Goal: Task Accomplishment & Management: Use online tool/utility

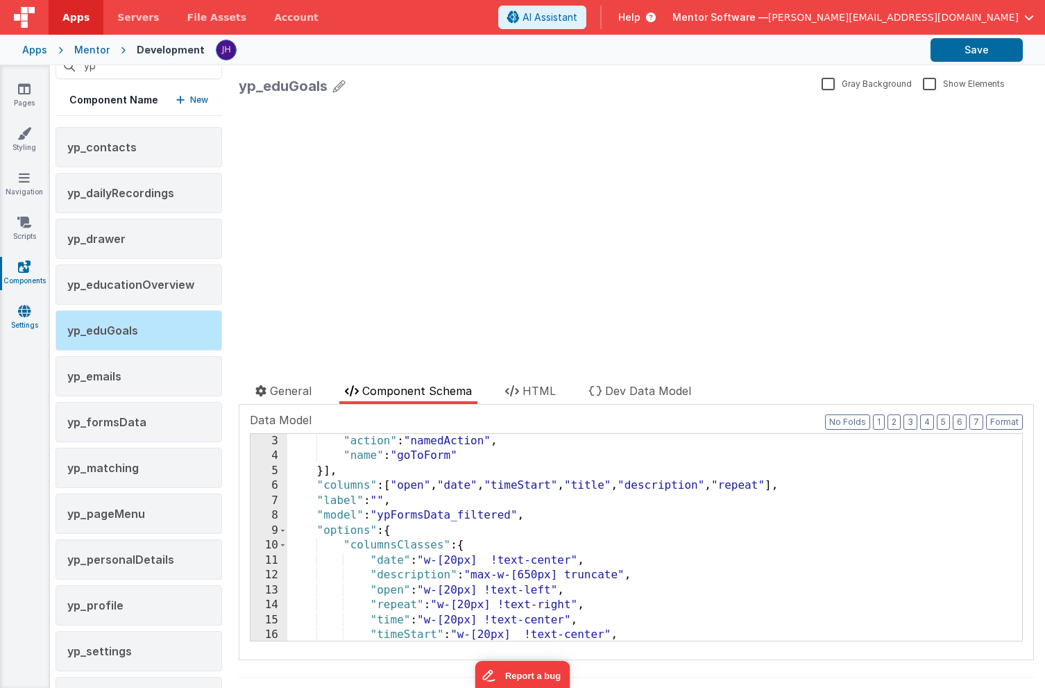
click at [23, 309] on icon at bounding box center [24, 311] width 12 height 14
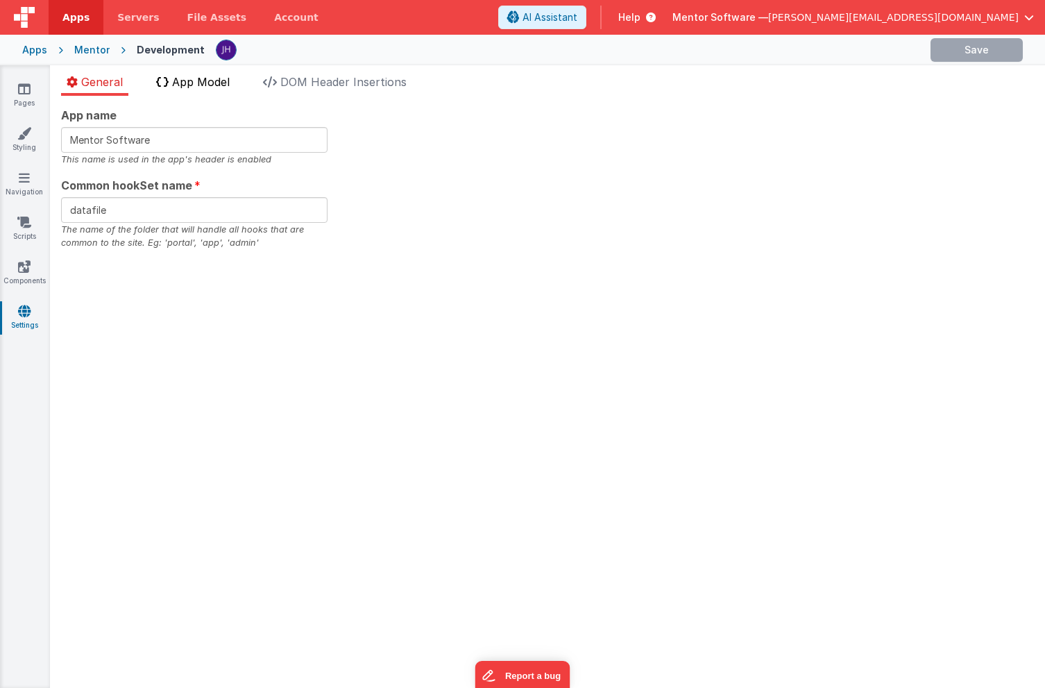
click at [201, 87] on span "App Model" at bounding box center [201, 82] width 58 height 14
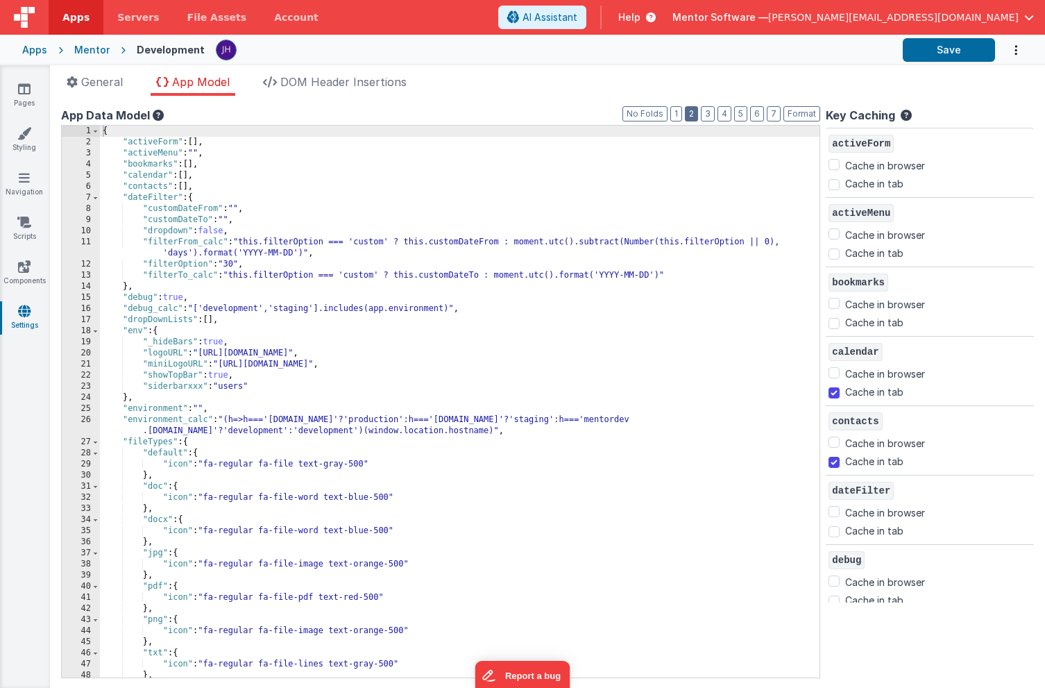
click at [696, 117] on button "2" at bounding box center [691, 113] width 13 height 15
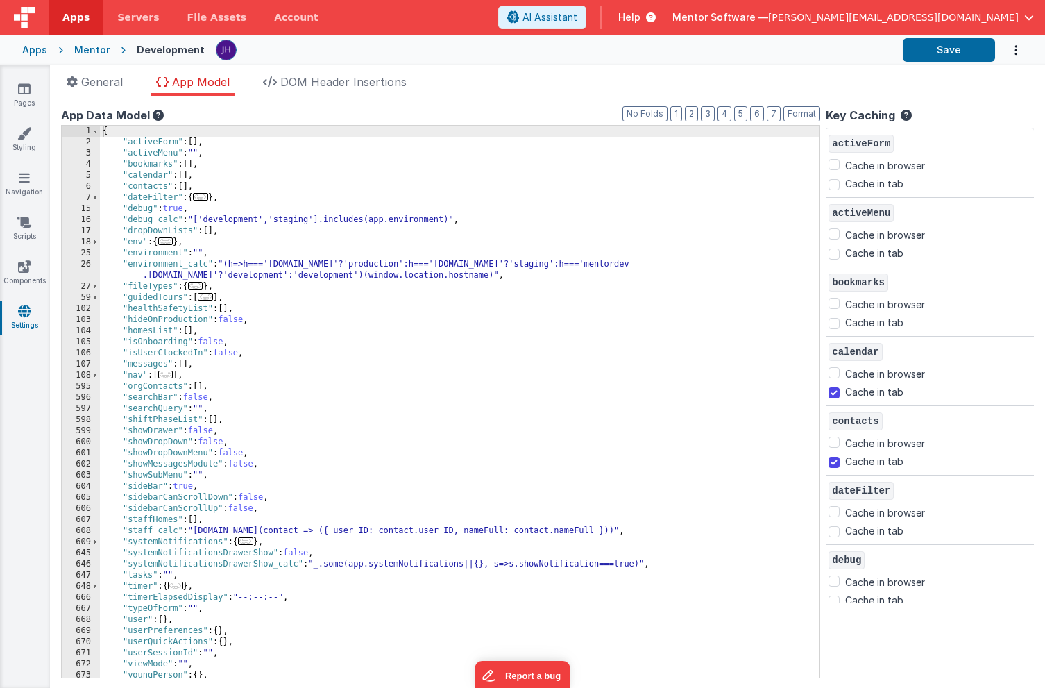
click at [166, 376] on span "..." at bounding box center [165, 375] width 15 height 8
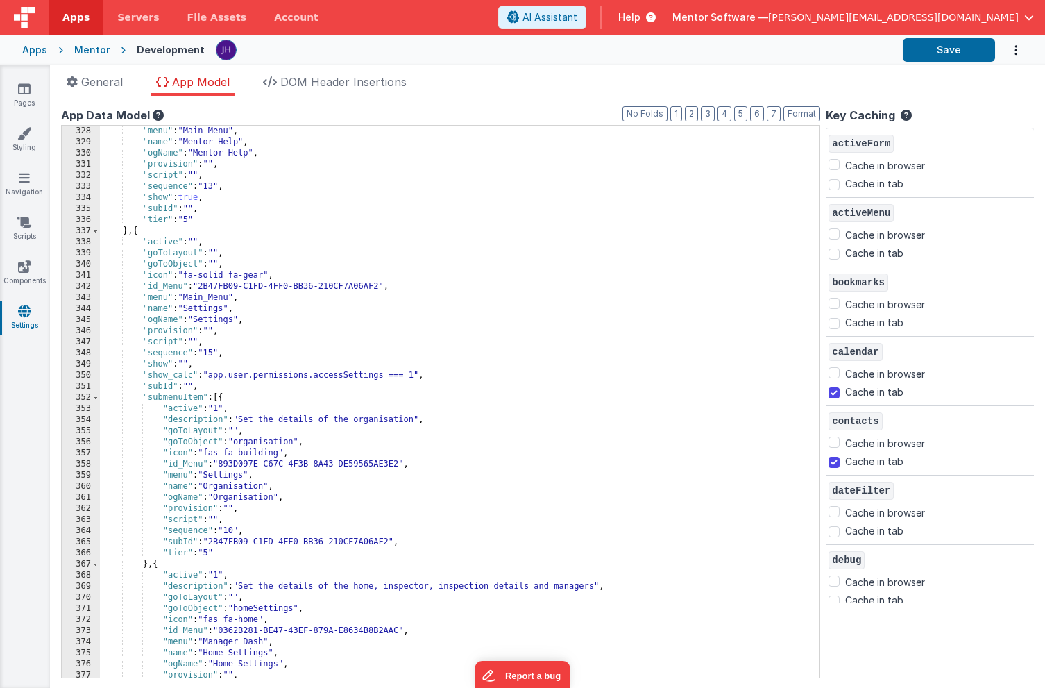
scroll to position [2577, 0]
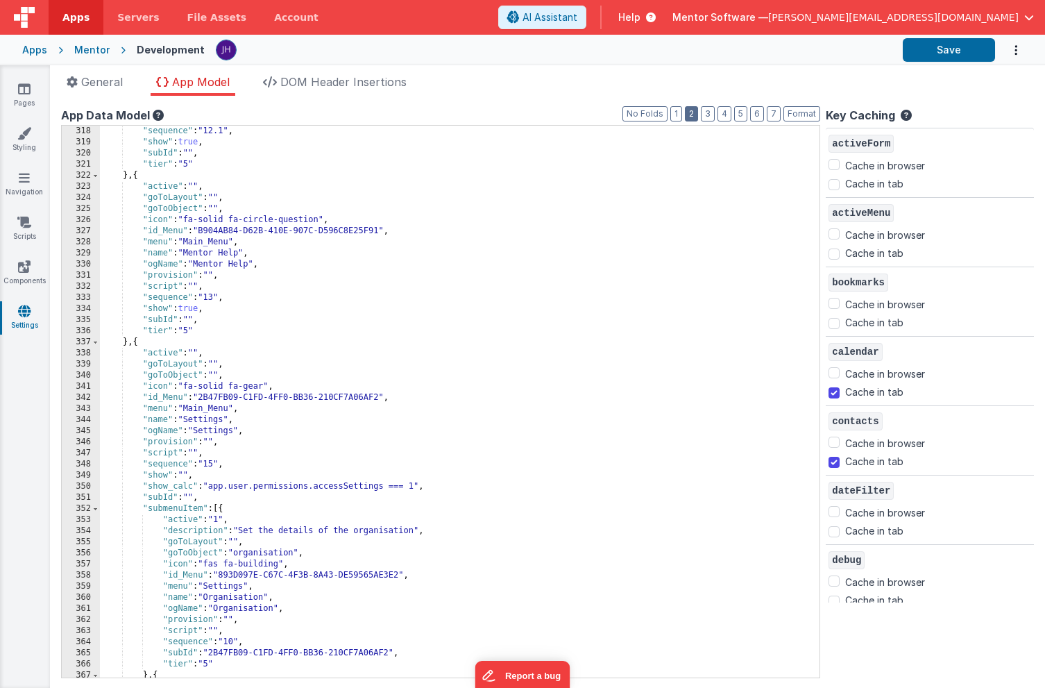
click at [695, 114] on button "2" at bounding box center [691, 113] width 13 height 15
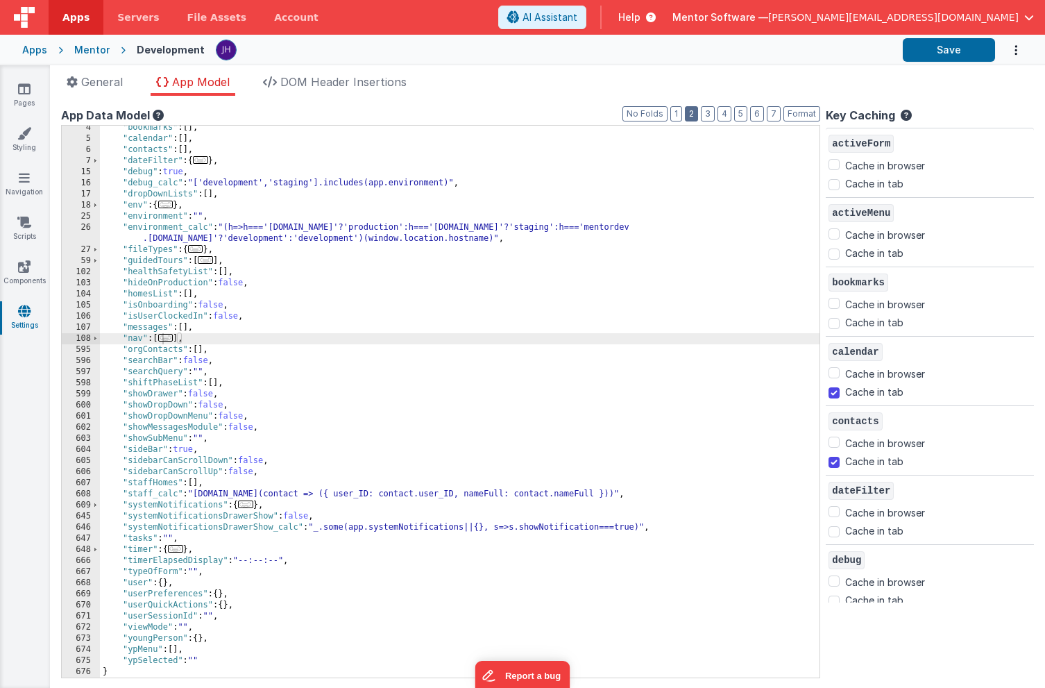
scroll to position [37, 0]
click at [22, 82] on icon at bounding box center [24, 89] width 12 height 14
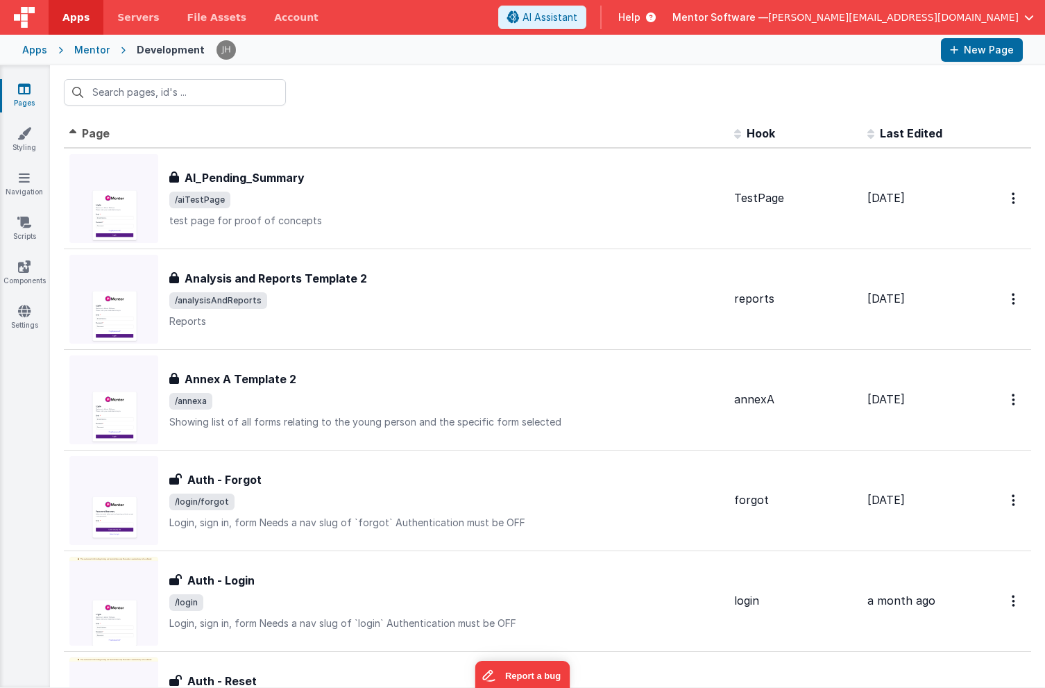
click at [433, 126] on th "Page" at bounding box center [396, 134] width 665 height 28
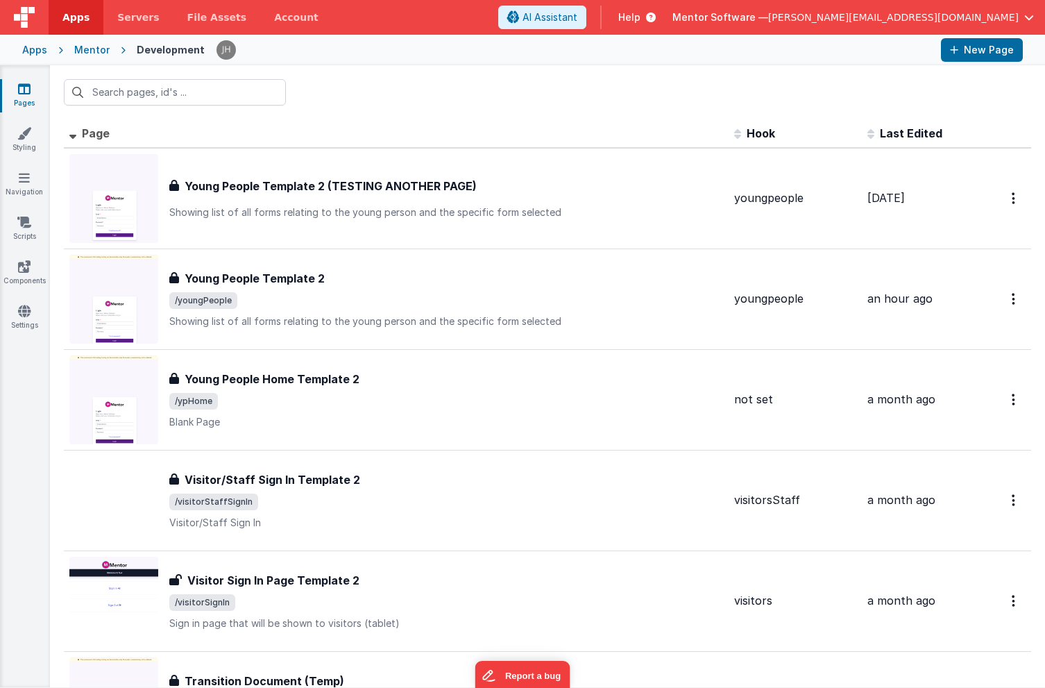
click at [26, 95] on icon at bounding box center [24, 89] width 12 height 14
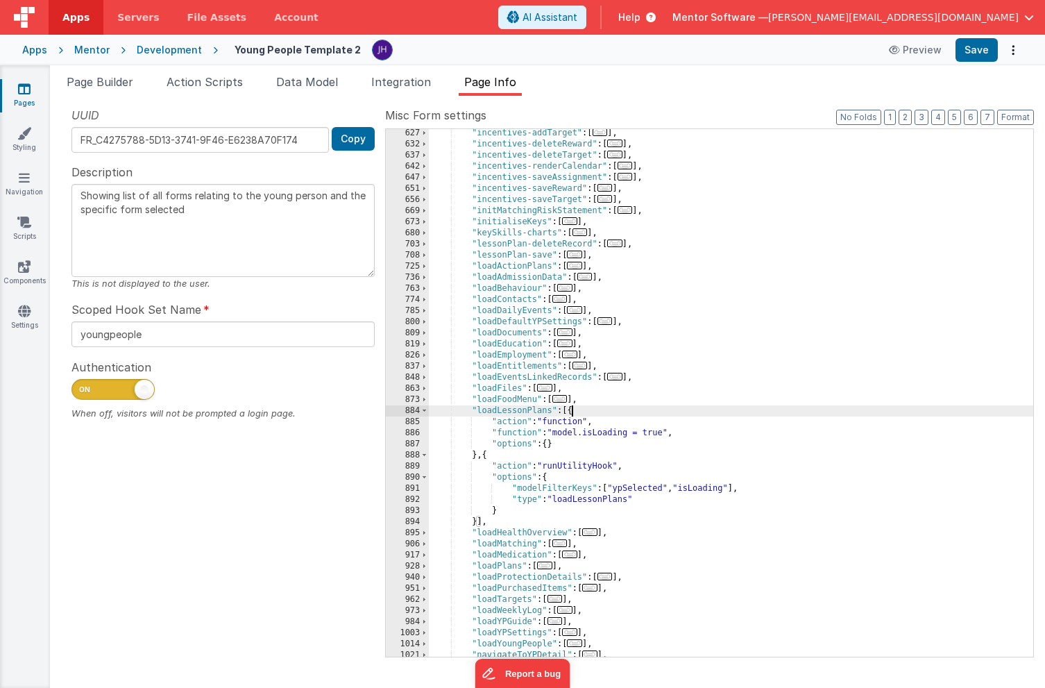
scroll to position [846, 0]
click at [500, 431] on div ""incentives-addTarget" : [ ... ] , "incentives-deleteReward" : [ ... ] , "incen…" at bounding box center [731, 403] width 605 height 550
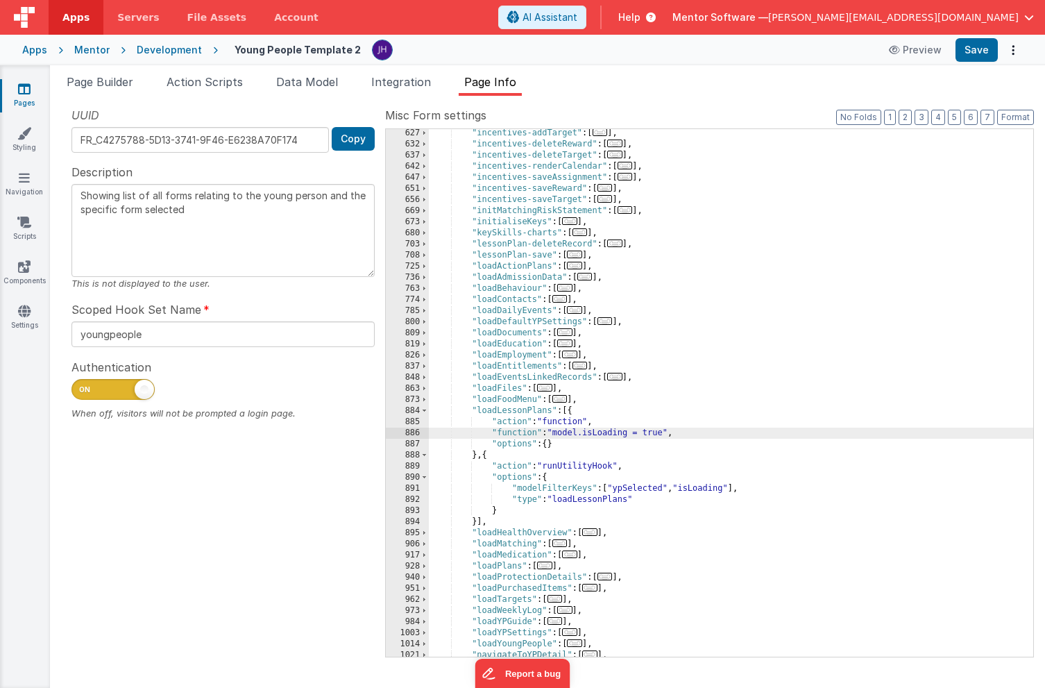
click at [412, 433] on div "886" at bounding box center [407, 433] width 43 height 11
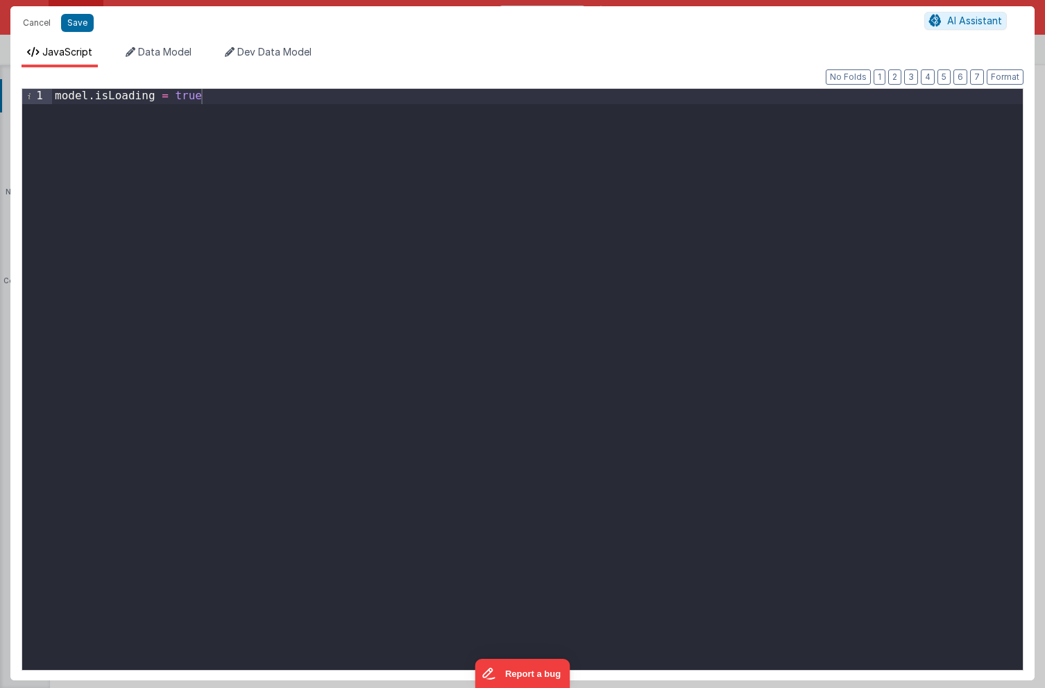
click at [316, 100] on div "model . isLoading = true" at bounding box center [537, 394] width 971 height 611
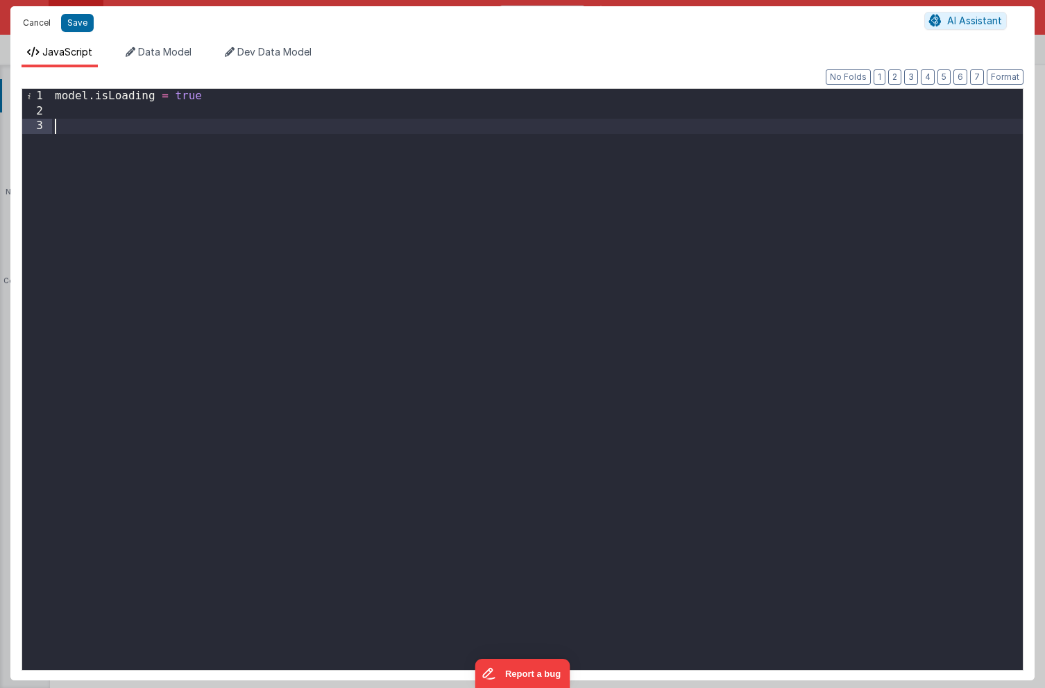
click at [31, 20] on button "Cancel" at bounding box center [37, 22] width 42 height 19
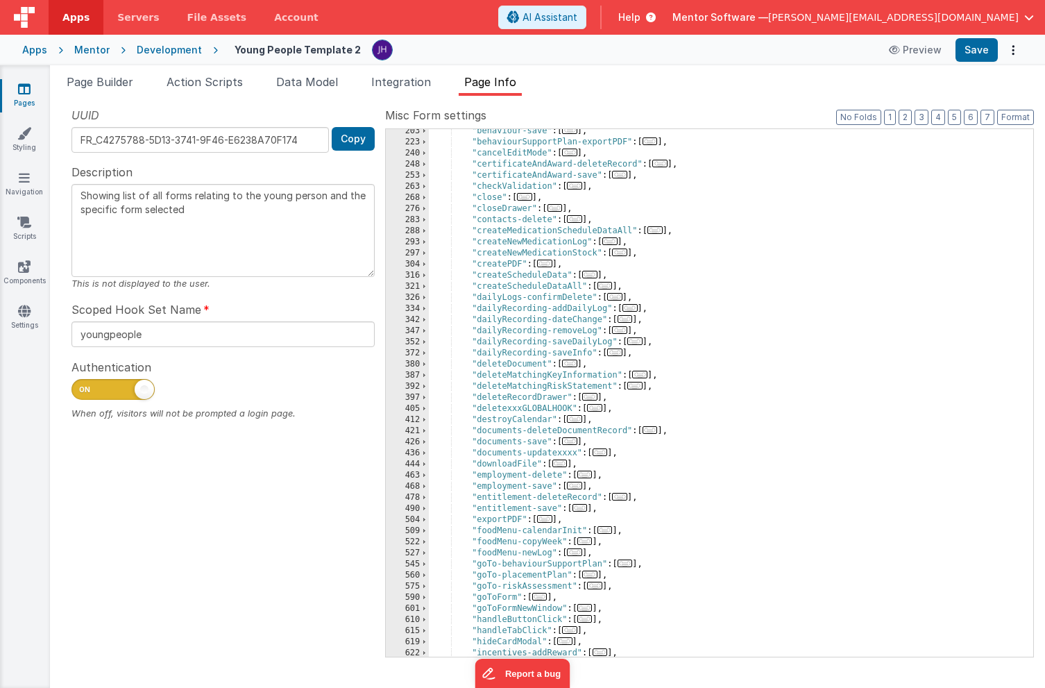
scroll to position [312, 0]
click at [580, 421] on span "..." at bounding box center [574, 421] width 15 height 8
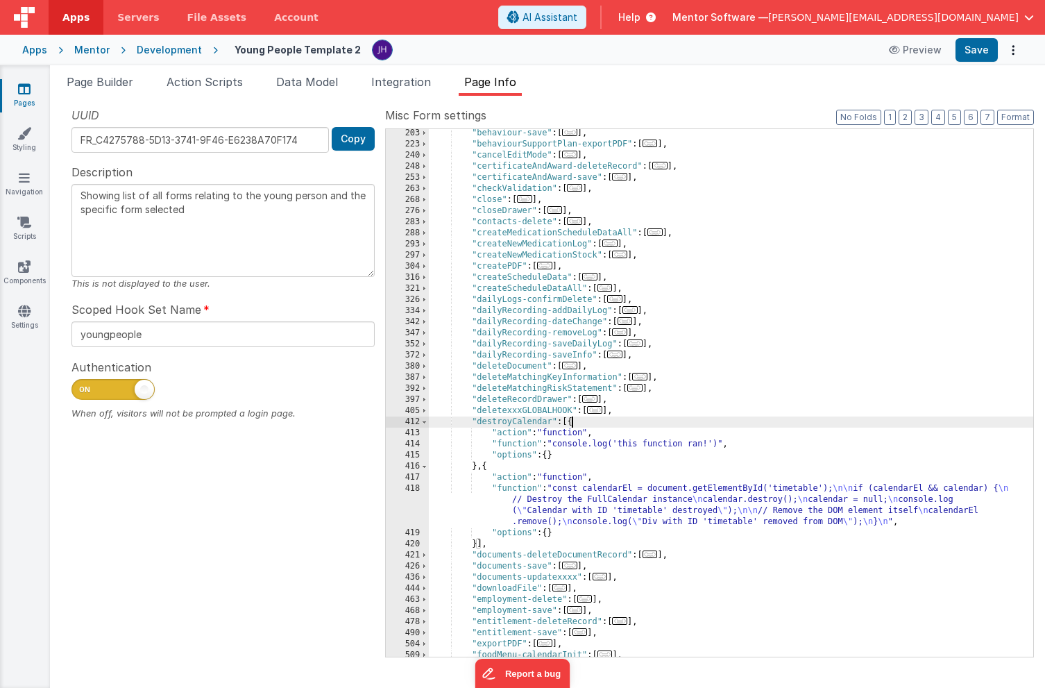
click at [564, 503] on div ""behaviour-save" : [ ... ] , "behaviourSupportPlan-exportPDF" : [ ... ] , "canc…" at bounding box center [731, 403] width 605 height 550
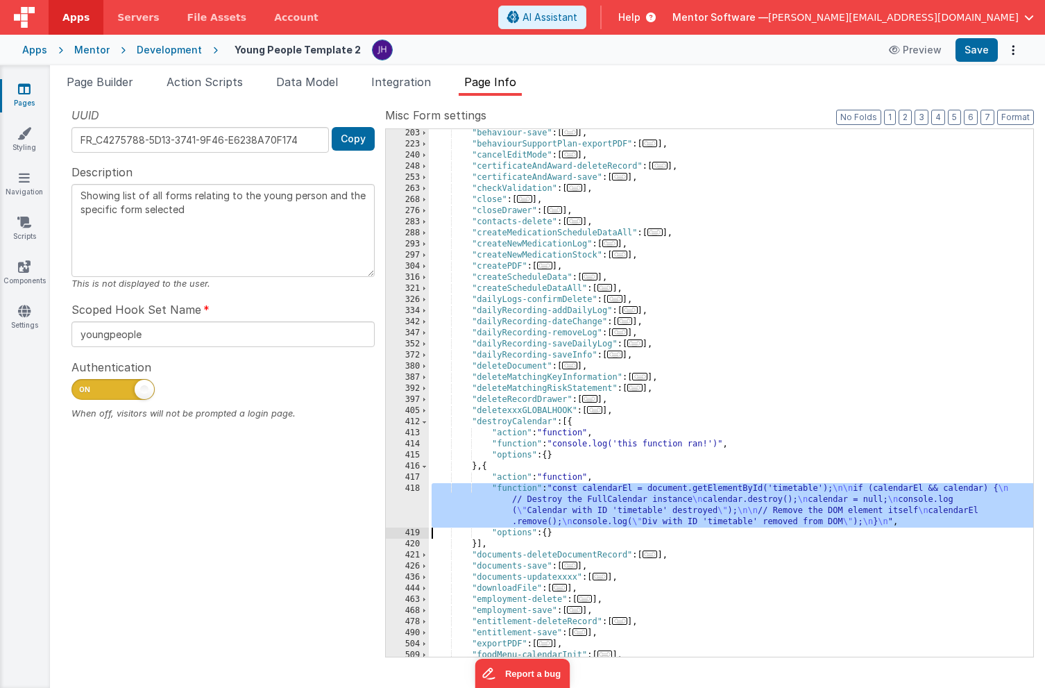
click at [411, 498] on div "418" at bounding box center [407, 505] width 43 height 44
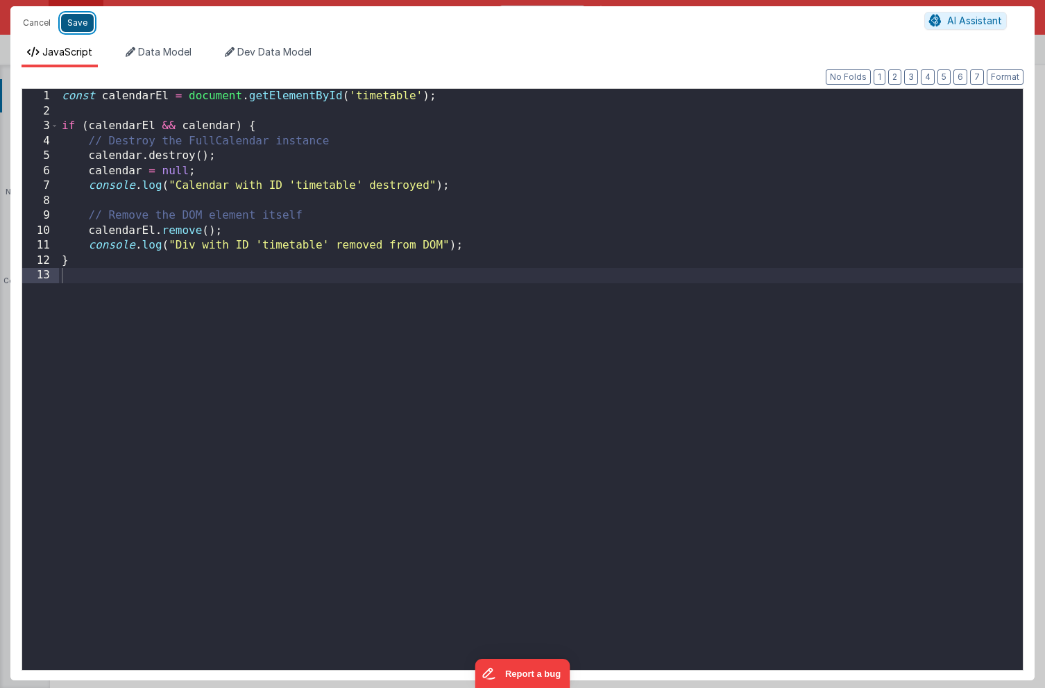
click at [73, 24] on button "Save" at bounding box center [77, 23] width 33 height 18
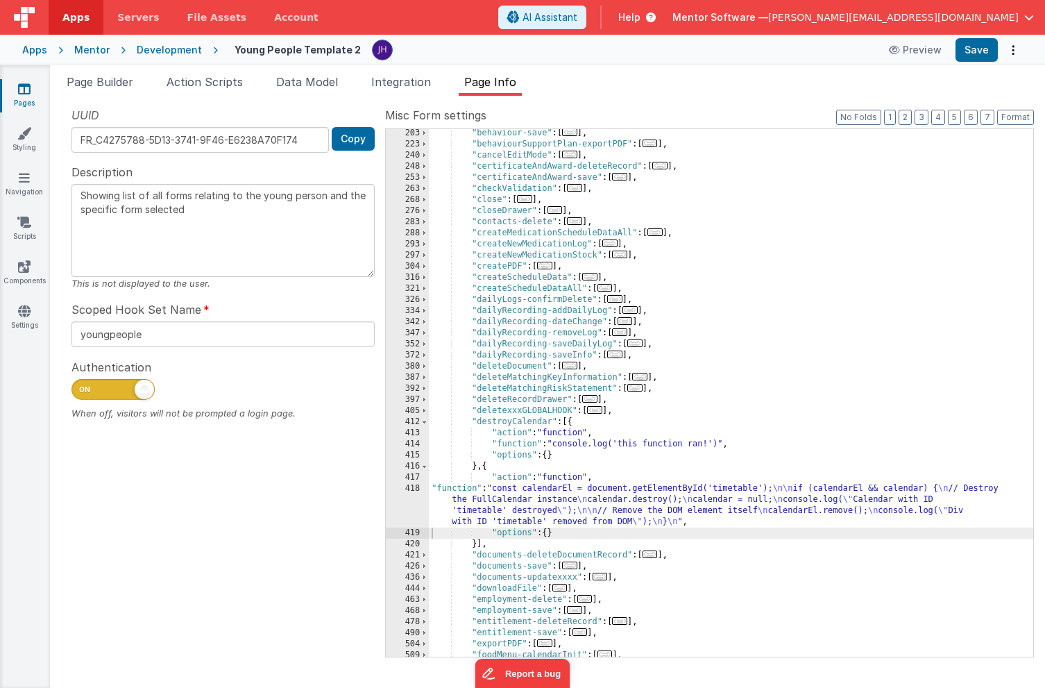
click at [510, 425] on div ""behaviour-save" : [ ... ] , "behaviourSupportPlan-exportPDF" : [ ... ] , "canc…" at bounding box center [731, 403] width 605 height 550
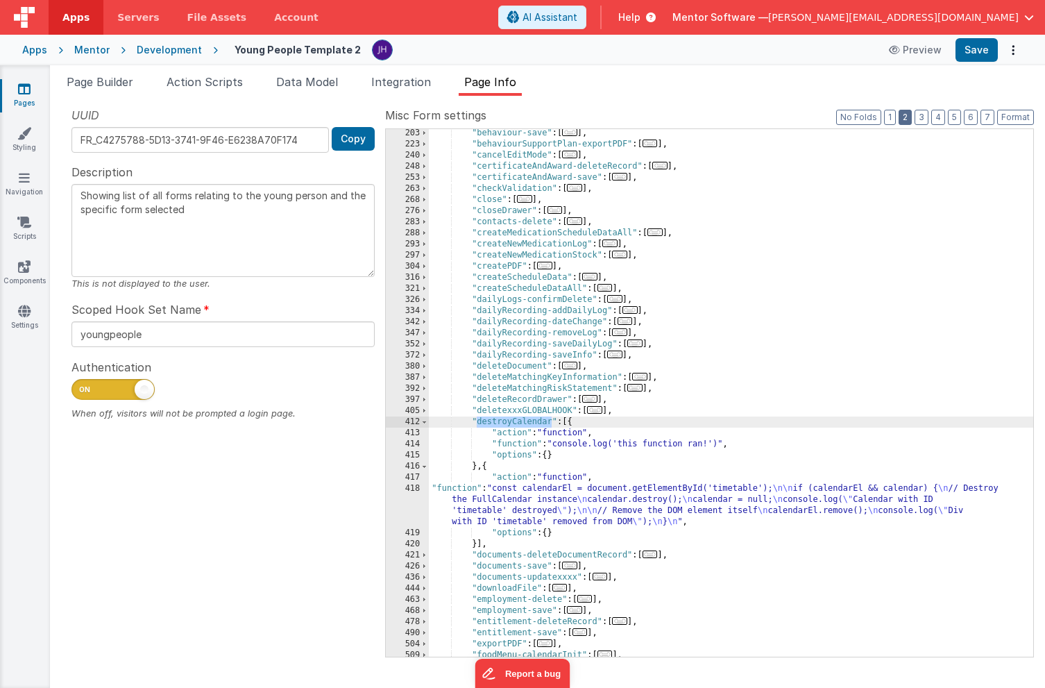
click at [909, 121] on button "2" at bounding box center [905, 117] width 13 height 15
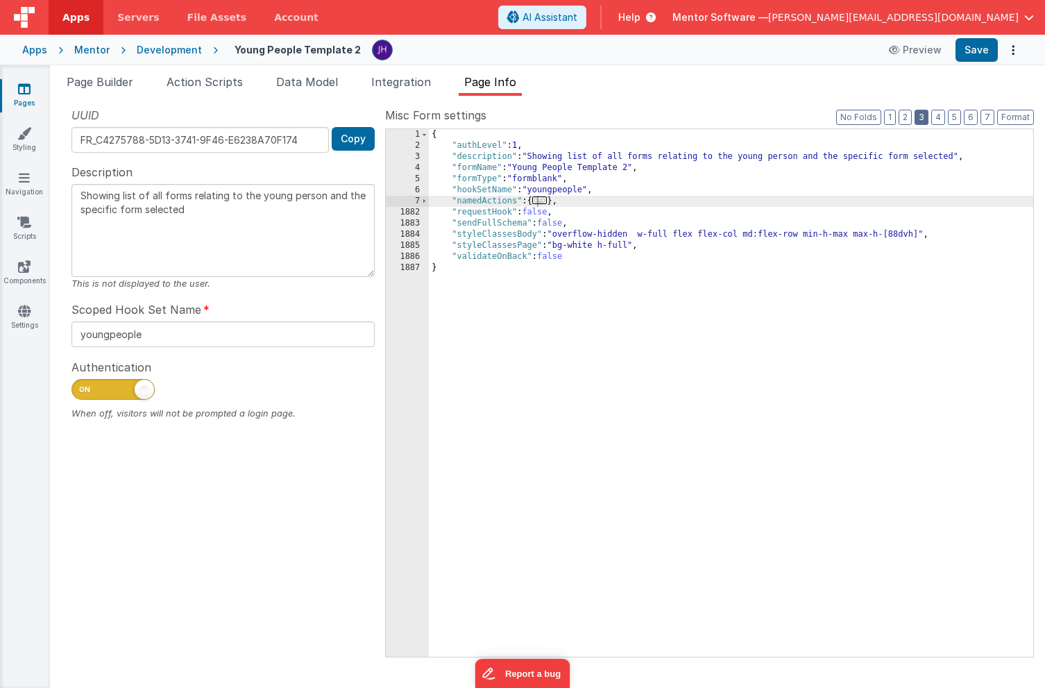
click at [925, 115] on button "3" at bounding box center [922, 117] width 14 height 15
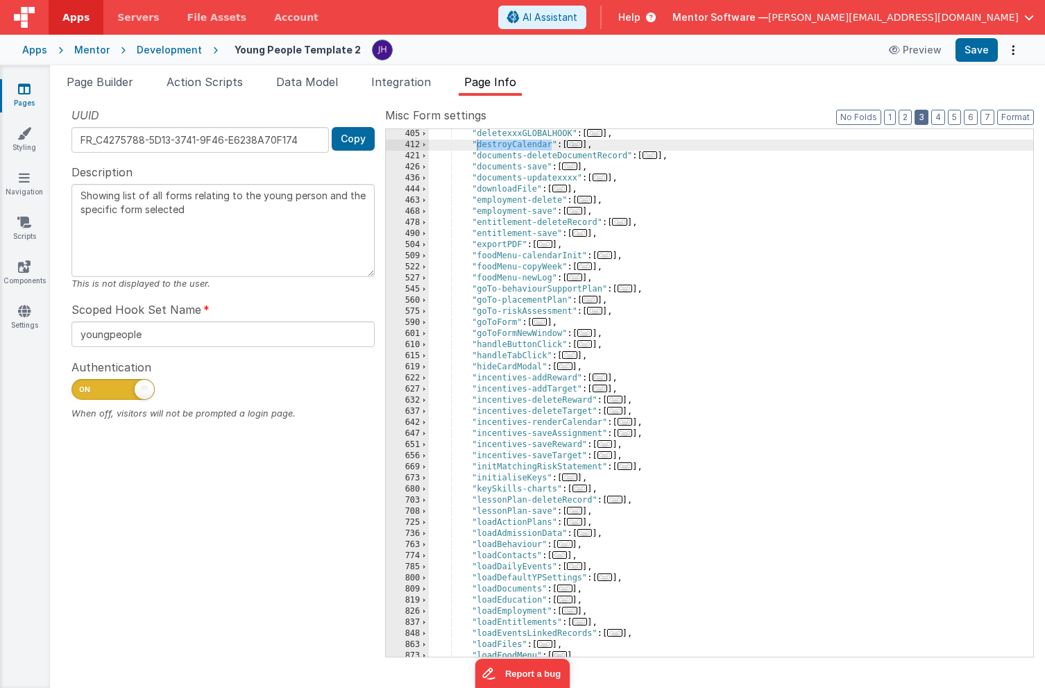
scroll to position [606, 0]
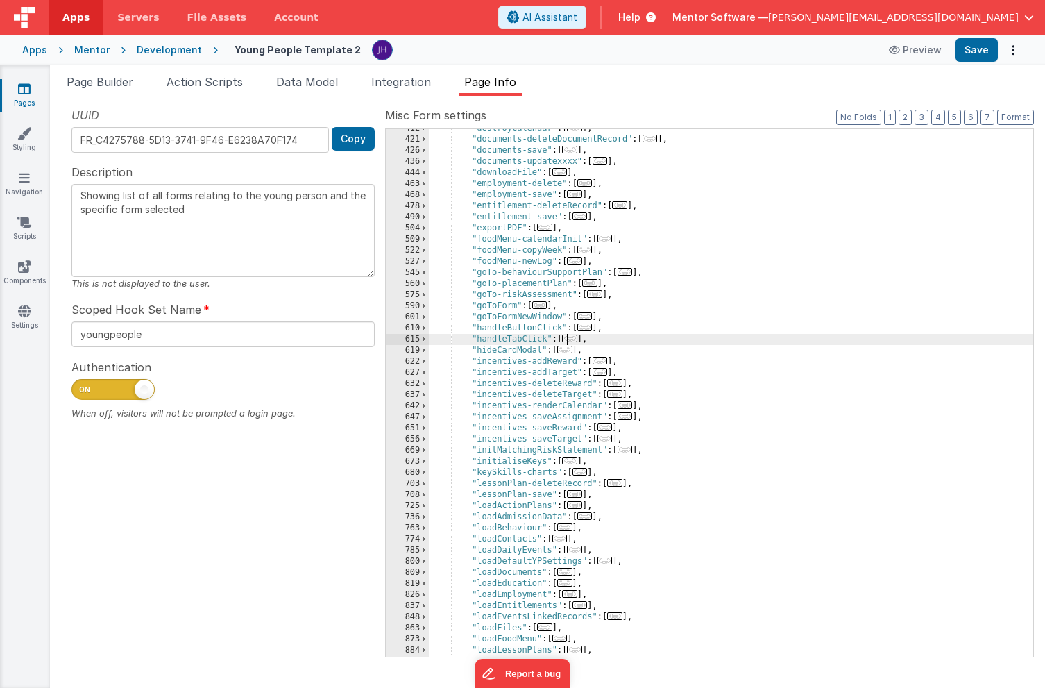
click at [575, 340] on span "..." at bounding box center [569, 339] width 15 height 8
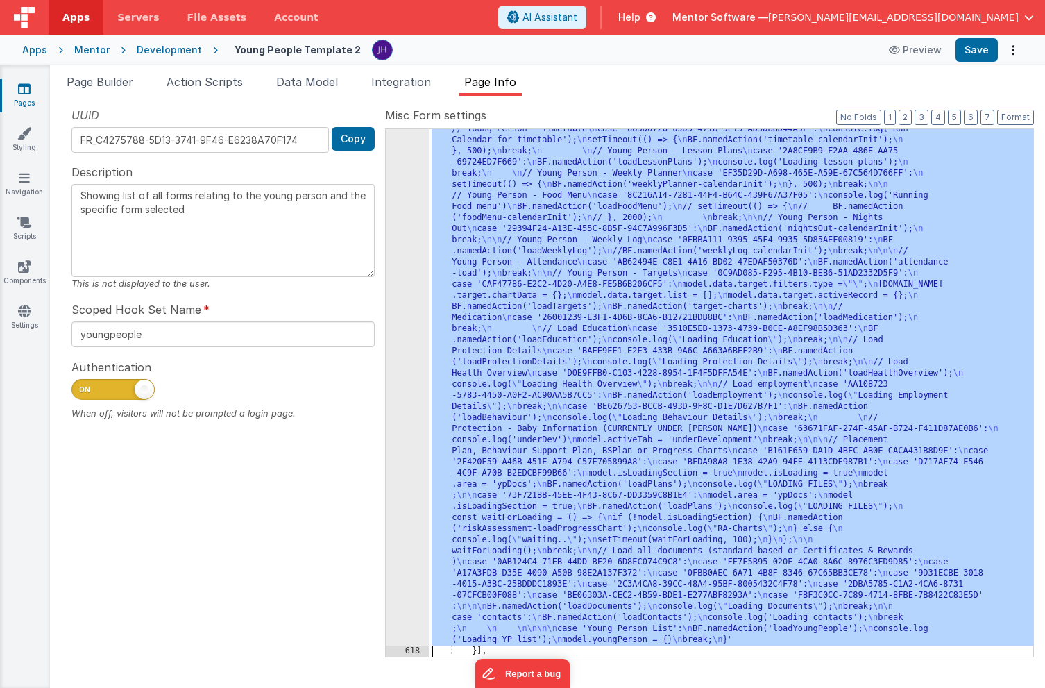
scroll to position [1316, 0]
click at [402, 377] on div "617" at bounding box center [407, 146] width 43 height 1000
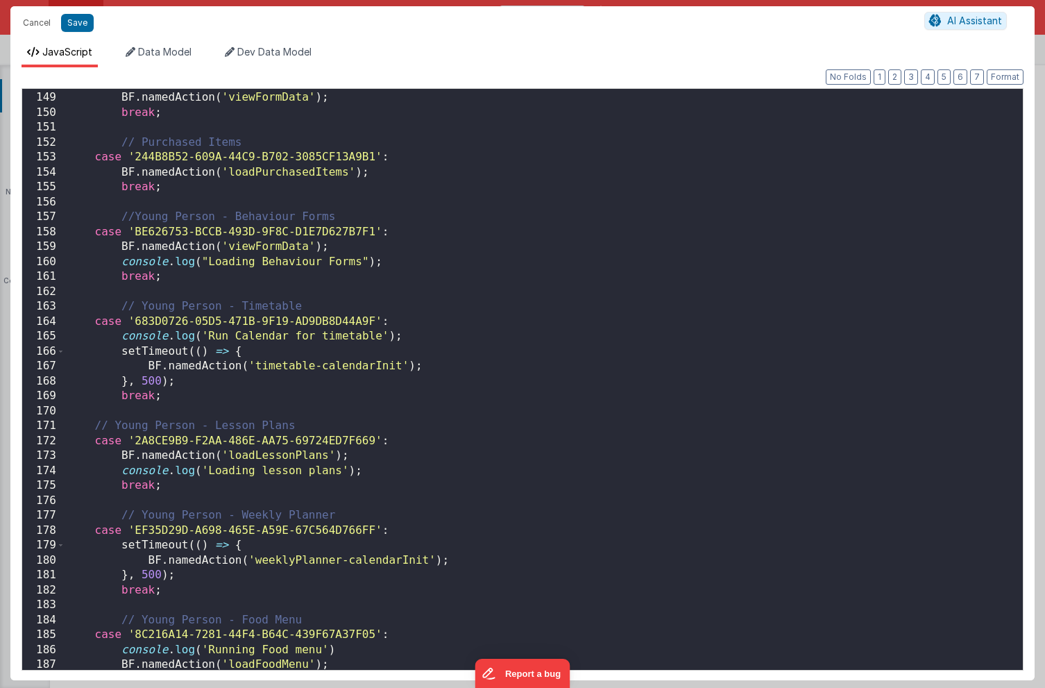
scroll to position [2231, 0]
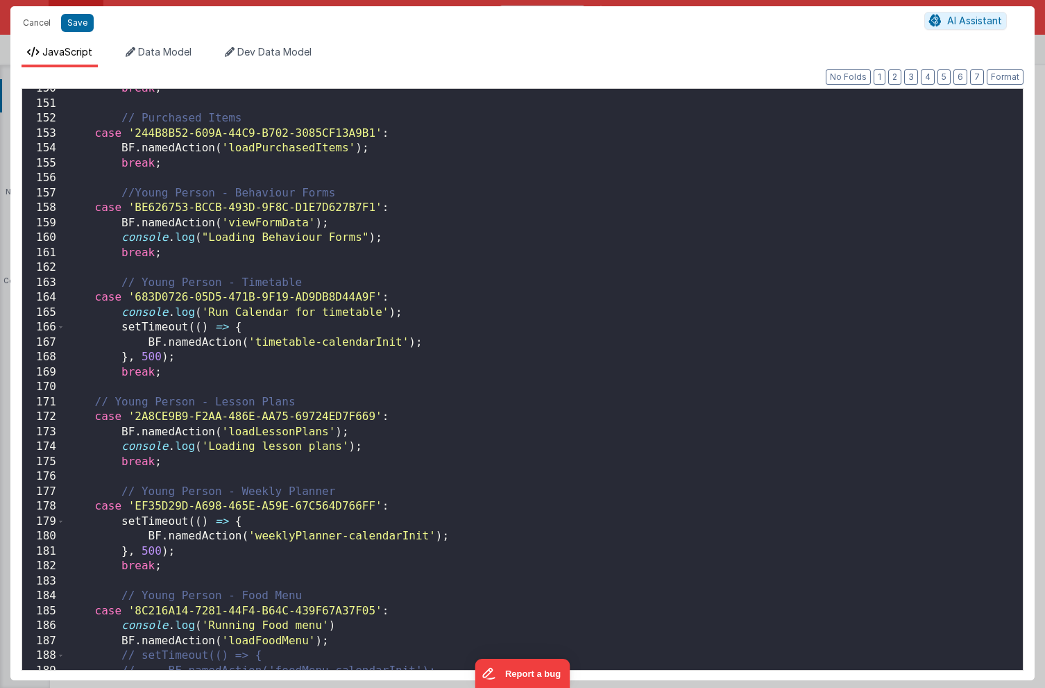
click at [405, 418] on div "break ; // Purchased Items case '244B8B52-609A-44C9-B702-3085CF13A9B1' : BF . n…" at bounding box center [544, 386] width 958 height 611
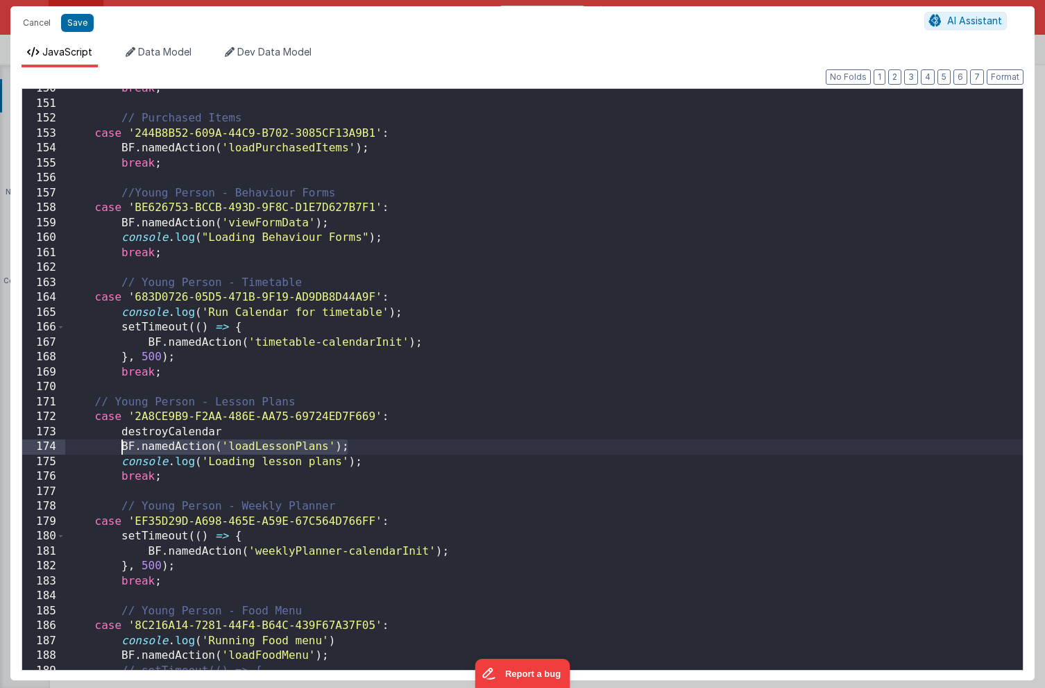
drag, startPoint x: 352, startPoint y: 446, endPoint x: 123, endPoint y: 446, distance: 229.1
click at [123, 446] on div "break ; // Purchased Items case '244B8B52-609A-44C9-B702-3085CF13A9B1' : BF . n…" at bounding box center [544, 386] width 958 height 611
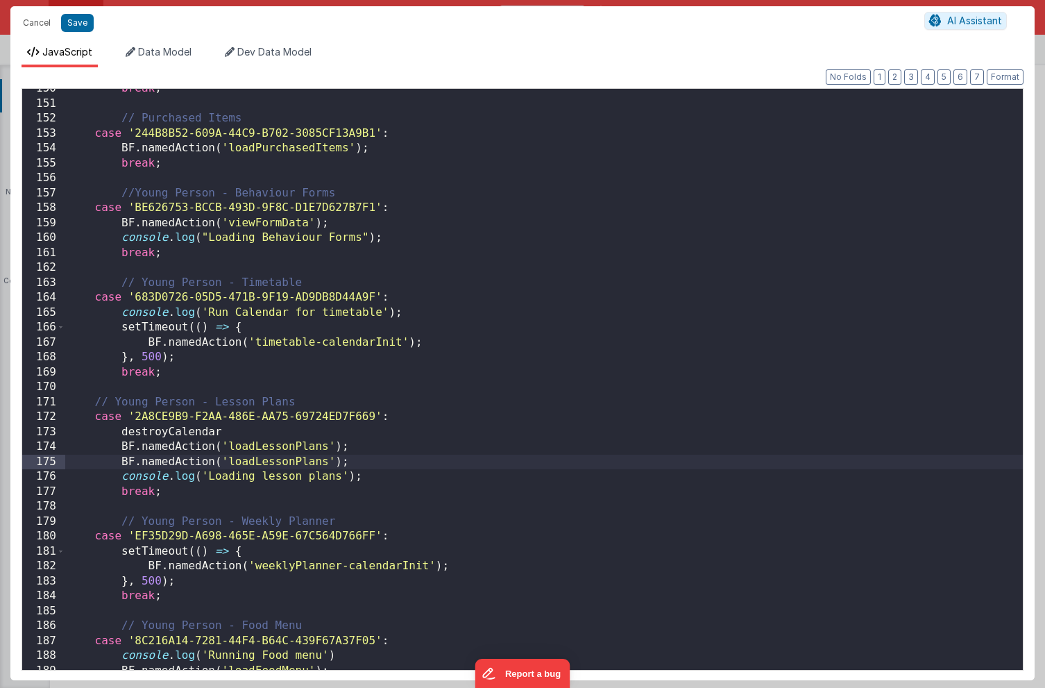
click at [170, 428] on div "break ; // Purchased Items case '244B8B52-609A-44C9-B702-3085CF13A9B1' : BF . n…" at bounding box center [544, 386] width 958 height 611
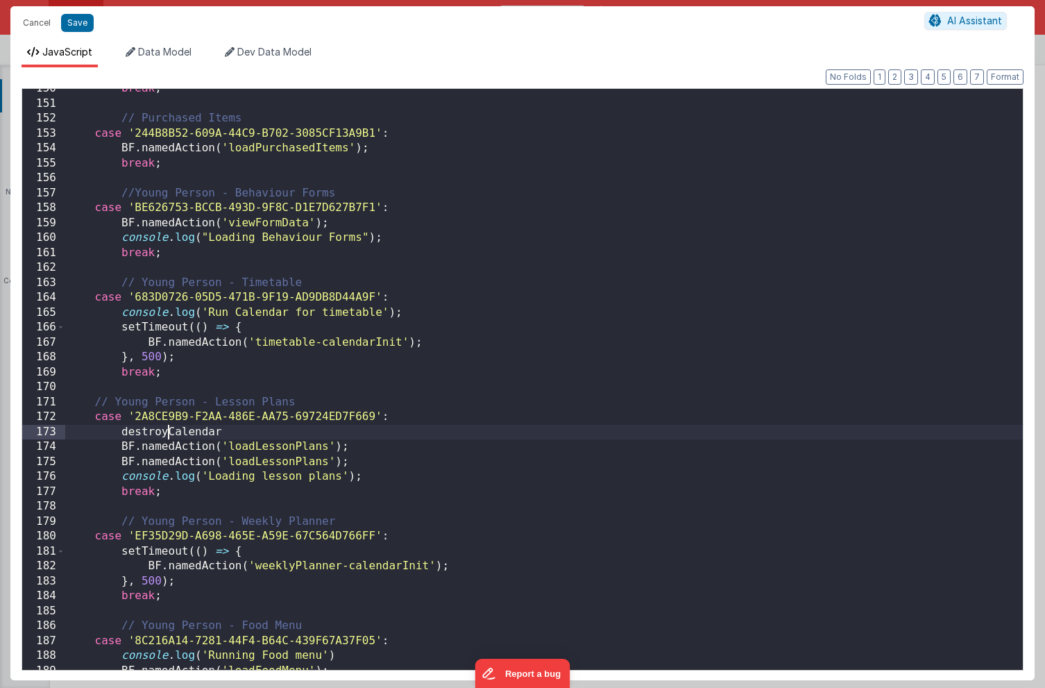
click at [170, 428] on div "break ; // Purchased Items case '244B8B52-609A-44C9-B702-3085CF13A9B1' : BF . n…" at bounding box center [544, 386] width 958 height 611
click at [264, 444] on div "break ; // Purchased Items case '244B8B52-609A-44C9-B702-3085CF13A9B1' : BF . n…" at bounding box center [544, 386] width 958 height 611
click at [262, 433] on div "break ; // Purchased Items case '244B8B52-609A-44C9-B702-3085CF13A9B1' : BF . n…" at bounding box center [544, 386] width 958 height 611
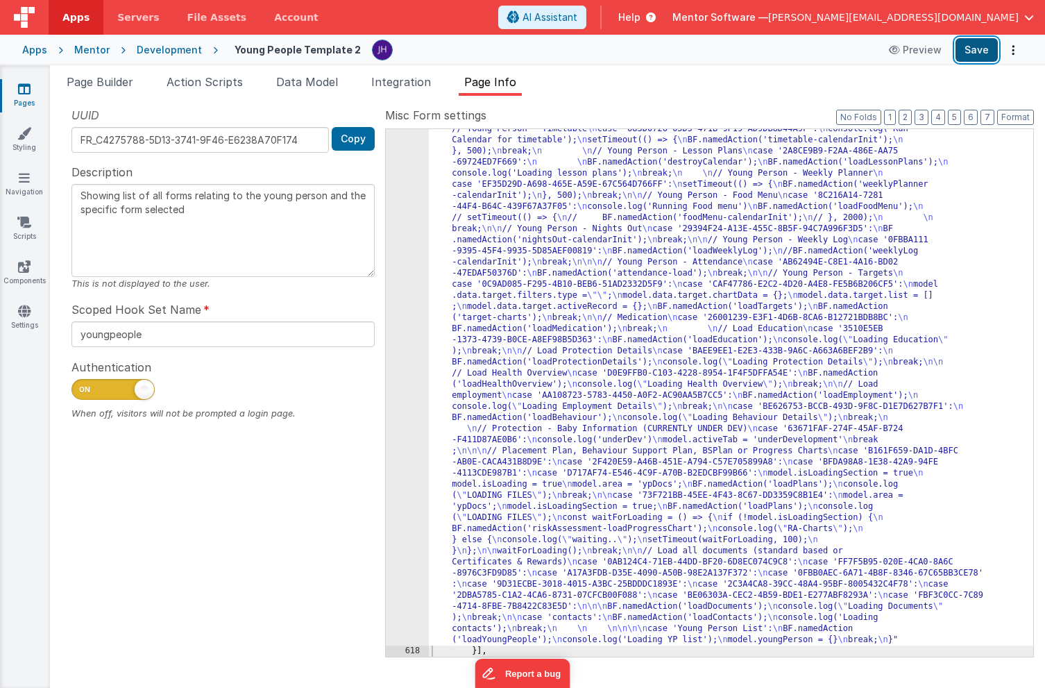
click at [968, 53] on button "Save" at bounding box center [977, 50] width 42 height 24
click at [979, 47] on button "Save" at bounding box center [977, 50] width 42 height 24
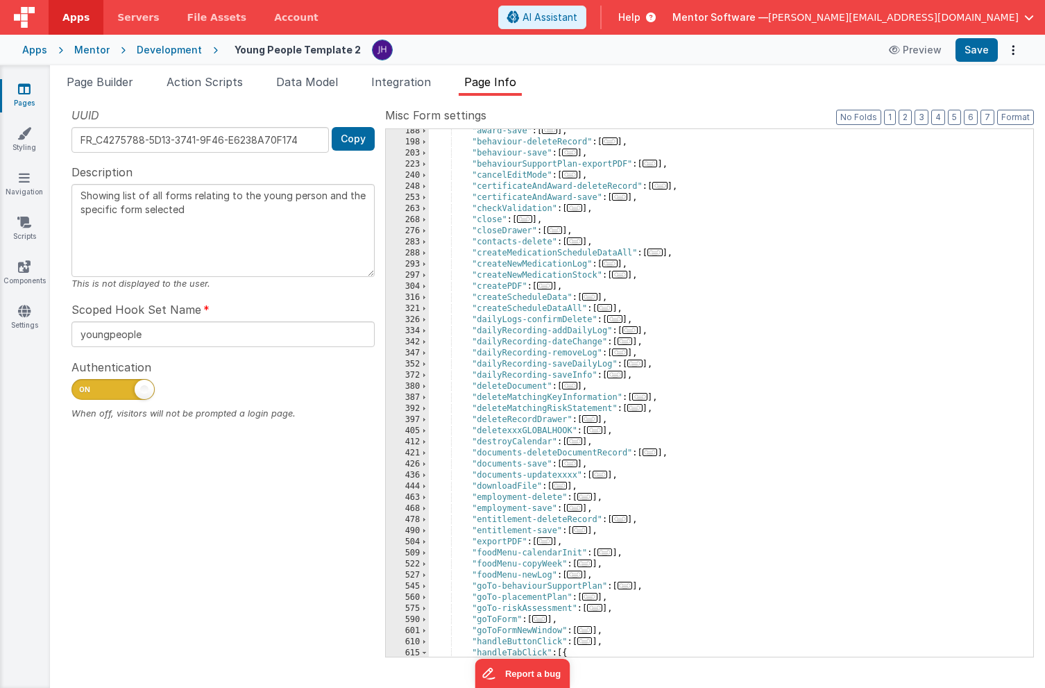
scroll to position [292, 0]
click at [578, 441] on span "..." at bounding box center [574, 441] width 15 height 8
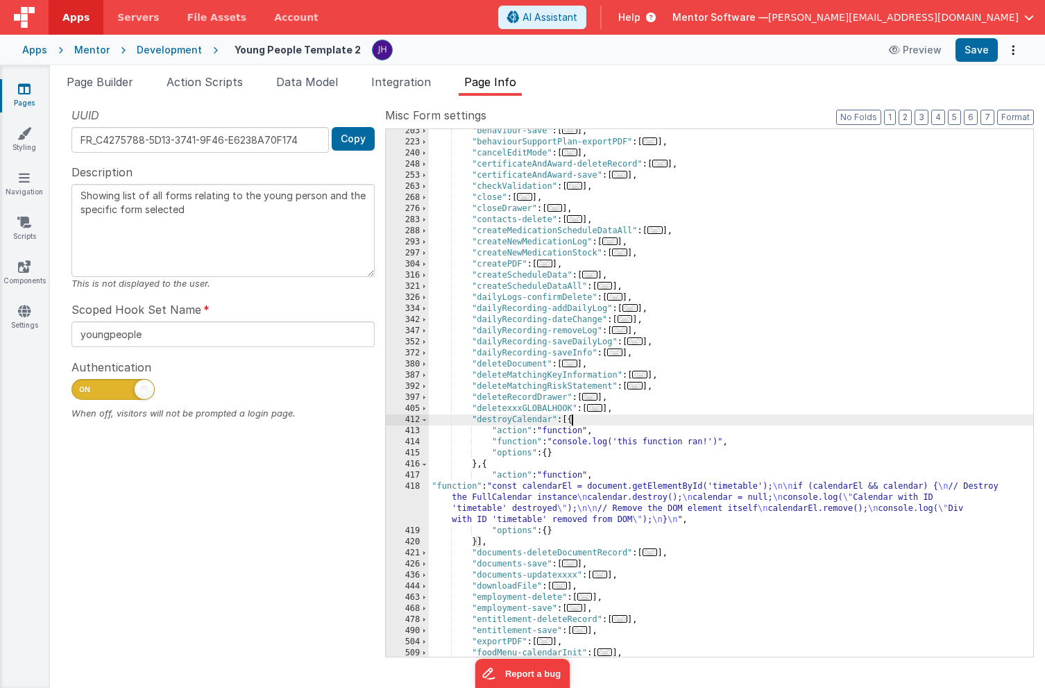
scroll to position [328, 0]
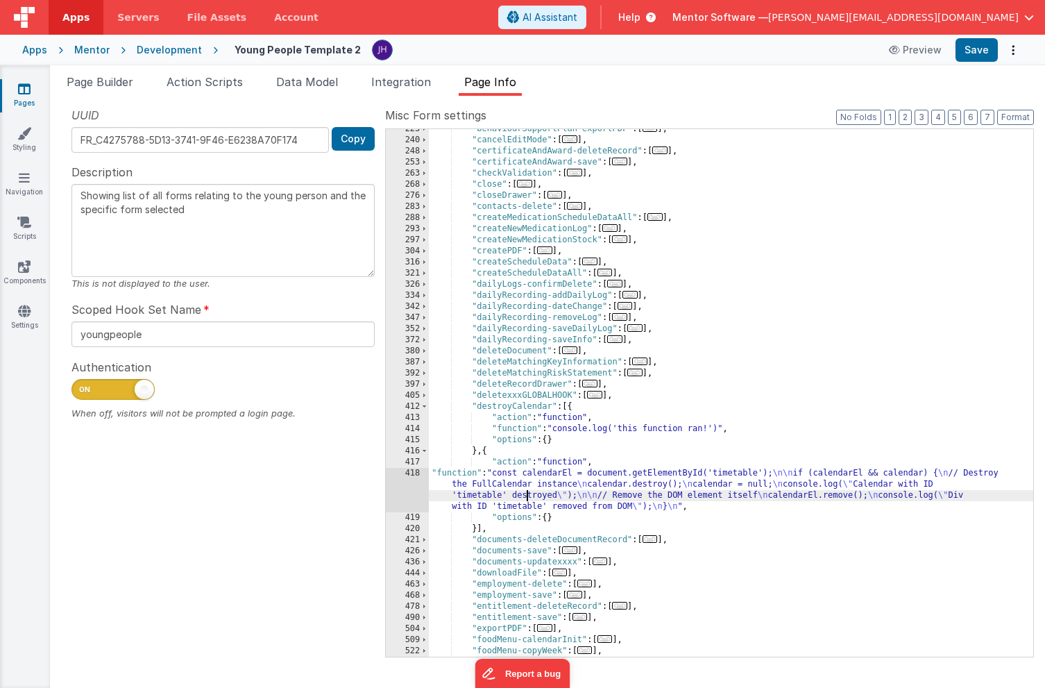
click at [529, 496] on div ""behaviourSupportPlan-exportPDF" : [ ... ] , "cancelEditMode" : [ ... ] , "cert…" at bounding box center [731, 399] width 605 height 550
click at [409, 488] on div "418" at bounding box center [407, 490] width 43 height 44
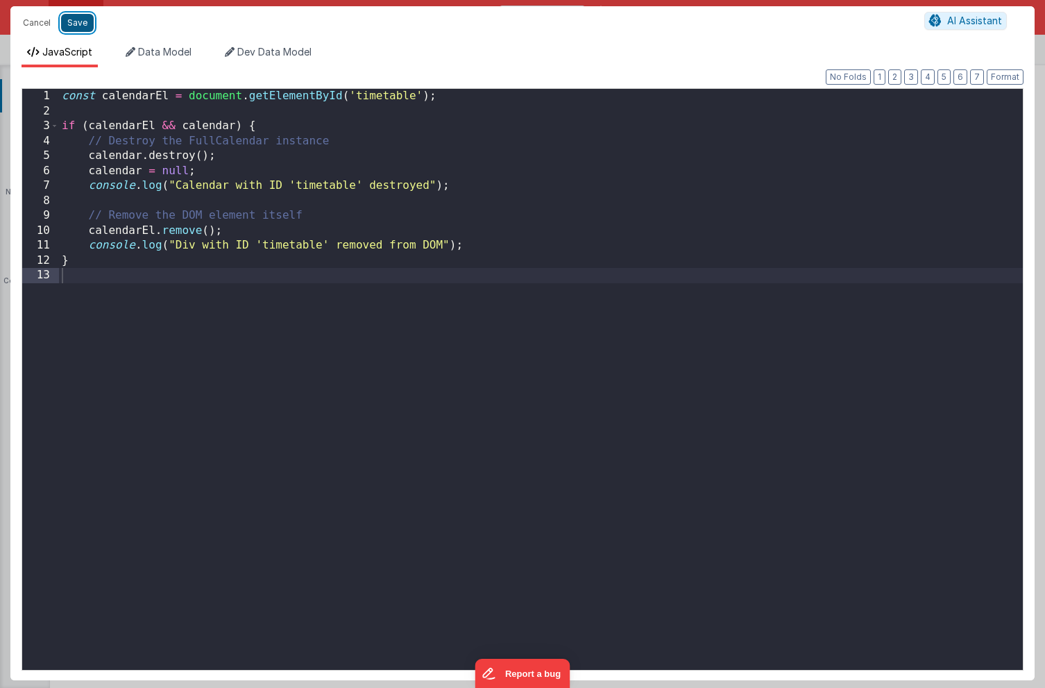
click at [81, 25] on button "Save" at bounding box center [77, 23] width 33 height 18
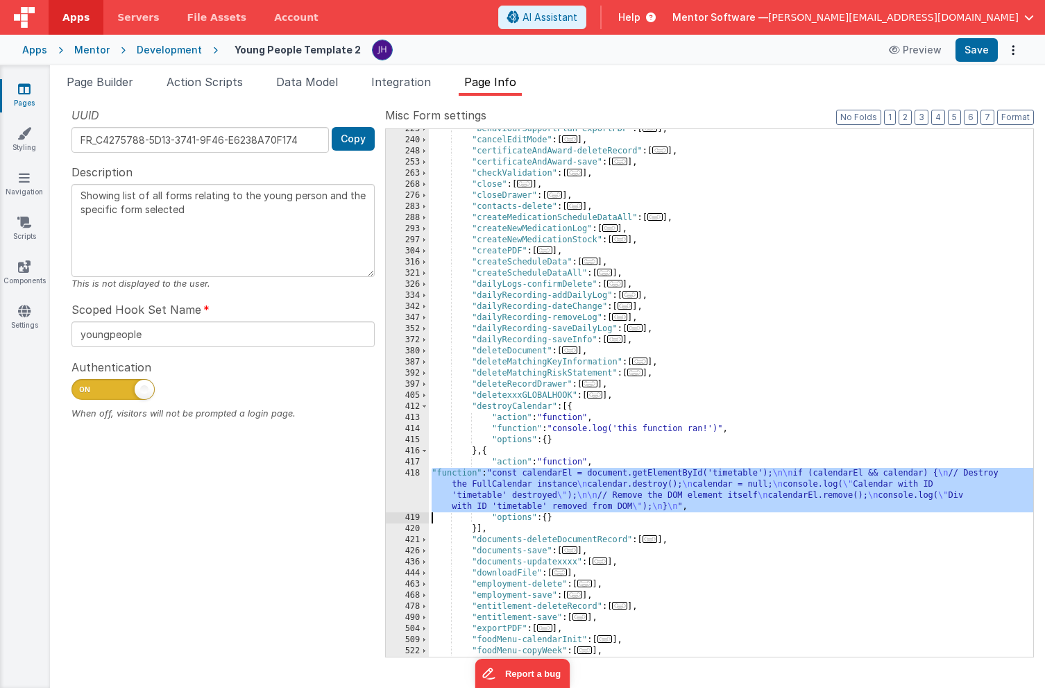
click at [492, 469] on div ""behaviourSupportPlan-exportPDF" : [ ... ] , "cancelEditMode" : [ ... ] , "cert…" at bounding box center [731, 399] width 605 height 550
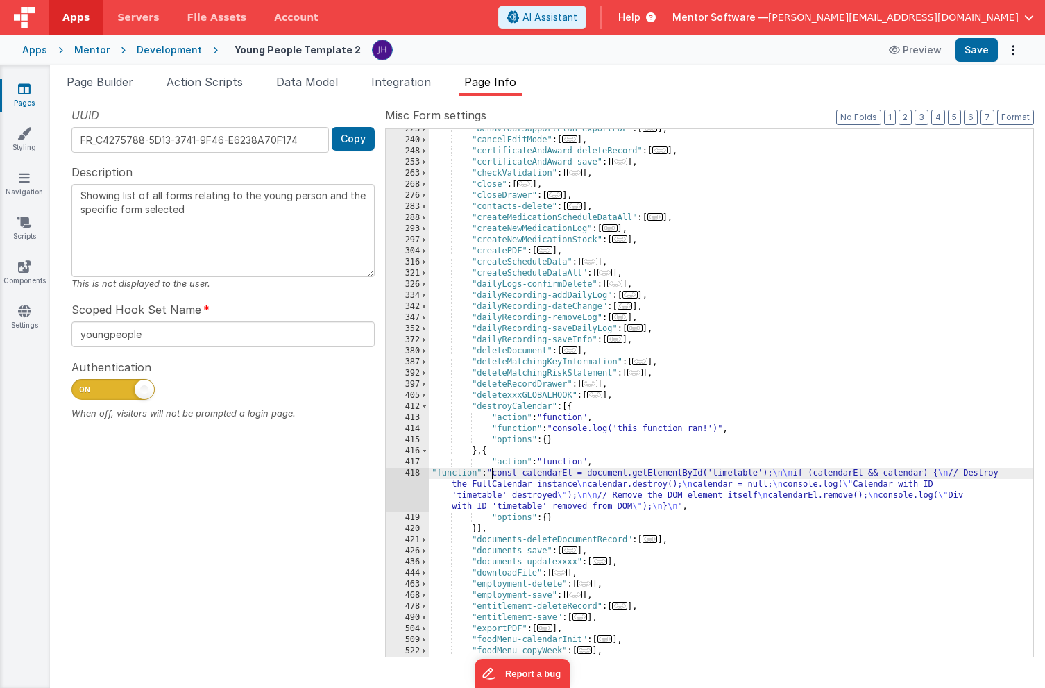
click at [401, 488] on div "418" at bounding box center [407, 490] width 43 height 44
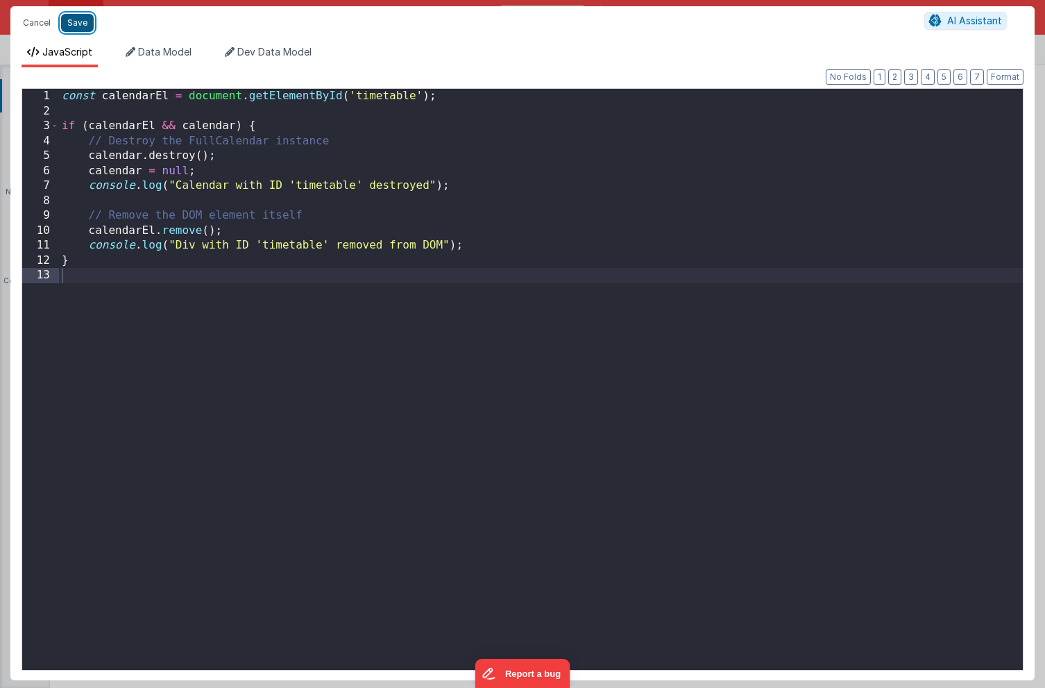
click at [78, 24] on button "Save" at bounding box center [77, 23] width 33 height 18
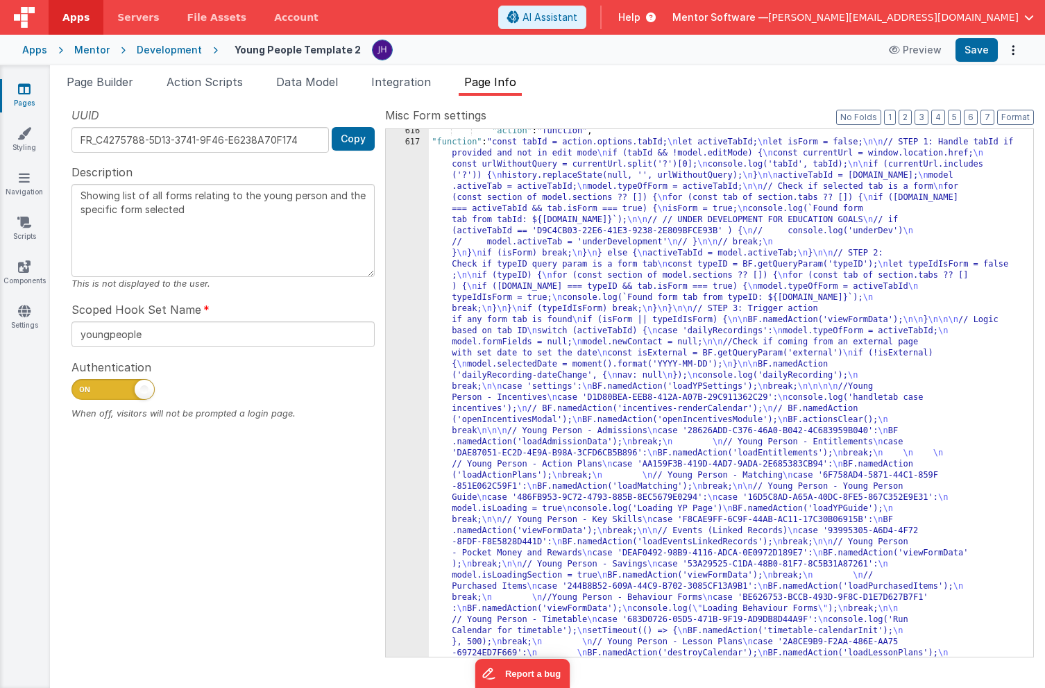
scroll to position [989, 0]
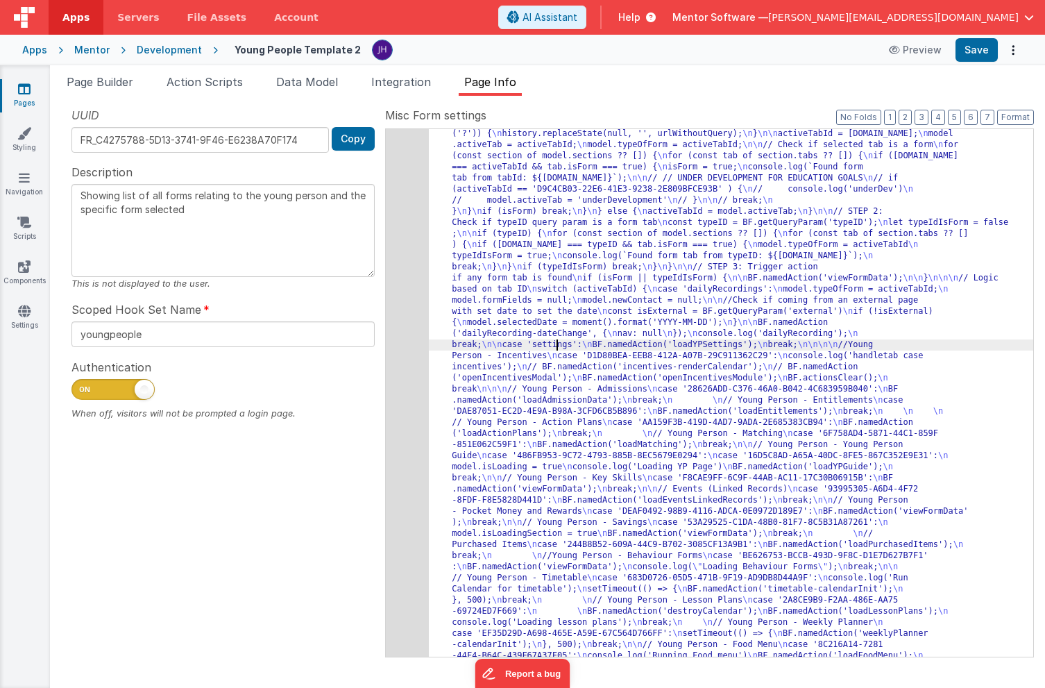
click at [403, 329] on div "617" at bounding box center [407, 595] width 43 height 1000
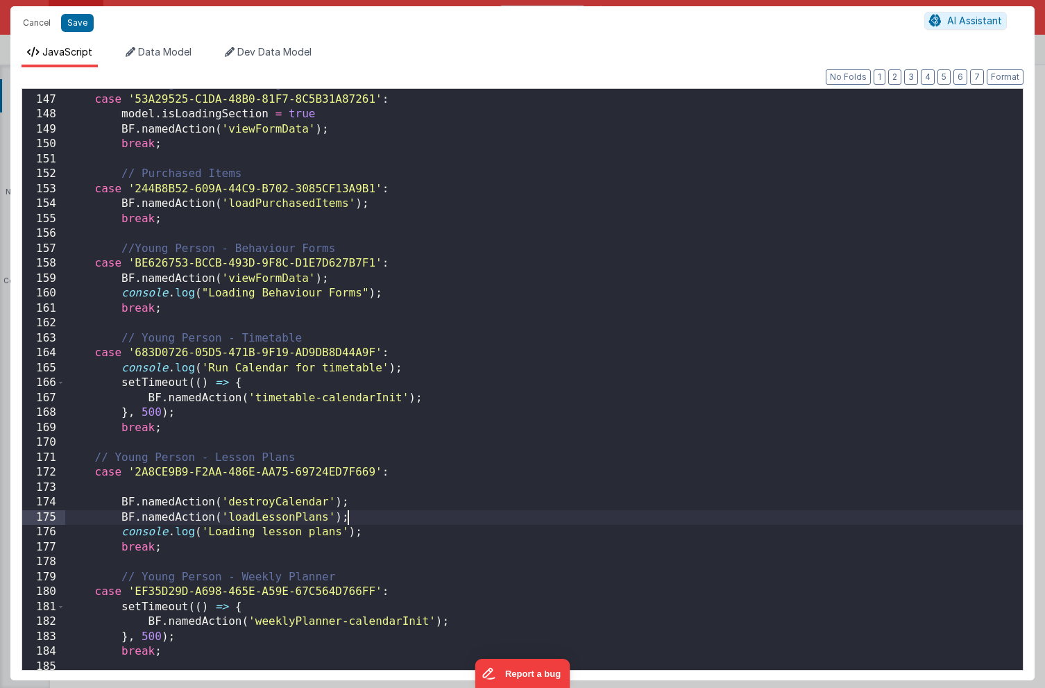
scroll to position [0, 0]
drag, startPoint x: 358, startPoint y: 519, endPoint x: 118, endPoint y: 521, distance: 239.5
click at [118, 521] on div "// Young Person - Savings case '53A29525-C1DA-48B0-81F7-8C5B31A87261' : model .…" at bounding box center [544, 382] width 958 height 611
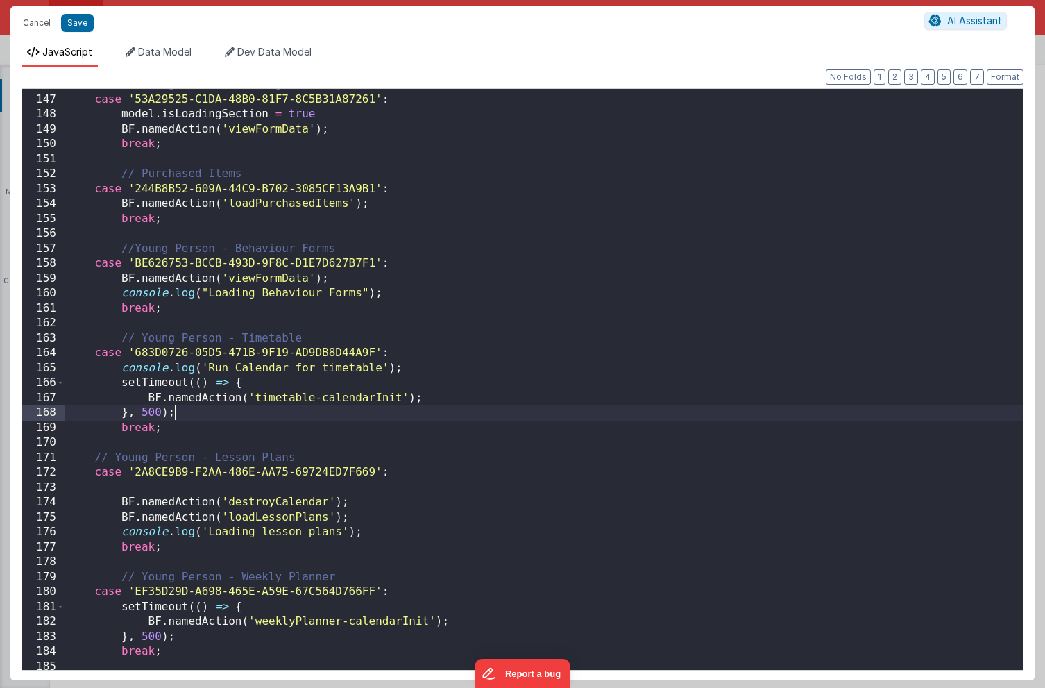
click at [413, 413] on div "// Young Person - Savings case '53A29525-C1DA-48B0-81F7-8C5B31A87261' : model .…" at bounding box center [544, 382] width 958 height 611
click at [421, 370] on div "// Young Person - Savings case '53A29525-C1DA-48B0-81F7-8C5B31A87261' : model .…" at bounding box center [544, 382] width 958 height 611
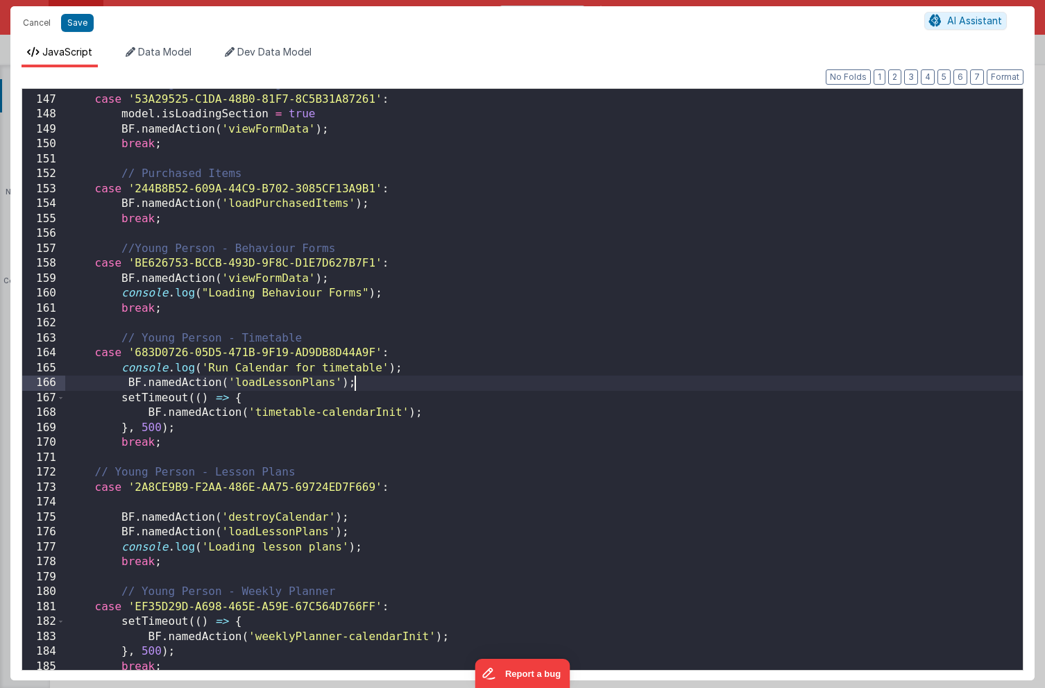
click at [383, 366] on div "// Young Person - Savings case '53A29525-C1DA-48B0-81F7-8C5B31A87261' : model .…" at bounding box center [544, 382] width 958 height 611
click at [446, 428] on div "// Young Person - Savings case '53A29525-C1DA-48B0-81F7-8C5B31A87261' : model .…" at bounding box center [544, 382] width 958 height 611
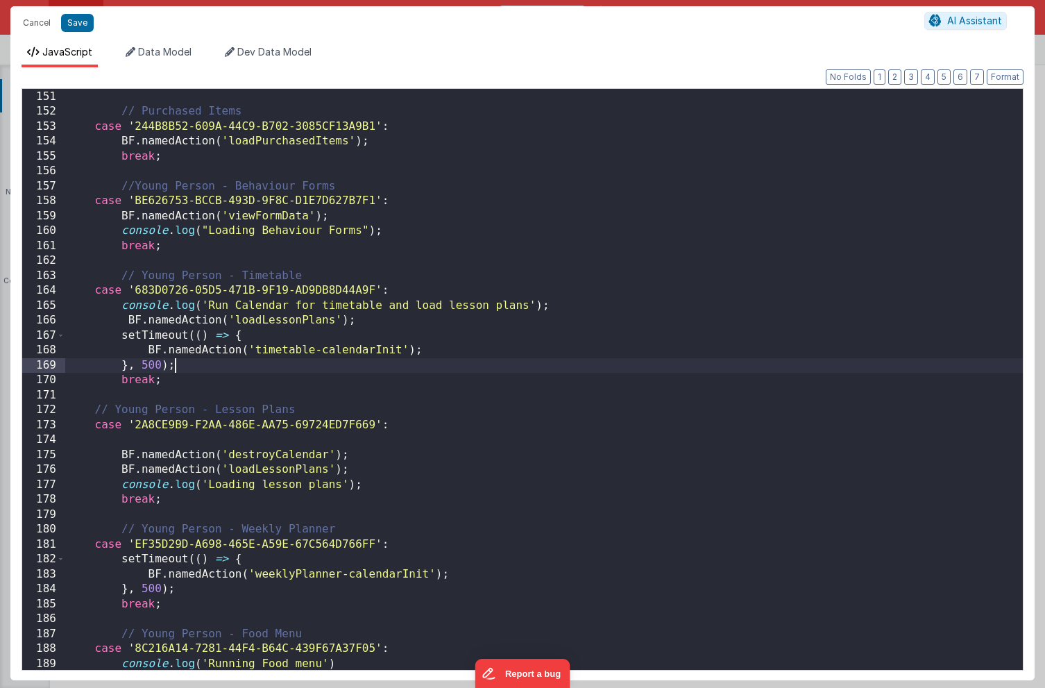
scroll to position [2238, 0]
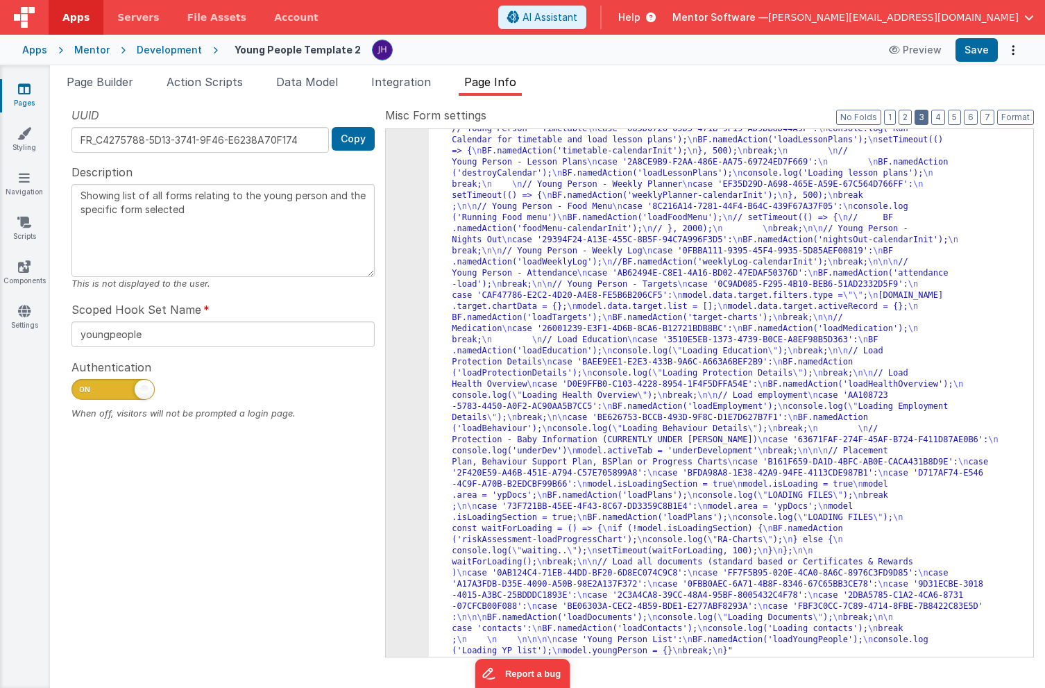
click at [920, 113] on button "3" at bounding box center [922, 117] width 14 height 15
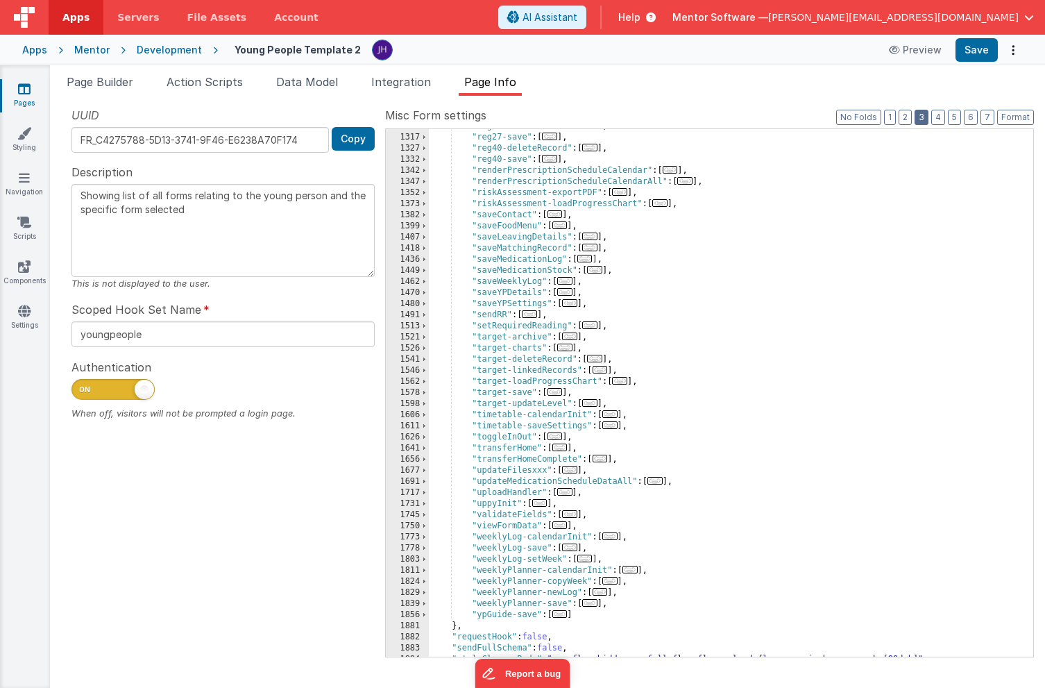
scroll to position [1516, 0]
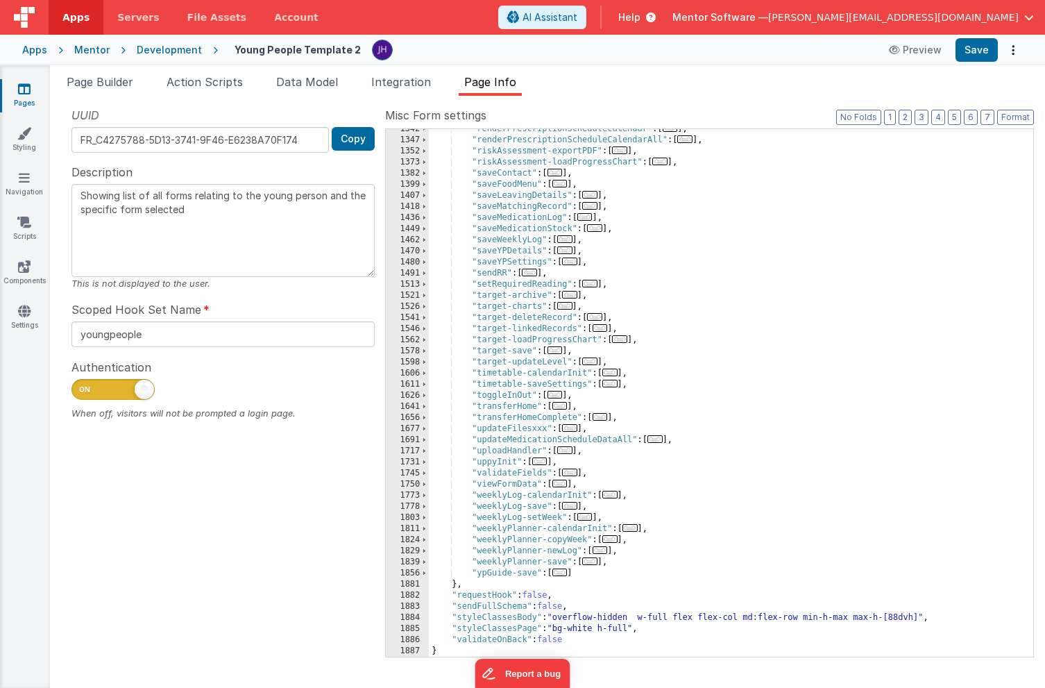
click at [617, 373] on span "..." at bounding box center [610, 373] width 15 height 8
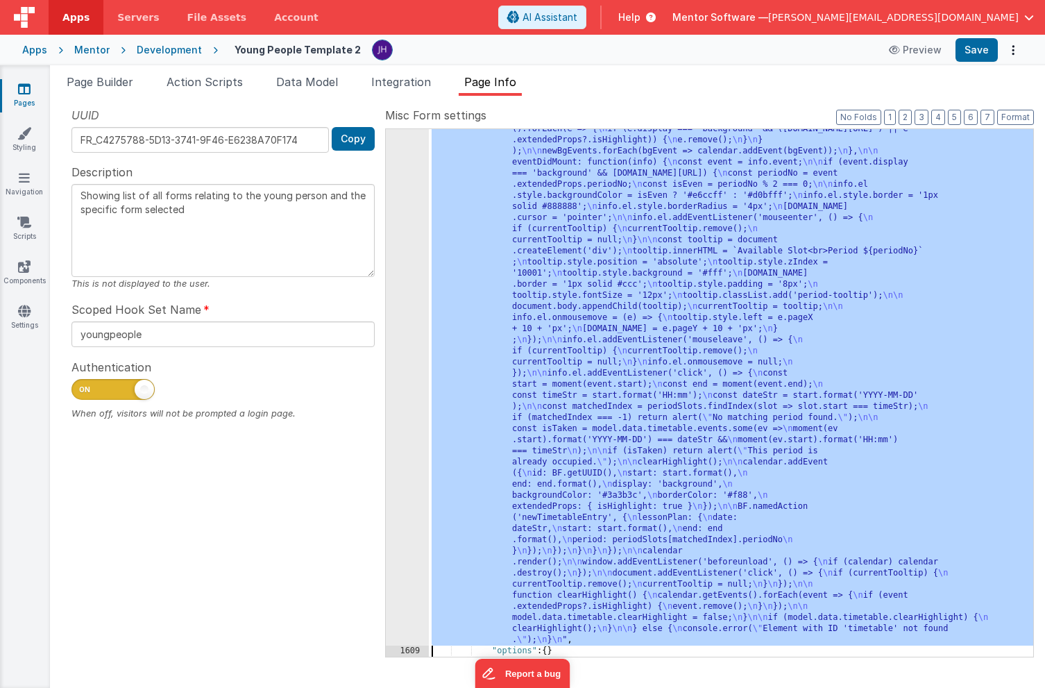
scroll to position [2194, 0]
click at [394, 269] on div "1608" at bounding box center [407, 179] width 43 height 933
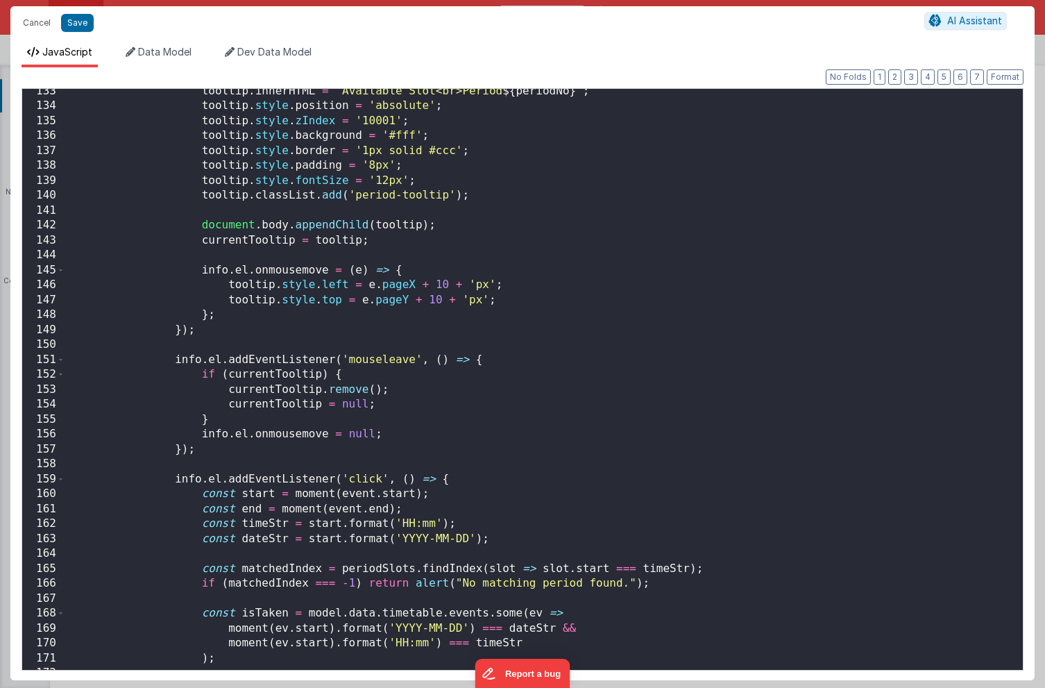
scroll to position [2852, 0]
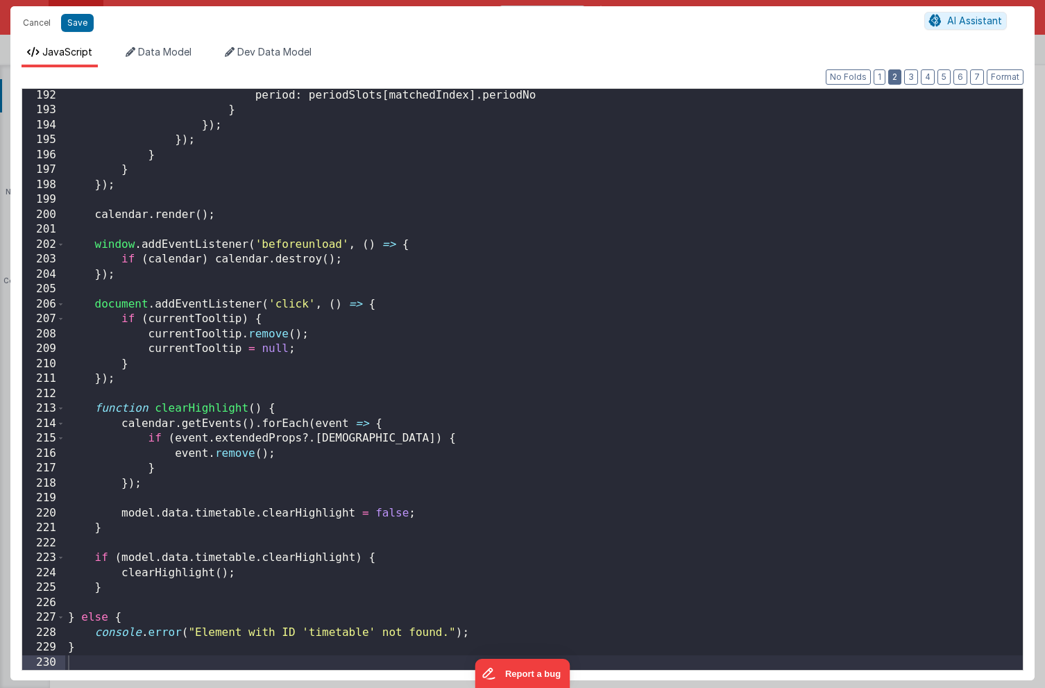
click at [897, 78] on button "2" at bounding box center [895, 76] width 13 height 15
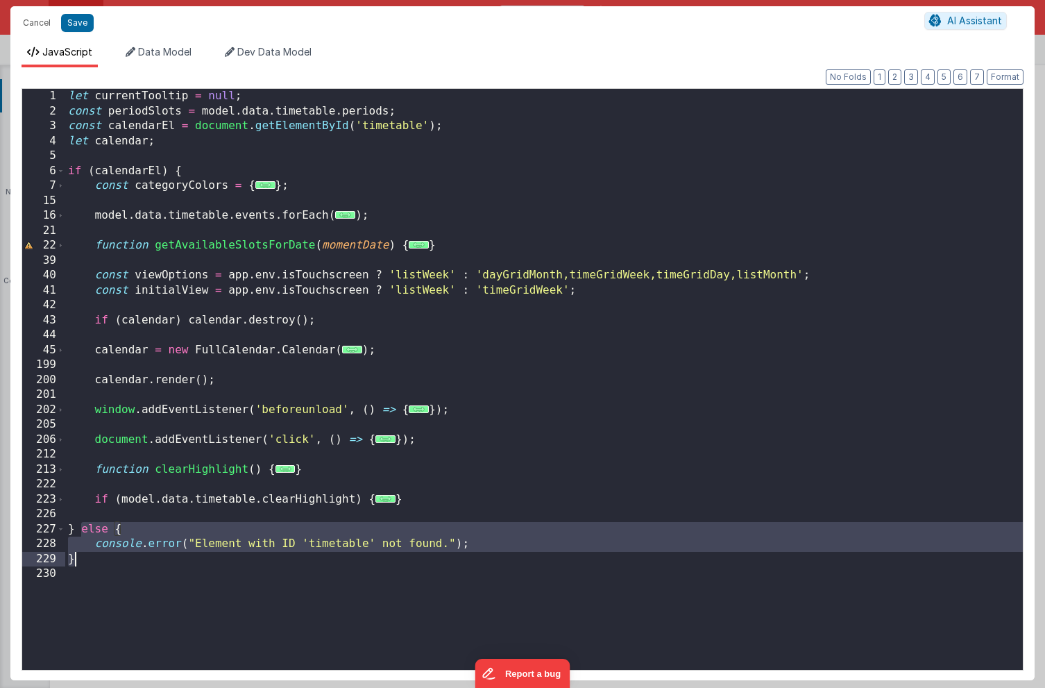
drag, startPoint x: 81, startPoint y: 529, endPoint x: 88, endPoint y: 558, distance: 30.0
click at [88, 558] on div "let currentTooltip = null ; const periodSlots = model . data . timetable . peri…" at bounding box center [544, 394] width 958 height 611
drag, startPoint x: 84, startPoint y: 18, endPoint x: 296, endPoint y: 106, distance: 229.4
click at [84, 18] on button "Save" at bounding box center [77, 23] width 33 height 18
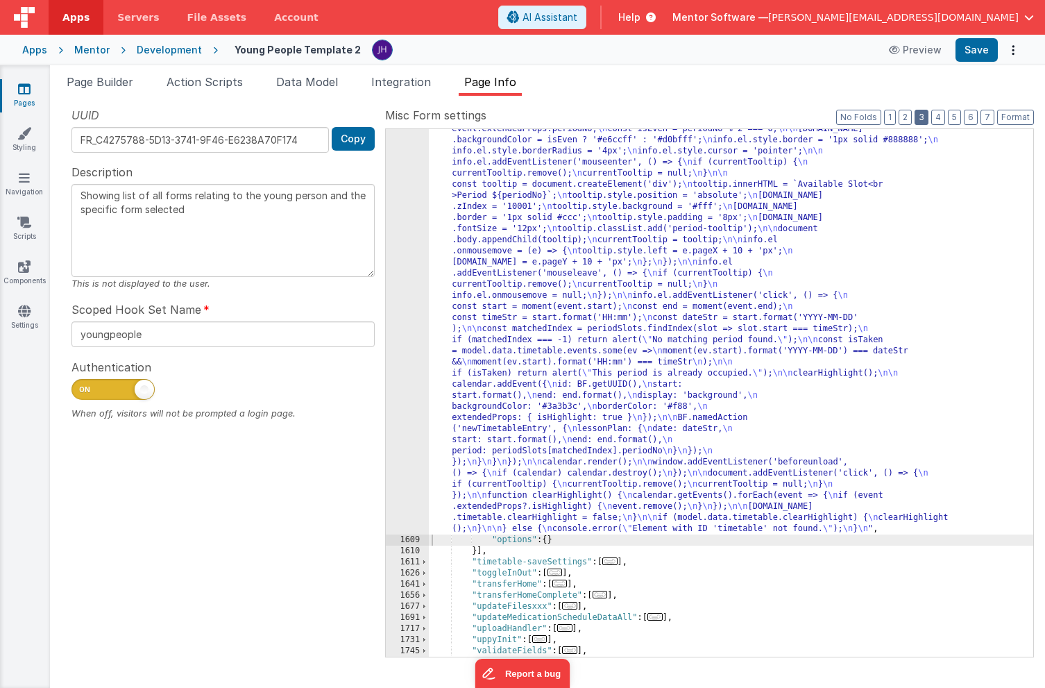
click at [924, 119] on button "3" at bounding box center [922, 117] width 14 height 15
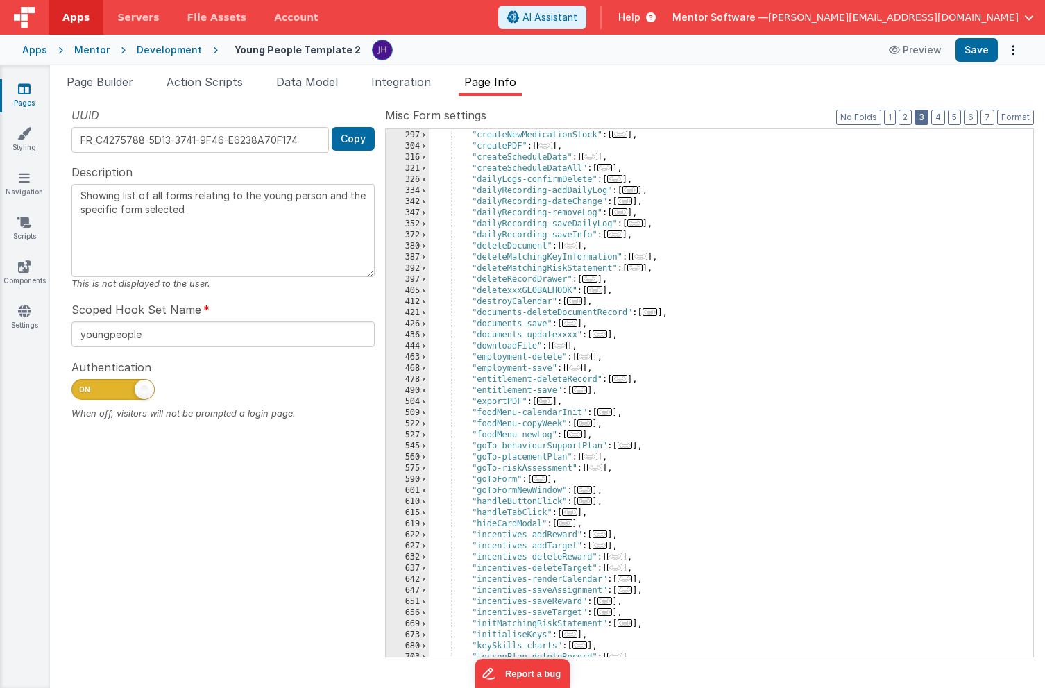
scroll to position [433, 0]
click at [580, 303] on span "..." at bounding box center [574, 301] width 15 height 8
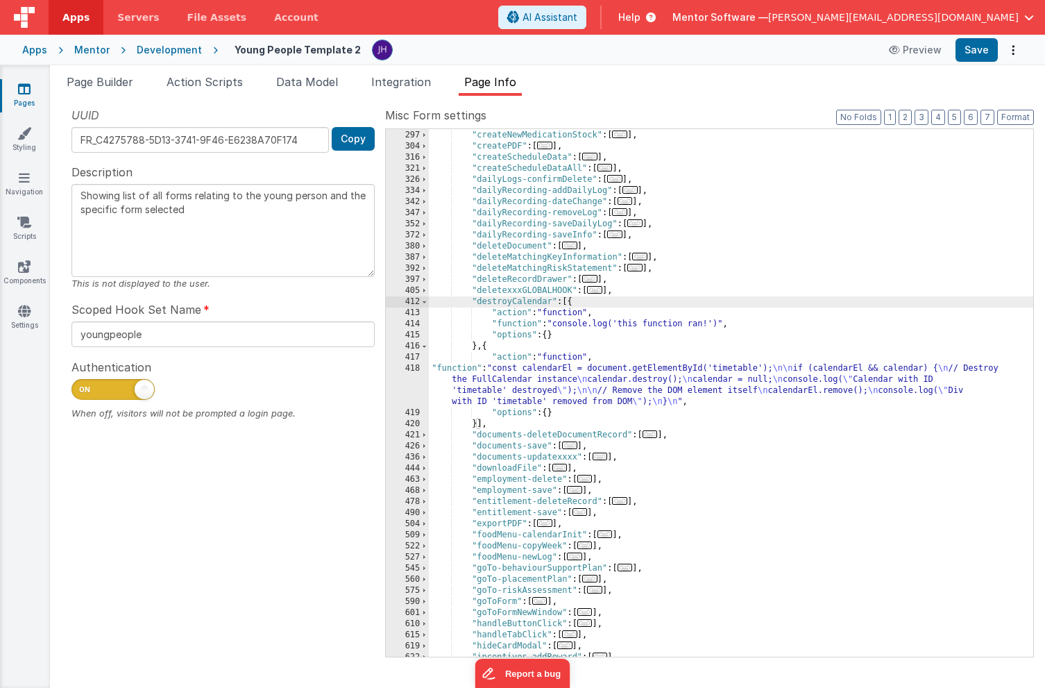
click at [520, 385] on div ""createNewMedicationLog" : [ ... ] , "createNewMedicationStock" : [ ... ] , "cr…" at bounding box center [731, 394] width 605 height 550
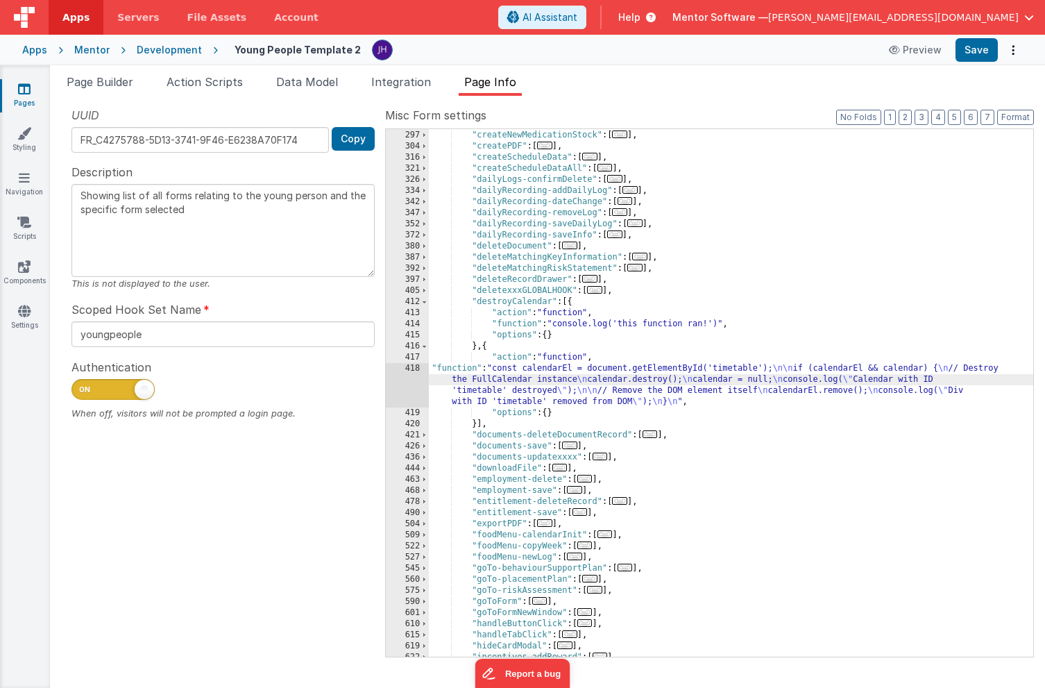
click at [406, 381] on div "418" at bounding box center [407, 385] width 43 height 44
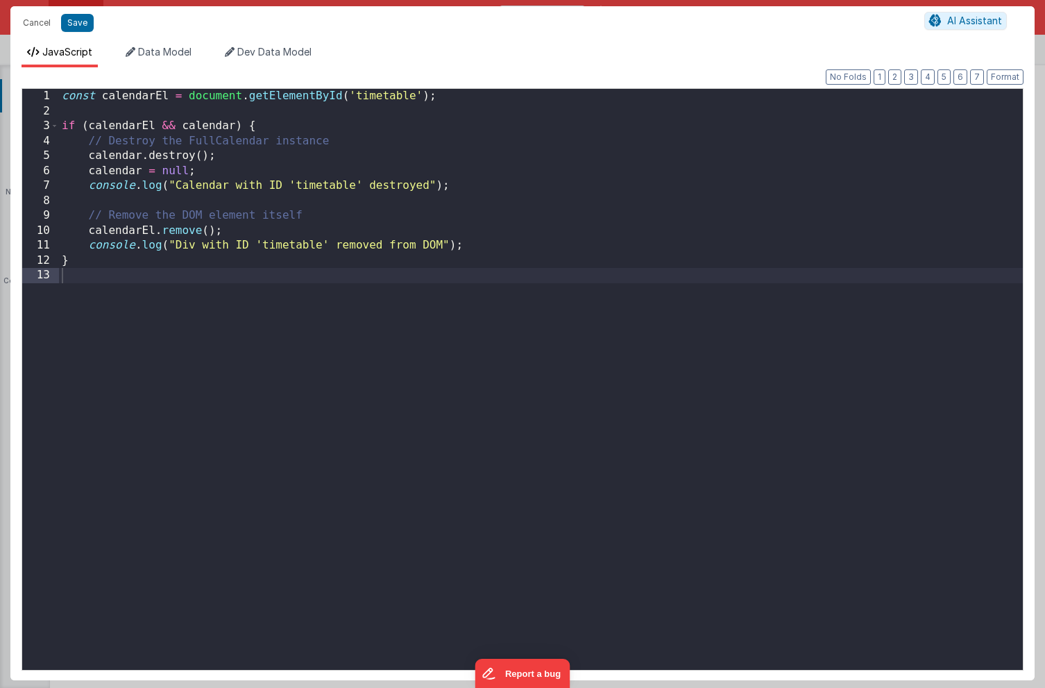
click at [245, 259] on div "const calendarEl = document . getElementById ( 'timetable' ) ; if ( calendarEl …" at bounding box center [541, 394] width 964 height 611
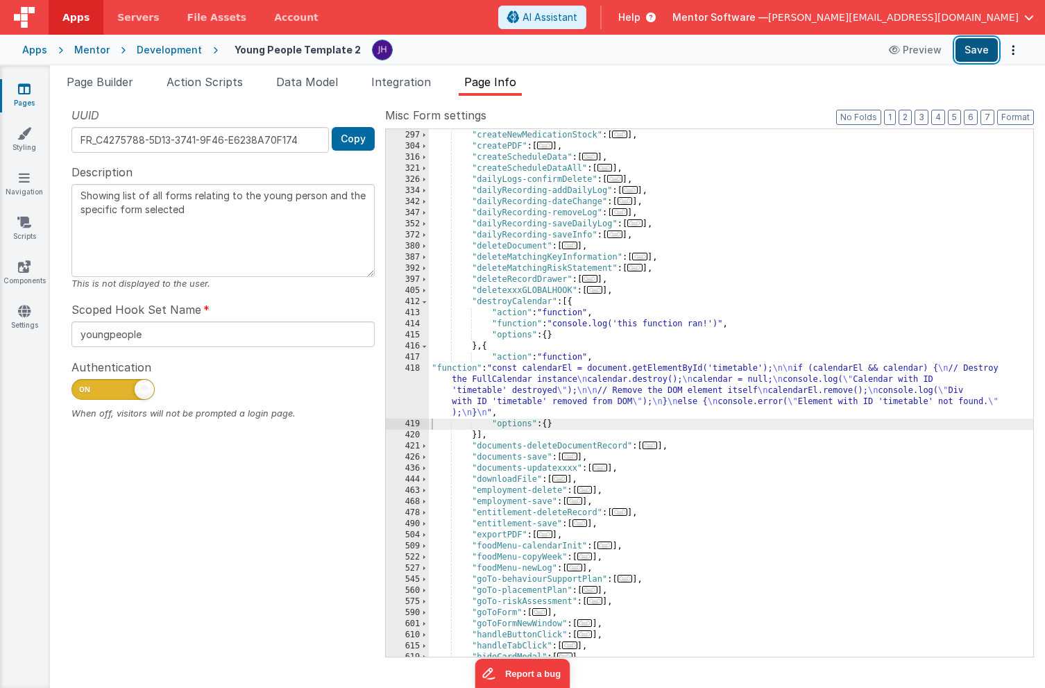
click at [968, 56] on button "Save" at bounding box center [977, 50] width 42 height 24
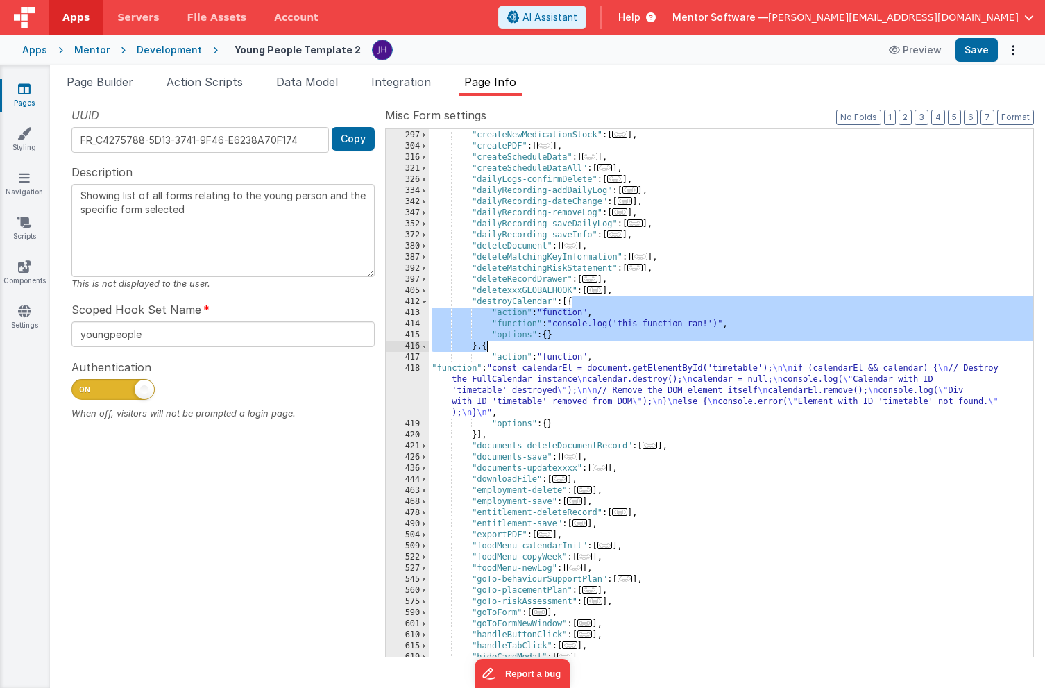
drag, startPoint x: 572, startPoint y: 304, endPoint x: 487, endPoint y: 342, distance: 93.5
click at [487, 342] on div ""createNewMedicationLog" : [ ... ] , "createNewMedicationStock" : [ ... ] , "cr…" at bounding box center [731, 394] width 605 height 550
click at [650, 324] on div ""createNewMedicationLog" : [ ... ] , "createNewMedicationStock" : [ ... ] , "cr…" at bounding box center [731, 394] width 605 height 550
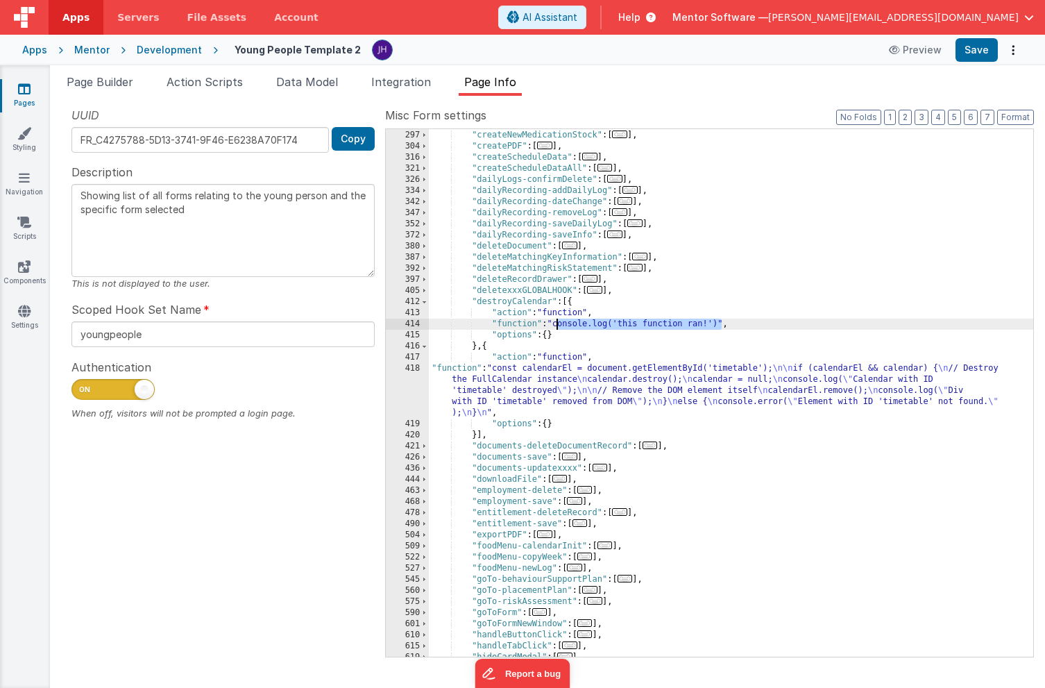
drag, startPoint x: 721, startPoint y: 324, endPoint x: 557, endPoint y: 326, distance: 163.8
click at [557, 326] on div ""createNewMedicationLog" : [ ... ] , "createNewMedicationStock" : [ ... ] , "cr…" at bounding box center [731, 394] width 605 height 550
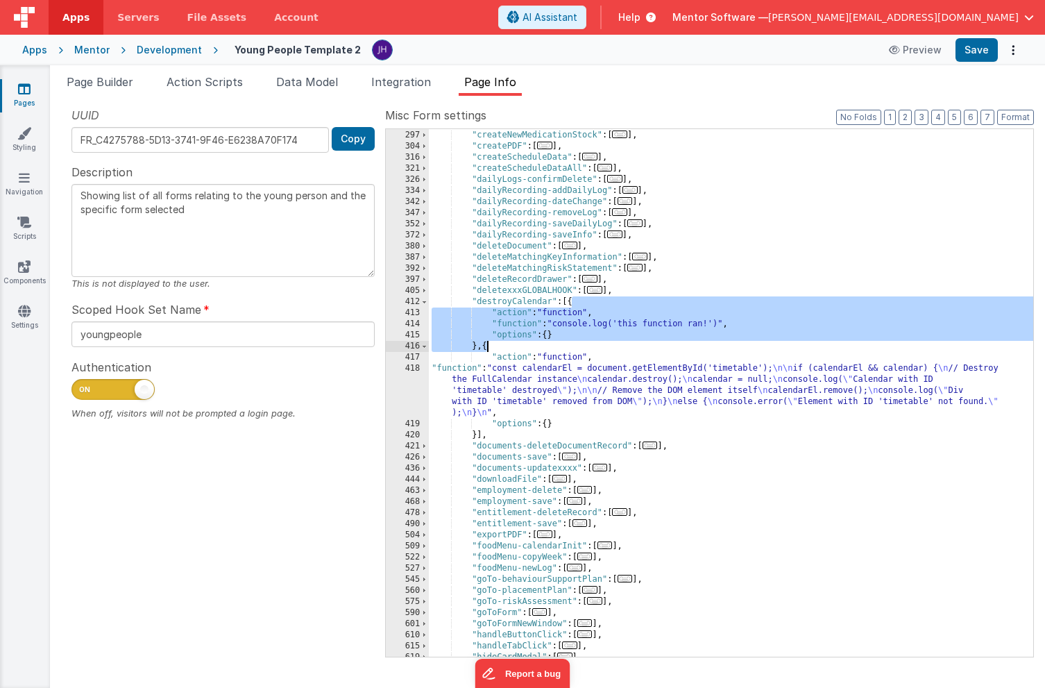
drag, startPoint x: 572, startPoint y: 305, endPoint x: 488, endPoint y: 346, distance: 93.5
click at [488, 346] on div ""createNewMedicationLog" : [ ... ] , "createNewMedicationStock" : [ ... ] , "cr…" at bounding box center [731, 394] width 605 height 550
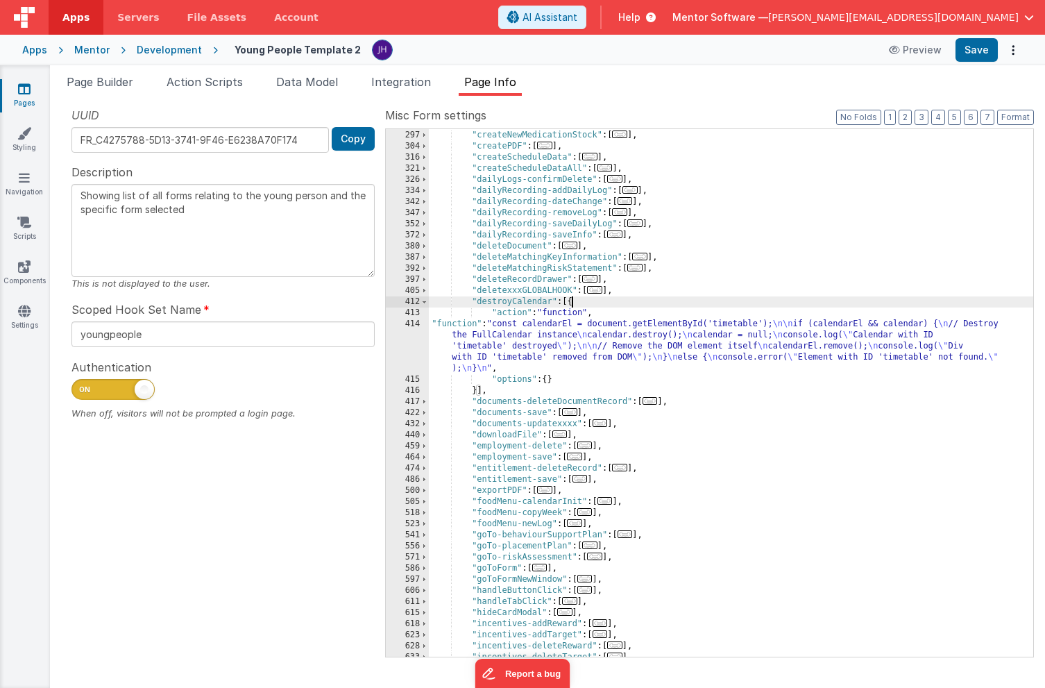
click at [528, 346] on div ""createNewMedicationLog" : [ ... ] , "createNewMedicationStock" : [ ... ] , "cr…" at bounding box center [731, 394] width 605 height 550
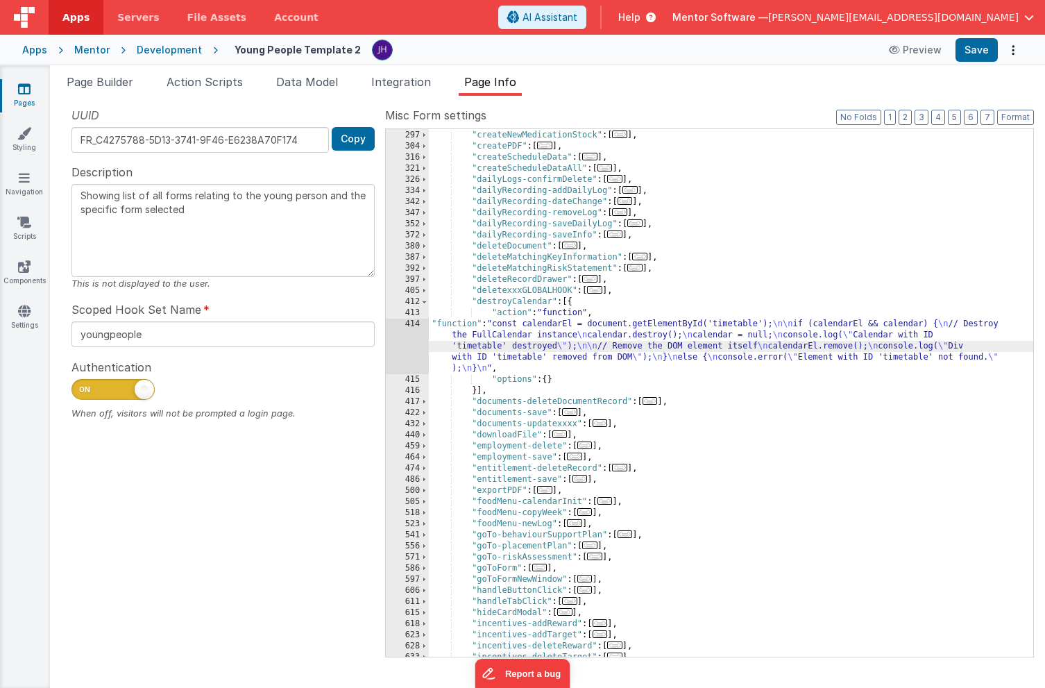
click at [415, 337] on div "414" at bounding box center [407, 347] width 43 height 56
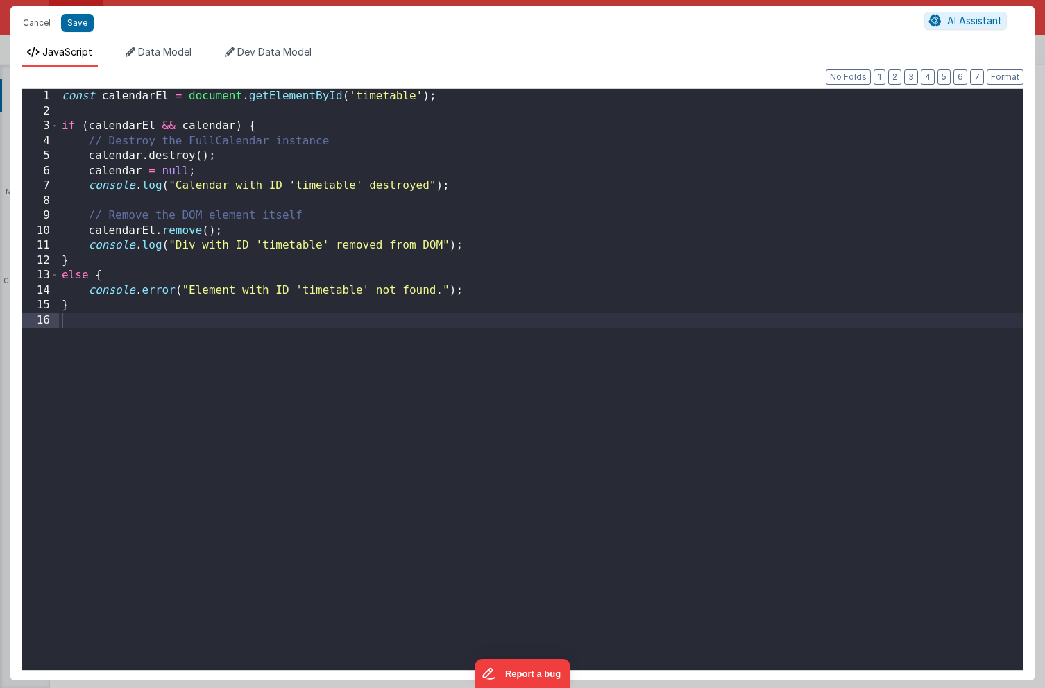
click at [174, 291] on div "const calendarEl = document . getElementById ( 'timetable' ) ; if ( calendarEl …" at bounding box center [541, 394] width 964 height 611
click at [269, 386] on div "const calendarEl = document . getElementById ( 'timetable' ) ; if ( calendarEl …" at bounding box center [541, 394] width 964 height 611
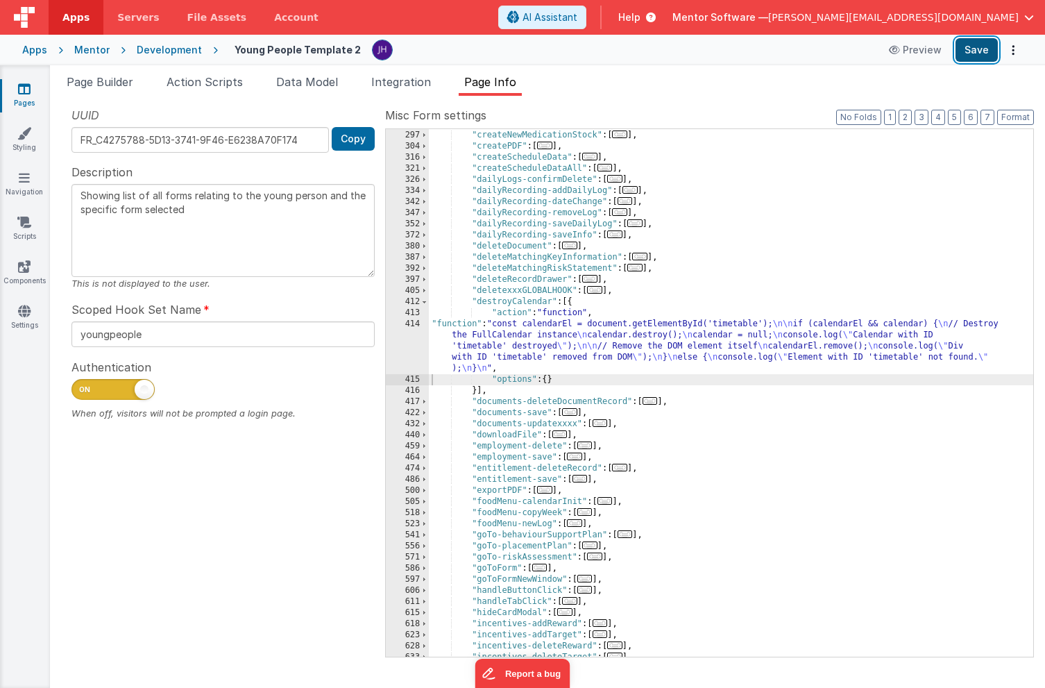
click at [967, 60] on button "Save" at bounding box center [977, 50] width 42 height 24
click at [89, 81] on span "Page Builder" at bounding box center [100, 82] width 67 height 14
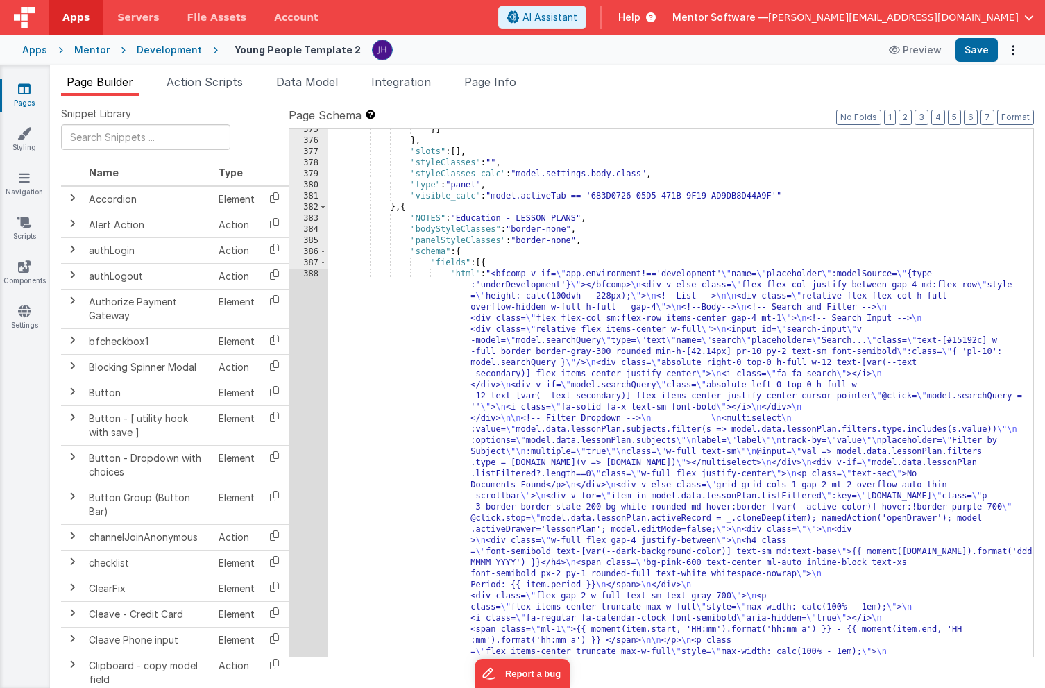
scroll to position [9098, 0]
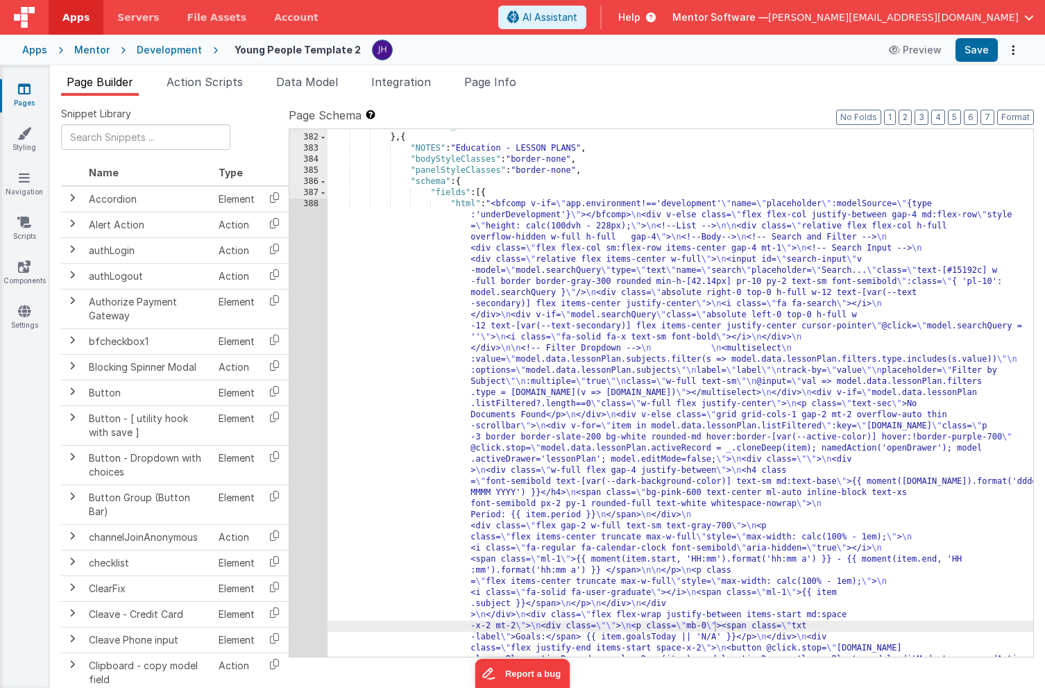
click at [506, 376] on div ""visible_calc" : "model.activeTab == '683D0726-05D5-471B-9F19-AD9DB8D44A9F'" } …" at bounding box center [681, 668] width 706 height 1094
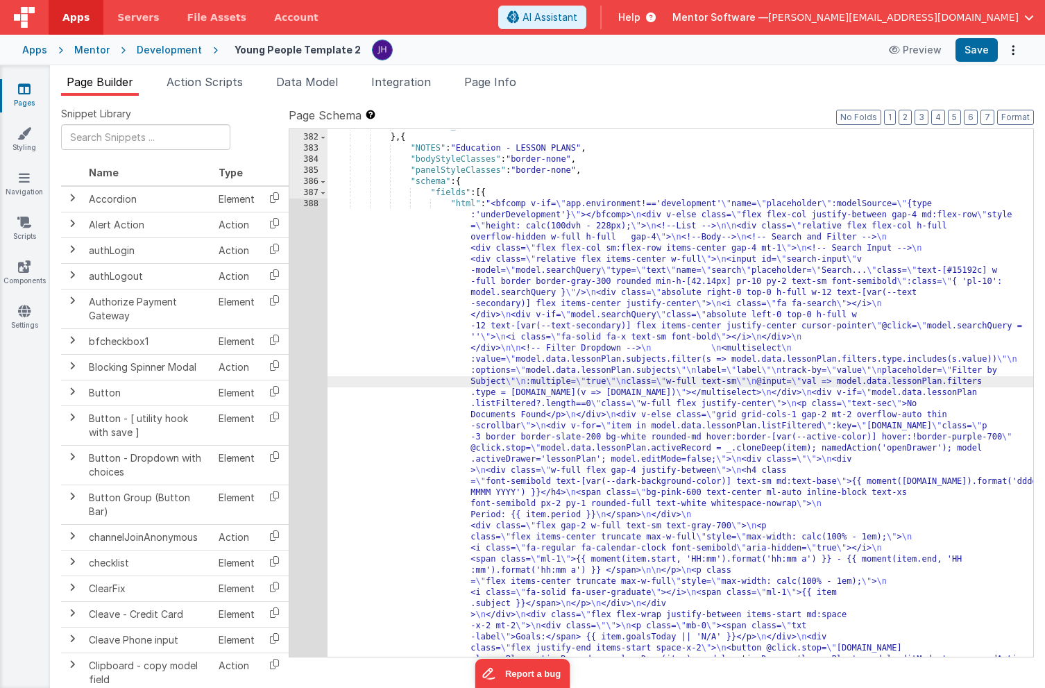
scroll to position [9172, 0]
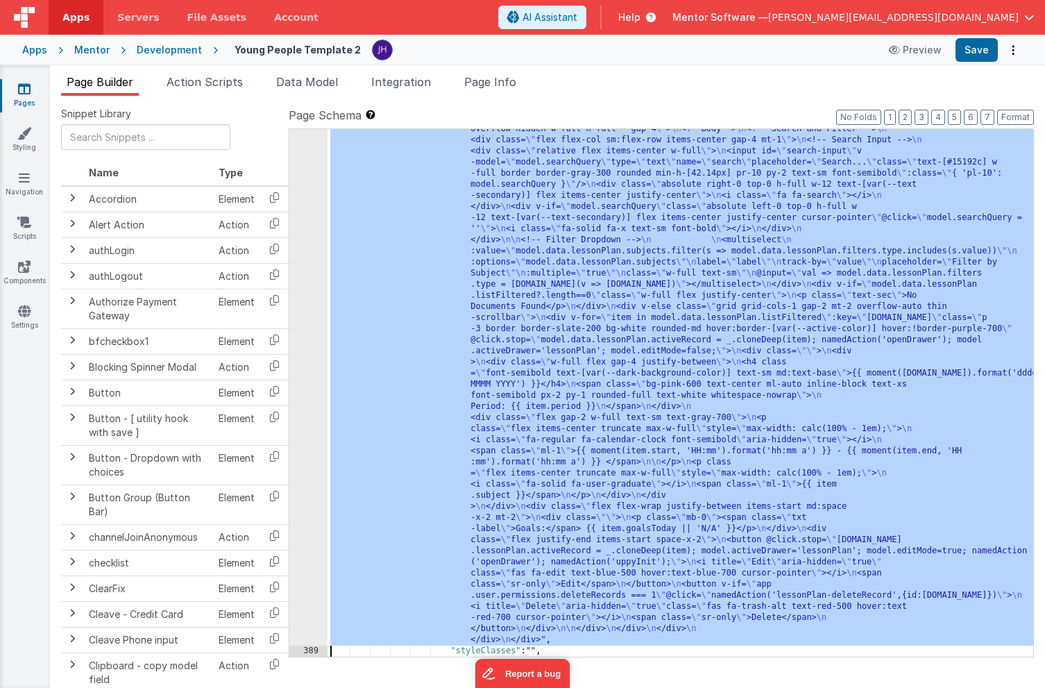
click at [305, 248] on div "388" at bounding box center [308, 367] width 38 height 555
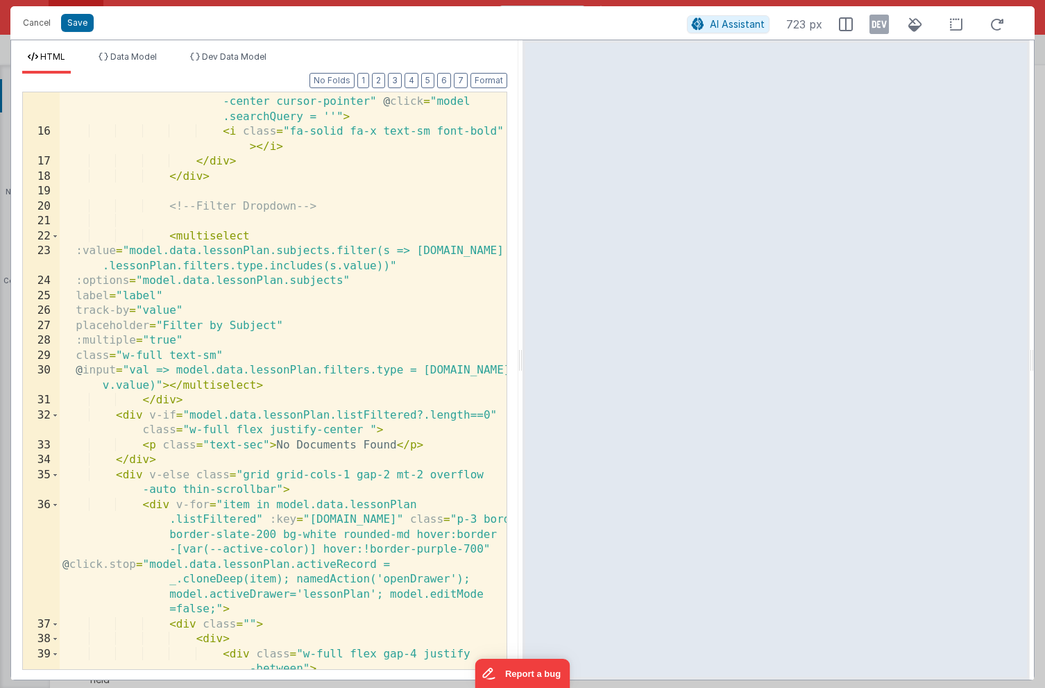
scroll to position [299, 0]
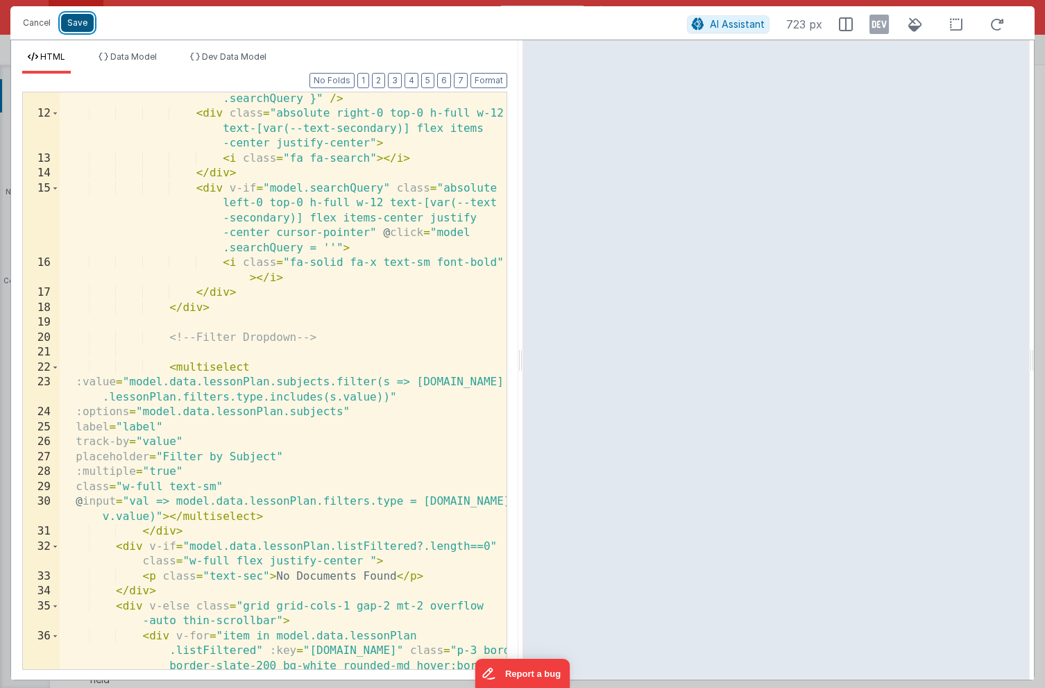
click at [74, 21] on button "Save" at bounding box center [77, 23] width 33 height 18
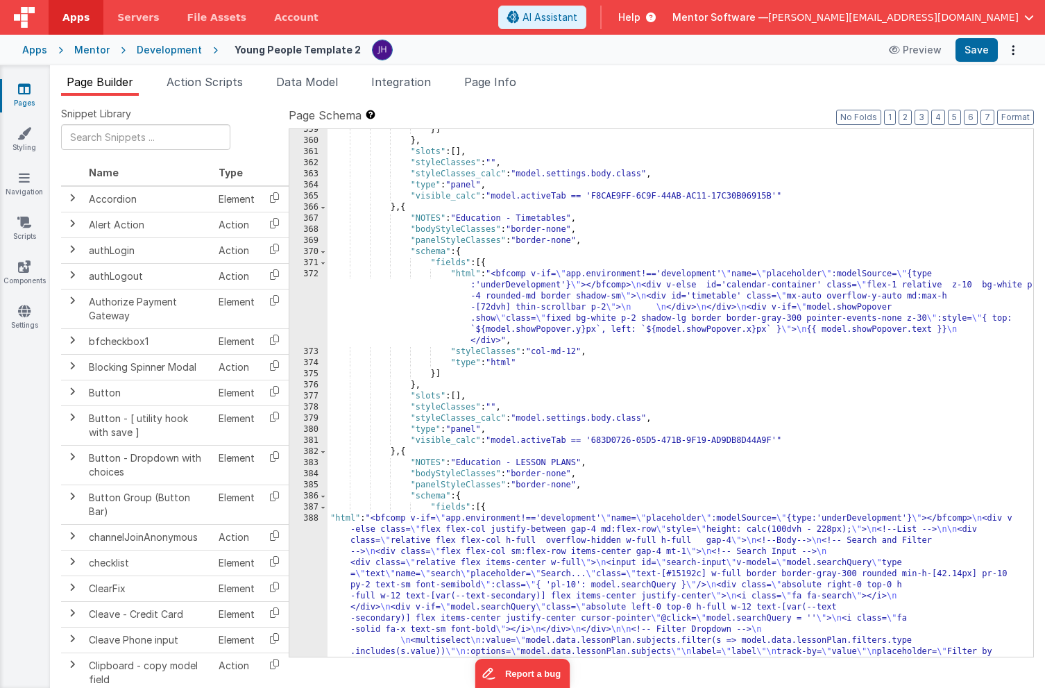
scroll to position [8919, 0]
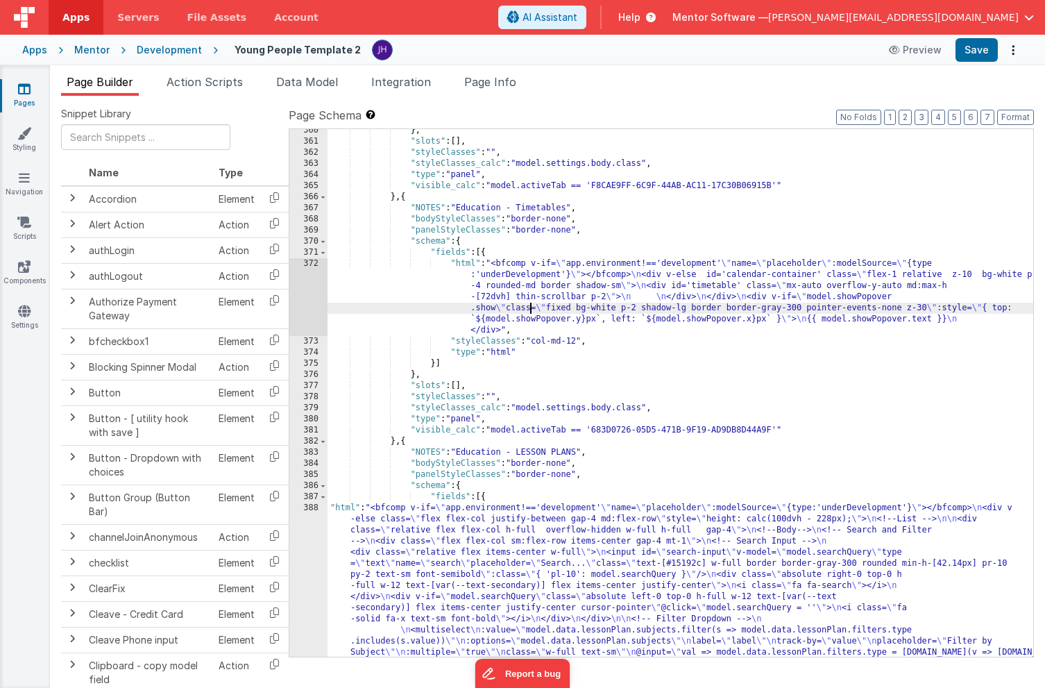
click at [529, 305] on div "} , "slots" : [ ] , "styleClasses" : "" , "styleClasses_calc" : "model.settings…" at bounding box center [681, 622] width 706 height 994
click at [305, 300] on div "372" at bounding box center [308, 297] width 38 height 78
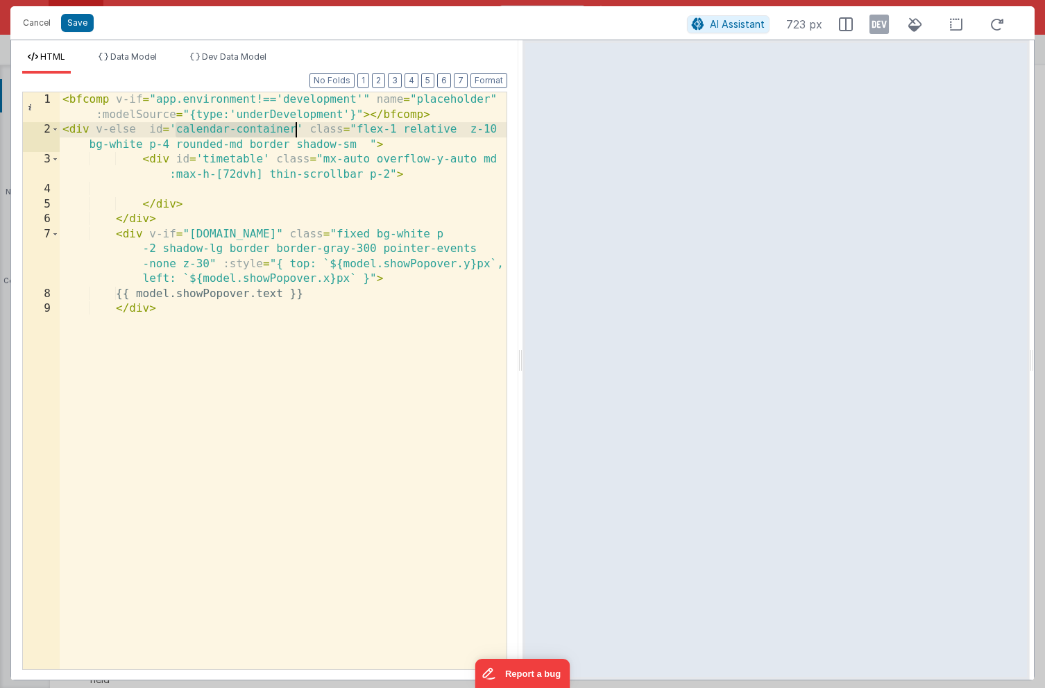
drag, startPoint x: 176, startPoint y: 130, endPoint x: 294, endPoint y: 132, distance: 118.7
click at [294, 132] on div "< bfcomp v-if = "app.environment!=='development'" name = "placeholder" :modelSo…" at bounding box center [283, 403] width 447 height 622
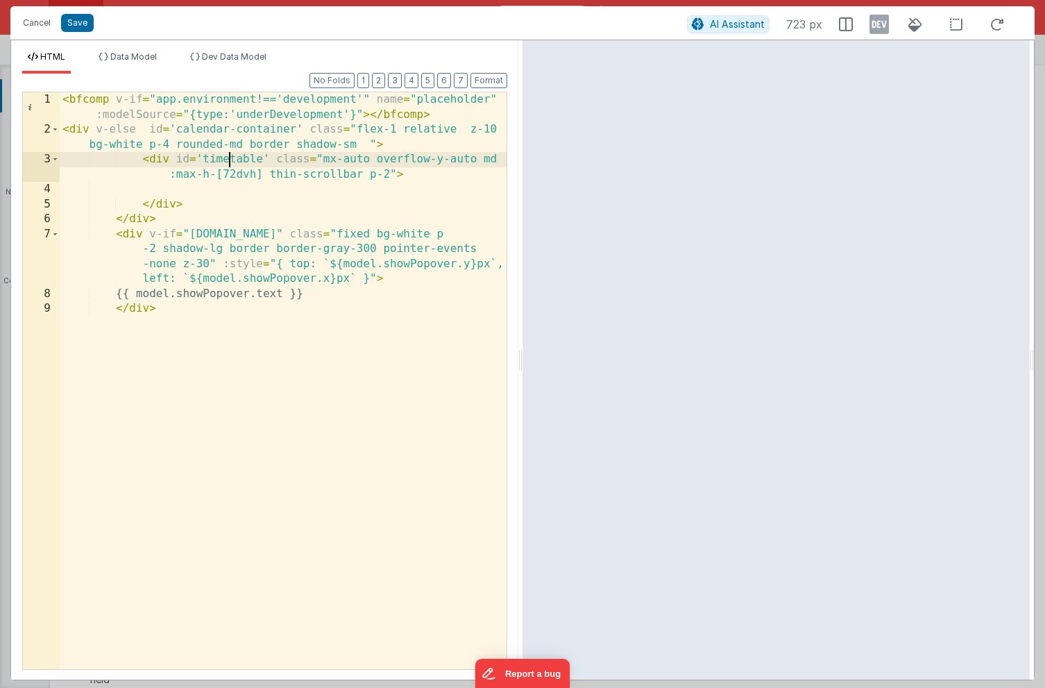
click at [228, 159] on div "< bfcomp v-if = "app.environment!=='development'" name = "placeholder" :modelSo…" at bounding box center [283, 403] width 447 height 622
click at [74, 24] on button "Save" at bounding box center [77, 23] width 33 height 18
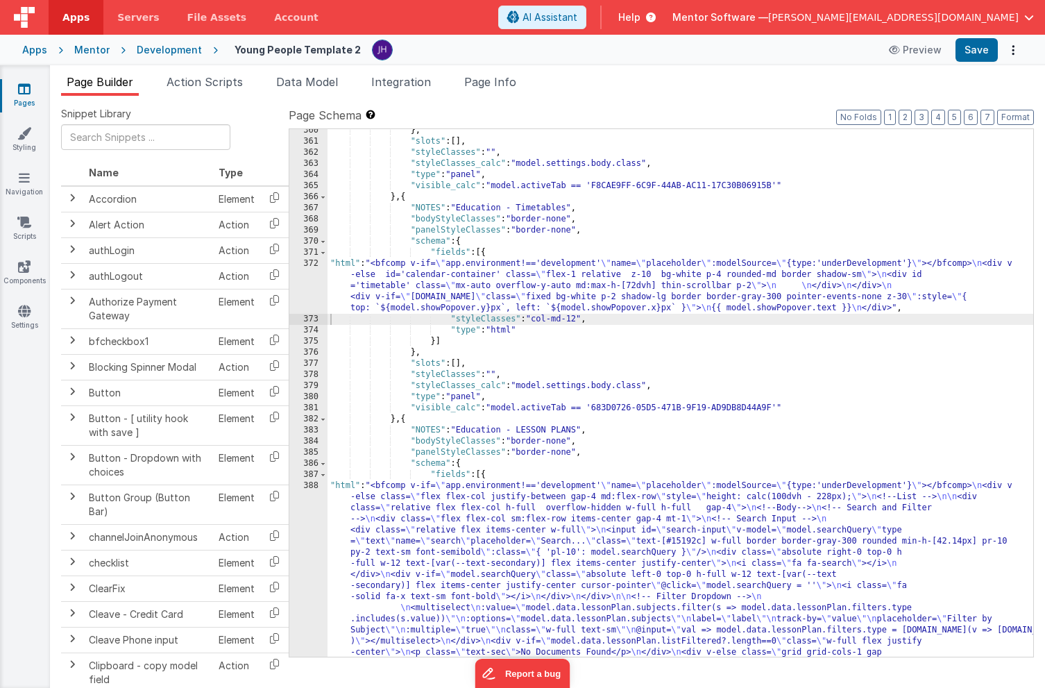
scroll to position [8925, 0]
click at [484, 80] on span "Page Info" at bounding box center [490, 82] width 52 height 14
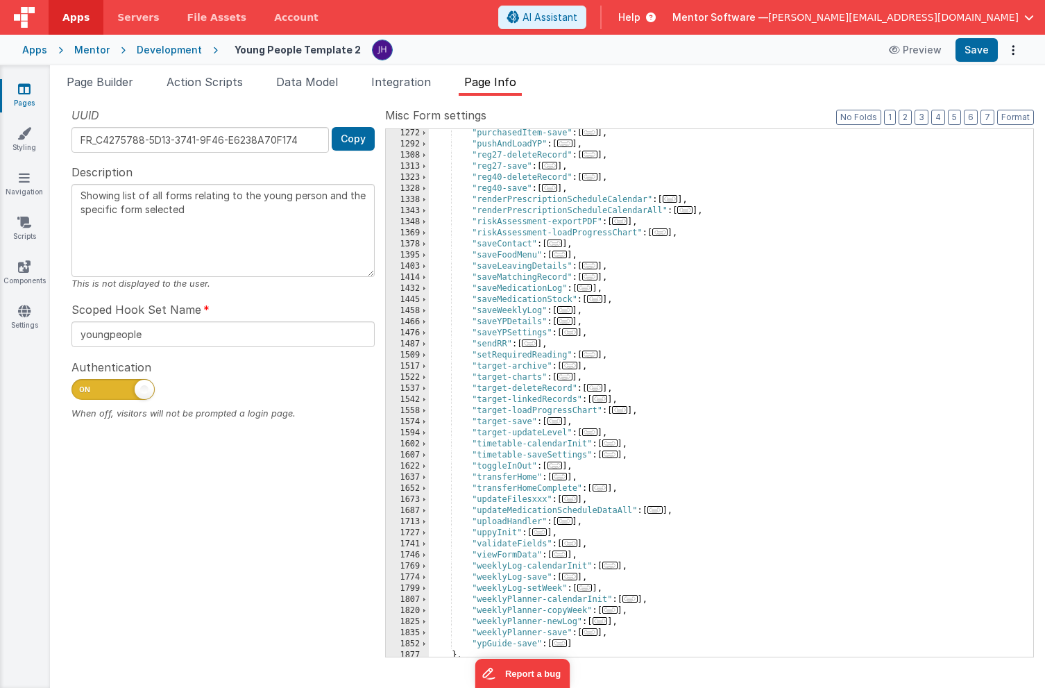
scroll to position [1549, 0]
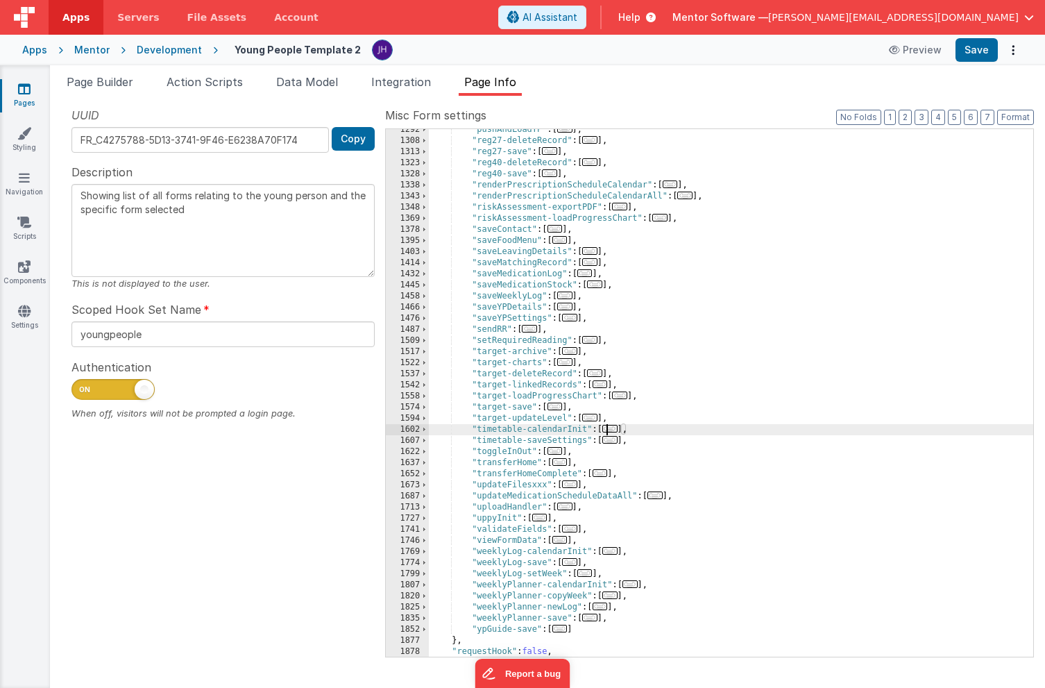
click at [616, 431] on span "..." at bounding box center [610, 429] width 15 height 8
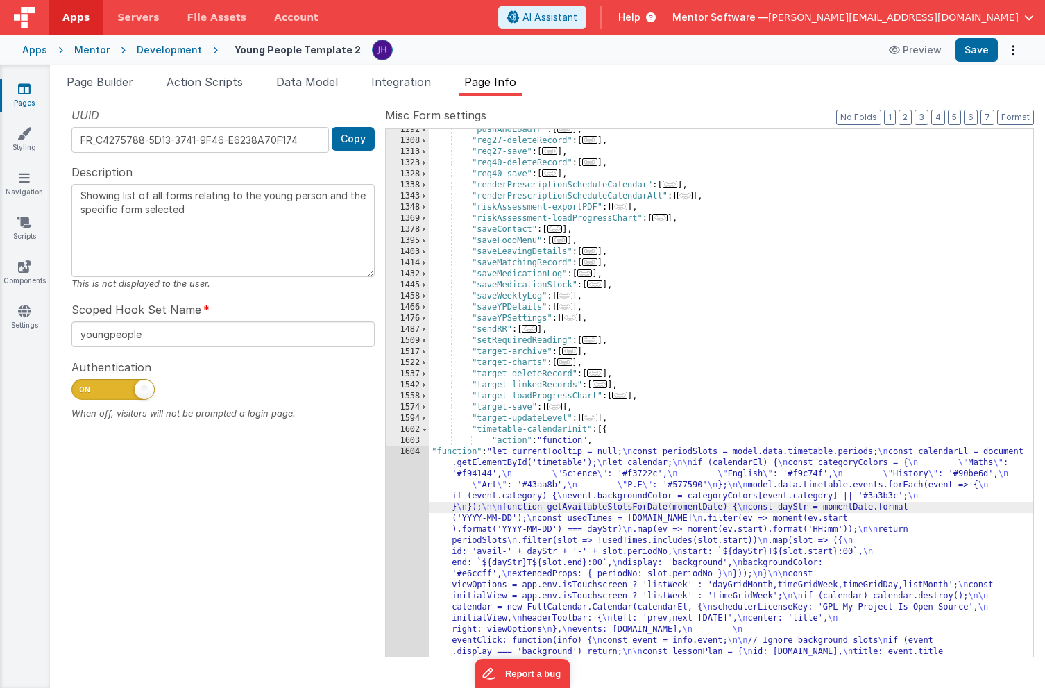
scroll to position [2172, 0]
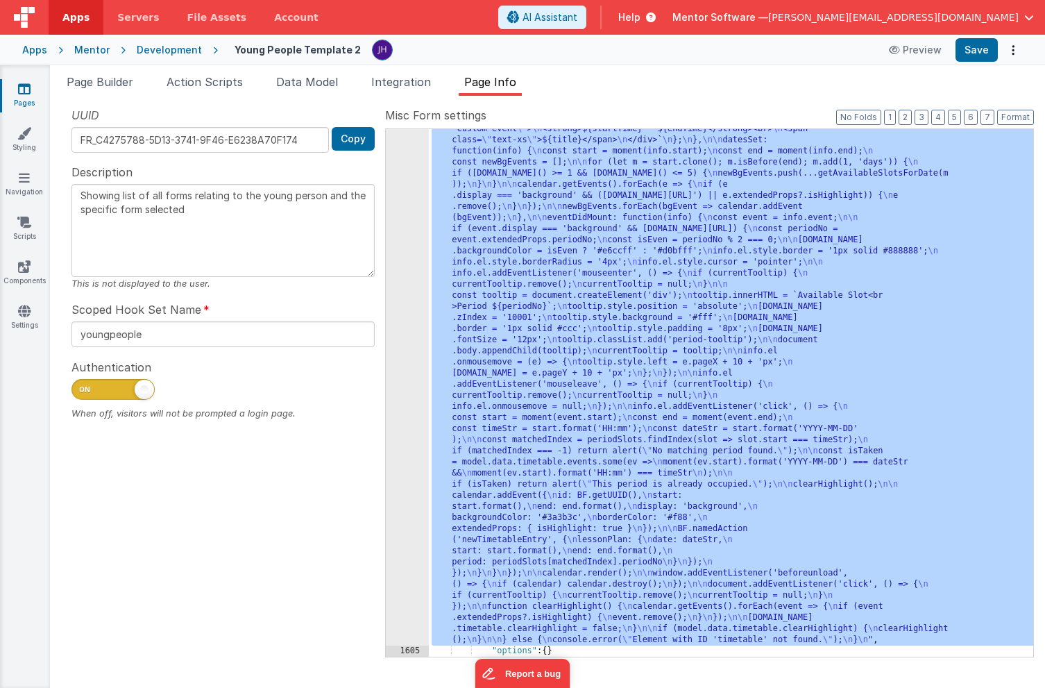
click at [394, 311] on div "1604" at bounding box center [407, 235] width 43 height 822
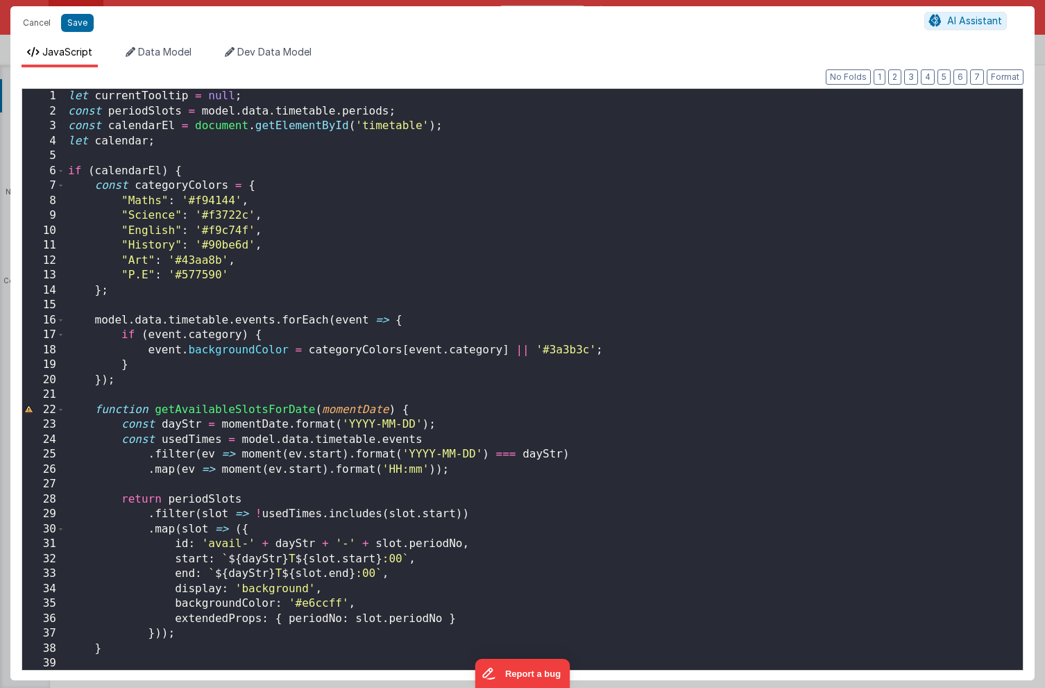
click at [664, 418] on div "let currentTooltip = null ; const periodSlots = model . data . timetable . peri…" at bounding box center [544, 394] width 958 height 611
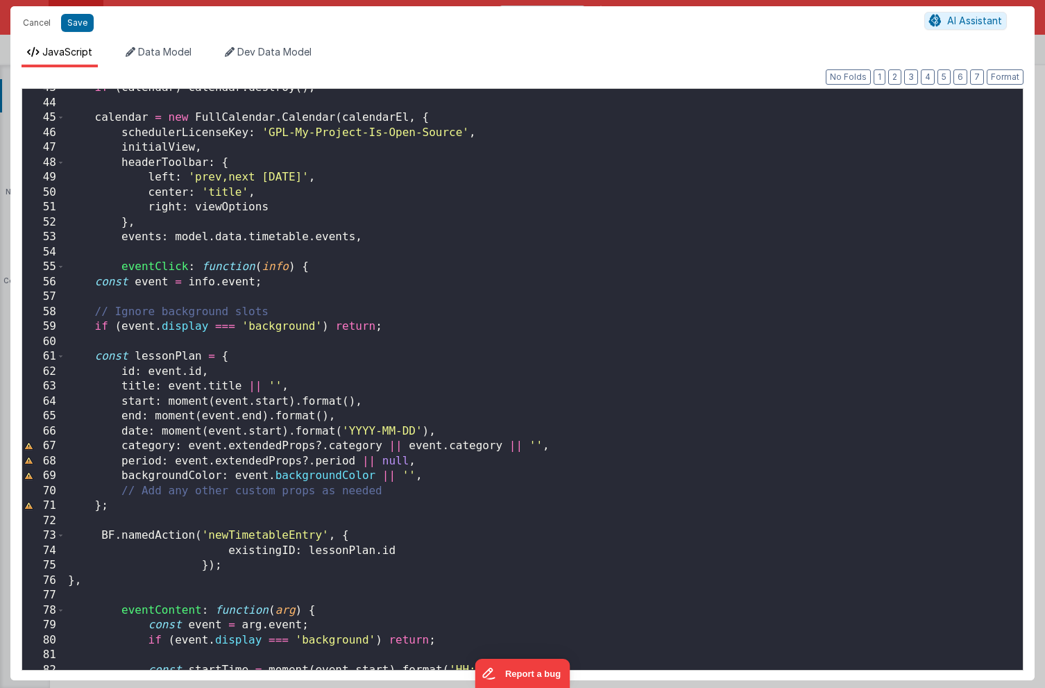
scroll to position [641, 0]
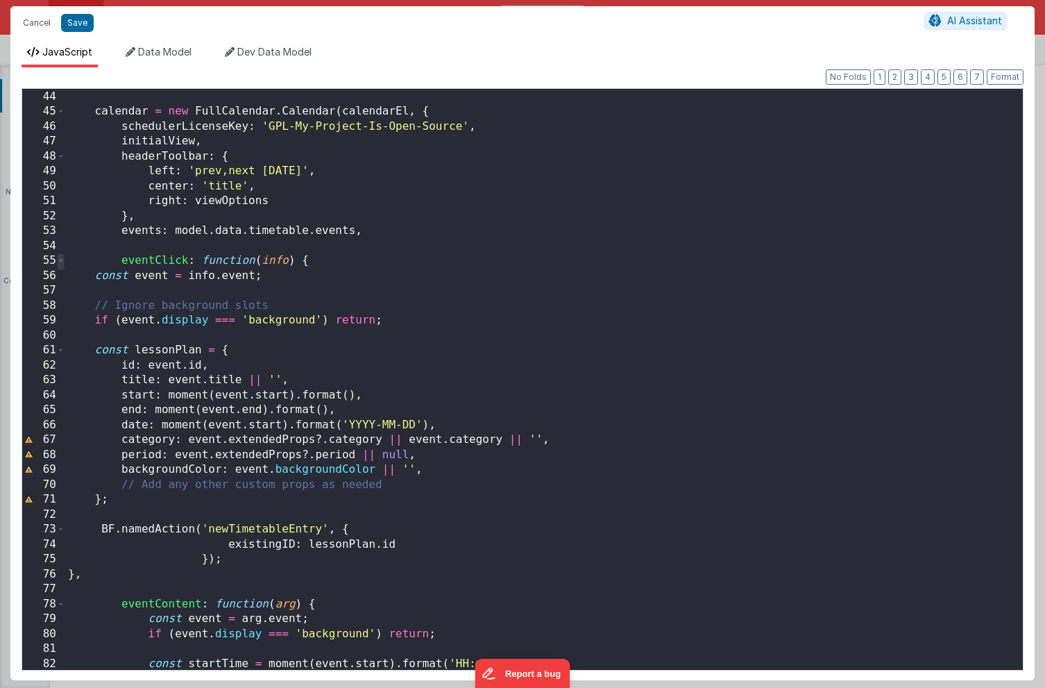
click at [61, 261] on span at bounding box center [61, 260] width 8 height 15
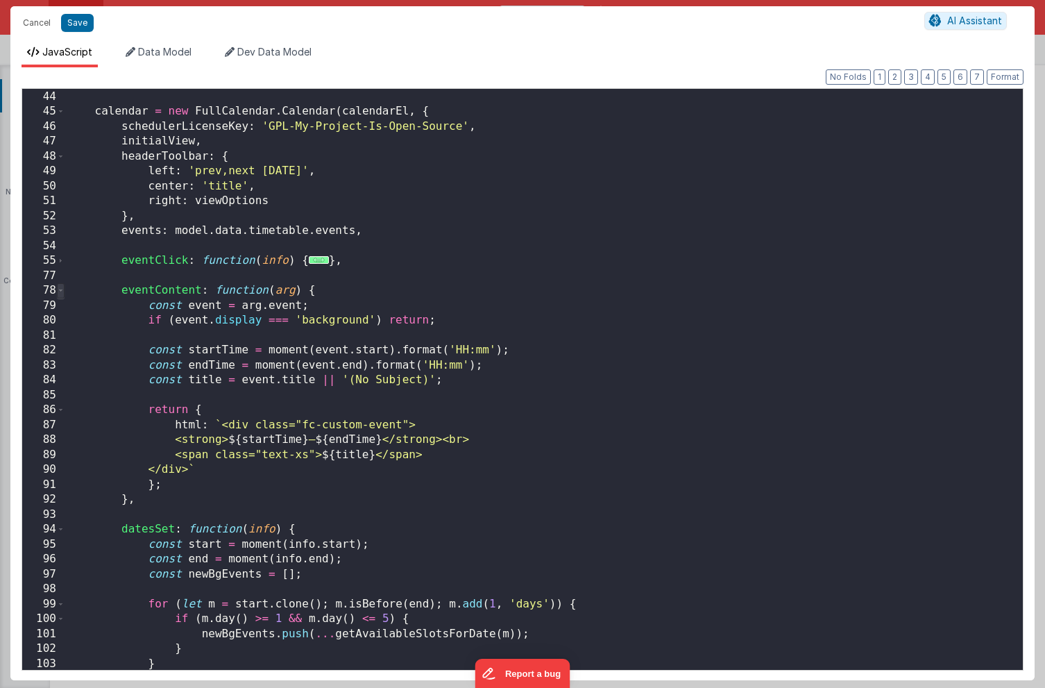
click at [61, 289] on span at bounding box center [61, 290] width 8 height 15
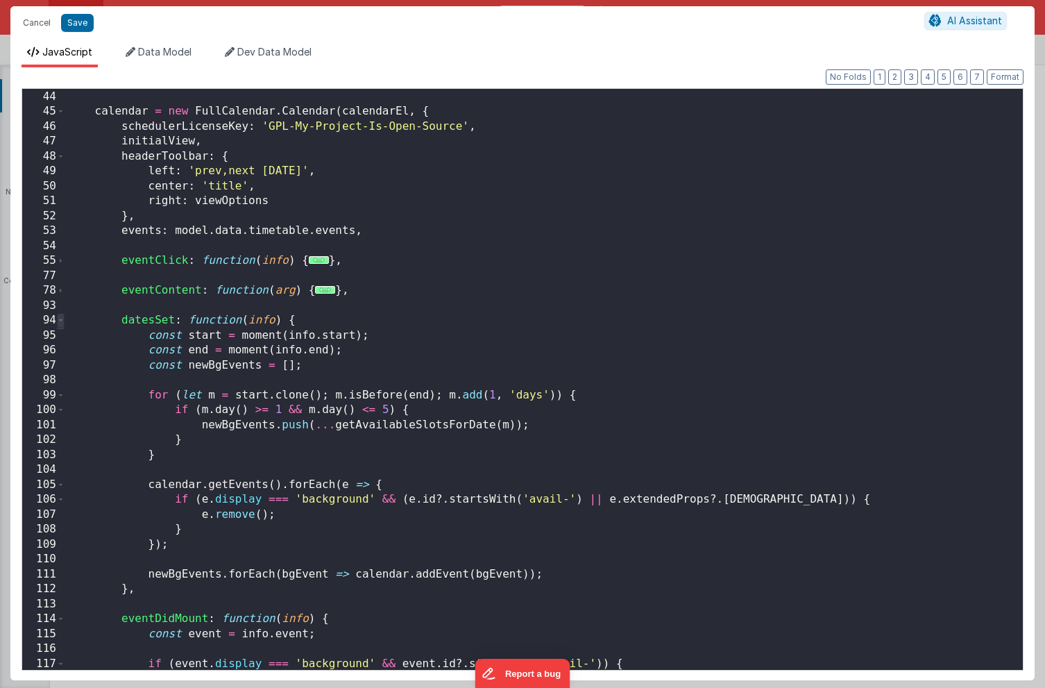
click at [62, 319] on span at bounding box center [61, 320] width 8 height 15
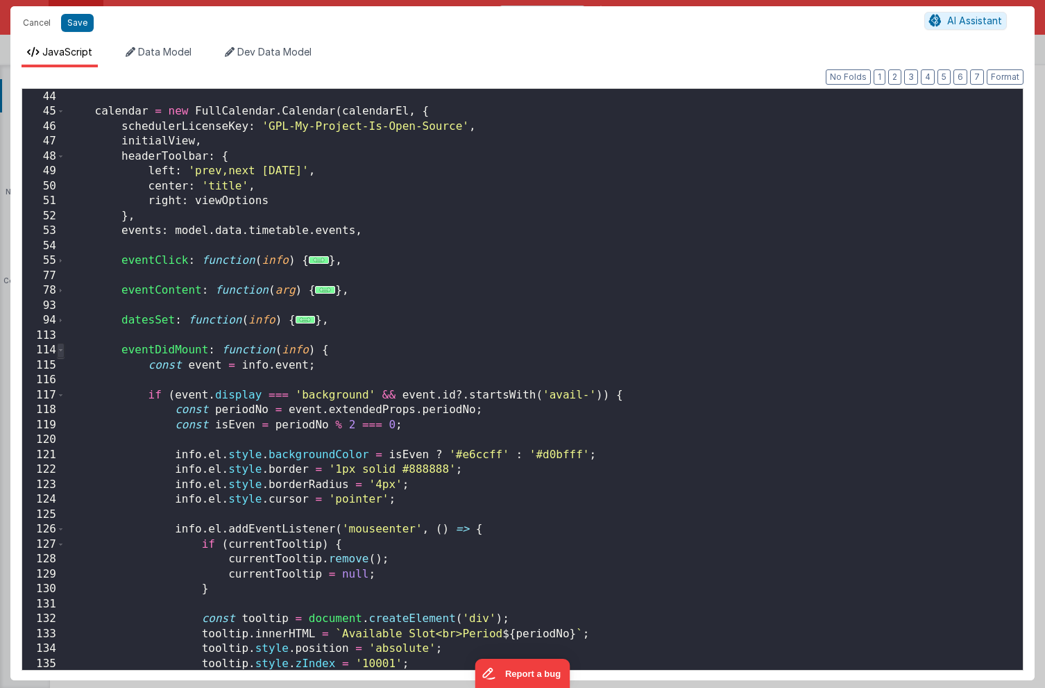
click at [61, 352] on span at bounding box center [61, 350] width 8 height 15
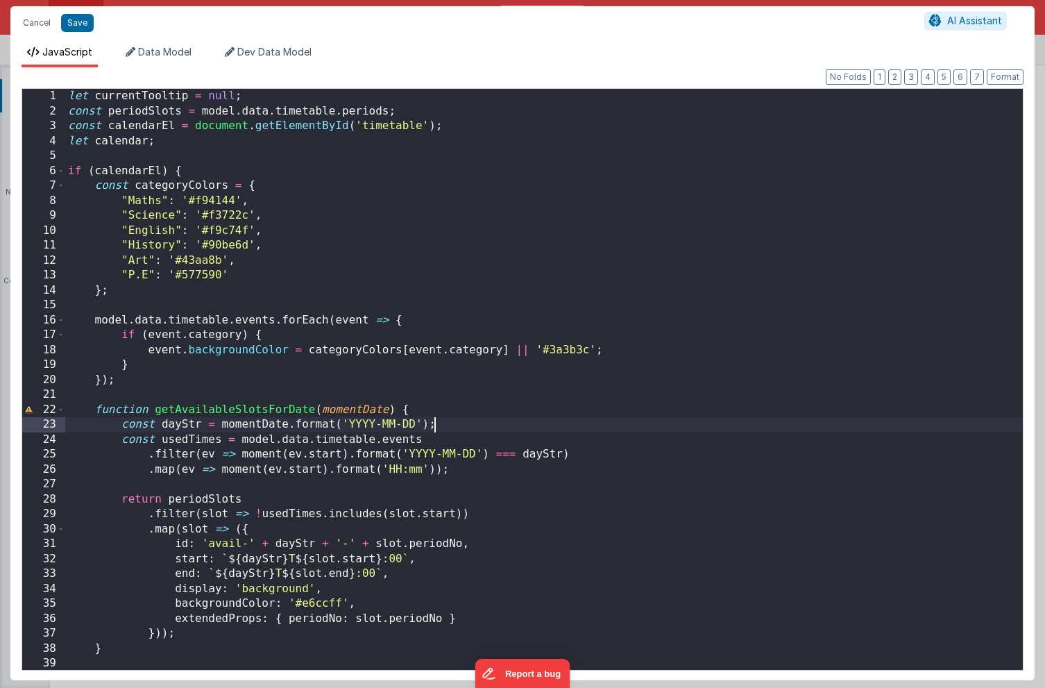
scroll to position [0, 0]
click at [63, 23] on button "Save" at bounding box center [77, 23] width 33 height 18
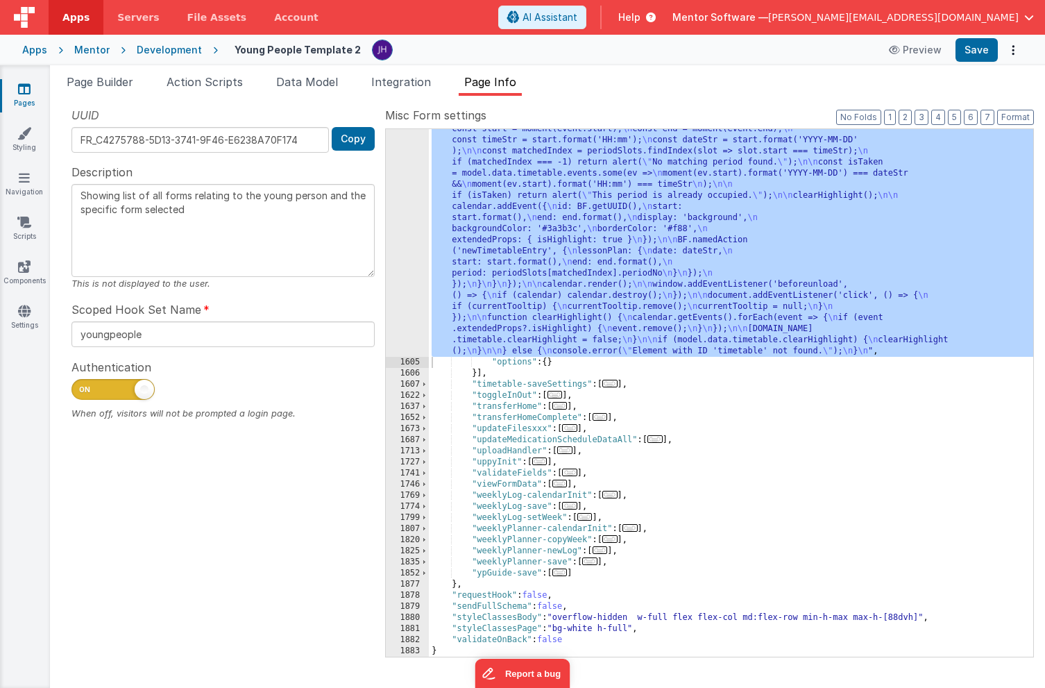
scroll to position [2460, 0]
click at [616, 498] on span "..." at bounding box center [610, 495] width 15 height 8
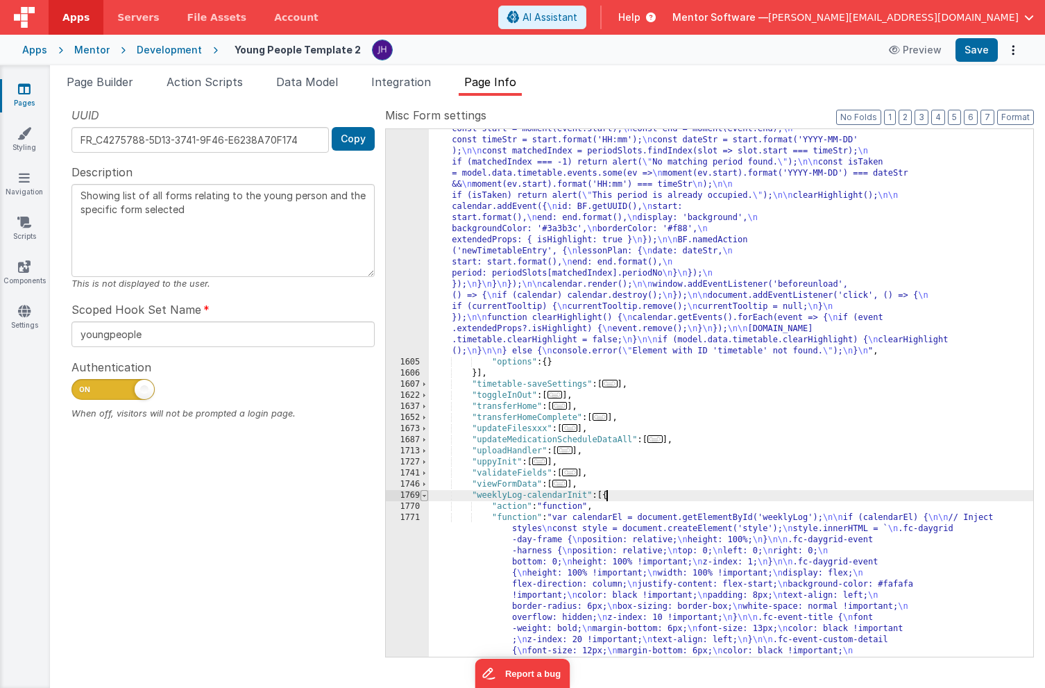
click at [426, 495] on span at bounding box center [425, 495] width 8 height 11
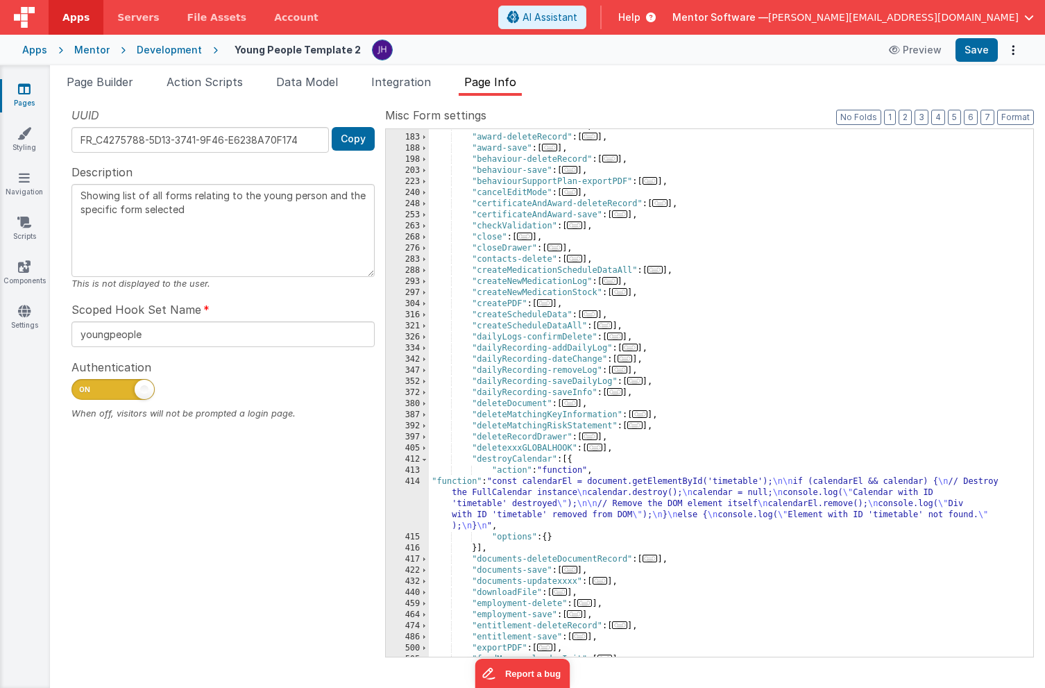
scroll to position [257, 0]
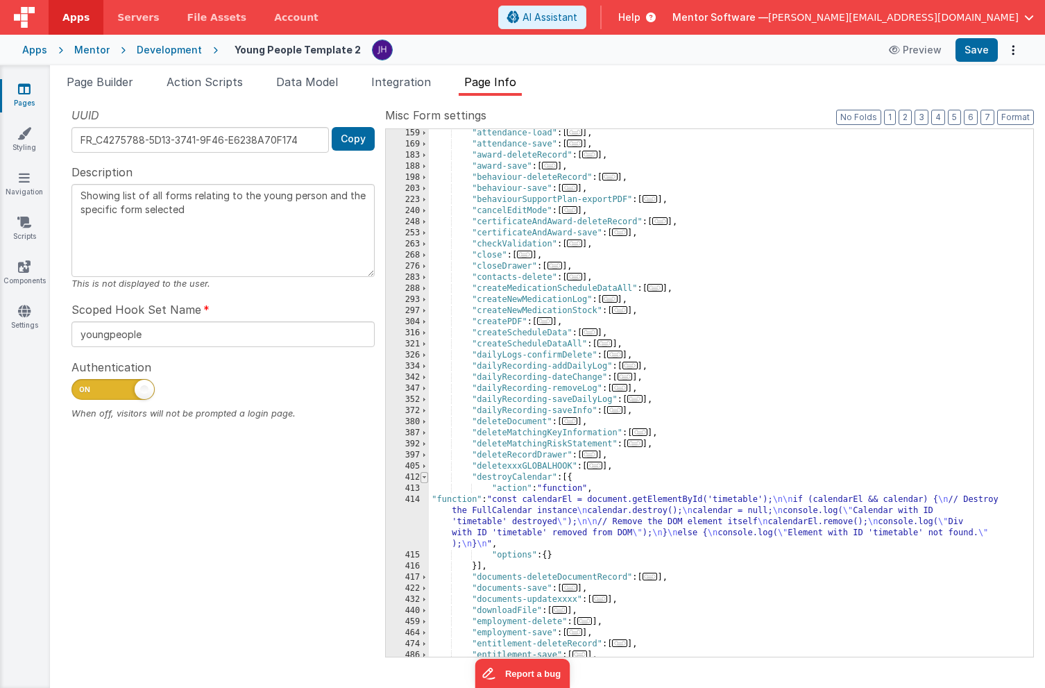
click at [426, 478] on span at bounding box center [425, 477] width 8 height 11
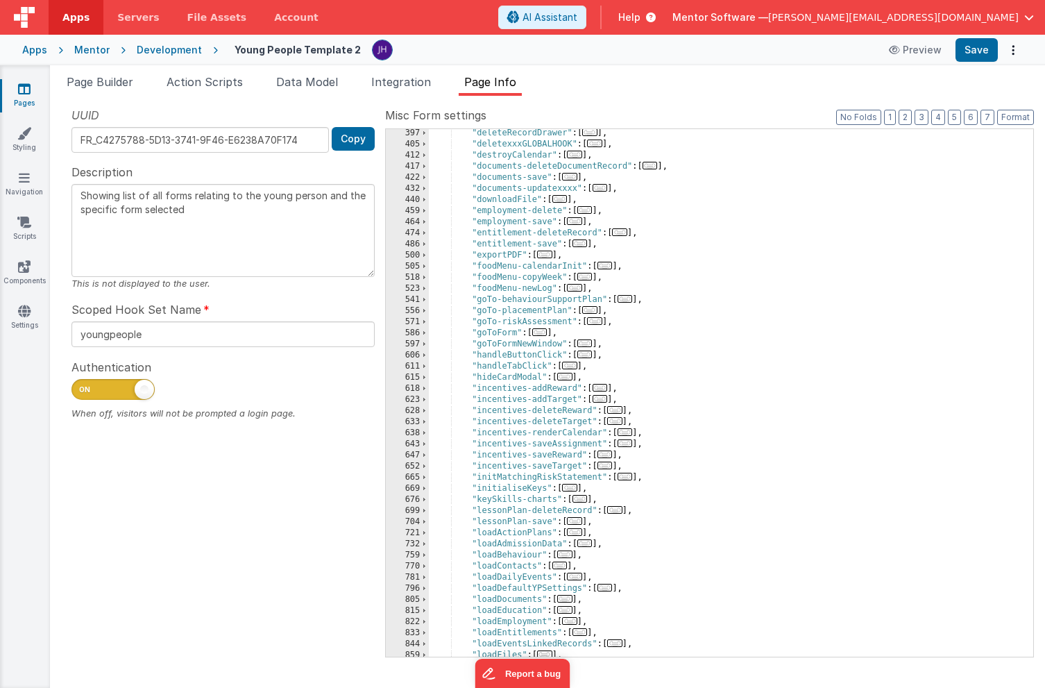
scroll to position [585, 0]
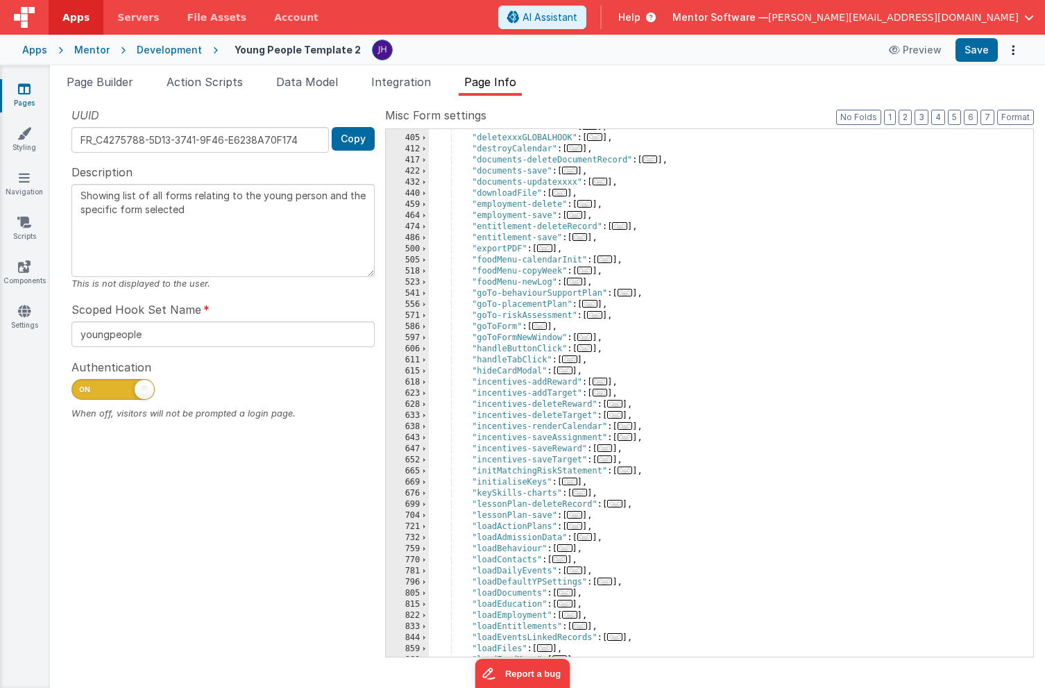
click at [573, 359] on span "..." at bounding box center [569, 359] width 15 height 8
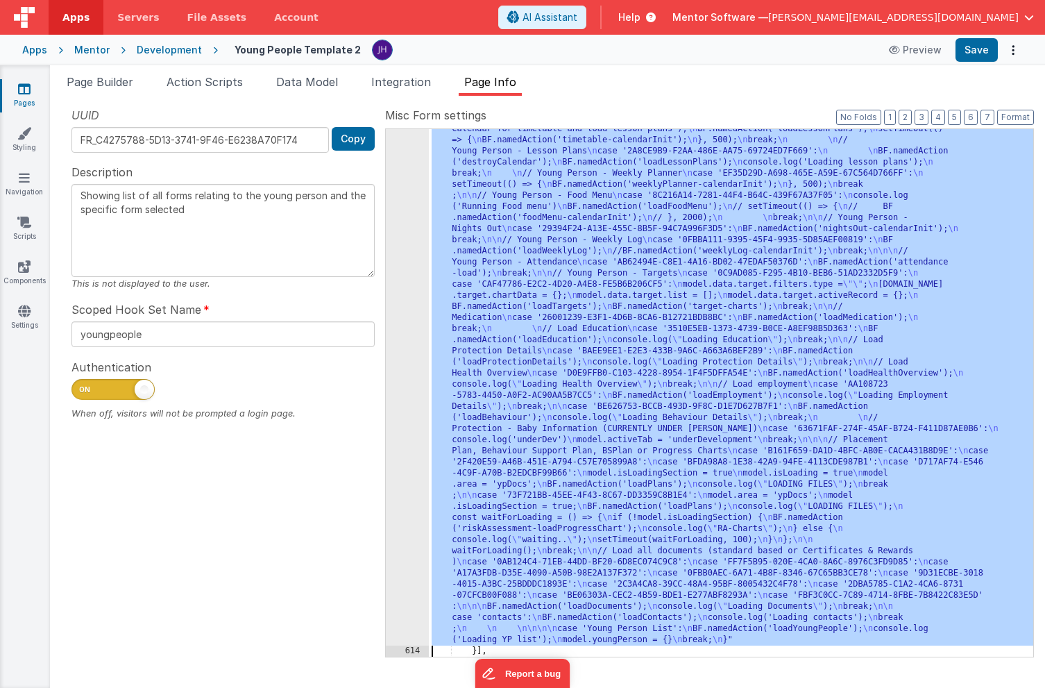
click at [411, 397] on div "613" at bounding box center [407, 140] width 43 height 1011
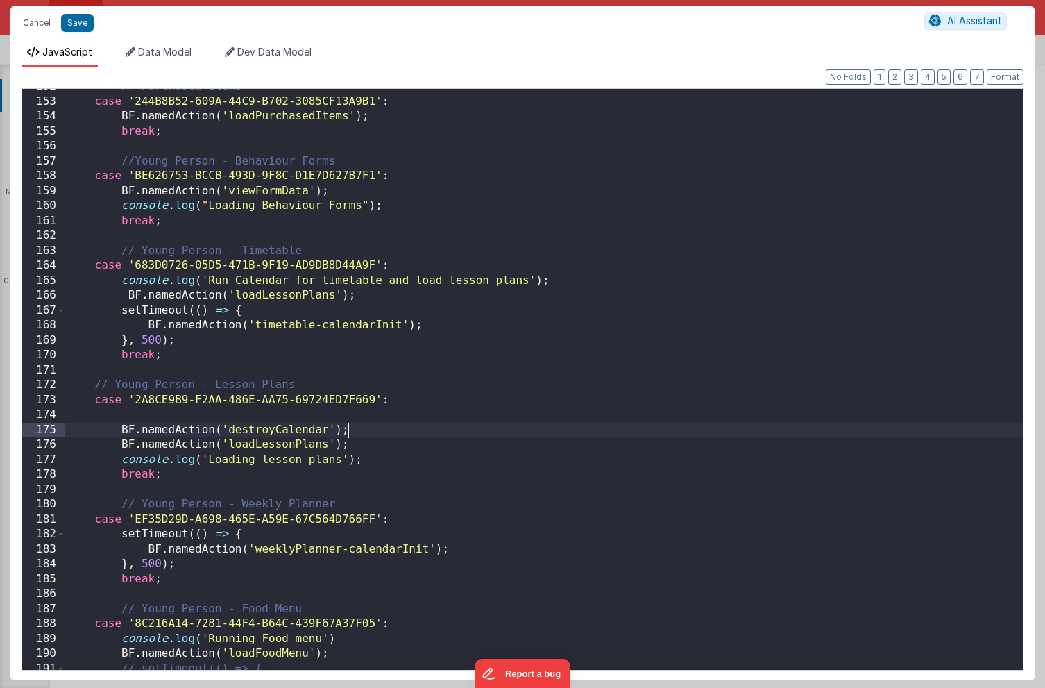
scroll to position [0, 0]
drag, startPoint x: 358, startPoint y: 430, endPoint x: 124, endPoint y: 429, distance: 234.0
click at [124, 429] on div "// Purchased Items case '244B8B52-609A-44C9-B702-3085CF13A9B1' : BF . namedActi…" at bounding box center [544, 384] width 958 height 611
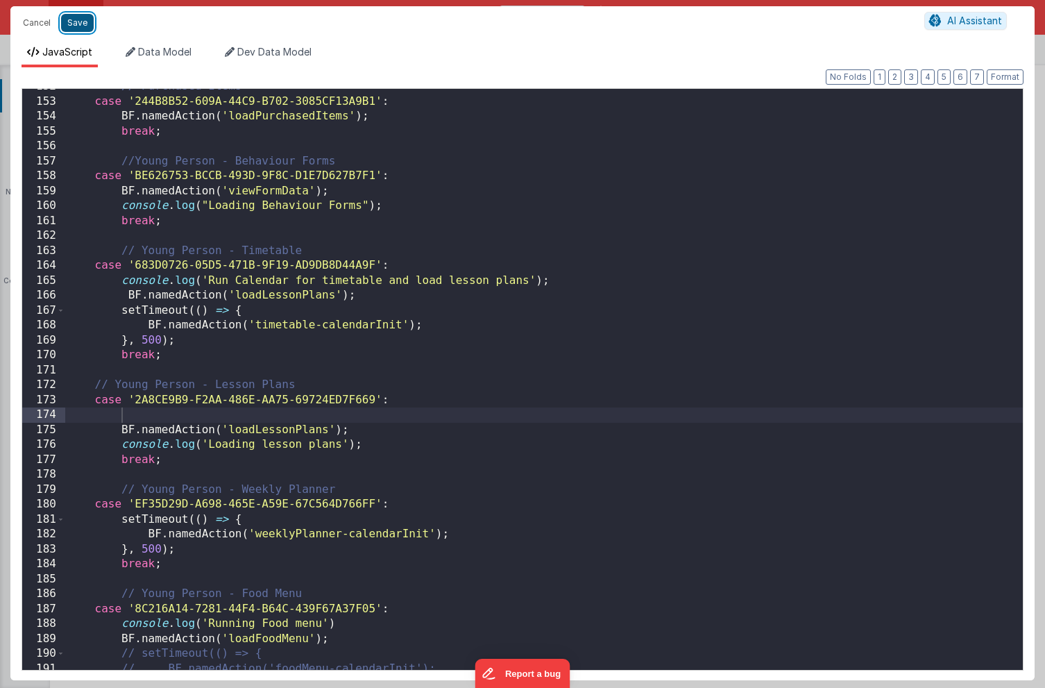
click at [76, 24] on button "Save" at bounding box center [77, 23] width 33 height 18
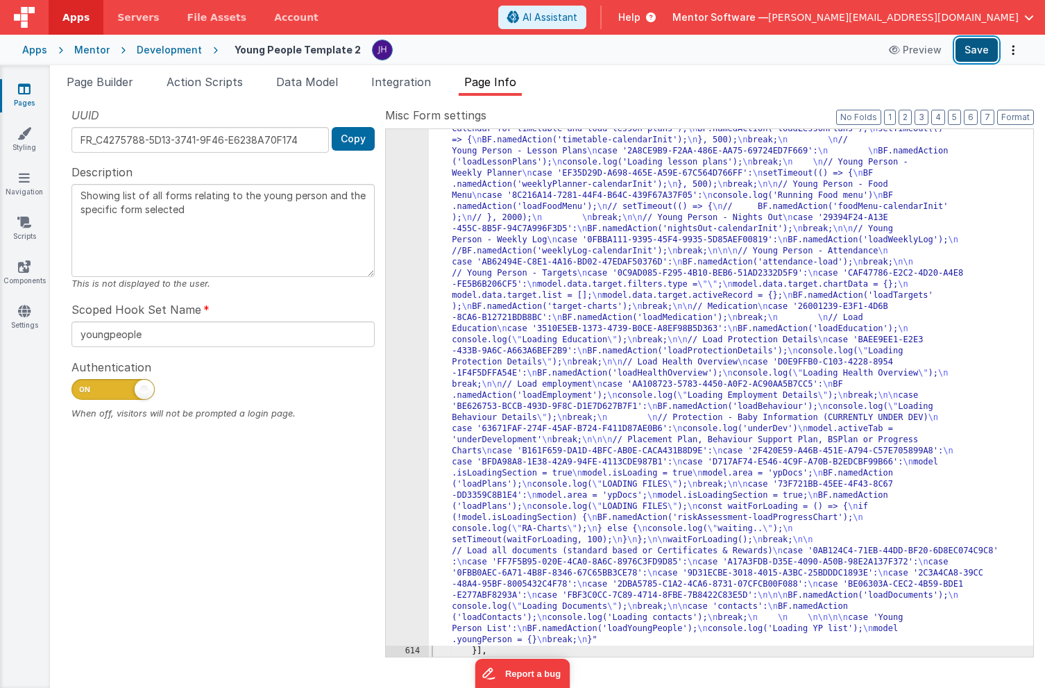
click at [983, 51] on button "Save" at bounding box center [977, 50] width 42 height 24
click at [580, 269] on div ""function" : "const tabId = action.options.tabId; \n let activeTabId; \n let is…" at bounding box center [731, 410] width 605 height 1550
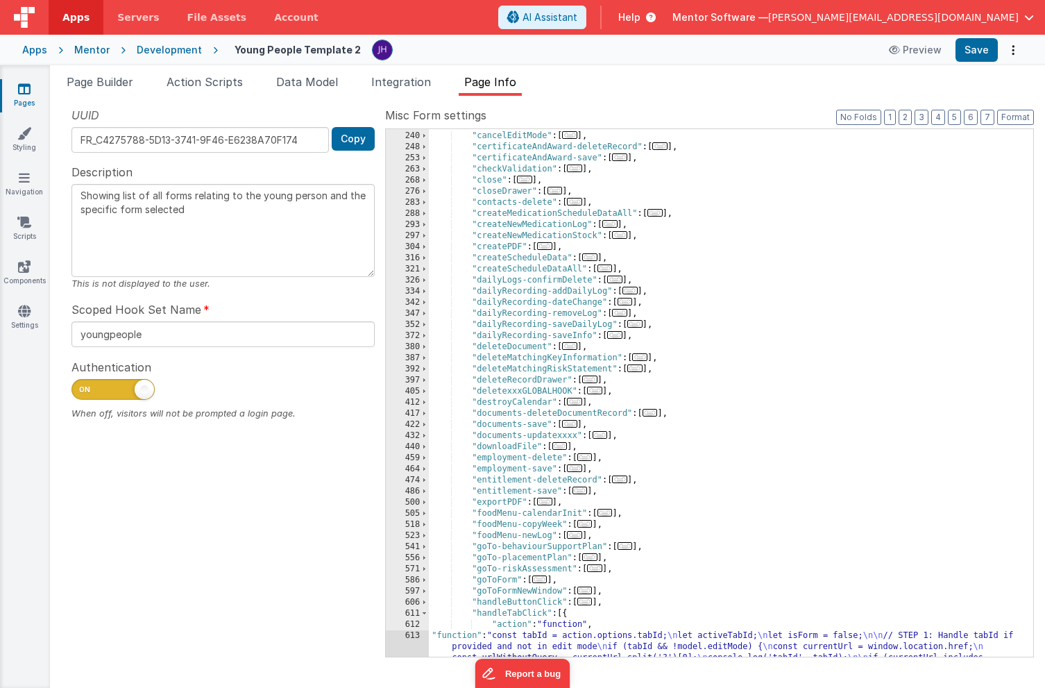
scroll to position [332, 0]
click at [974, 54] on button "Save" at bounding box center [977, 50] width 42 height 24
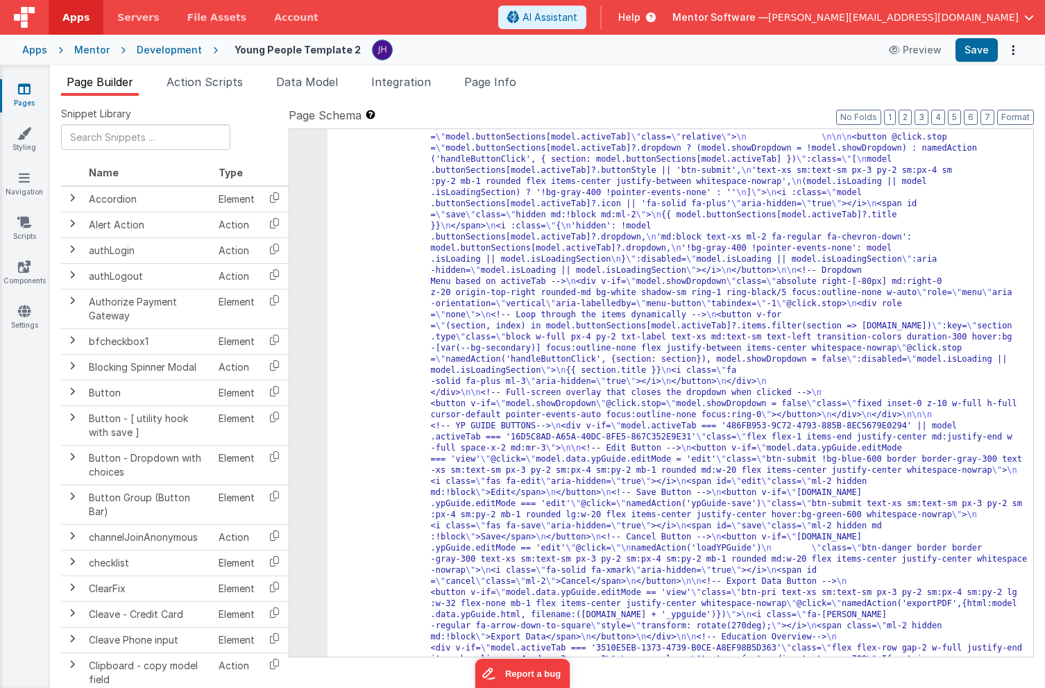
scroll to position [1586, 0]
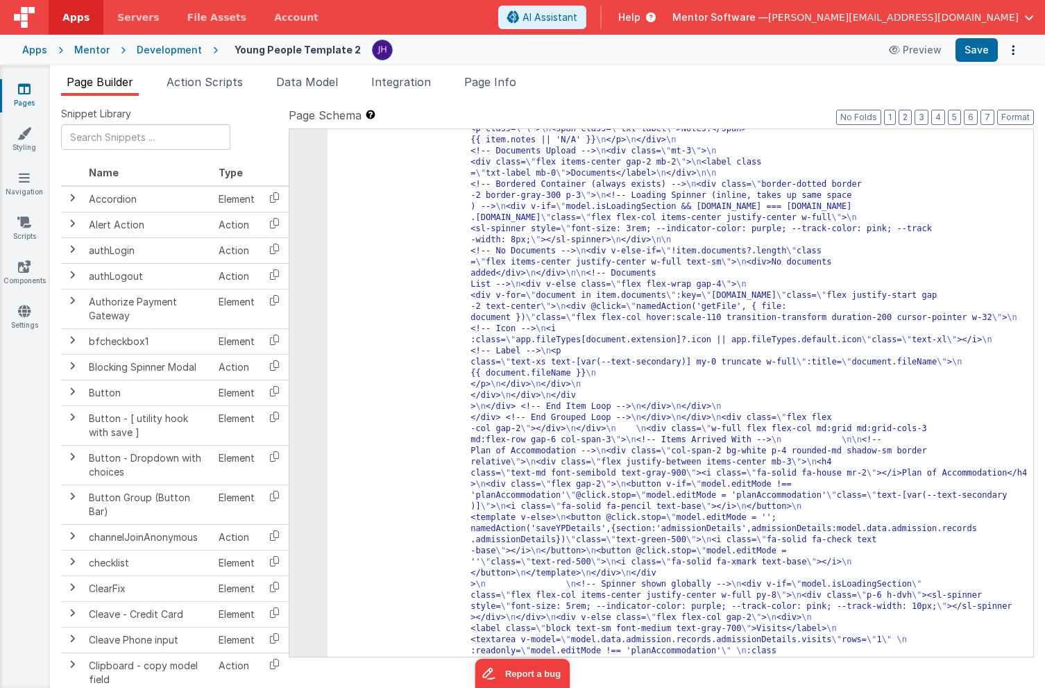
scroll to position [4422, 0]
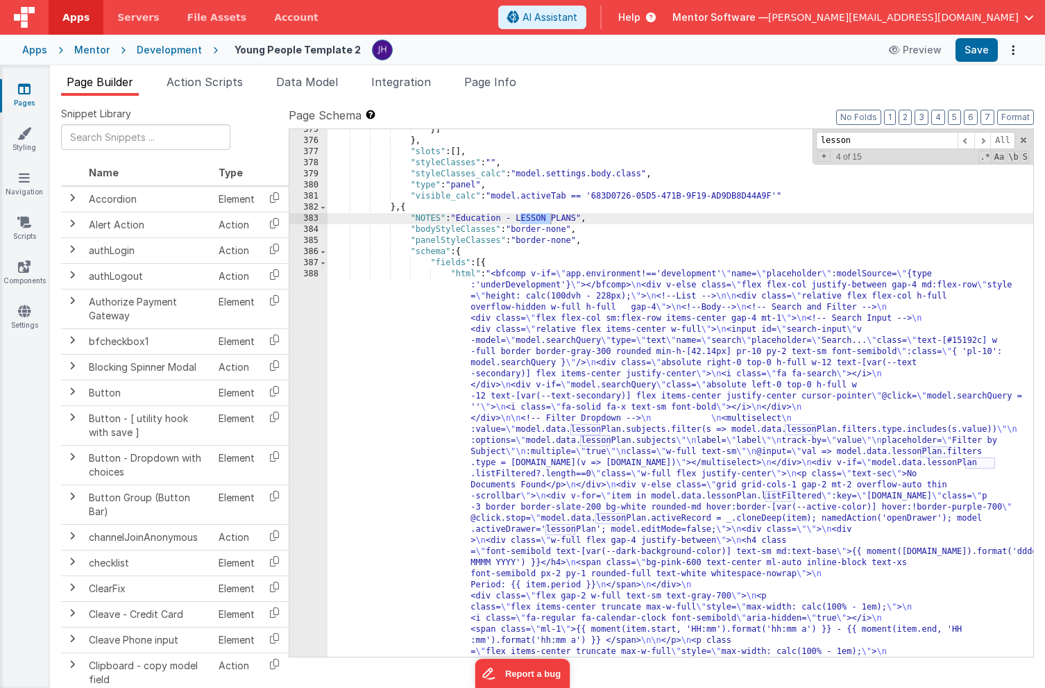
scroll to position [9050, 0]
type input "lesson"
click at [506, 85] on span "Page Info" at bounding box center [490, 82] width 52 height 14
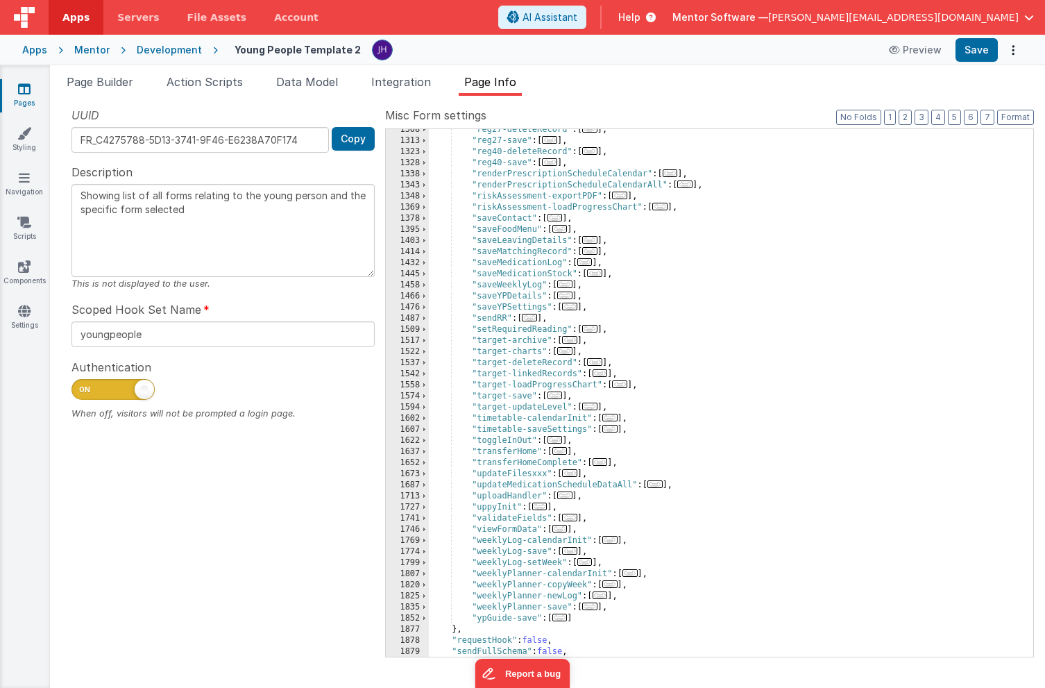
scroll to position [1516, 0]
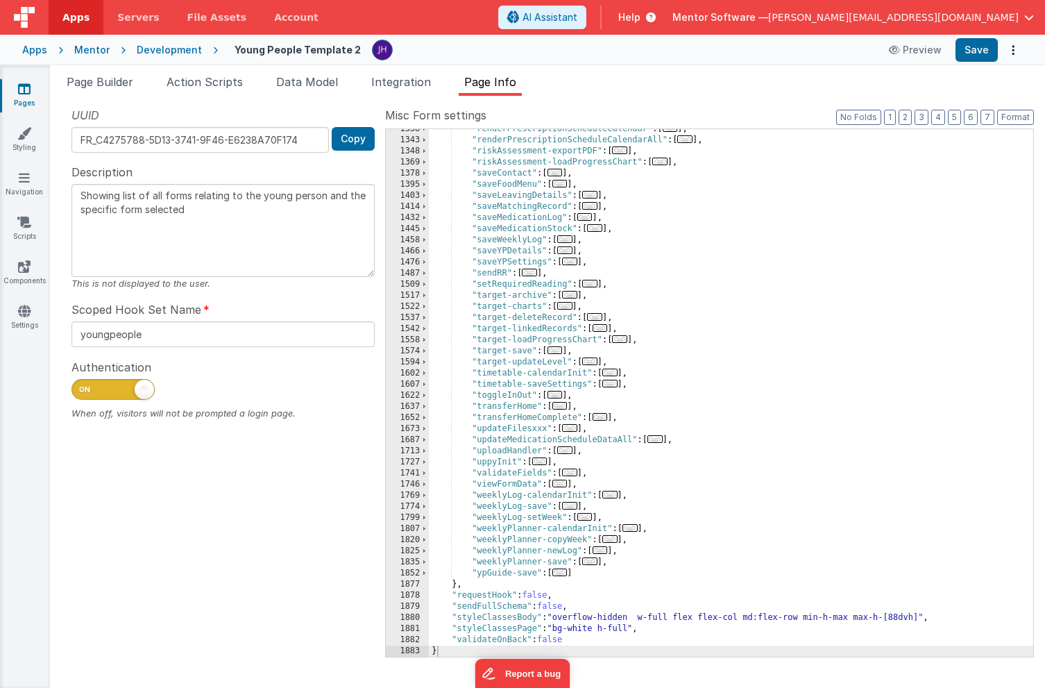
click at [612, 373] on span "..." at bounding box center [610, 373] width 15 height 8
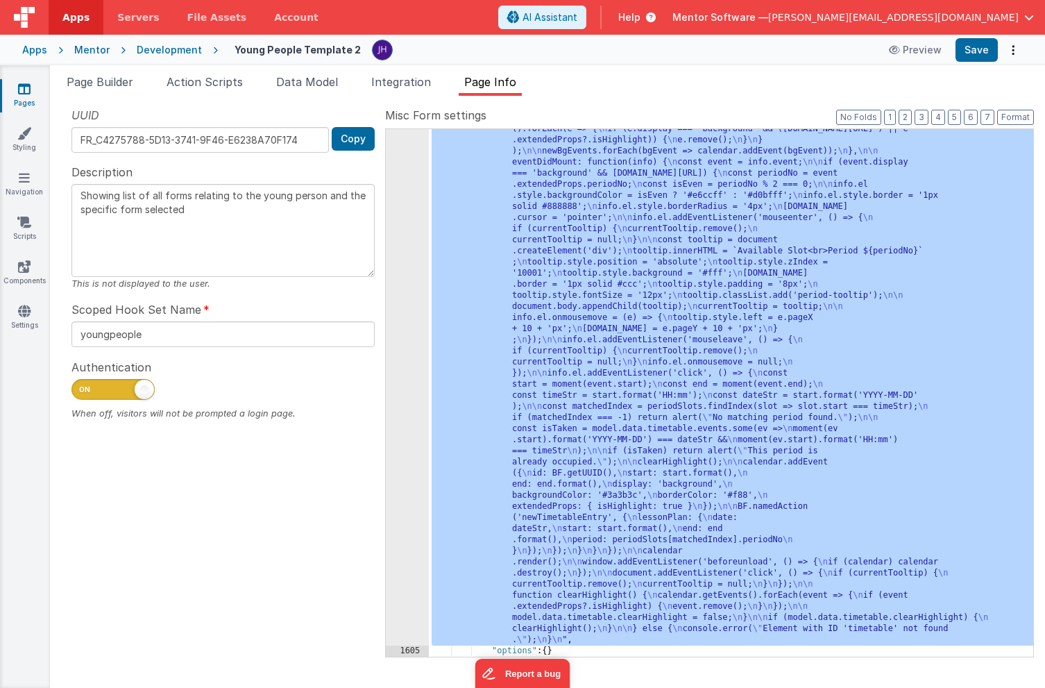
click at [400, 358] on div "1604" at bounding box center [407, 179] width 43 height 933
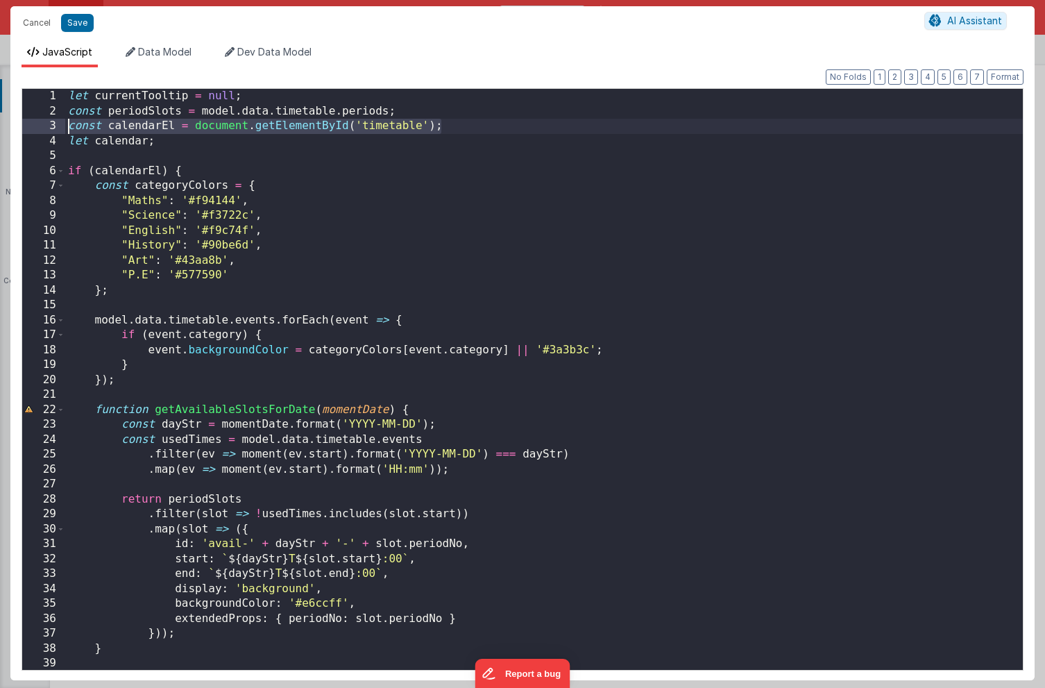
drag, startPoint x: 452, startPoint y: 128, endPoint x: 42, endPoint y: 130, distance: 410.3
click at [42, 130] on div "1 2 3 4 5 6 7 8 9 10 11 12 13 14 15 16 17 18 19 20 21 22 23 24 25 26 27 28 29 3…" at bounding box center [523, 379] width 1002 height 582
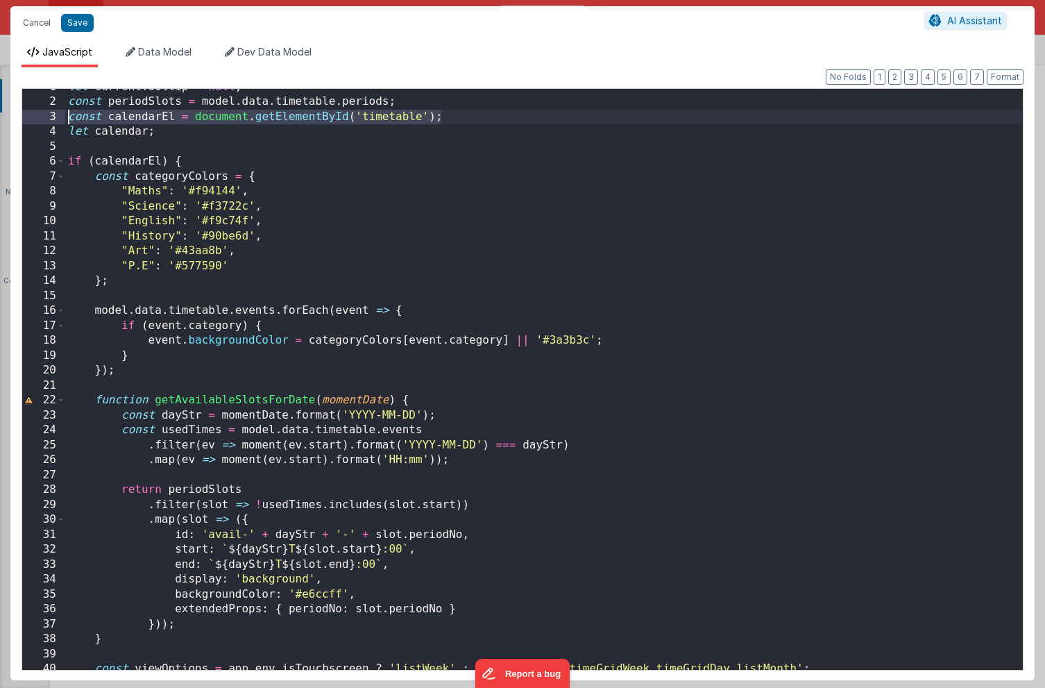
scroll to position [17, 0]
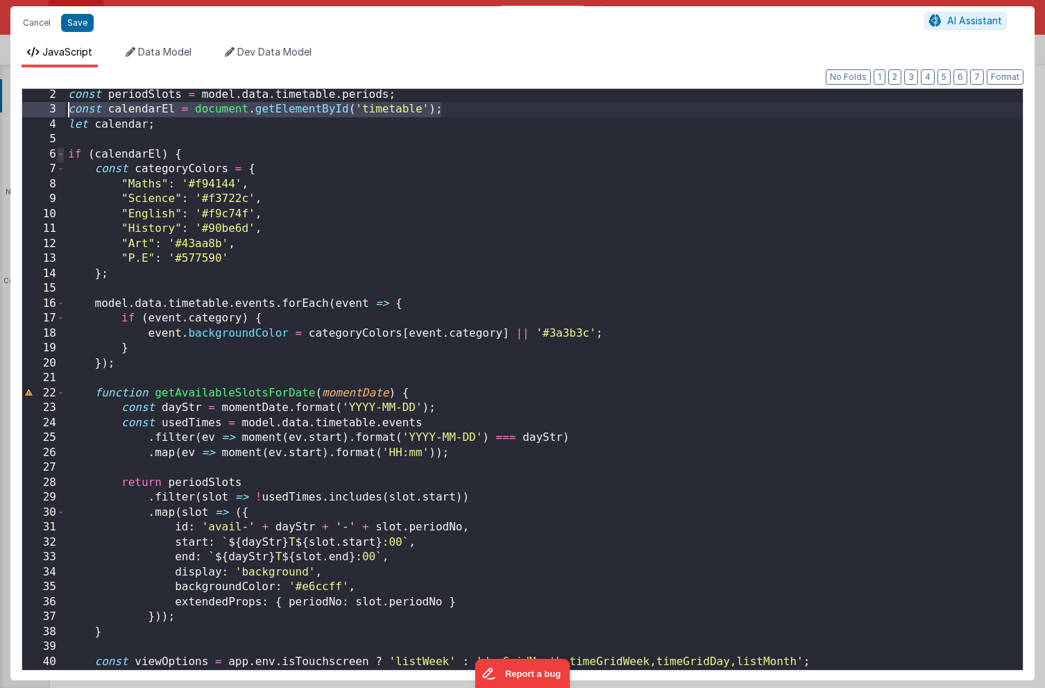
click at [62, 156] on span at bounding box center [61, 154] width 8 height 15
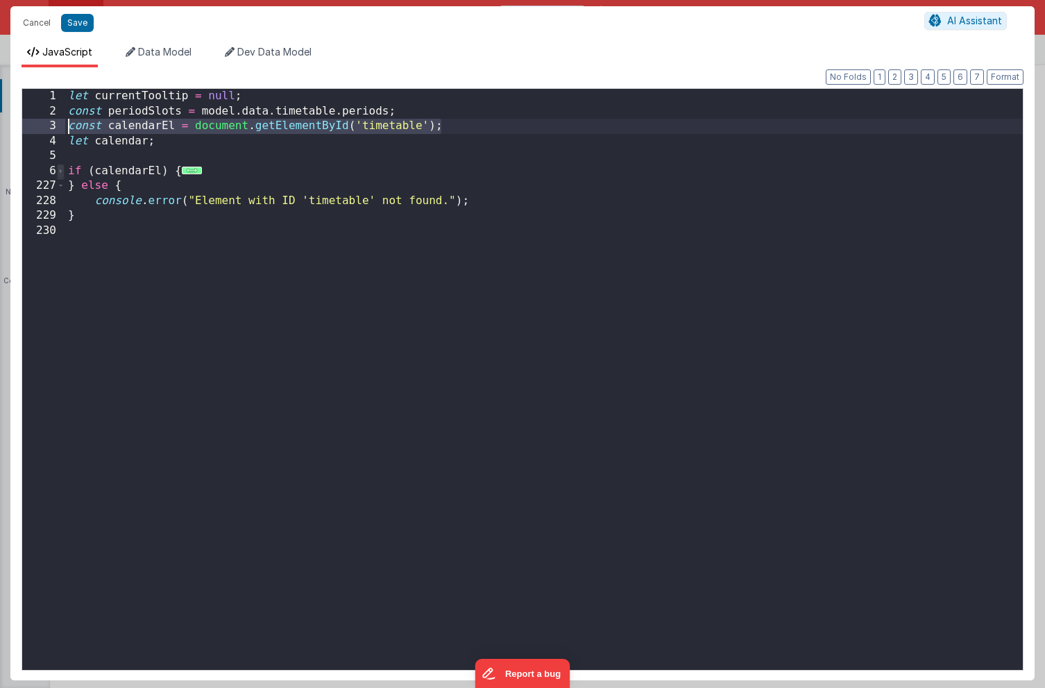
click at [63, 171] on span at bounding box center [61, 171] width 8 height 15
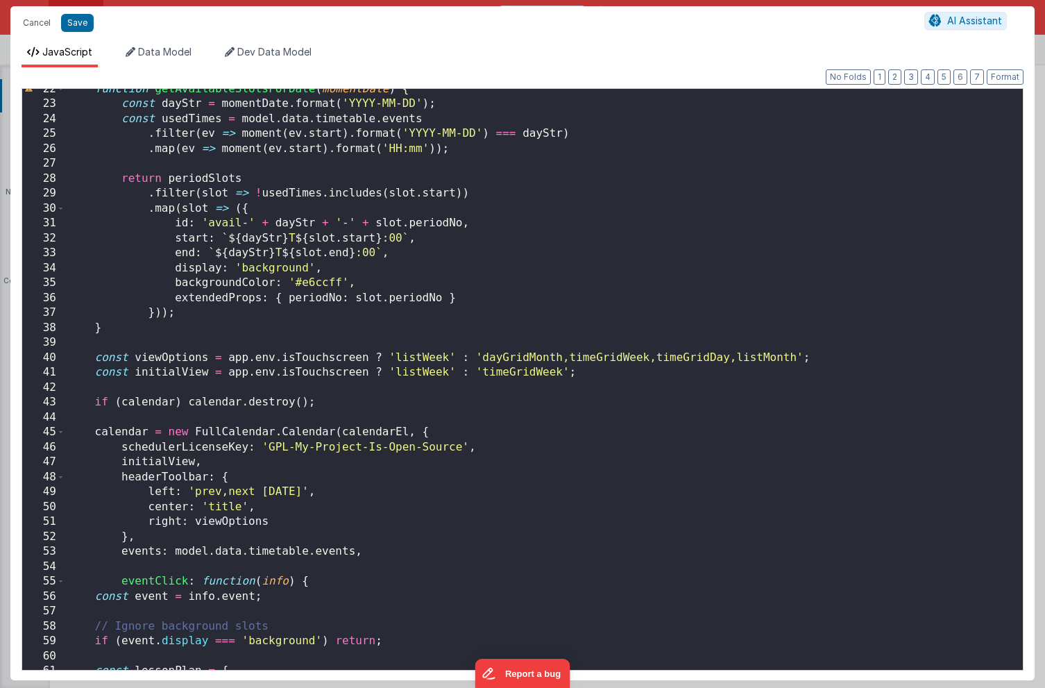
scroll to position [332, 0]
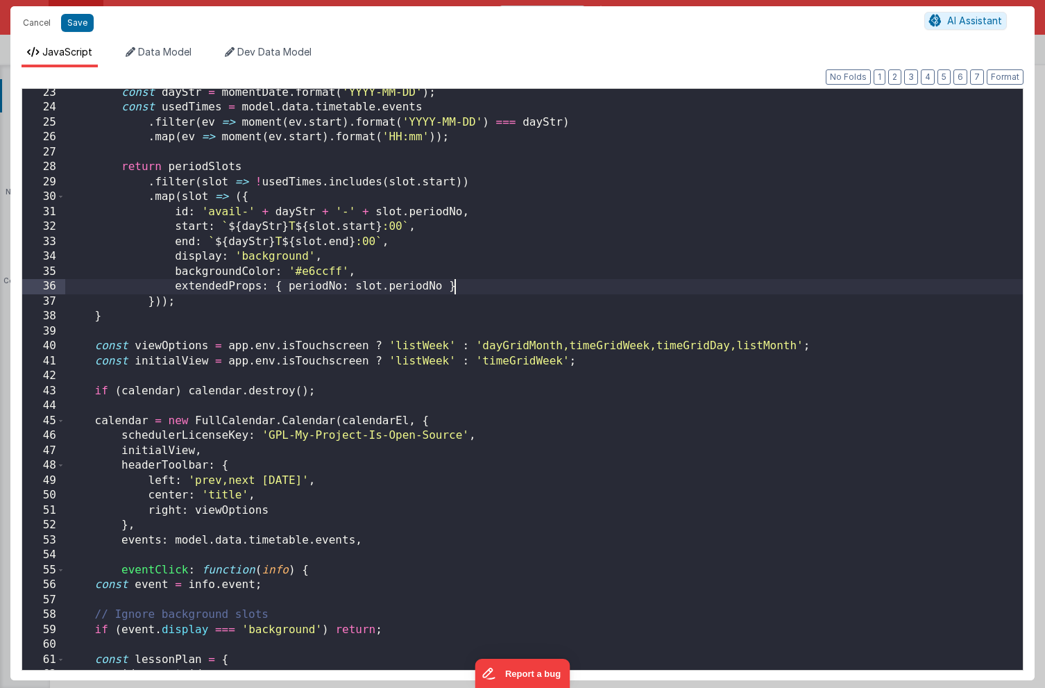
click at [552, 282] on div "const dayStr = momentDate . format ( 'YYYY-MM-DD' ) ; const usedTimes = model .…" at bounding box center [544, 390] width 958 height 611
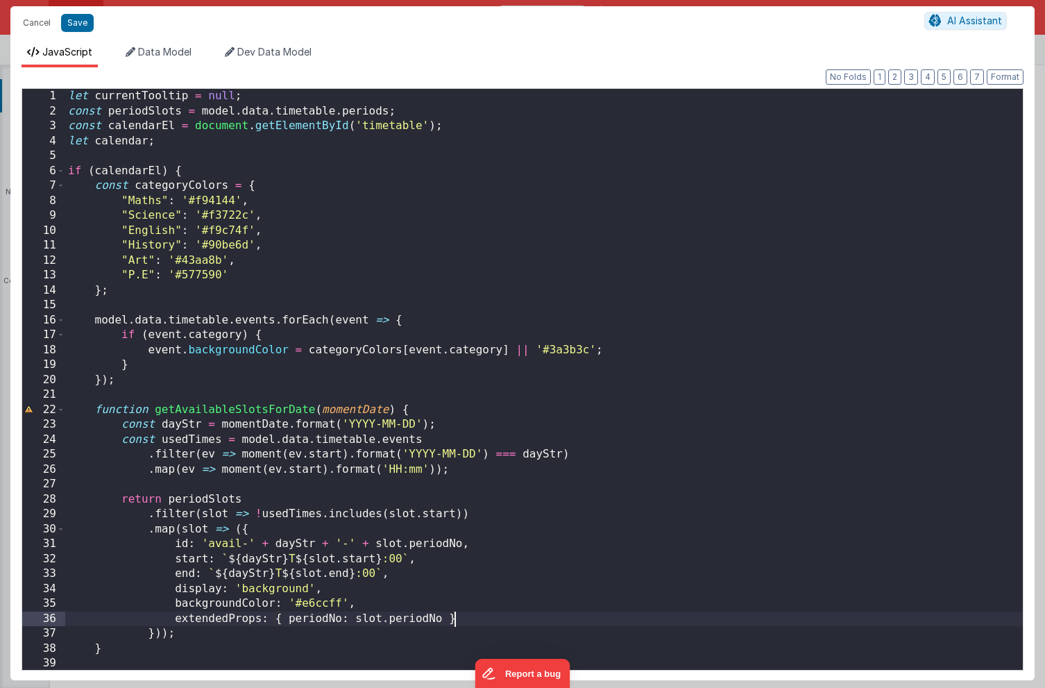
scroll to position [0, 0]
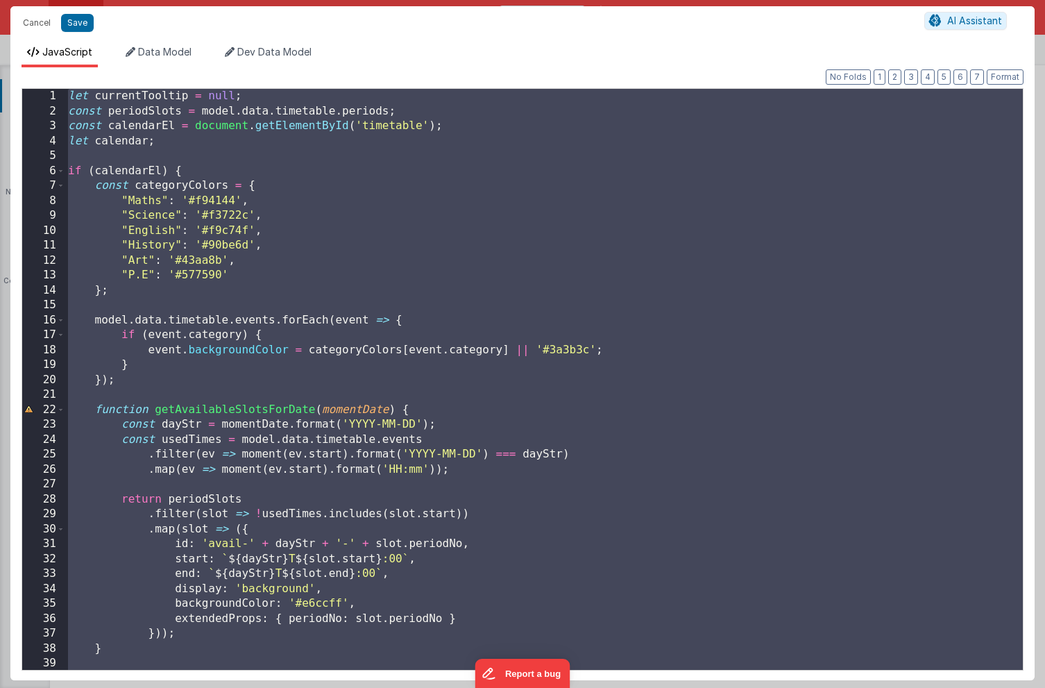
click at [564, 267] on div "let currentTooltip = null ; const periodSlots = model . data . timetable . peri…" at bounding box center [544, 394] width 958 height 611
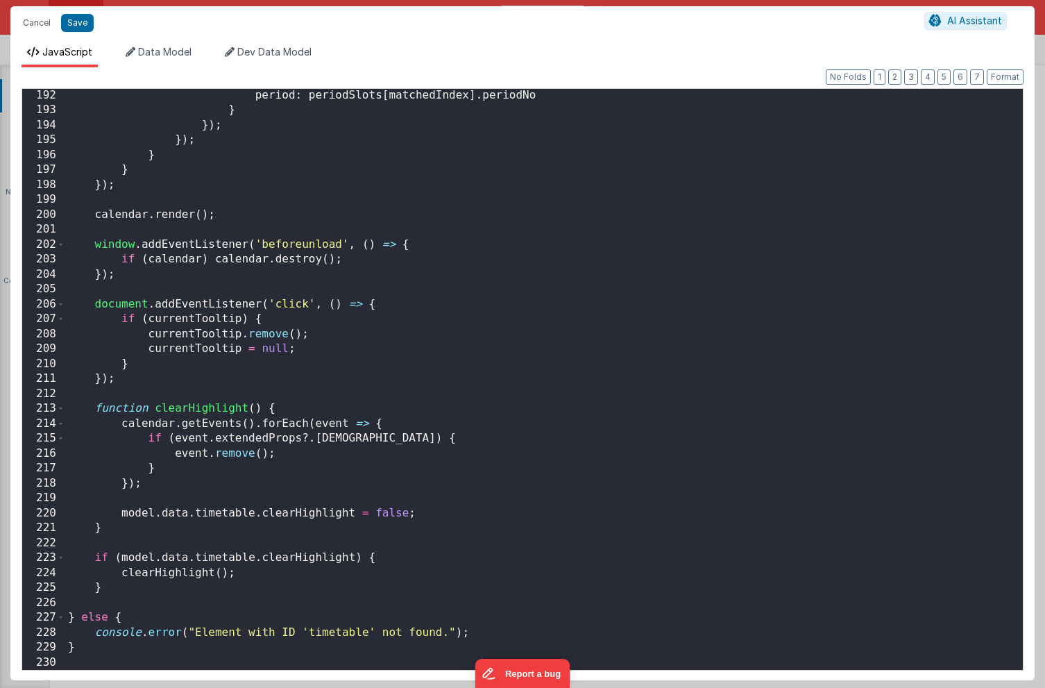
scroll to position [2852, 0]
click at [236, 217] on div "period : periodSlots [ matchedIndex ] . periodNo } }) ; }) ; } } }) ; calendar …" at bounding box center [544, 393] width 958 height 611
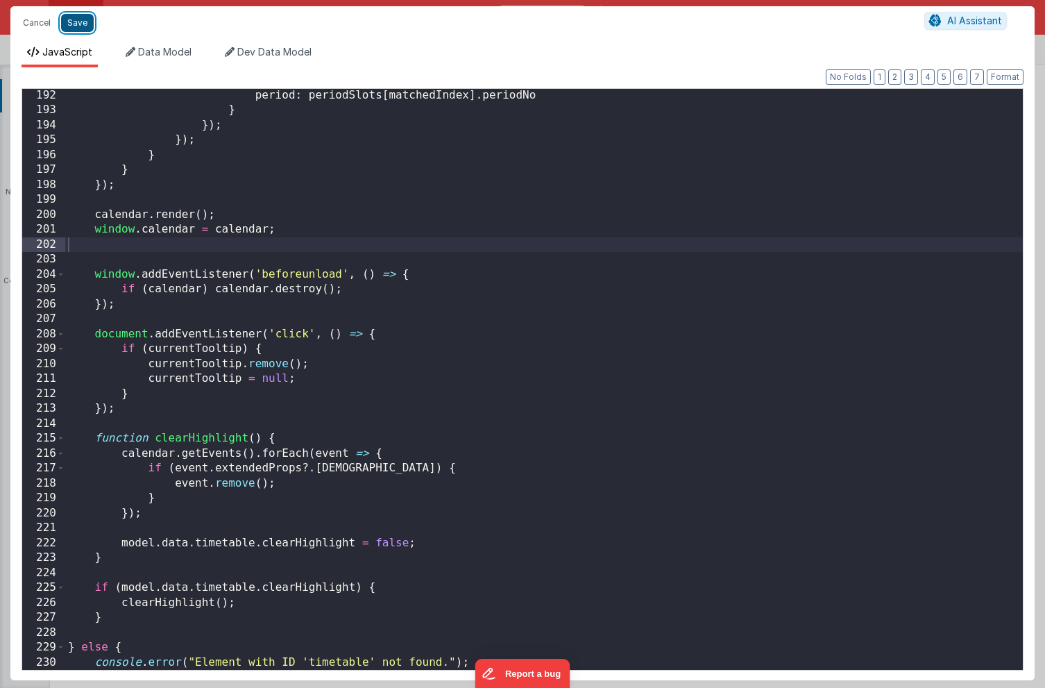
click at [79, 24] on button "Save" at bounding box center [77, 23] width 33 height 18
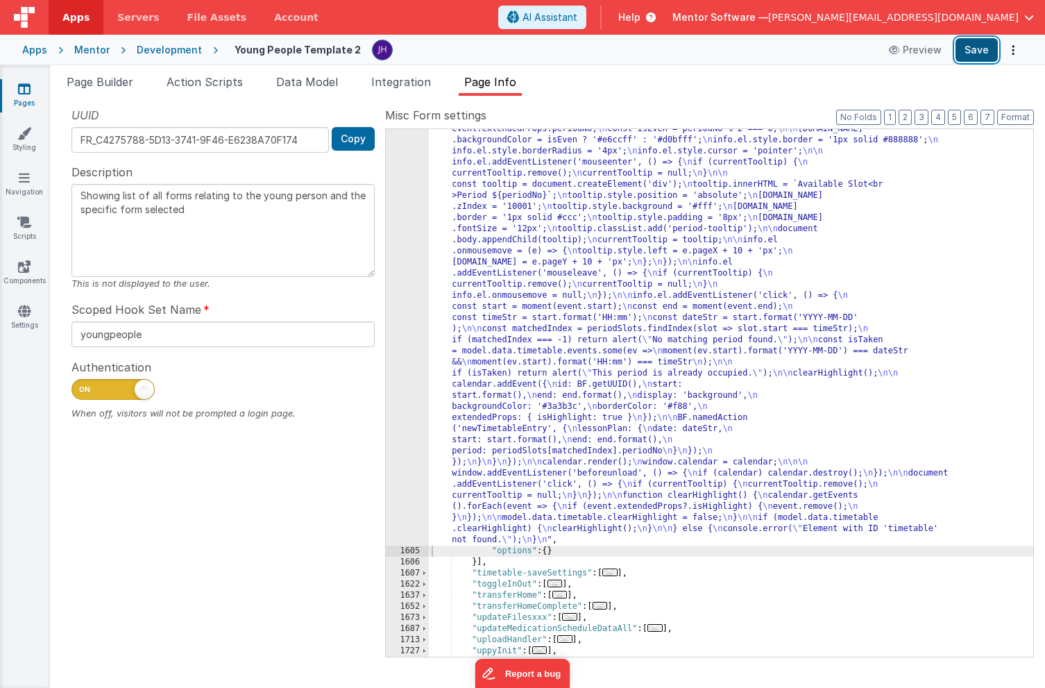
click at [976, 51] on button "Save" at bounding box center [977, 50] width 42 height 24
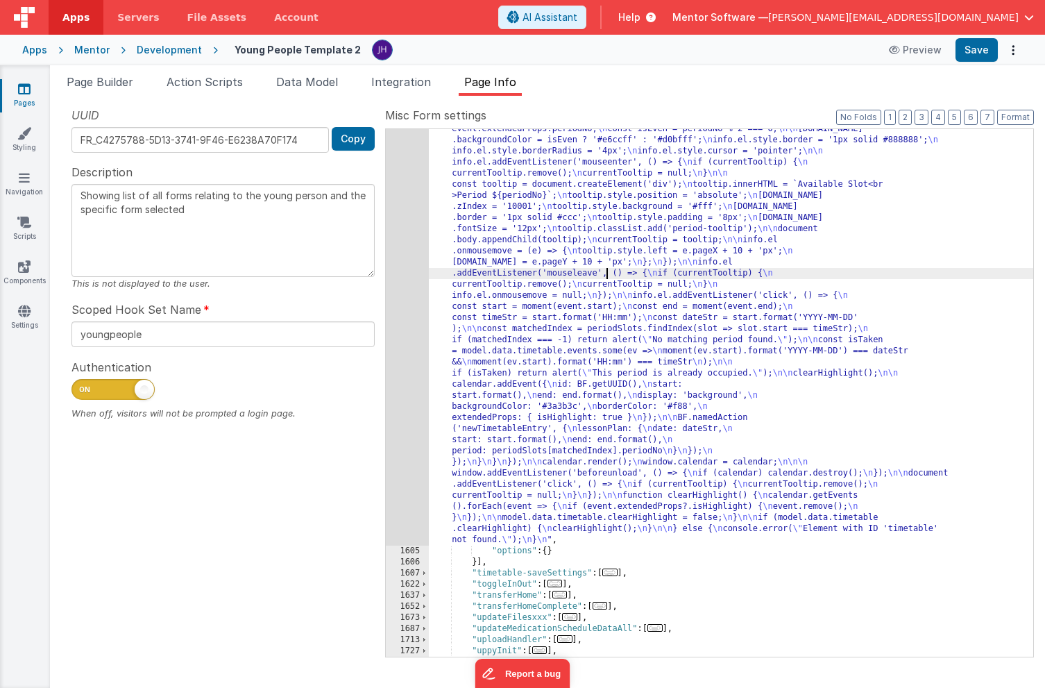
click at [605, 277] on div ""function" : "let currentTooltip = null; \n const periodSlots = model.data.time…" at bounding box center [731, 399] width 605 height 1372
click at [412, 203] on div "1604" at bounding box center [407, 129] width 43 height 833
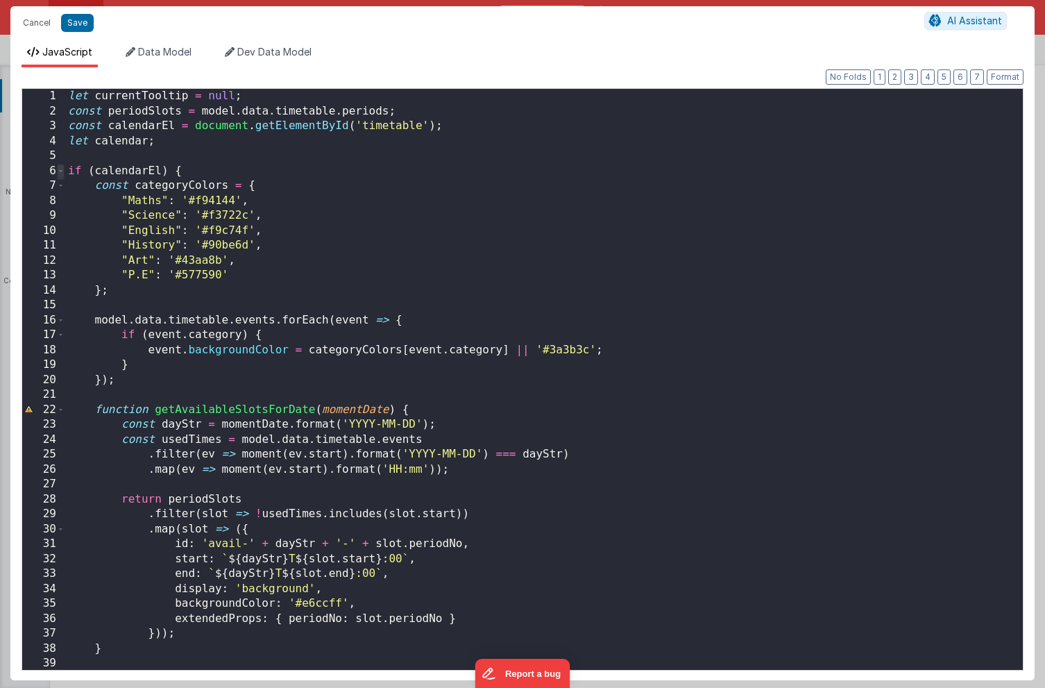
click at [64, 173] on span at bounding box center [61, 171] width 8 height 15
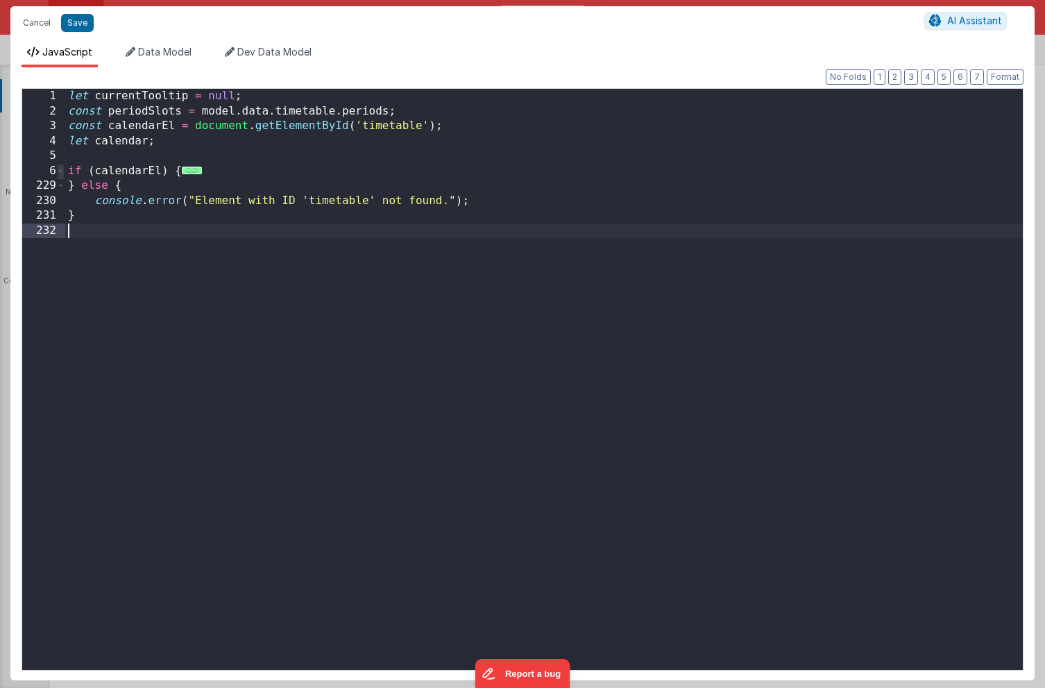
scroll to position [0, 0]
click at [192, 170] on span "..." at bounding box center [192, 171] width 20 height 8
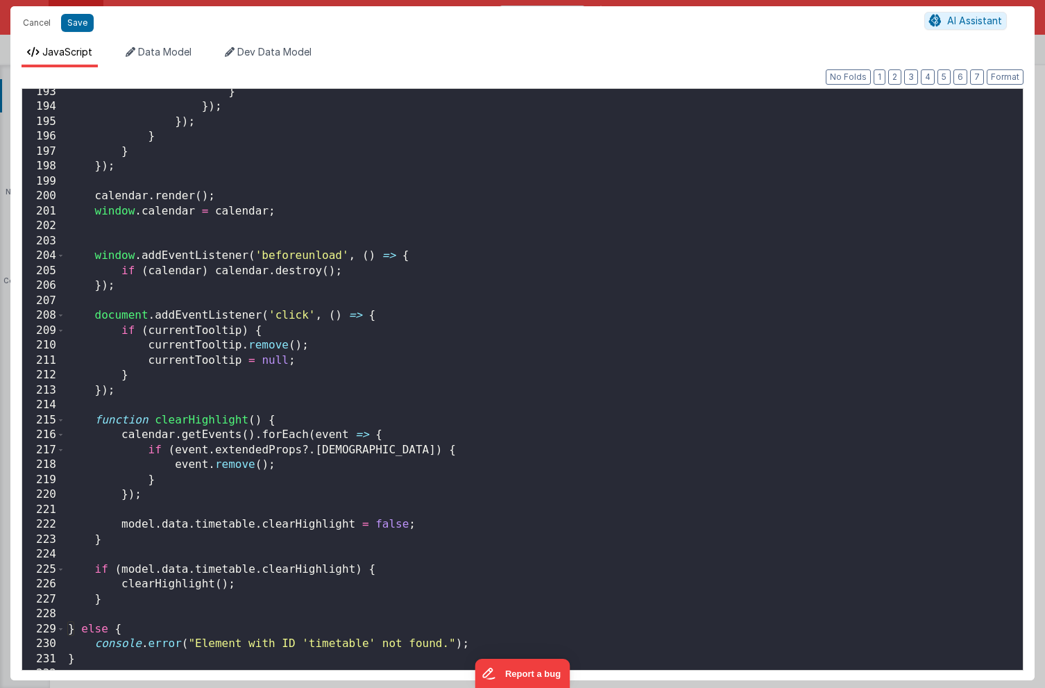
scroll to position [2870, 0]
click at [78, 26] on button "Save" at bounding box center [77, 23] width 33 height 18
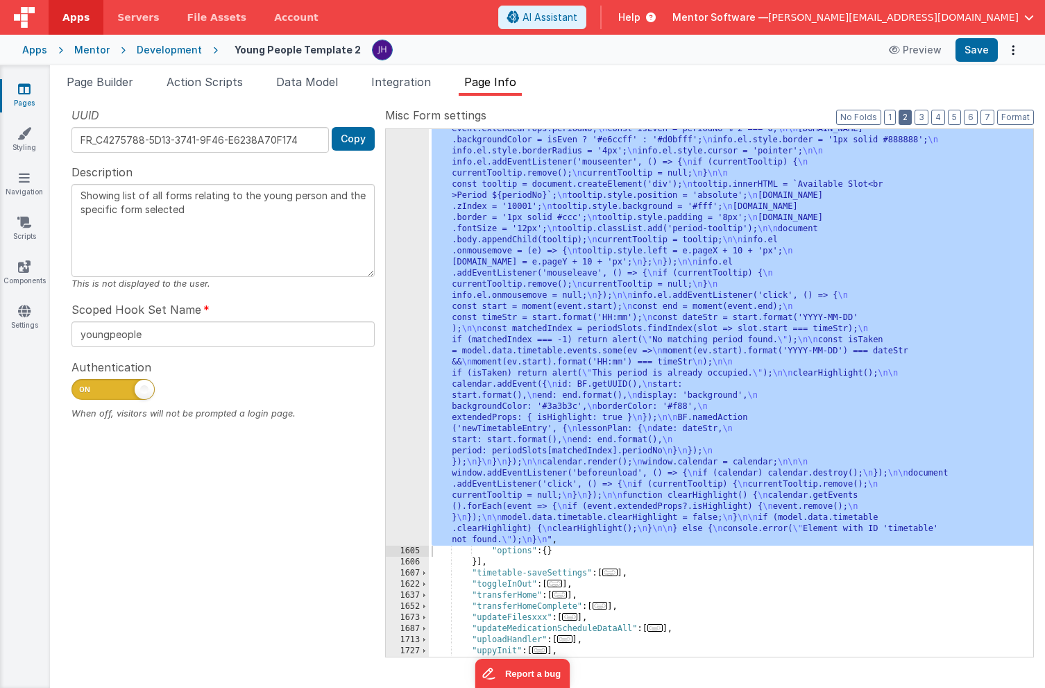
click at [910, 114] on button "2" at bounding box center [905, 117] width 13 height 15
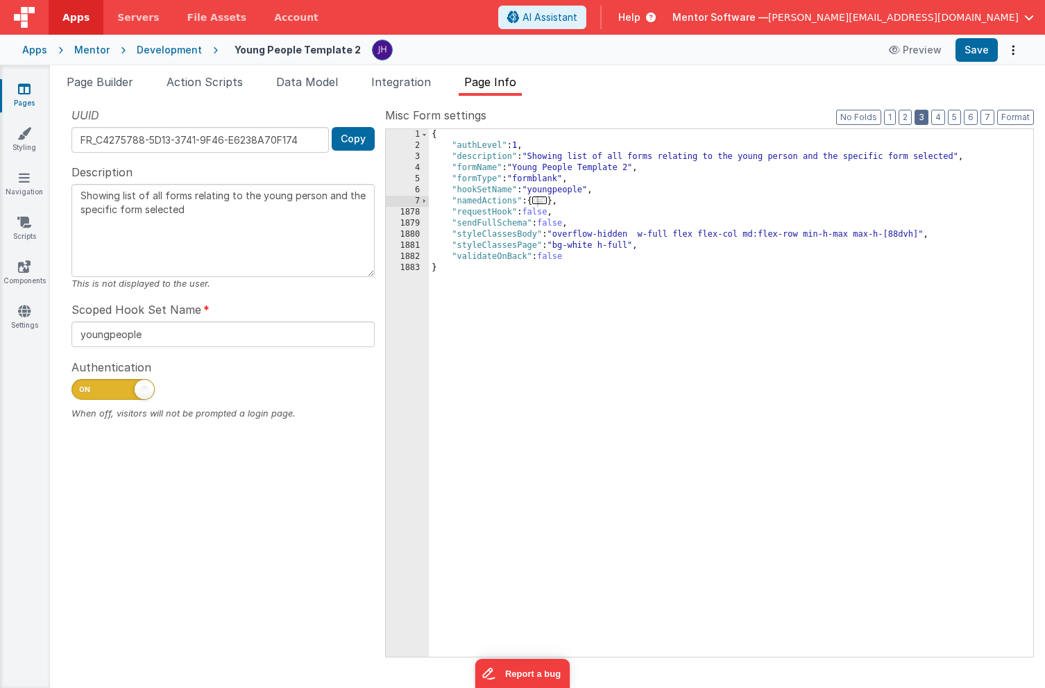
click at [923, 120] on button "3" at bounding box center [922, 117] width 14 height 15
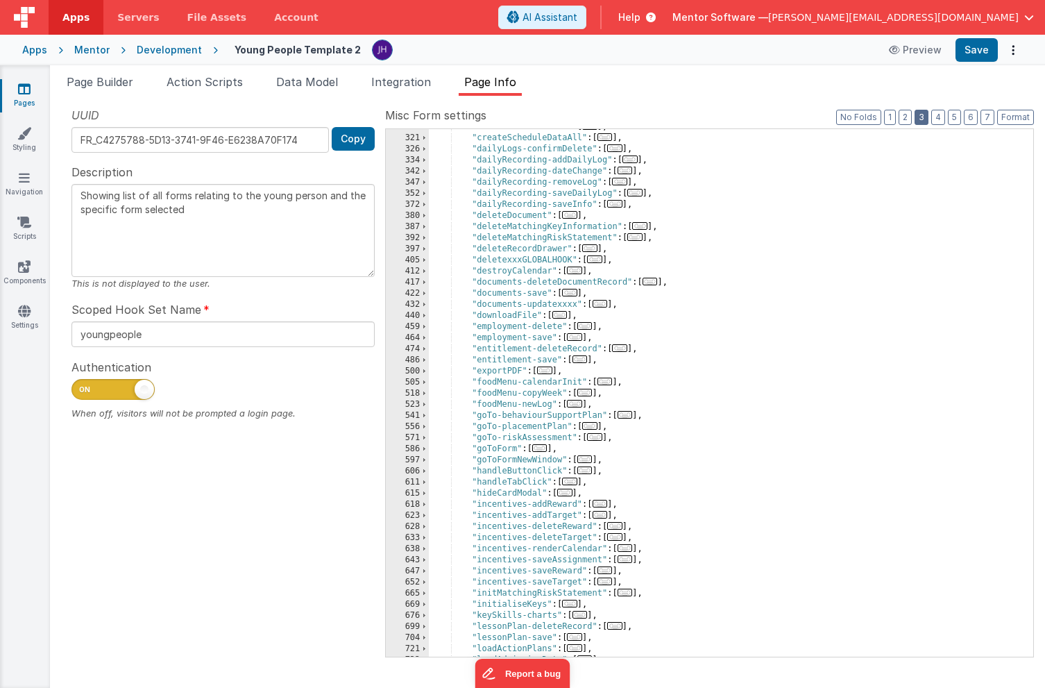
scroll to position [473, 0]
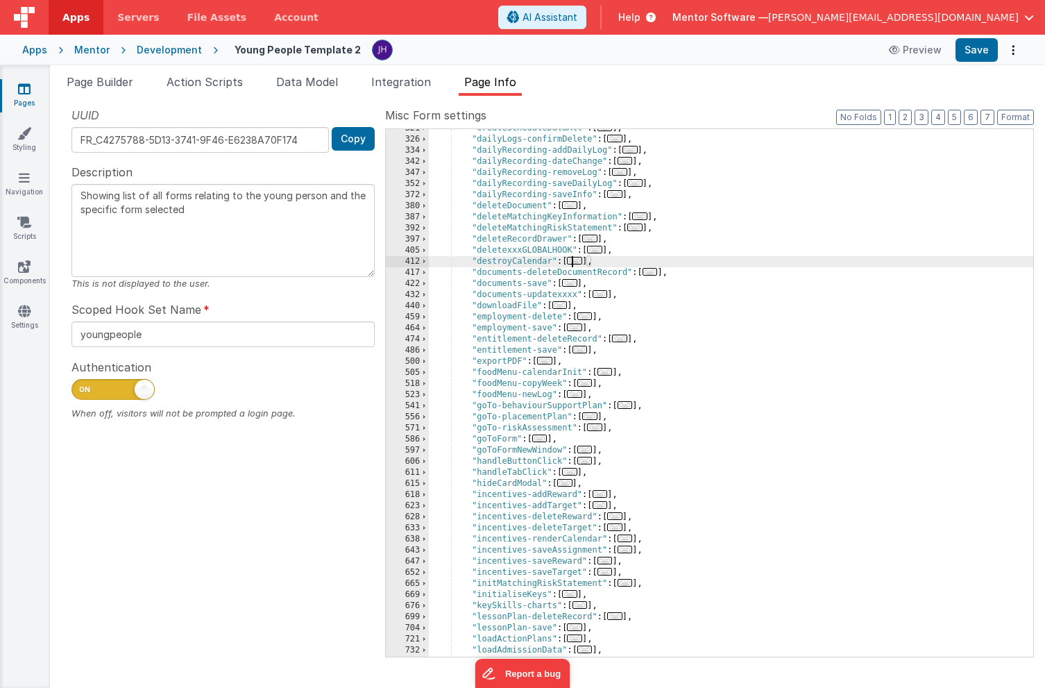
click at [578, 262] on span "..." at bounding box center [574, 261] width 15 height 8
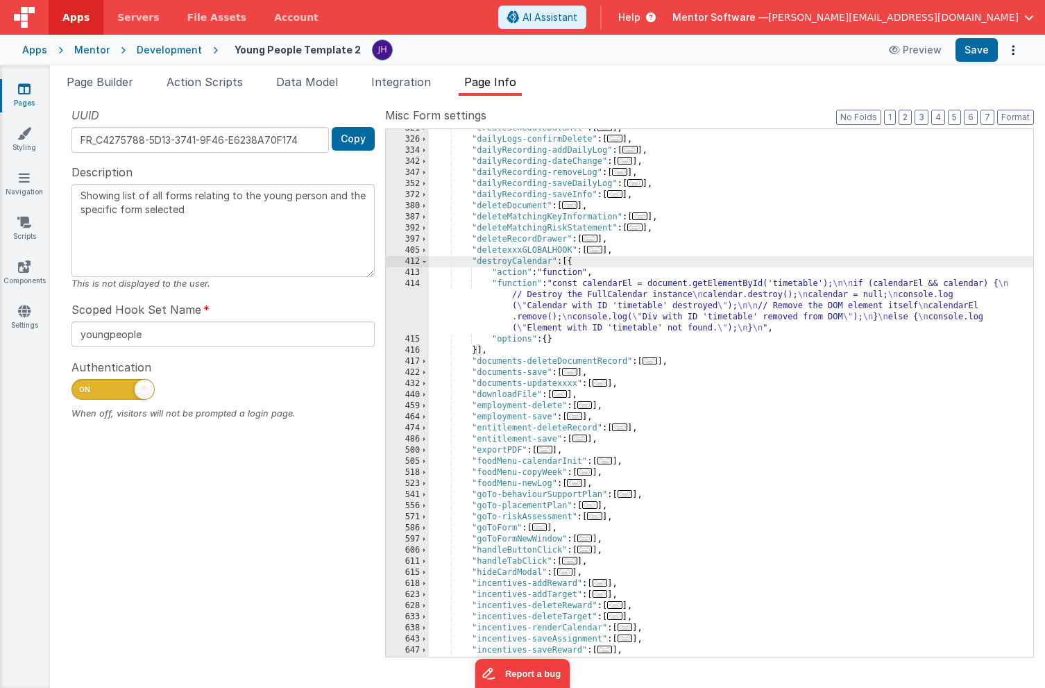
click at [605, 313] on div ""createScheduleDataAll" : [ ... ] , "dailyLogs-confirmDelete" : [ ... ] , "dail…" at bounding box center [731, 398] width 605 height 550
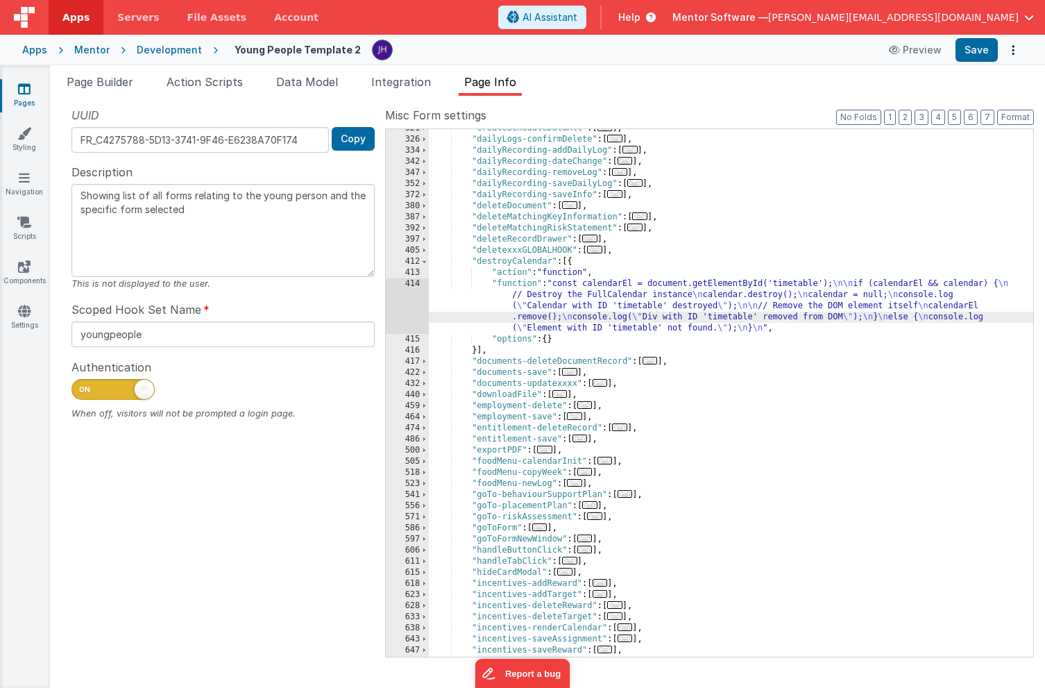
click at [398, 301] on div "414" at bounding box center [407, 306] width 43 height 56
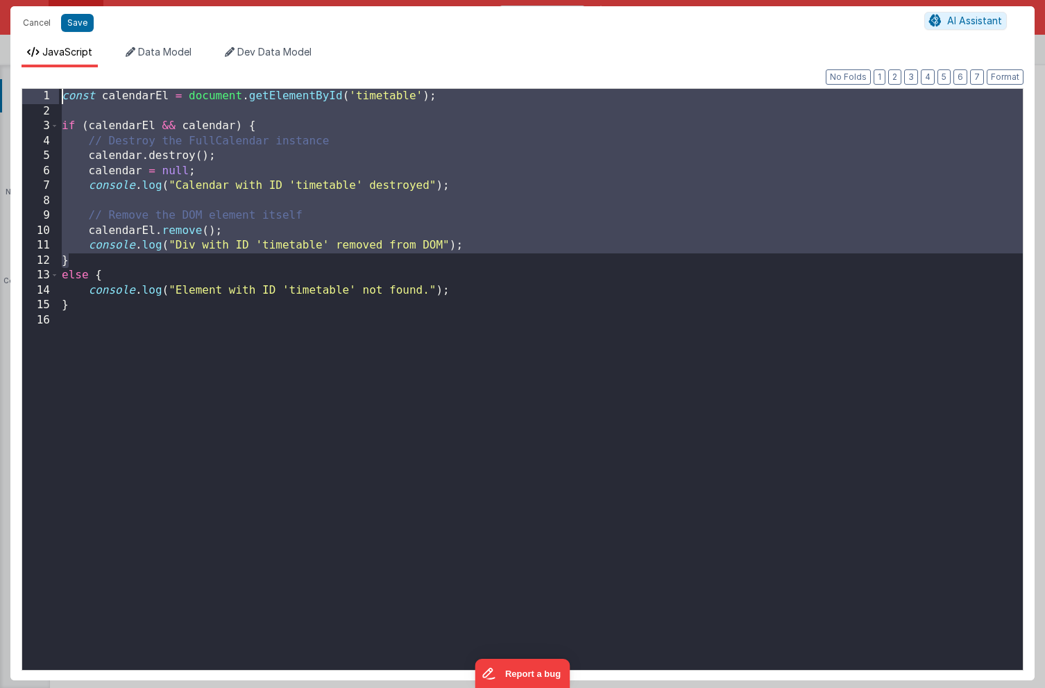
drag, startPoint x: 75, startPoint y: 260, endPoint x: 36, endPoint y: 78, distance: 186.7
click at [36, 78] on div "Format 7 6 5 4 3 2 1 No Folds 1 2 3 4 5 6 7 8 9 10 11 12 13 14 15 16 const cale…" at bounding box center [522, 373] width 1025 height 613
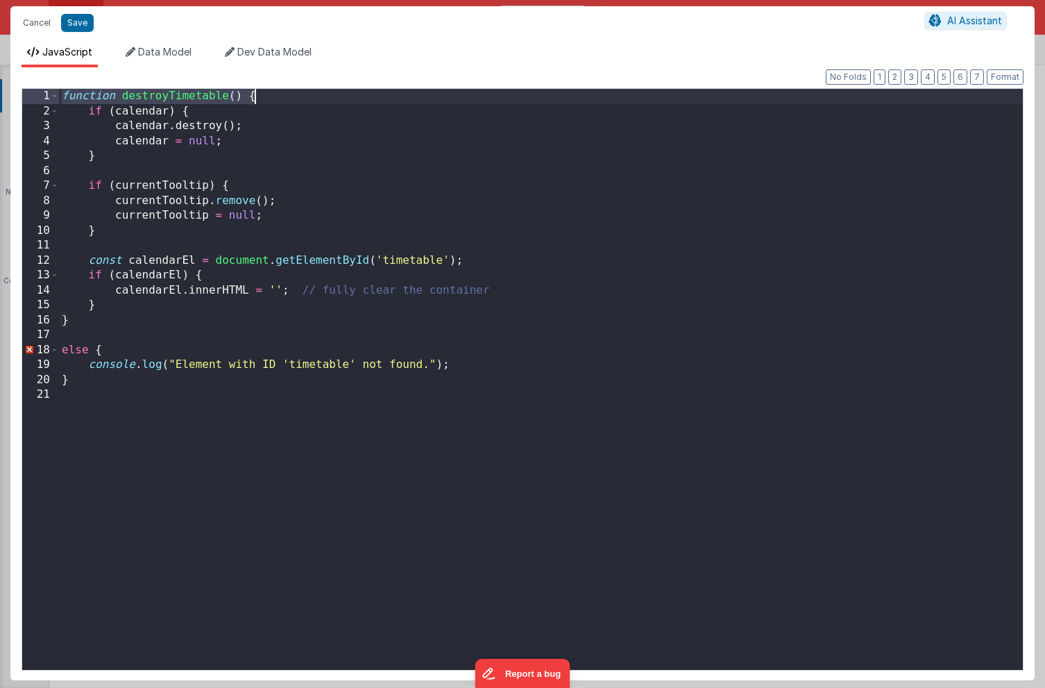
drag, startPoint x: 63, startPoint y: 94, endPoint x: 305, endPoint y: 94, distance: 242.3
click at [305, 94] on div "function destroyTimetable ( ) { if ( calendar ) { calendar . destroy ( ) ; cale…" at bounding box center [541, 394] width 964 height 611
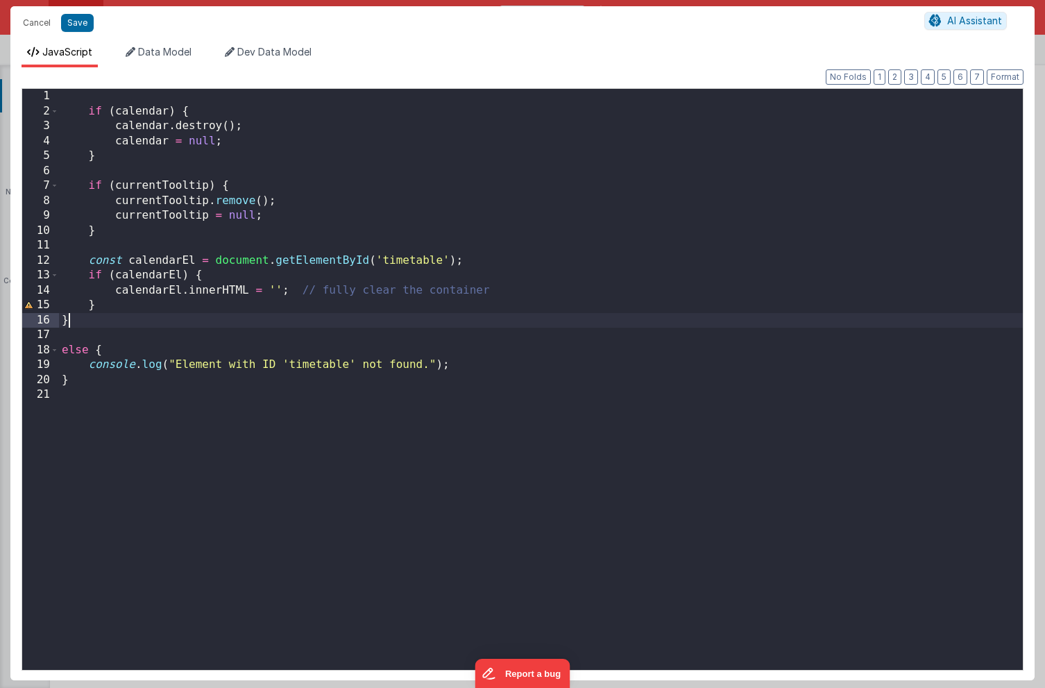
click at [142, 317] on div "if ( calendar ) { calendar . destroy ( ) ; calendar = null ; } if ( currentTool…" at bounding box center [541, 394] width 964 height 611
click at [996, 77] on button "Format" at bounding box center [1005, 76] width 37 height 15
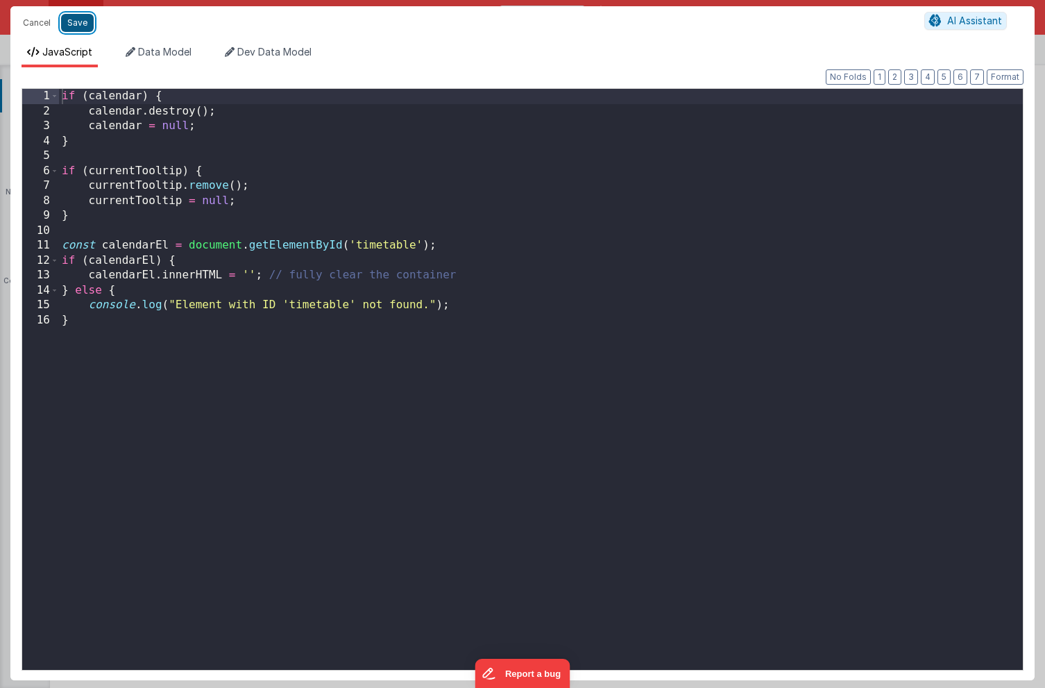
click at [75, 27] on button "Save" at bounding box center [77, 23] width 33 height 18
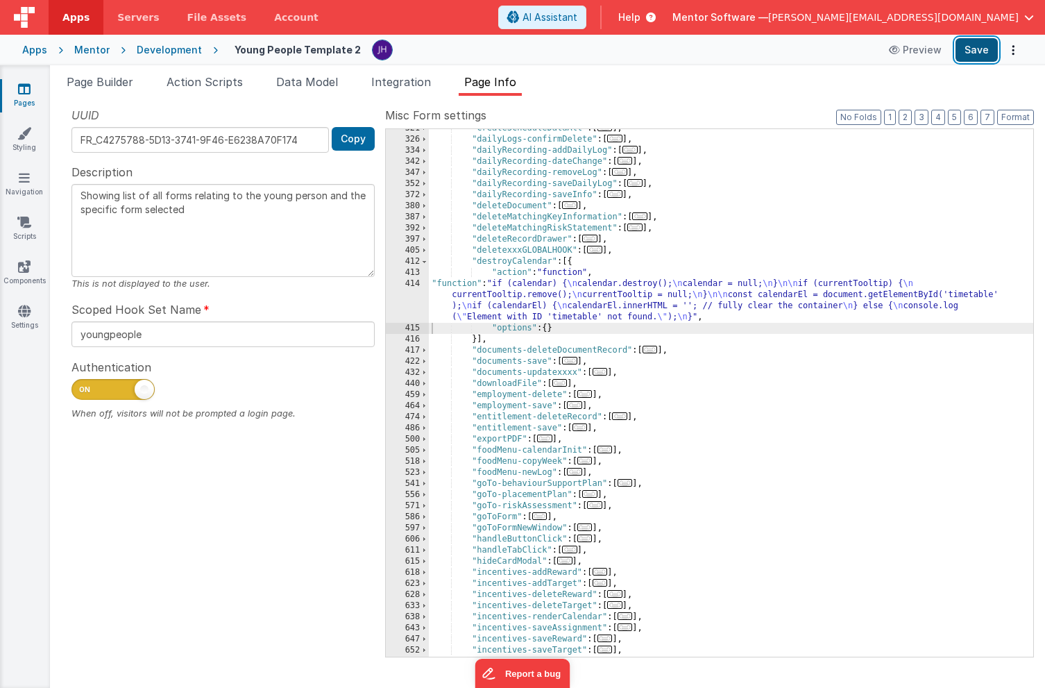
click at [975, 49] on button "Save" at bounding box center [977, 50] width 42 height 24
click at [427, 261] on span at bounding box center [425, 261] width 8 height 11
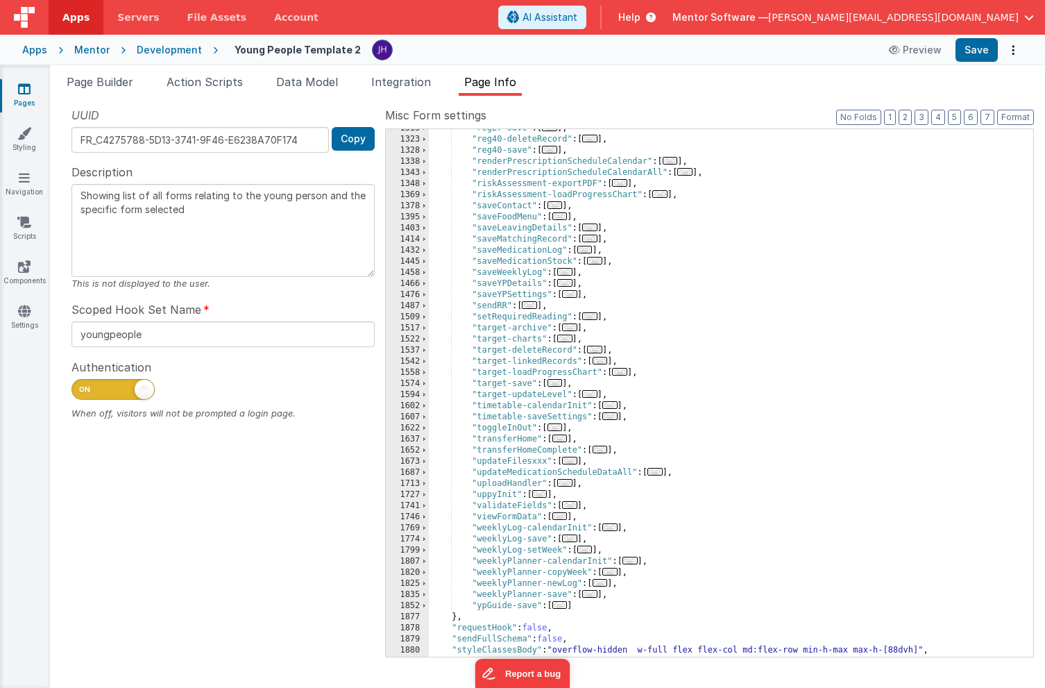
scroll to position [1516, 0]
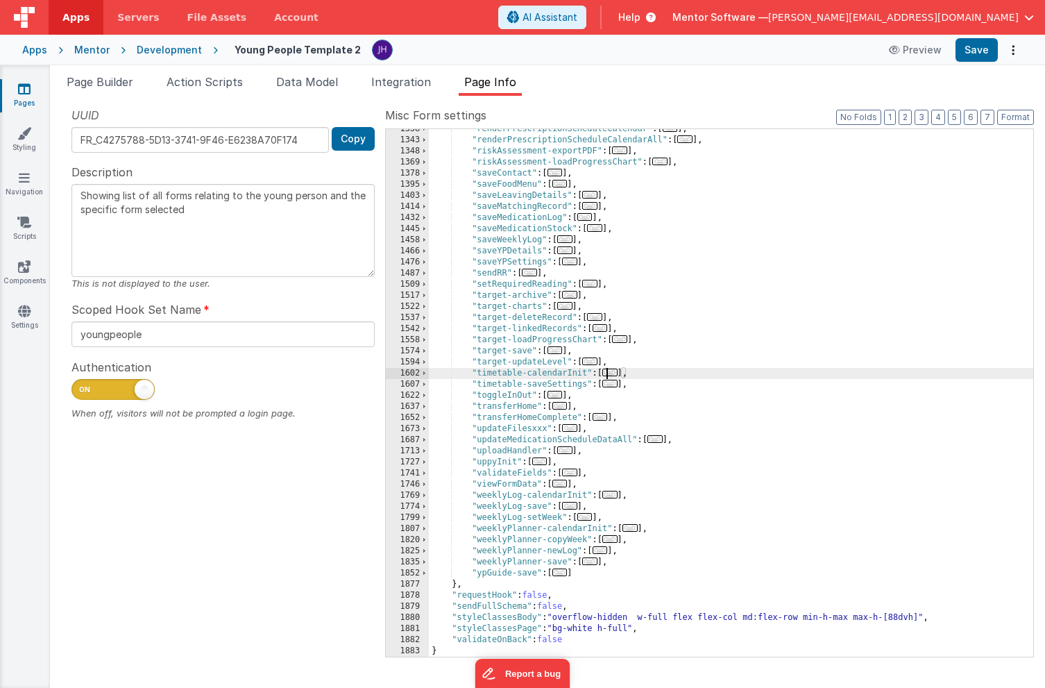
click at [615, 373] on span "..." at bounding box center [610, 373] width 15 height 8
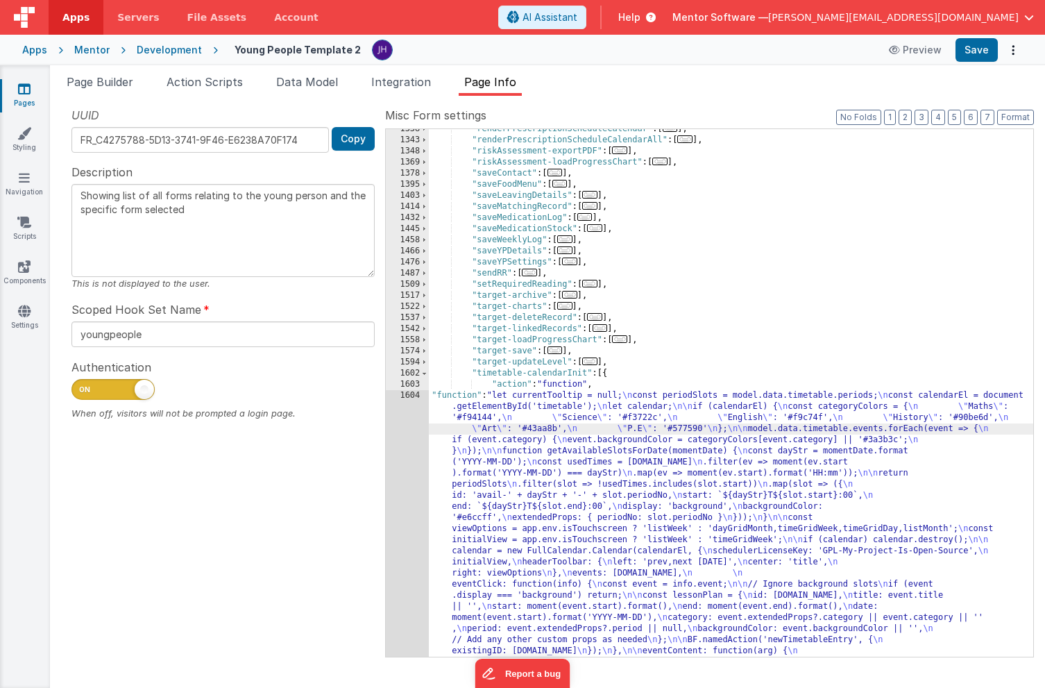
scroll to position [2094, 0]
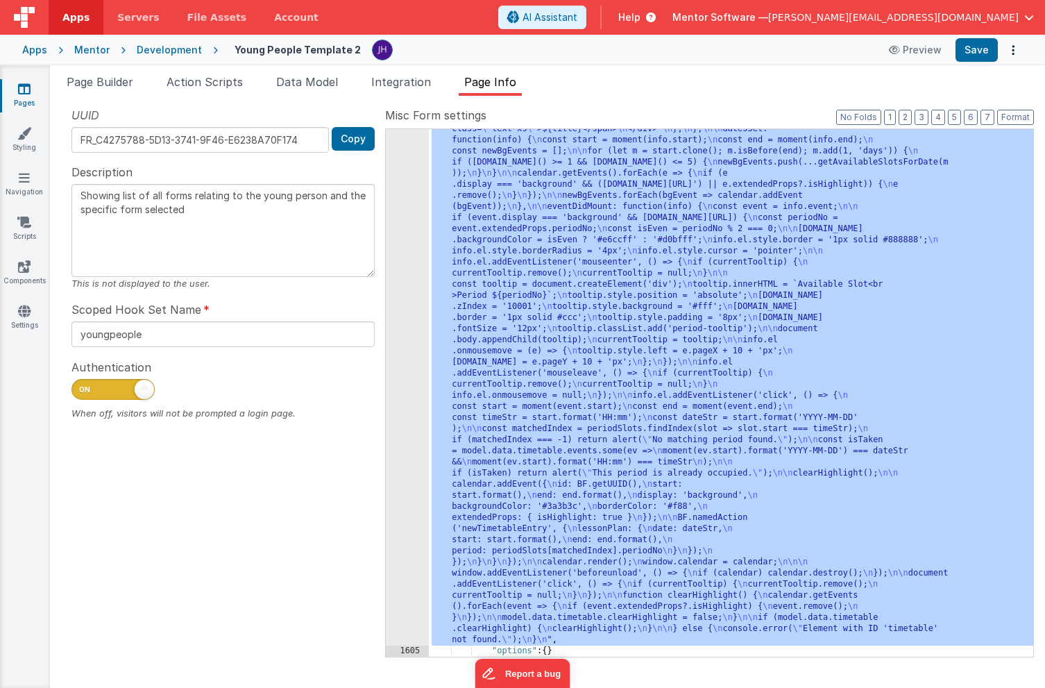
click at [402, 307] on div "1604" at bounding box center [407, 229] width 43 height 833
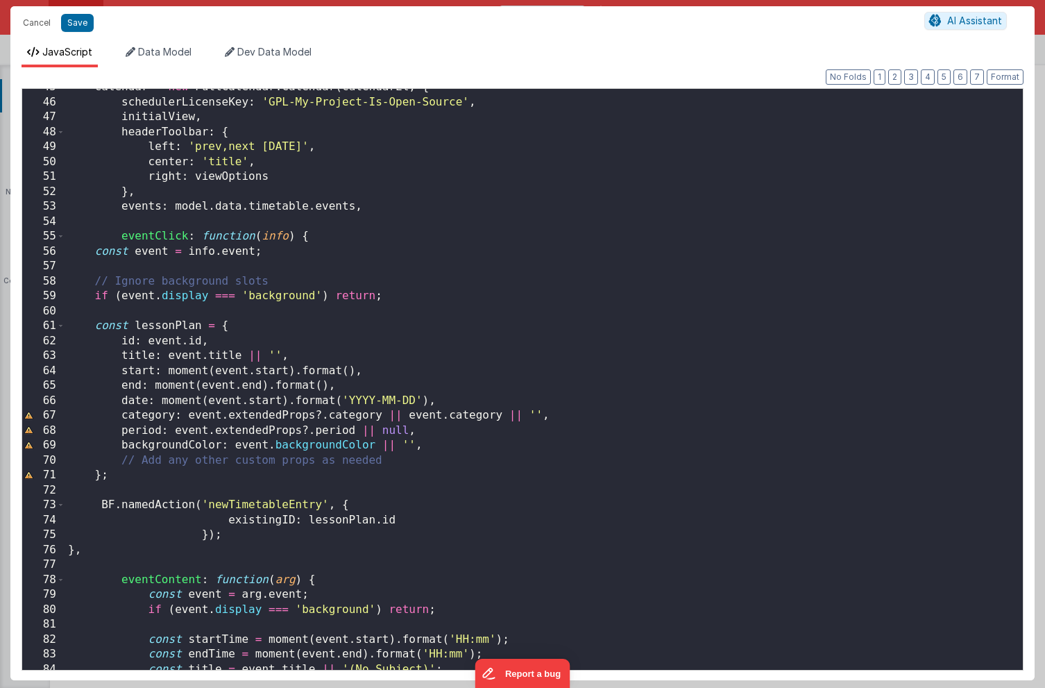
scroll to position [689, 0]
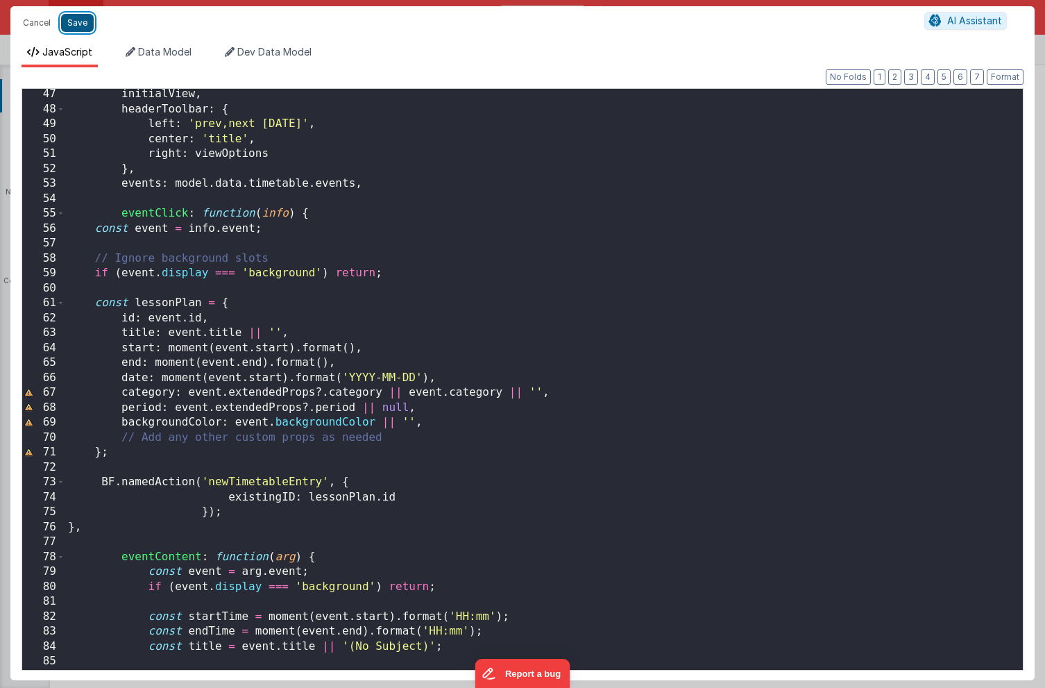
click at [76, 22] on button "Save" at bounding box center [77, 23] width 33 height 18
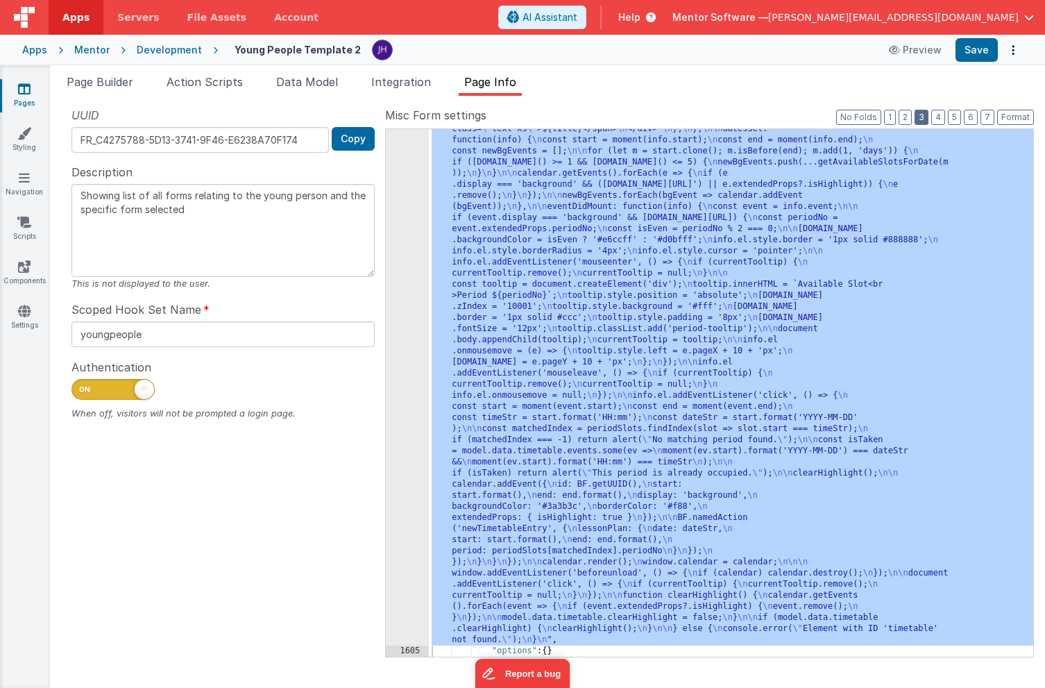
click at [921, 120] on button "3" at bounding box center [922, 117] width 14 height 15
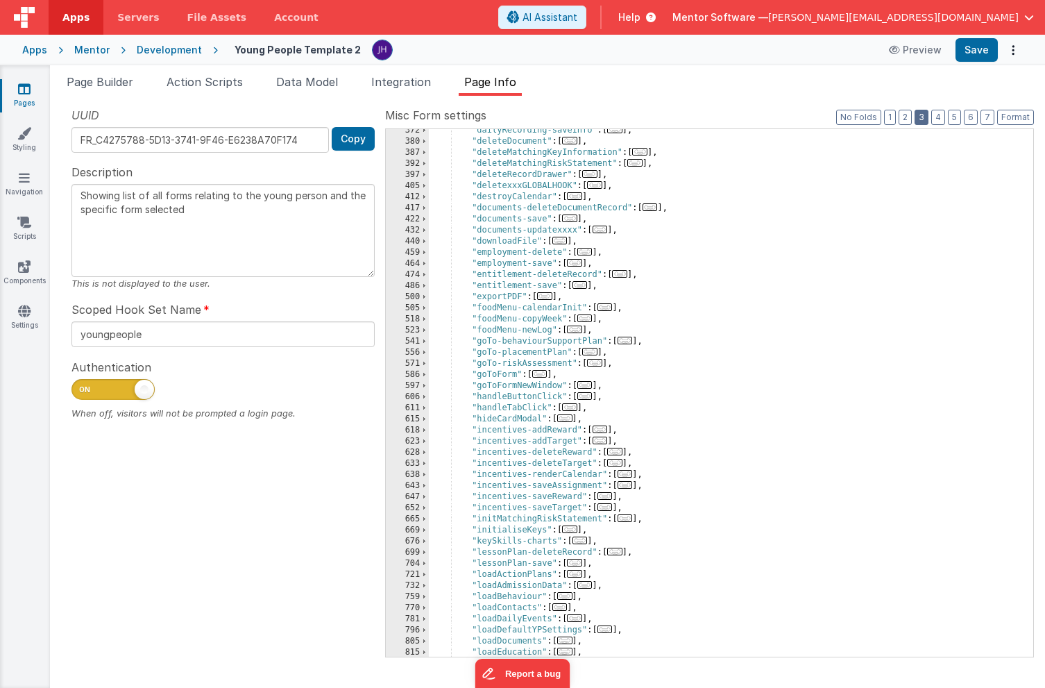
scroll to position [539, 0]
click at [577, 405] on span "..." at bounding box center [569, 405] width 15 height 8
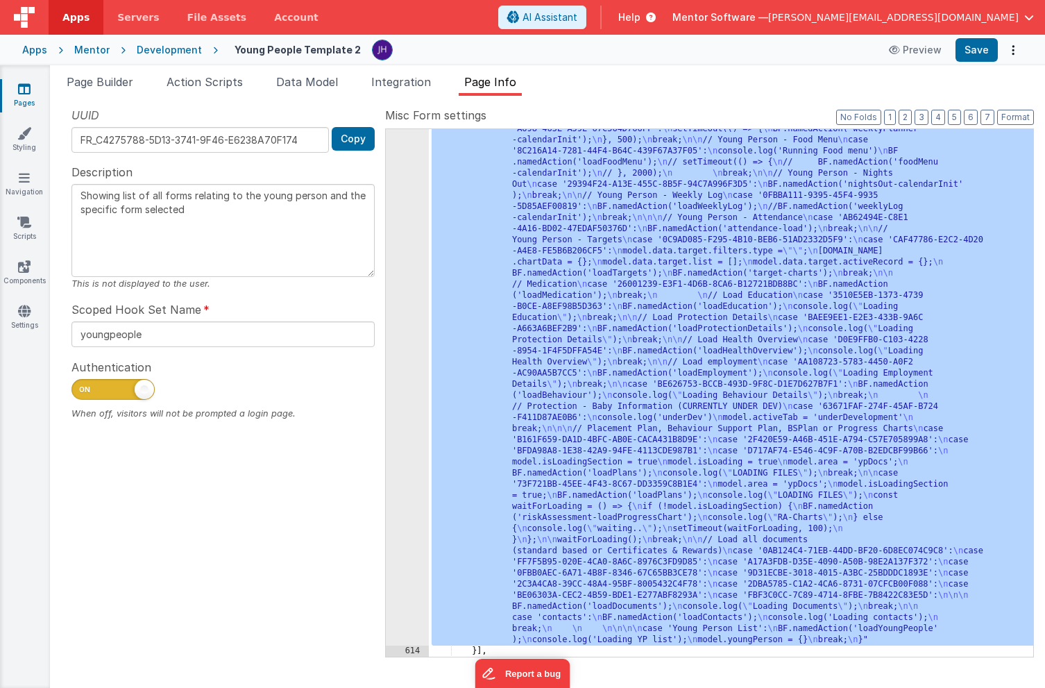
click at [389, 283] on div "613" at bounding box center [407, 79] width 43 height 1133
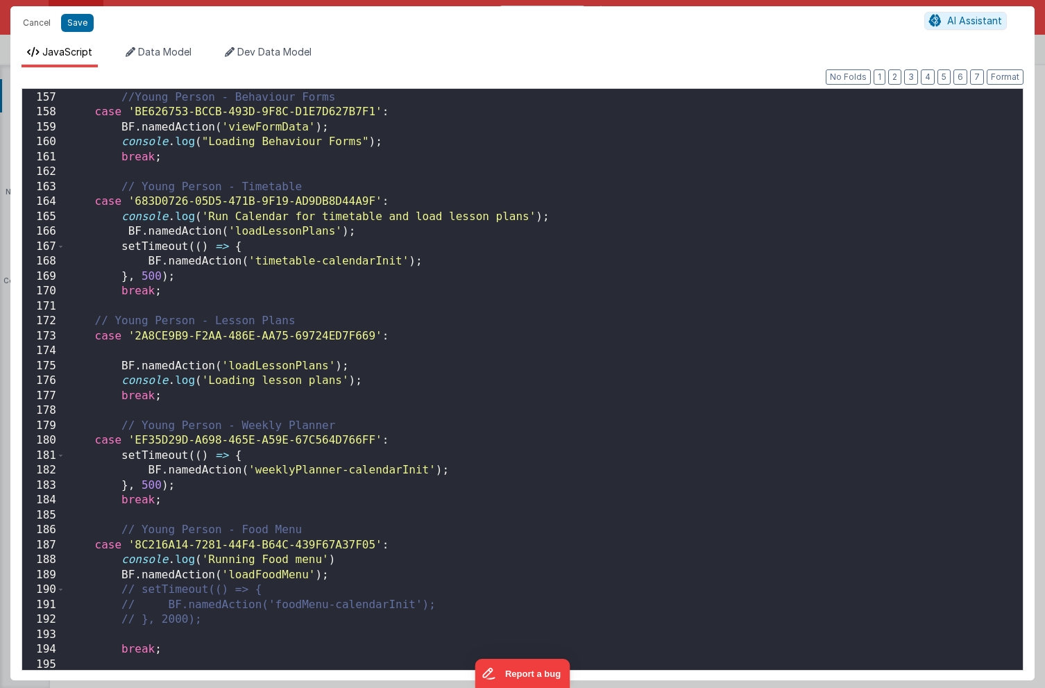
scroll to position [0, 0]
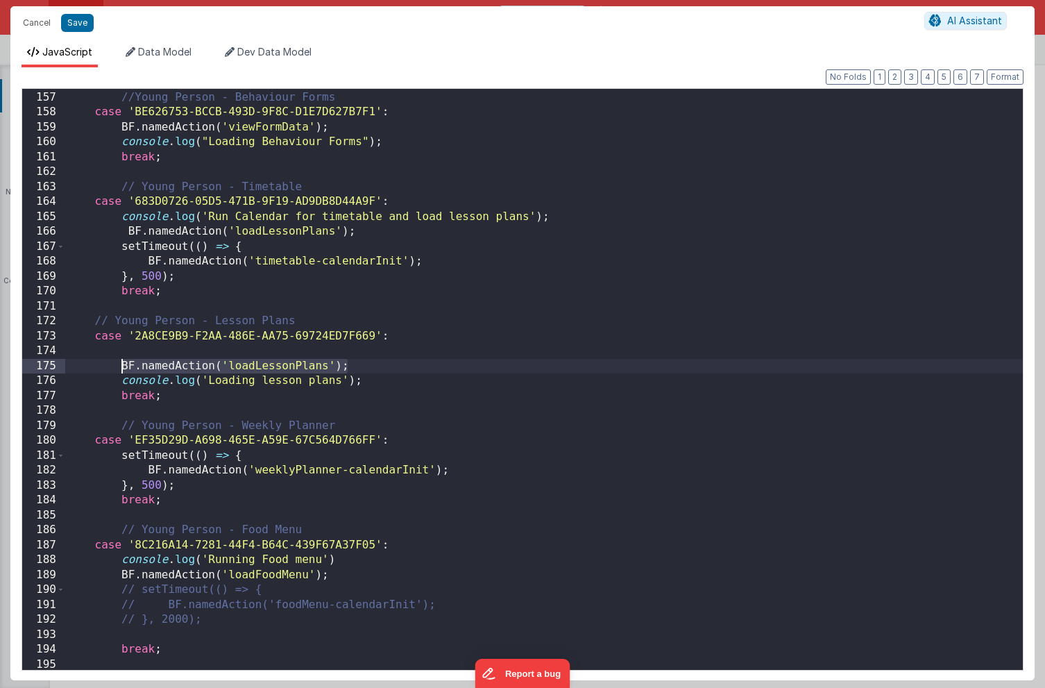
drag, startPoint x: 355, startPoint y: 367, endPoint x: 122, endPoint y: 367, distance: 233.3
click at [122, 367] on div "//Young Person - Behaviour Forms case 'BE626753-BCCB-493D-9F8C-D1E7D627B7F1' : …" at bounding box center [544, 380] width 958 height 611
click at [133, 352] on div "//Young Person - Behaviour Forms case 'BE626753-BCCB-493D-9F8C-D1E7D627B7F1' : …" at bounding box center [544, 380] width 958 height 611
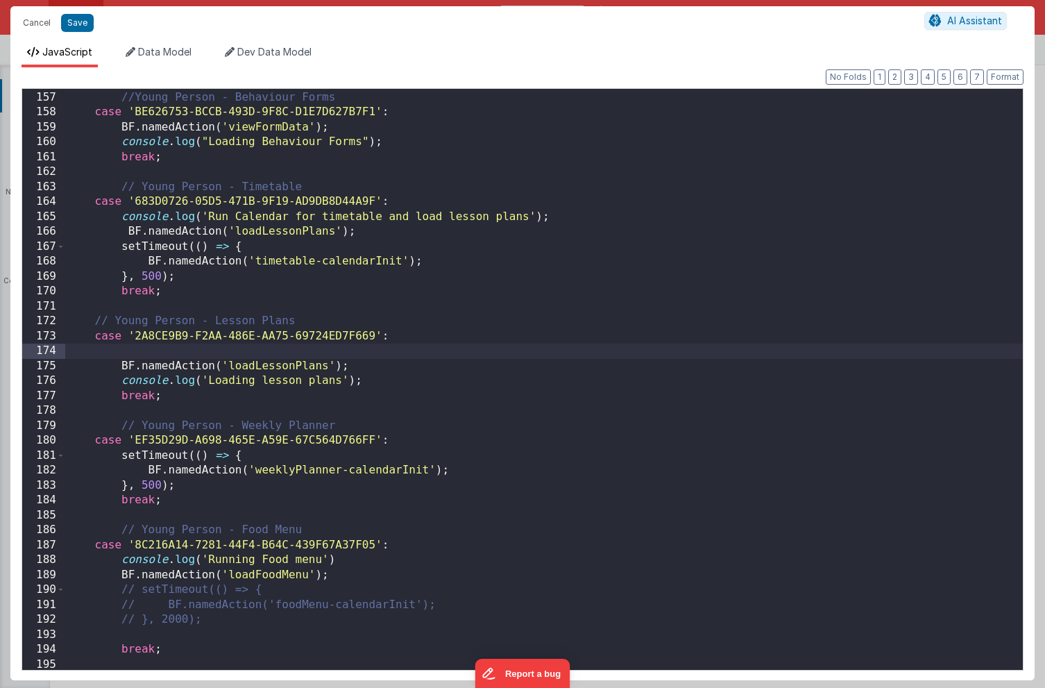
paste textarea
click at [274, 348] on div "//Young Person - Behaviour Forms case 'BE626753-BCCB-493D-9F8C-D1E7D627B7F1' : …" at bounding box center [544, 380] width 958 height 611
click at [81, 25] on button "Save" at bounding box center [77, 23] width 33 height 18
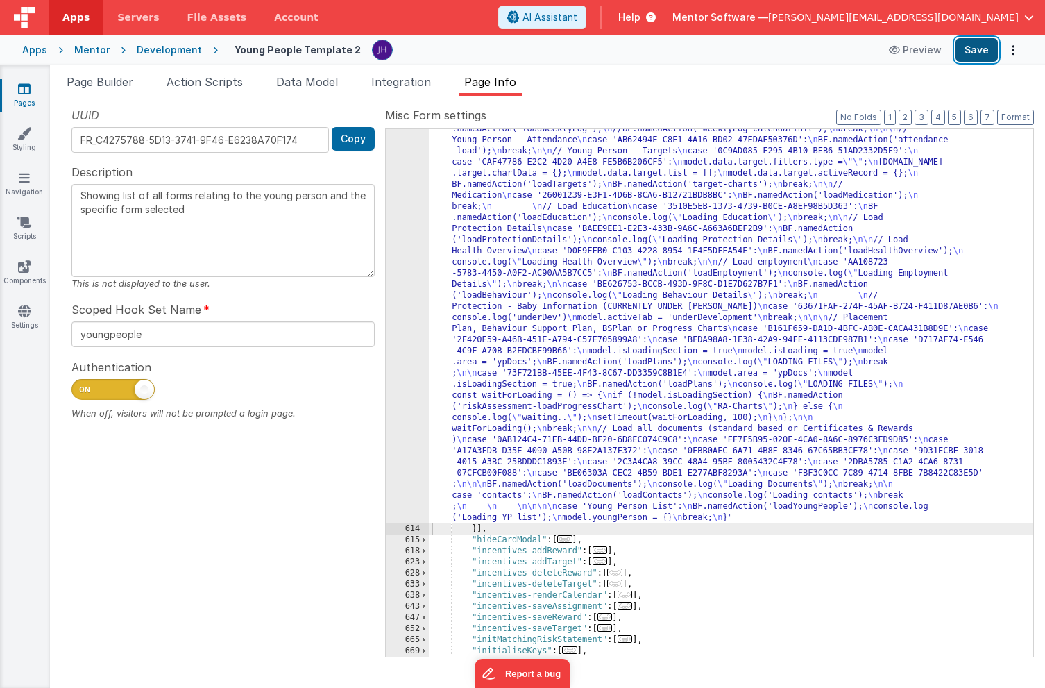
click at [992, 41] on button "Save" at bounding box center [977, 50] width 42 height 24
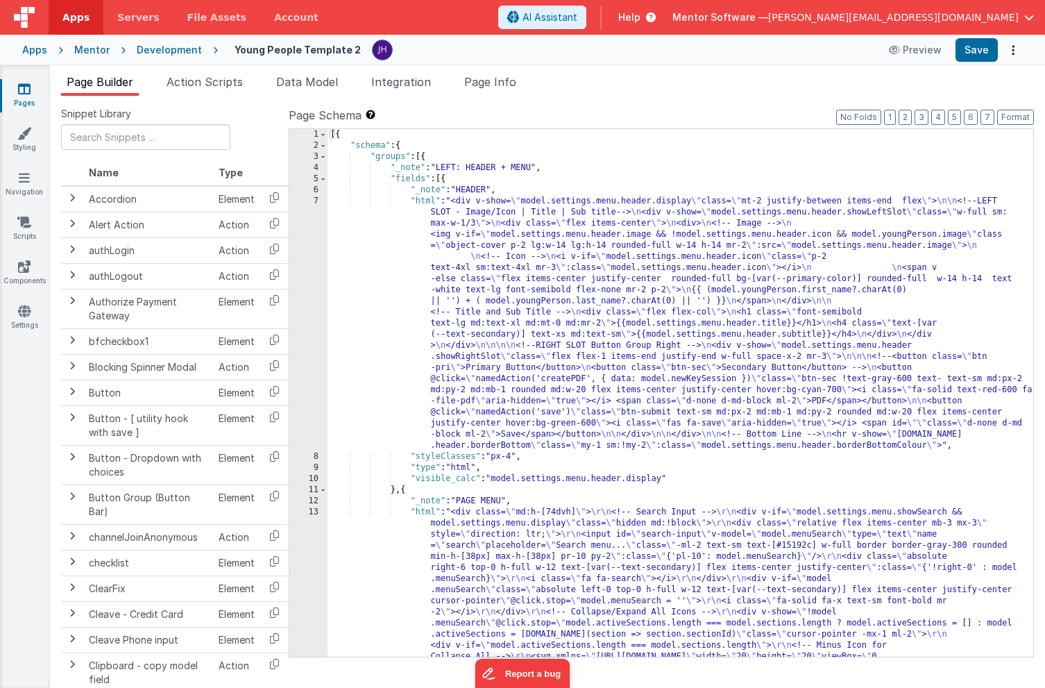
click at [496, 81] on span "Page Info" at bounding box center [490, 82] width 52 height 14
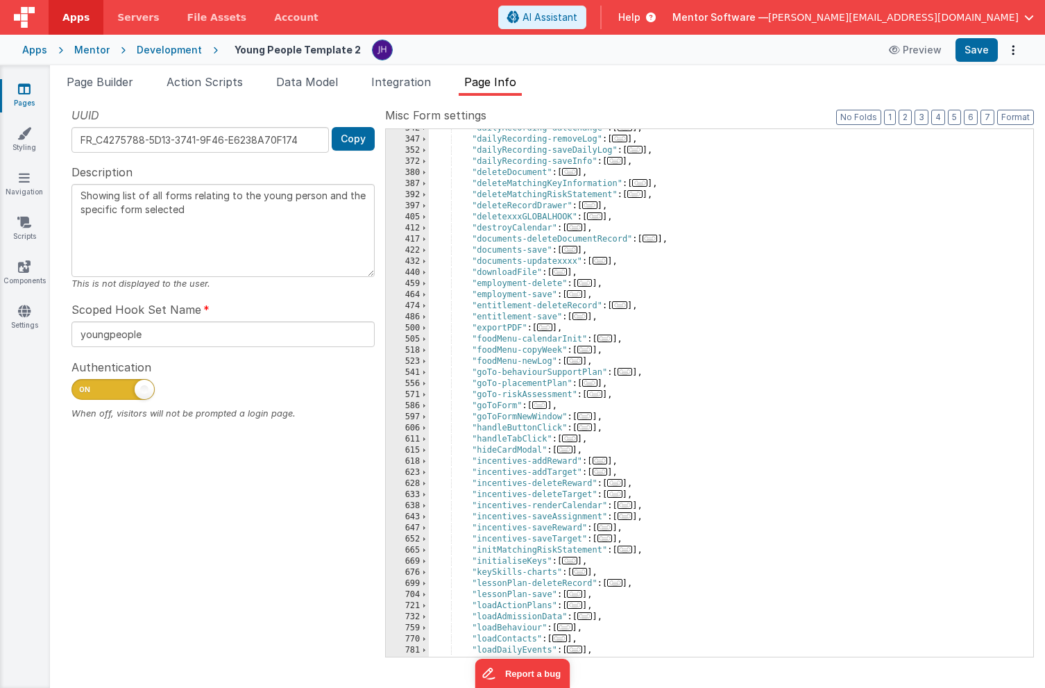
scroll to position [506, 0]
click at [574, 438] on span "..." at bounding box center [569, 439] width 15 height 8
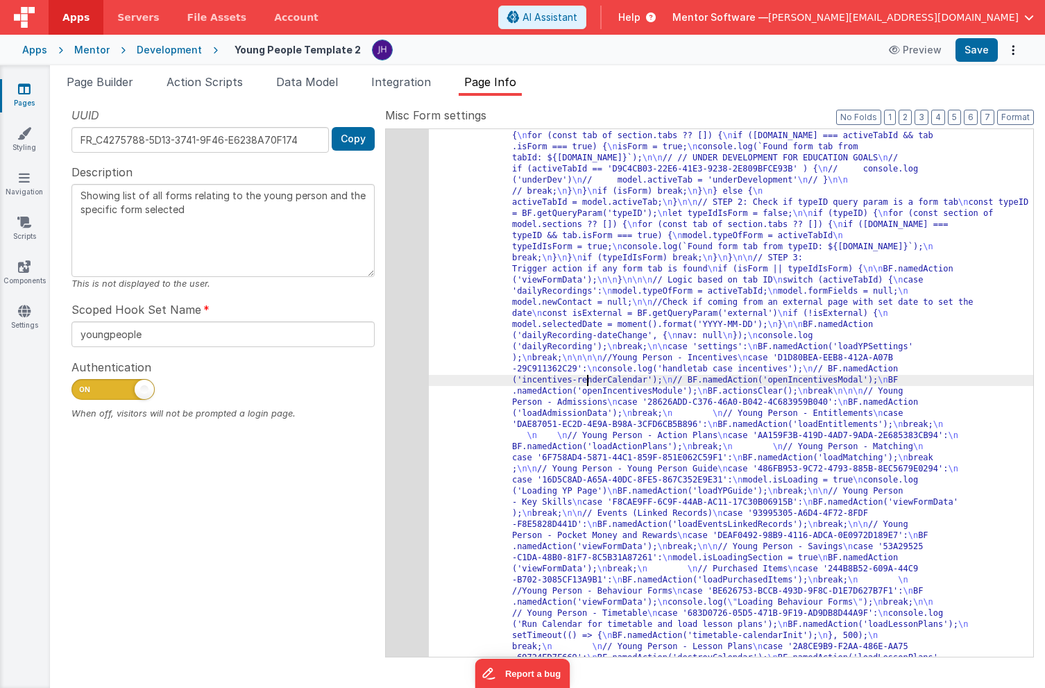
click at [408, 346] on div "613" at bounding box center [407, 630] width 43 height 1133
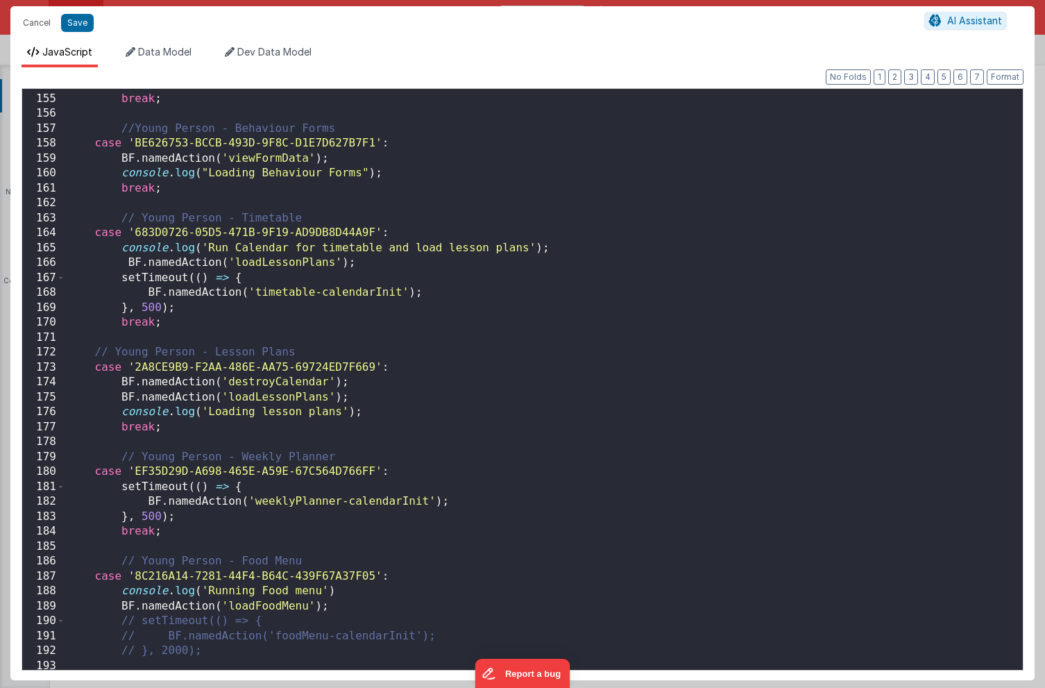
scroll to position [2295, 0]
click at [369, 385] on div "BF . namedAction ( 'loadPurchasedItems' ) ; break ; //Young Person - Behaviour …" at bounding box center [544, 383] width 958 height 611
drag, startPoint x: 77, startPoint y: 21, endPoint x: 103, endPoint y: 6, distance: 29.9
click at [76, 21] on button "Save" at bounding box center [77, 23] width 33 height 18
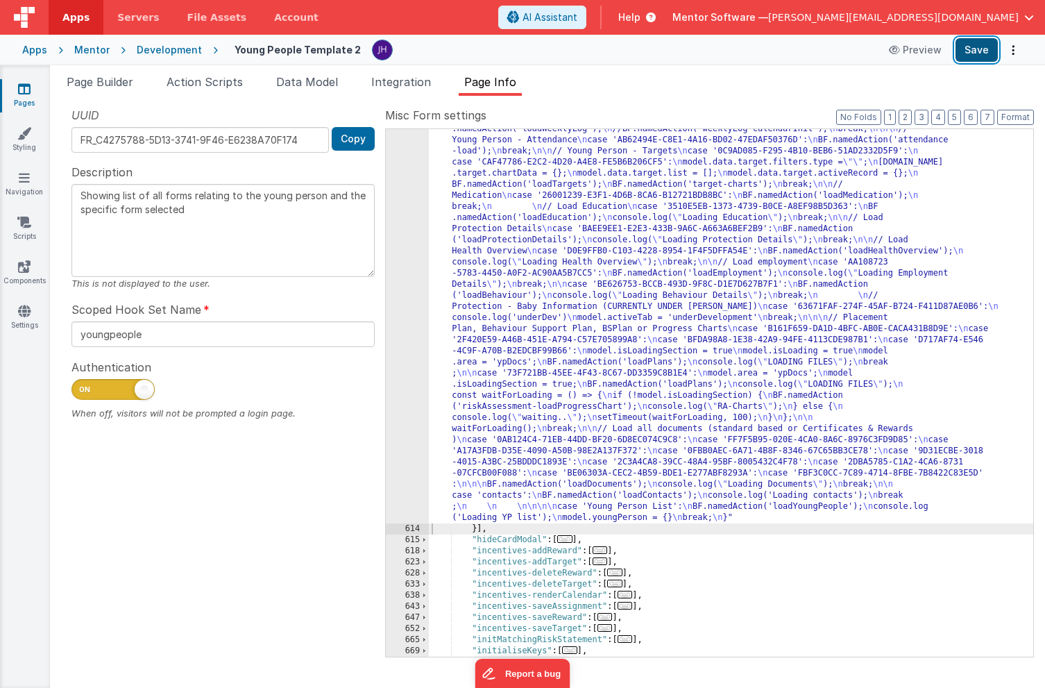
click at [977, 49] on button "Save" at bounding box center [977, 50] width 42 height 24
click at [783, 97] on div "Snippet Library Name Type Accordion Element Alert Action Action authLogin Actio…" at bounding box center [548, 392] width 996 height 592
click at [924, 113] on button "3" at bounding box center [922, 117] width 14 height 15
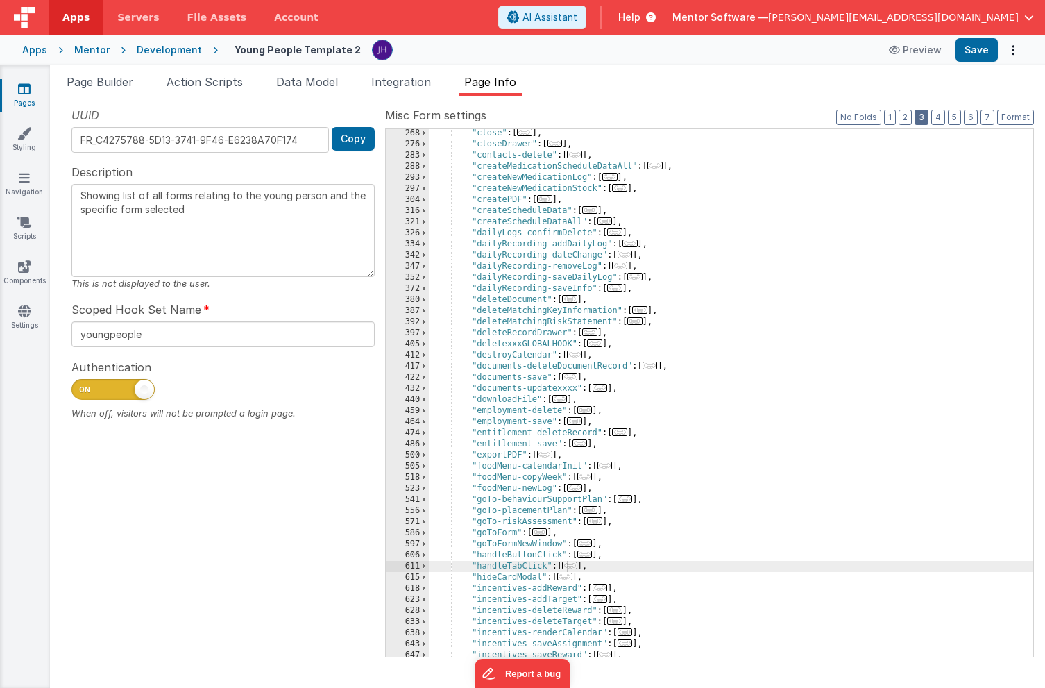
scroll to position [363, 0]
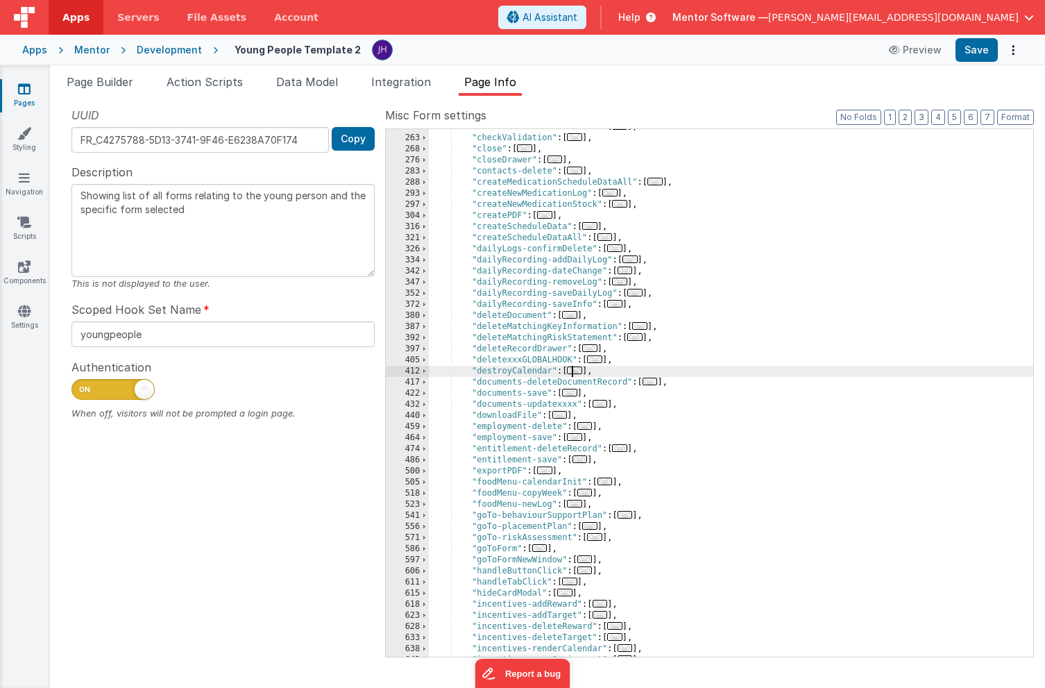
click at [577, 371] on span "..." at bounding box center [574, 371] width 15 height 8
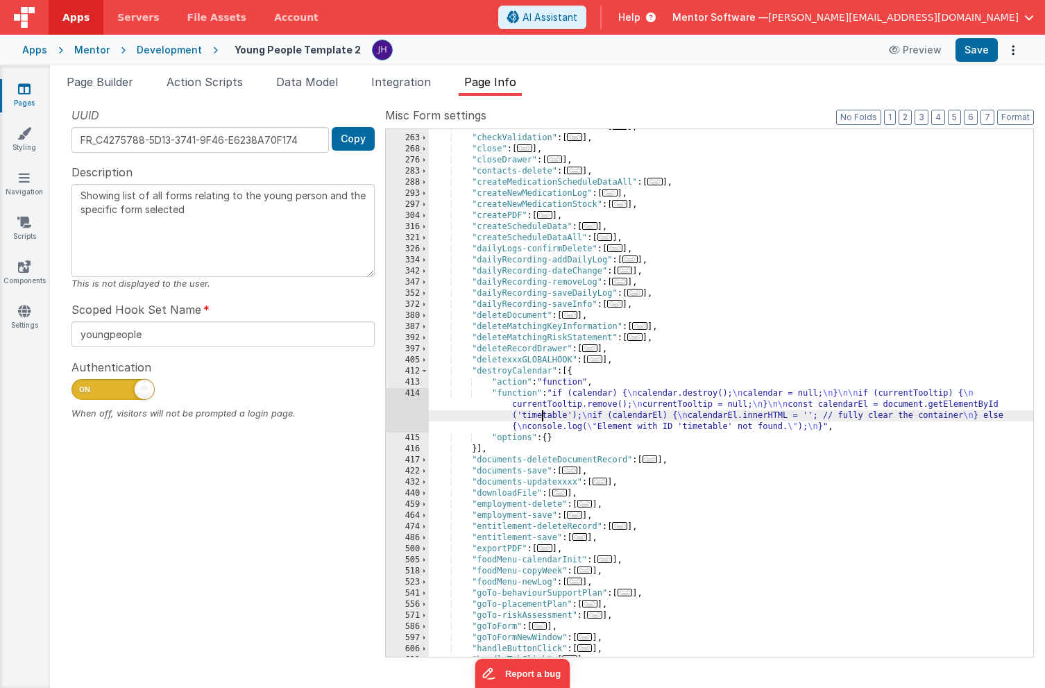
click at [542, 414] on div ""certificateAndAward-save" : [ ... ] , "checkValidation" : [ ... ] , "close" : …" at bounding box center [731, 396] width 605 height 550
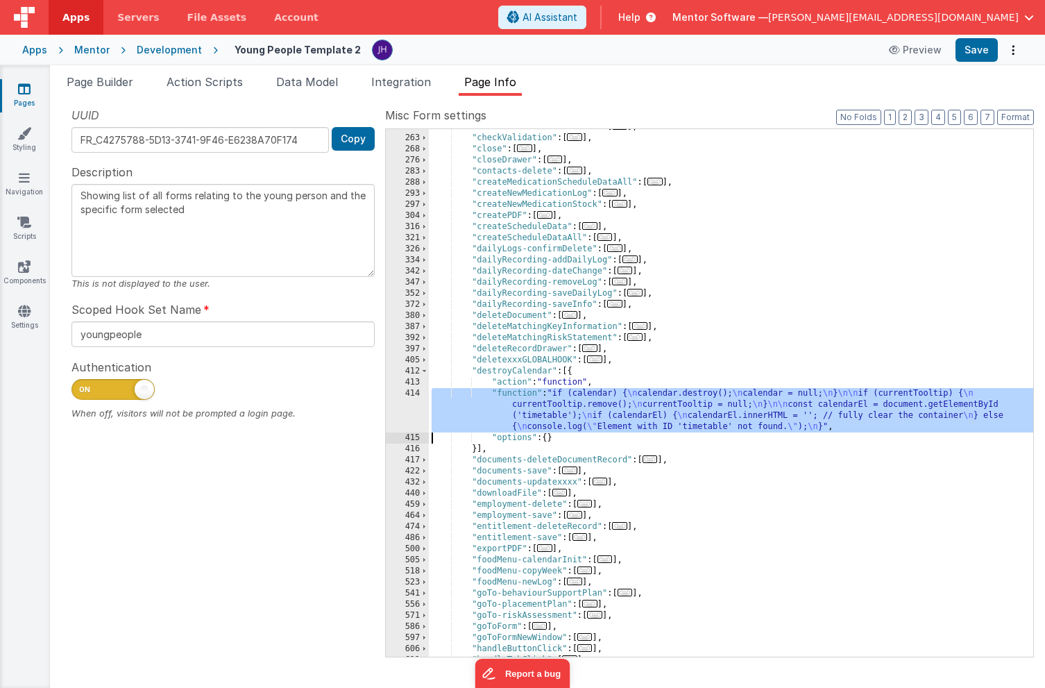
click at [417, 410] on div "414" at bounding box center [407, 410] width 43 height 44
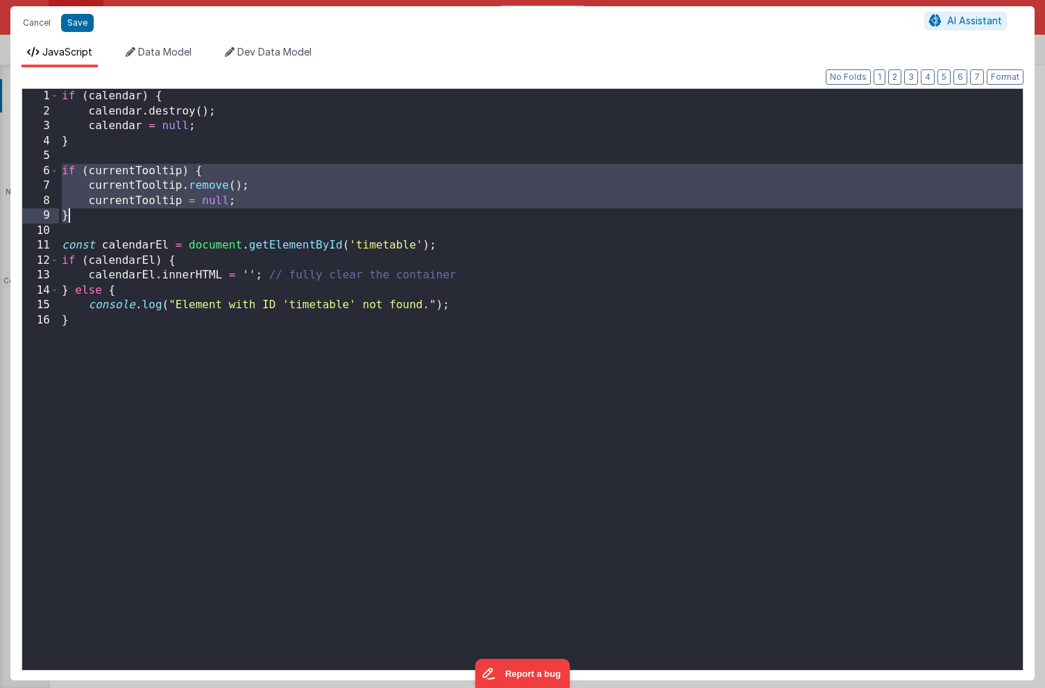
drag, startPoint x: 60, startPoint y: 171, endPoint x: 96, endPoint y: 212, distance: 55.1
click at [96, 212] on div "if ( calendar ) { calendar . destroy ( ) ; calendar = null ; } if ( currentTool…" at bounding box center [541, 394] width 964 height 611
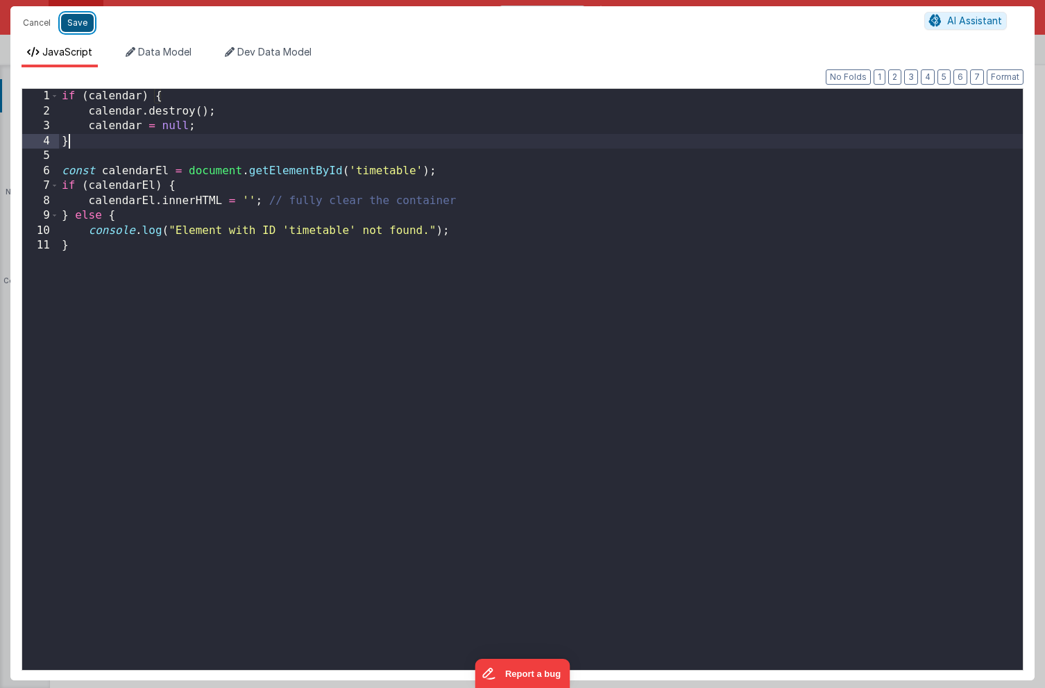
click at [73, 22] on button "Save" at bounding box center [77, 23] width 33 height 18
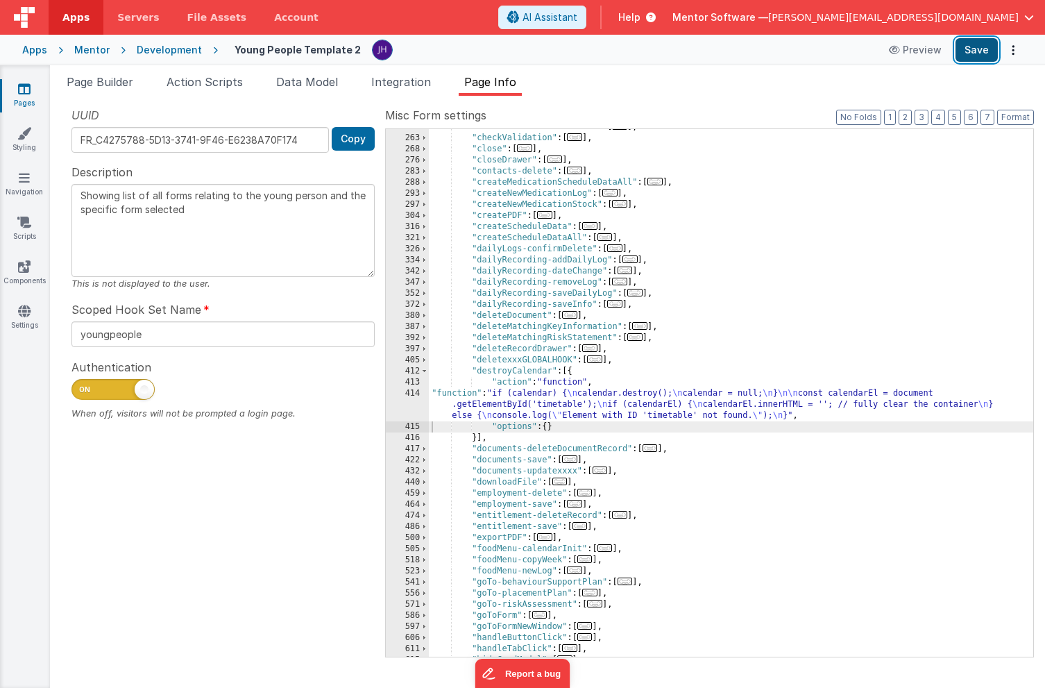
click at [981, 48] on button "Save" at bounding box center [977, 50] width 42 height 24
click at [426, 371] on span at bounding box center [425, 371] width 8 height 11
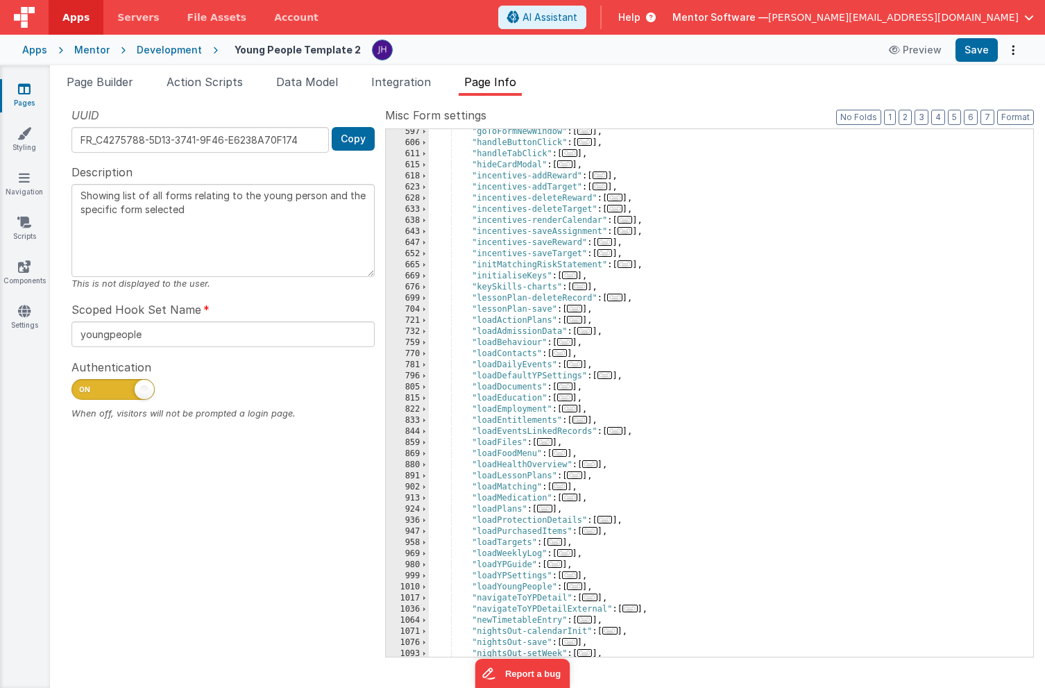
scroll to position [769, 0]
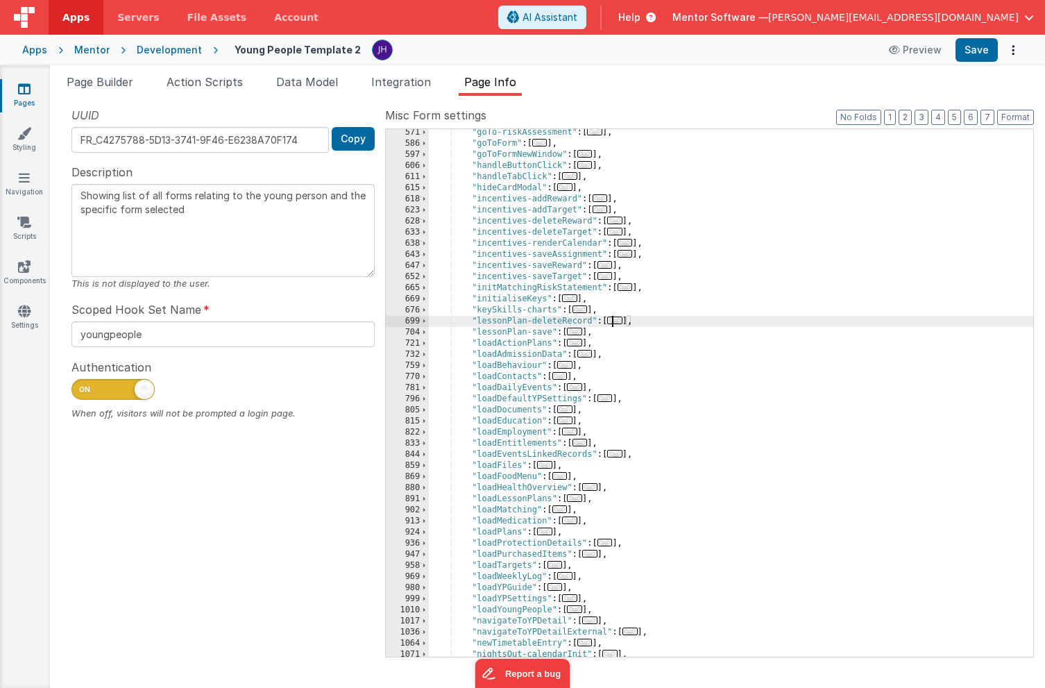
click at [621, 321] on span "..." at bounding box center [614, 321] width 15 height 8
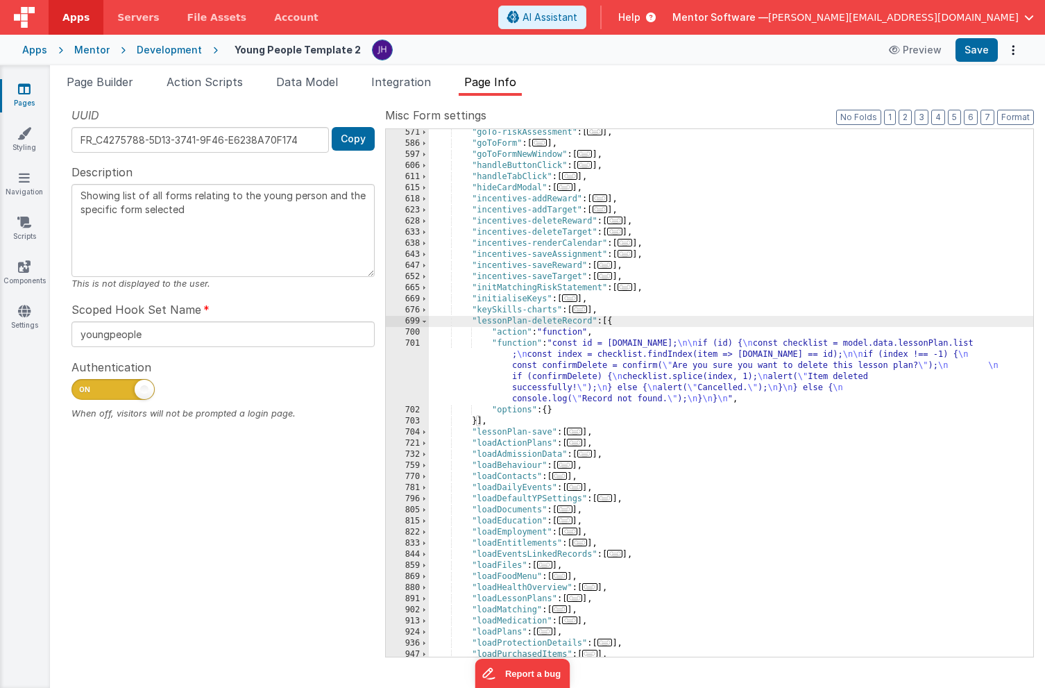
click at [591, 362] on div ""goTo-riskAssessment" : [ ... ] , "goToForm" : [ ... ] , "goToFormNewWindow" : …" at bounding box center [731, 402] width 605 height 550
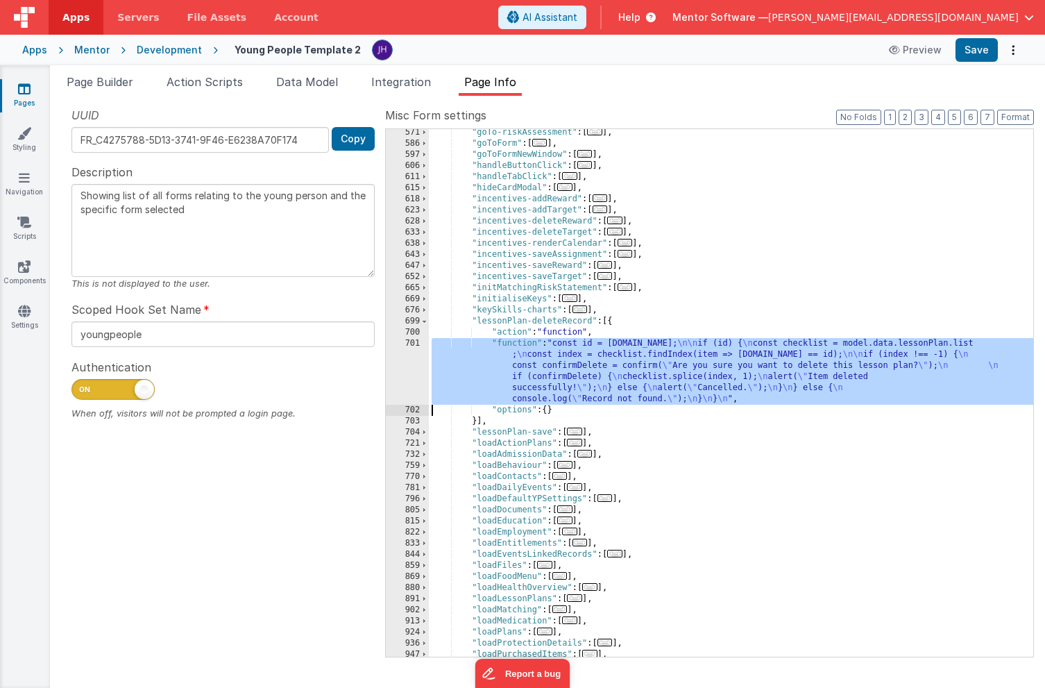
click at [403, 364] on div "701" at bounding box center [407, 371] width 43 height 67
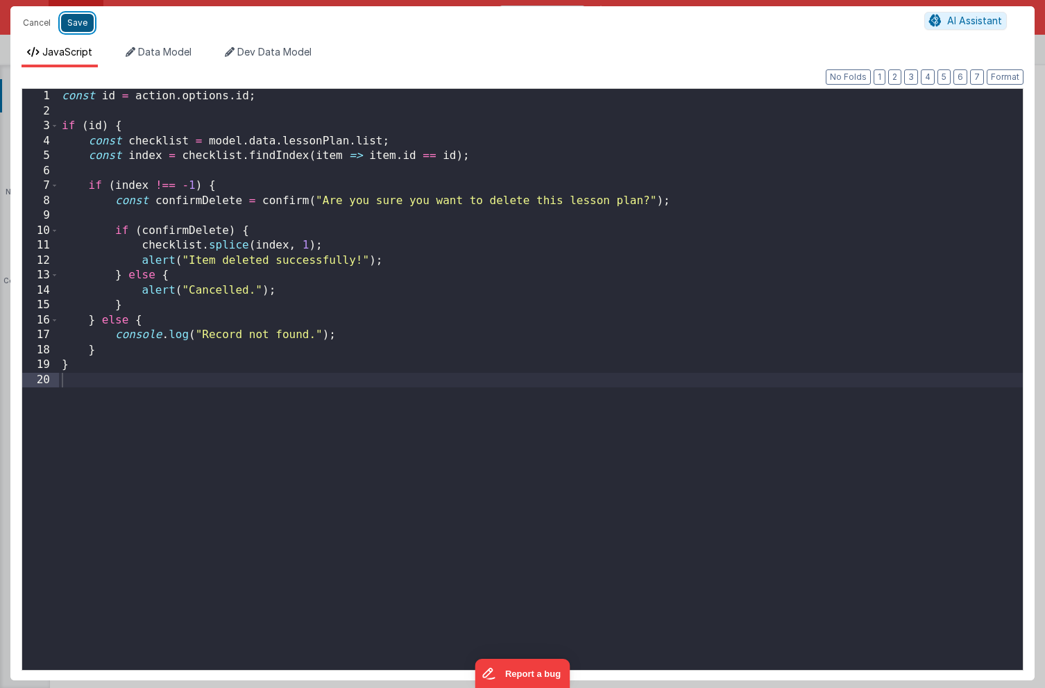
click at [84, 19] on button "Save" at bounding box center [77, 23] width 33 height 18
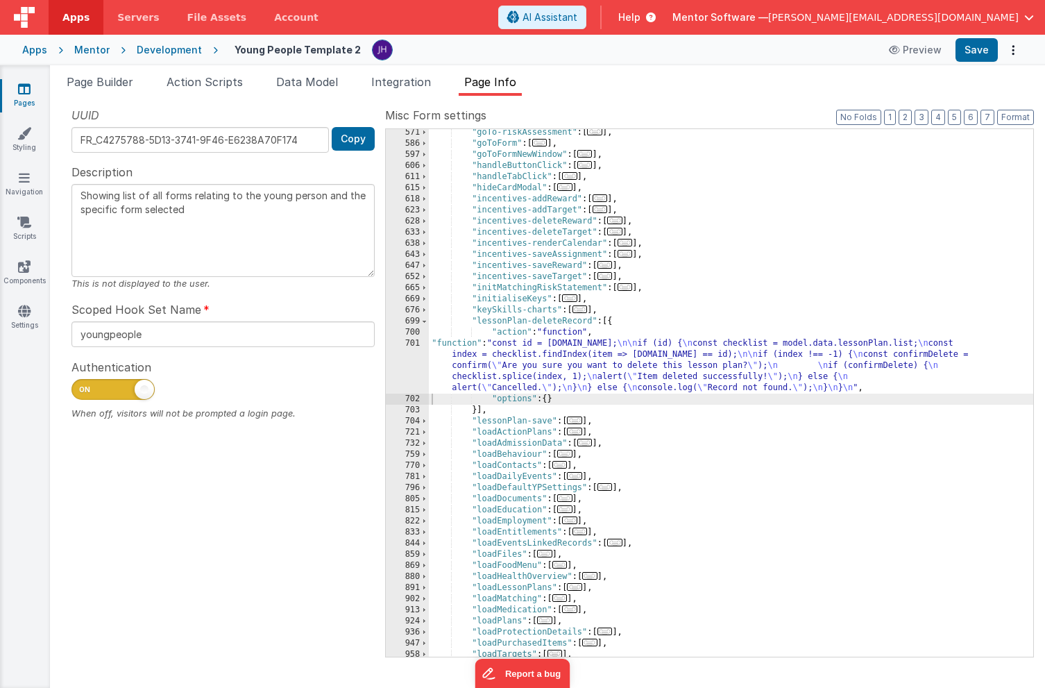
click at [106, 82] on span "Page Builder" at bounding box center [100, 82] width 67 height 14
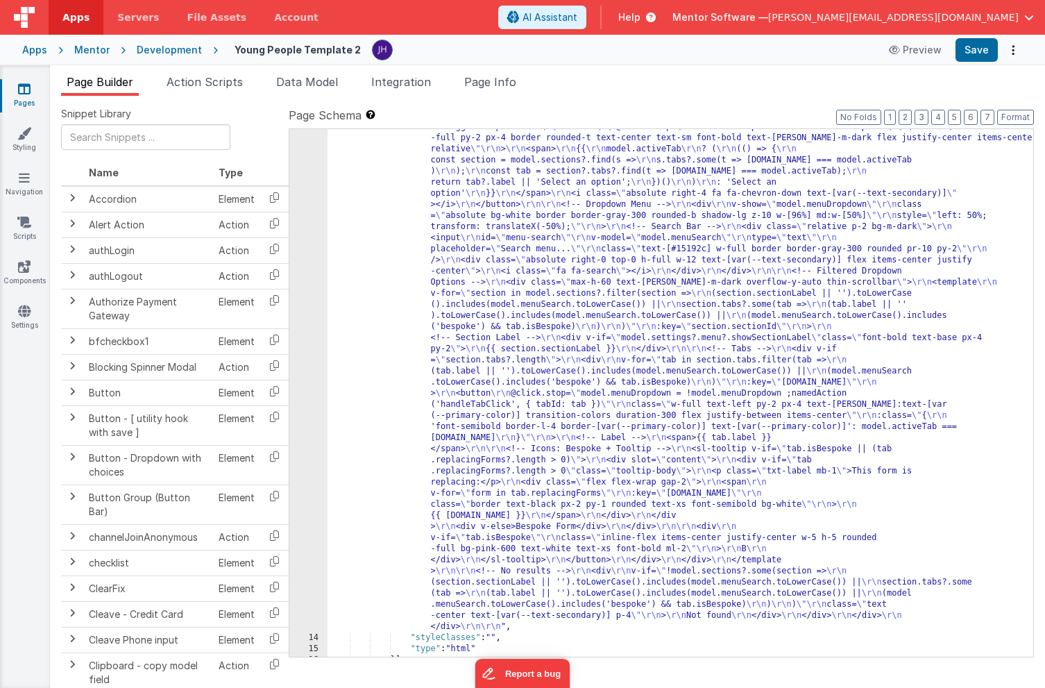
scroll to position [806, 0]
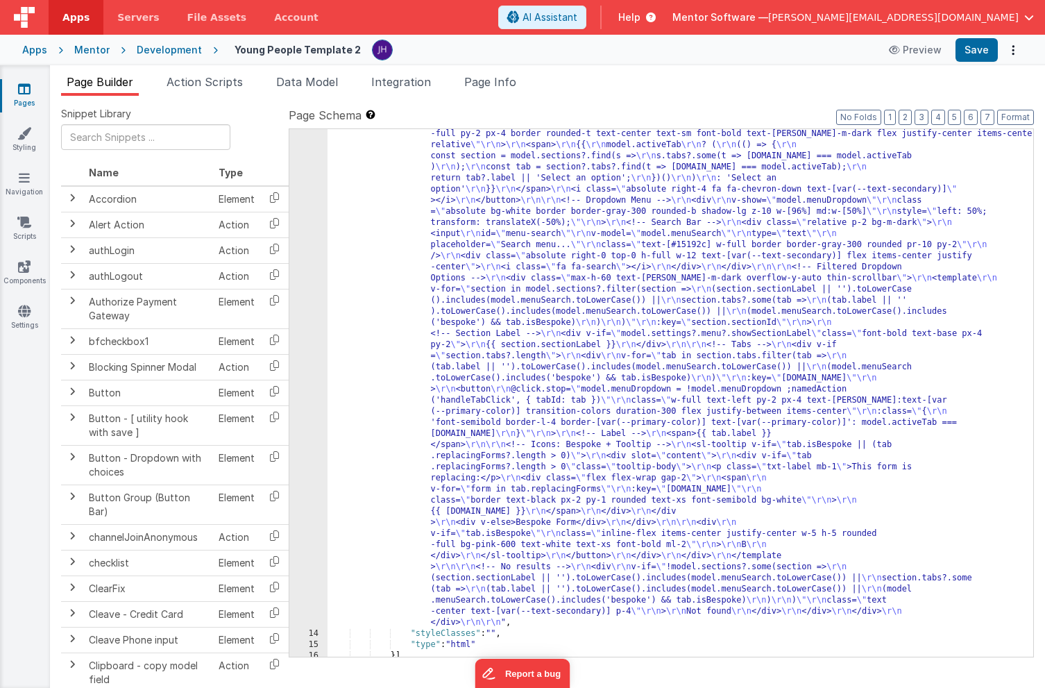
click at [791, 441] on div ""html" : "<div class= \" md:h-[74dvh] \" > \r\n <!-- Search Input --> \r\n <div…" at bounding box center [681, 242] width 706 height 1849
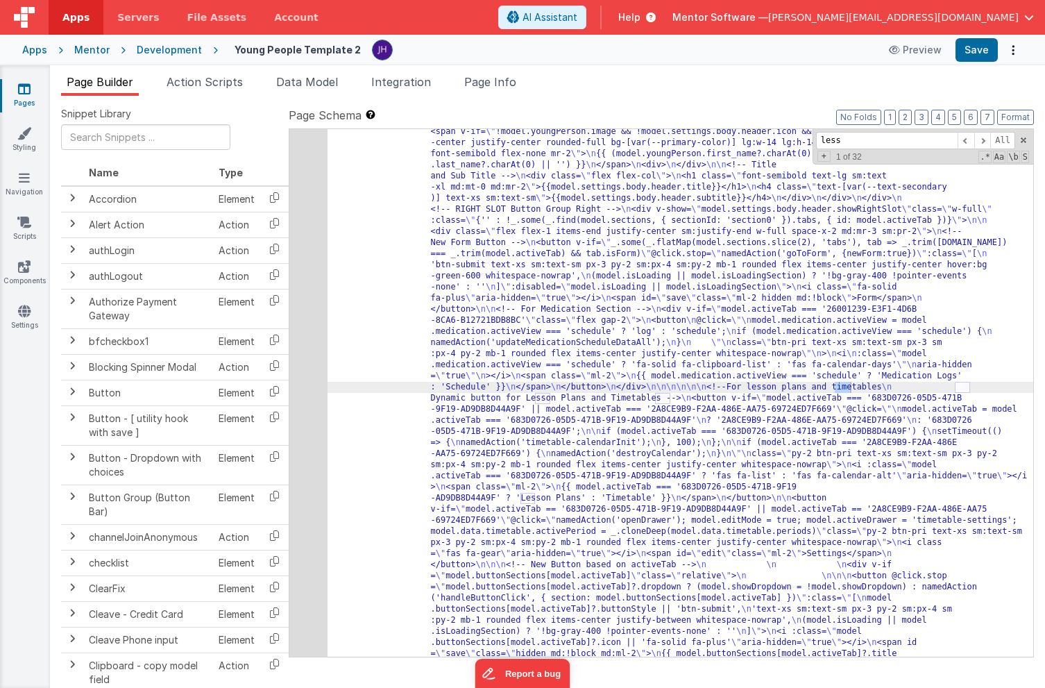
scroll to position [1289, 0]
type input "lesson plans"
click at [982, 141] on span at bounding box center [983, 140] width 17 height 17
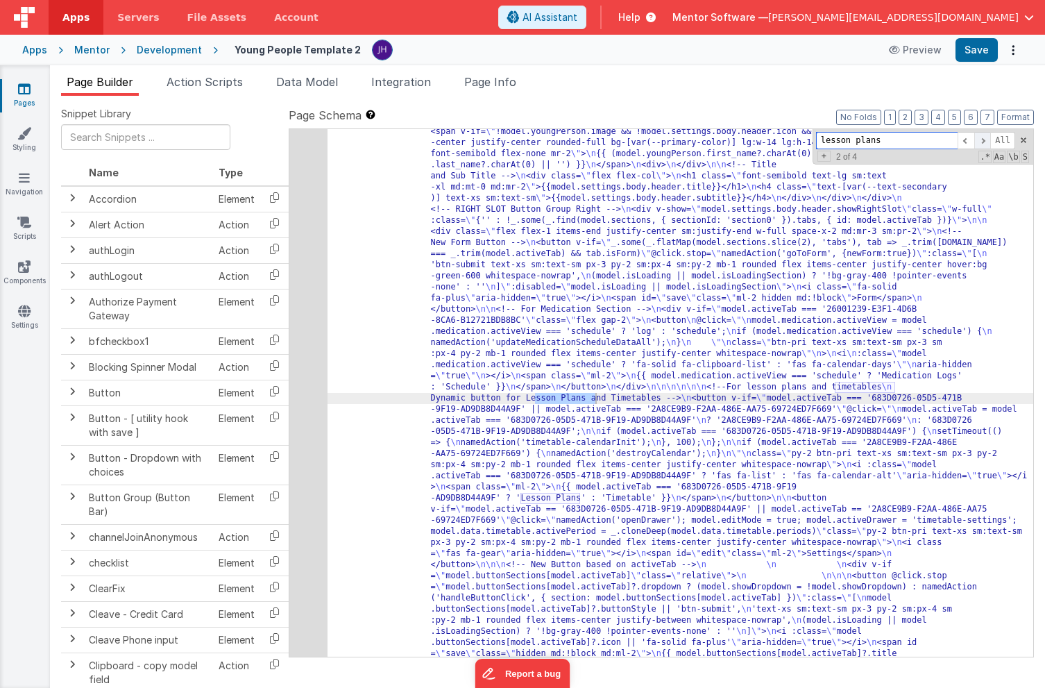
click at [982, 141] on span at bounding box center [983, 140] width 17 height 17
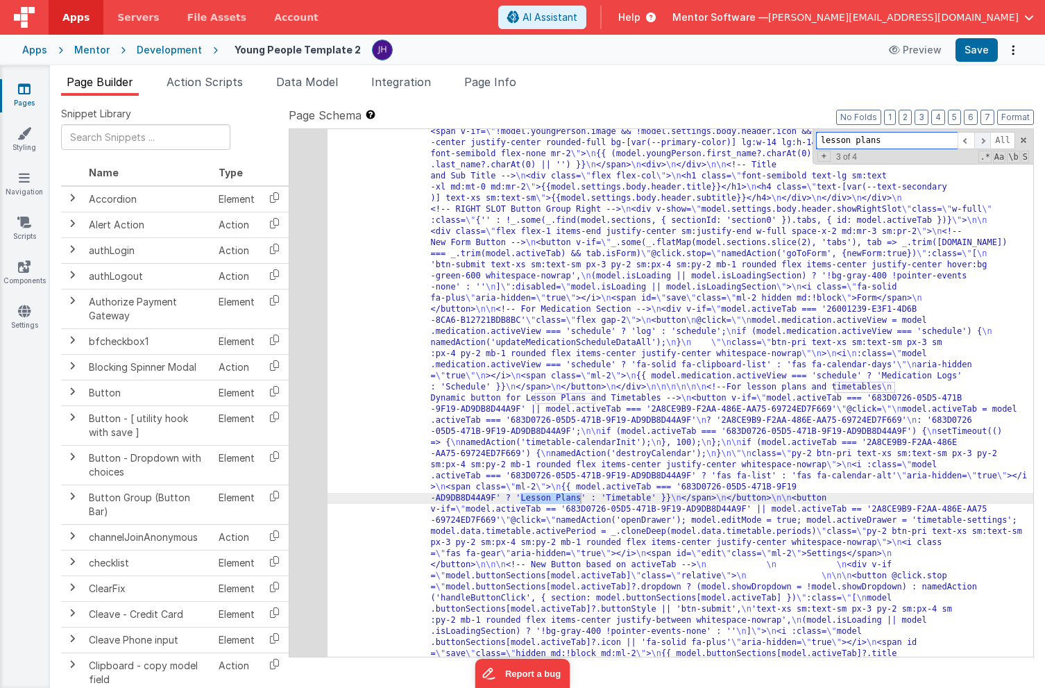
click at [982, 141] on span at bounding box center [983, 140] width 17 height 17
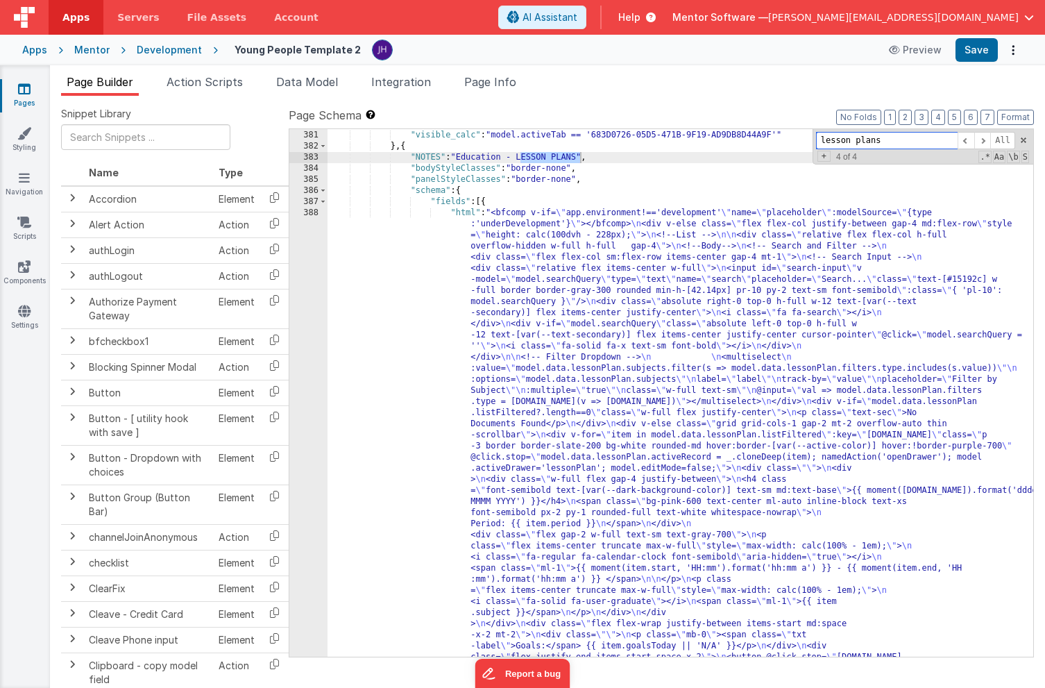
scroll to position [9171, 0]
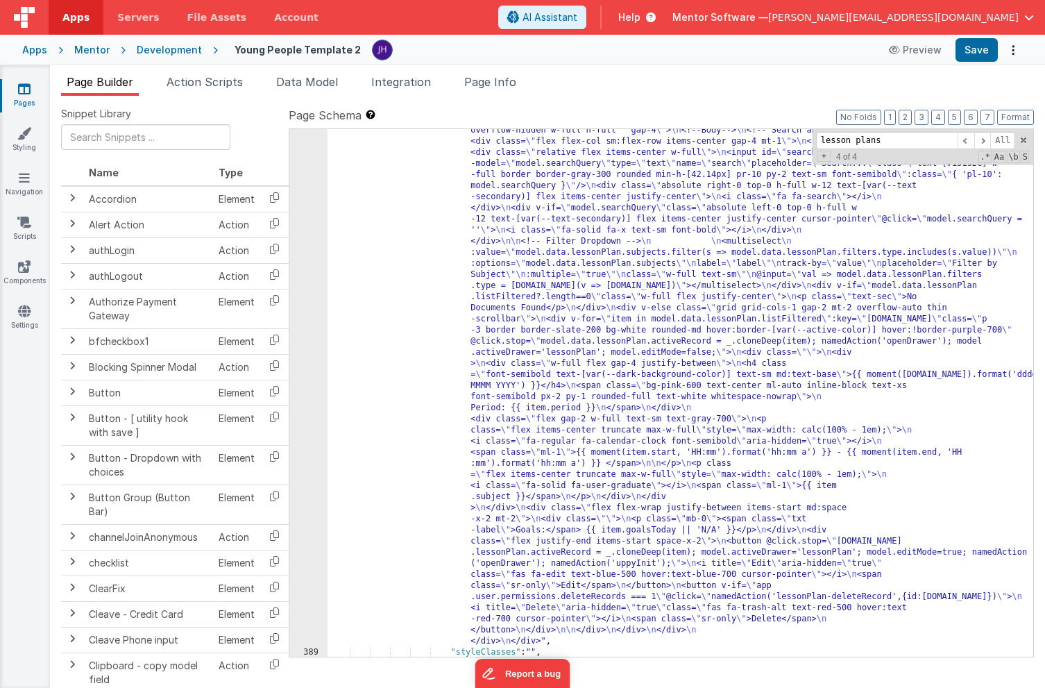
click at [608, 370] on div ""html" : "<bfcomp v-if= \" app.environment!=='development' \" name= \" placehol…" at bounding box center [681, 639] width 706 height 1094
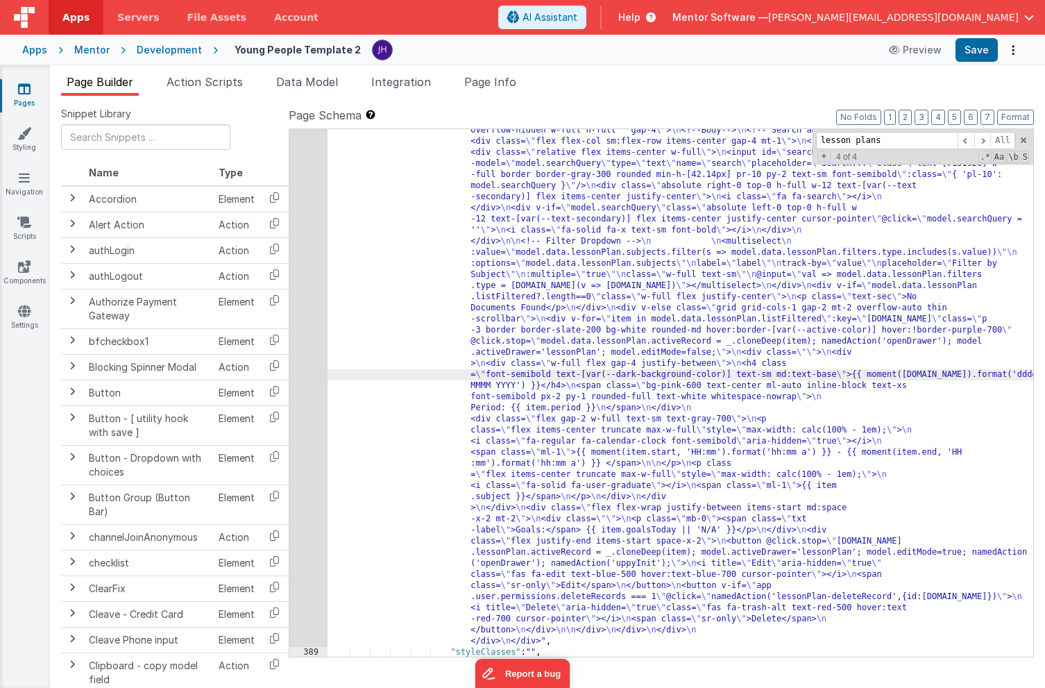
click at [314, 326] on div "388" at bounding box center [308, 369] width 38 height 555
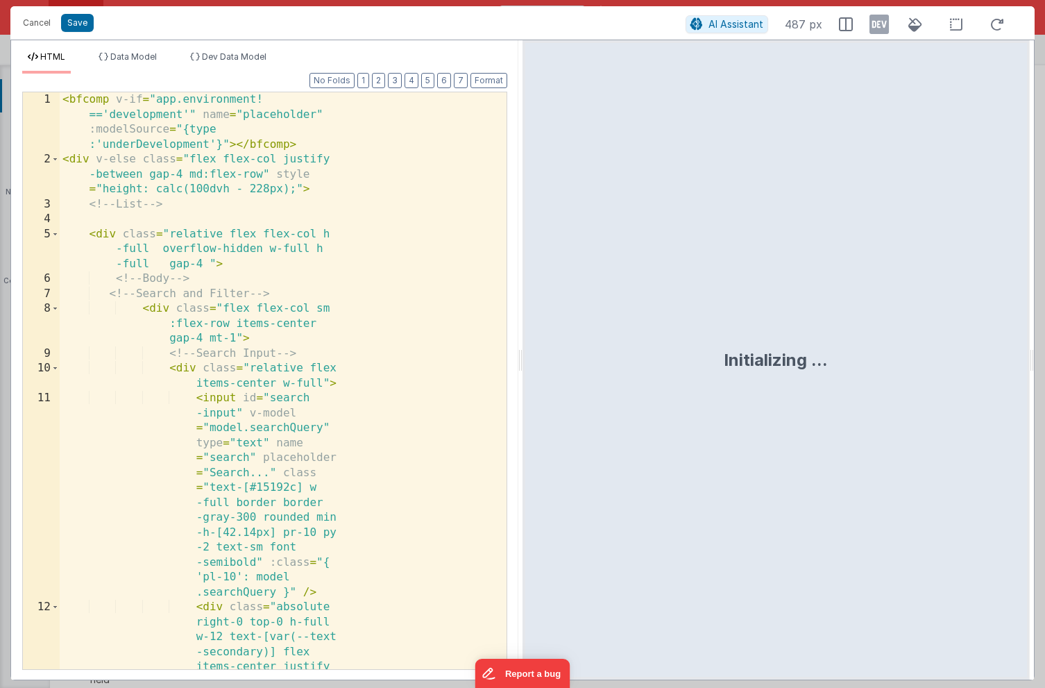
scroll to position [9172, 0]
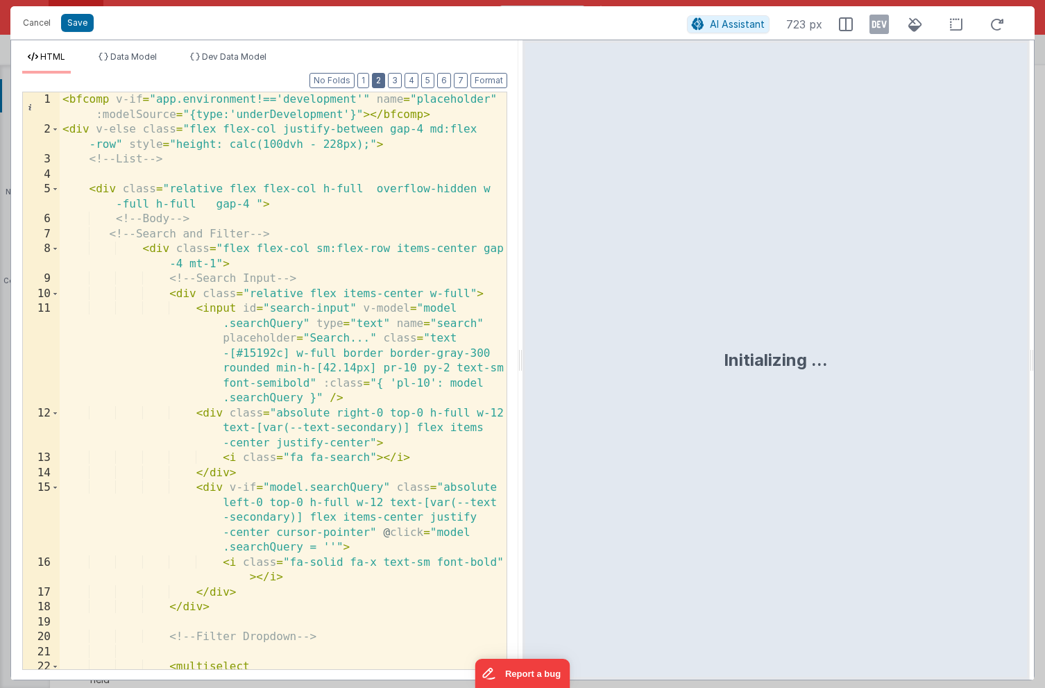
click at [383, 85] on button "2" at bounding box center [378, 80] width 13 height 15
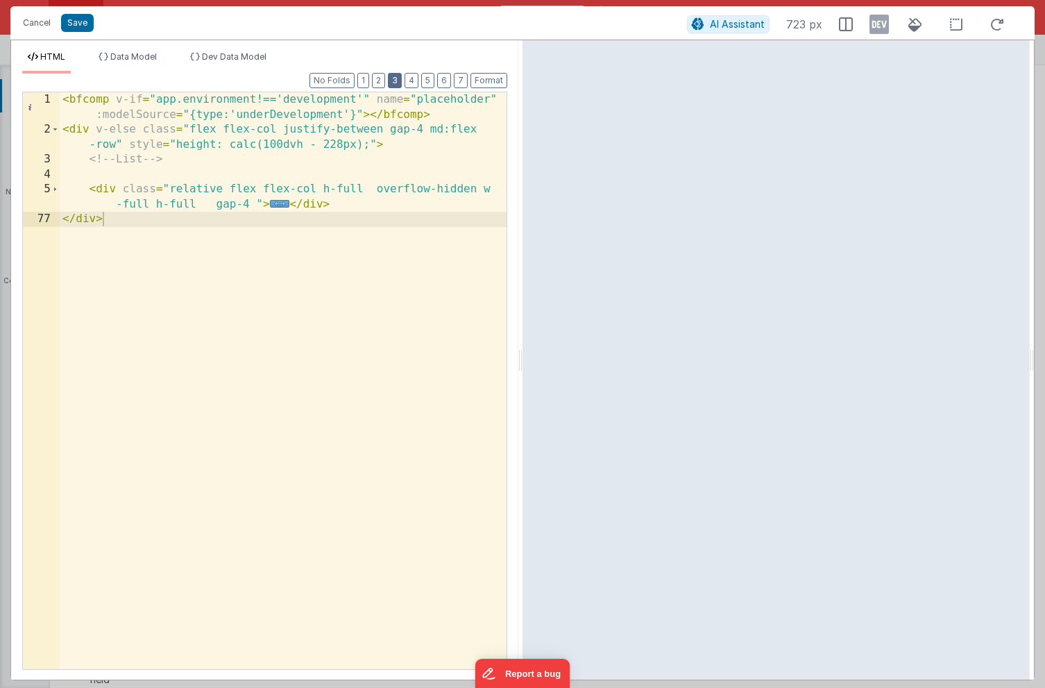
click at [399, 81] on button "3" at bounding box center [395, 80] width 14 height 15
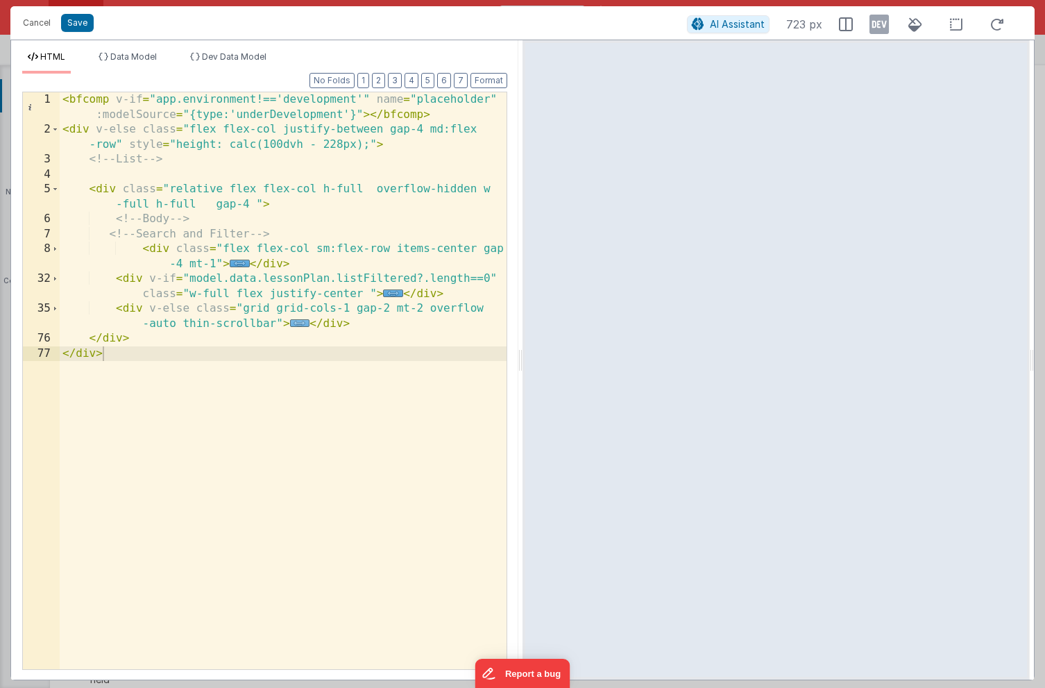
click at [297, 323] on span "..." at bounding box center [300, 323] width 20 height 8
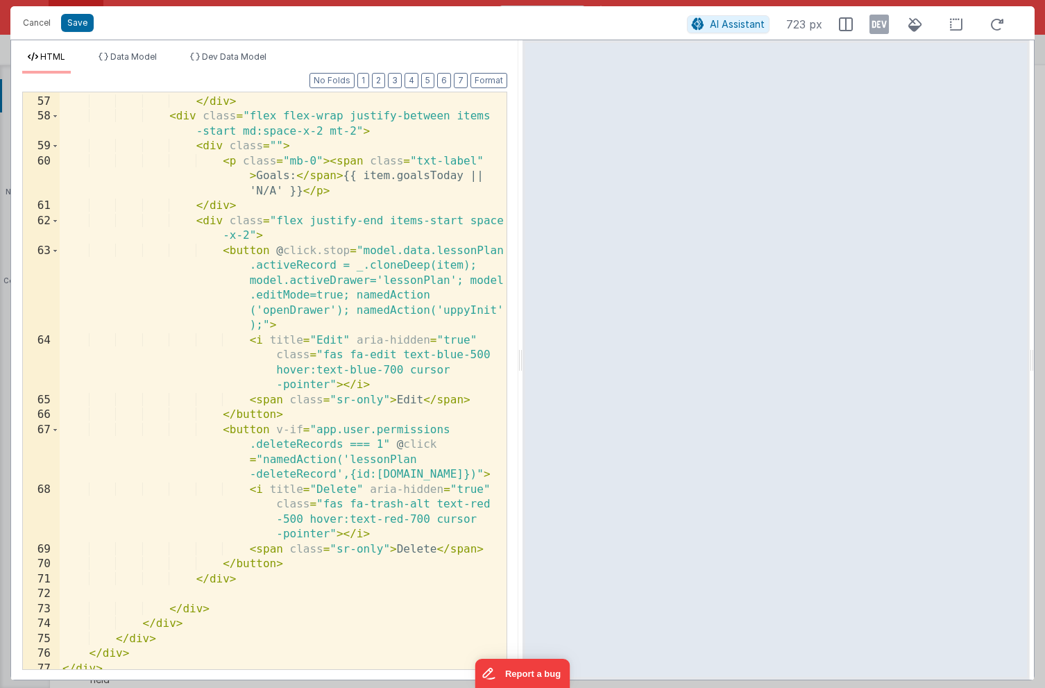
scroll to position [975, 0]
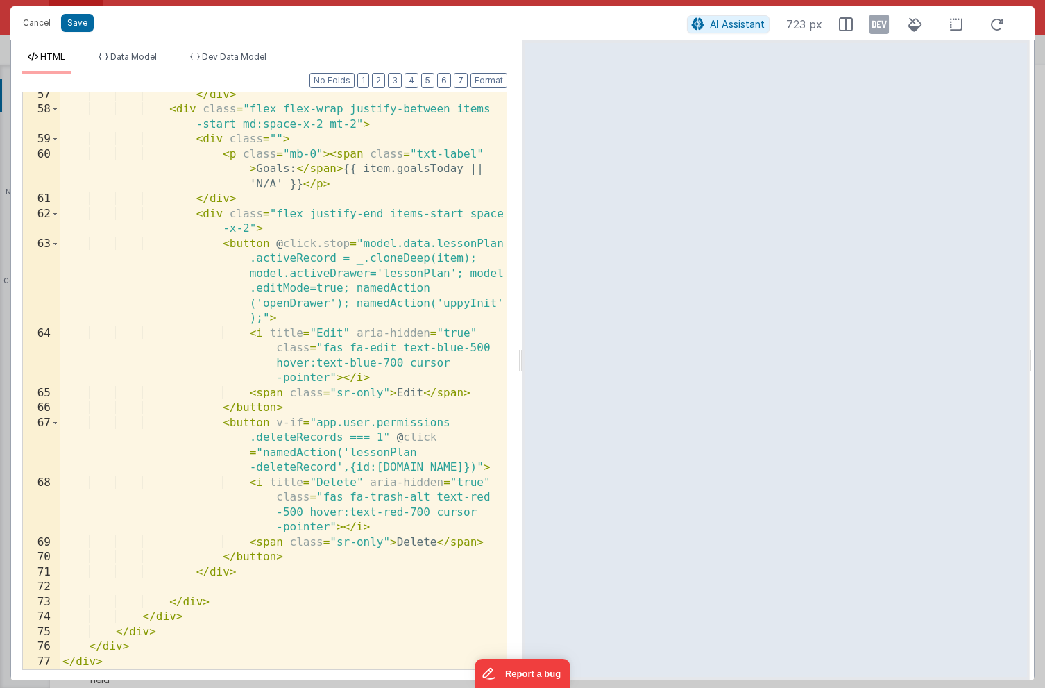
click at [394, 469] on div "</ div > < div class = "flex flex-wrap justify-between items -start md:space-x-…" at bounding box center [283, 390] width 447 height 607
click at [423, 469] on div "</ div > < div class = "flex flex-wrap justify-between items -start md:space-x-…" at bounding box center [283, 390] width 447 height 607
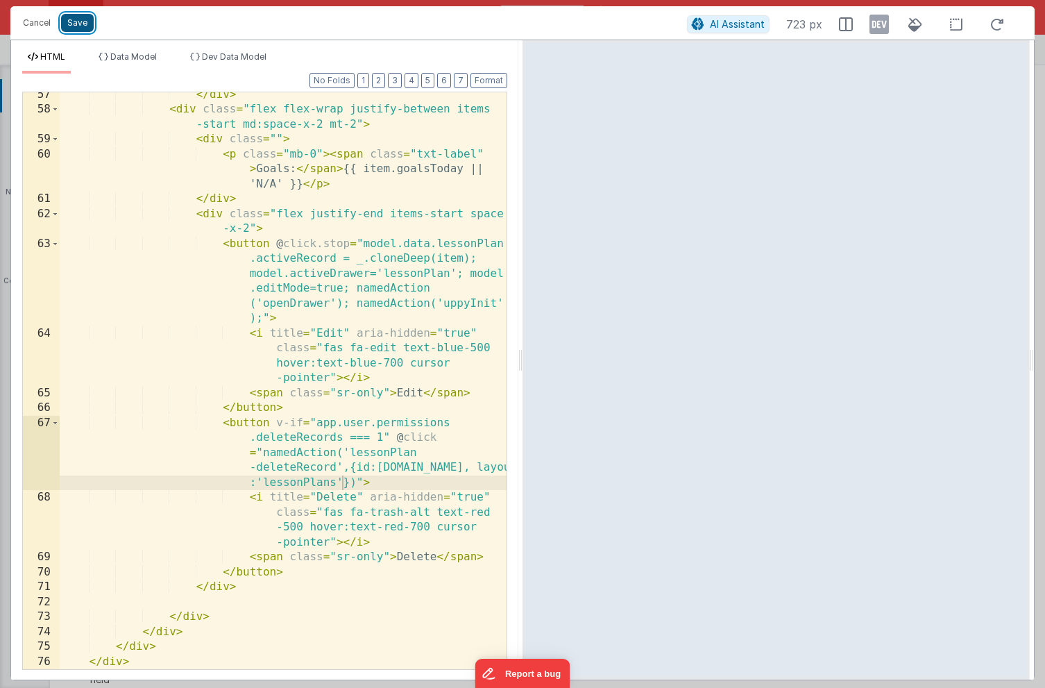
click at [76, 25] on button "Save" at bounding box center [77, 23] width 33 height 18
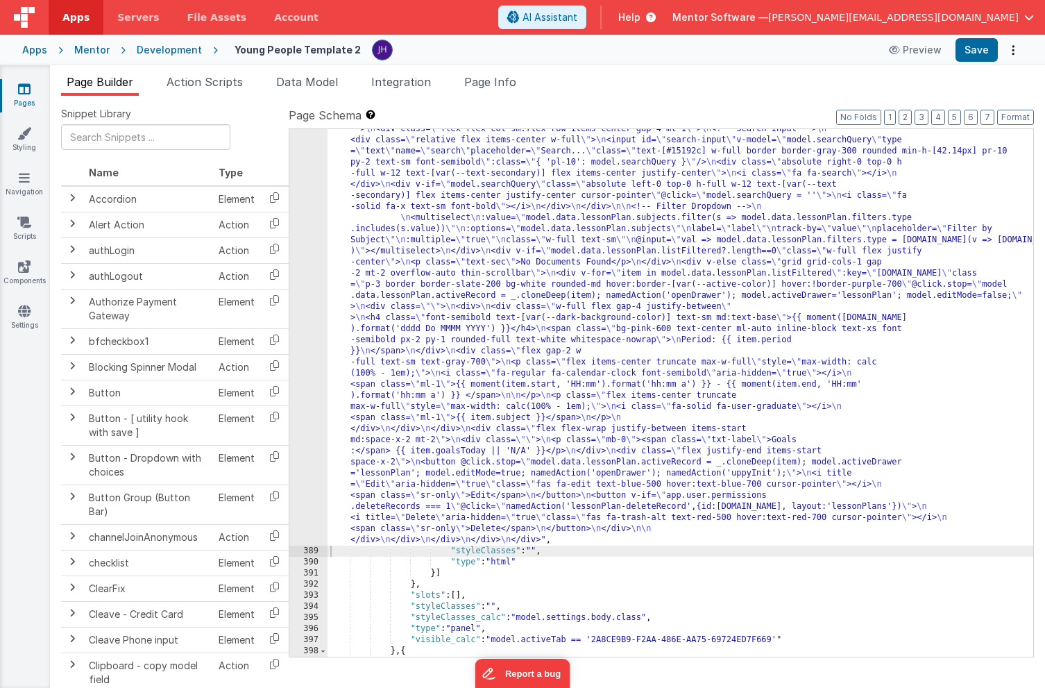
scroll to position [9200, 0]
click at [507, 83] on span "Page Info" at bounding box center [490, 82] width 52 height 14
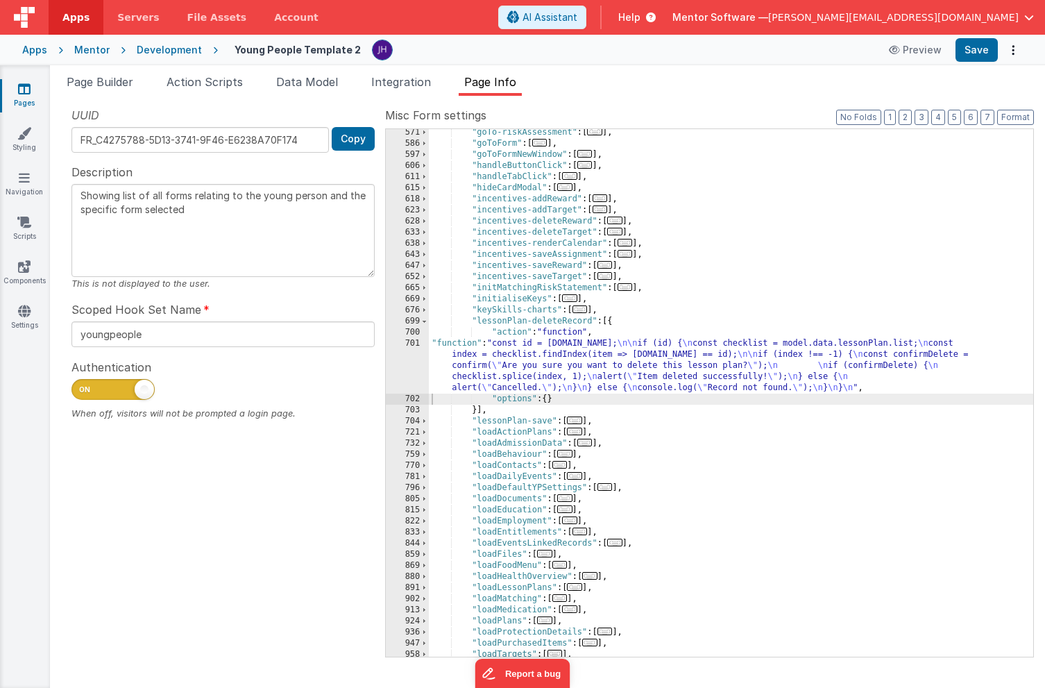
click at [526, 353] on div ""goTo-riskAssessment" : [ ... ] , "goToForm" : [ ... ] , "goToFormNewWindow" : …" at bounding box center [731, 402] width 605 height 550
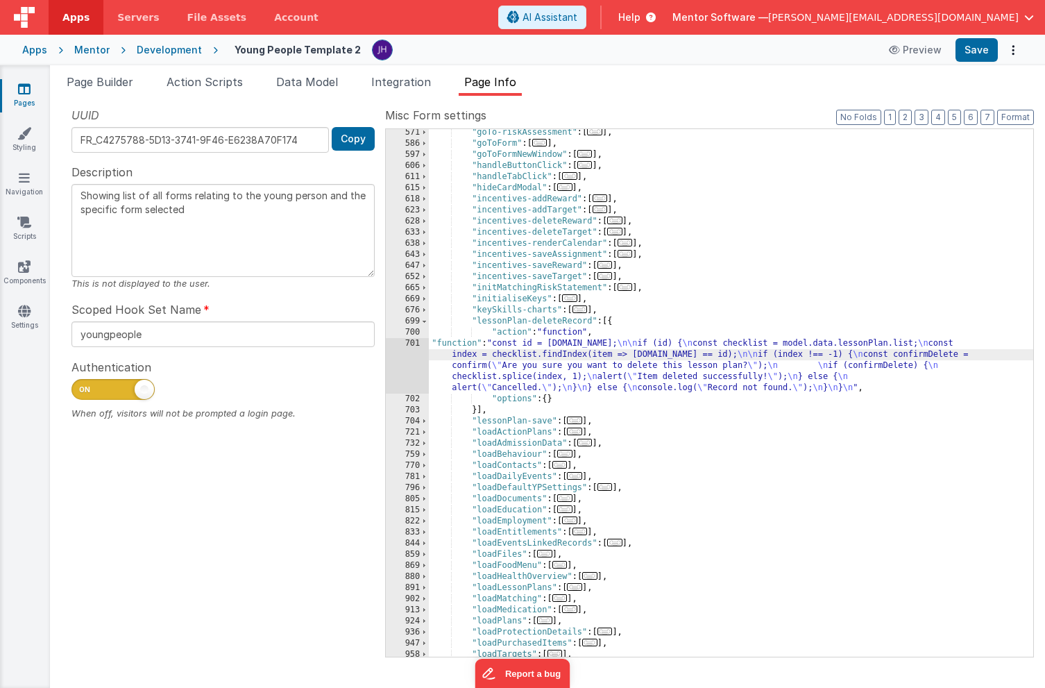
click at [409, 356] on div "701" at bounding box center [407, 366] width 43 height 56
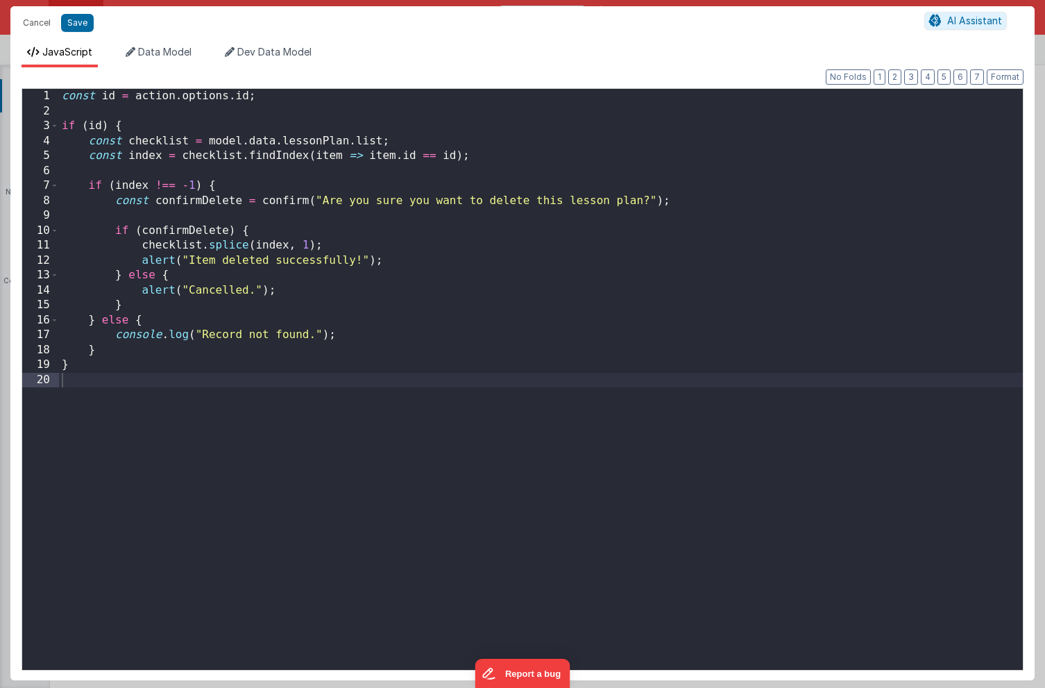
click at [444, 266] on div "const id = action . options . id ; if ( id ) { const checklist = model . data .…" at bounding box center [541, 394] width 964 height 611
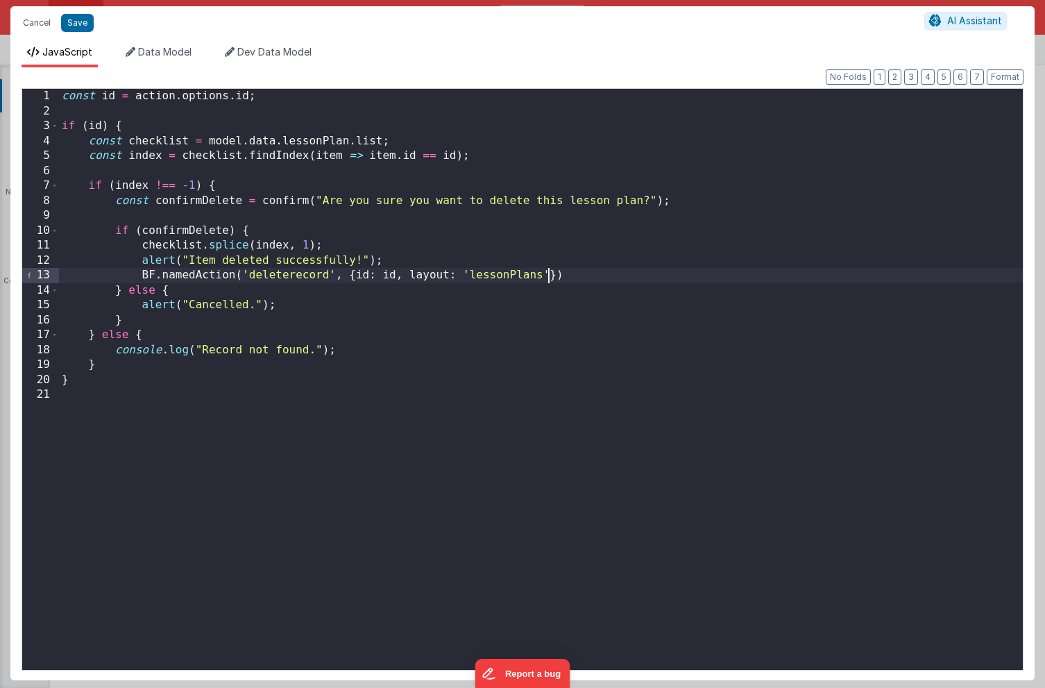
click at [294, 274] on div "const id = action . options . id ; if ( id ) { const checklist = model . data .…" at bounding box center [541, 394] width 964 height 611
click at [77, 24] on button "Save" at bounding box center [77, 23] width 33 height 18
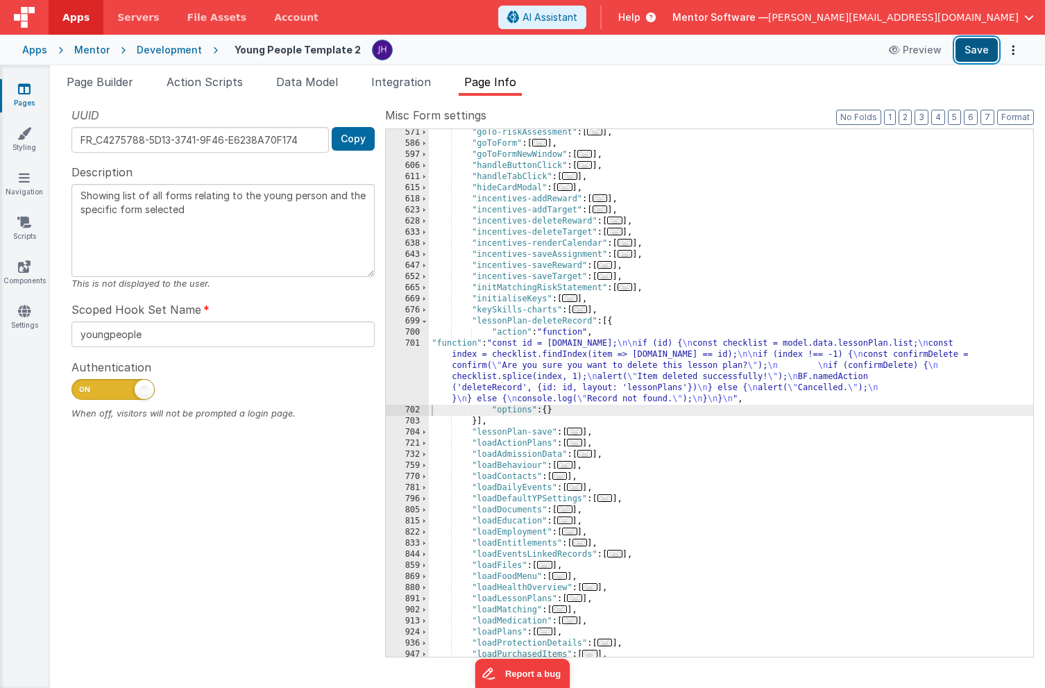
click at [970, 50] on button "Save" at bounding box center [977, 50] width 42 height 24
click at [425, 325] on span at bounding box center [425, 321] width 8 height 11
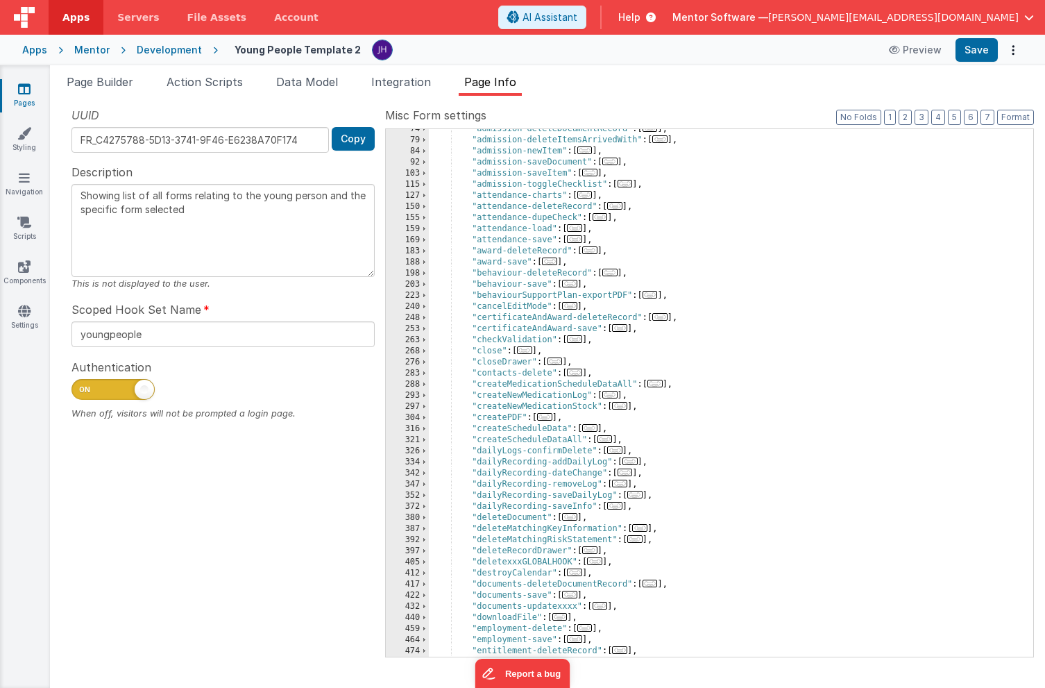
scroll to position [158, 0]
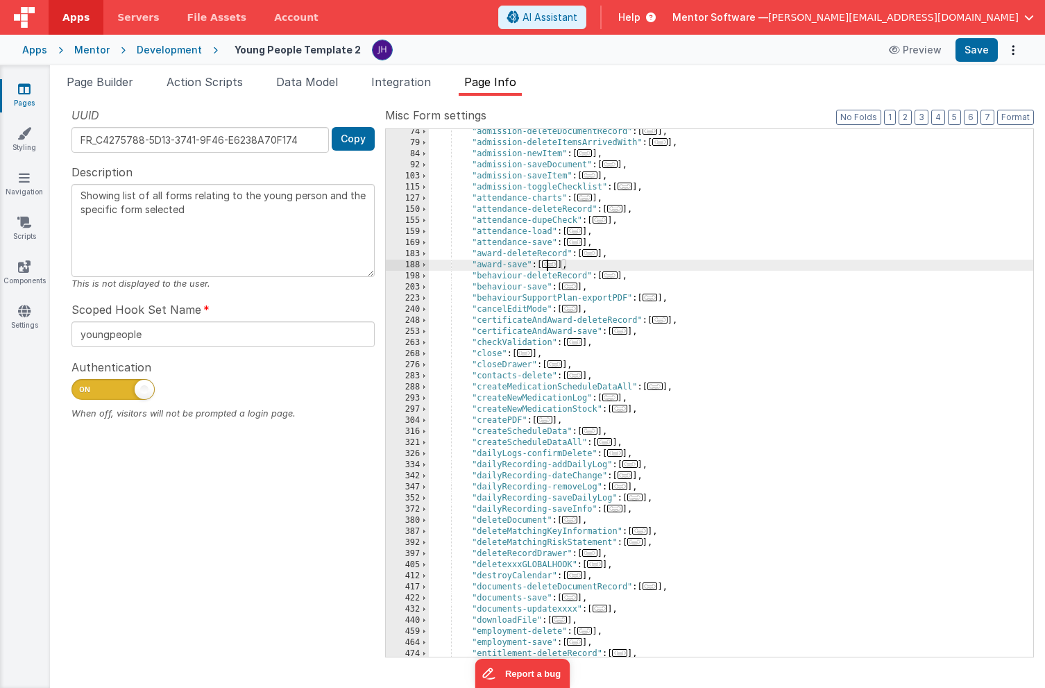
click at [552, 265] on span "..." at bounding box center [549, 264] width 15 height 8
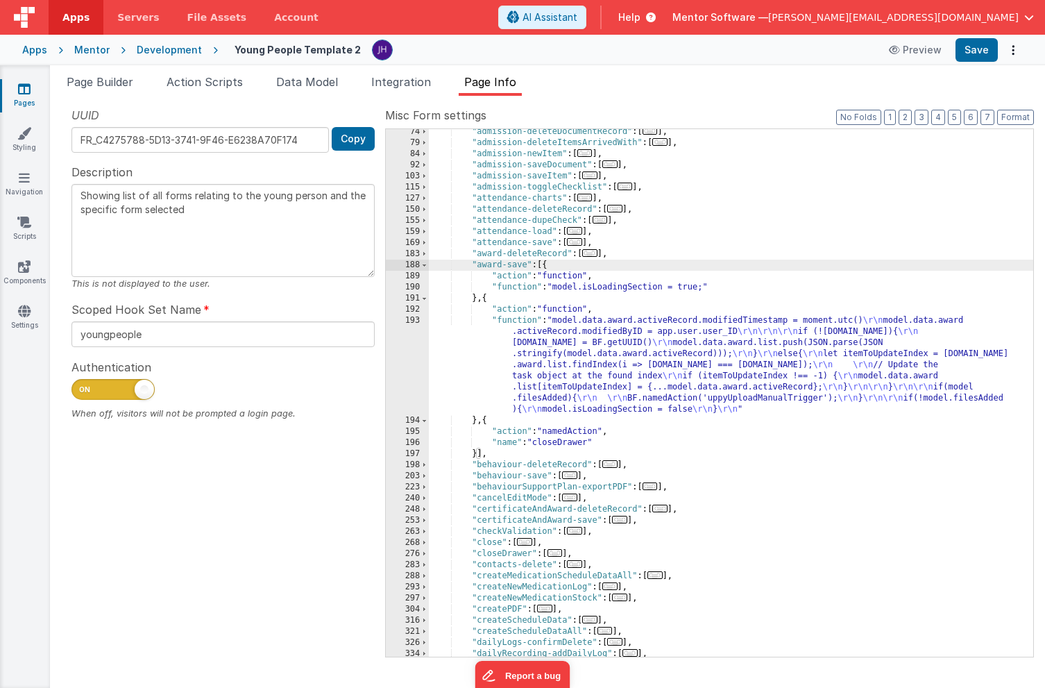
click at [550, 380] on div ""admission-deleteDocumentRecord" : [ ... ] , "admission-deleteItemsArrivedWith"…" at bounding box center [731, 401] width 605 height 550
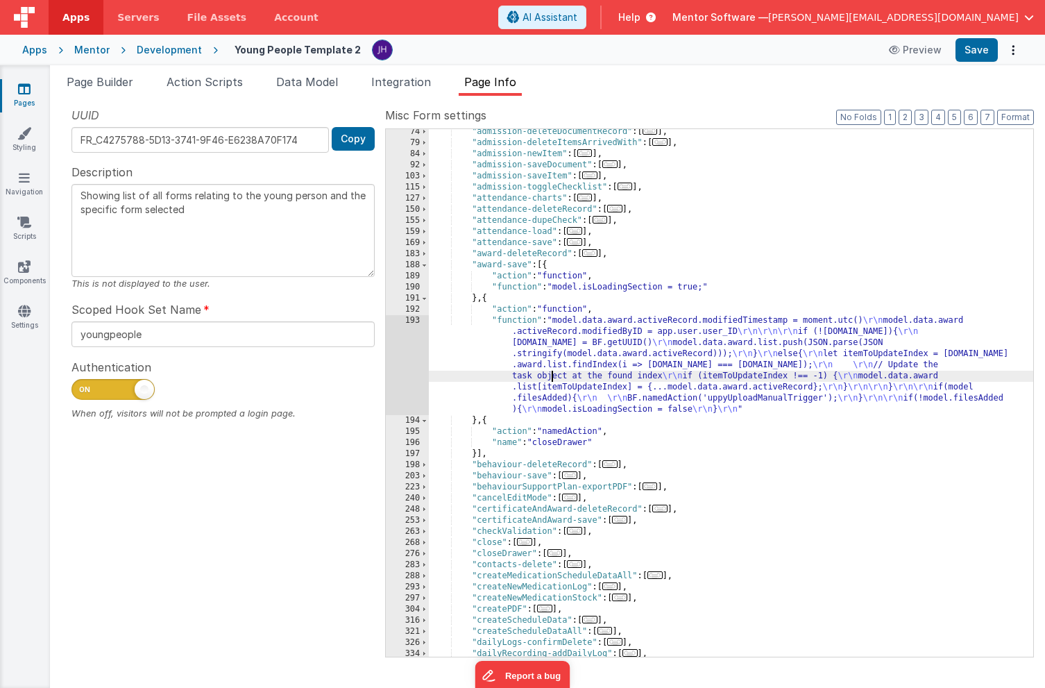
click at [416, 340] on div "193" at bounding box center [407, 365] width 43 height 100
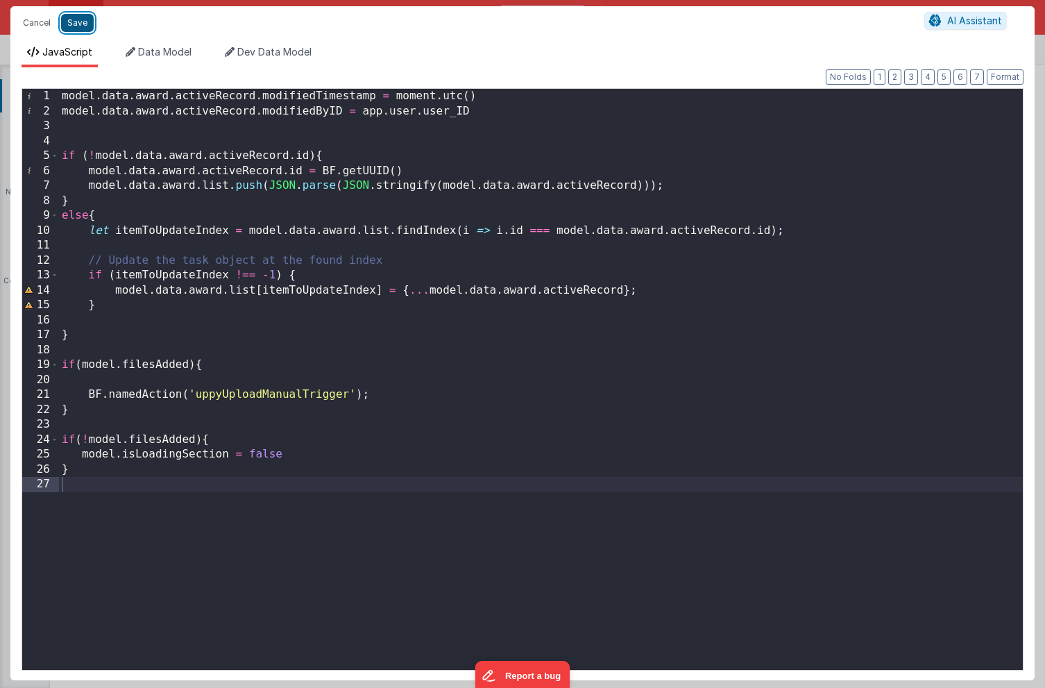
click at [71, 19] on button "Save" at bounding box center [77, 23] width 33 height 18
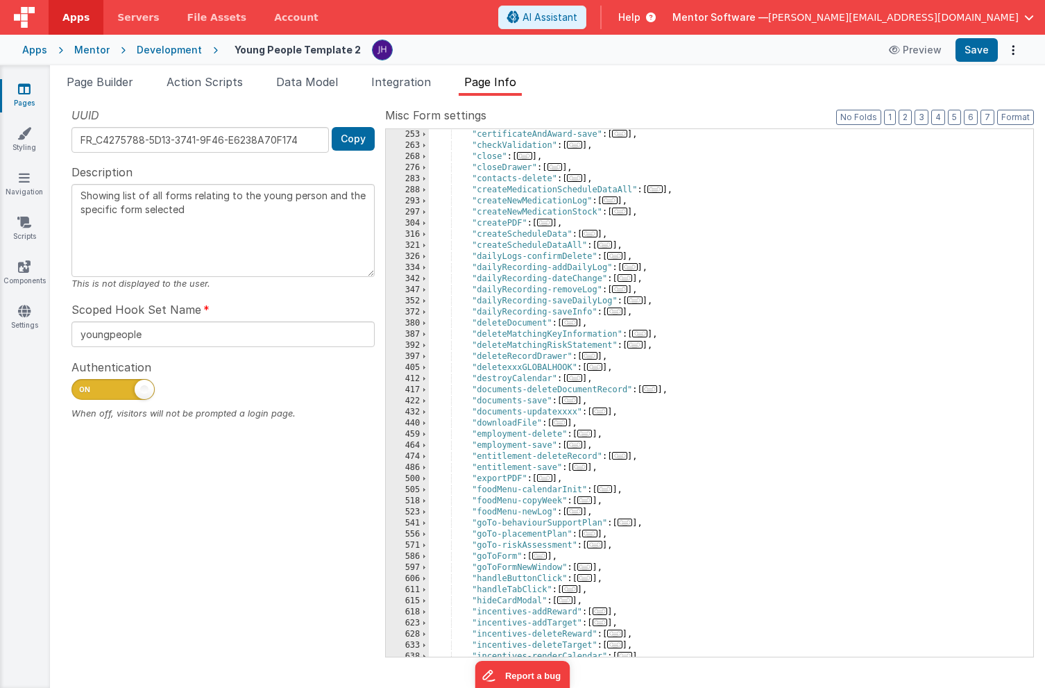
scroll to position [321, 0]
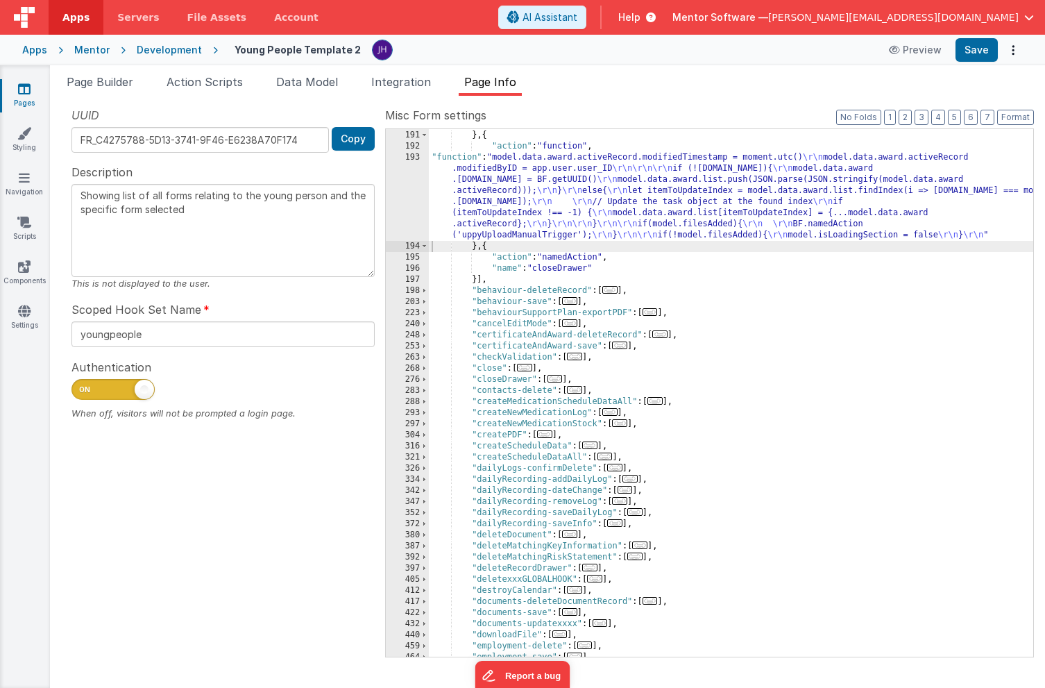
click at [522, 185] on div ""function" : "model.isLoadingSection = true;" } , { "action" : "function" , "fu…" at bounding box center [731, 394] width 605 height 550
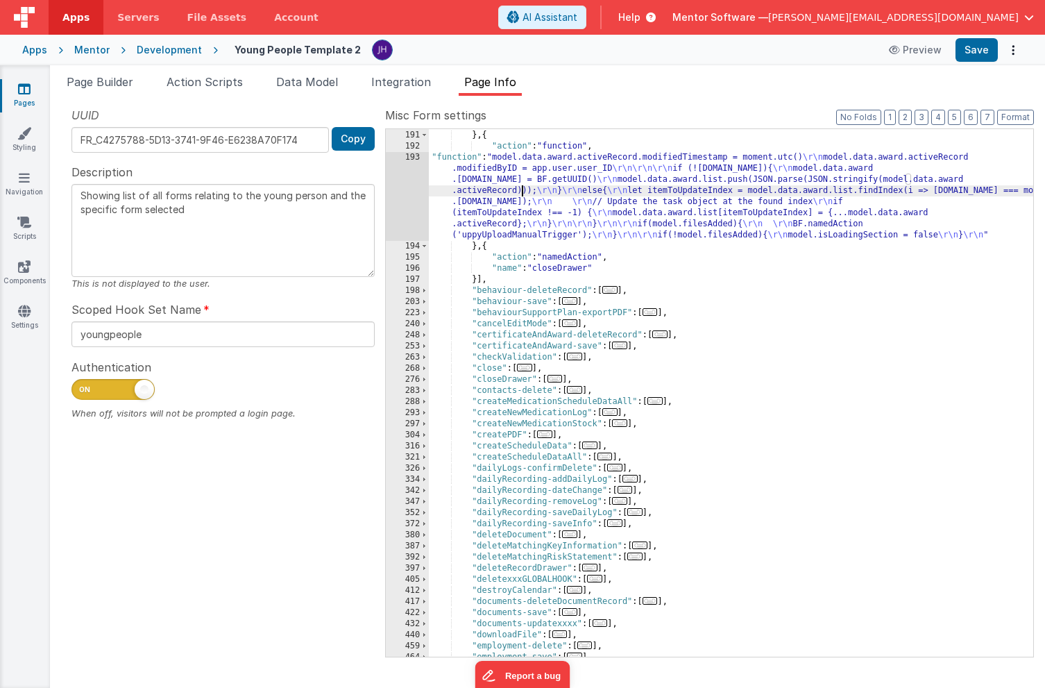
click at [385, 201] on div "190 191 192 193 194 195 196 197 198 203 223 240 248 253 263 268 276 283 288 293…" at bounding box center [709, 392] width 649 height 529
click at [414, 160] on div "193" at bounding box center [407, 196] width 43 height 89
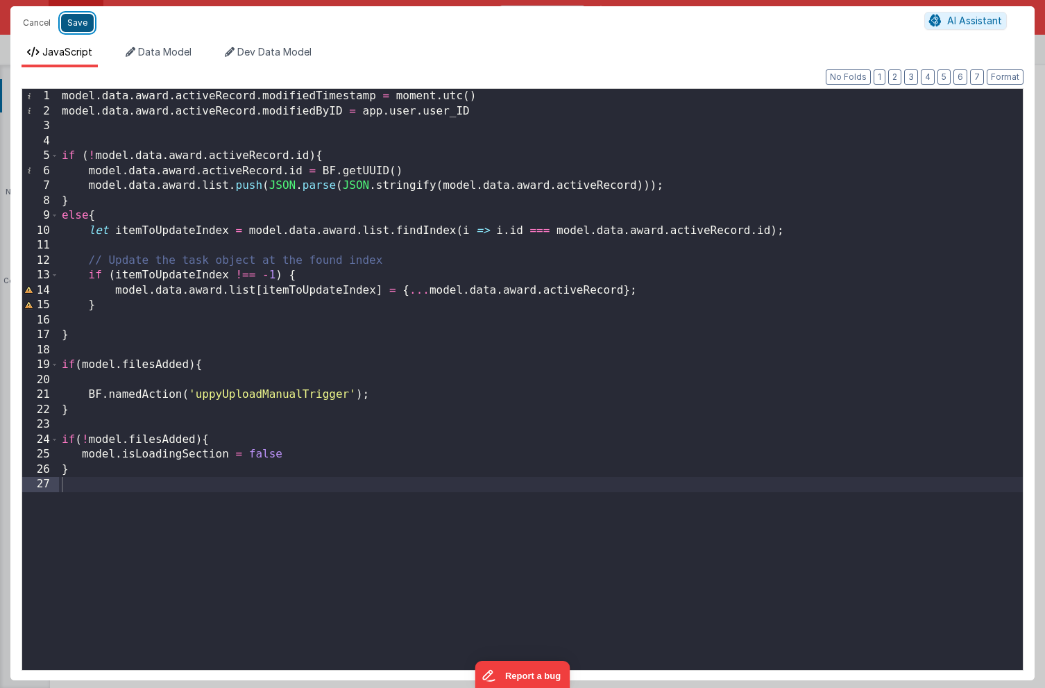
click at [69, 20] on button "Save" at bounding box center [77, 23] width 33 height 18
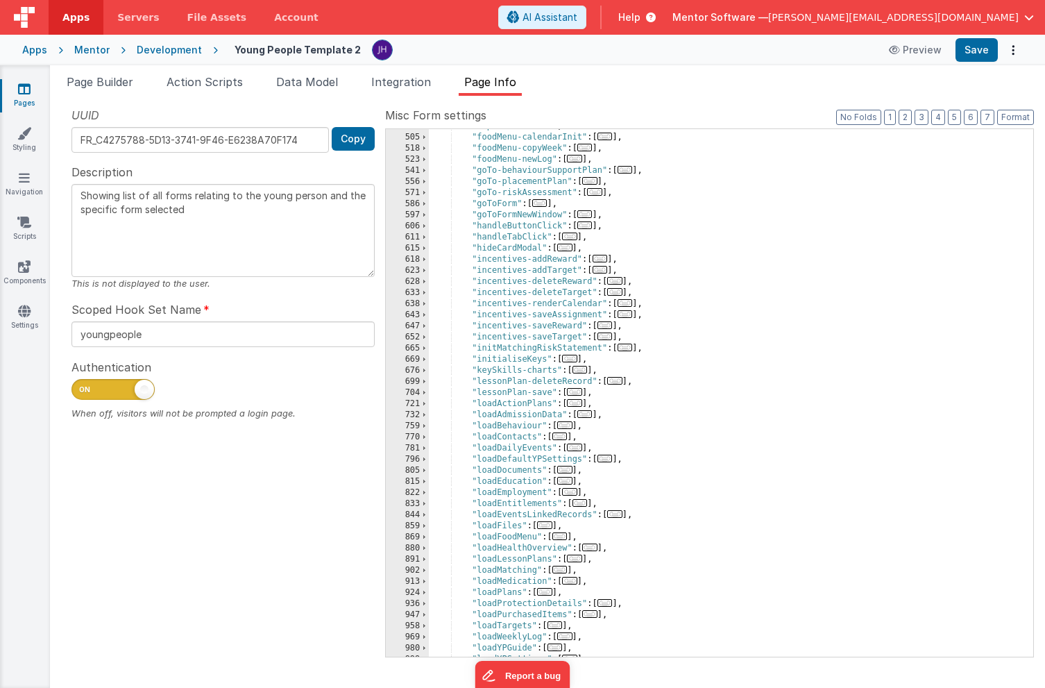
scroll to position [921, 0]
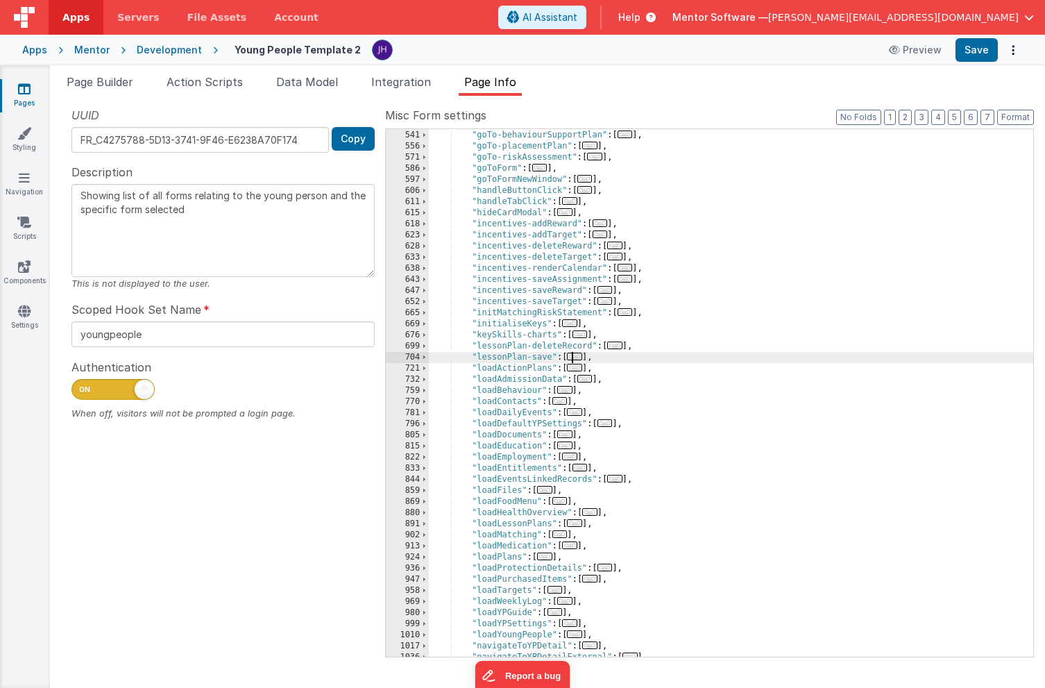
click at [582, 358] on span "..." at bounding box center [574, 357] width 15 height 8
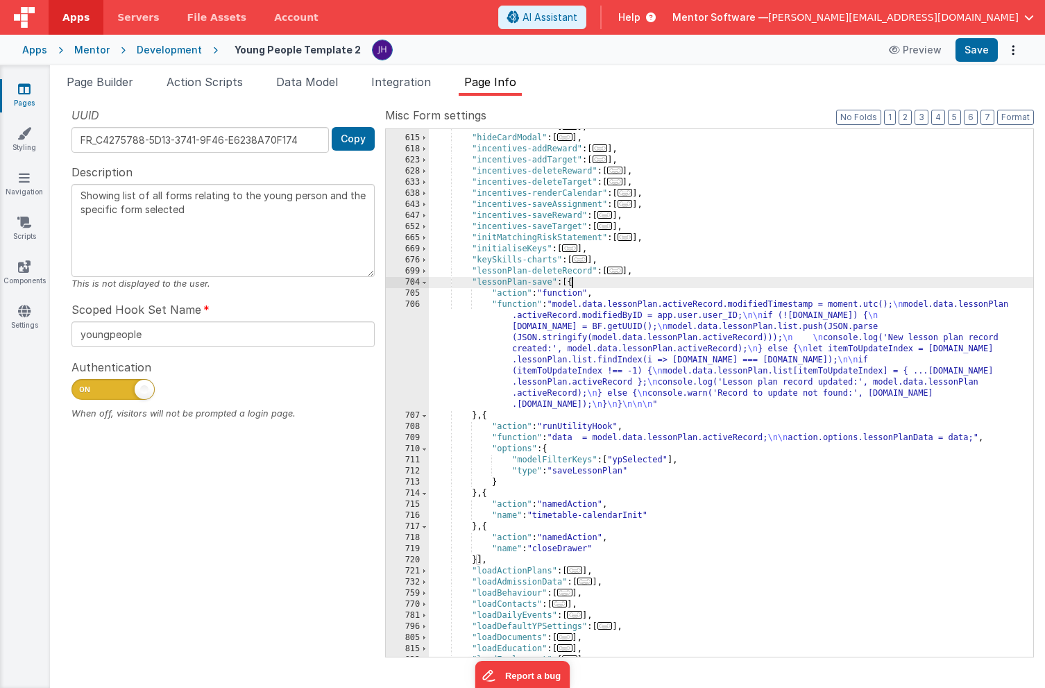
scroll to position [1020, 0]
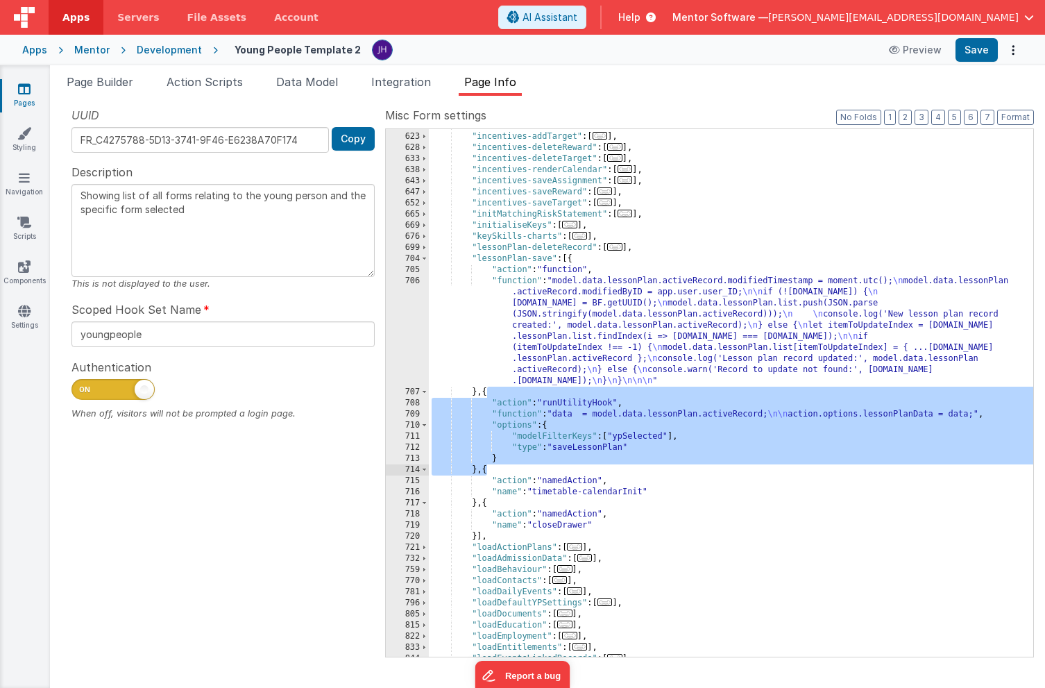
drag, startPoint x: 487, startPoint y: 391, endPoint x: 485, endPoint y: 466, distance: 75.0
click at [485, 466] on div ""incentives-addReward" : [ ... ] , "incentives-addTarget" : [ ... ] , "incentiv…" at bounding box center [731, 395] width 605 height 550
click at [678, 476] on div ""incentives-addReward" : [ ... ] , "incentives-addTarget" : [ ... ] , "incentiv…" at bounding box center [731, 395] width 605 height 550
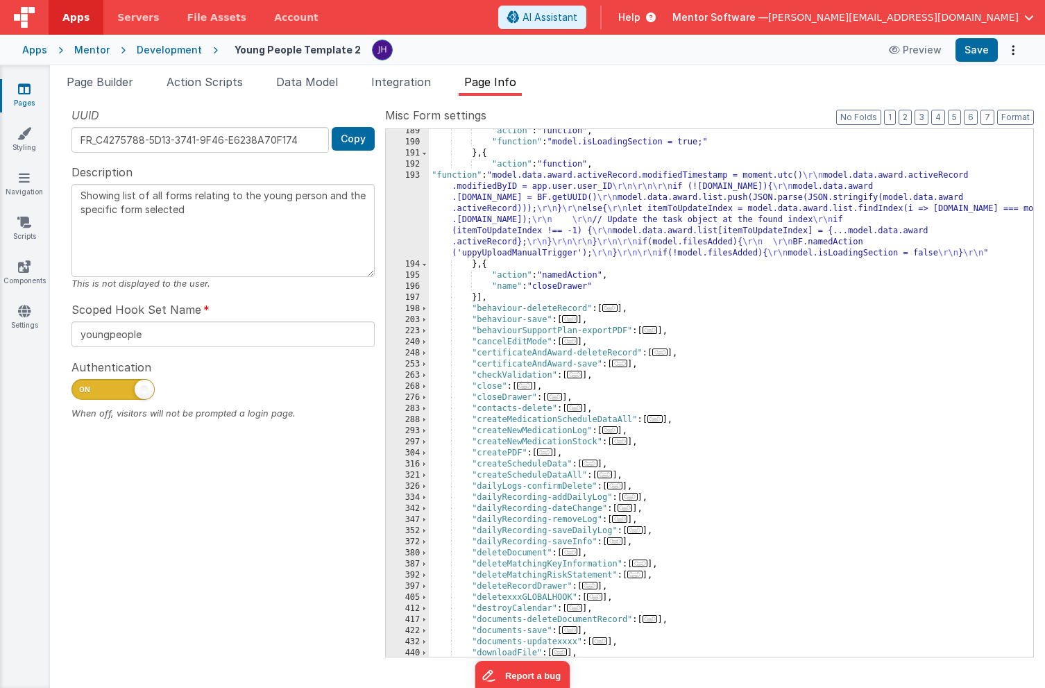
scroll to position [192, 0]
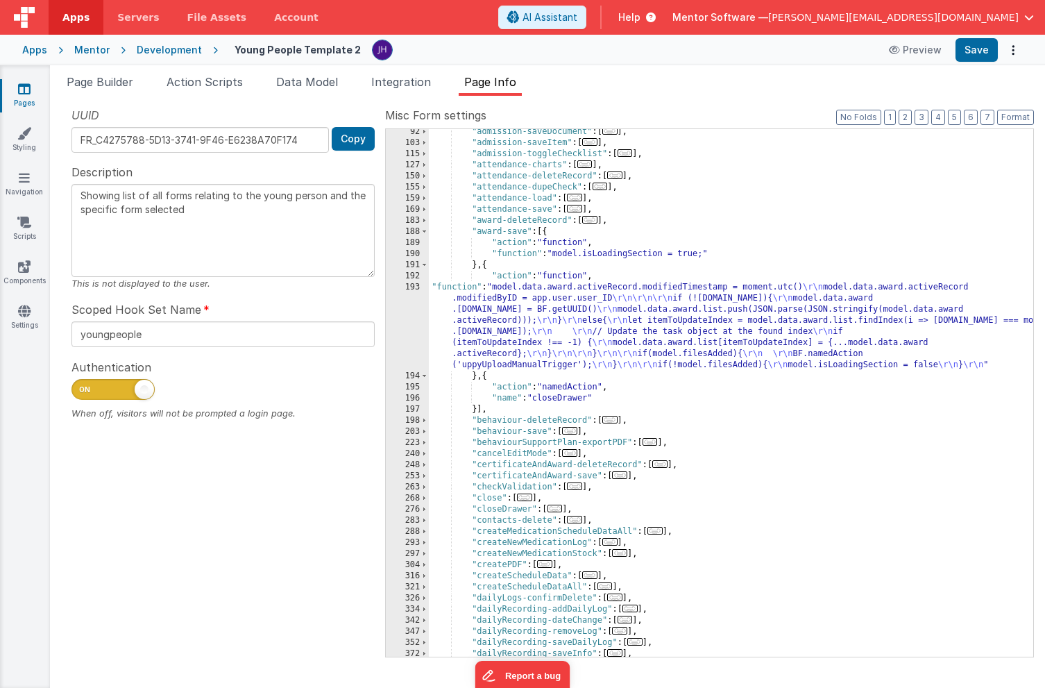
click at [487, 376] on div ""admission-saveDocument" : [ ... ] , "admission-saveItem" : [ ... ] , "admissio…" at bounding box center [731, 401] width 605 height 550
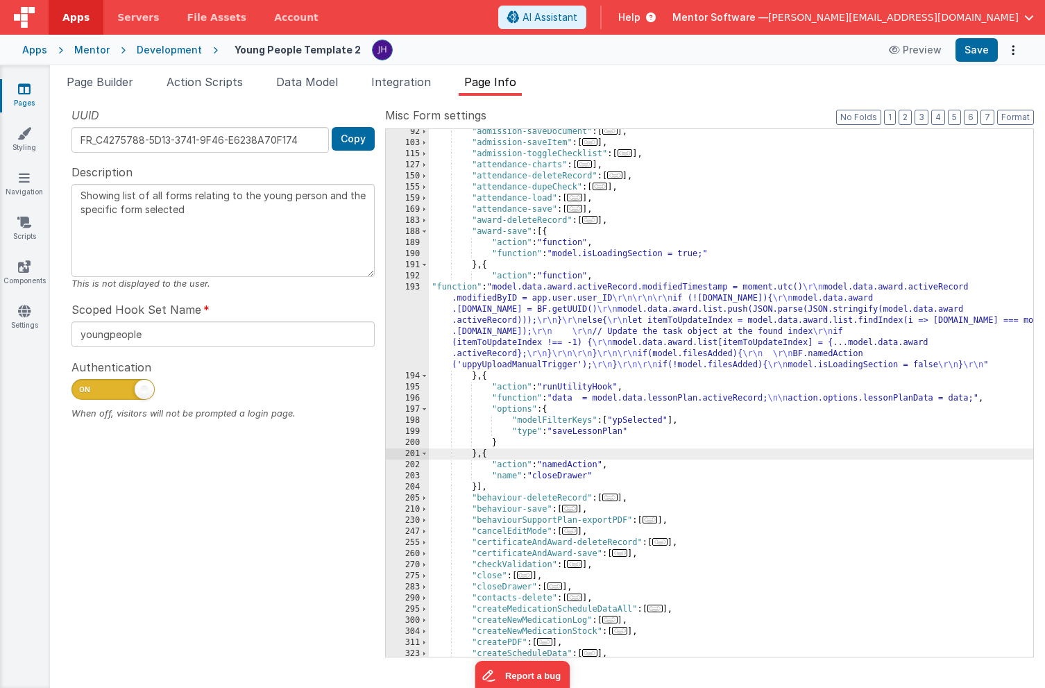
click at [625, 433] on div ""admission-saveDocument" : [ ... ] , "admission-saveItem" : [ ... ] , "admissio…" at bounding box center [731, 401] width 605 height 550
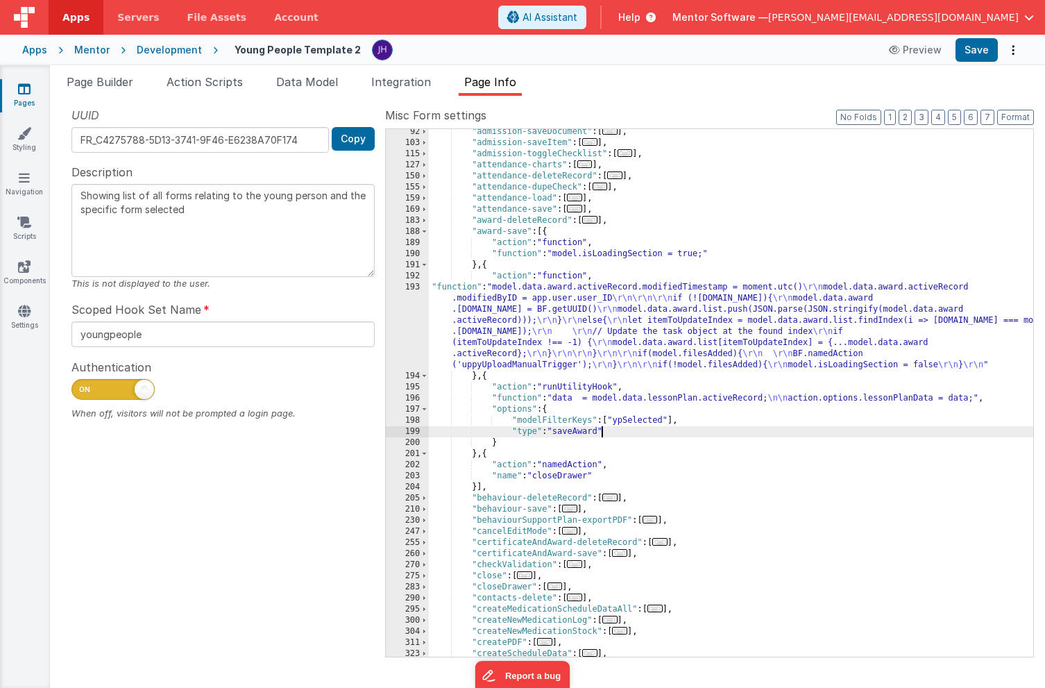
click at [672, 397] on div ""admission-saveDocument" : [ ... ] , "admission-saveItem" : [ ... ] , "admissio…" at bounding box center [731, 401] width 605 height 550
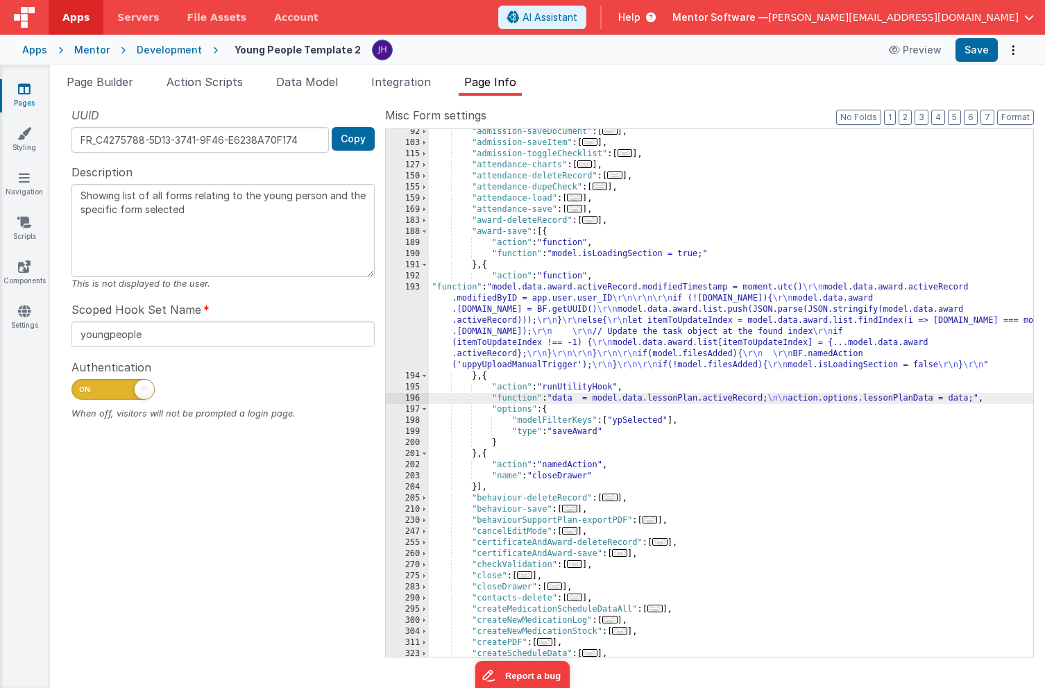
click at [419, 401] on div "196" at bounding box center [407, 398] width 43 height 11
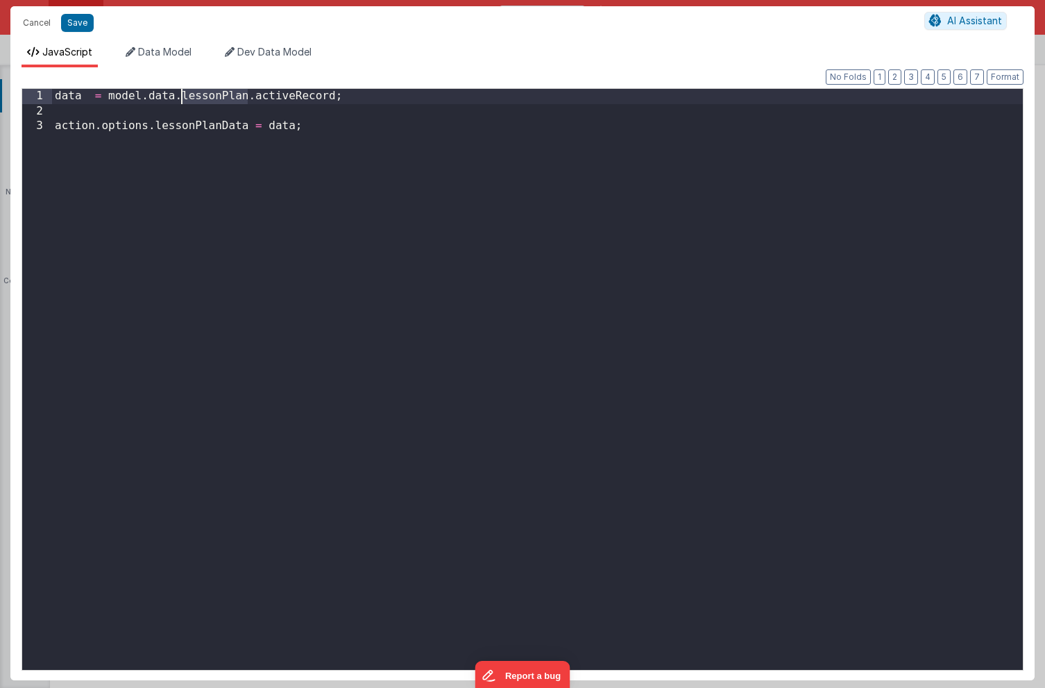
drag, startPoint x: 247, startPoint y: 96, endPoint x: 181, endPoint y: 94, distance: 66.0
click at [181, 94] on div "data = model . data . lessonPlan . activeRecord ; action . options . lessonPlan…" at bounding box center [537, 394] width 971 height 611
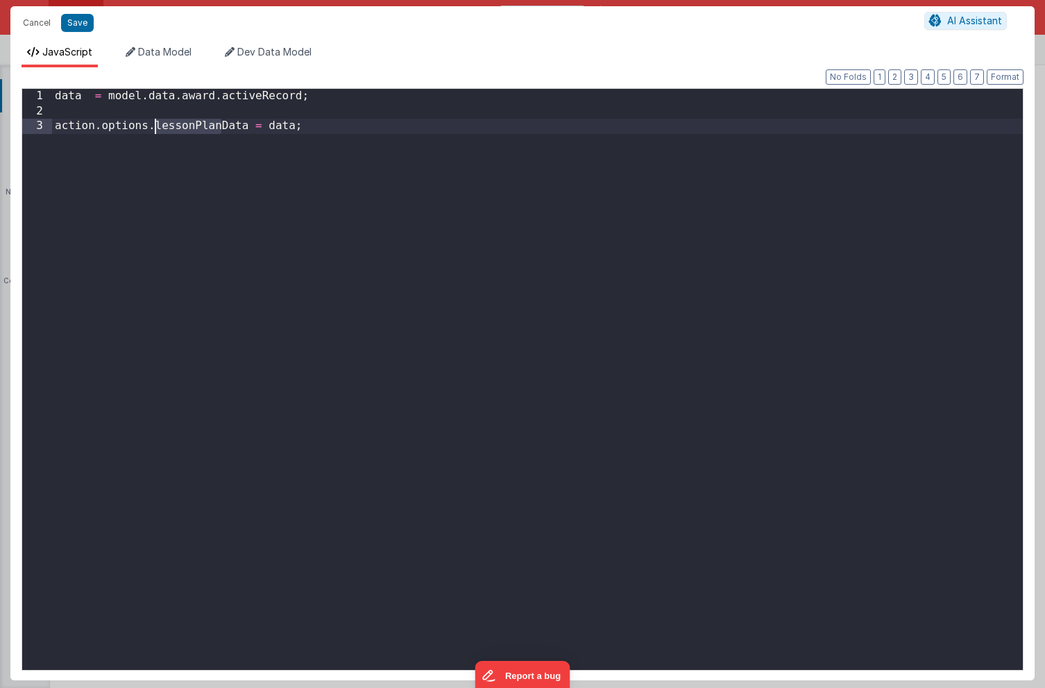
drag, startPoint x: 220, startPoint y: 126, endPoint x: 157, endPoint y: 126, distance: 63.2
click at [157, 126] on div "data = model . data . award . activeRecord ; action . options . lessonPlanData …" at bounding box center [537, 394] width 971 height 611
click at [326, 160] on div "data = model . data . award . activeRecord ; action . options . awardData = dat…" at bounding box center [537, 394] width 971 height 611
click at [75, 22] on button "Save" at bounding box center [77, 23] width 33 height 18
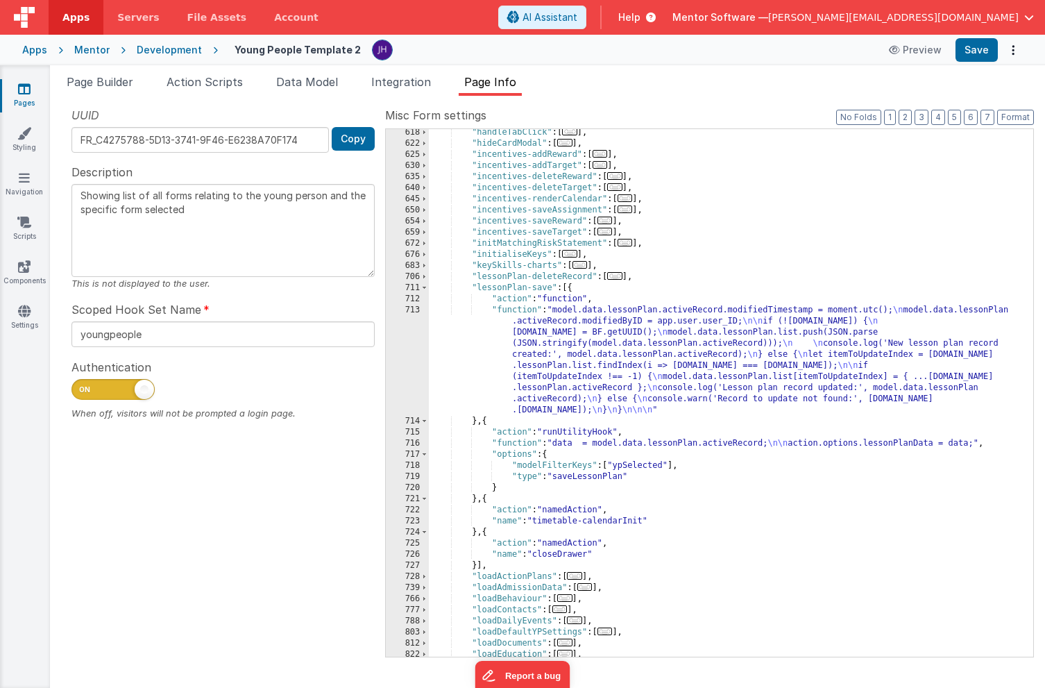
scroll to position [1077, 0]
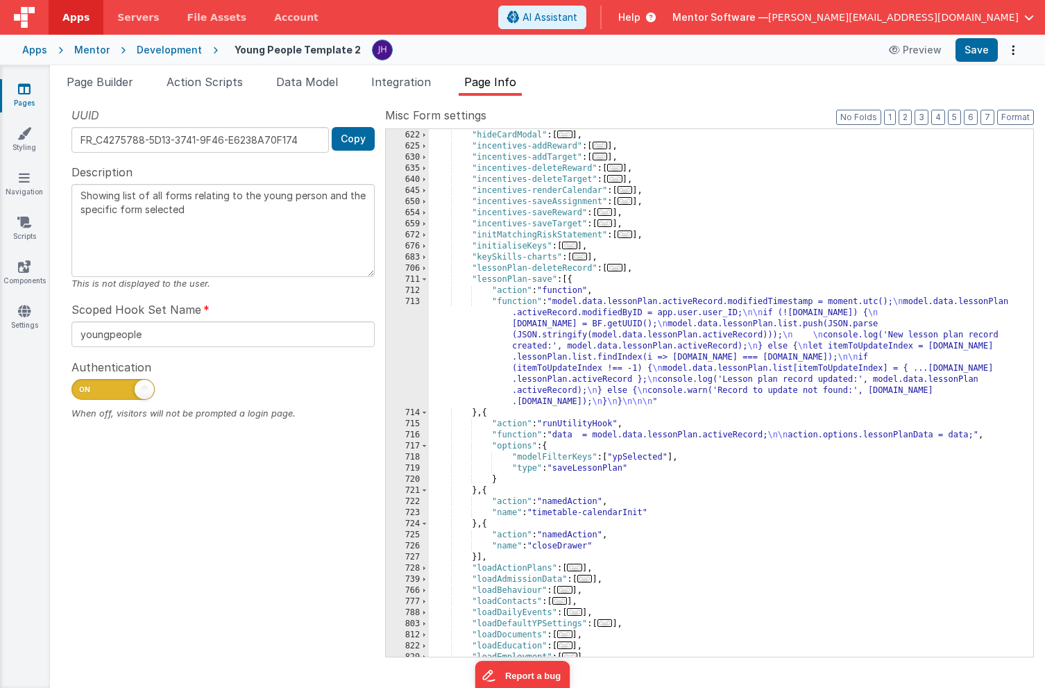
click at [621, 269] on span "..." at bounding box center [614, 268] width 15 height 8
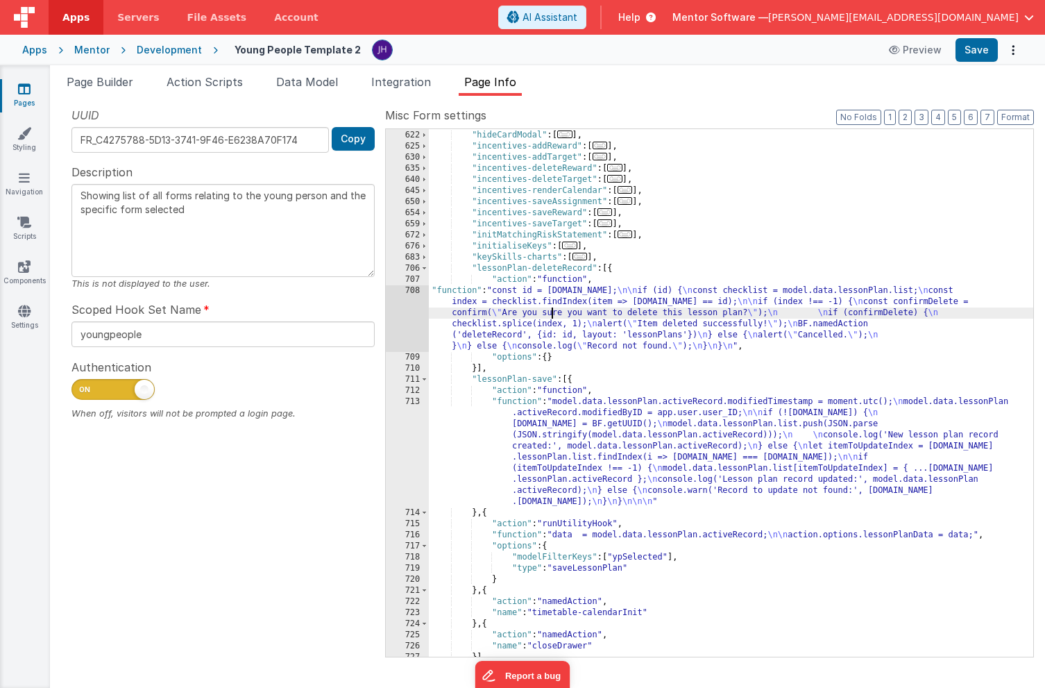
click at [553, 308] on div ""handleTabClick" : [ ... ] , "hideCardModal" : [ ... ] , "incentives-addReward"…" at bounding box center [731, 394] width 605 height 550
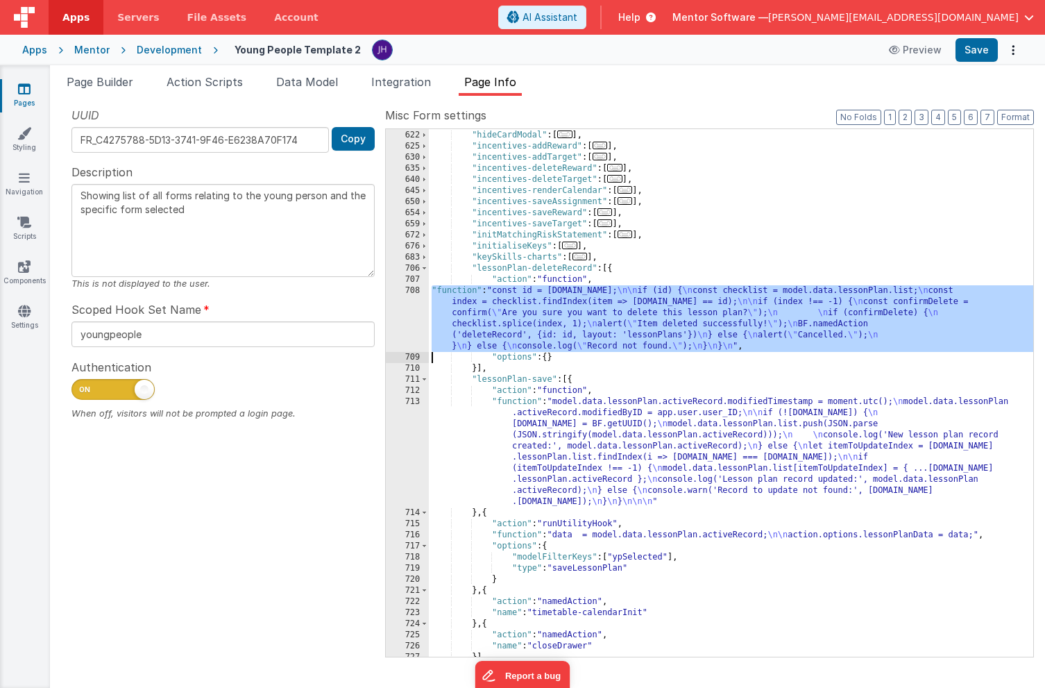
click at [410, 304] on div "708" at bounding box center [407, 318] width 43 height 67
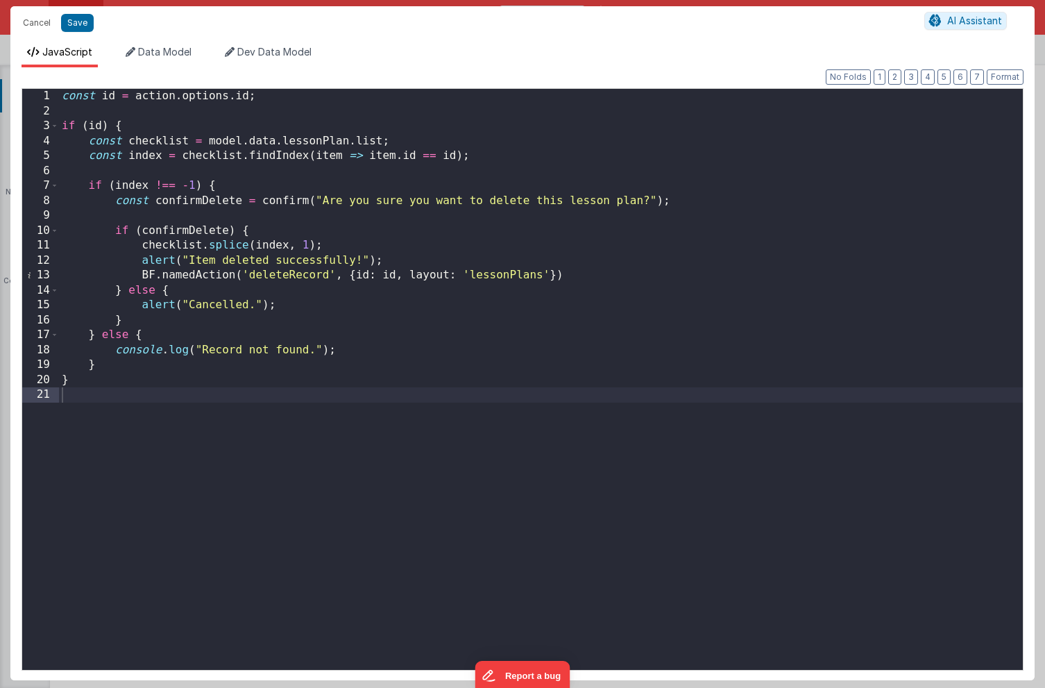
click at [402, 356] on div "const id = action . options . id ; if ( id ) { const checklist = model . data .…" at bounding box center [541, 394] width 964 height 611
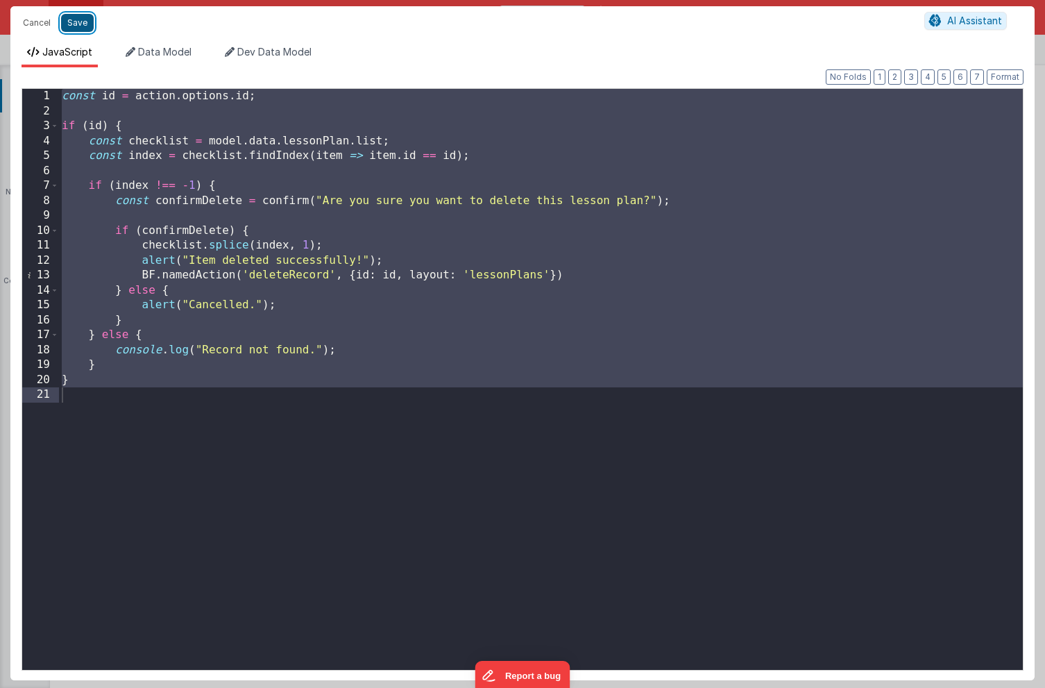
click at [78, 23] on button "Save" at bounding box center [77, 23] width 33 height 18
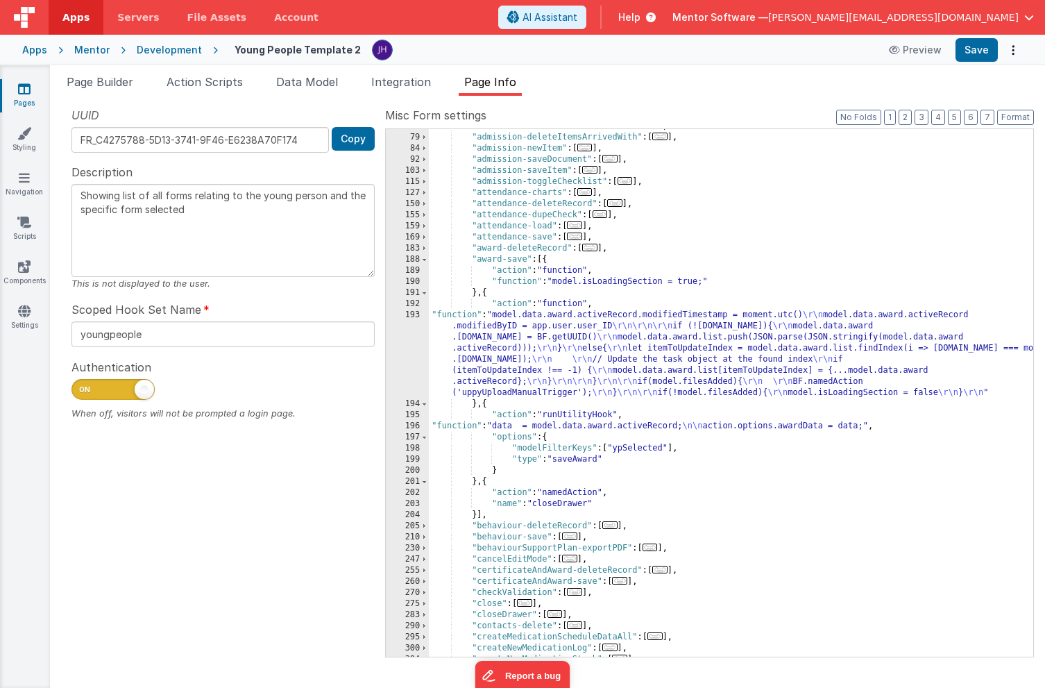
scroll to position [165, 0]
click at [594, 247] on span "..." at bounding box center [589, 247] width 15 height 8
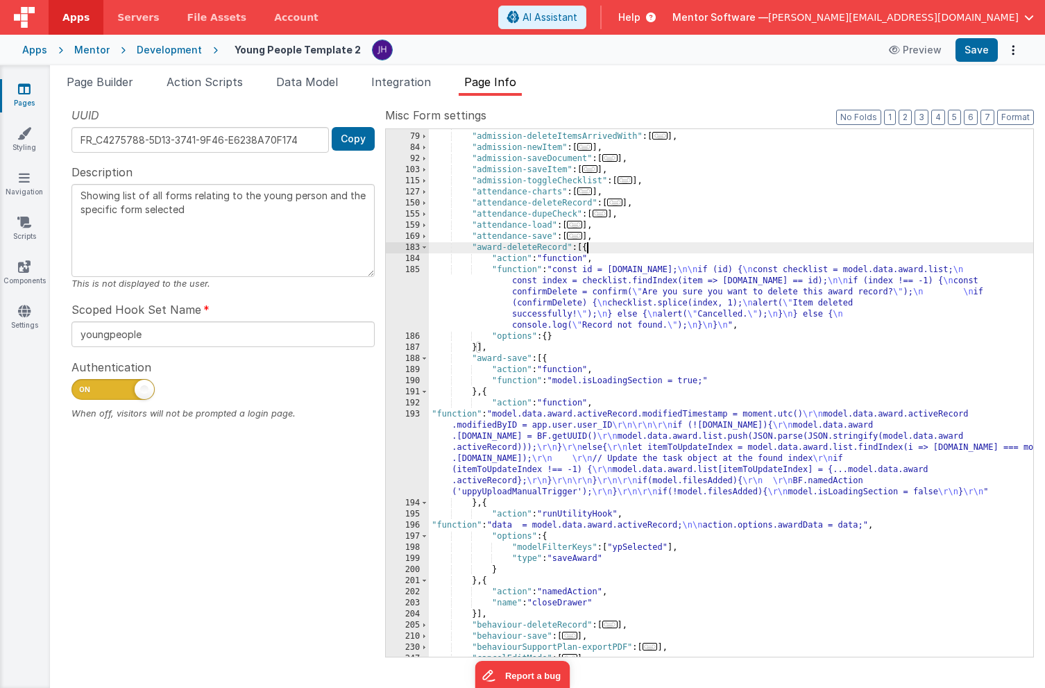
click at [548, 292] on div ""admission-deleteDocumentRecord" : [ ... ] , "admission-deleteItemsArrivedWith"…" at bounding box center [731, 395] width 605 height 550
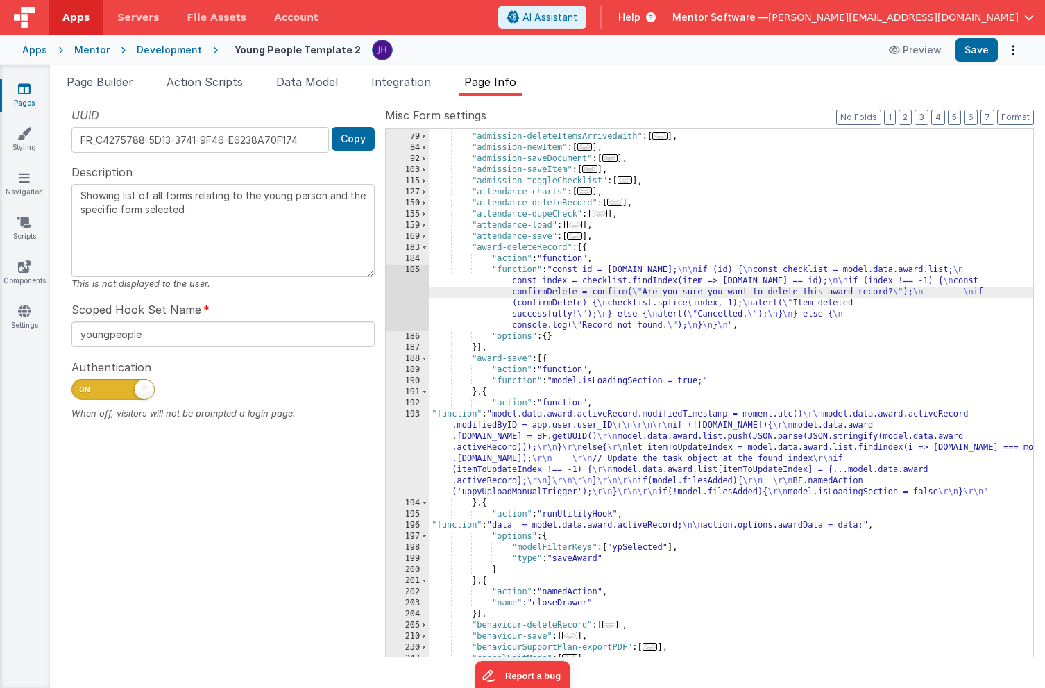
click at [403, 281] on div "185" at bounding box center [407, 297] width 43 height 67
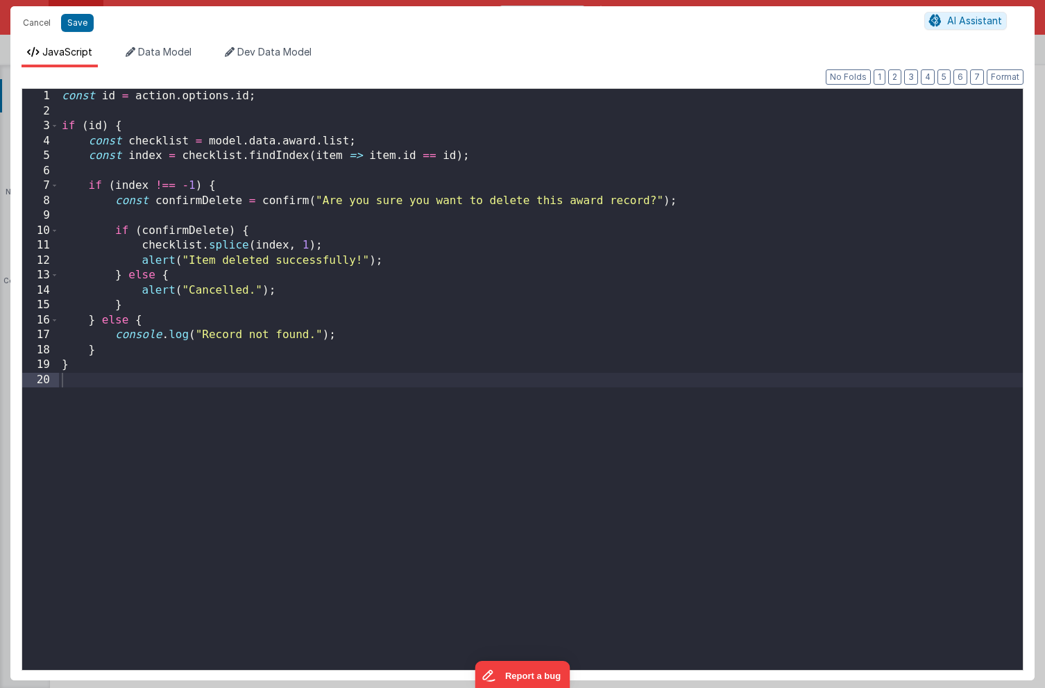
click at [381, 354] on div "const id = action . options . id ; if ( id ) { const checklist = model . data .…" at bounding box center [541, 394] width 964 height 611
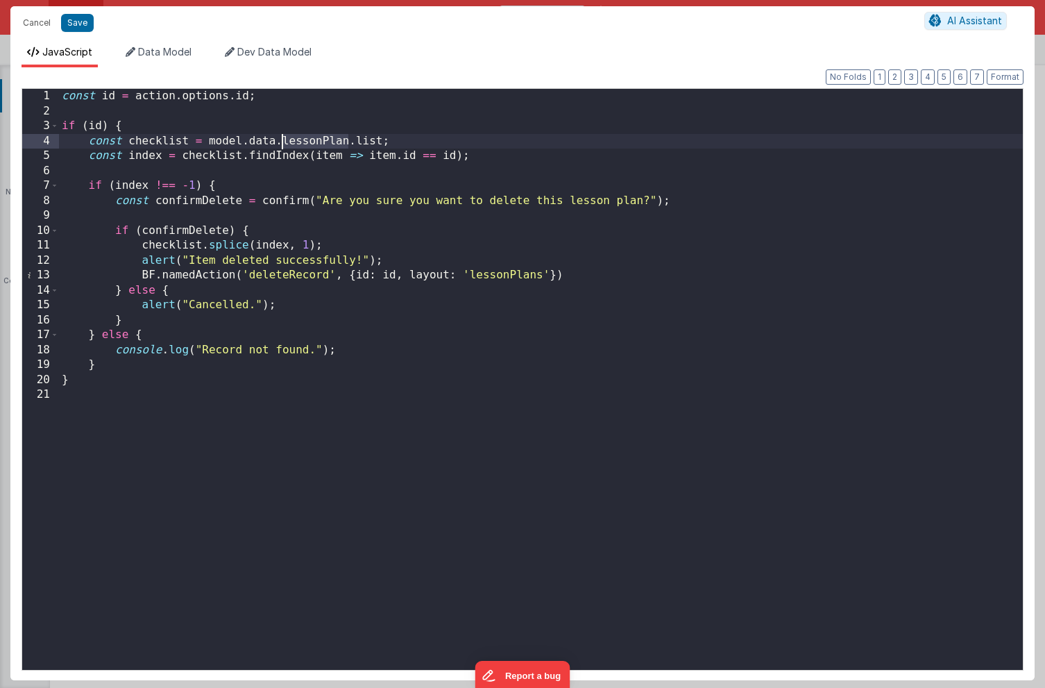
drag, startPoint x: 348, startPoint y: 142, endPoint x: 282, endPoint y: 143, distance: 66.6
click at [282, 143] on div "const id = action . options . id ; if ( id ) { const checklist = model . data .…" at bounding box center [541, 394] width 964 height 611
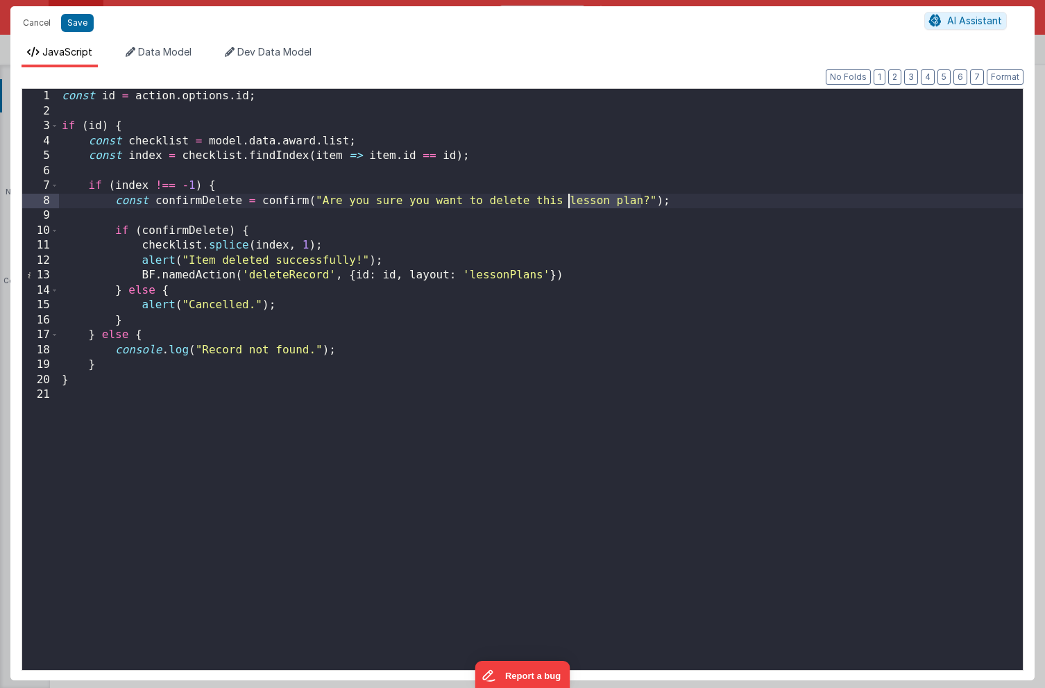
drag, startPoint x: 641, startPoint y: 201, endPoint x: 571, endPoint y: 201, distance: 70.1
click at [571, 201] on div "const id = action . options . id ; if ( id ) { const checklist = model . data .…" at bounding box center [541, 394] width 964 height 611
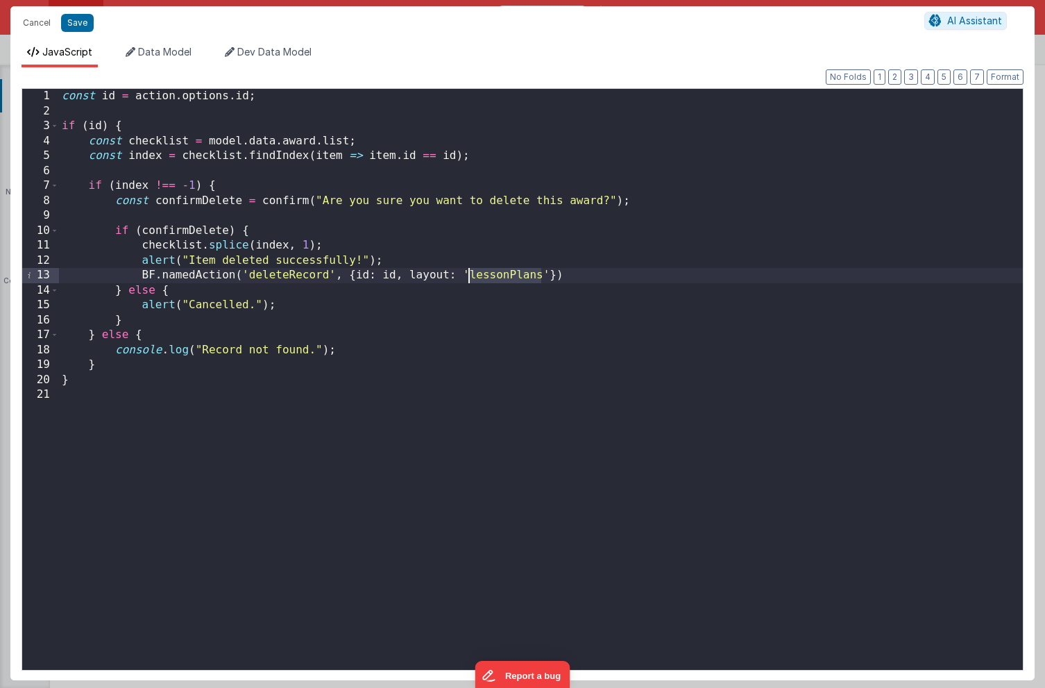
drag, startPoint x: 540, startPoint y: 276, endPoint x: 468, endPoint y: 276, distance: 72.2
click at [468, 276] on div "const id = action . options . id ; if ( id ) { const checklist = model . data .…" at bounding box center [541, 394] width 964 height 611
click at [536, 327] on div "const id = action . options . id ; if ( id ) { const checklist = model . data .…" at bounding box center [541, 394] width 964 height 611
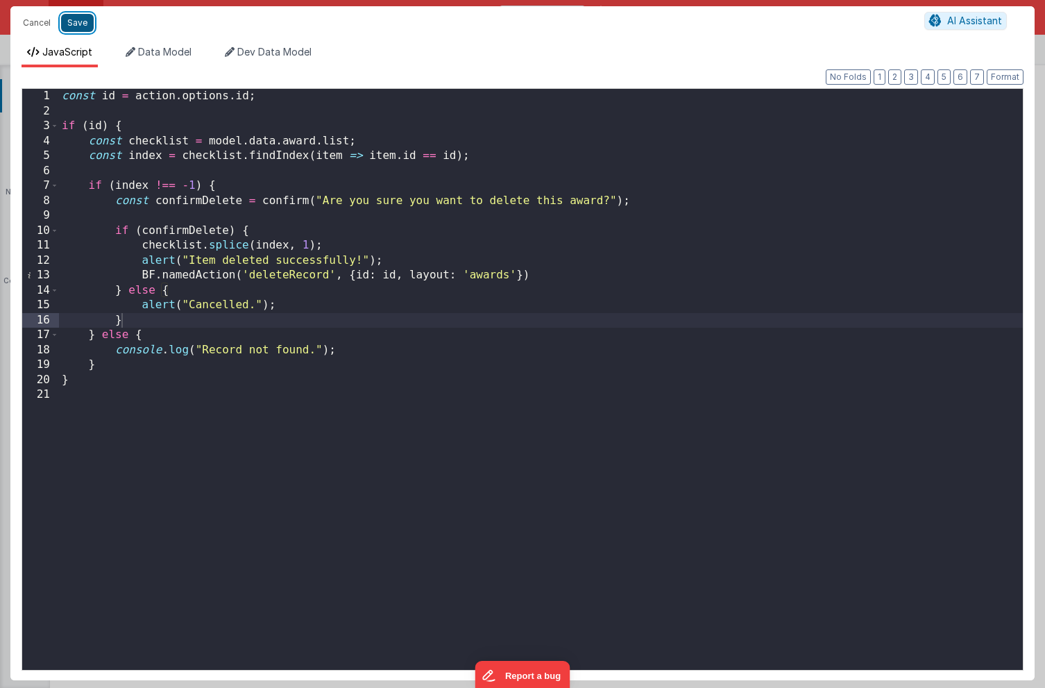
click at [73, 25] on button "Save" at bounding box center [77, 23] width 33 height 18
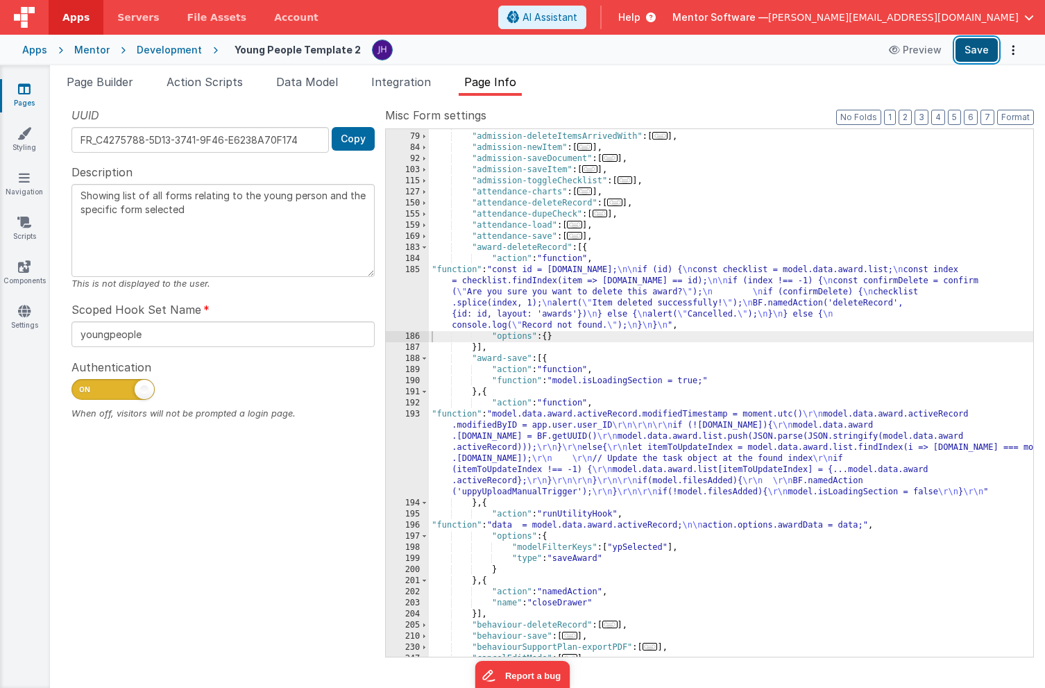
click at [977, 52] on button "Save" at bounding box center [977, 50] width 42 height 24
click at [427, 247] on span at bounding box center [425, 247] width 8 height 11
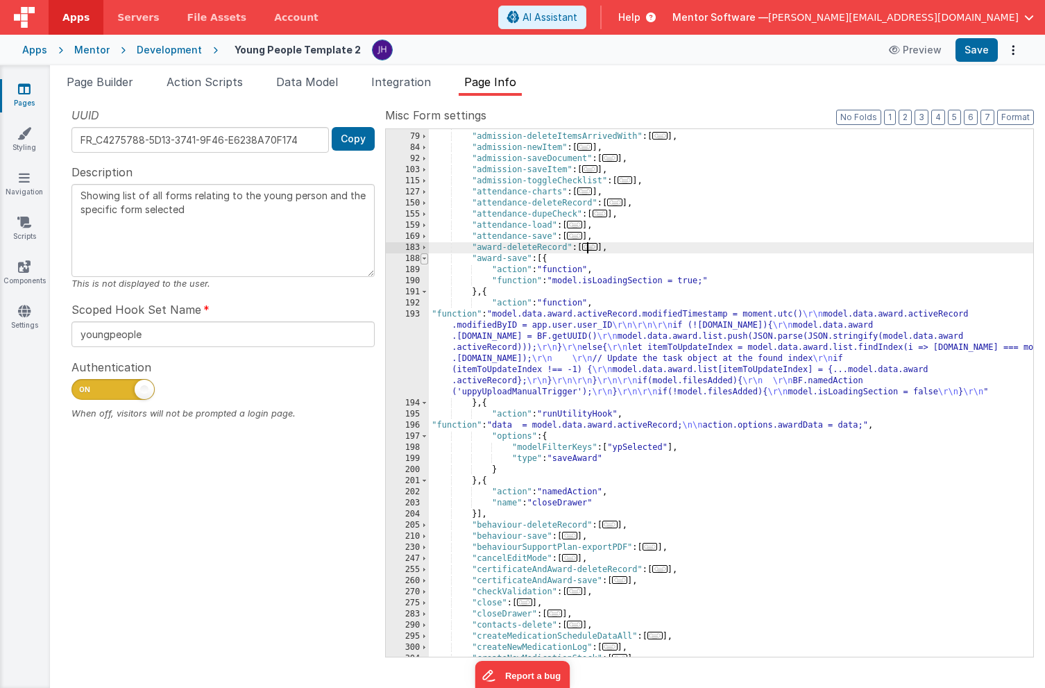
click at [426, 260] on span at bounding box center [425, 258] width 8 height 11
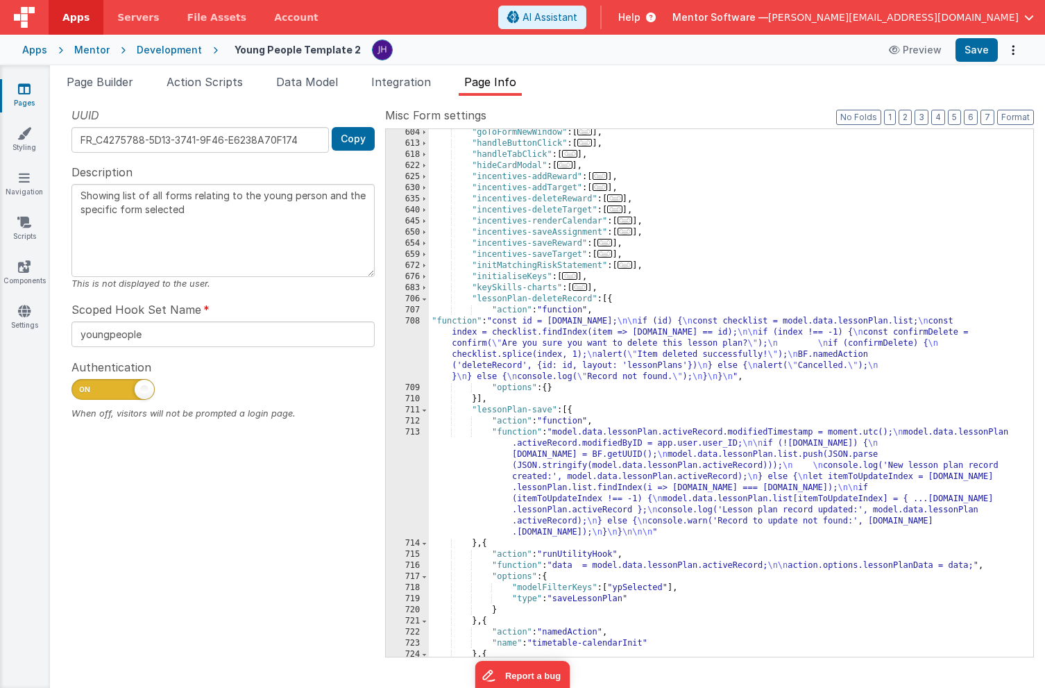
scroll to position [810, 0]
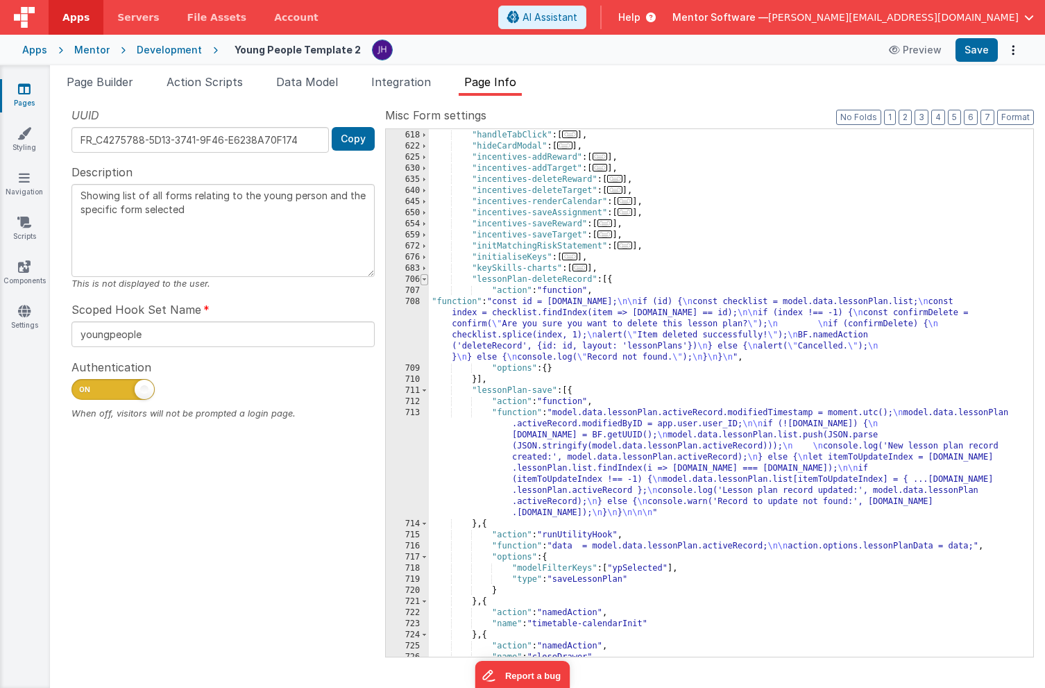
click at [425, 280] on span at bounding box center [425, 279] width 8 height 11
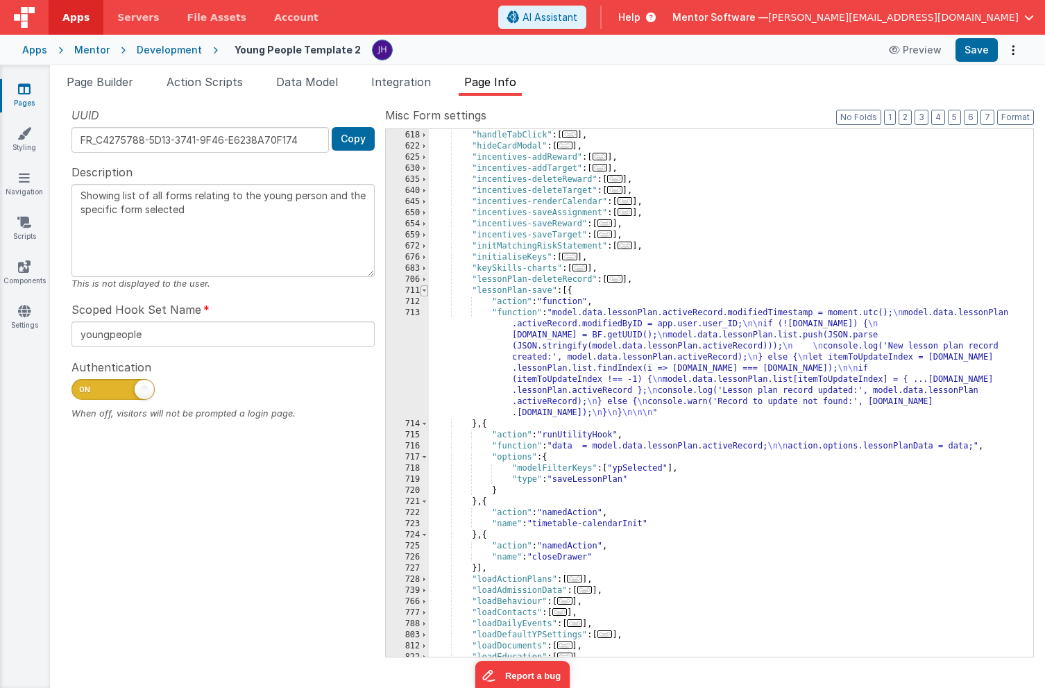
click at [426, 292] on span at bounding box center [425, 290] width 8 height 11
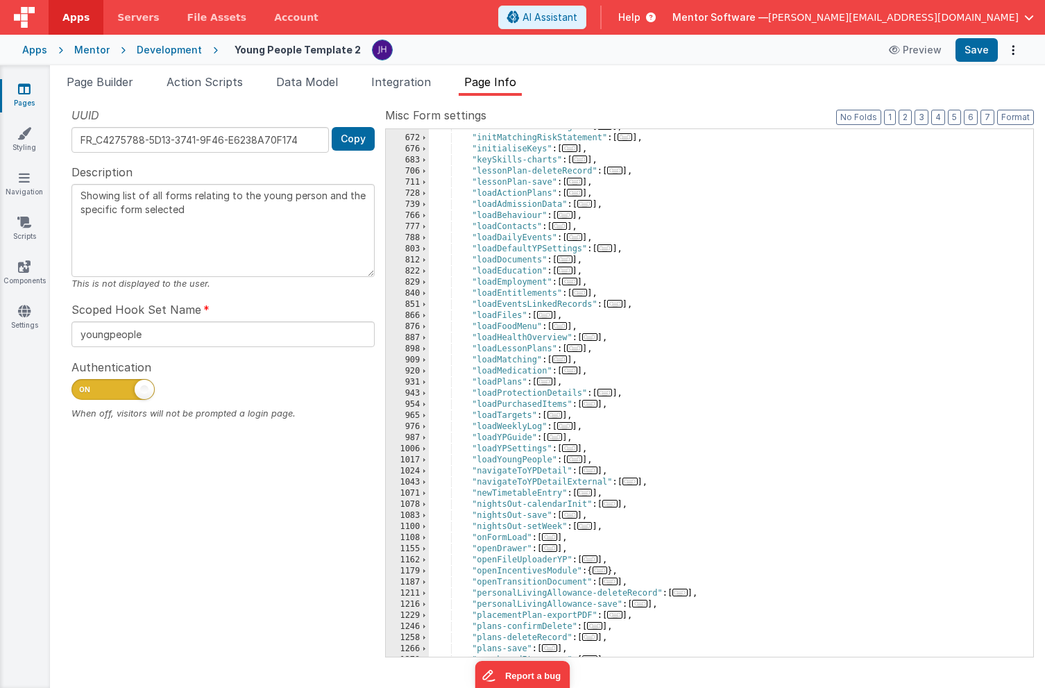
scroll to position [918, 0]
drag, startPoint x: 598, startPoint y: 349, endPoint x: 473, endPoint y: 346, distance: 125.0
click at [473, 346] on div ""incentives-saveTarget" : [ ... ] , "initMatchingRiskStatement" : [ ... ] , "in…" at bounding box center [731, 396] width 605 height 550
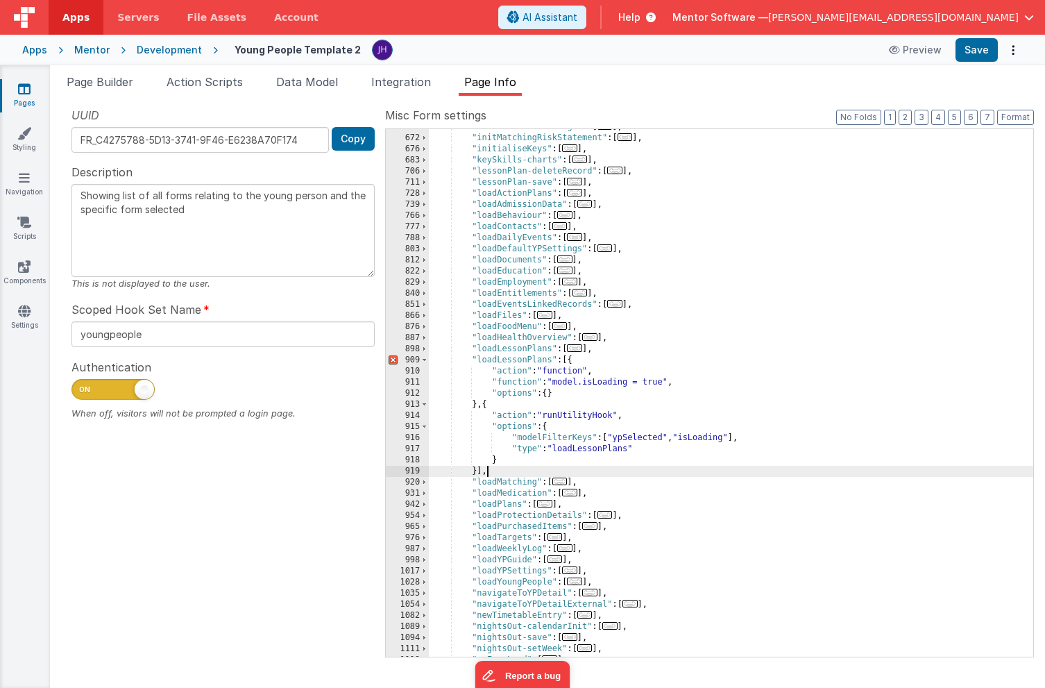
click at [550, 360] on div ""incentives-saveTarget" : [ ... ] , "initMatchingRiskStatement" : [ ... ] , "in…" at bounding box center [731, 396] width 605 height 550
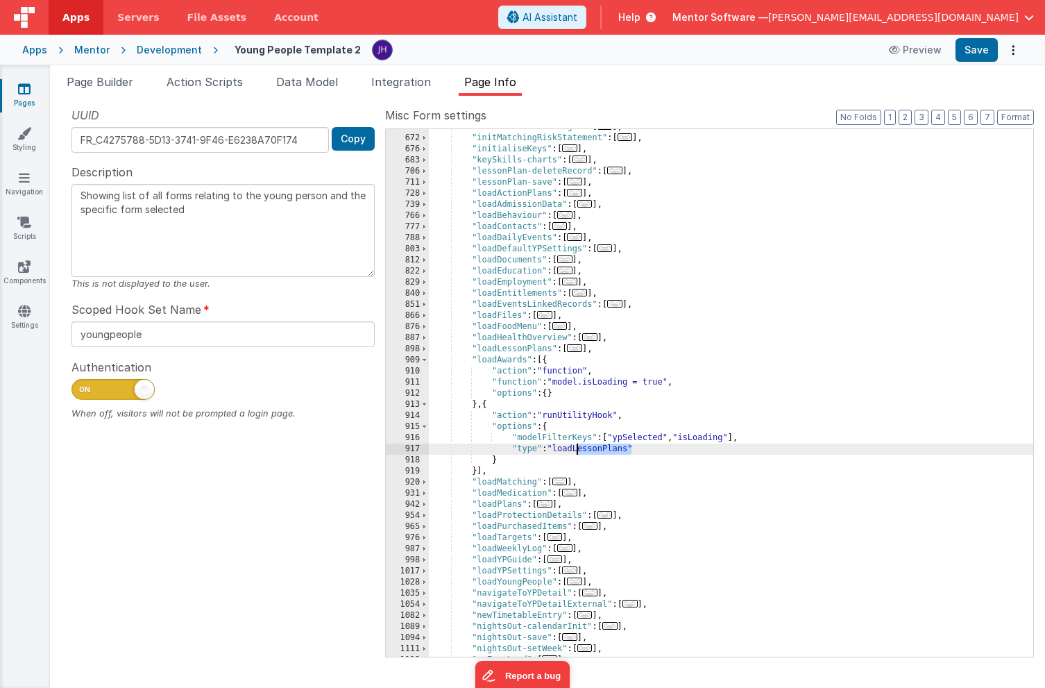
drag, startPoint x: 630, startPoint y: 448, endPoint x: 580, endPoint y: 448, distance: 50.7
click at [580, 448] on div ""incentives-saveTarget" : [ ... ] , "initMatchingRiskStatement" : [ ... ] , "in…" at bounding box center [731, 396] width 605 height 550
click at [971, 51] on button "Save" at bounding box center [977, 50] width 42 height 24
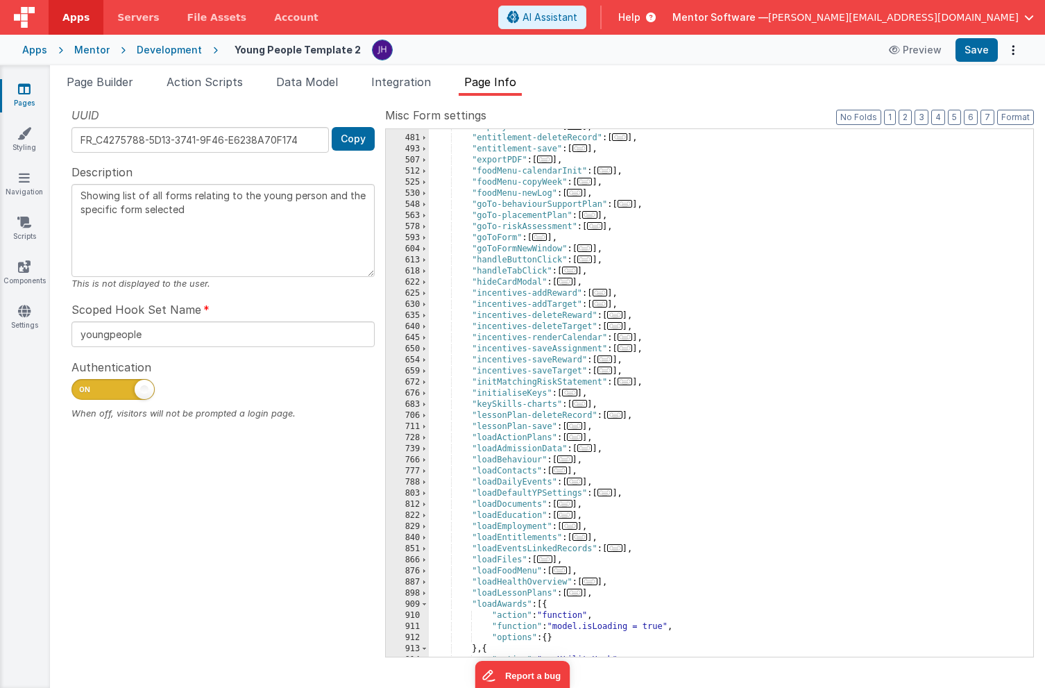
scroll to position [695, 0]
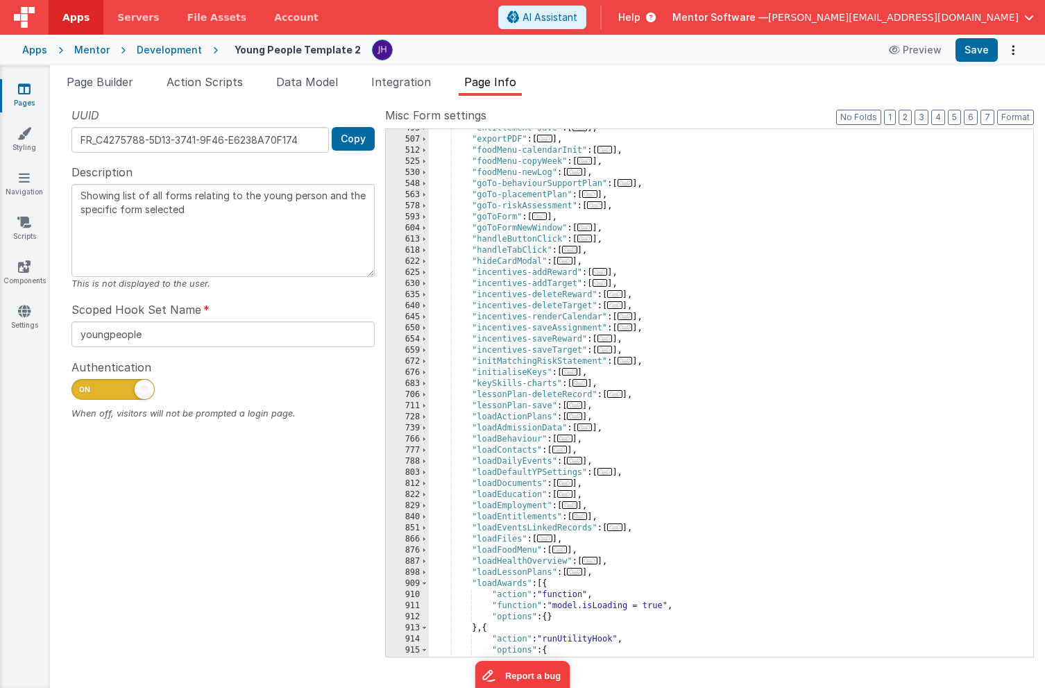
click at [576, 251] on span "..." at bounding box center [569, 250] width 15 height 8
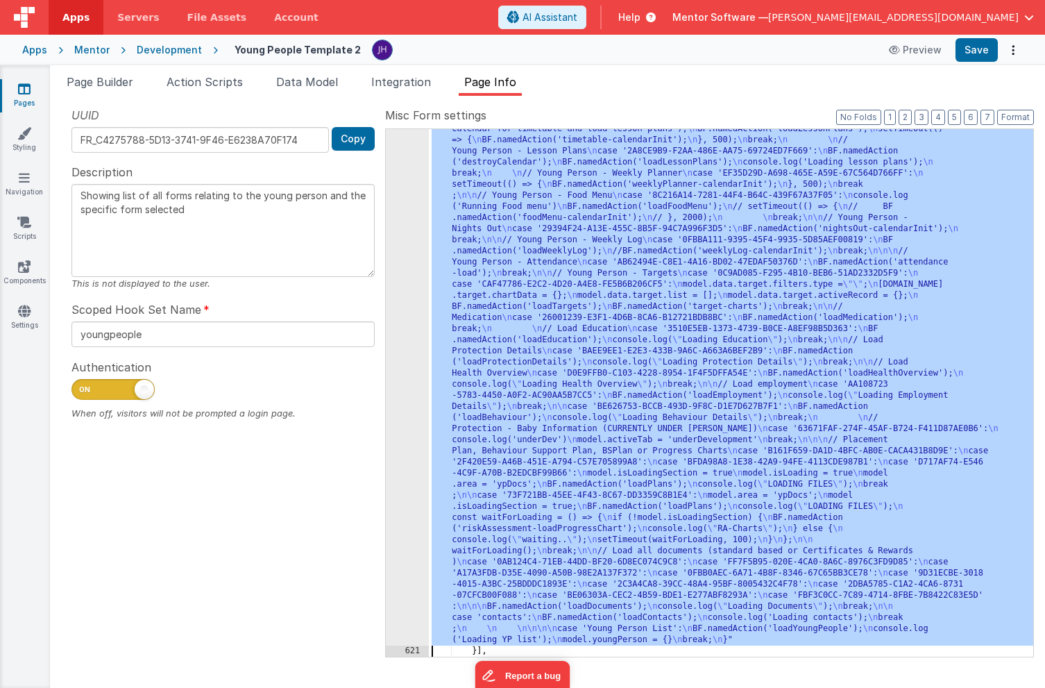
scroll to position [1327, 0]
click at [415, 305] on div "620" at bounding box center [407, 140] width 43 height 1011
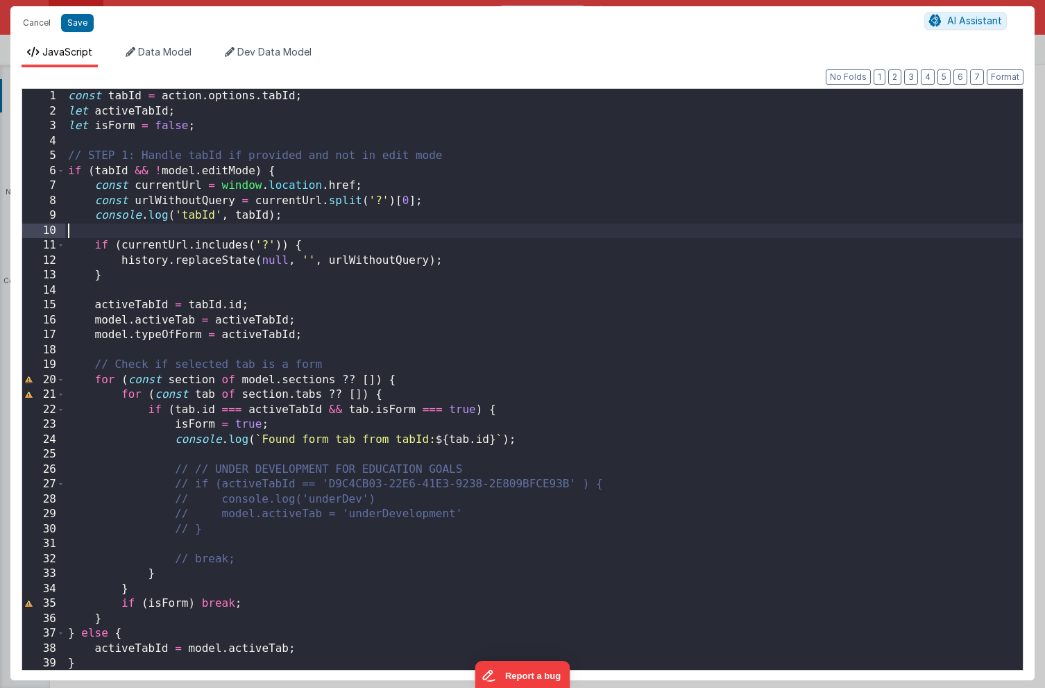
click at [596, 226] on div "const tabId = action . options . tabId ; let activeTabId ; let isForm = false ;…" at bounding box center [544, 394] width 958 height 611
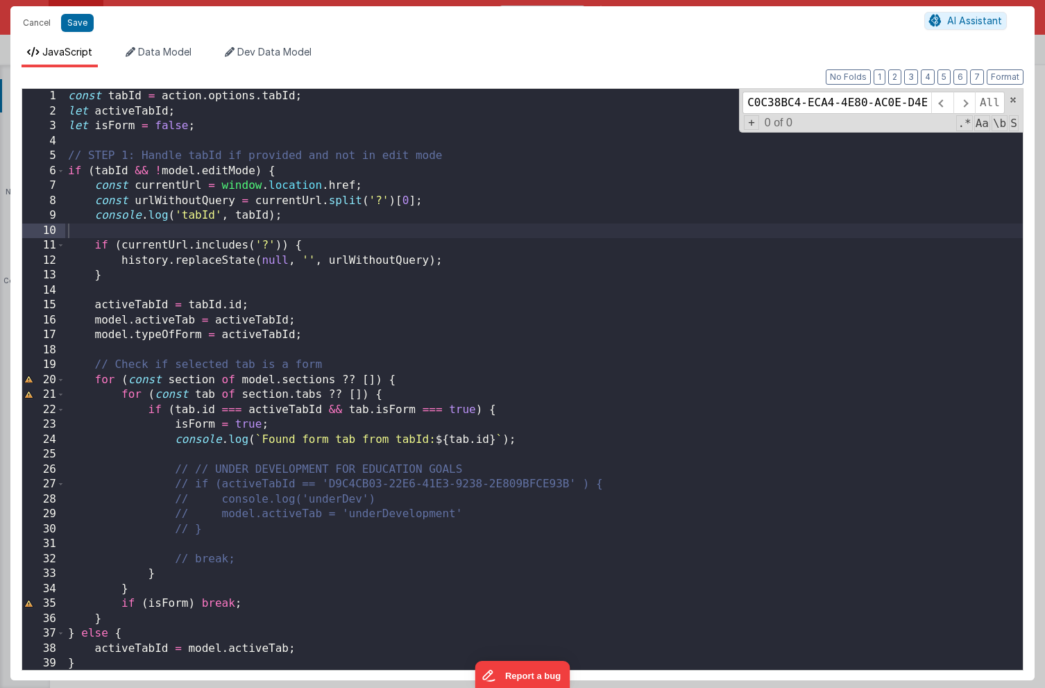
scroll to position [0, 60]
type input "C0C38BC4-ECA4-4E80-AC0E-D4E19BE9DE9E"
click at [596, 270] on div "const tabId = action . options . tabId ; let activeTabId ; let isForm = false ;…" at bounding box center [544, 394] width 958 height 611
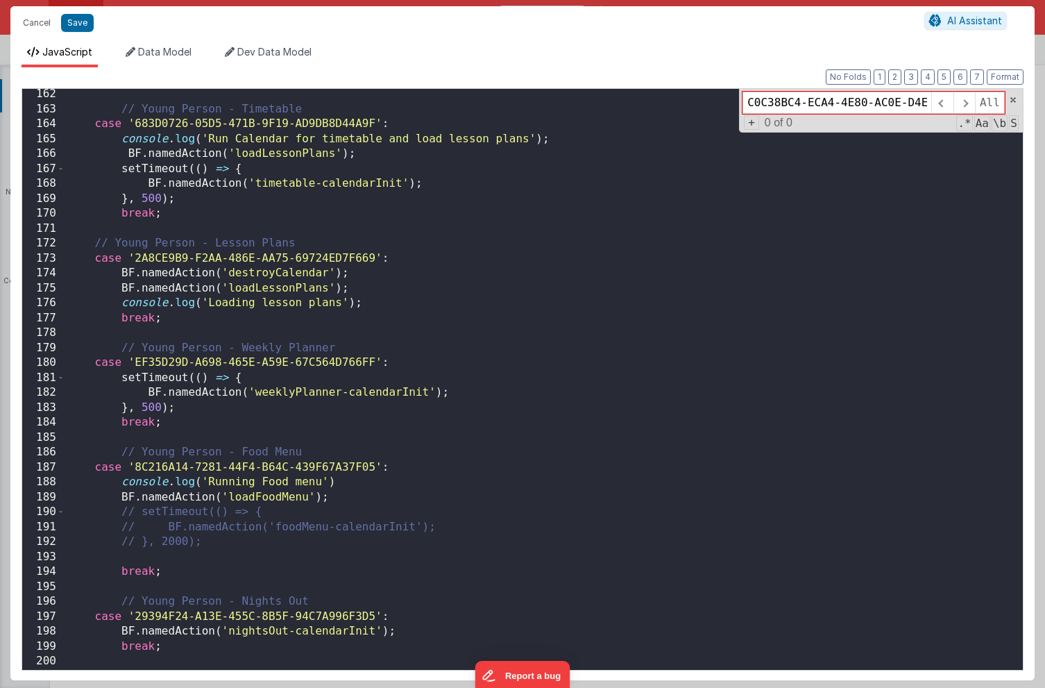
scroll to position [2405, 0]
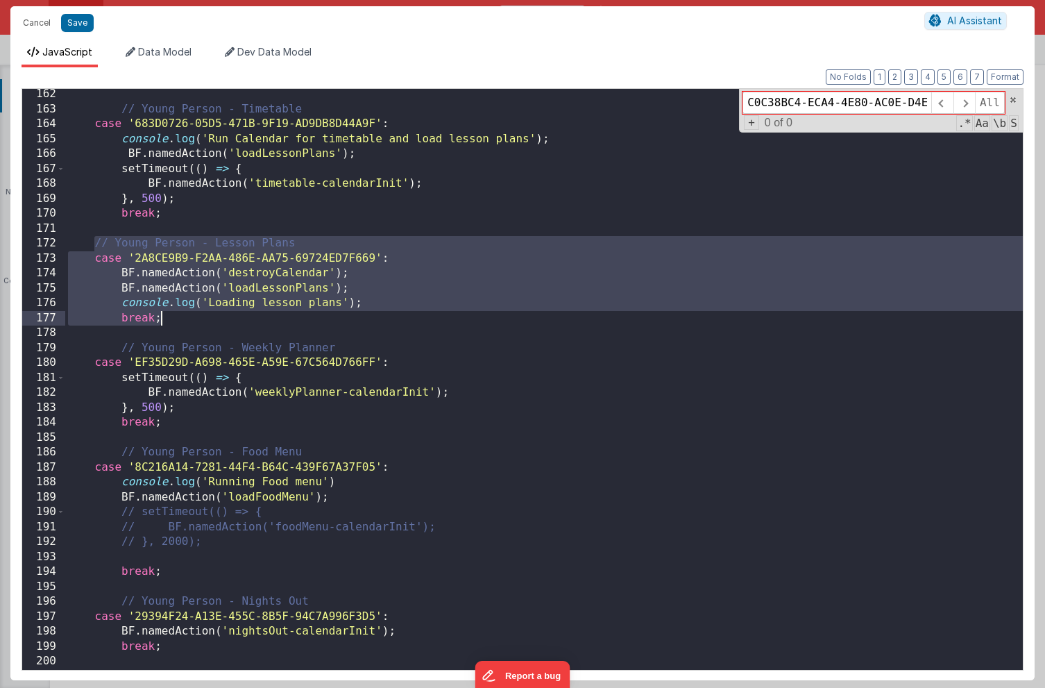
drag, startPoint x: 95, startPoint y: 242, endPoint x: 210, endPoint y: 327, distance: 143.0
click at [210, 327] on div "// Young Person - Timetable case '683D0726-05D5-471B-9F19-AD9DB8D44A9F' : conso…" at bounding box center [544, 392] width 958 height 611
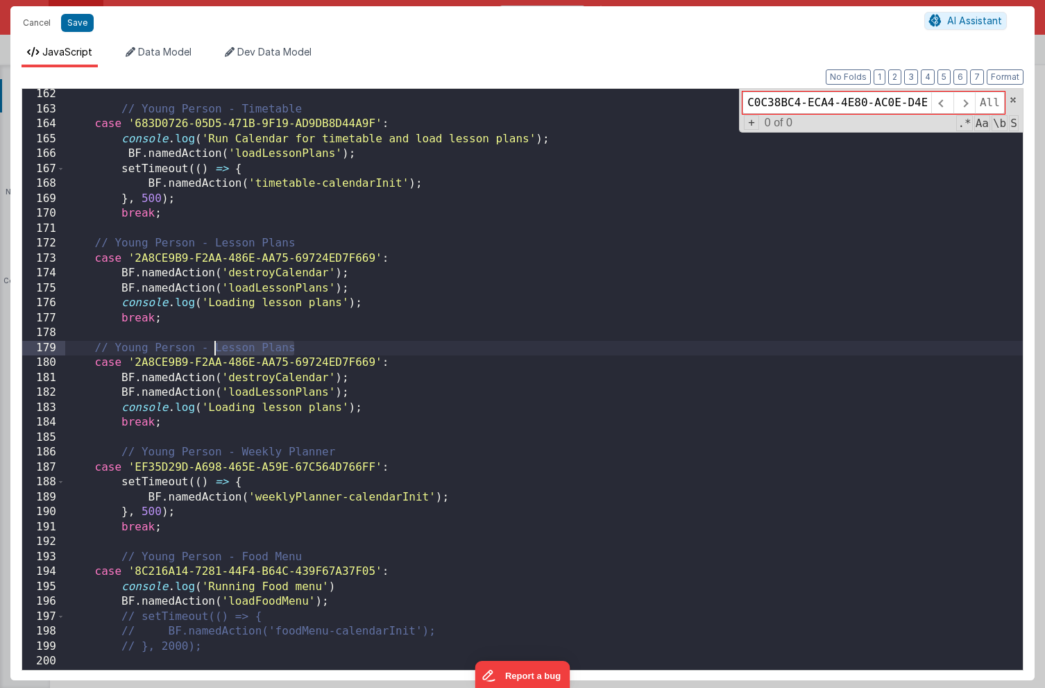
drag, startPoint x: 293, startPoint y: 347, endPoint x: 217, endPoint y: 348, distance: 76.4
click at [217, 348] on div "// Young Person - Timetable case '683D0726-05D5-471B-9F19-AD9DB8D44A9F' : conso…" at bounding box center [544, 392] width 958 height 611
click at [903, 103] on input "C0C38BC4-ECA4-4E80-AC0E-D4E19BE9DE9E" at bounding box center [837, 103] width 189 height 22
click at [286, 367] on div "// Young Person - Timetable case '683D0726-05D5-471B-9F19-AD9DB8D44A9F' : conso…" at bounding box center [544, 392] width 958 height 611
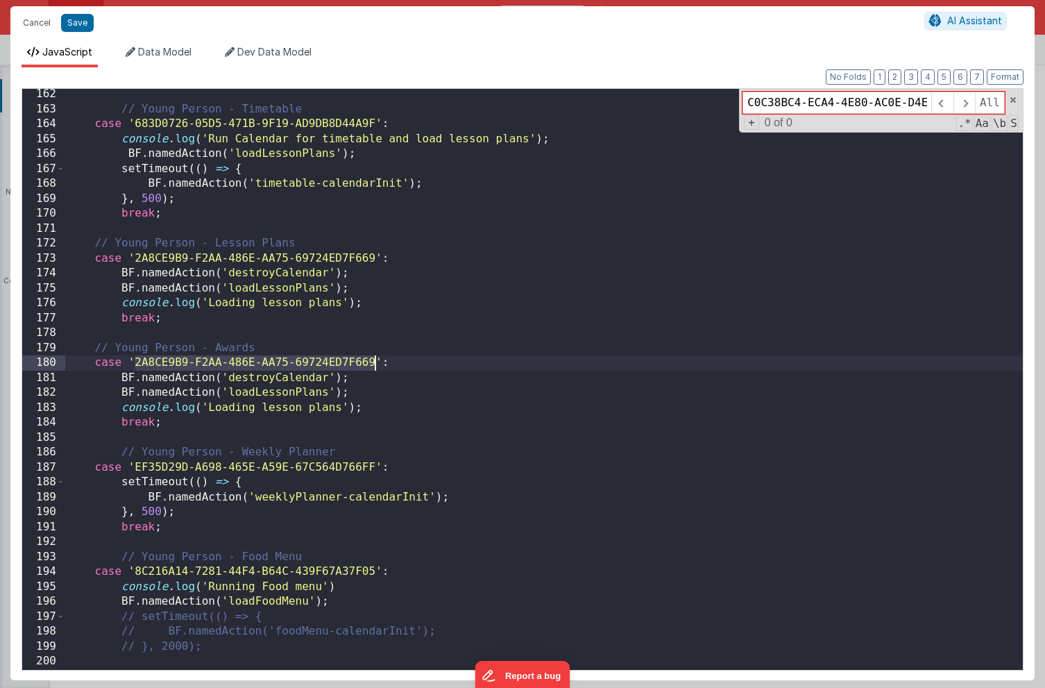
drag, startPoint x: 136, startPoint y: 362, endPoint x: 376, endPoint y: 360, distance: 239.5
click at [376, 360] on div "// Young Person - Timetable case '683D0726-05D5-471B-9F19-AD9DB8D44A9F' : conso…" at bounding box center [544, 392] width 958 height 611
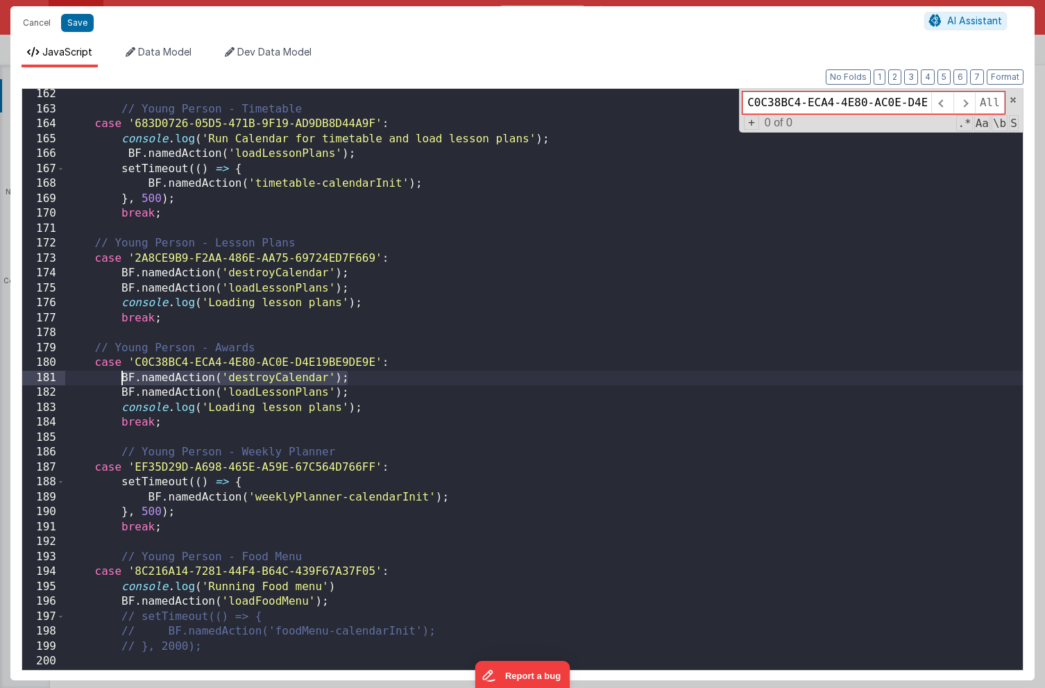
drag, startPoint x: 355, startPoint y: 379, endPoint x: 123, endPoint y: 378, distance: 231.9
click at [123, 378] on div "// Young Person - Timetable case '683D0726-05D5-471B-9F19-AD9DB8D44A9F' : conso…" at bounding box center [544, 392] width 958 height 611
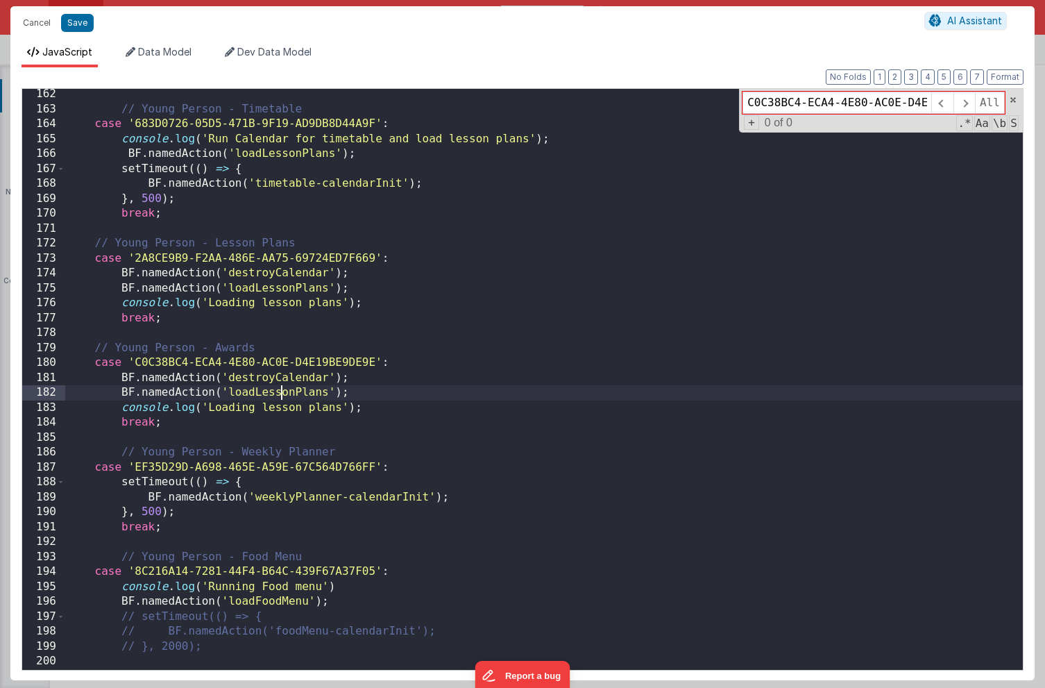
click at [280, 394] on div "// Young Person - Timetable case '683D0726-05D5-471B-9F19-AD9DB8D44A9F' : conso…" at bounding box center [544, 392] width 958 height 611
click at [326, 394] on div "// Young Person - Timetable case '683D0726-05D5-471B-9F19-AD9DB8D44A9F' : conso…" at bounding box center [544, 392] width 958 height 611
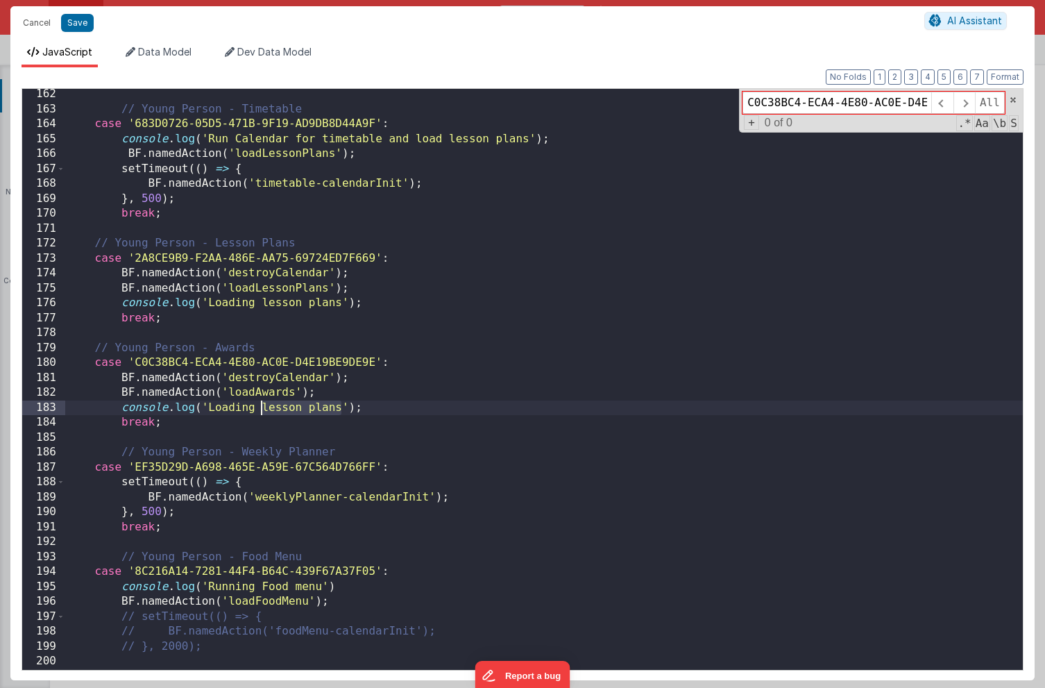
drag, startPoint x: 340, startPoint y: 408, endPoint x: 263, endPoint y: 408, distance: 77.1
click at [263, 408] on div "// Young Person - Timetable case '683D0726-05D5-471B-9F19-AD9DB8D44A9F' : conso…" at bounding box center [544, 392] width 958 height 611
click at [450, 347] on div "// Young Person - Timetable case '683D0726-05D5-471B-9F19-AD9DB8D44A9F' : conso…" at bounding box center [544, 392] width 958 height 611
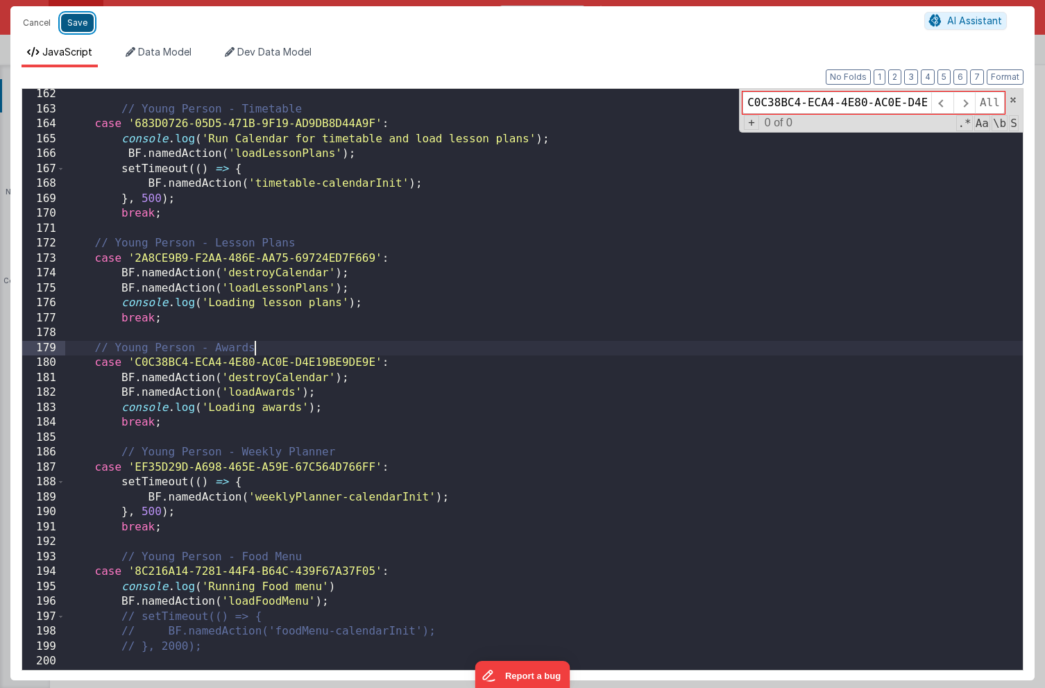
click at [83, 26] on button "Save" at bounding box center [77, 23] width 33 height 18
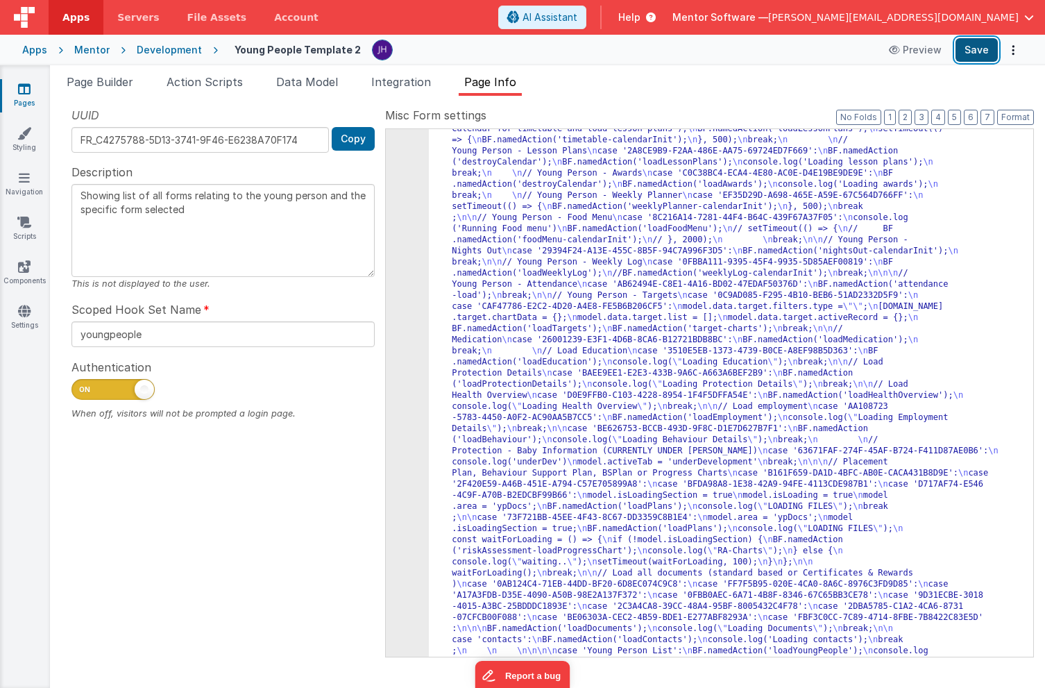
click at [987, 51] on button "Save" at bounding box center [977, 50] width 42 height 24
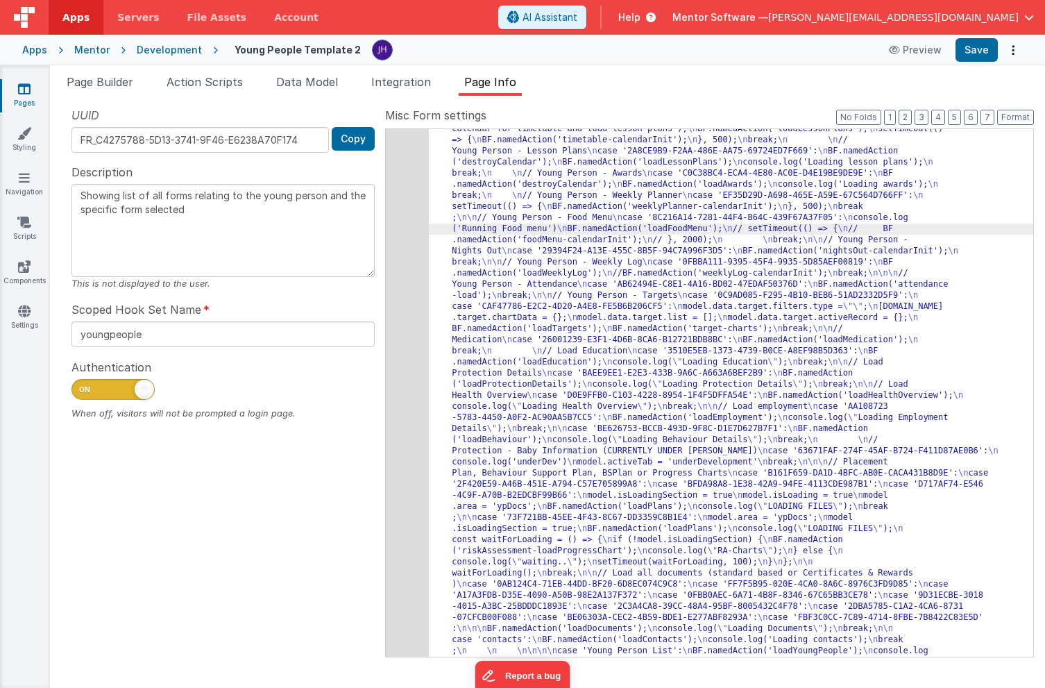
click at [403, 199] on div "620" at bounding box center [407, 151] width 43 height 1033
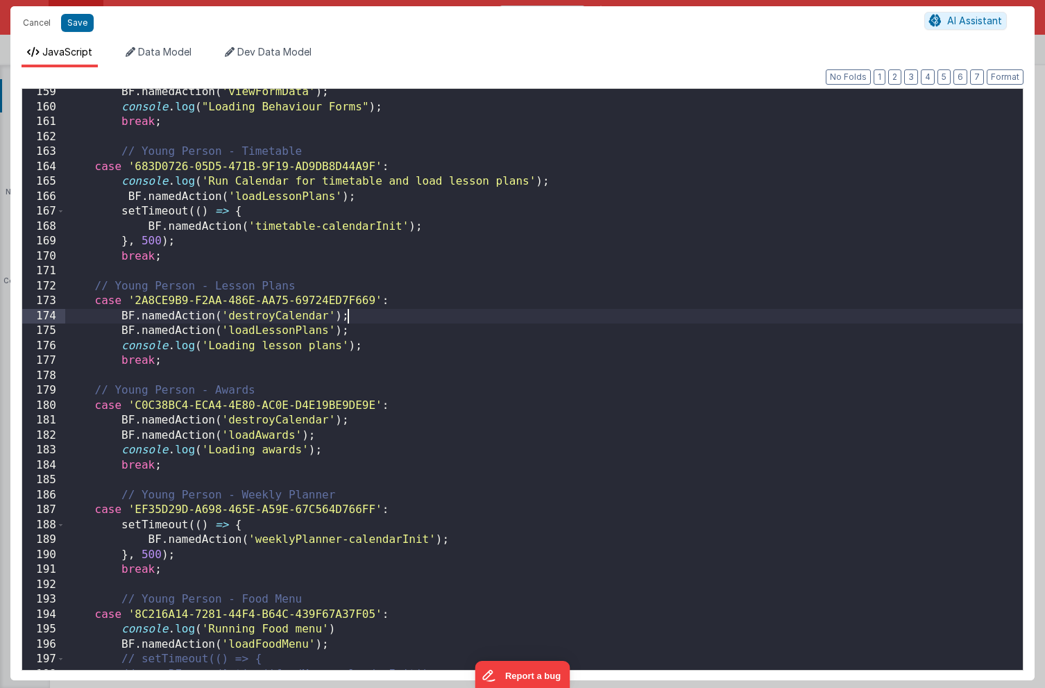
scroll to position [0, 0]
drag, startPoint x: 357, startPoint y: 314, endPoint x: 121, endPoint y: 313, distance: 235.3
click at [121, 313] on div "BF . namedAction ( 'viewFormData' ) ; console . log ( "Loading Behaviour Forms"…" at bounding box center [544, 390] width 958 height 611
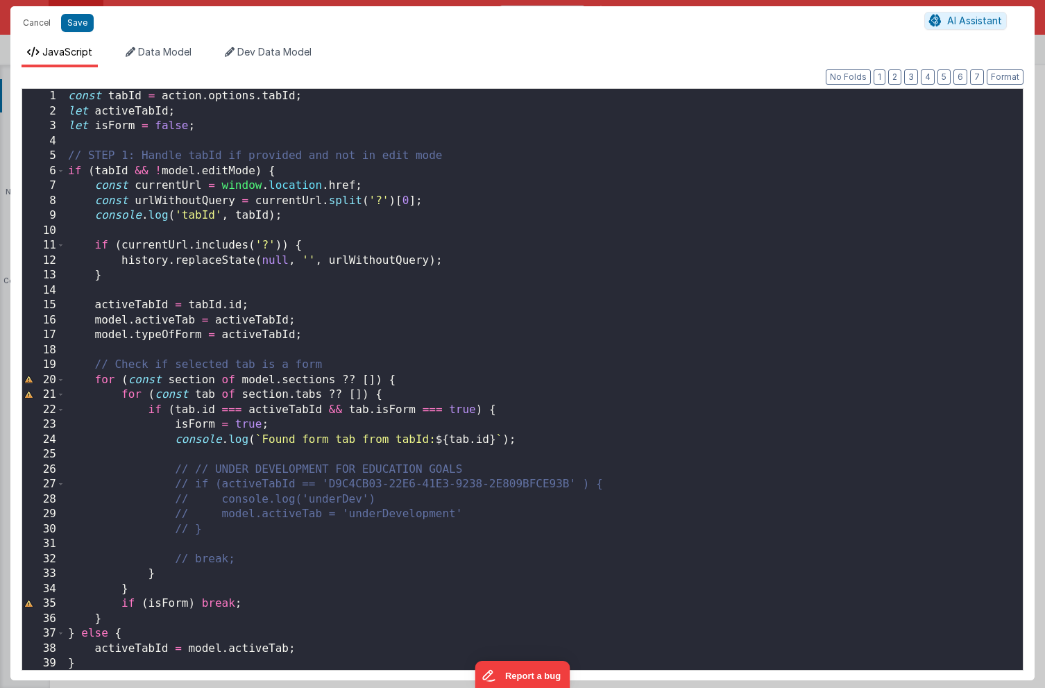
click at [92, 140] on div "const tabId = action . options . tabId ; let activeTabId ; let isForm = false ;…" at bounding box center [544, 394] width 958 height 611
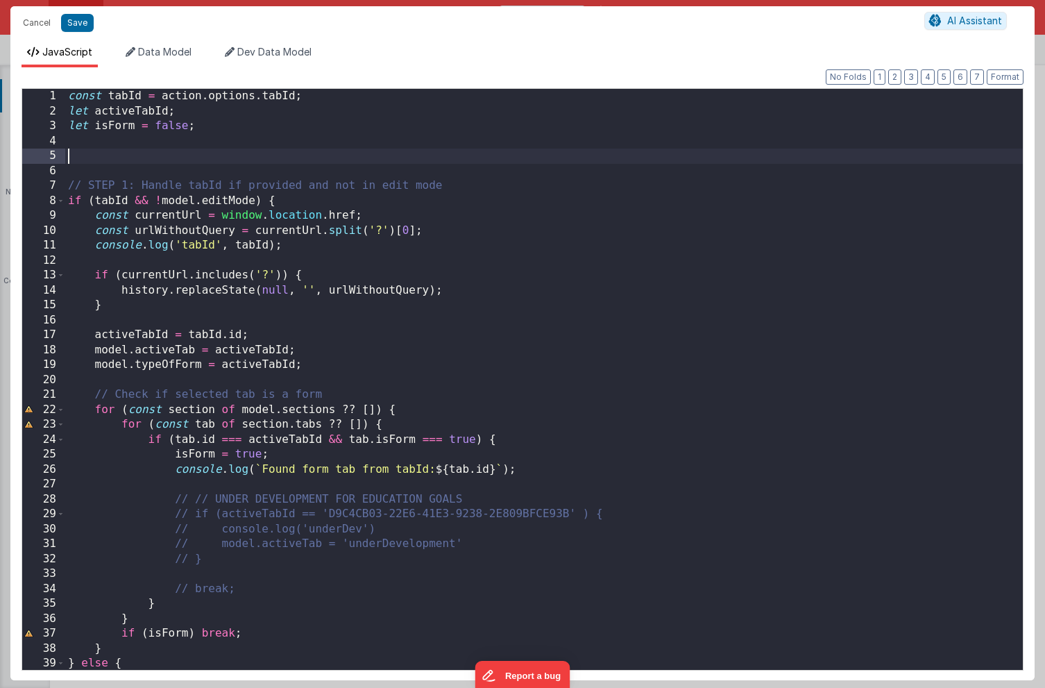
paste textarea
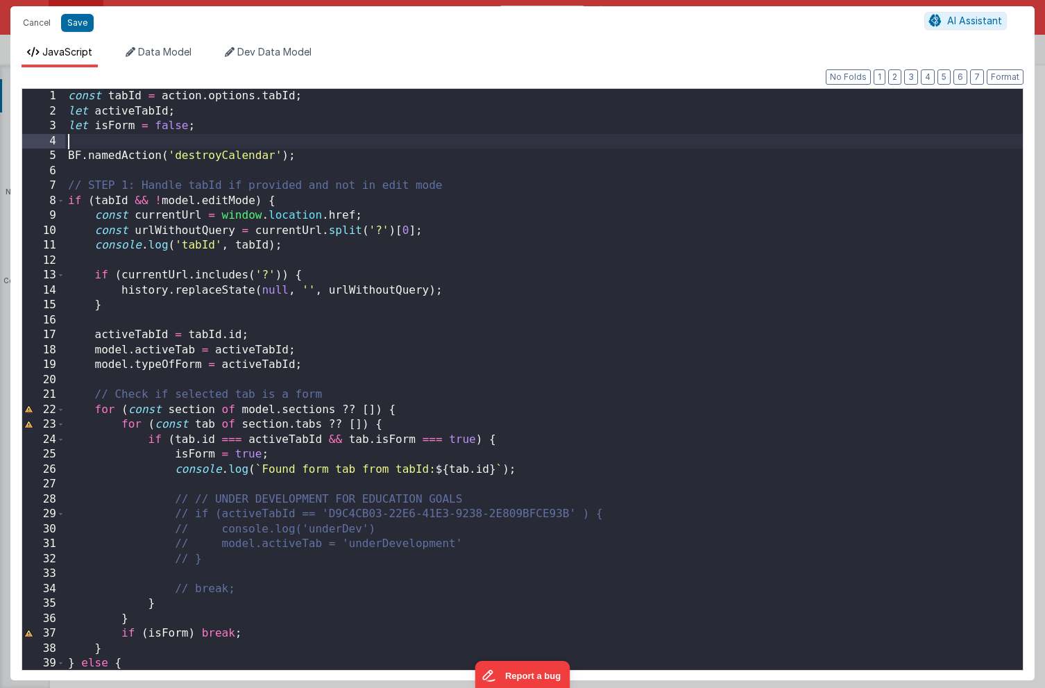
click at [92, 140] on div "const tabId = action . options . tabId ; let activeTabId ; let isForm = false ;…" at bounding box center [544, 394] width 958 height 611
click at [310, 156] on div "const tabId = action . options . tabId ; let activeTabId ; let isForm = false ;…" at bounding box center [544, 394] width 958 height 611
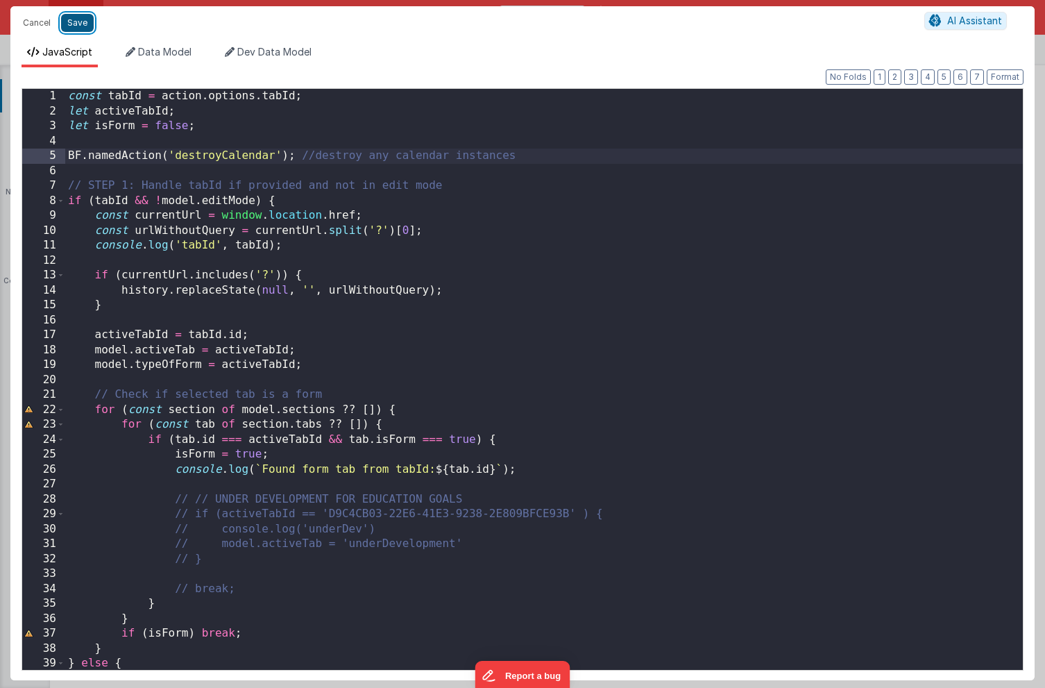
click at [77, 26] on button "Save" at bounding box center [77, 23] width 33 height 18
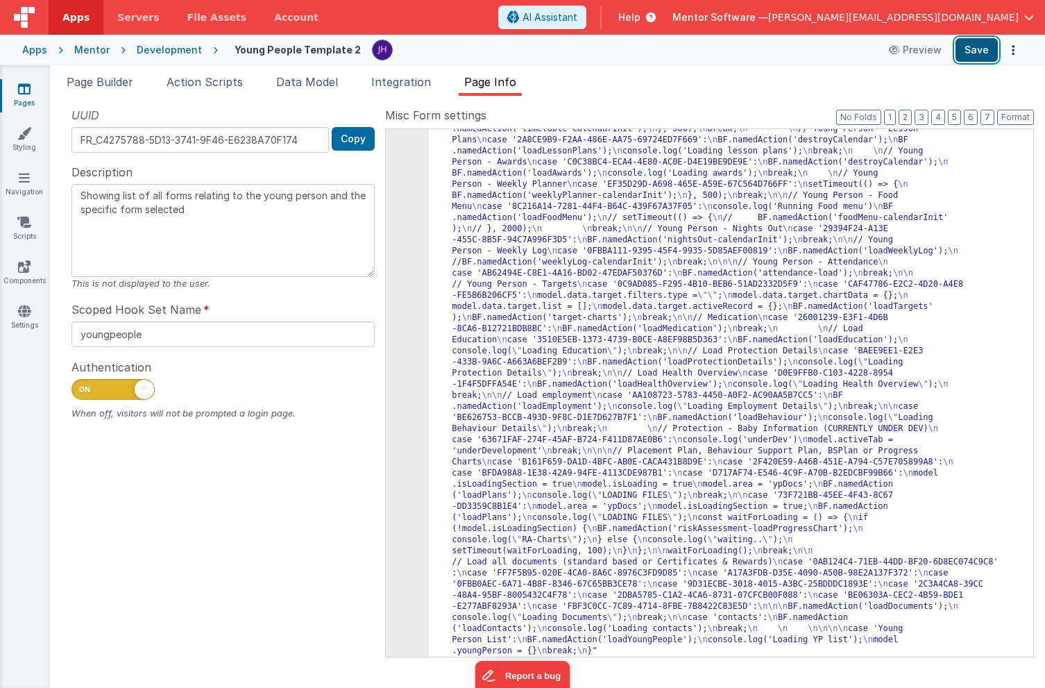
click at [973, 53] on button "Save" at bounding box center [977, 50] width 42 height 24
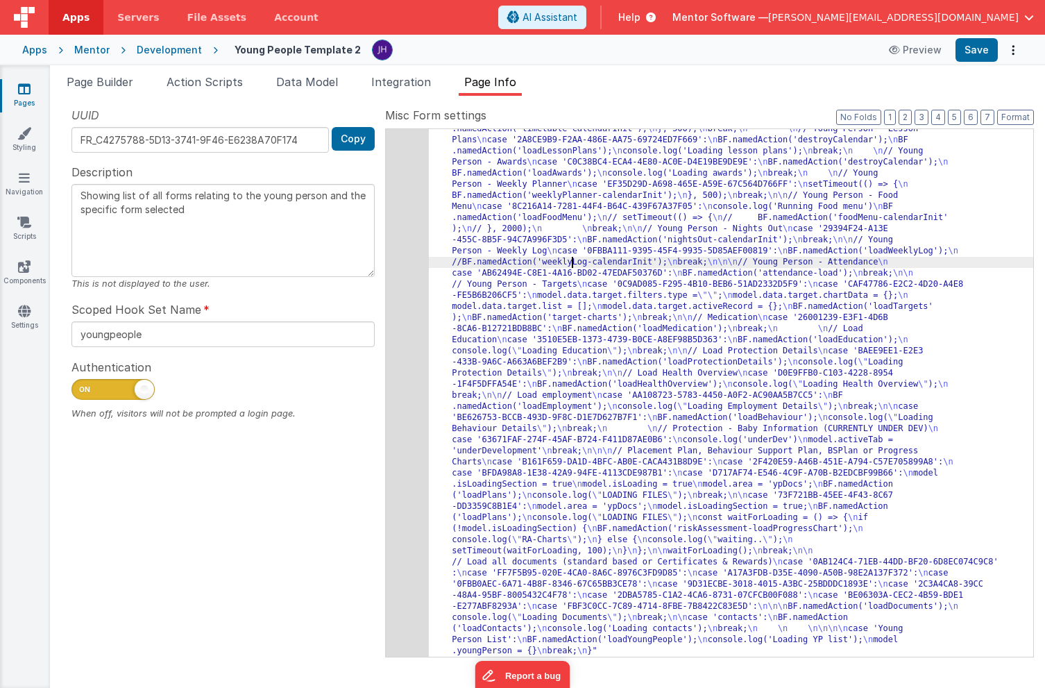
click at [574, 263] on div ""function" : "const tabId = action.options.tabId; \n let activeTabId; \n let is…" at bounding box center [731, 404] width 605 height 1583
click at [408, 239] on div "620" at bounding box center [407, 135] width 43 height 1044
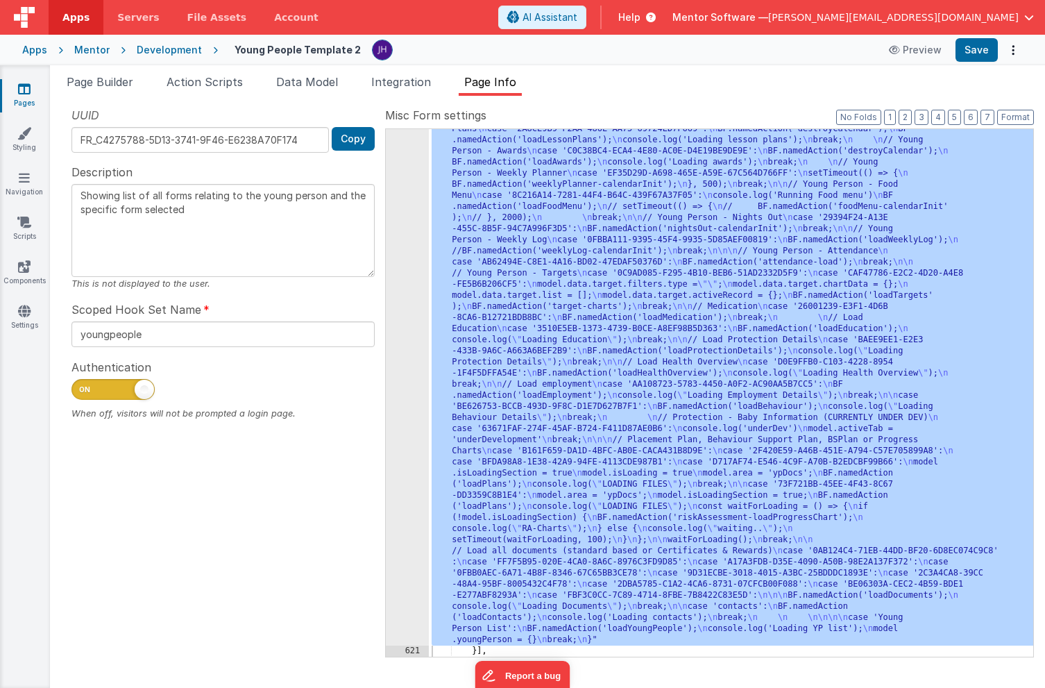
scroll to position [1361, 0]
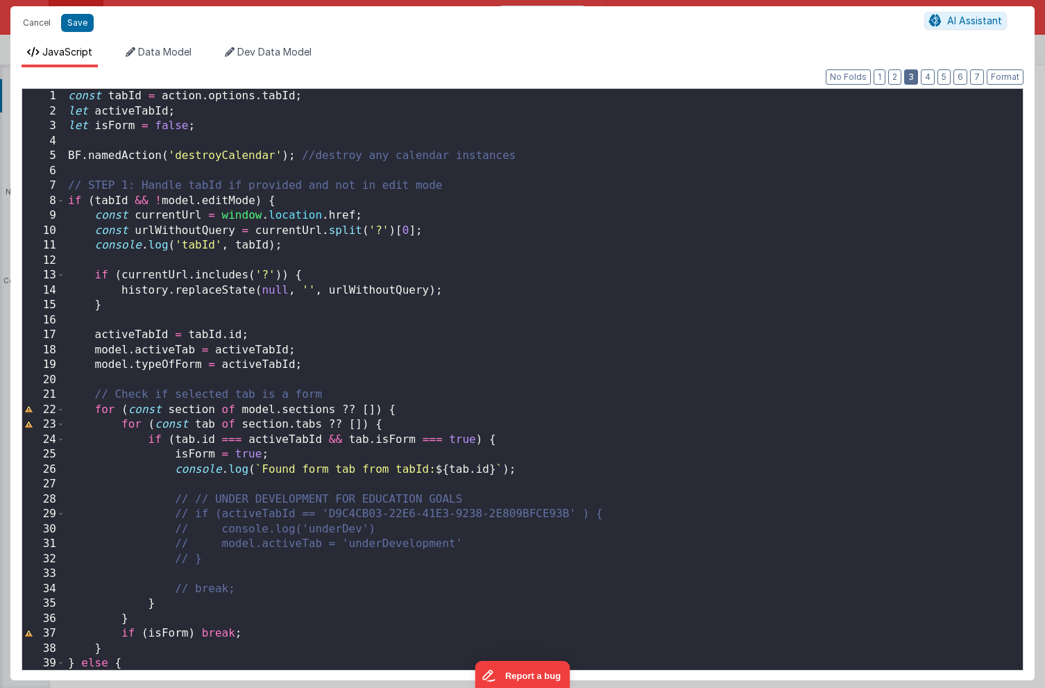
click at [911, 78] on button "3" at bounding box center [912, 76] width 14 height 15
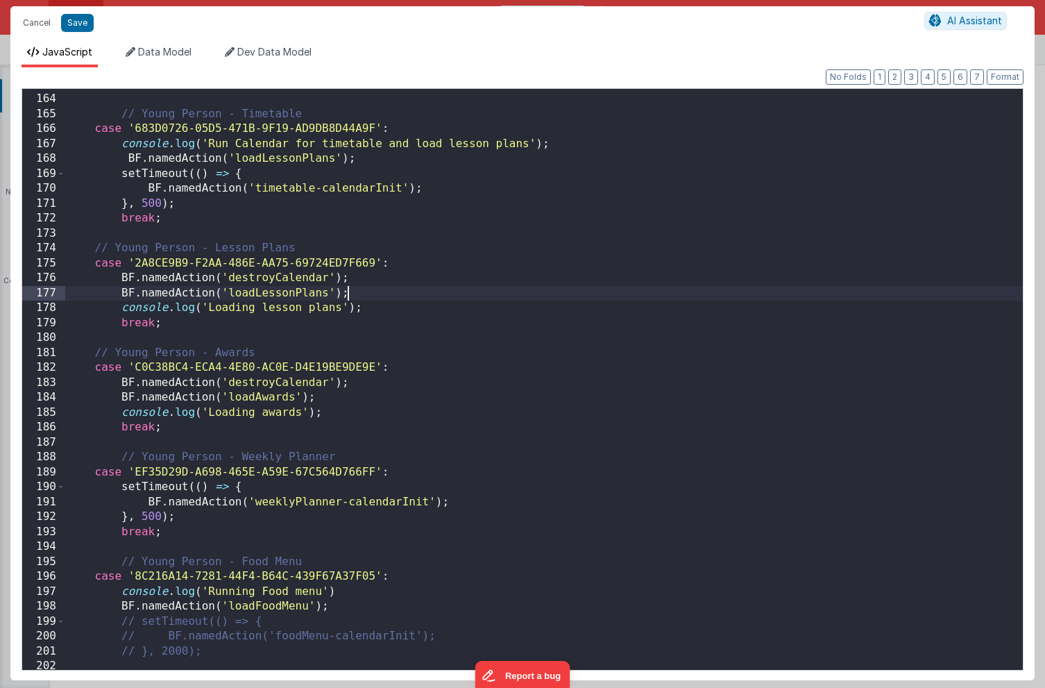
scroll to position [0, 0]
drag, startPoint x: 355, startPoint y: 293, endPoint x: 119, endPoint y: 288, distance: 236.8
click at [119, 288] on div "break ; // Young Person - Timetable case '683D0726-05D5-471B-9F19-AD9DB8D44A9F'…" at bounding box center [544, 382] width 958 height 611
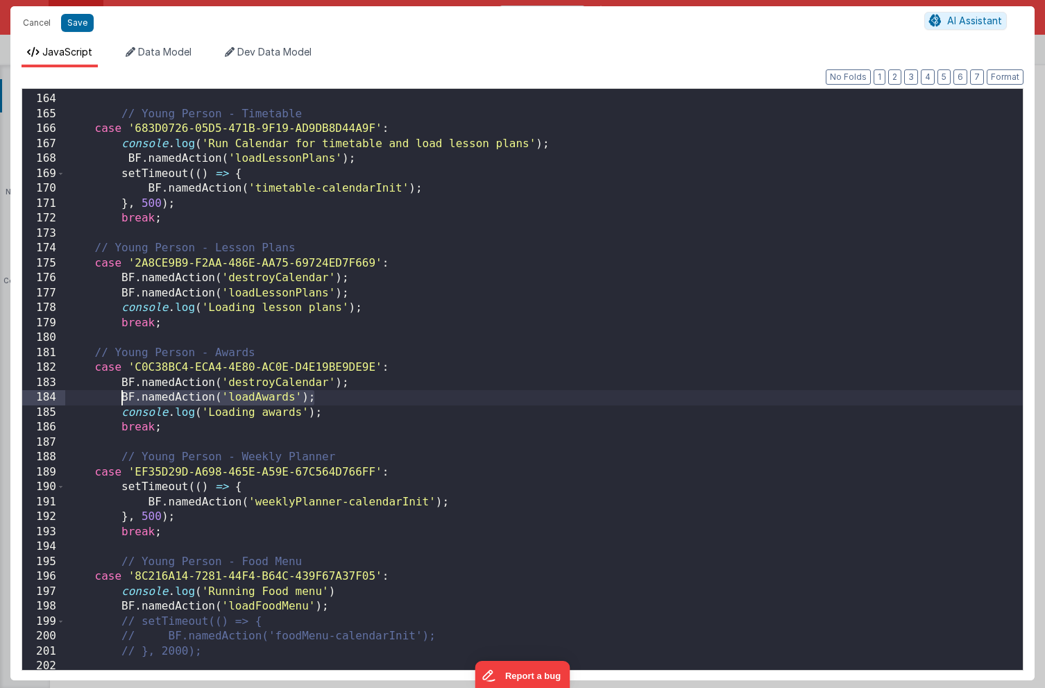
drag, startPoint x: 318, startPoint y: 398, endPoint x: 122, endPoint y: 396, distance: 195.8
click at [122, 396] on div "break ; // Young Person - Timetable case '683D0726-05D5-471B-9F19-AD9DB8D44A9F'…" at bounding box center [544, 382] width 958 height 611
click at [370, 296] on div "break ; // Young Person - Timetable case '683D0726-05D5-471B-9F19-AD9DB8D44A9F'…" at bounding box center [544, 382] width 958 height 611
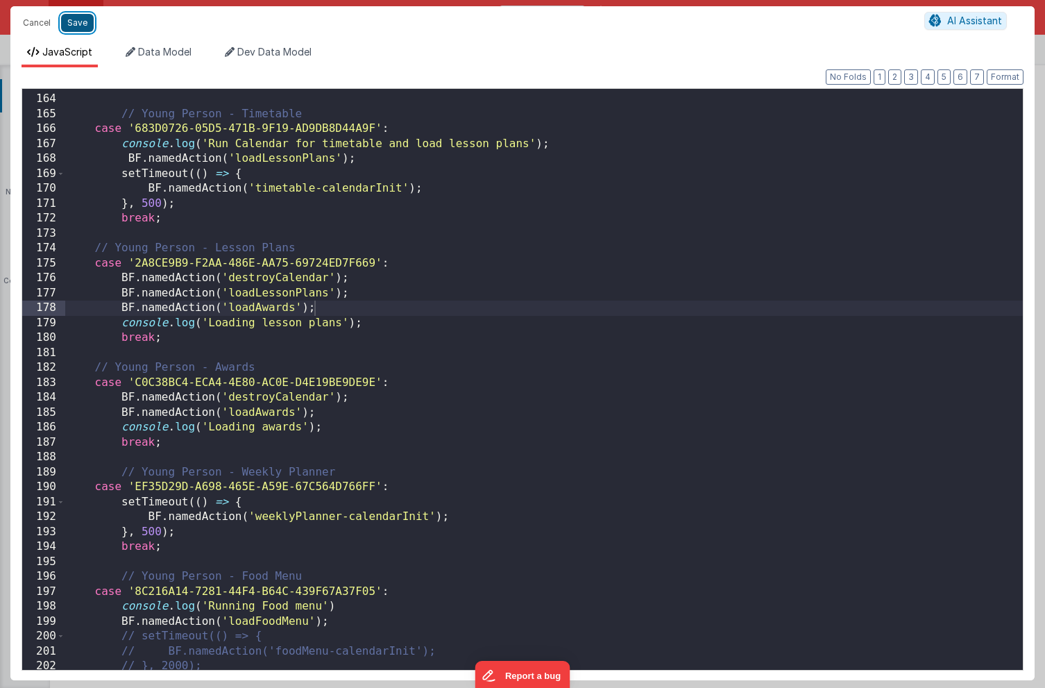
click at [88, 23] on button "Save" at bounding box center [77, 23] width 33 height 18
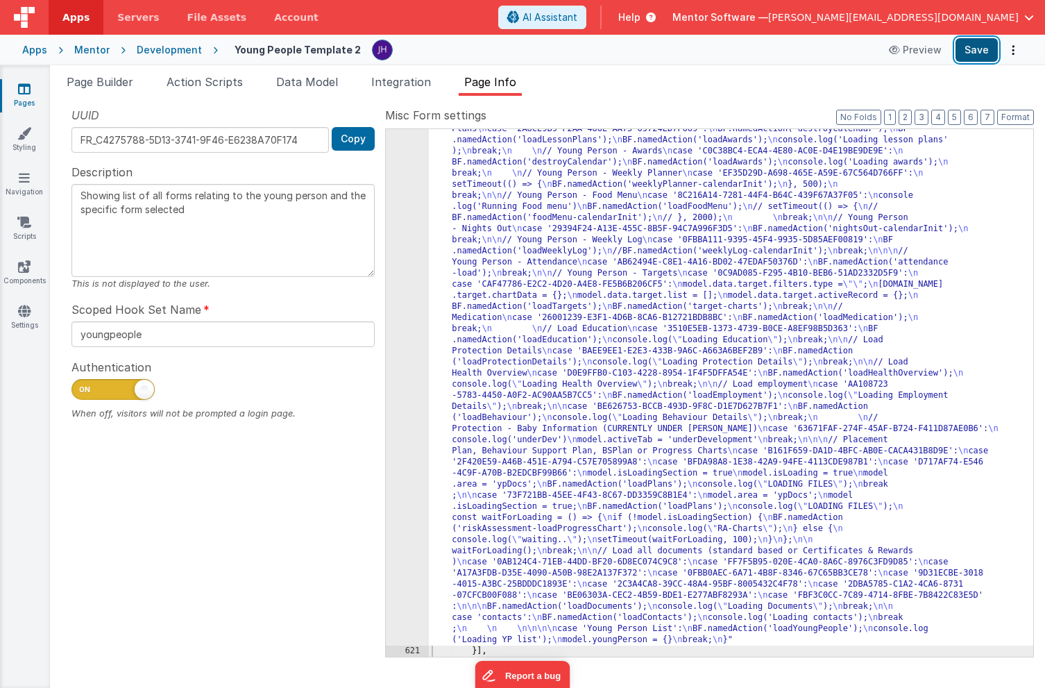
click at [976, 51] on button "Save" at bounding box center [977, 50] width 42 height 24
click at [90, 79] on span "Page Builder" at bounding box center [100, 82] width 67 height 14
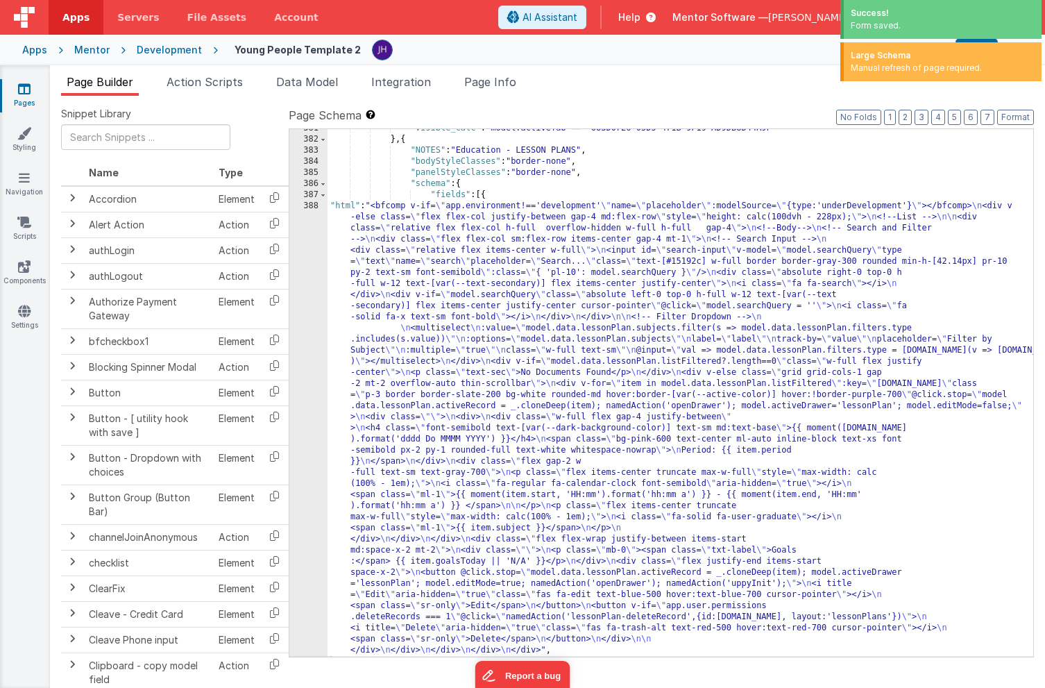
scroll to position [9125, 0]
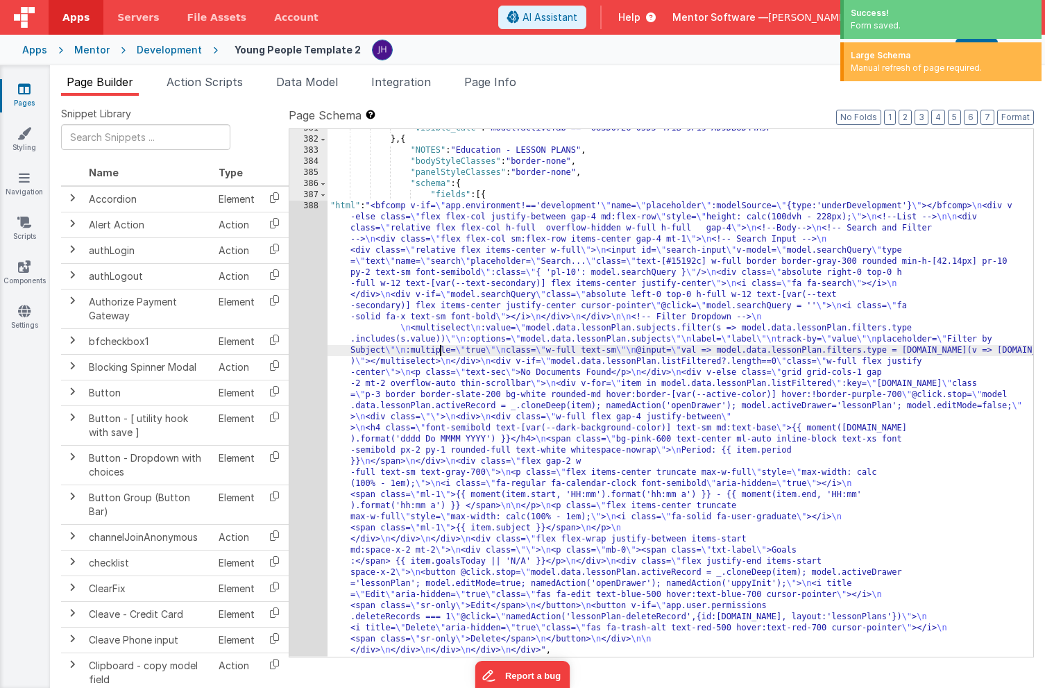
click at [442, 346] on div ""visible_calc" : "model.activeTab == '683D0726-05D5-471B-9F19-AD9DB8D44A9F'" } …" at bounding box center [681, 398] width 706 height 550
click at [311, 330] on div "388" at bounding box center [308, 428] width 38 height 455
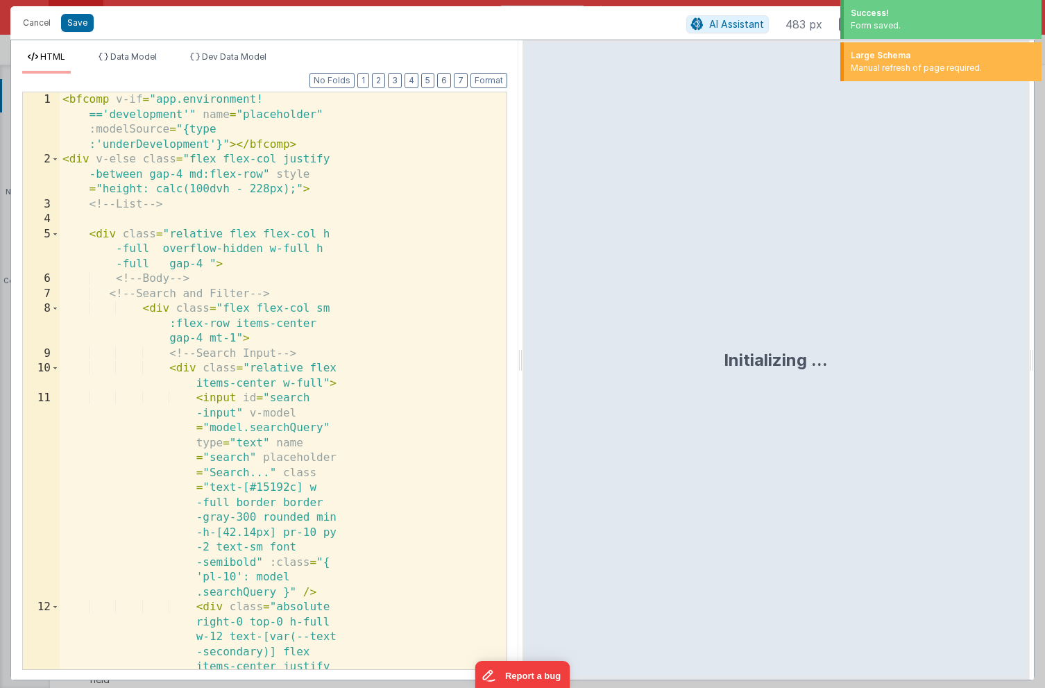
scroll to position [9132, 0]
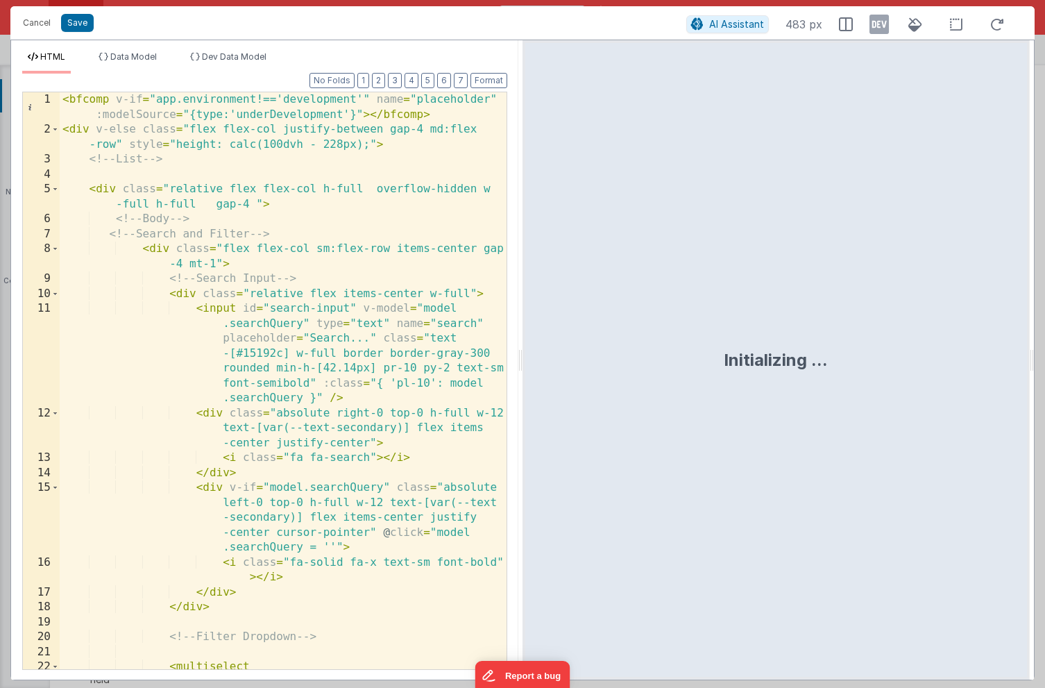
click at [406, 78] on div "Format 7 6 5 4 3 2 1 No Folds 1 2 3 4 5 6 7 8 9 10 11 12 13 14 15 16 17 18 19 2…" at bounding box center [264, 371] width 485 height 595
click at [398, 80] on button "3" at bounding box center [395, 80] width 14 height 15
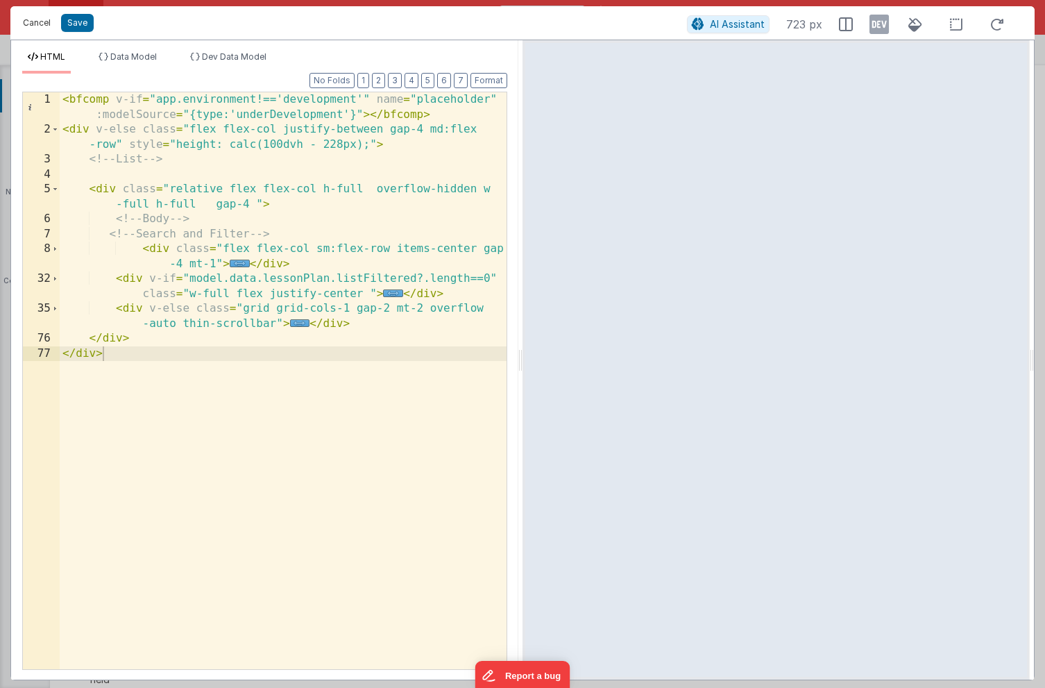
drag, startPoint x: 39, startPoint y: 27, endPoint x: 656, endPoint y: 110, distance: 622.7
click at [39, 26] on button "Cancel" at bounding box center [37, 22] width 42 height 19
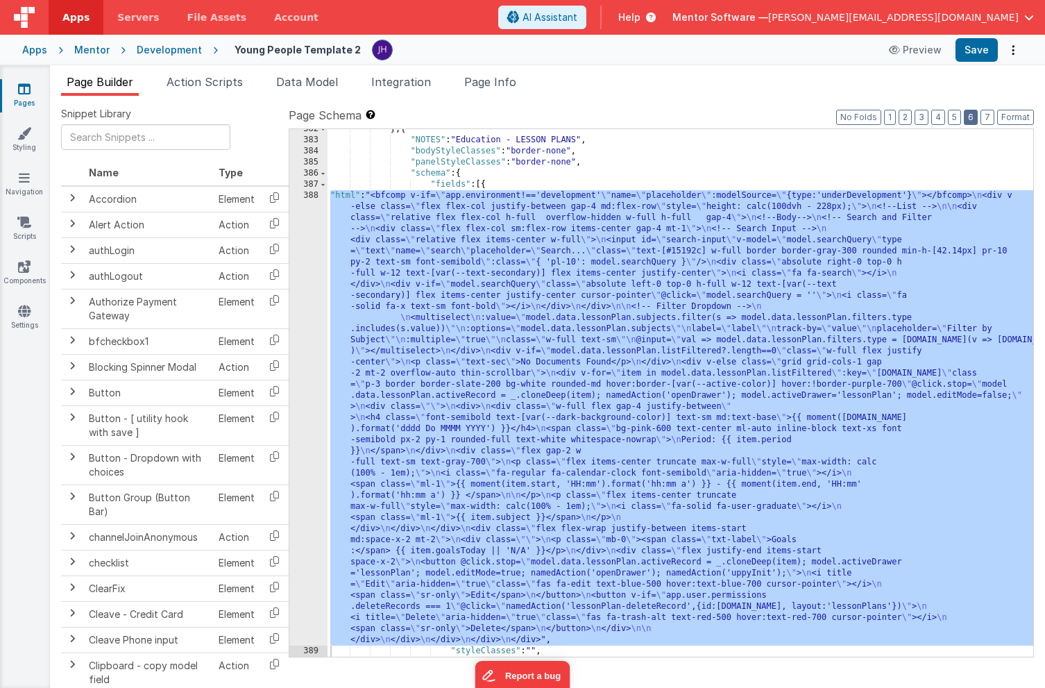
click at [974, 123] on button "6" at bounding box center [971, 117] width 14 height 15
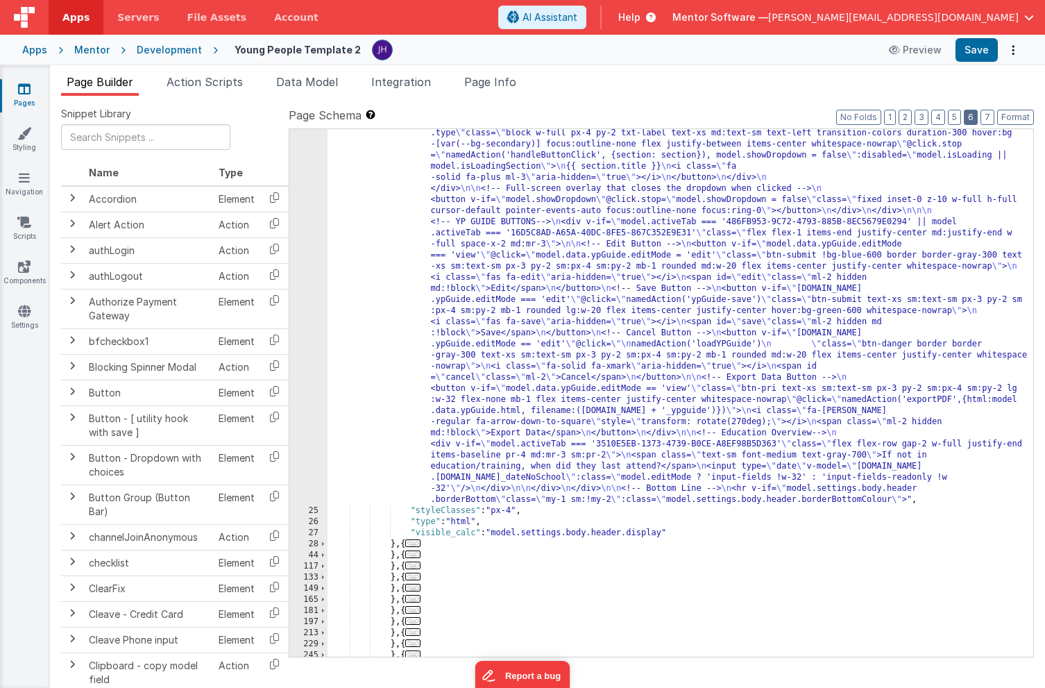
scroll to position [2200, 0]
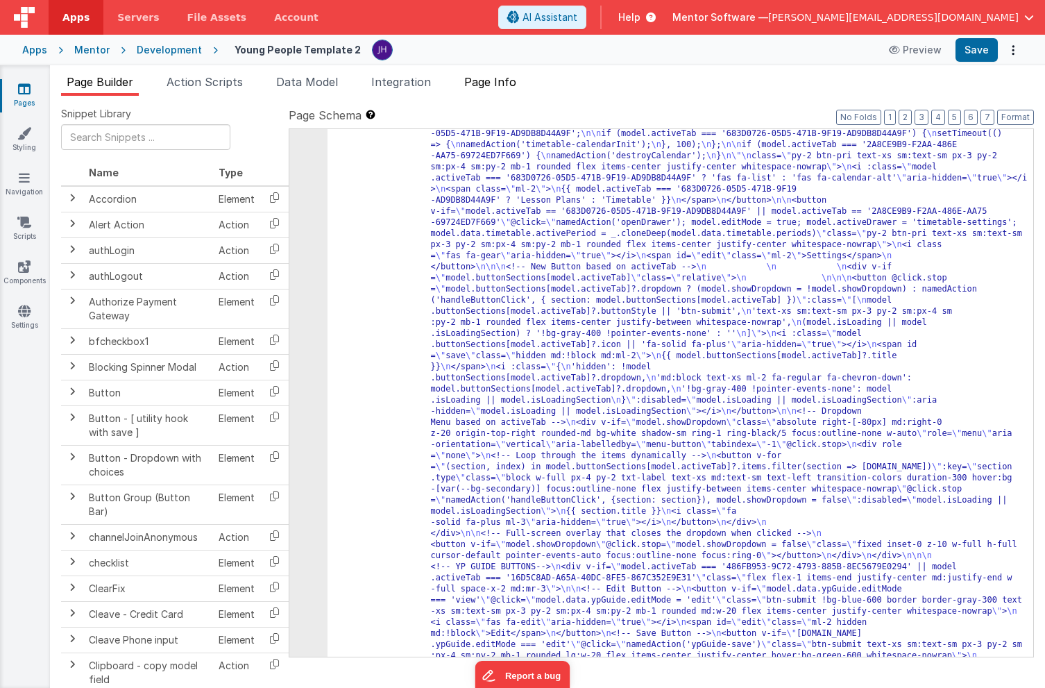
click at [499, 87] on span "Page Info" at bounding box center [490, 82] width 52 height 14
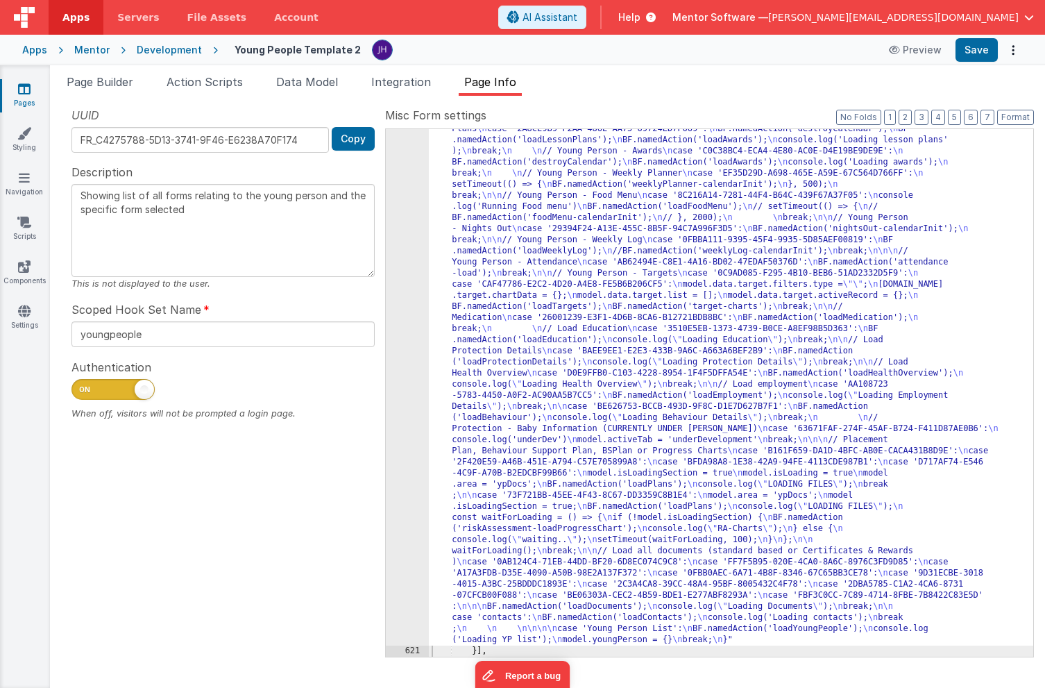
click at [630, 298] on div ""function" : "const tabId = action.options.tabId; \n let activeTabId; \n let is…" at bounding box center [731, 393] width 605 height 1583
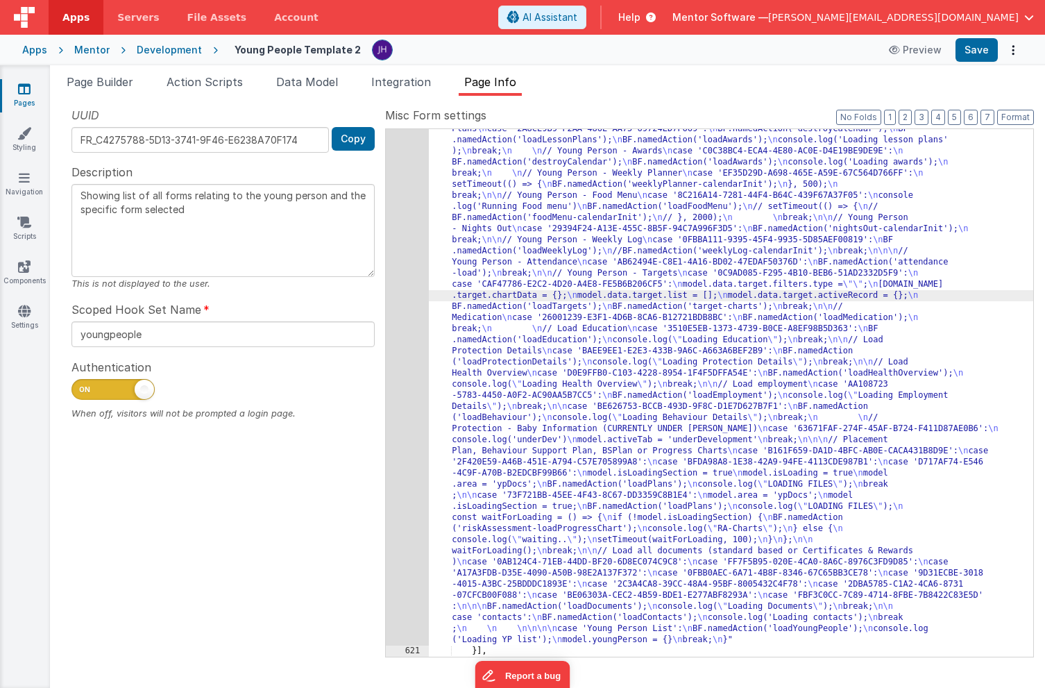
click at [400, 236] on div "620" at bounding box center [407, 124] width 43 height 1044
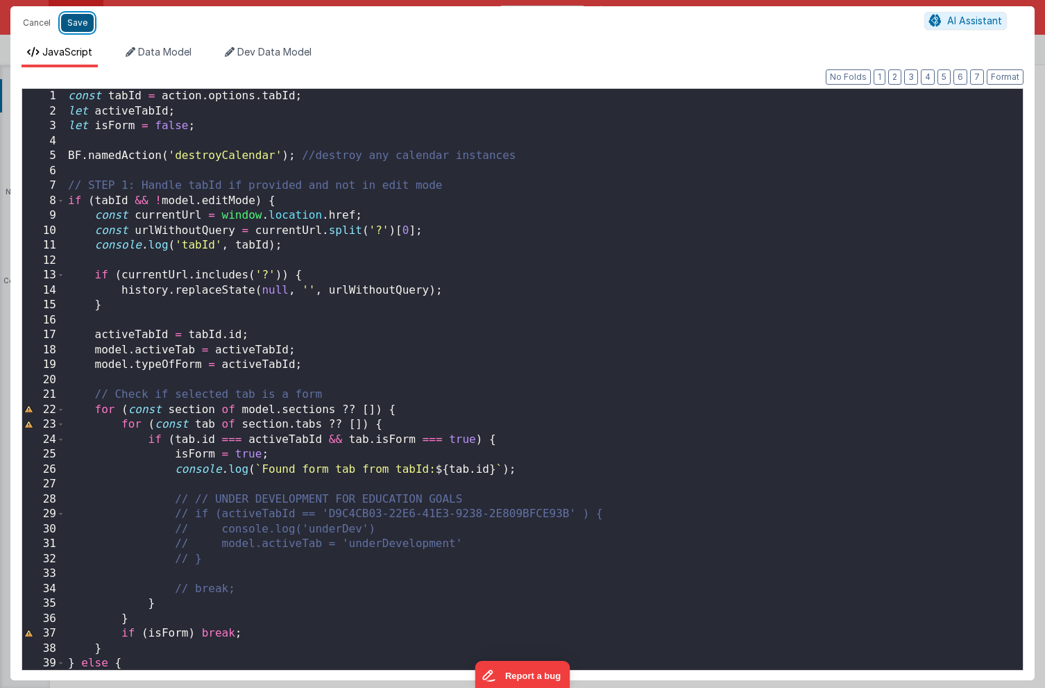
click at [75, 22] on button "Save" at bounding box center [77, 23] width 33 height 18
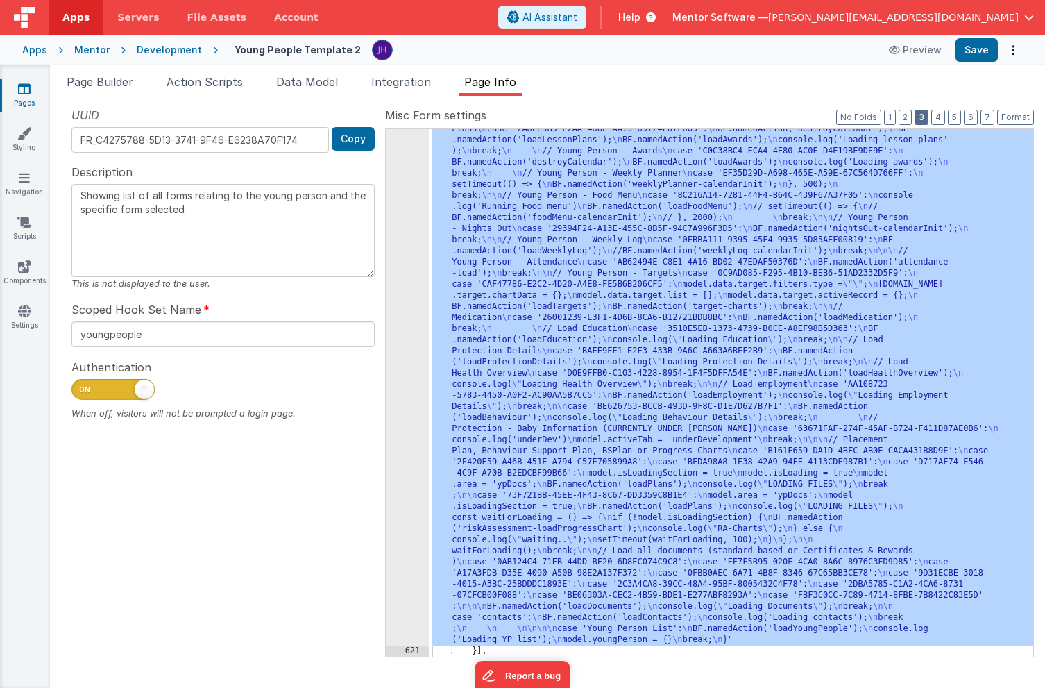
click at [927, 120] on button "3" at bounding box center [922, 117] width 14 height 15
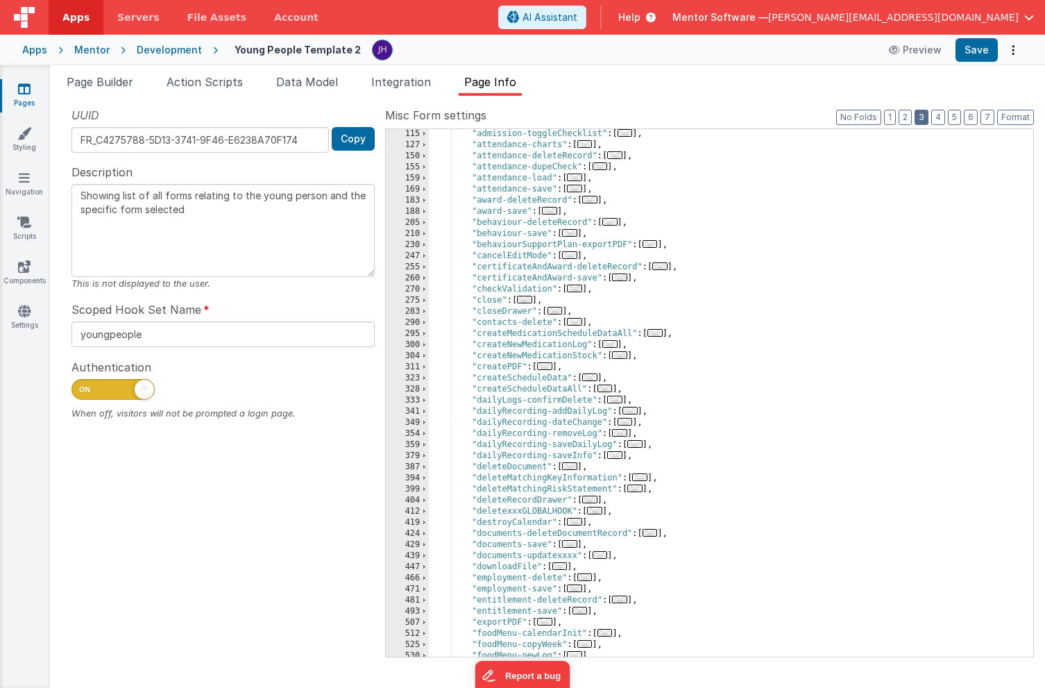
scroll to position [212, 0]
click at [576, 523] on span "..." at bounding box center [574, 522] width 15 height 8
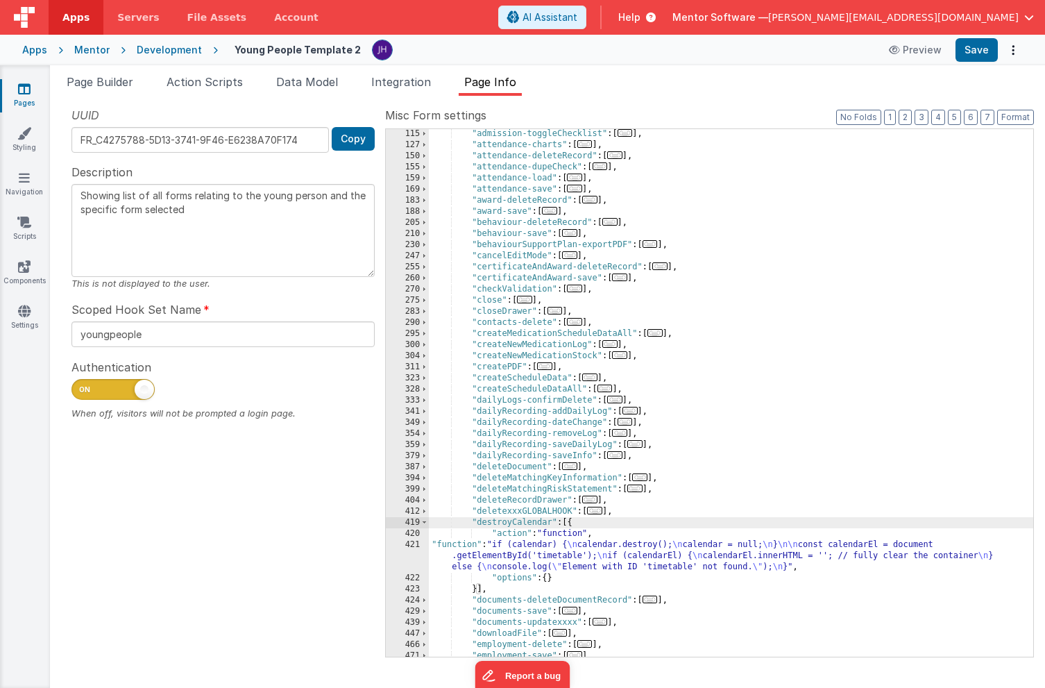
click at [545, 555] on div ""admission-toggleChecklist" : [ ... ] , "attendance-charts" : [ ... ] , "attend…" at bounding box center [731, 403] width 605 height 550
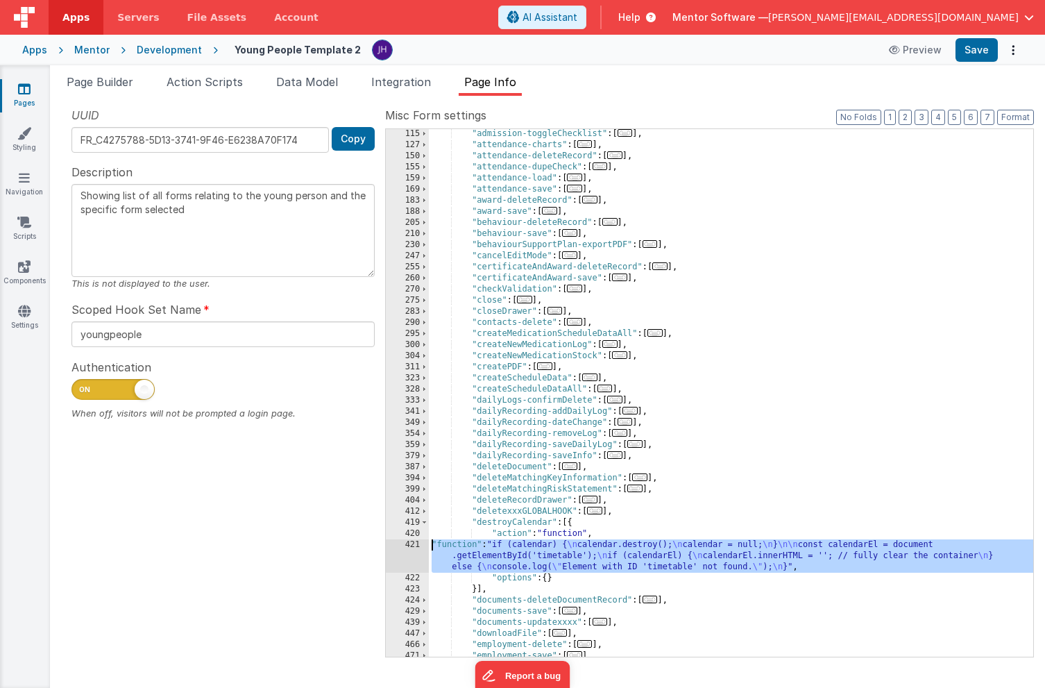
click at [404, 550] on div "421" at bounding box center [407, 555] width 43 height 33
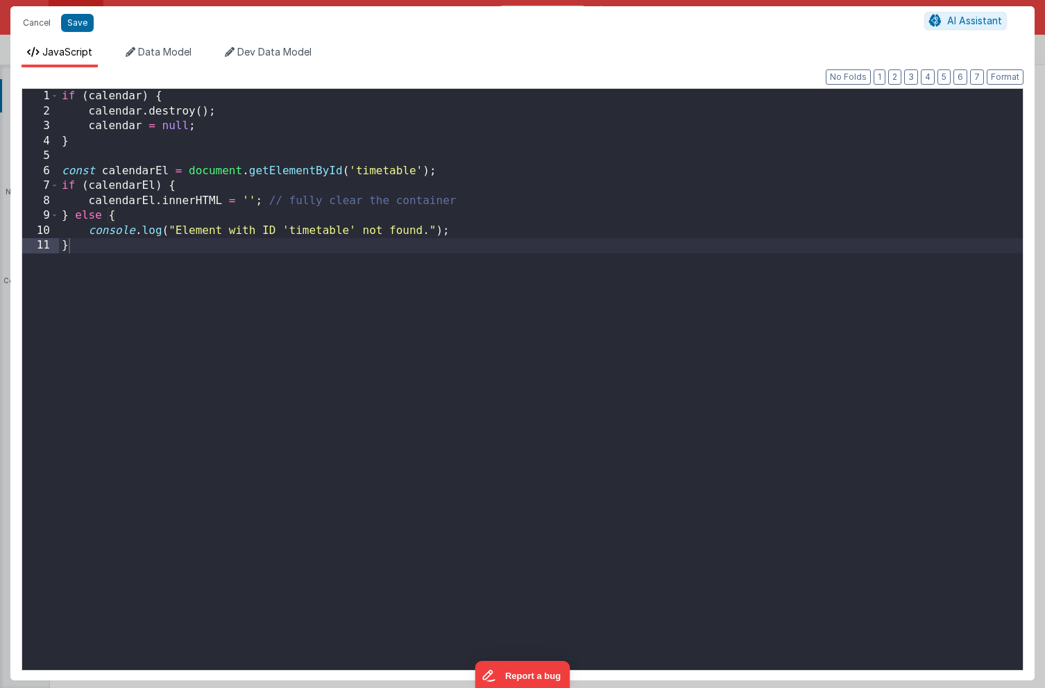
click at [194, 151] on div "if ( calendar ) { calendar . destroy ( ) ; calendar = null ; } const calendarEl…" at bounding box center [541, 394] width 964 height 611
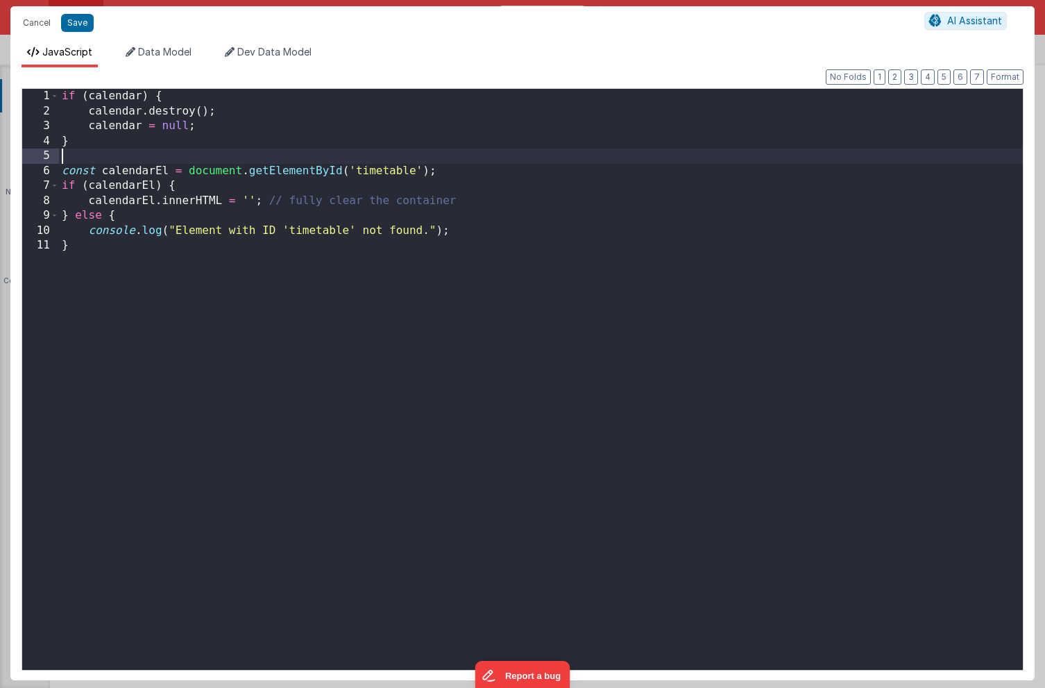
click at [194, 151] on div "if ( calendar ) { calendar . destroy ( ) ; calendar = null ; } const calendarEl…" at bounding box center [541, 394] width 964 height 611
click at [121, 143] on div "if ( calendar ) { calendar . destroy ( ) ; calendar = null ; } ; const calendar…" at bounding box center [541, 394] width 964 height 611
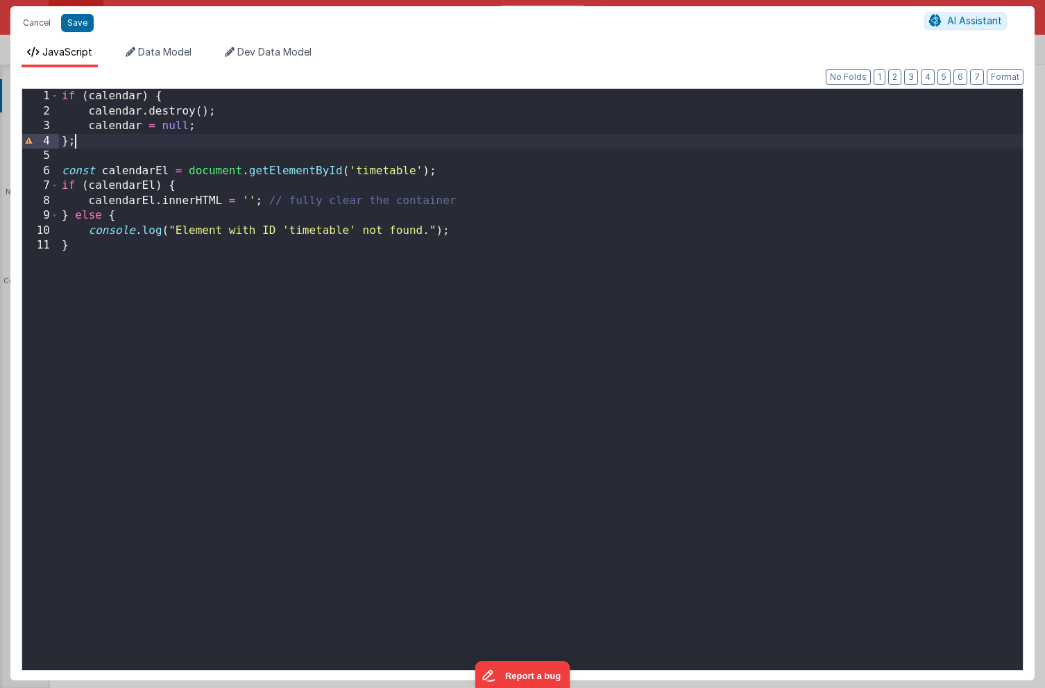
click at [81, 140] on div "if ( calendar ) { calendar . destroy ( ) ; calendar = null ; } ; const calendar…" at bounding box center [541, 394] width 964 height 611
click at [69, 24] on button "Save" at bounding box center [77, 23] width 33 height 18
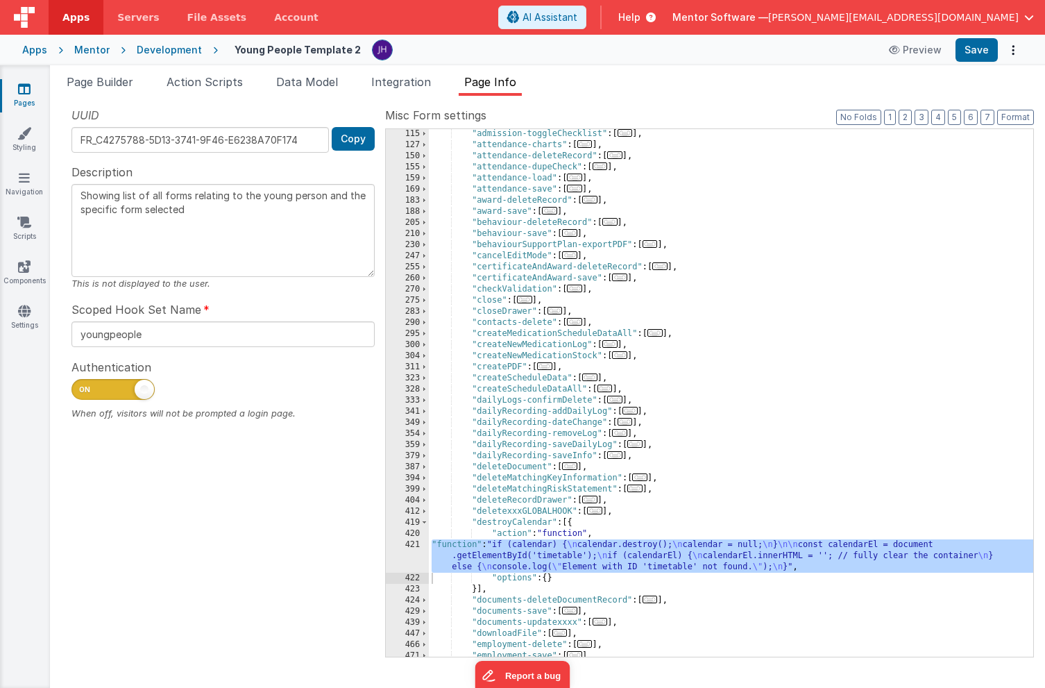
click at [501, 555] on div ""admission-toggleChecklist" : [ ... ] , "attendance-charts" : [ ... ] , "attend…" at bounding box center [731, 403] width 605 height 550
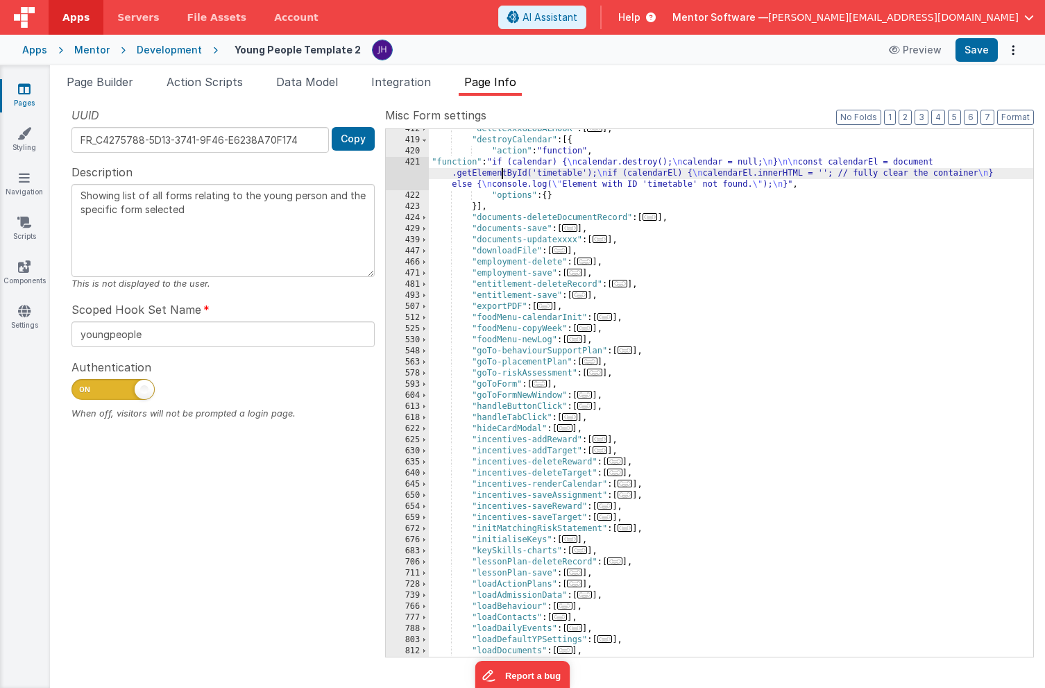
scroll to position [594, 0]
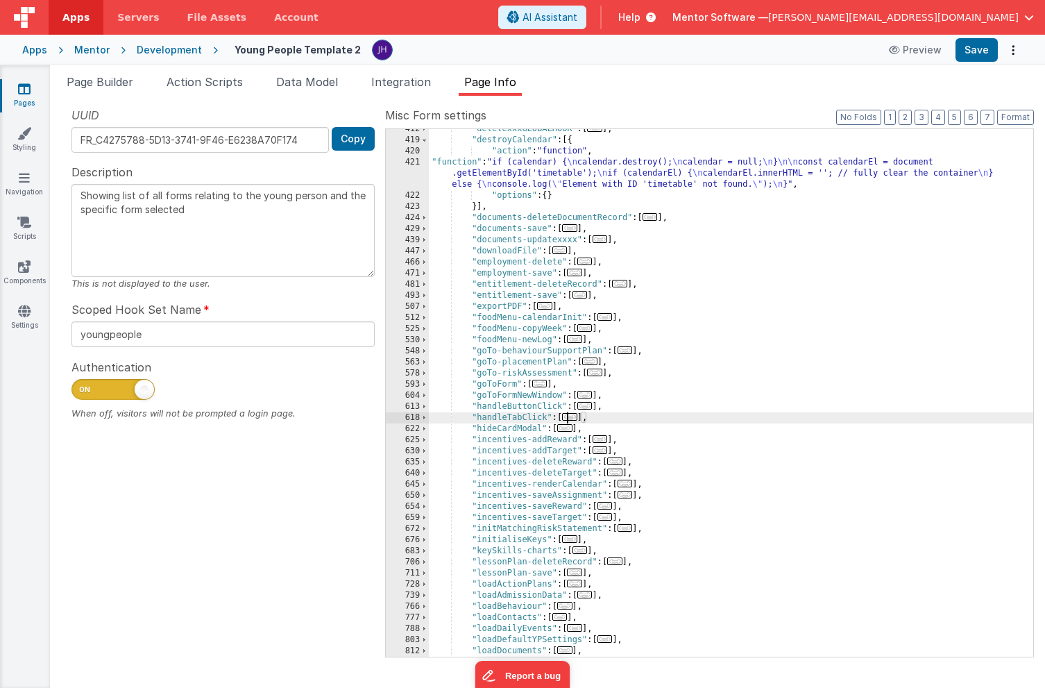
click at [573, 420] on span "..." at bounding box center [569, 417] width 15 height 8
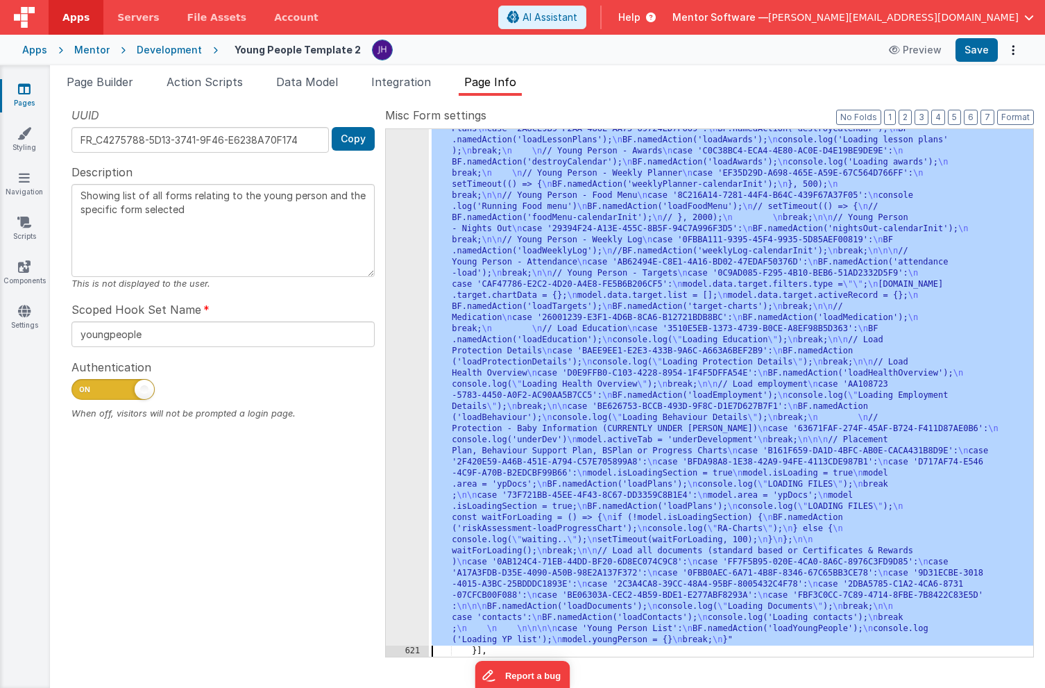
scroll to position [1427, 0]
click at [398, 348] on div "620" at bounding box center [407, 124] width 43 height 1044
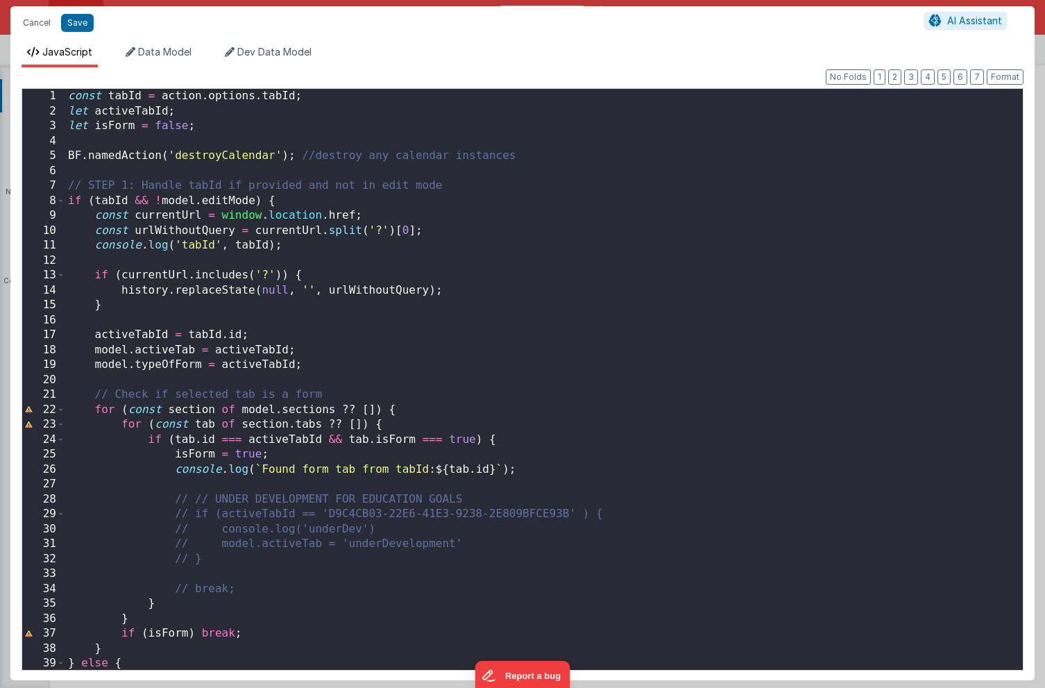
click at [68, 157] on div "const tabId = action . options . tabId ; let activeTabId ; let isForm = false ;…" at bounding box center [544, 394] width 958 height 611
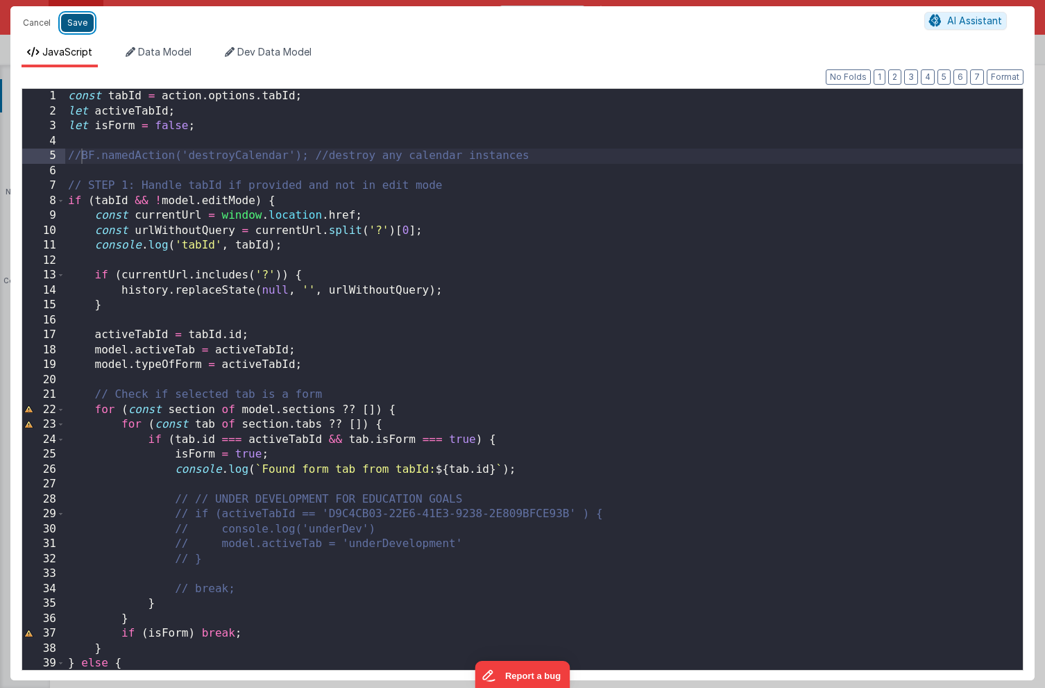
click at [81, 23] on button "Save" at bounding box center [77, 23] width 33 height 18
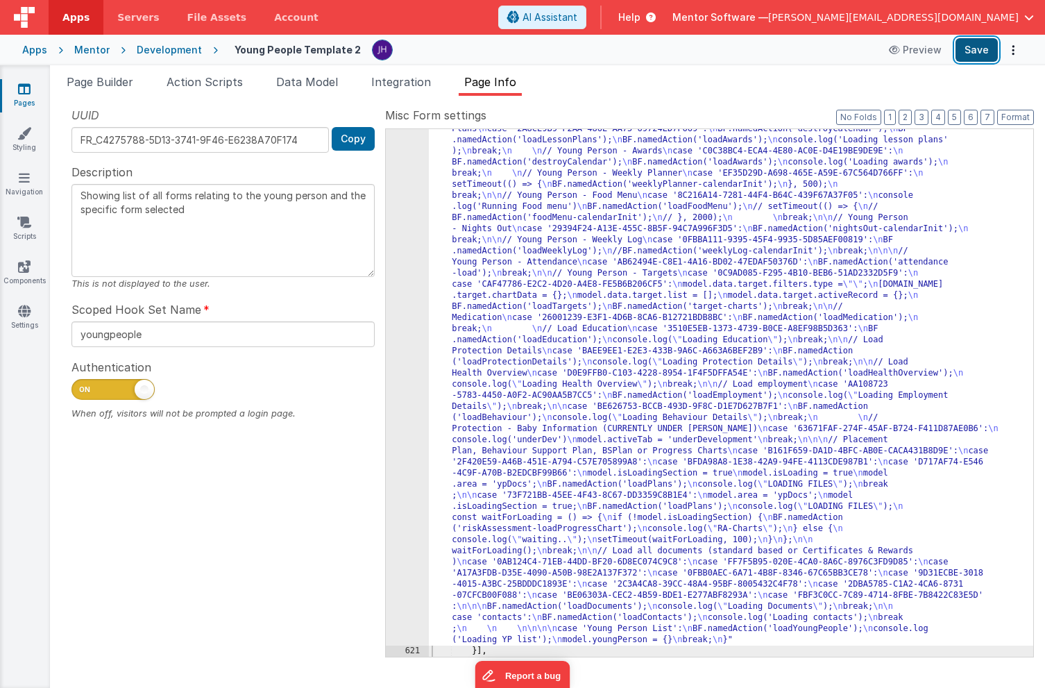
click at [975, 53] on button "Save" at bounding box center [977, 50] width 42 height 24
click at [103, 85] on span "Page Builder" at bounding box center [100, 82] width 67 height 14
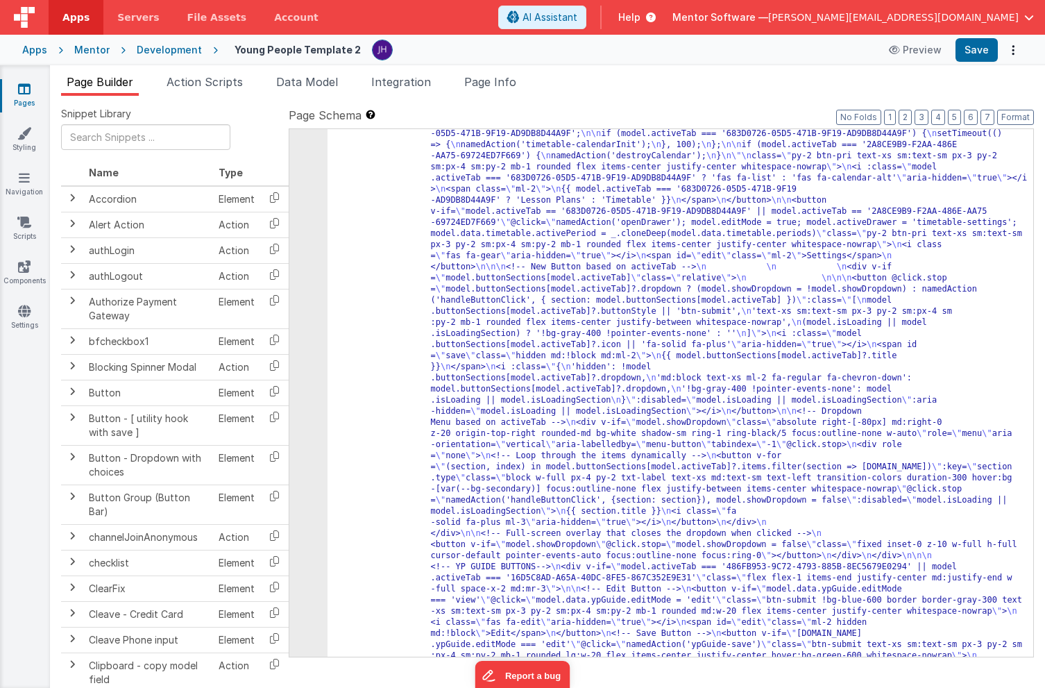
click at [98, 85] on span "Page Builder" at bounding box center [100, 82] width 67 height 14
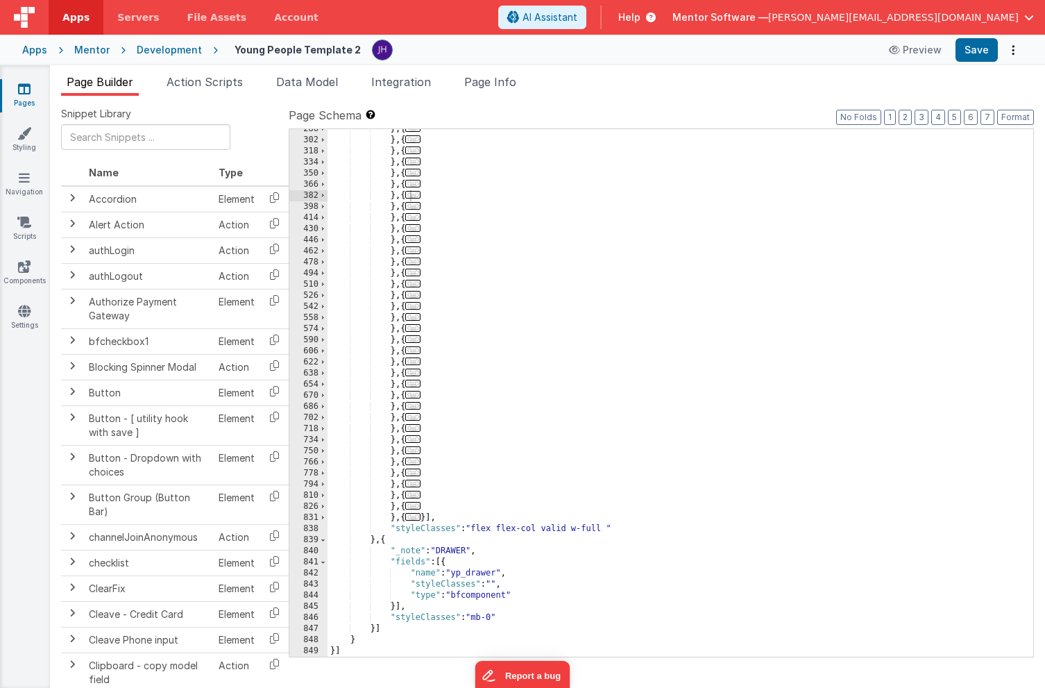
scroll to position [3082, 0]
click at [864, 119] on button "No Folds" at bounding box center [859, 117] width 45 height 15
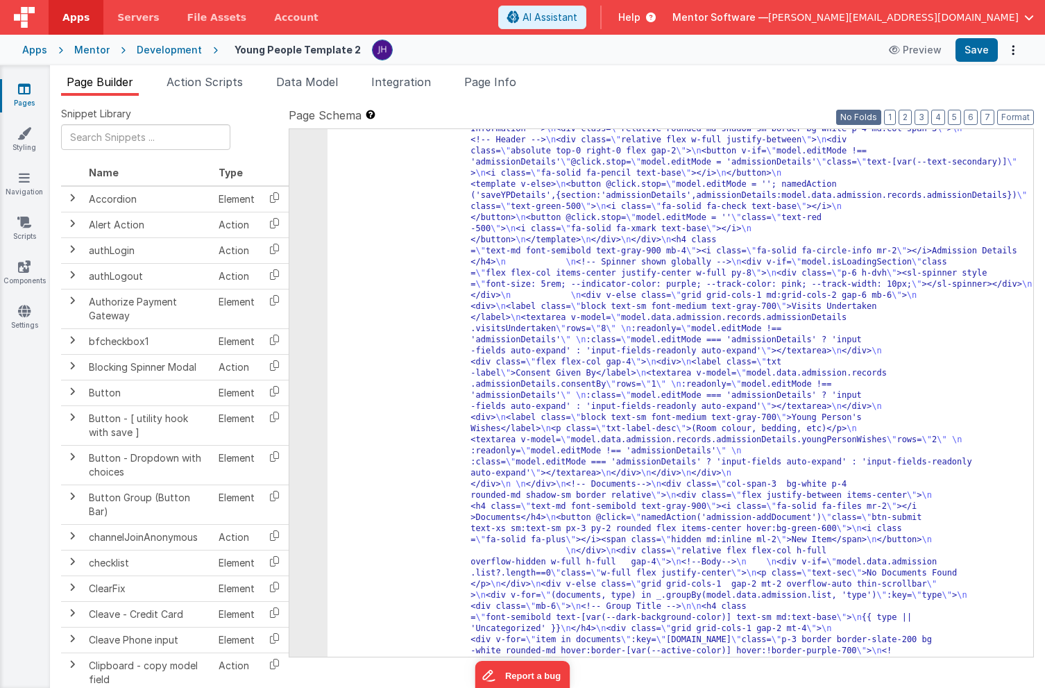
scroll to position [3960, 0]
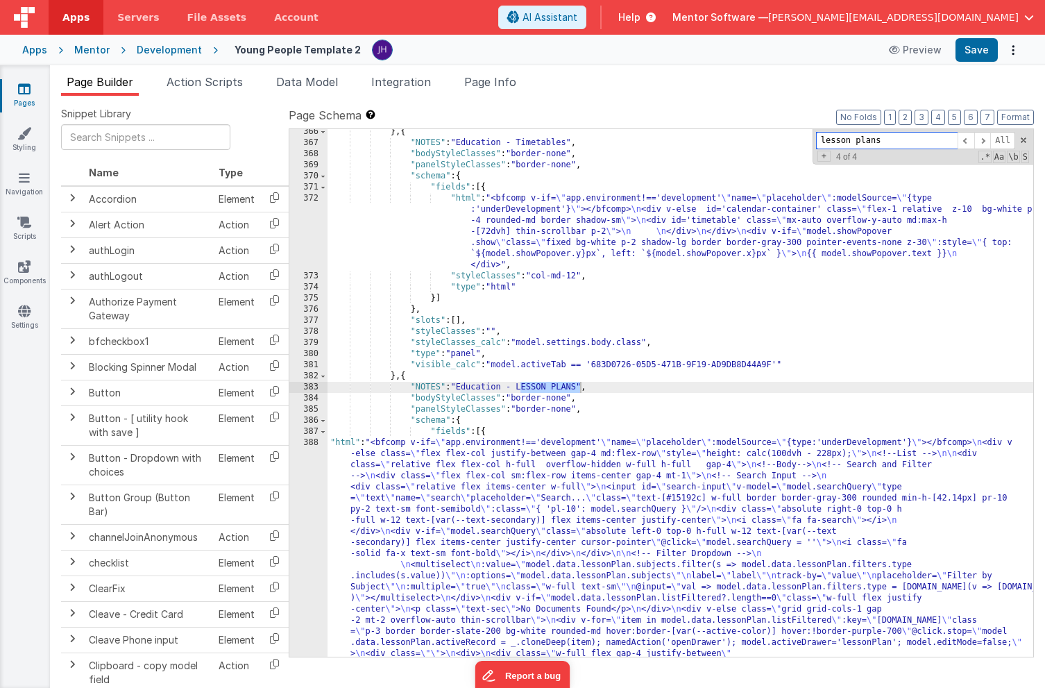
scroll to position [8964, 0]
click at [558, 484] on div "} , { "NOTES" : "Education - Timetables" , "bodyStyleClasses" : "border-none" ,…" at bounding box center [681, 623] width 706 height 994
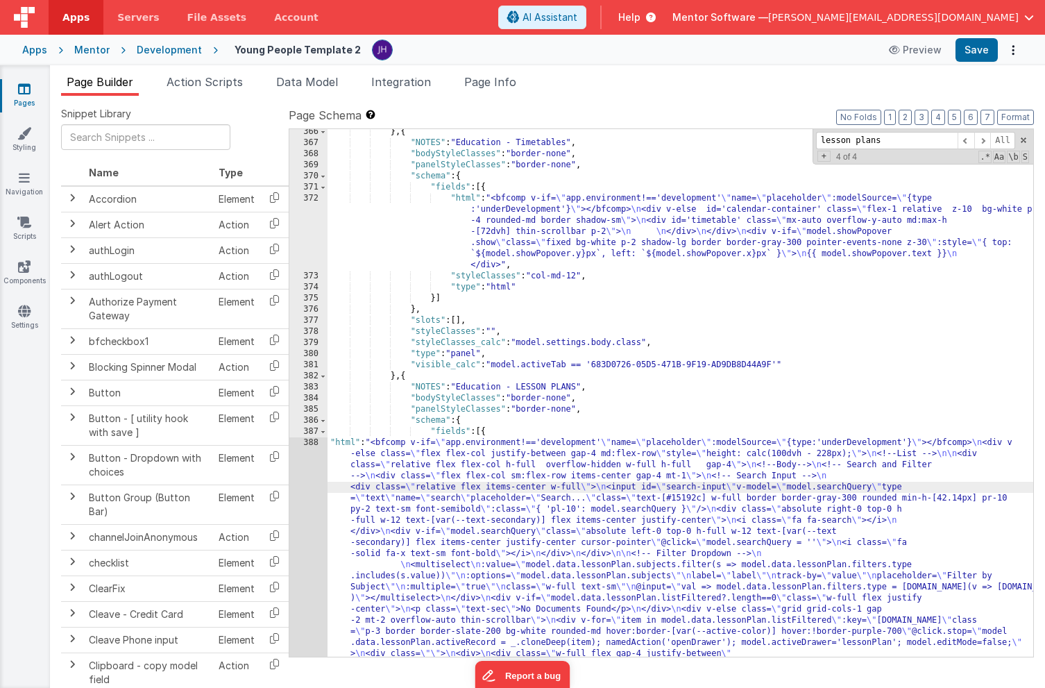
click at [310, 466] on div "388" at bounding box center [308, 664] width 38 height 455
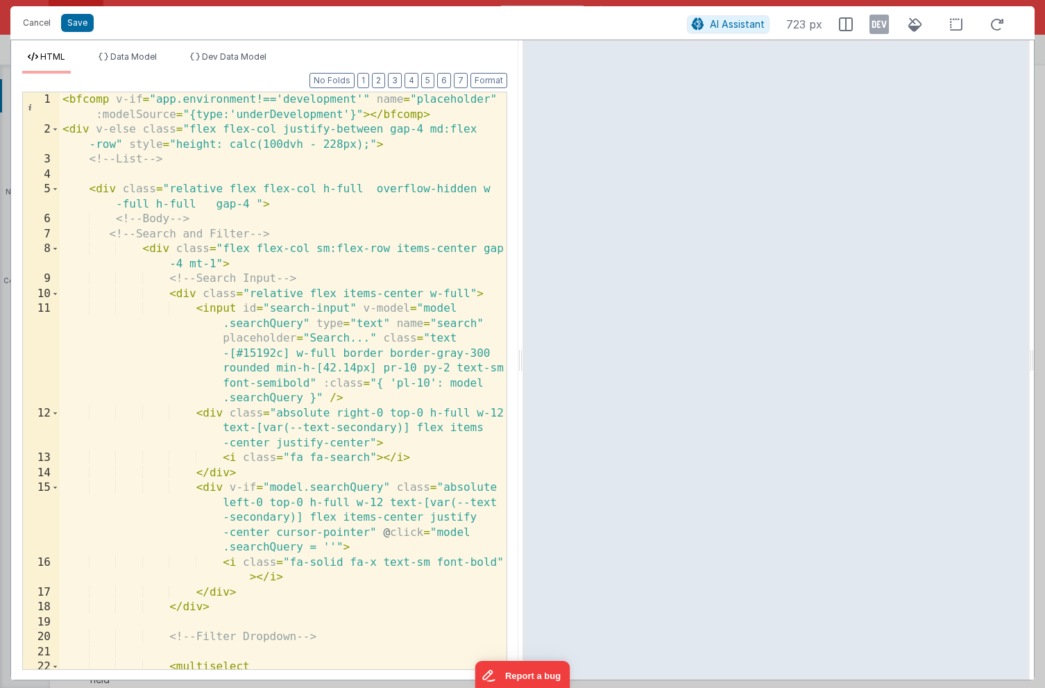
scroll to position [0, 0]
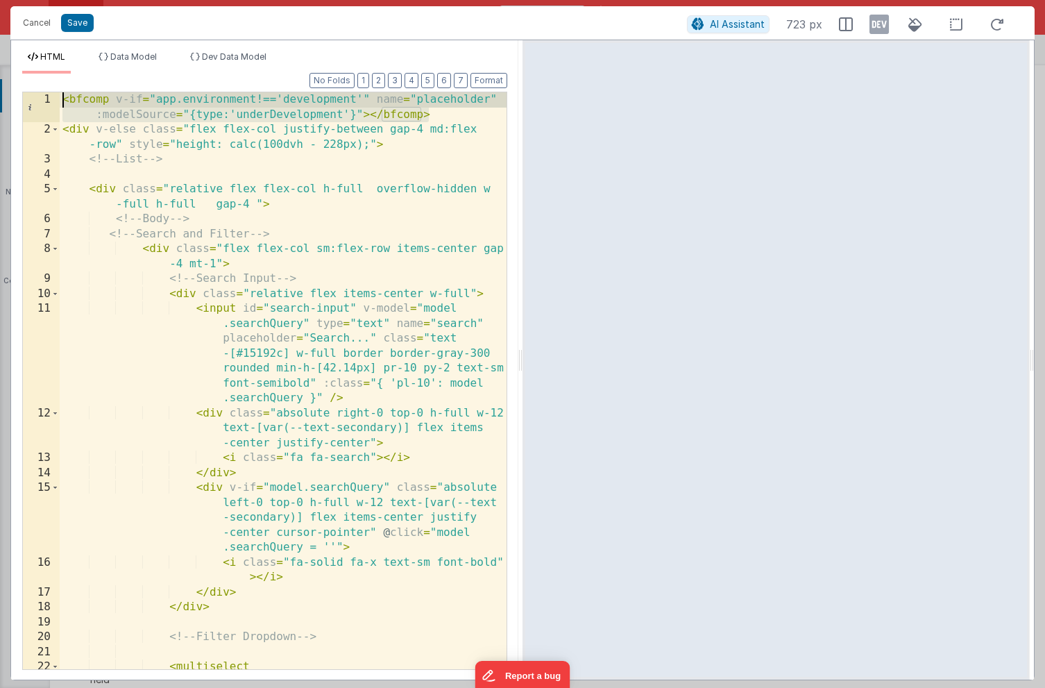
drag, startPoint x: 439, startPoint y: 115, endPoint x: -3, endPoint y: 97, distance: 441.9
click at [0, 97] on html "Cancel Save AI Assistant 723 px HTML Data Model Dev Data Model Format 7 6 5 4 3…" at bounding box center [522, 344] width 1045 height 688
click at [81, 23] on button "Save" at bounding box center [77, 23] width 33 height 18
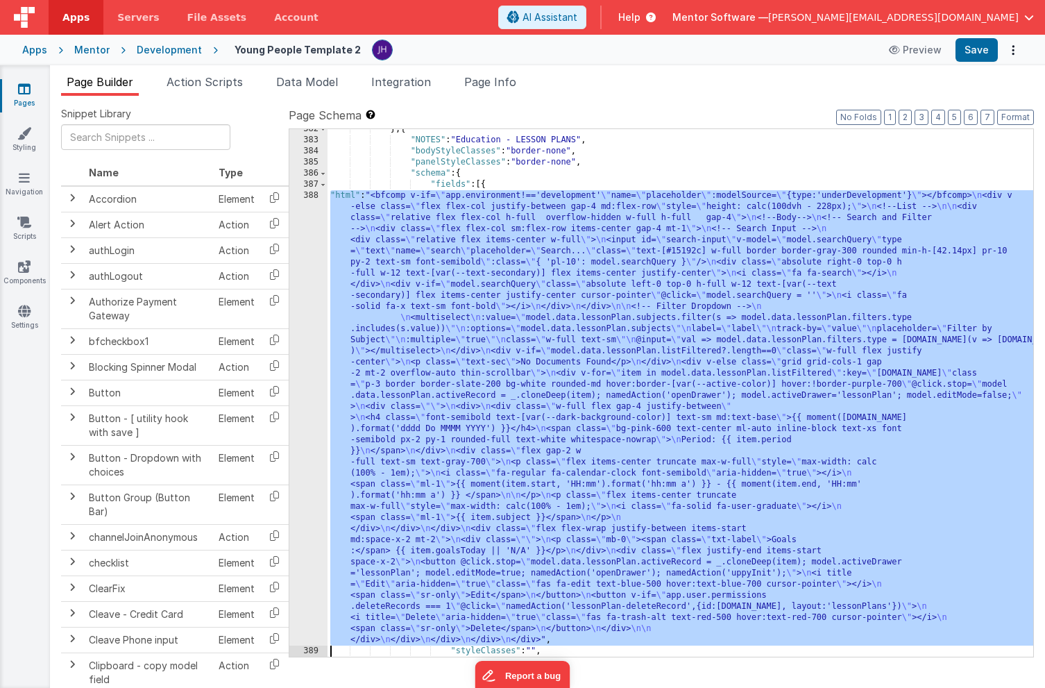
click at [812, 468] on div "} , { "NOTES" : "Education - LESSON PLANS" , "bodyStyleClasses" : "border-none"…" at bounding box center [681, 399] width 706 height 550
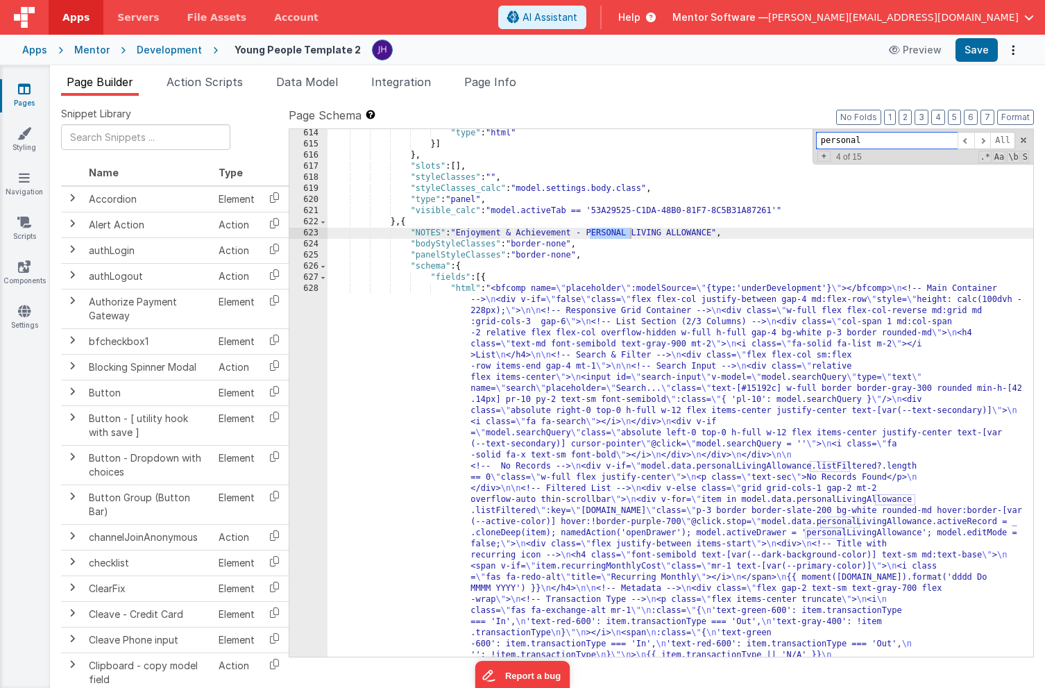
scroll to position [17645, 0]
type input "personal"
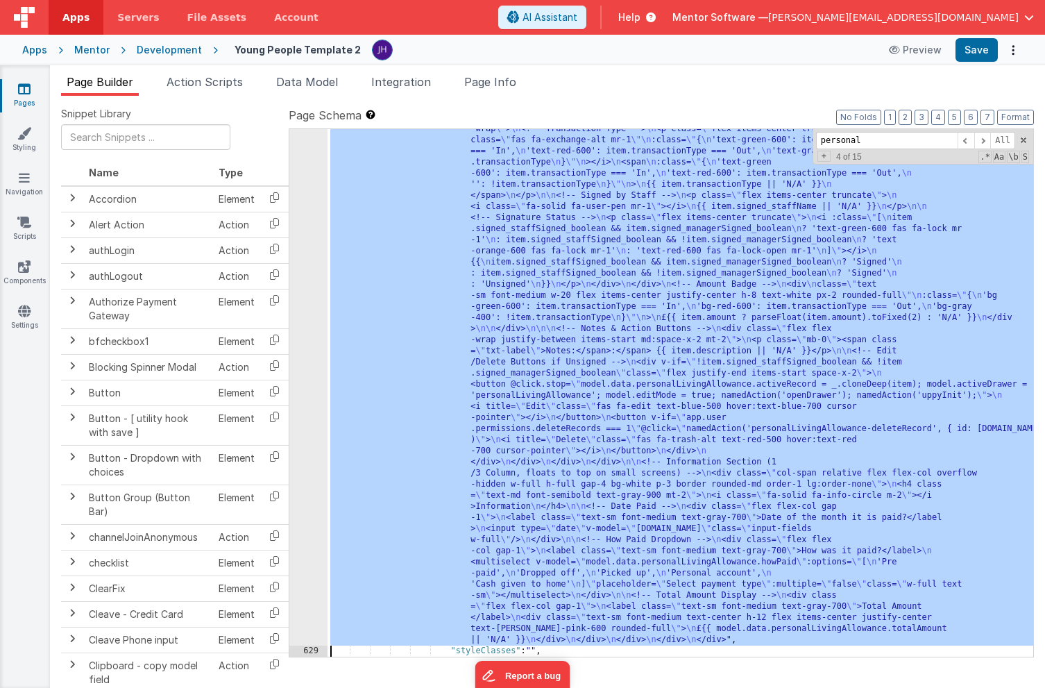
click at [306, 353] on div "628 629 630 631 632 633 634 635 636 637 638 639 640 641 642 643 644 645 646 647…" at bounding box center [308, 499] width 38 height 1372
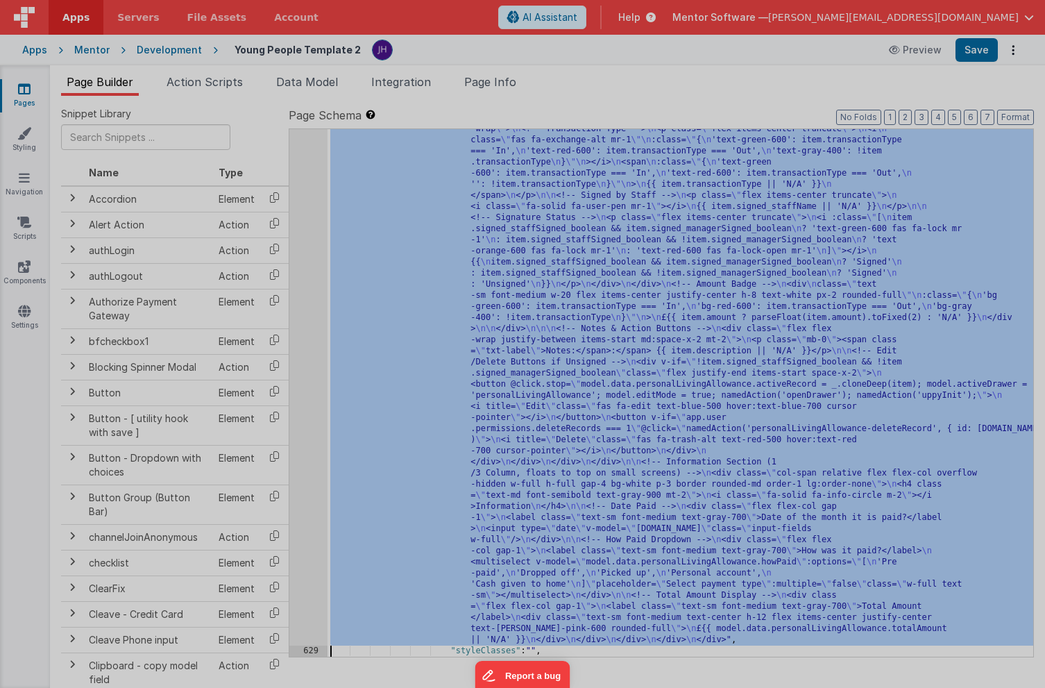
scroll to position [17965, 0]
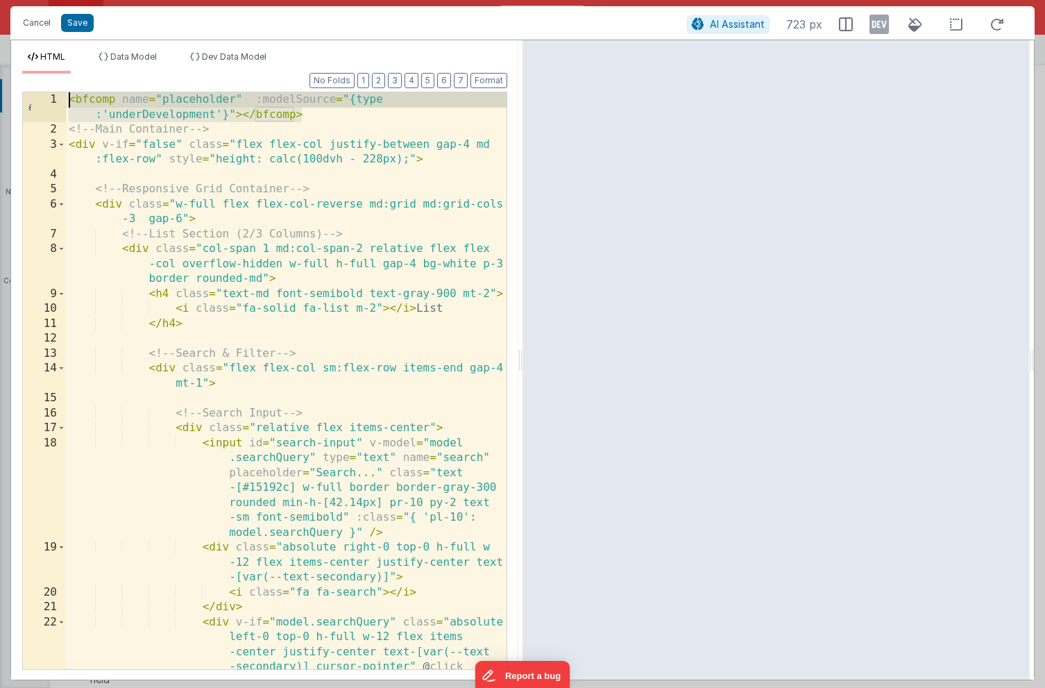
drag, startPoint x: 310, startPoint y: 117, endPoint x: 17, endPoint y: 92, distance: 294.0
click at [17, 92] on div "Format 7 6 5 4 3 2 1 No Folds 1 2 3 4 5 6 7 8 9 10 11 12 13 14 15 16 17 18 19 2…" at bounding box center [264, 377] width 507 height 606
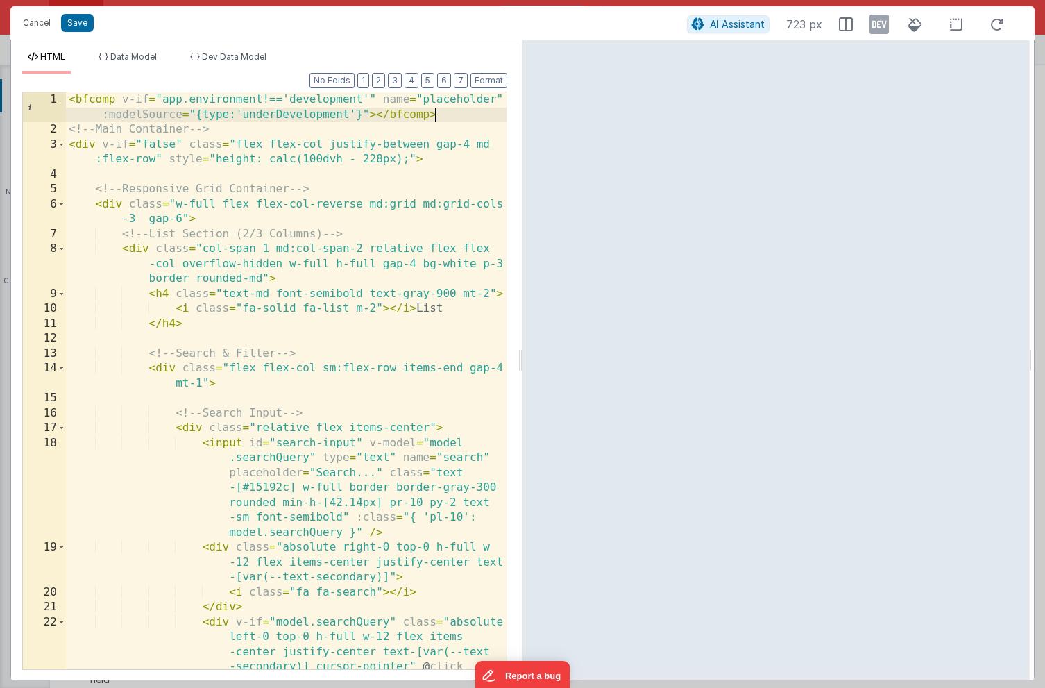
click at [127, 145] on div "< bfcomp v-if = "app.environment!=='development'" name = "placeholder" :modelSo…" at bounding box center [286, 433] width 441 height 682
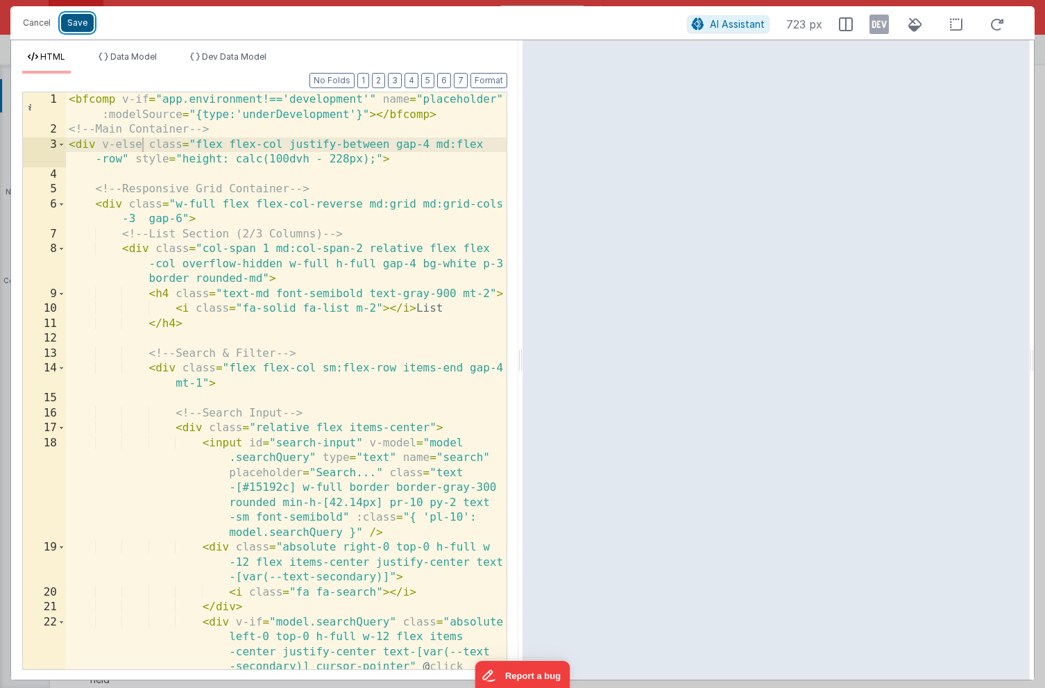
click at [80, 24] on button "Save" at bounding box center [77, 23] width 33 height 18
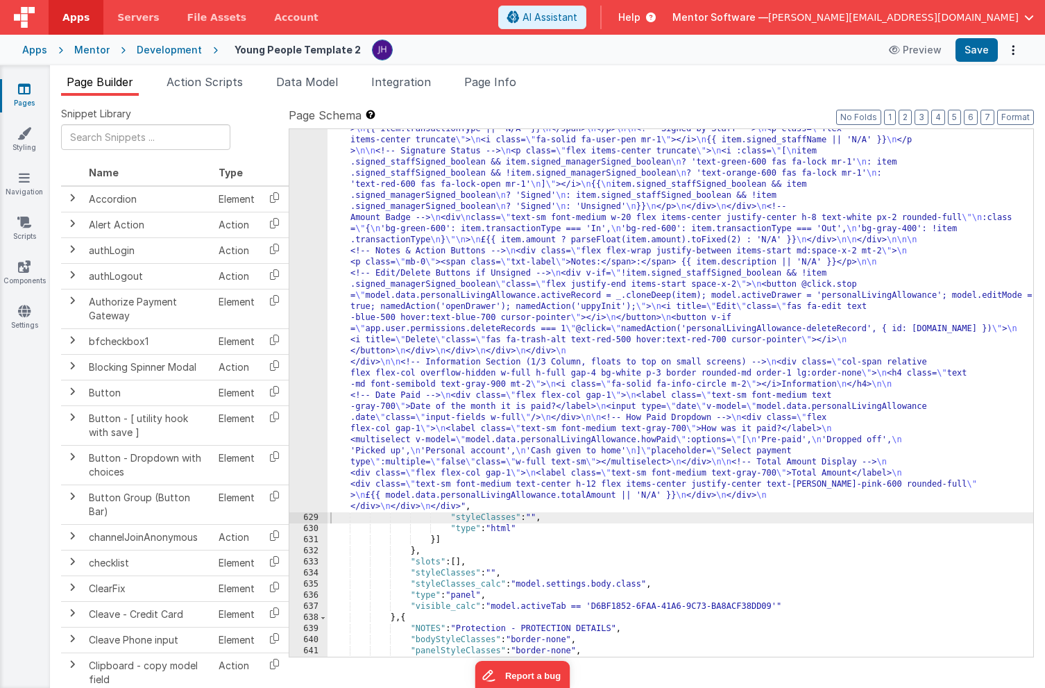
scroll to position [18037, 0]
click at [977, 53] on button "Save" at bounding box center [977, 50] width 42 height 24
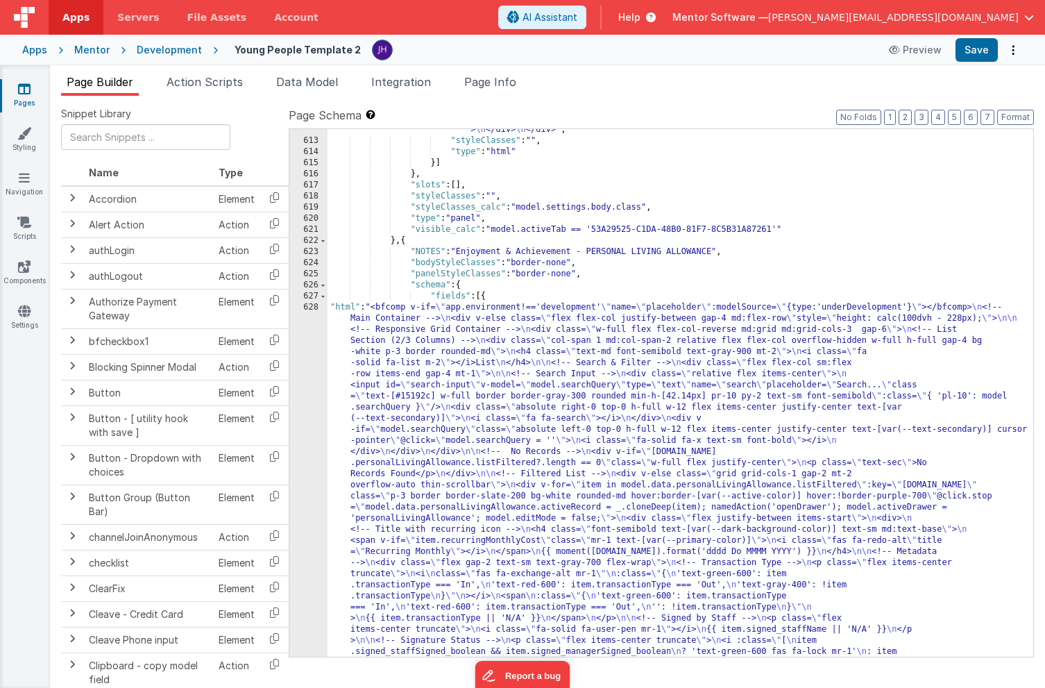
scroll to position [17656, 0]
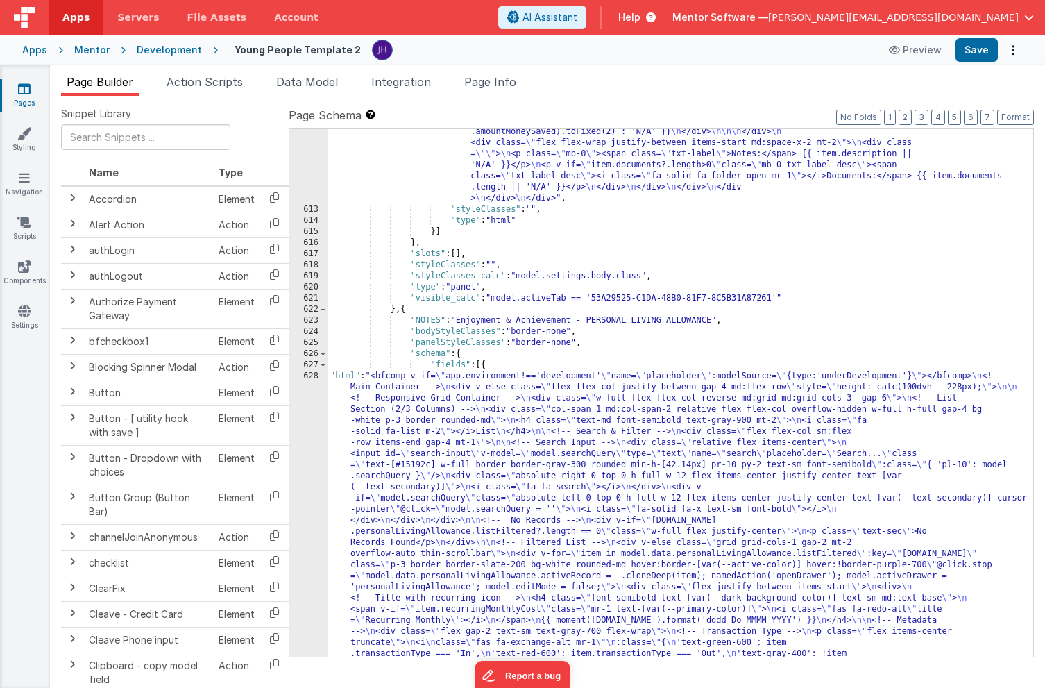
click at [308, 430] on div "612 613 614 615 616 617 618 619 620 621 622 623 624 625 626 627 628 629 630 631…" at bounding box center [308, 551] width 38 height 1761
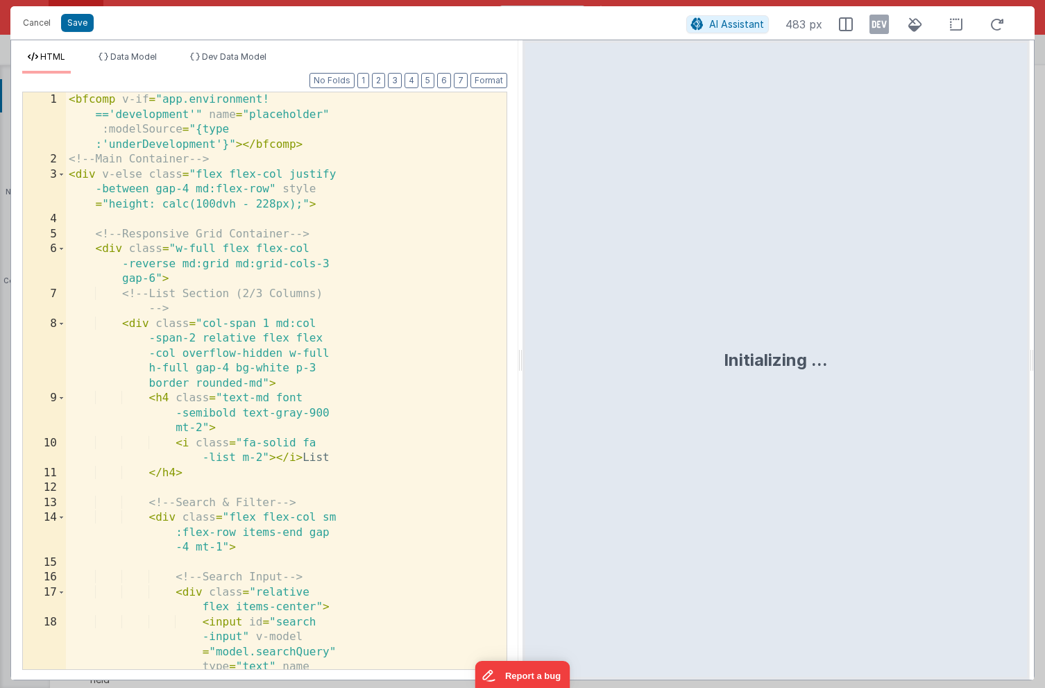
scroll to position [17946, 0]
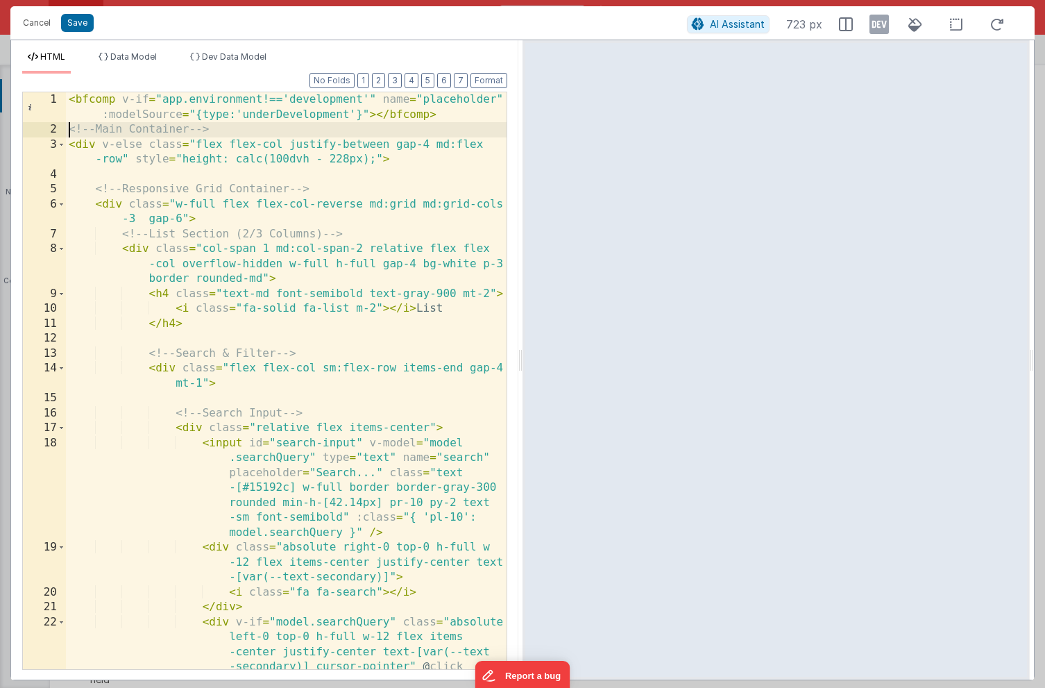
click at [71, 131] on div "< bfcomp v-if = "app.environment!=='development'" name = "placeholder" :modelSo…" at bounding box center [286, 433] width 441 height 682
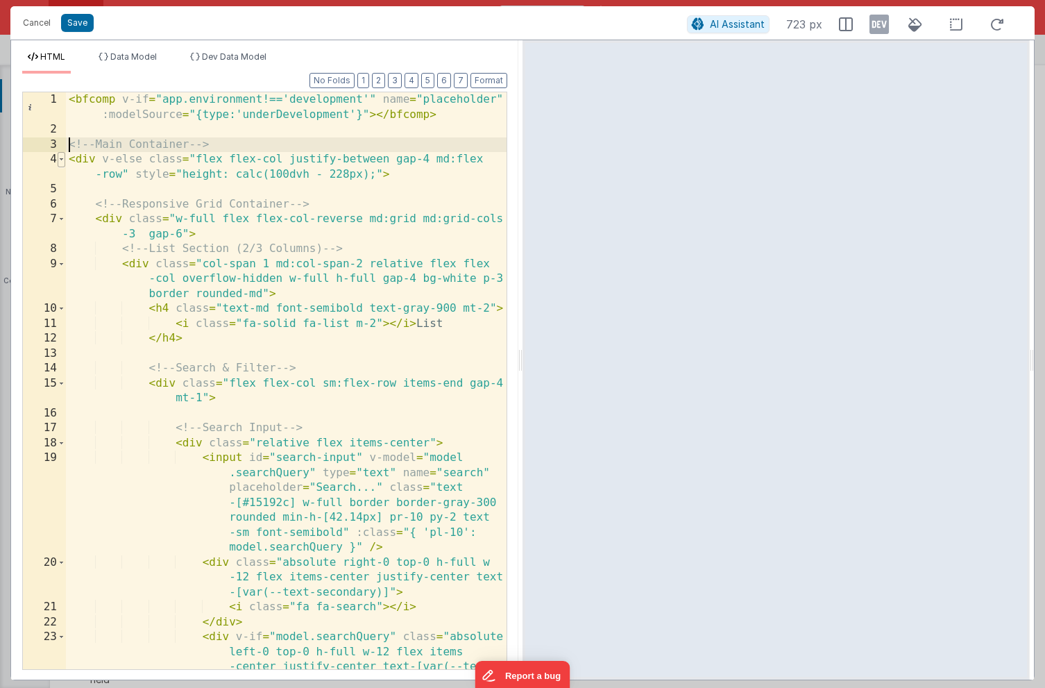
click at [63, 158] on span at bounding box center [62, 159] width 8 height 15
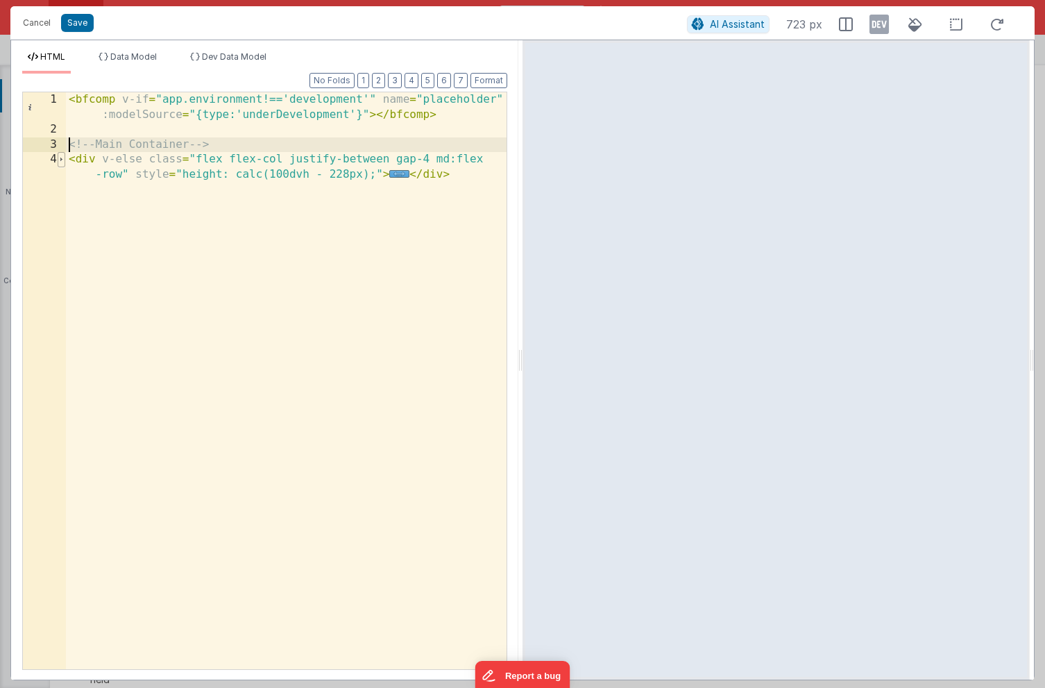
click at [63, 158] on span at bounding box center [62, 159] width 8 height 15
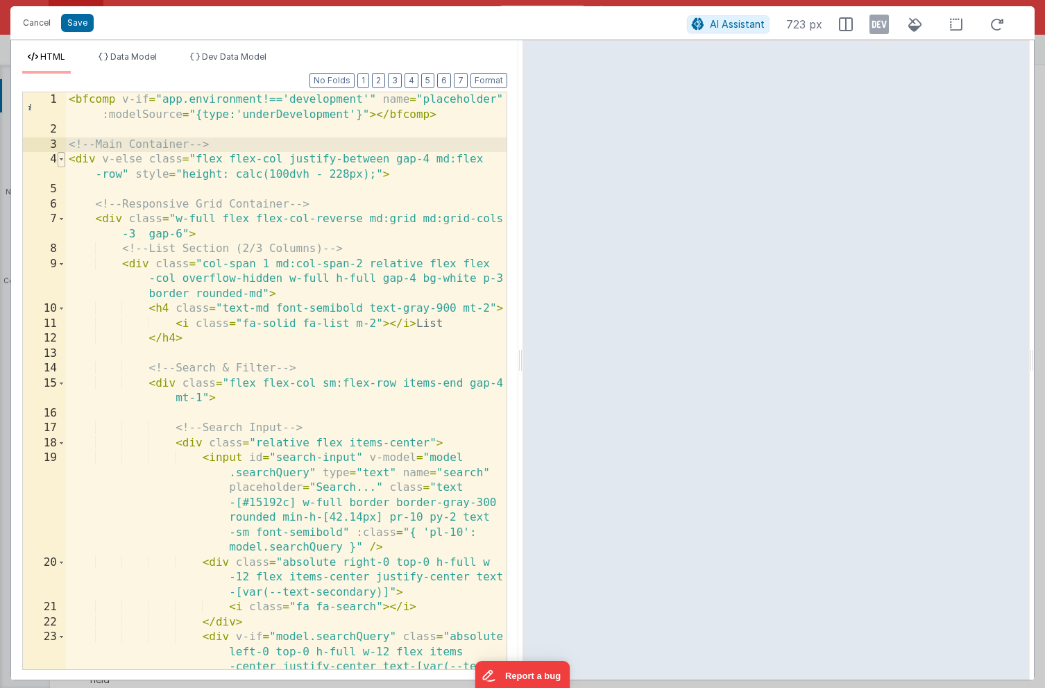
click at [64, 158] on span at bounding box center [62, 159] width 8 height 15
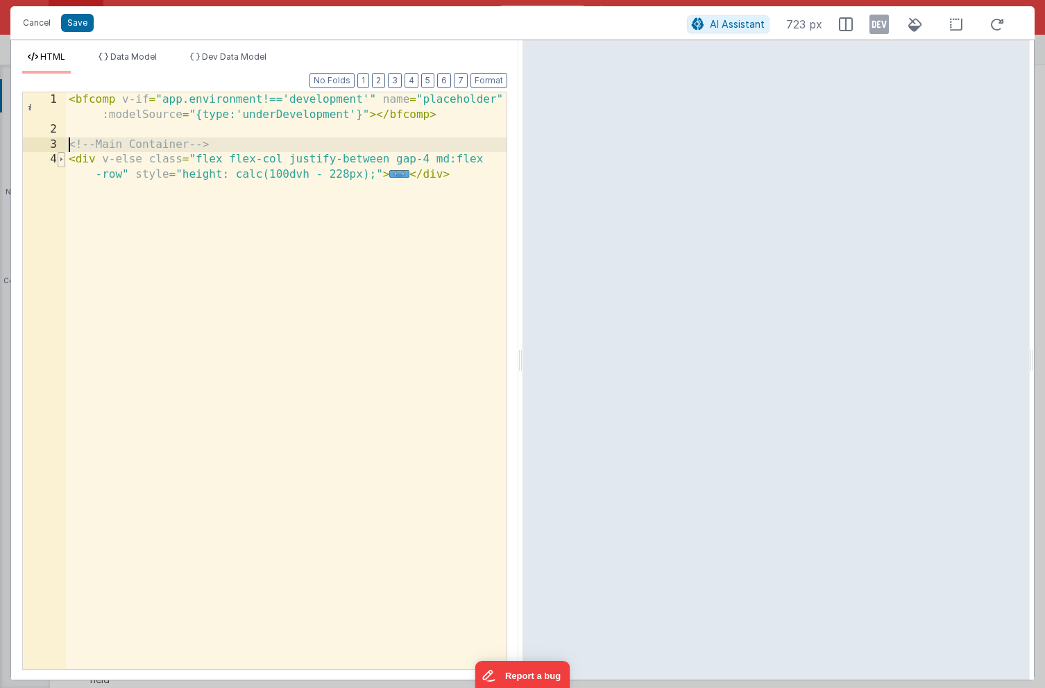
click at [64, 158] on span at bounding box center [62, 159] width 8 height 15
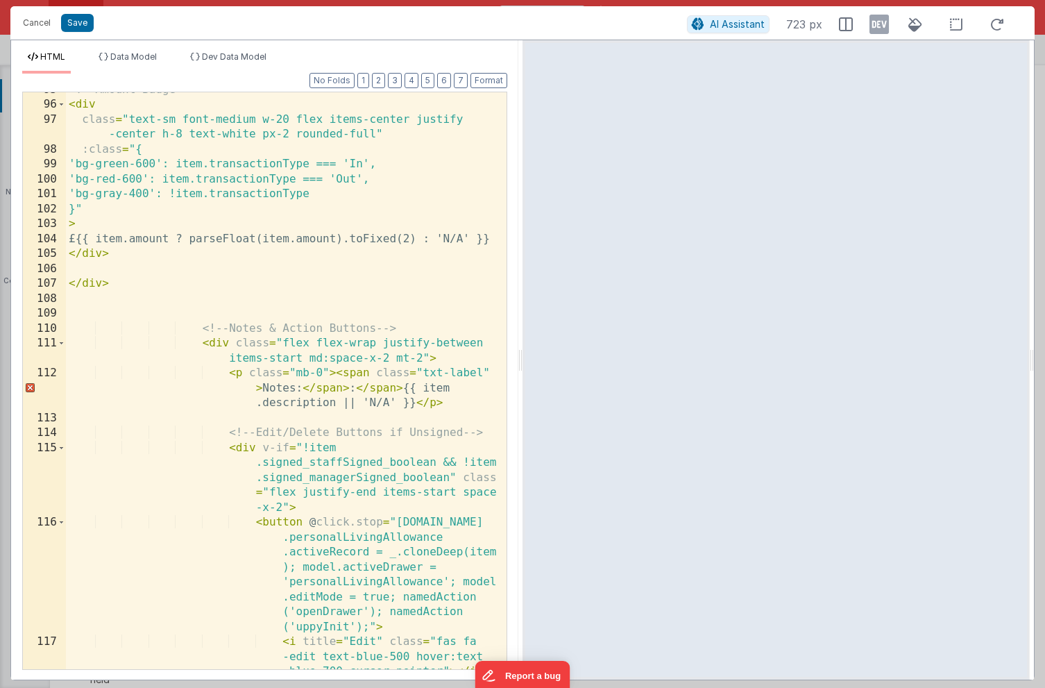
scroll to position [1980, 0]
click at [379, 384] on div "<!-- Amount Badge --> < div class = "text-sm font-medium w-20 flex items-center…" at bounding box center [286, 401] width 441 height 637
drag, startPoint x: 403, startPoint y: 390, endPoint x: 360, endPoint y: 390, distance: 43.7
click at [359, 391] on div "<!-- Amount Badge --> < div class = "text-sm font-medium w-20 flex items-center…" at bounding box center [286, 401] width 441 height 637
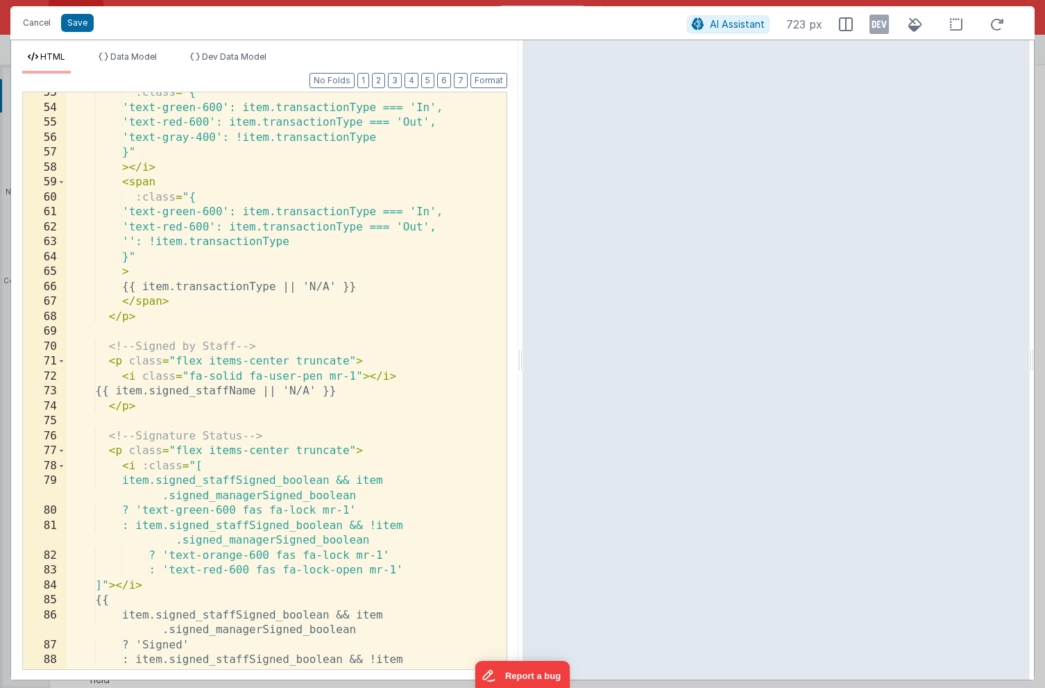
scroll to position [807, 0]
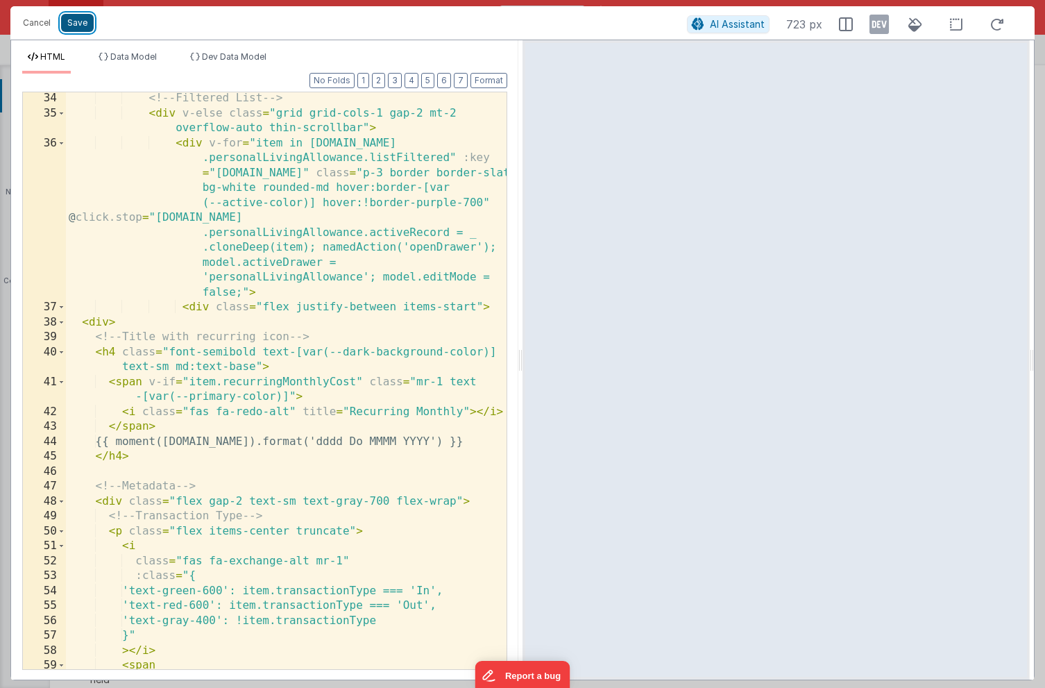
click at [72, 22] on button "Save" at bounding box center [77, 23] width 33 height 18
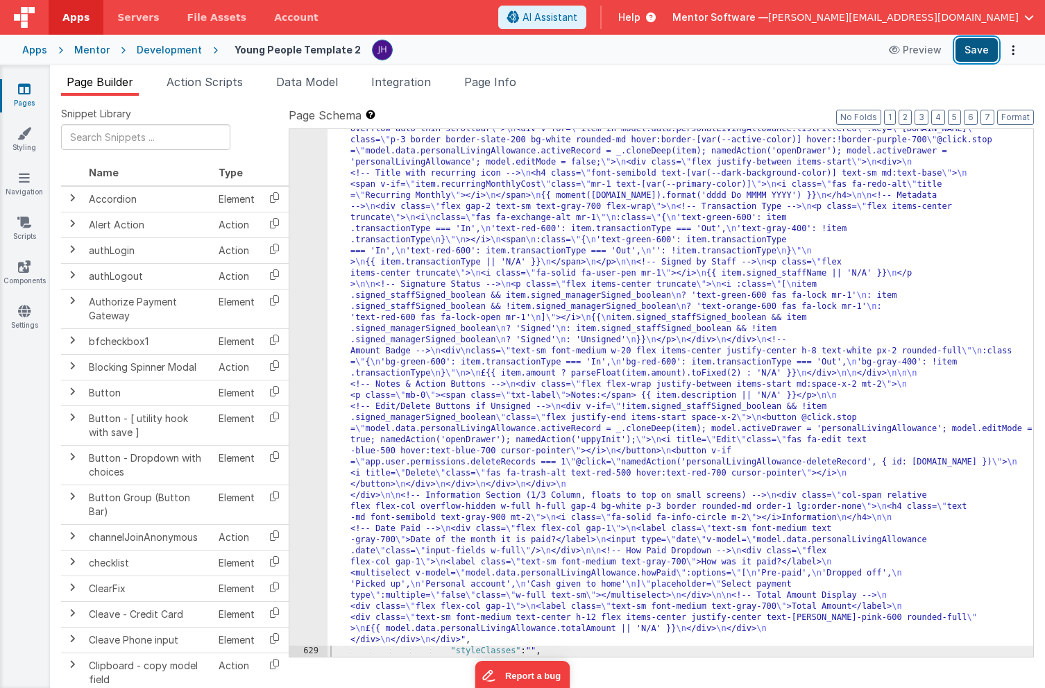
click at [975, 56] on button "Save" at bounding box center [977, 50] width 42 height 24
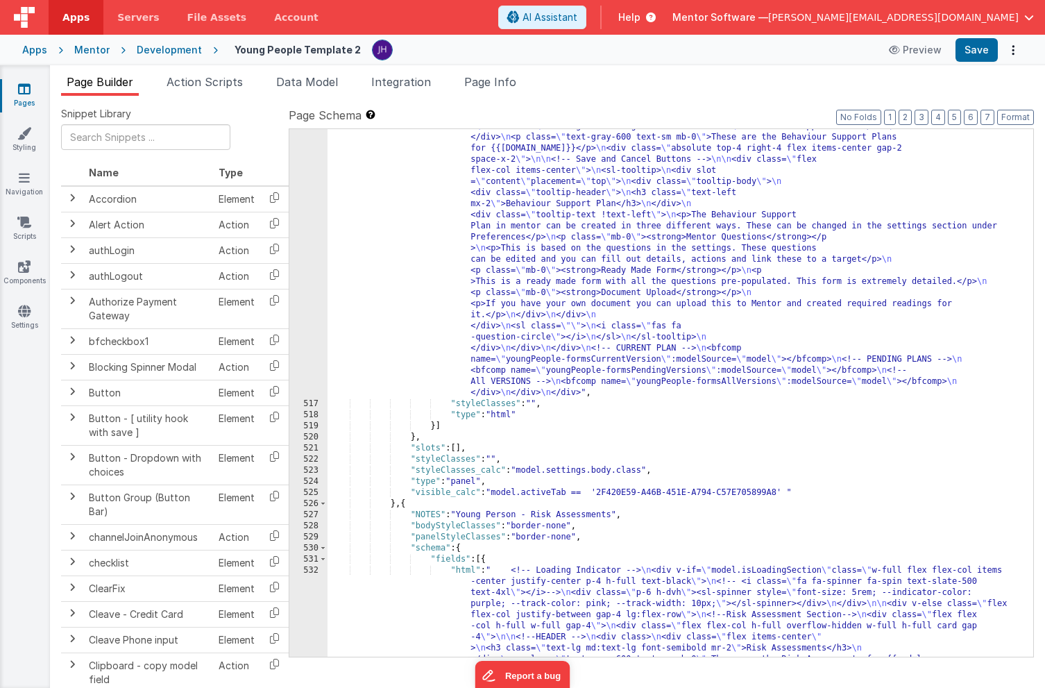
scroll to position [14715, 0]
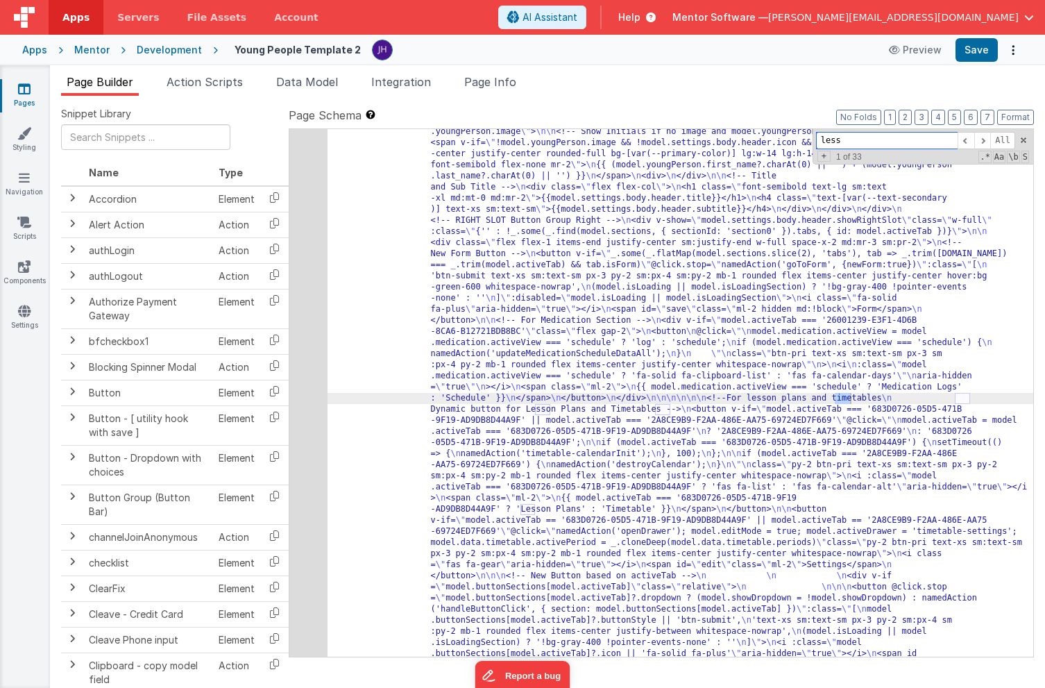
scroll to position [1291, 0]
type input "lesson plans"
click at [982, 137] on span at bounding box center [983, 140] width 17 height 17
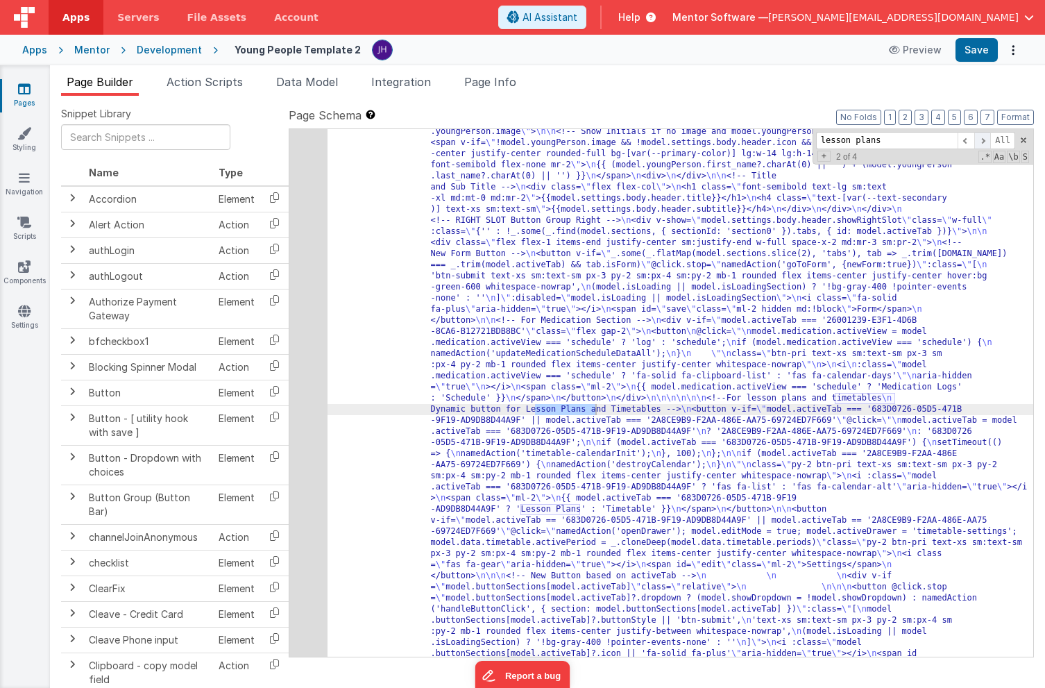
click at [982, 137] on span at bounding box center [983, 140] width 17 height 17
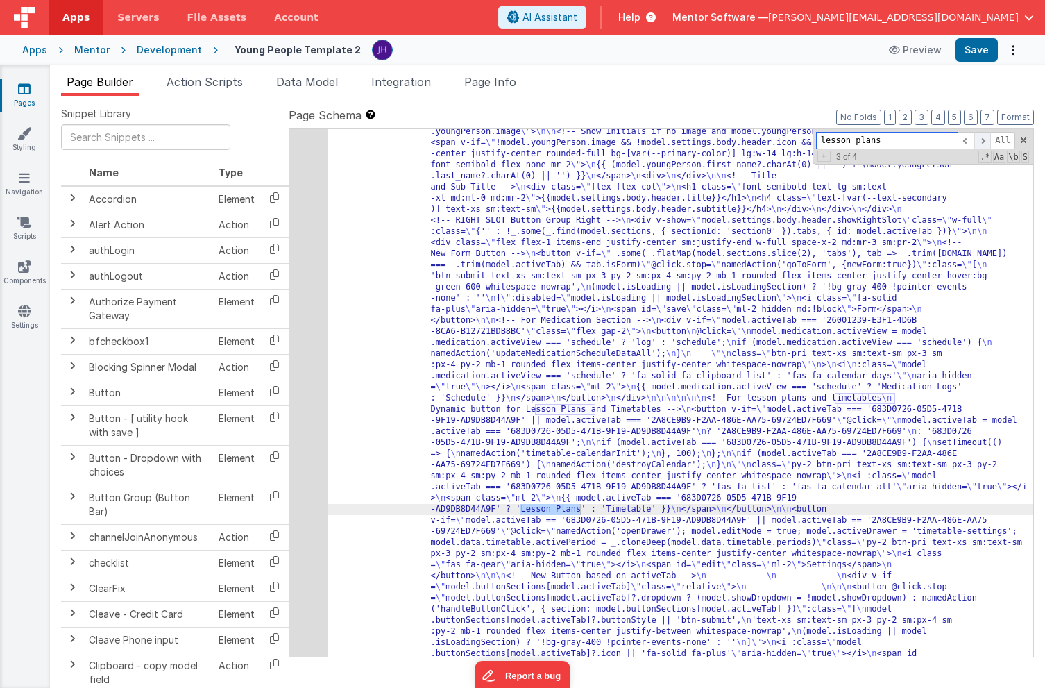
click at [981, 137] on span at bounding box center [983, 140] width 17 height 17
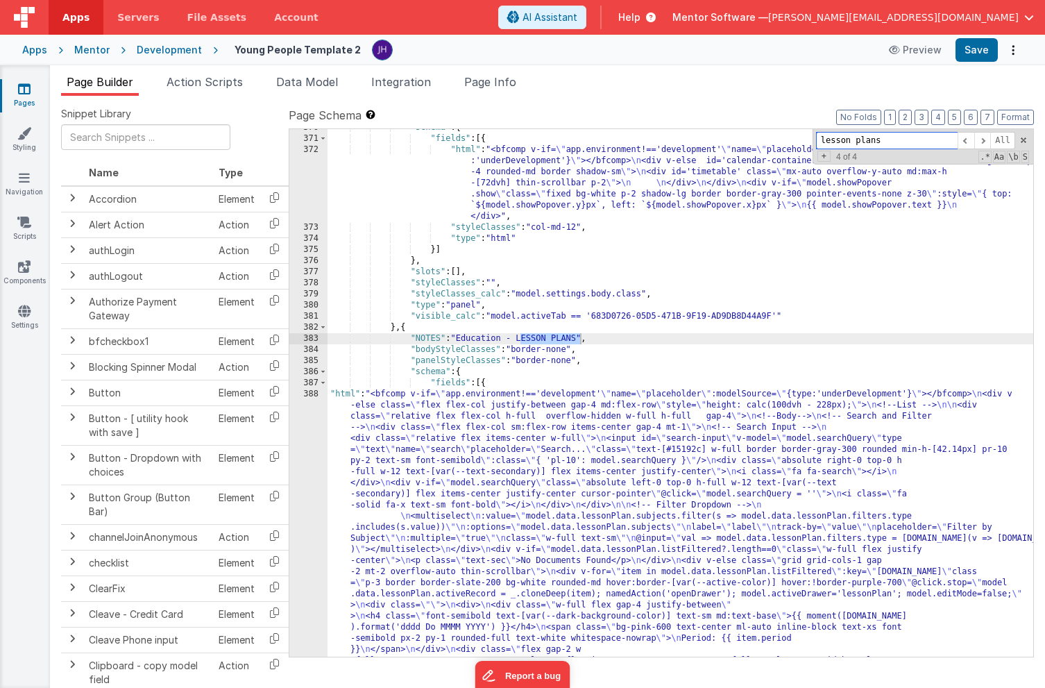
scroll to position [9060, 0]
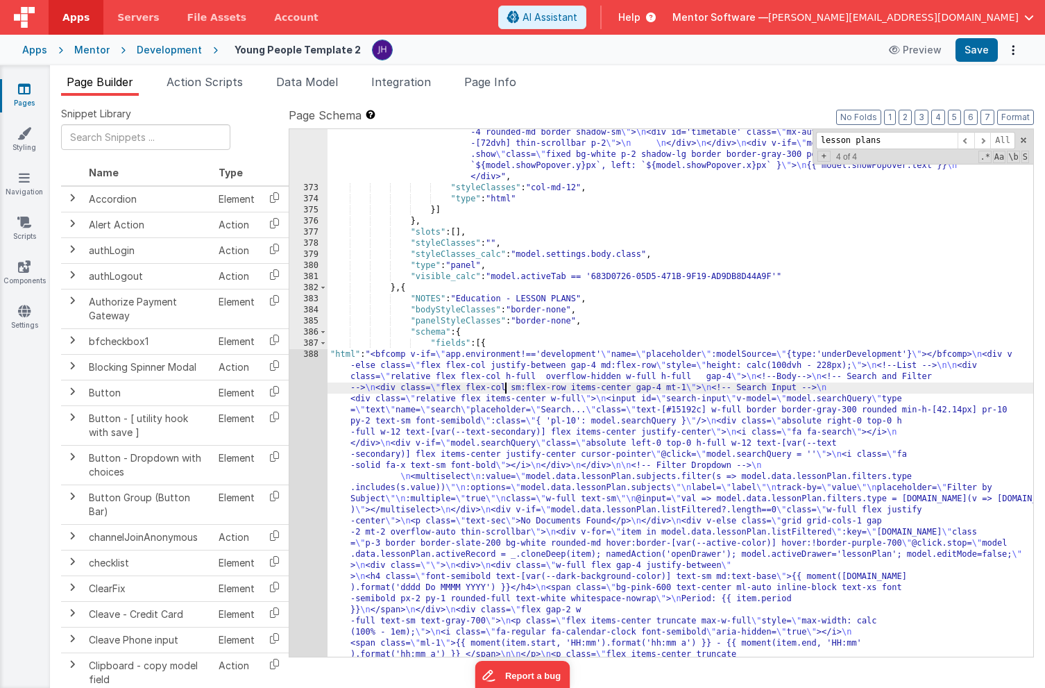
click at [504, 385] on div ""html" : "<bfcomp v-if= \" app.environment!=='development' \" name= \" placehol…" at bounding box center [681, 635] width 706 height 1061
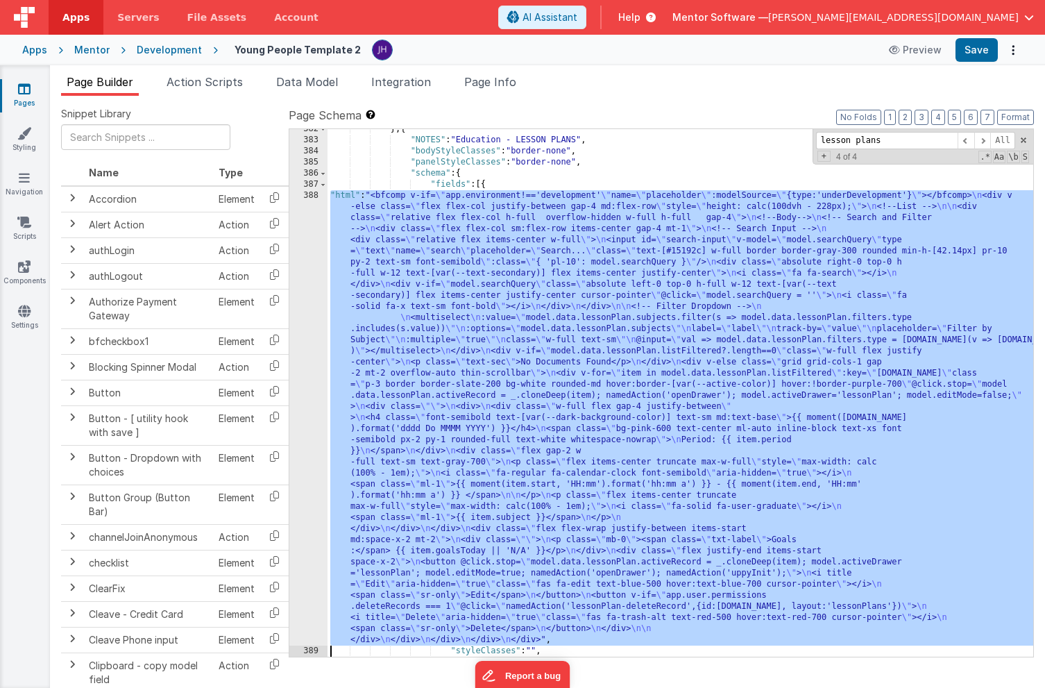
scroll to position [9168, 0]
click at [298, 297] on div "388" at bounding box center [308, 417] width 38 height 455
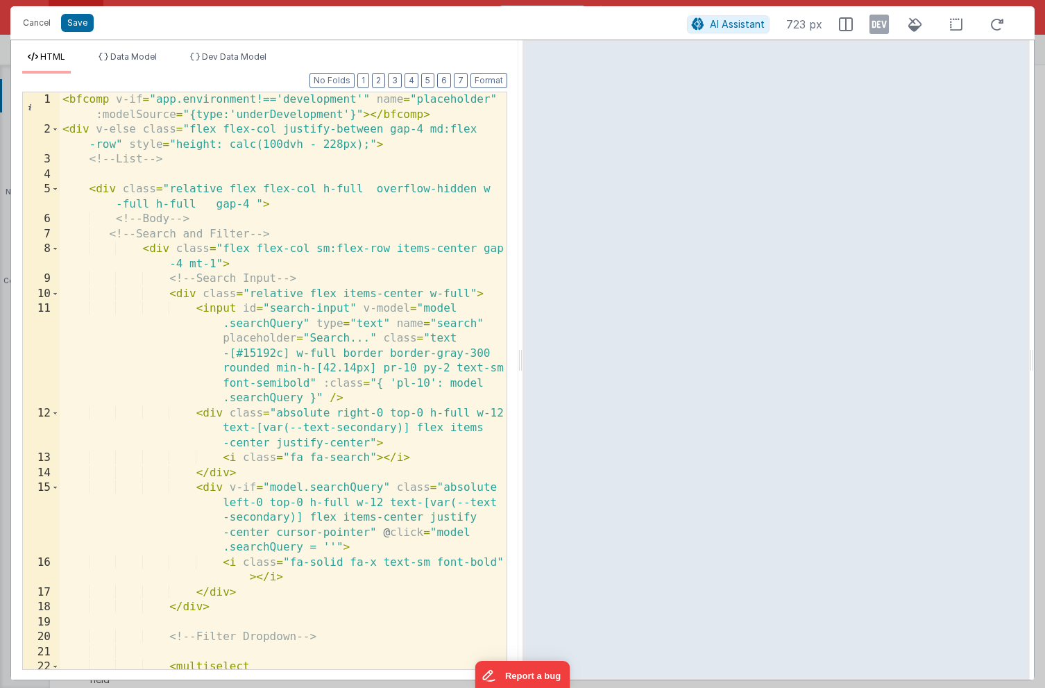
click at [454, 119] on div "< bfcomp v-if = "app.environment!=='development'" name = "placeholder" :modelSo…" at bounding box center [283, 410] width 447 height 637
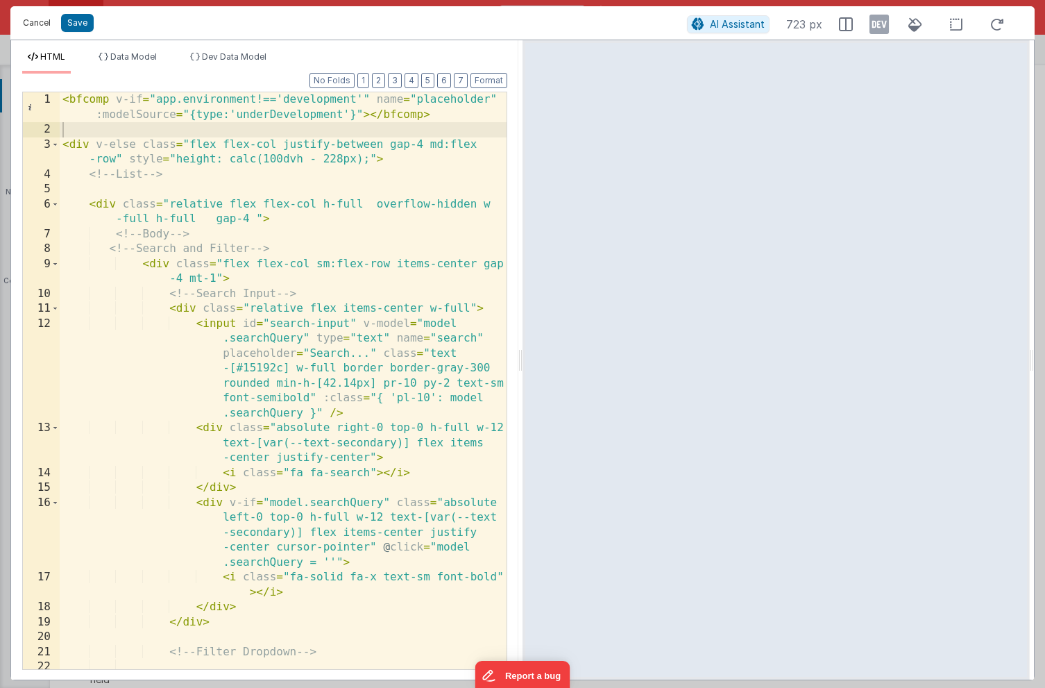
click at [47, 24] on button "Cancel" at bounding box center [37, 22] width 42 height 19
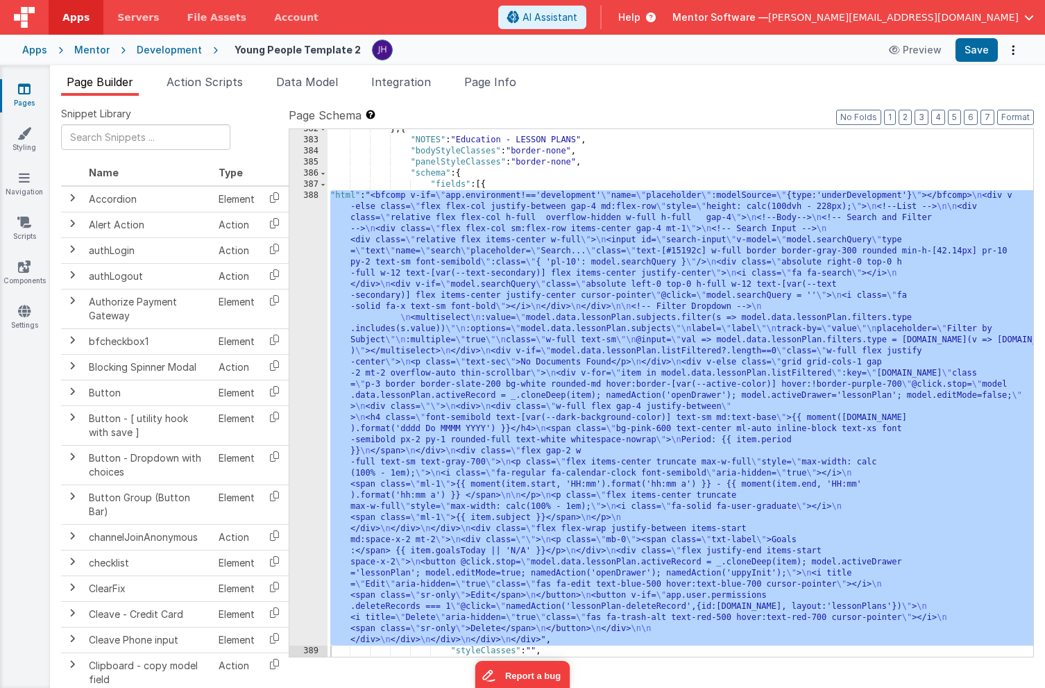
click at [694, 348] on div "} , { "NOTES" : "Education - LESSON PLANS" , "bodyStyleClasses" : "border-none"…" at bounding box center [681, 399] width 706 height 550
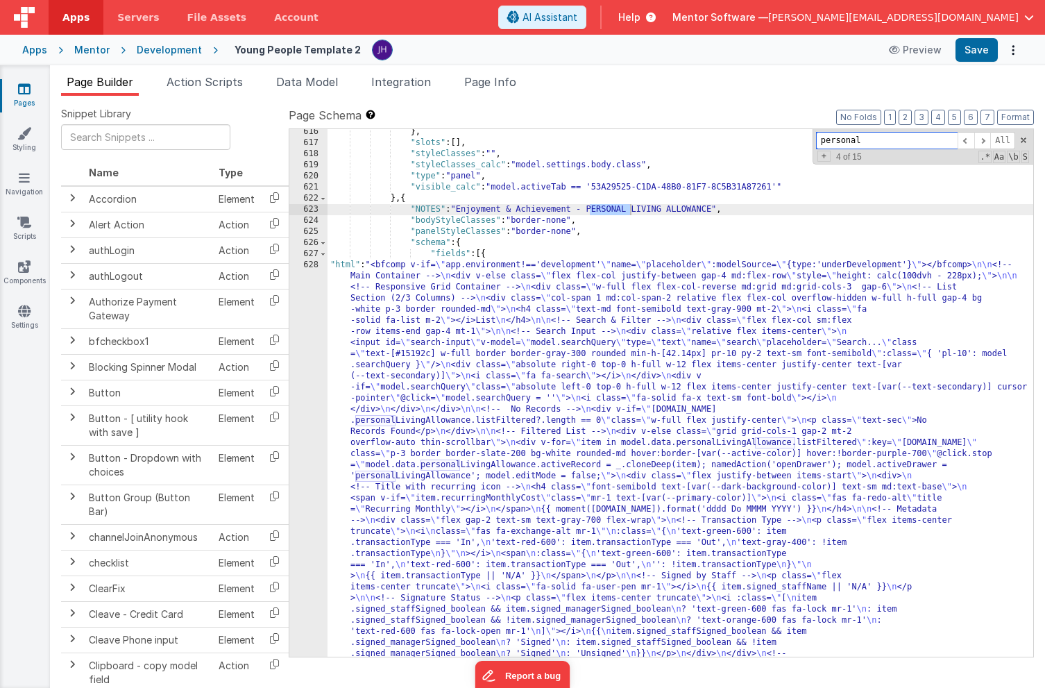
scroll to position [17741, 0]
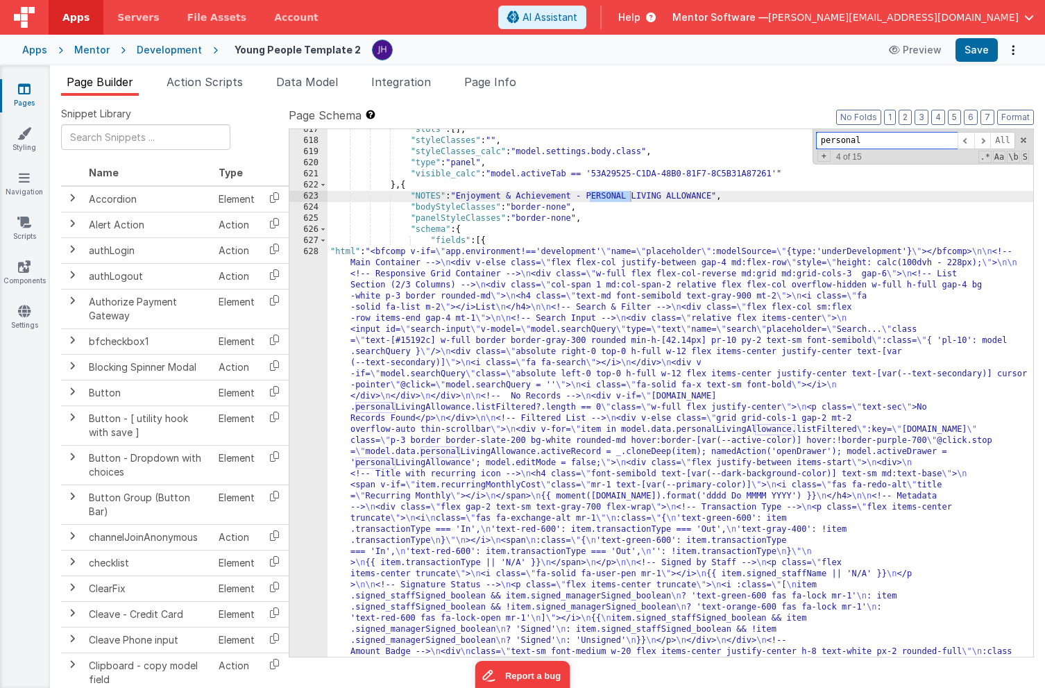
type input "personal"
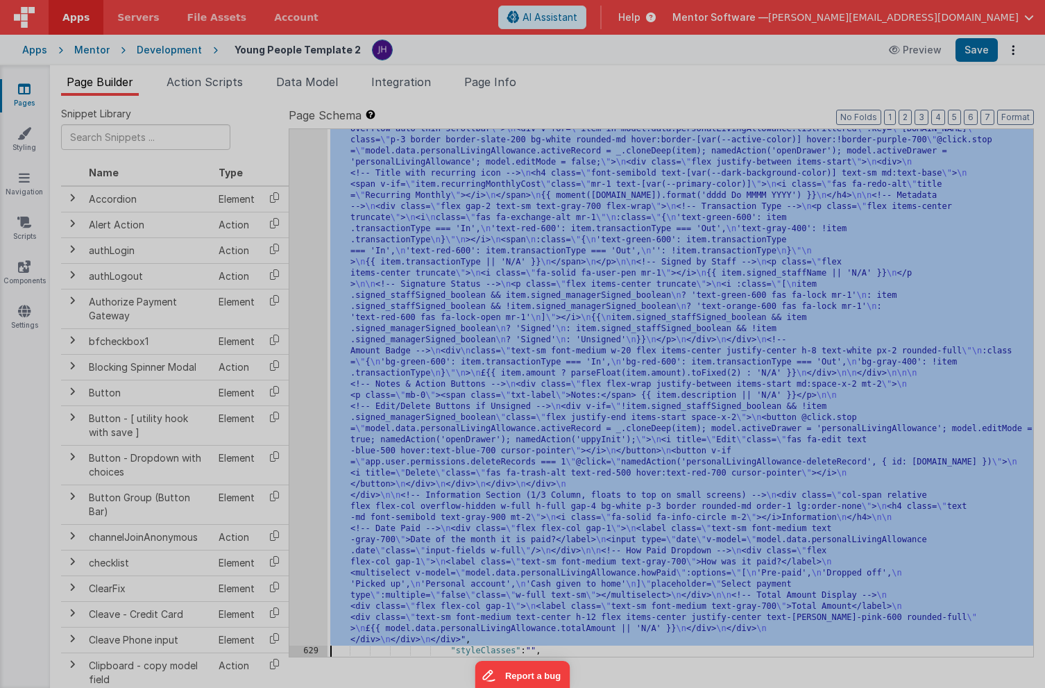
scroll to position [17946, 0]
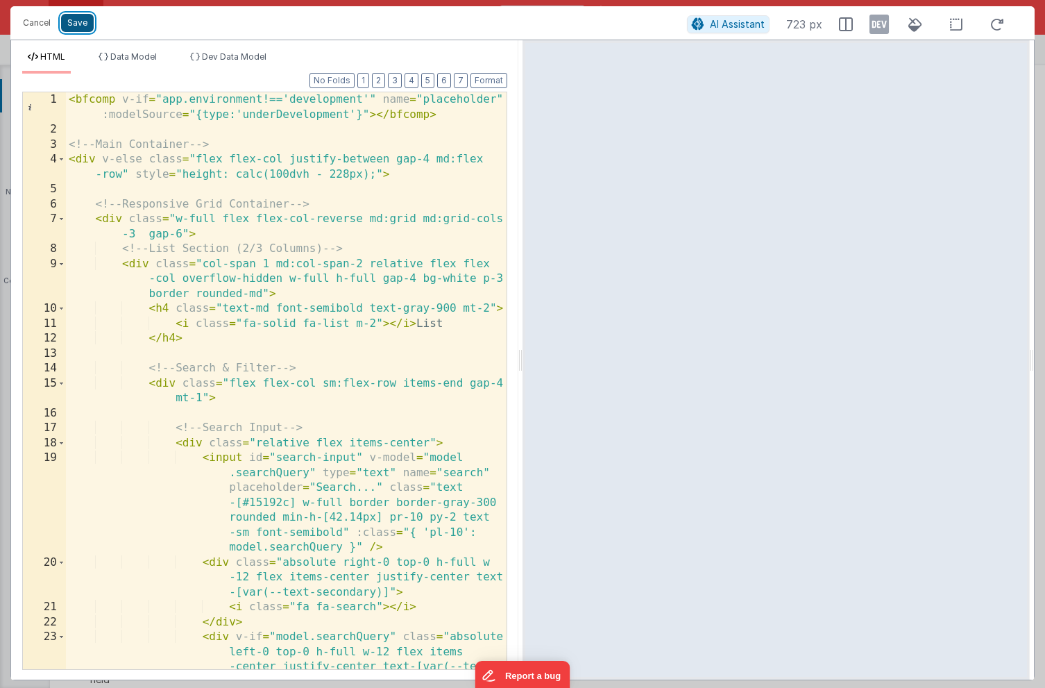
click at [78, 29] on button "Save" at bounding box center [77, 23] width 33 height 18
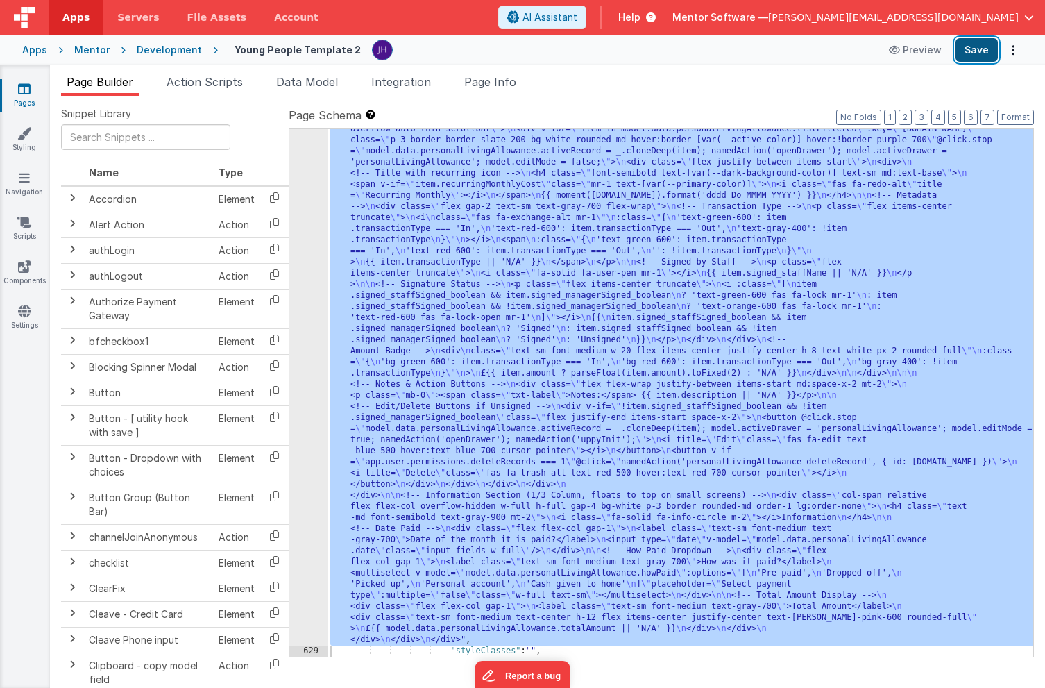
click at [973, 55] on button "Save" at bounding box center [977, 50] width 42 height 24
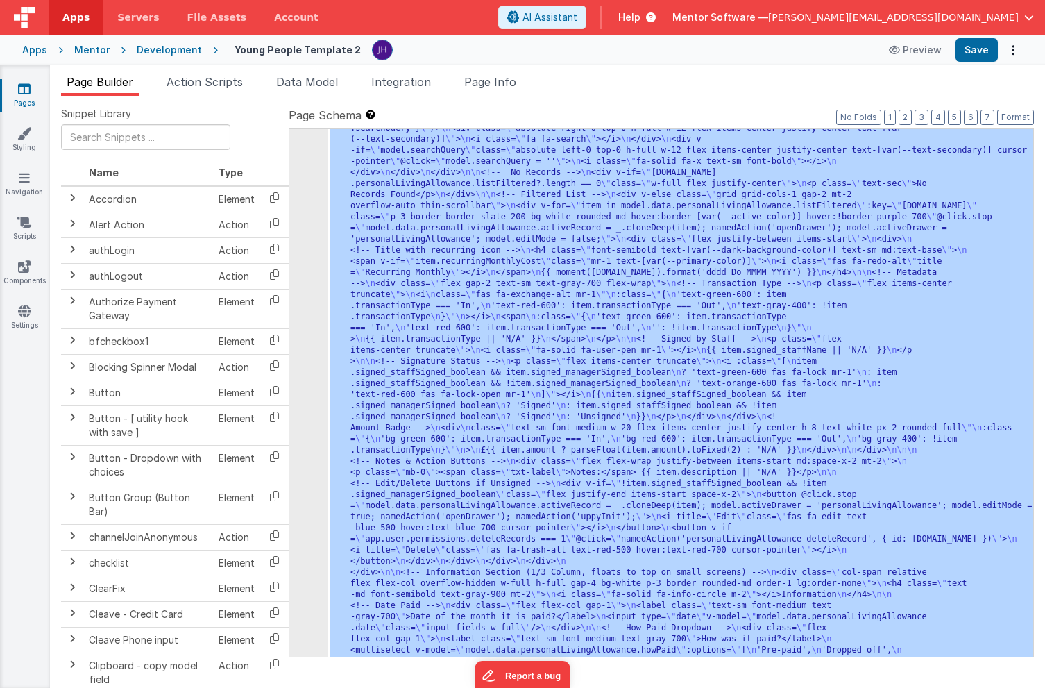
scroll to position [17894, 0]
click at [501, 83] on span "Page Info" at bounding box center [490, 82] width 52 height 14
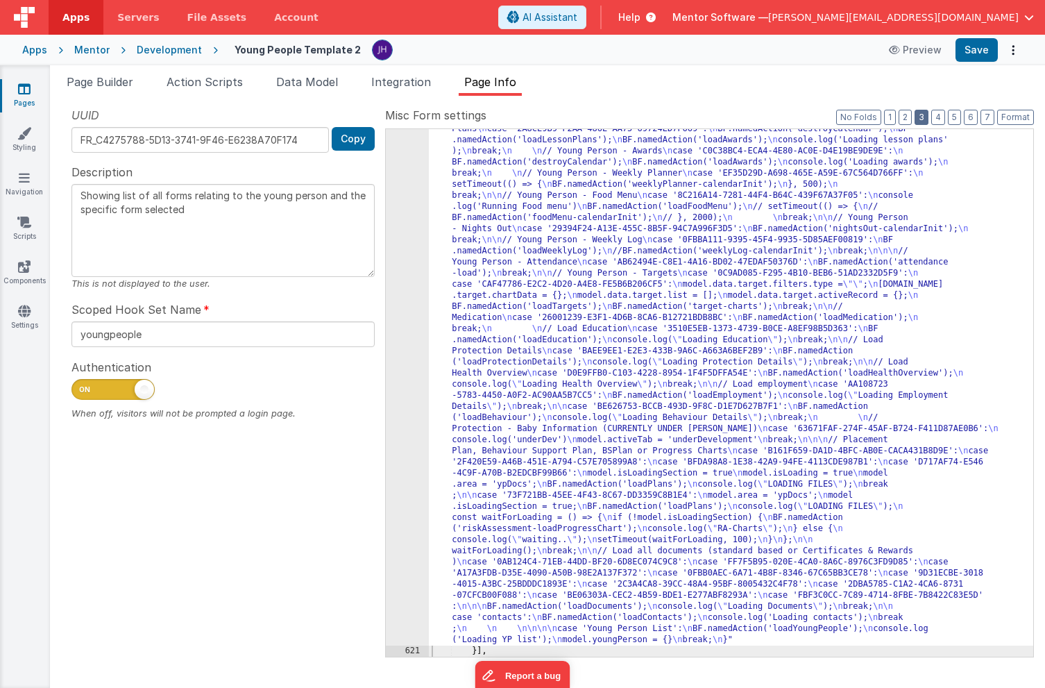
click at [922, 119] on button "3" at bounding box center [922, 117] width 14 height 15
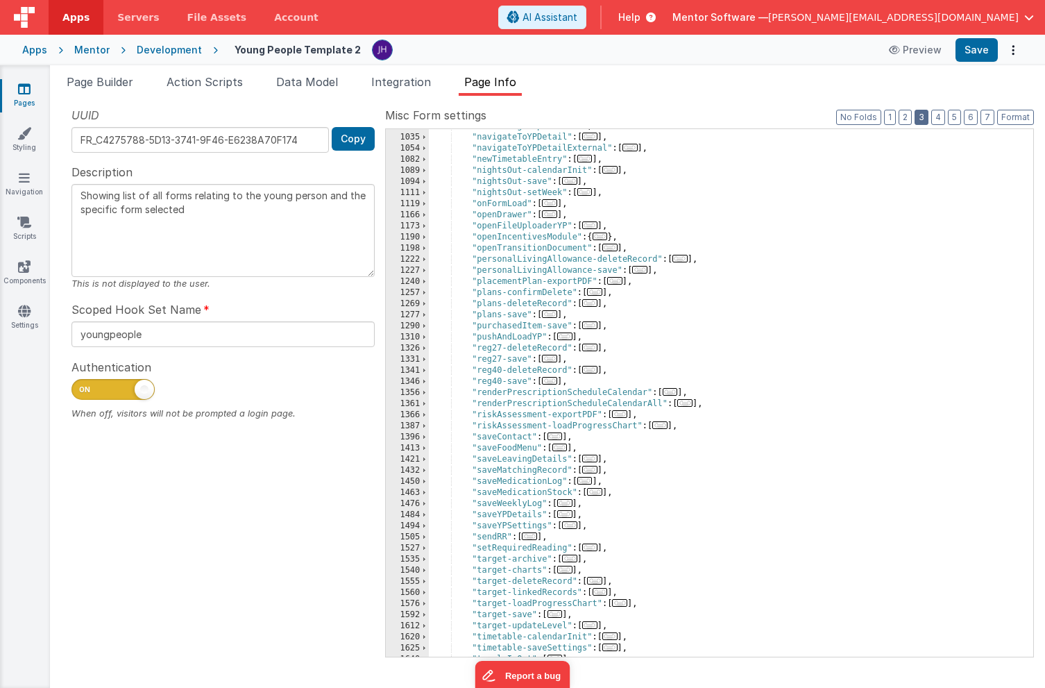
scroll to position [1263, 0]
click at [644, 271] on span "..." at bounding box center [639, 271] width 15 height 8
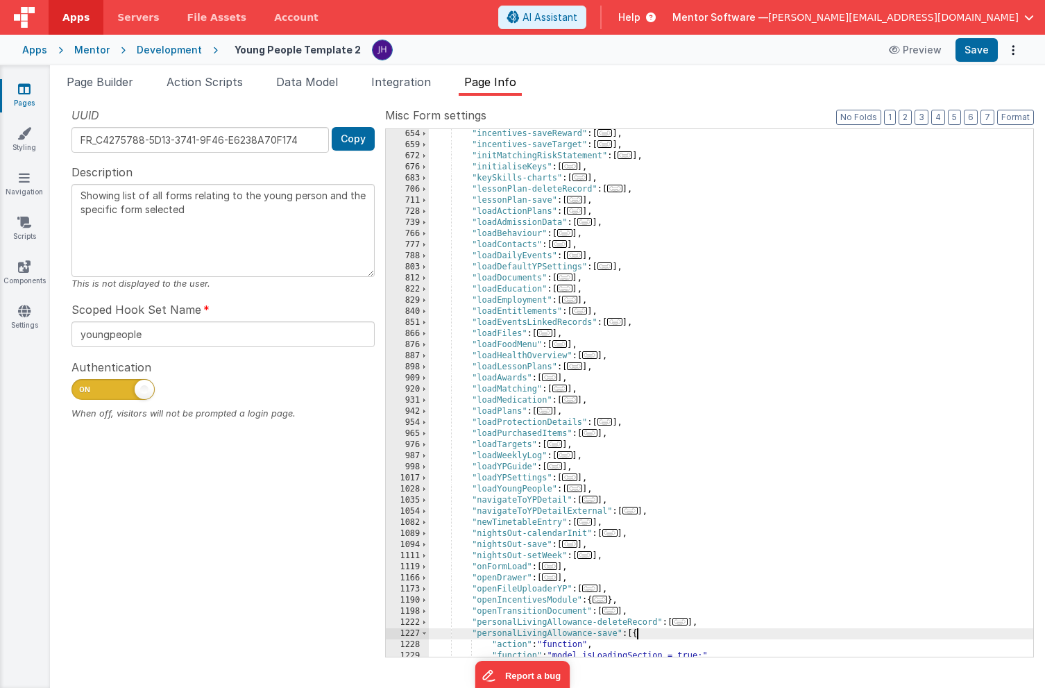
scroll to position [944, 0]
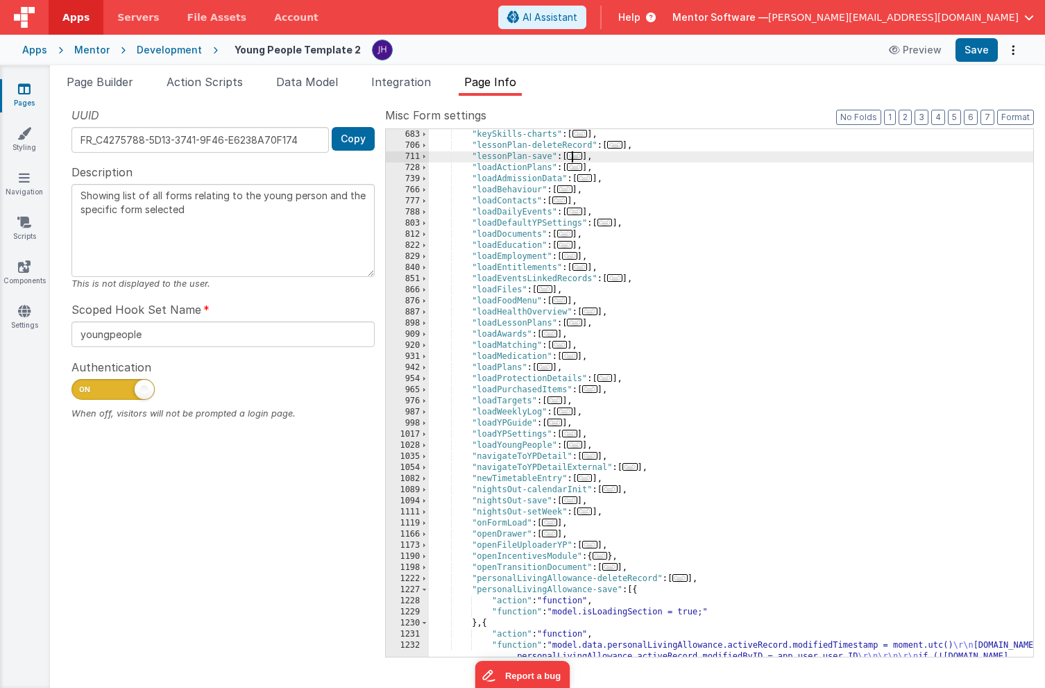
click at [578, 155] on span "..." at bounding box center [574, 156] width 15 height 8
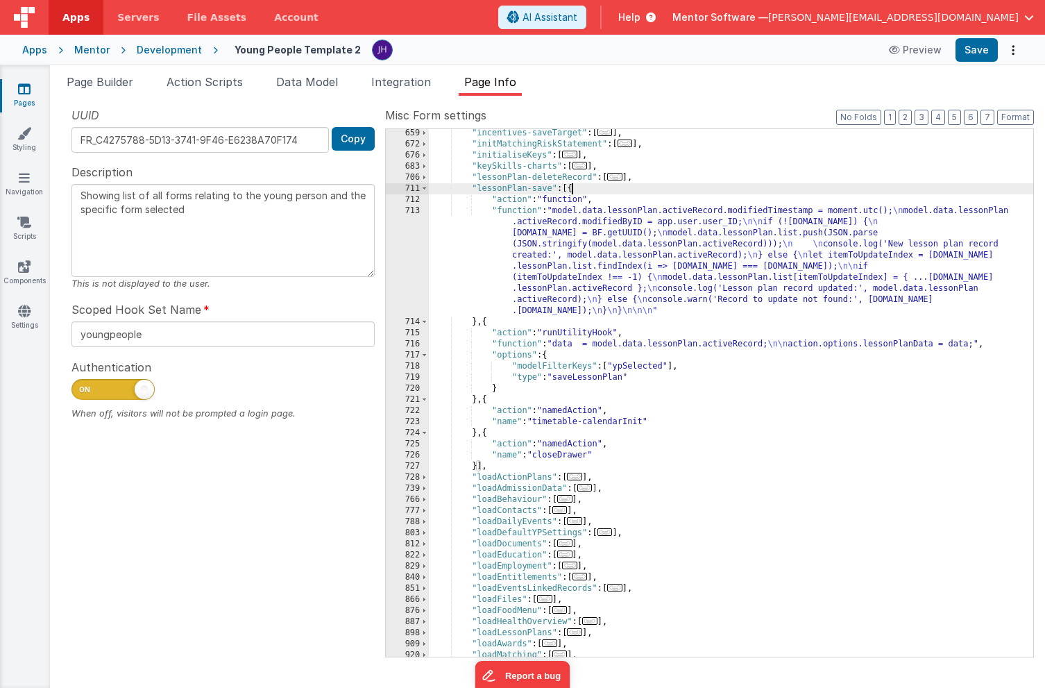
scroll to position [912, 0]
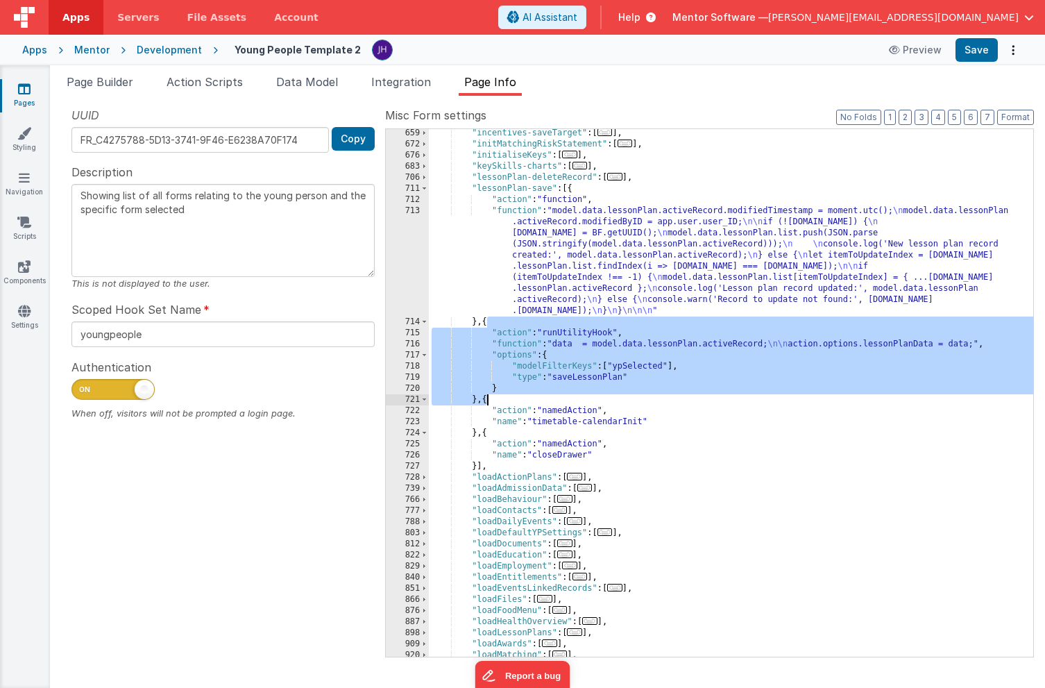
drag, startPoint x: 487, startPoint y: 321, endPoint x: 485, endPoint y: 397, distance: 75.7
click at [485, 397] on div ""incentives-saveTarget" : [ ... ] , "initMatchingRiskStatement" : [ ... ] , "in…" at bounding box center [731, 403] width 605 height 550
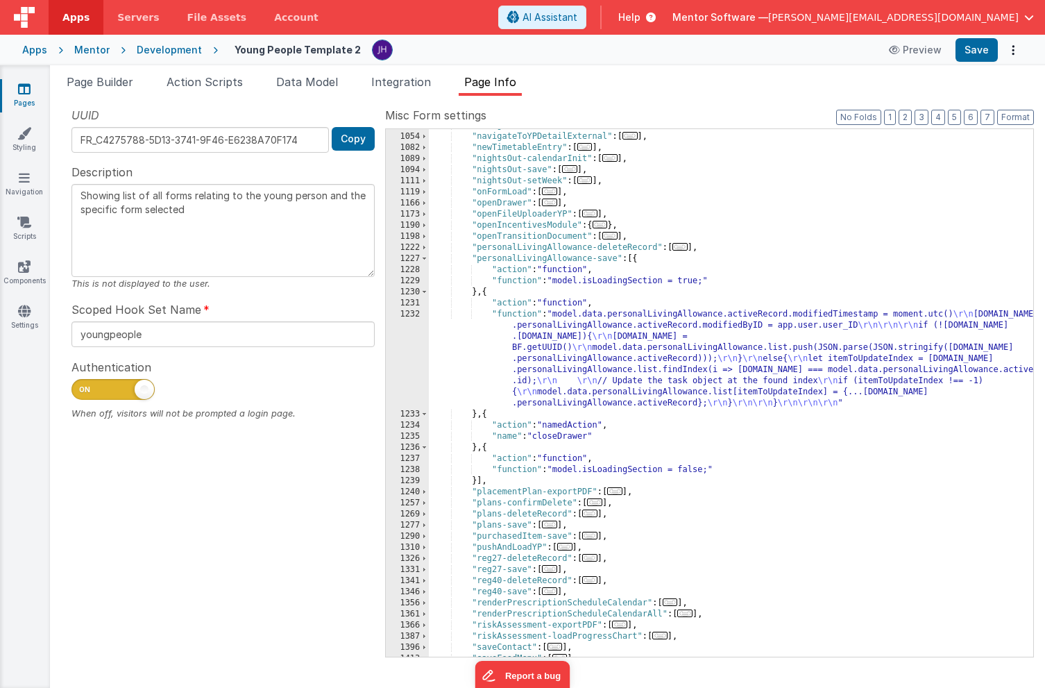
scroll to position [1554, 0]
click at [487, 416] on div ""navigateToYPDetail" : [ ... ] , "navigateToYPDetailExternal" : [ ... ] , "newT…" at bounding box center [731, 394] width 605 height 550
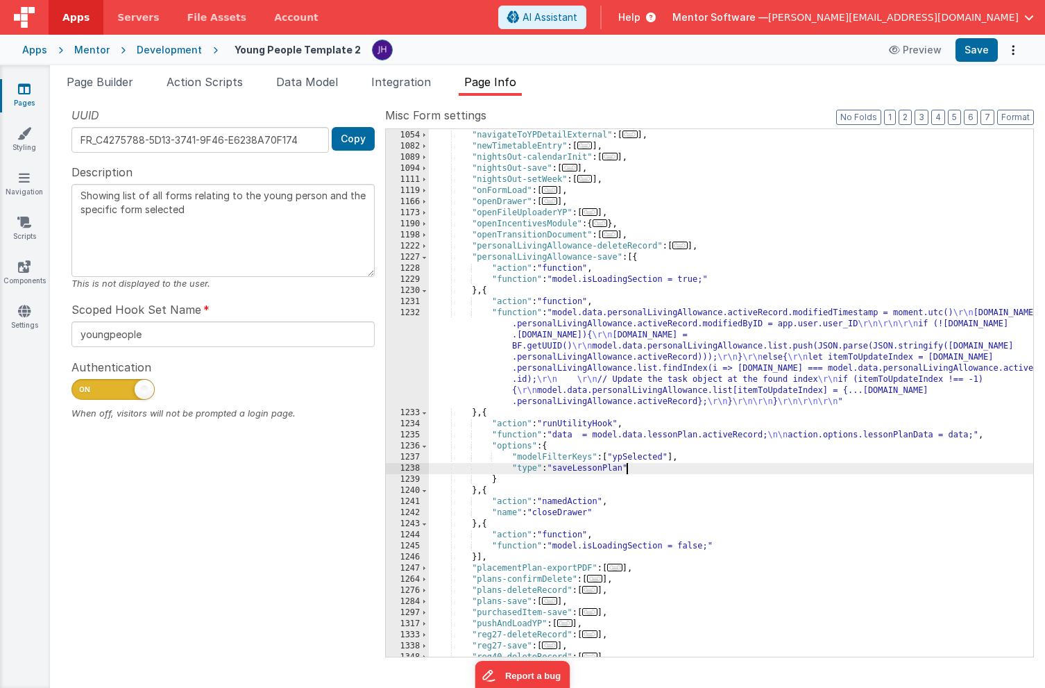
click at [625, 469] on div ""navigateToYPDetail" : [ ... ] , "navigateToYPDetailExternal" : [ ... ] , "newT…" at bounding box center [731, 394] width 605 height 550
click at [666, 433] on div ""navigateToYPDetail" : [ ... ] , "navigateToYPDetailExternal" : [ ... ] , "newT…" at bounding box center [731, 394] width 605 height 550
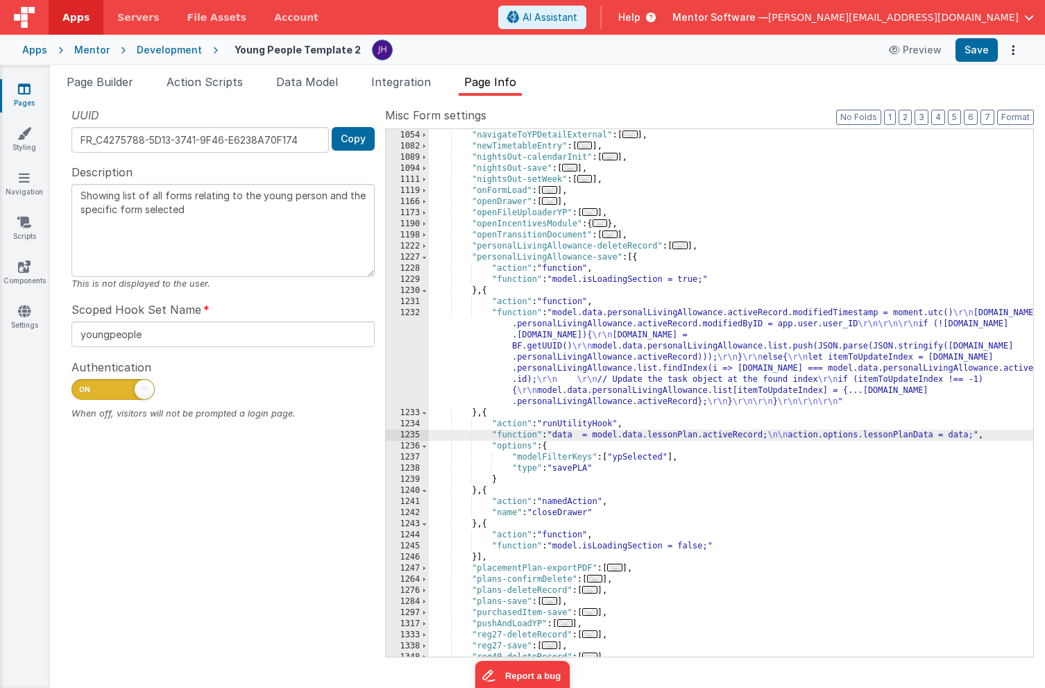
click at [408, 437] on div "1235" at bounding box center [407, 435] width 43 height 11
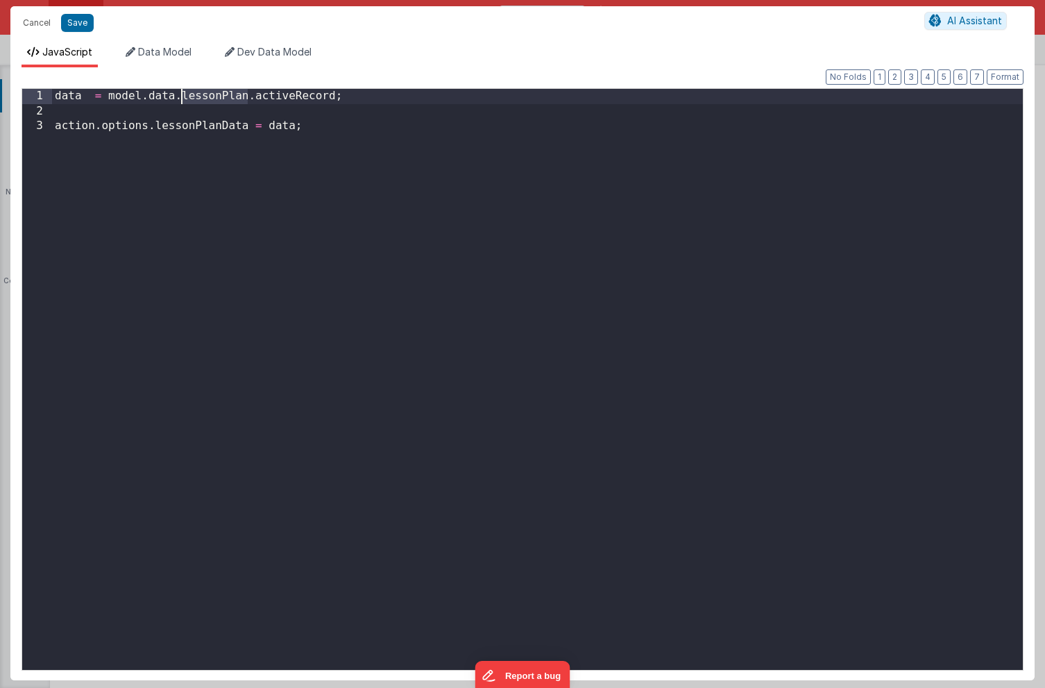
drag, startPoint x: 246, startPoint y: 97, endPoint x: 183, endPoint y: 99, distance: 63.2
click at [183, 99] on div "data = model . data . lessonPlan . activeRecord ; action . options . lessonPlan…" at bounding box center [537, 394] width 971 height 611
click at [199, 128] on div "data = model . data . personalLivingAllowance . activeRecord ; action . options…" at bounding box center [537, 394] width 971 height 611
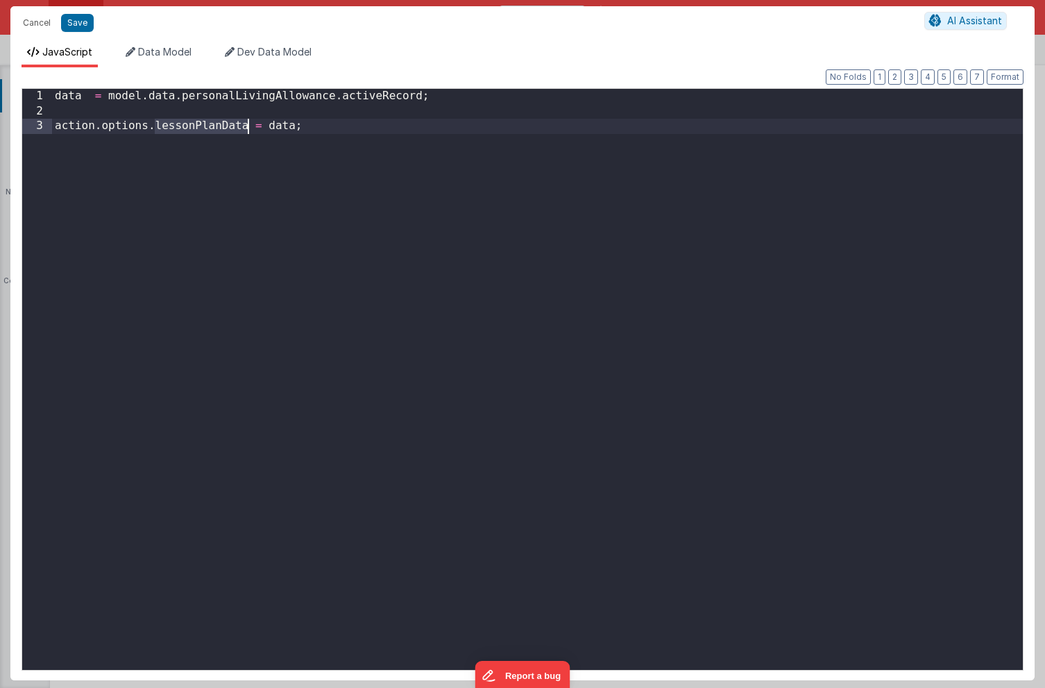
click at [199, 128] on div "data = model . data . personalLivingAllowance . activeRecord ; action . options…" at bounding box center [537, 394] width 971 height 611
click at [74, 22] on button "Save" at bounding box center [77, 23] width 33 height 18
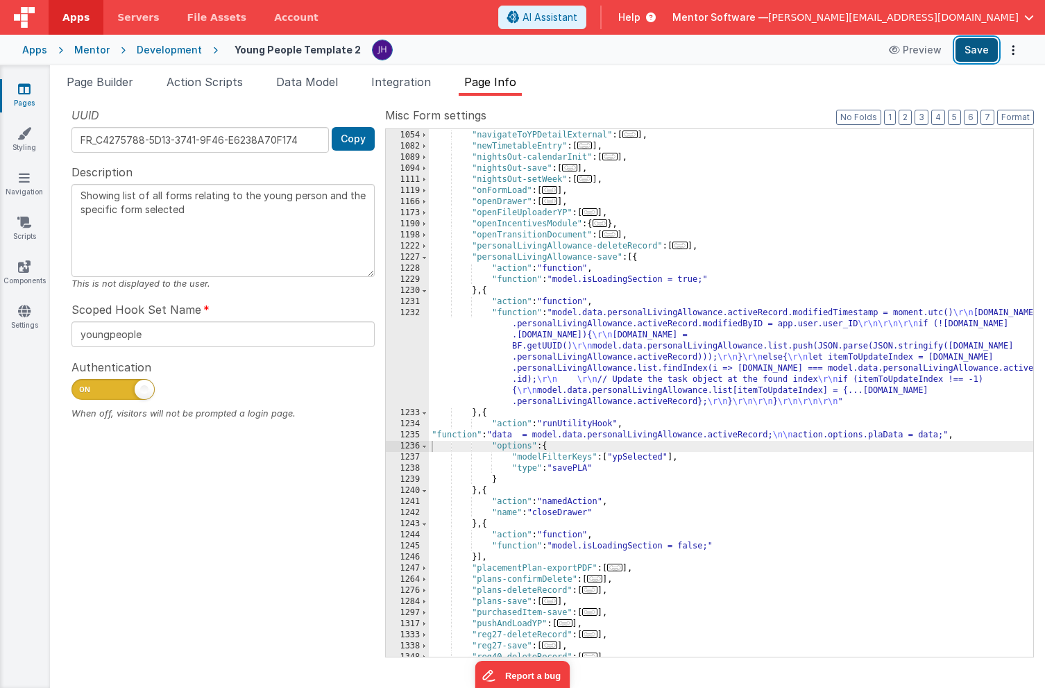
click at [971, 51] on button "Save" at bounding box center [977, 50] width 42 height 24
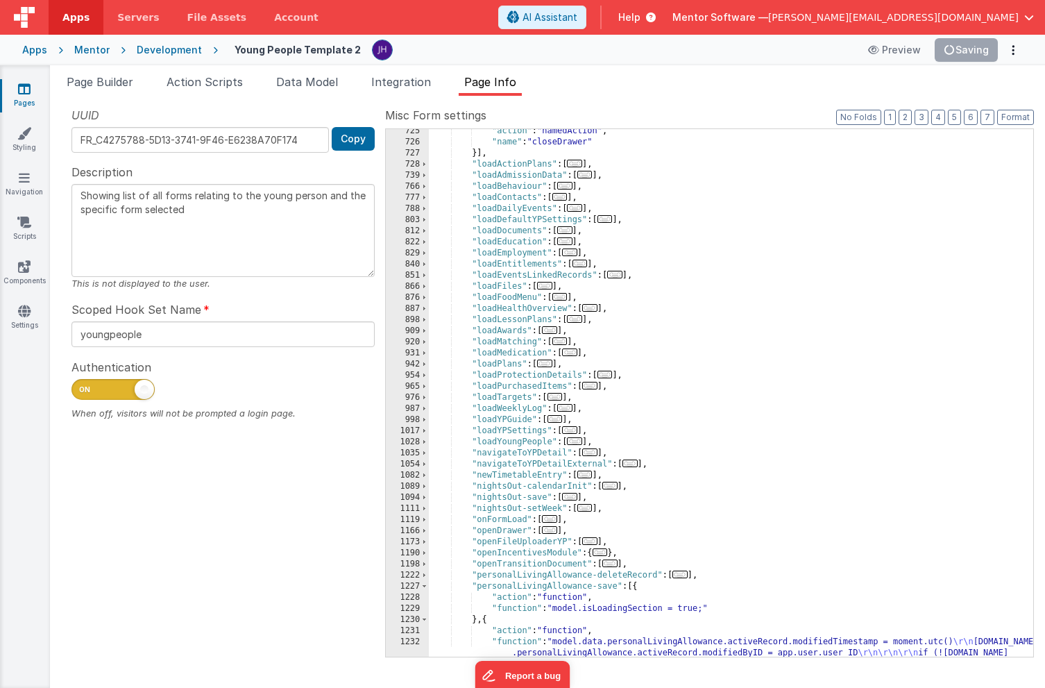
scroll to position [1223, 0]
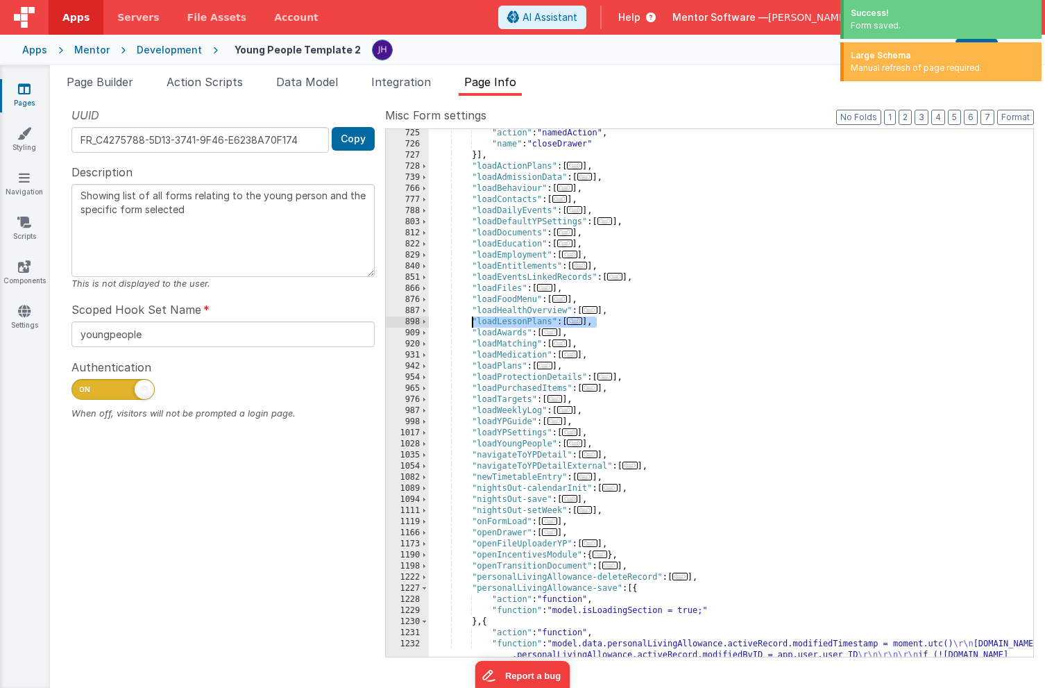
drag, startPoint x: 598, startPoint y: 322, endPoint x: 472, endPoint y: 322, distance: 125.7
click at [472, 322] on div ""action" : "namedAction" , "name" : "closeDrawer" }] , "loadActionPlans" : [ ..…" at bounding box center [731, 447] width 605 height 639
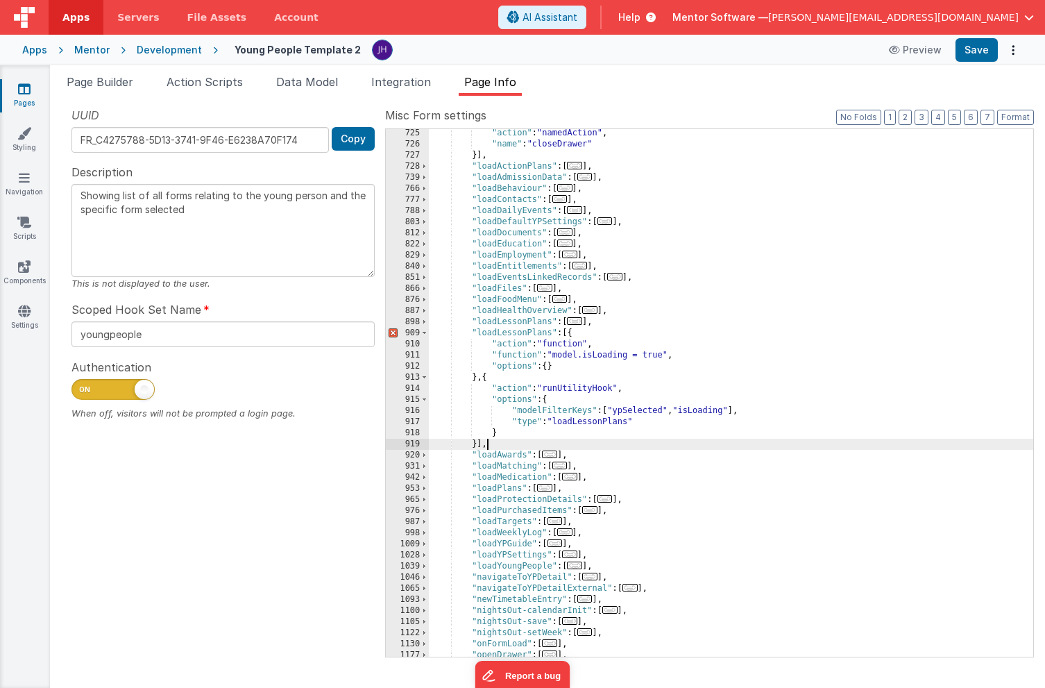
click at [551, 331] on div ""action" : "namedAction" , "name" : "closeDrawer" }] , "loadActionPlans" : [ ..…" at bounding box center [731, 403] width 605 height 550
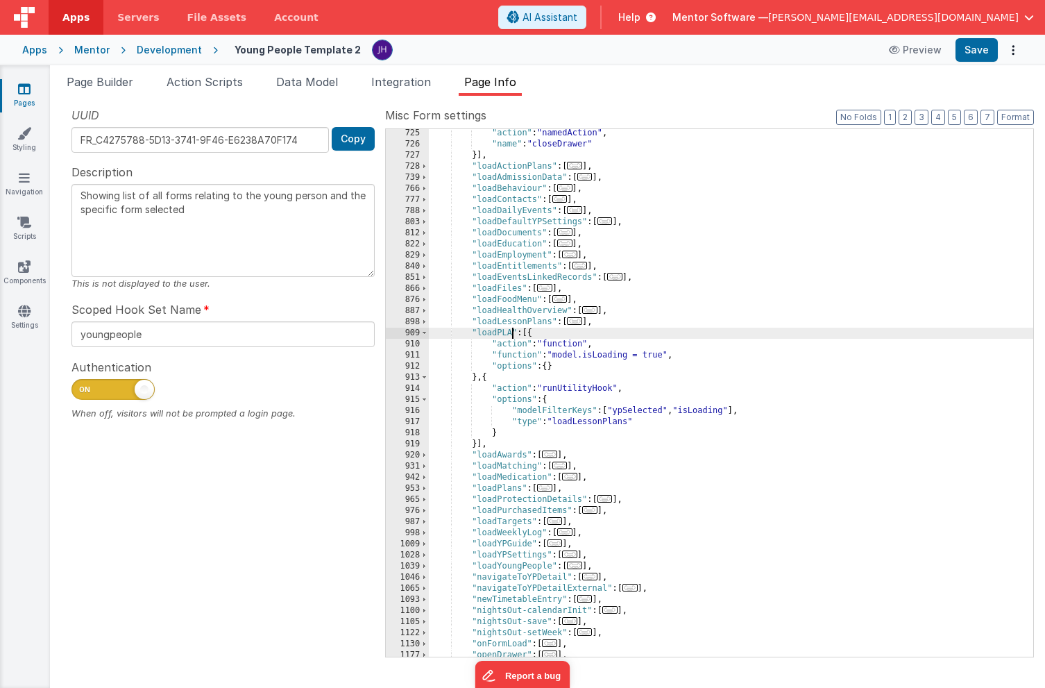
click at [630, 424] on div ""action" : "namedAction" , "name" : "closeDrawer" }] , "loadActionPlans" : [ ..…" at bounding box center [731, 403] width 605 height 550
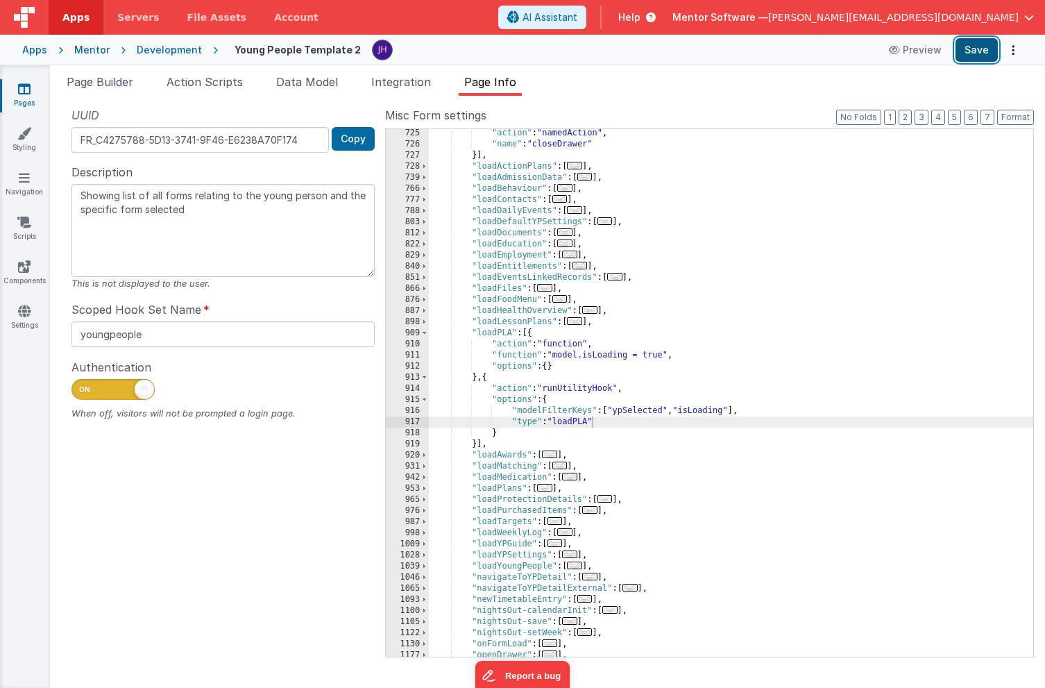
click at [977, 51] on button "Save" at bounding box center [977, 50] width 42 height 24
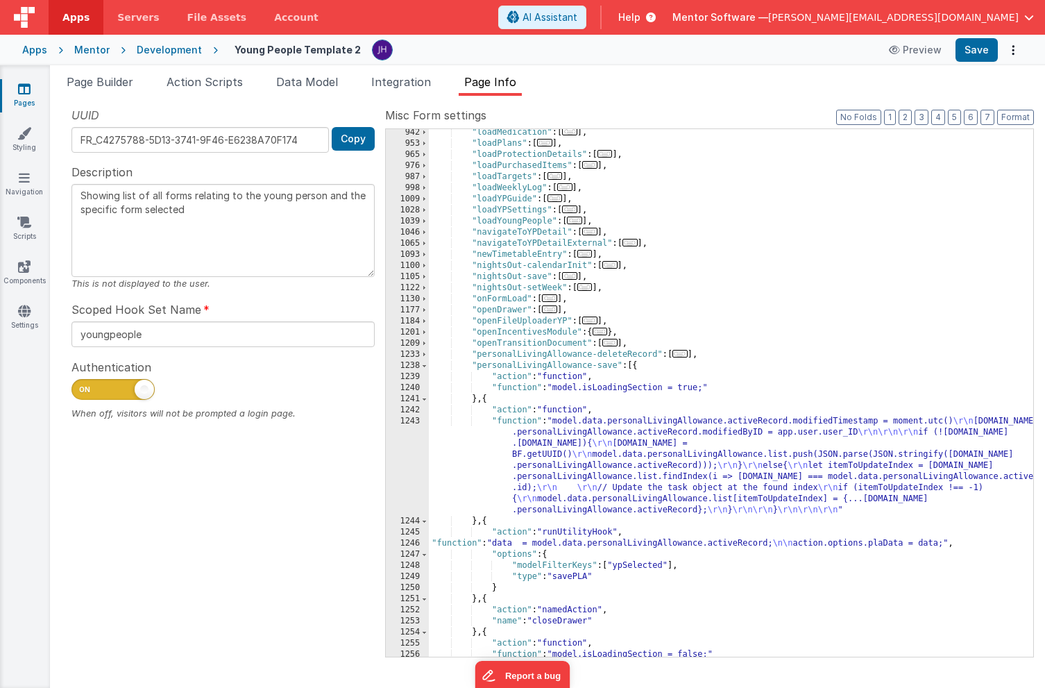
scroll to position [1583, 0]
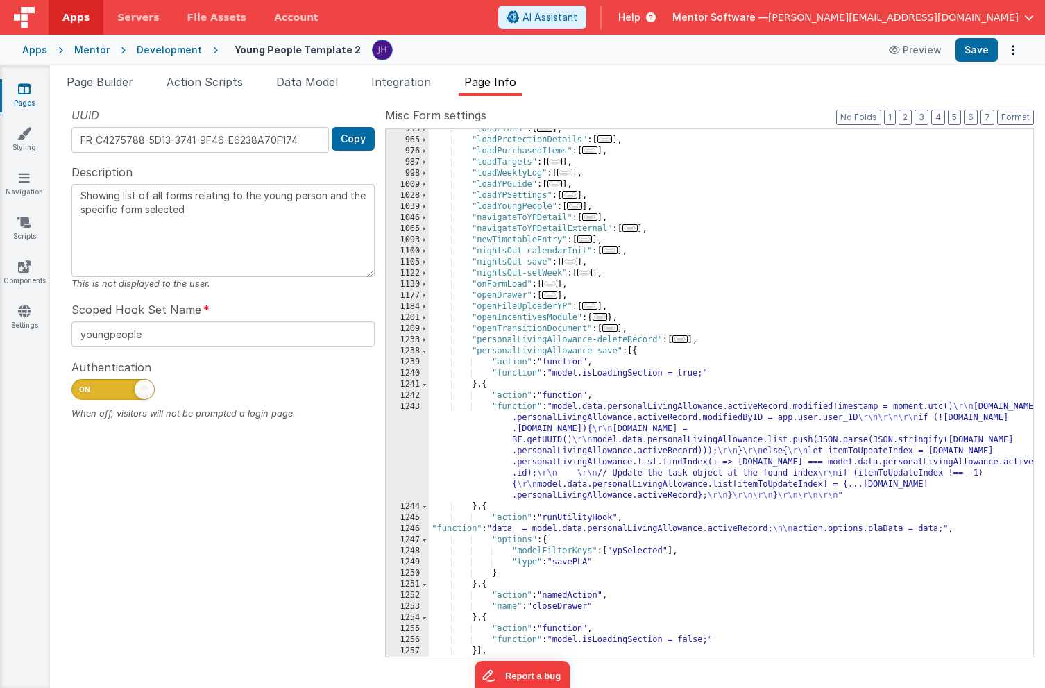
click at [594, 442] on div ""loadPlans" : [ ... ] , "loadProtectionDetails" : [ ... ] , "loadPurchasedItems…" at bounding box center [731, 399] width 605 height 550
click at [409, 440] on div "1243" at bounding box center [407, 451] width 43 height 100
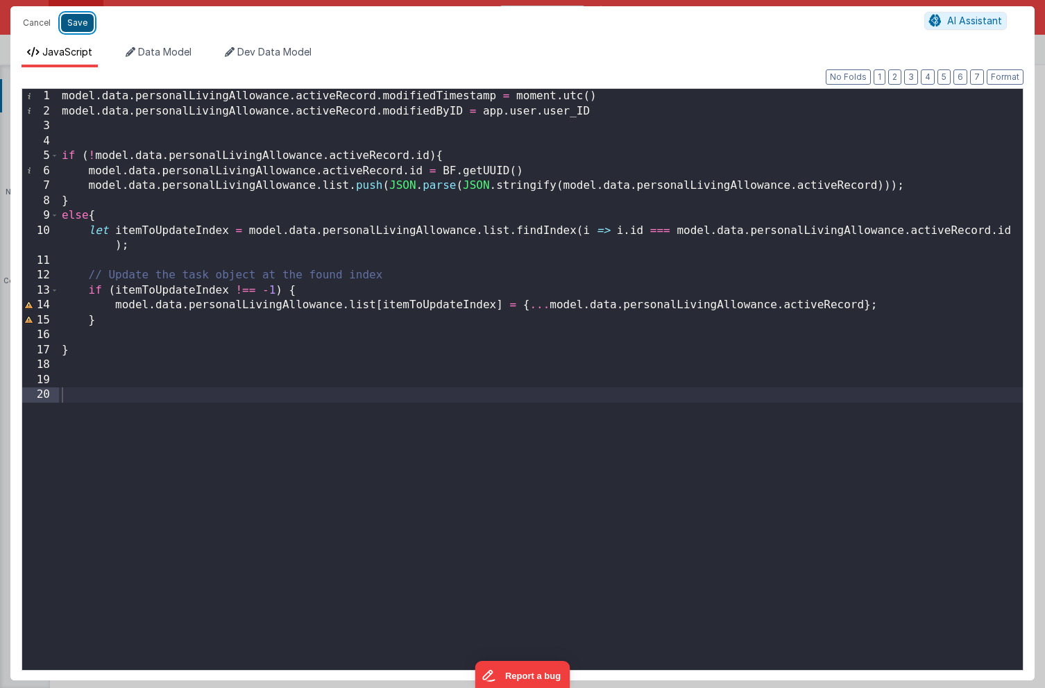
click at [80, 24] on button "Save" at bounding box center [77, 23] width 33 height 18
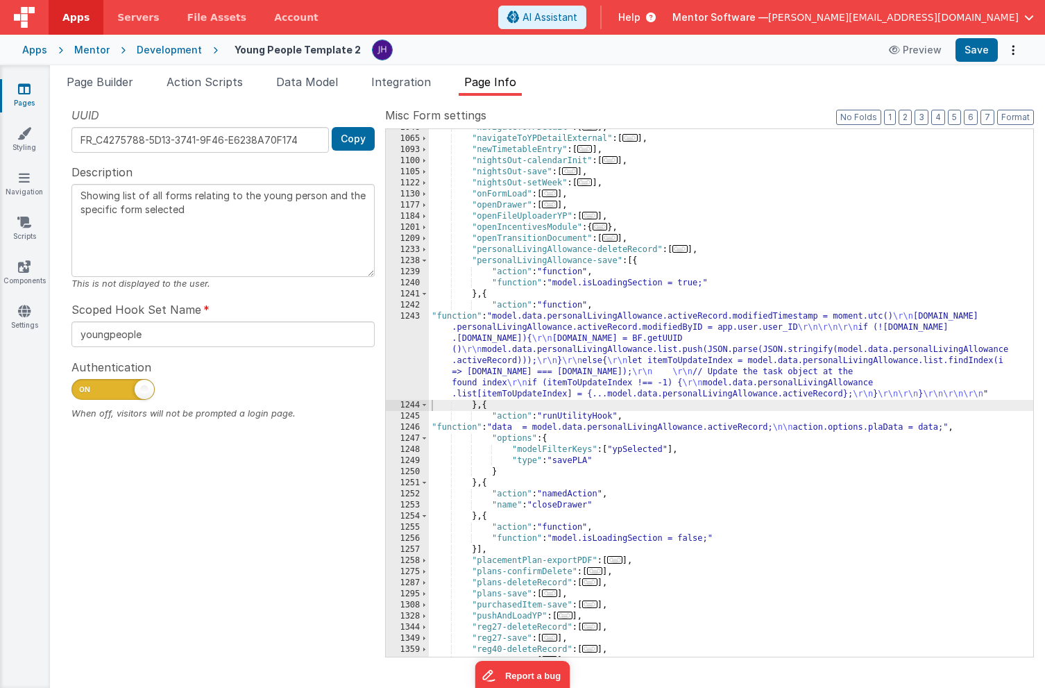
scroll to position [1689, 0]
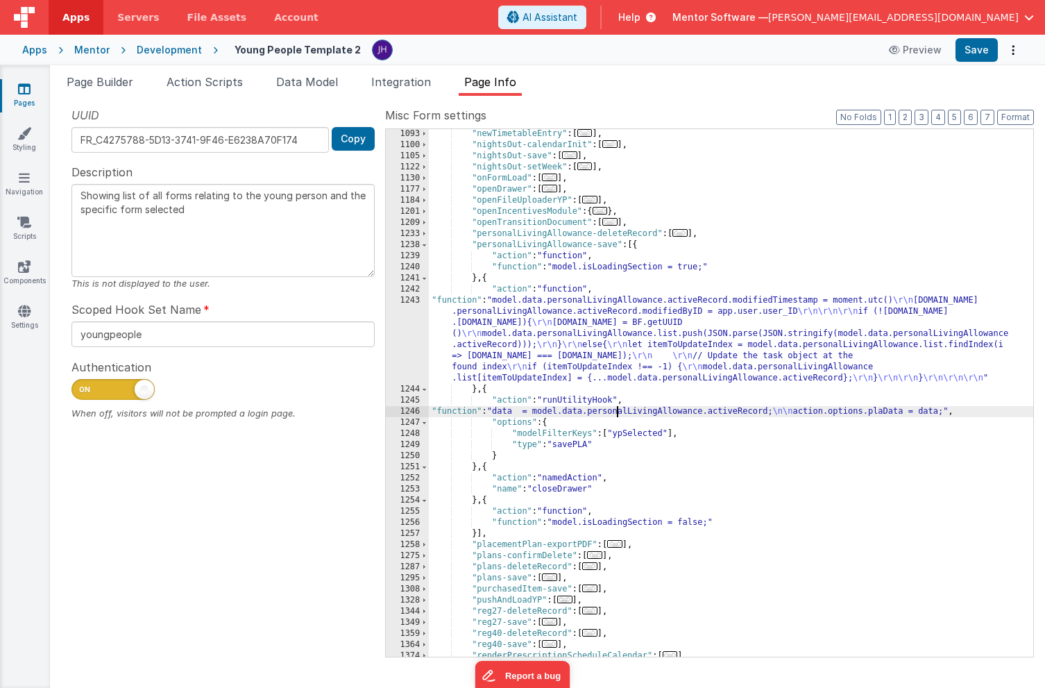
click at [619, 410] on div ""newTimetableEntry" : [ ... ] , "nightsOut-calendarInit" : [ ... ] , "nightsOut…" at bounding box center [731, 403] width 605 height 550
click at [413, 410] on div "1246" at bounding box center [407, 411] width 43 height 11
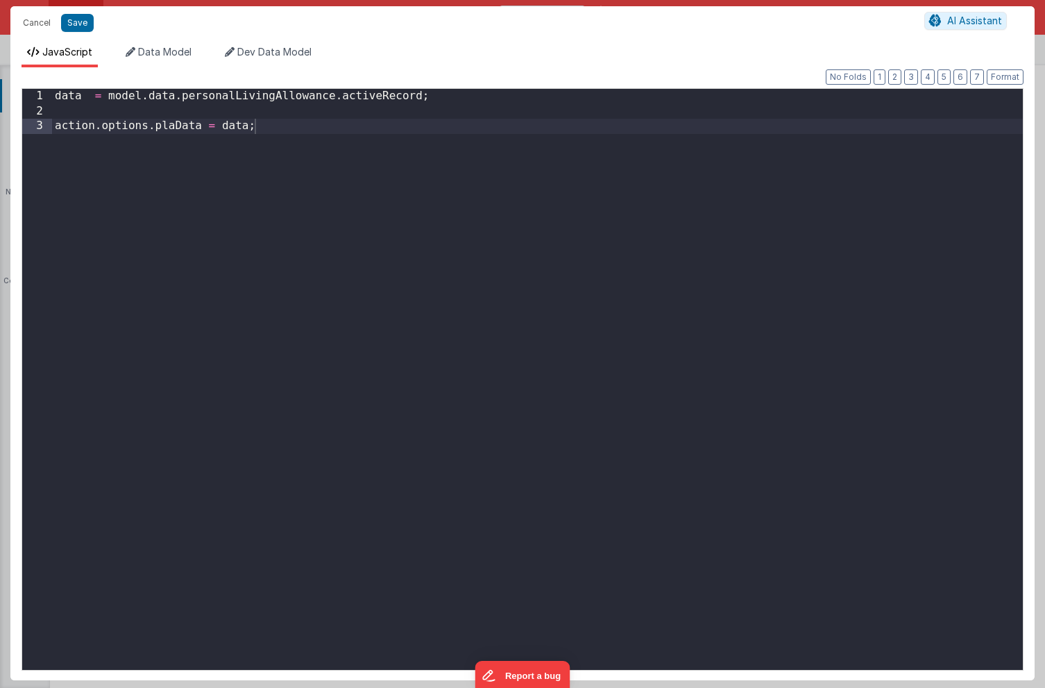
click at [463, 100] on div "data = model . data . personalLivingAllowance . activeRecord ; action . options…" at bounding box center [537, 394] width 971 height 611
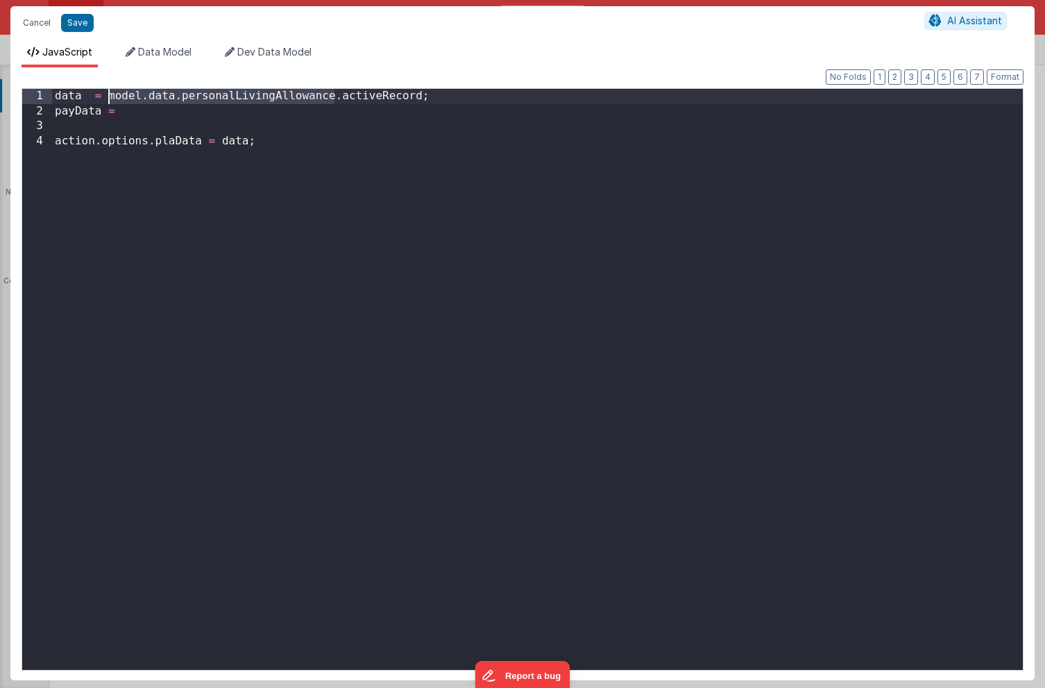
drag, startPoint x: 336, startPoint y: 97, endPoint x: 111, endPoint y: 92, distance: 225.0
click at [111, 92] on div "data = model . data . personalLivingAllowance . activeRecord ; payData = action…" at bounding box center [537, 394] width 971 height 611
click at [150, 113] on div "data = model . data . personalLivingAllowance . activeRecord ; payData = action…" at bounding box center [537, 394] width 971 height 611
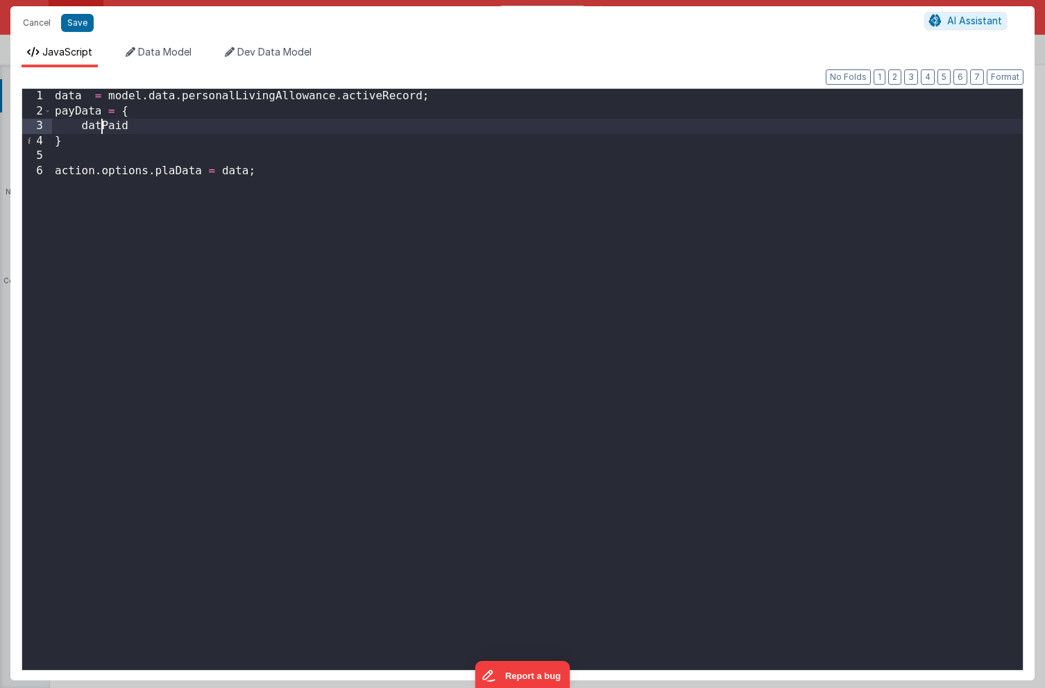
click at [99, 128] on div "data = model . data . personalLivingAllowance . activeRecord ; payData = { datP…" at bounding box center [537, 394] width 971 height 611
click at [160, 131] on div "data = model . data . personalLivingAllowance . activeRecord ; payData = { date…" at bounding box center [537, 394] width 971 height 611
paste textarea
click at [389, 124] on div "data = model . data . personalLivingAllowance . activeRecord ; payData = { date…" at bounding box center [537, 394] width 971 height 611
drag, startPoint x: 435, startPoint y: 124, endPoint x: 83, endPoint y: 126, distance: 352.0
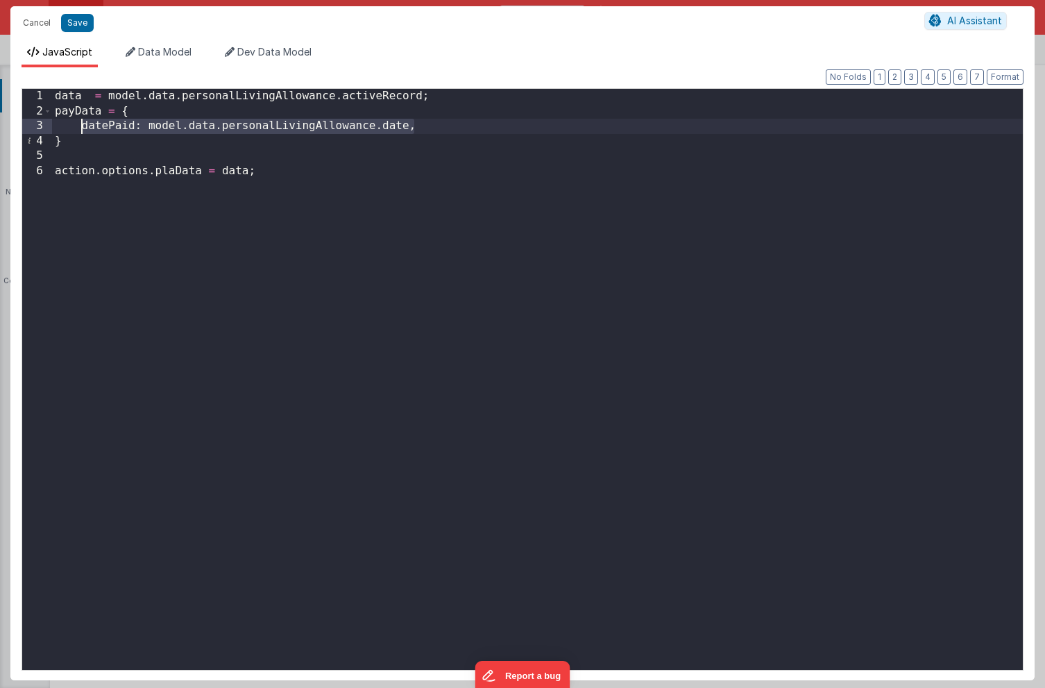
click at [83, 126] on div "data = model . data . personalLivingAllowance . activeRecord ; payData = { date…" at bounding box center [537, 394] width 971 height 611
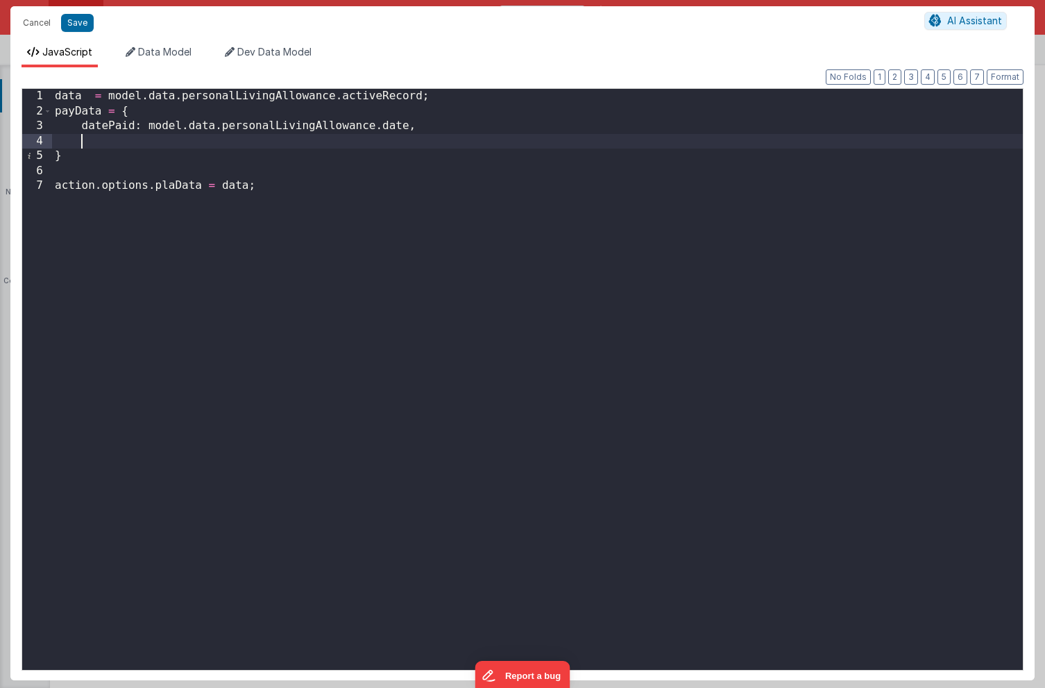
paste textarea
click at [112, 137] on div "data = model . data . personalLivingAllowance . activeRecord ; payData = { date…" at bounding box center [537, 394] width 971 height 611
click at [387, 138] on div "data = model . data . personalLivingAllowance . activeRecord ; payData = { date…" at bounding box center [537, 394] width 971 height 611
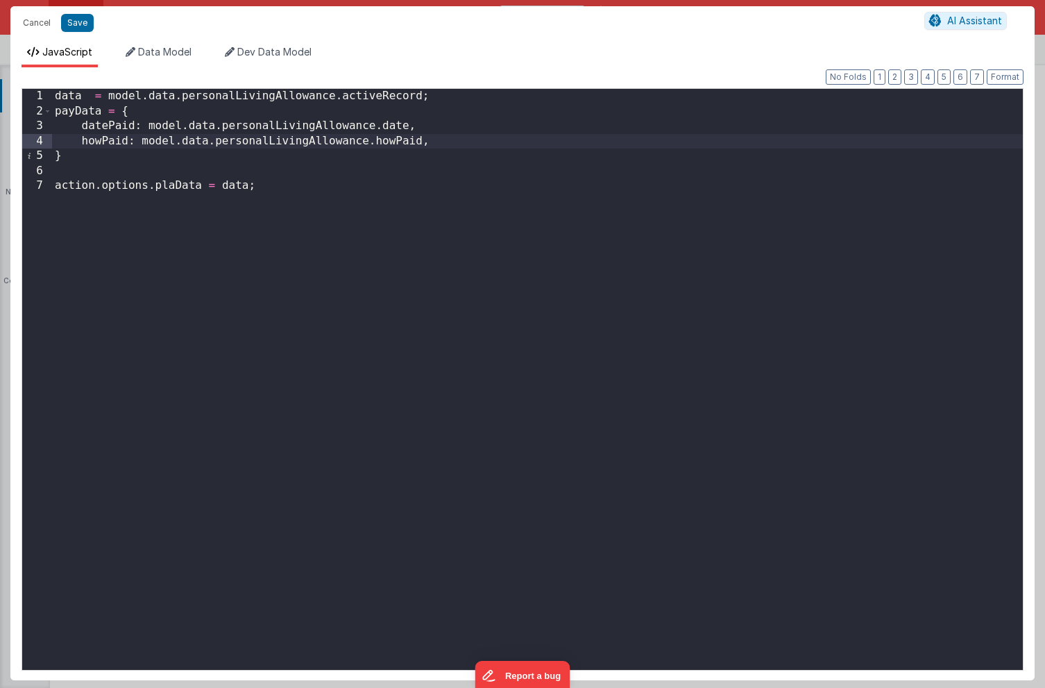
click at [446, 137] on div "data = model . data . personalLivingAllowance . activeRecord ; payData = { date…" at bounding box center [537, 394] width 971 height 611
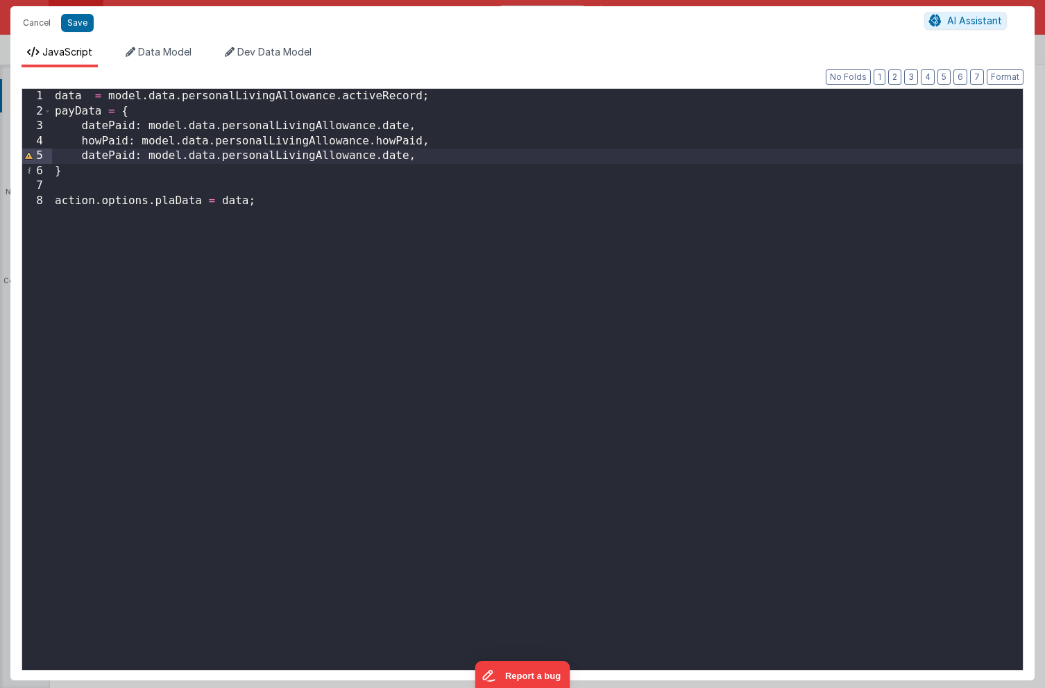
click at [109, 155] on div "data = model . data . personalLivingAllowance . activeRecord ; payData = { date…" at bounding box center [537, 394] width 971 height 611
click at [410, 156] on div "data = model . data . personalLivingAllowance . activeRecord ; payData = { date…" at bounding box center [537, 394] width 971 height 611
click at [420, 153] on div "data = model . data . personalLivingAllowance . activeRecord ; payData = { date…" at bounding box center [537, 394] width 971 height 611
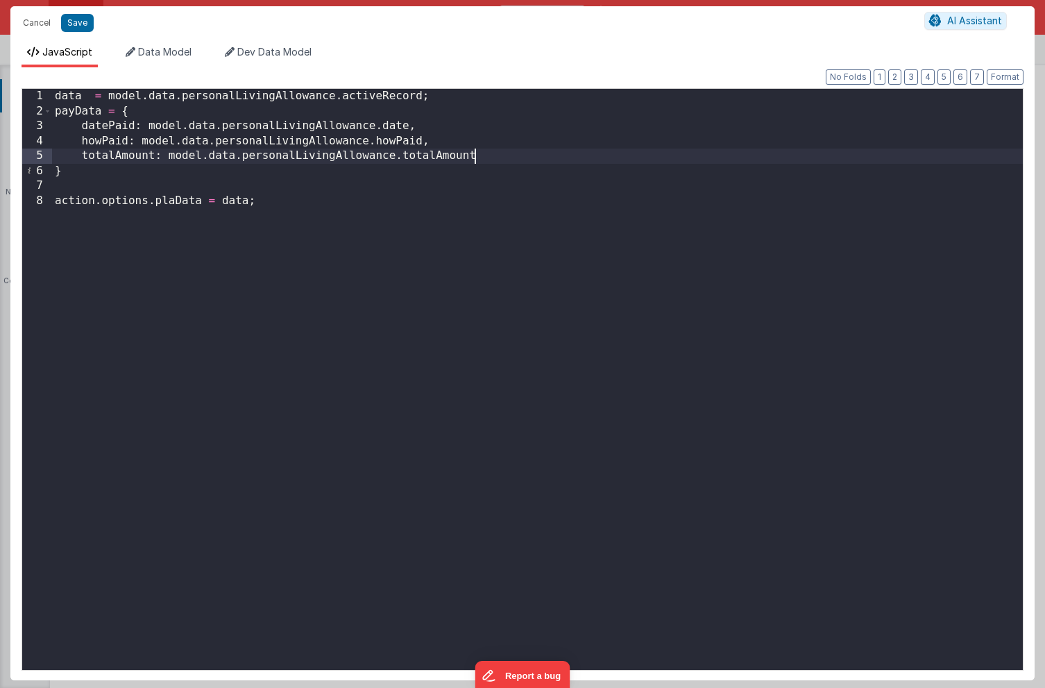
click at [305, 174] on div "data = model . data . personalLivingAllowance . activeRecord ; payData = { date…" at bounding box center [537, 394] width 971 height 611
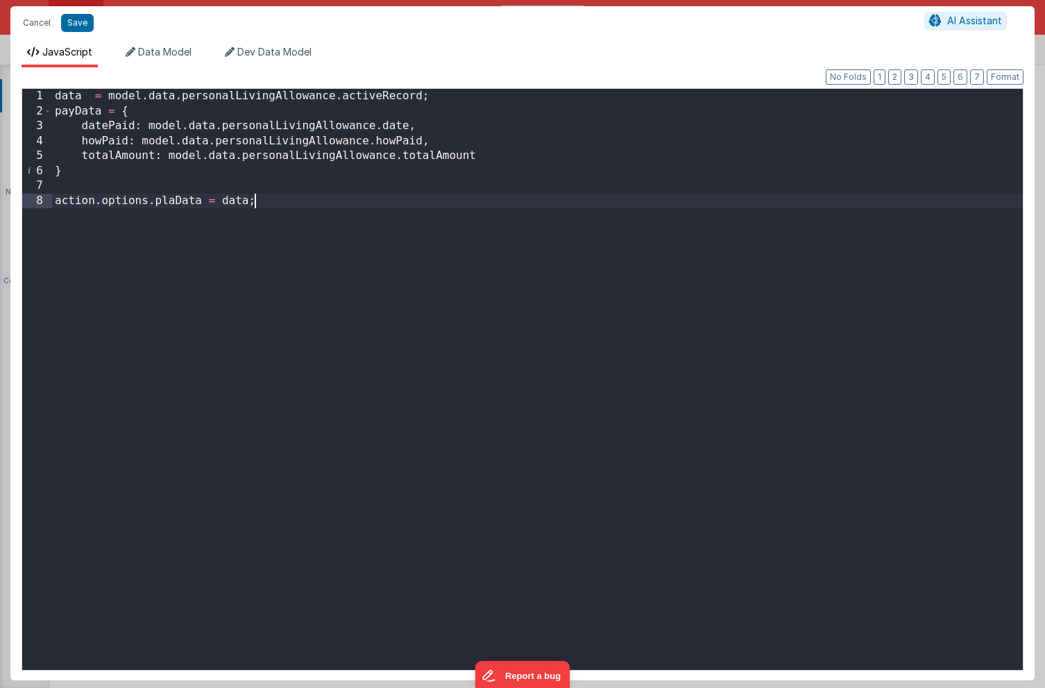
click at [278, 205] on div "data = model . data . personalLivingAllowance . activeRecord ; payData = { date…" at bounding box center [537, 394] width 971 height 611
drag, startPoint x: 272, startPoint y: 201, endPoint x: 24, endPoint y: 201, distance: 247.8
click at [24, 201] on div "1 2 3 4 5 6 7 8 data = model . data . personalLivingAllowance . activeRecord ; …" at bounding box center [523, 379] width 1002 height 582
click at [266, 203] on div "data = model . data . personalLivingAllowance . activeRecord ; payData = { date…" at bounding box center [537, 394] width 971 height 611
click at [78, 20] on button "Save" at bounding box center [77, 23] width 33 height 18
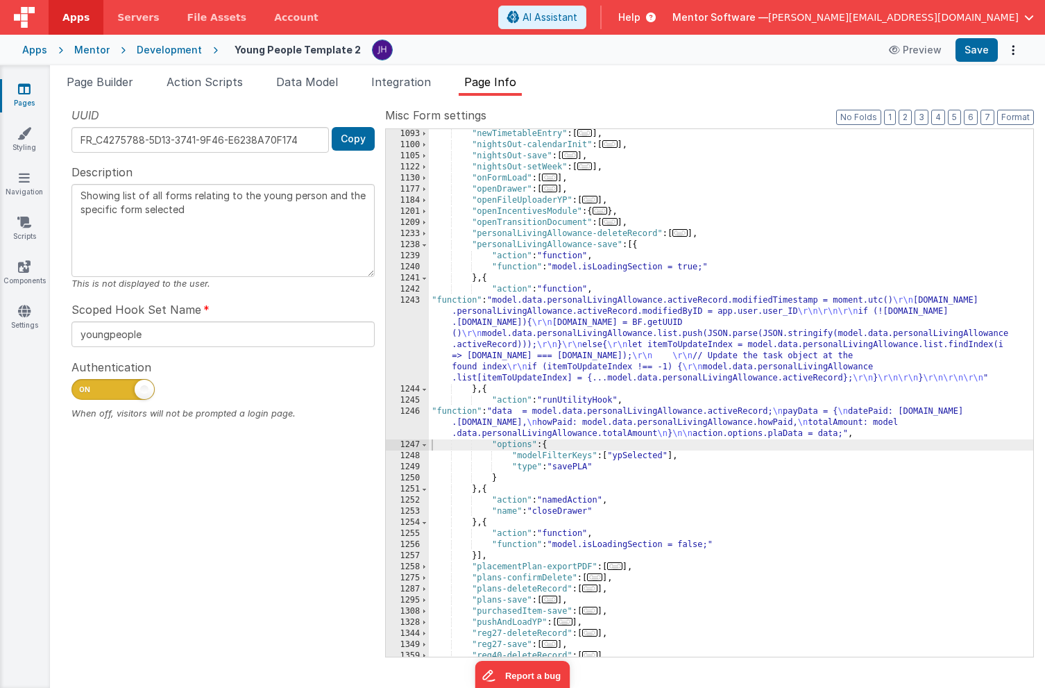
click at [576, 415] on div ""newTimetableEntry" : [ ... ] , "nightsOut-calendarInit" : [ ... ] , "nightsOut…" at bounding box center [731, 403] width 605 height 550
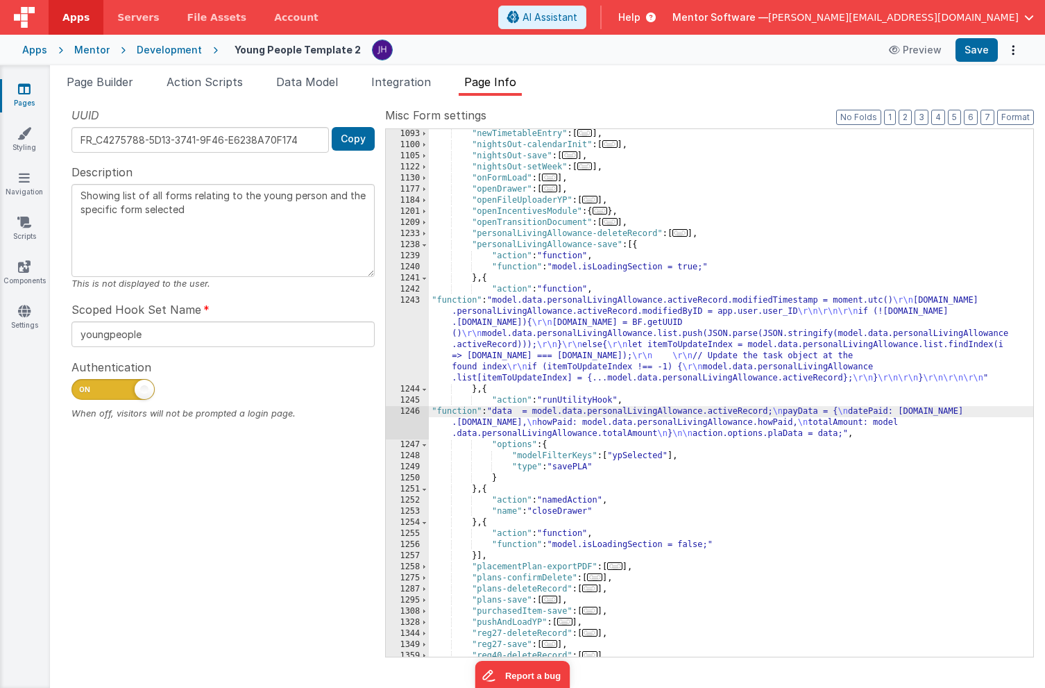
click at [414, 419] on div "1246" at bounding box center [407, 422] width 43 height 33
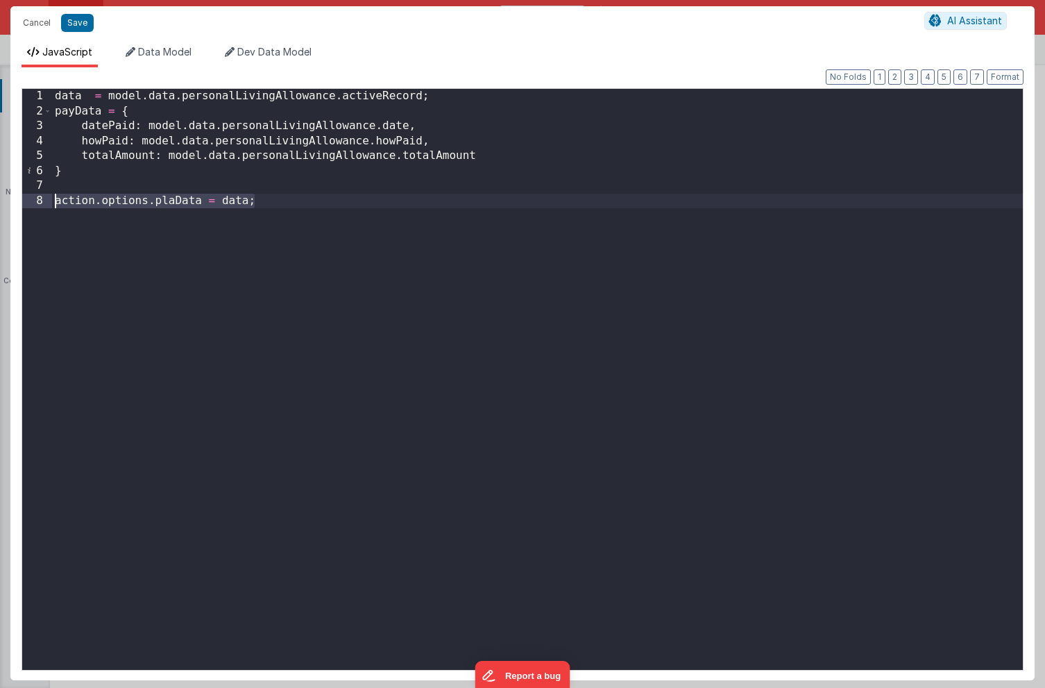
drag, startPoint x: 263, startPoint y: 204, endPoint x: 53, endPoint y: 204, distance: 209.7
click at [53, 204] on div "data = model . data . personalLivingAllowance . activeRecord ; payData = { date…" at bounding box center [537, 394] width 971 height 611
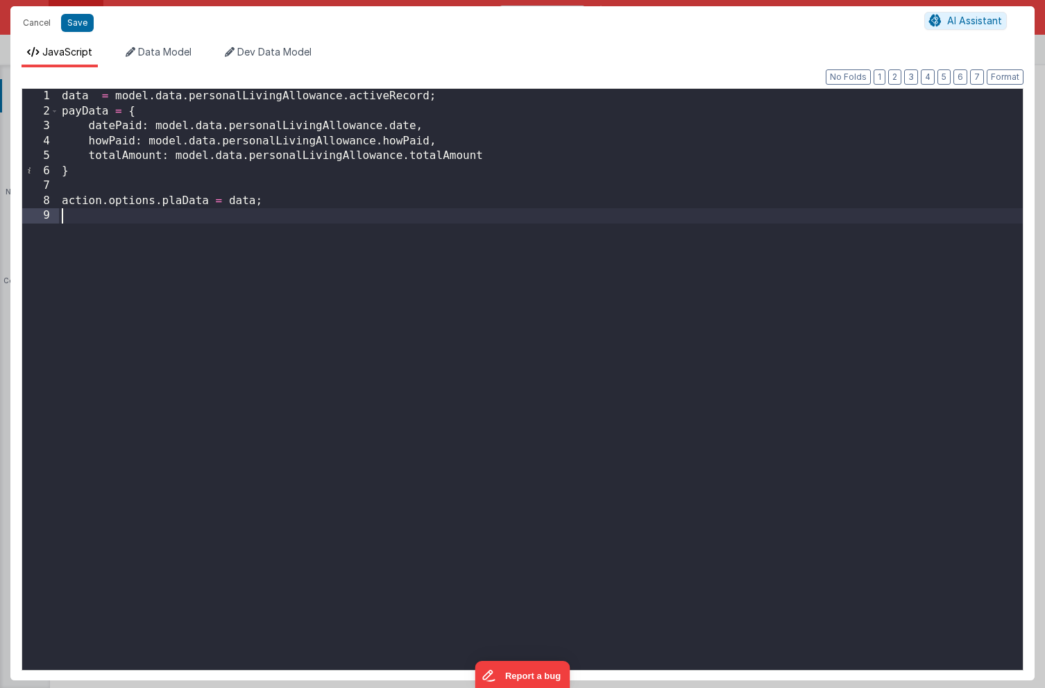
paste textarea
click at [183, 215] on div "data = model . data . personalLivingAllowance . activeRecord ; payData = { date…" at bounding box center [541, 394] width 964 height 611
click at [230, 218] on div "data = model . data . personalLivingAllowance . activeRecord ; payData = { date…" at bounding box center [541, 394] width 964 height 611
click at [81, 28] on button "Save" at bounding box center [77, 23] width 33 height 18
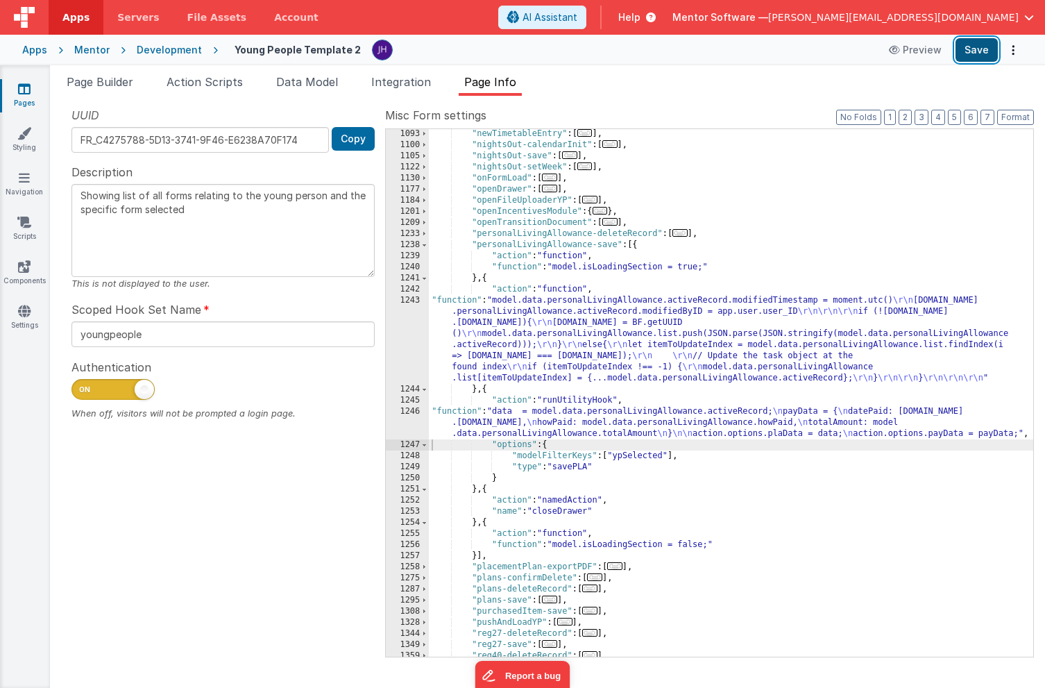
click at [976, 52] on button "Save" at bounding box center [977, 50] width 42 height 24
click at [975, 51] on button "Save" at bounding box center [977, 50] width 42 height 24
click at [925, 117] on button "3" at bounding box center [922, 117] width 14 height 15
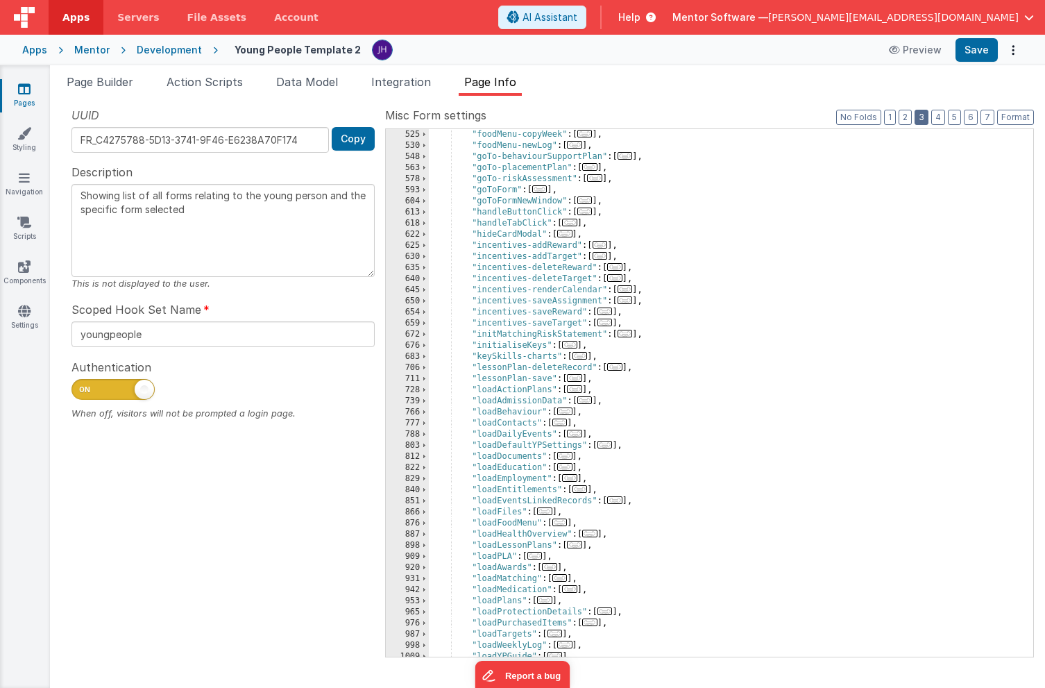
scroll to position [722, 0]
click at [575, 224] on span "..." at bounding box center [569, 223] width 15 height 8
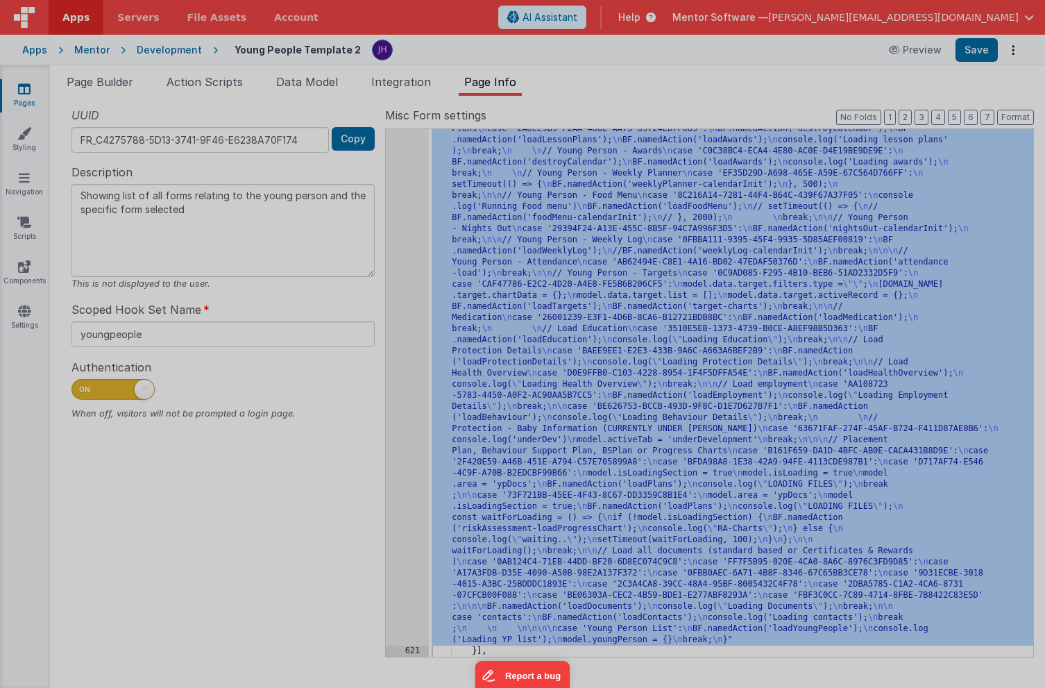
scroll to position [1361, 0]
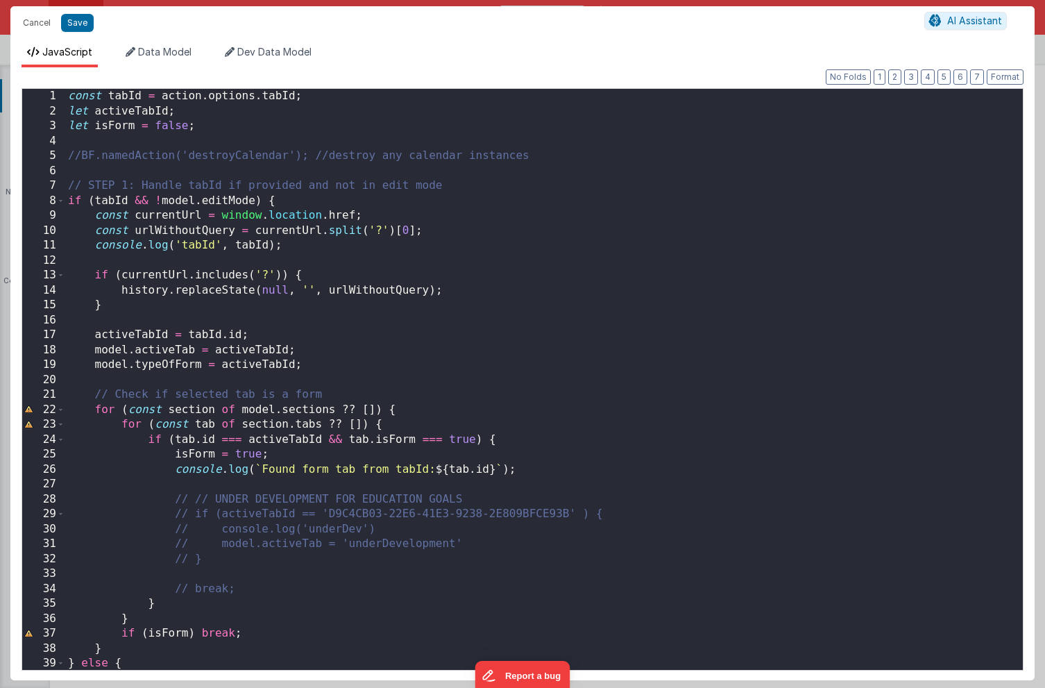
click at [564, 343] on div "const tabId = action . options . tabId ; let activeTabId ; let isForm = false ;…" at bounding box center [544, 394] width 958 height 611
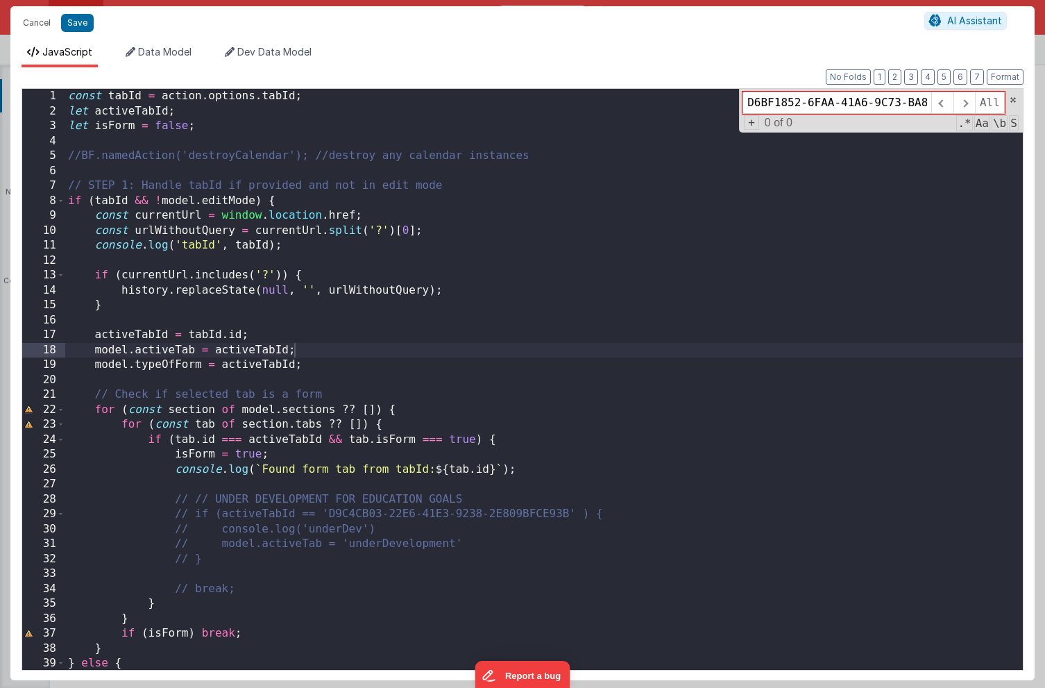
scroll to position [0, 60]
type input "D6BF1852-6FAA-41A6-9C73-BA8ACF38DD09"
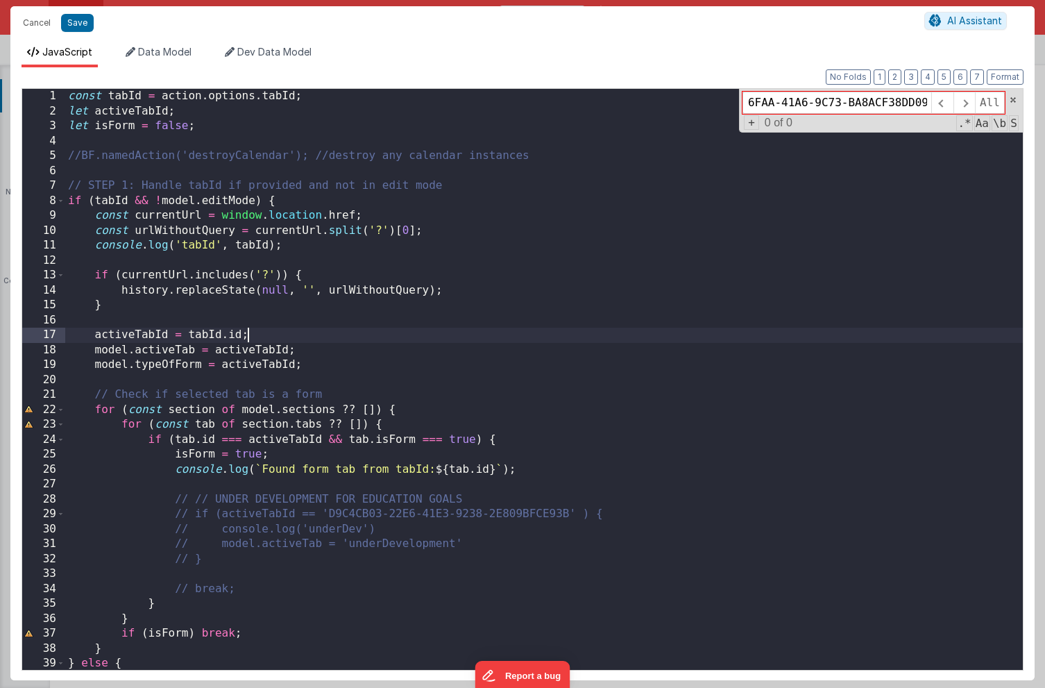
click at [575, 328] on div "const tabId = action . options . tabId ; let activeTabId ; let isForm = false ;…" at bounding box center [544, 394] width 958 height 611
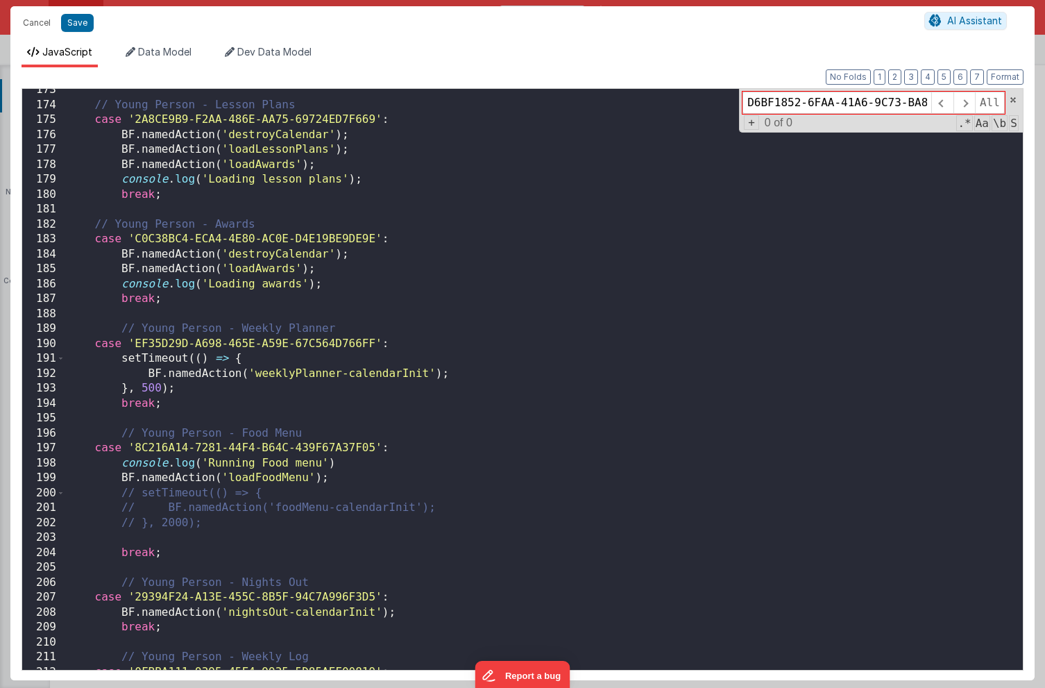
scroll to position [2583, 0]
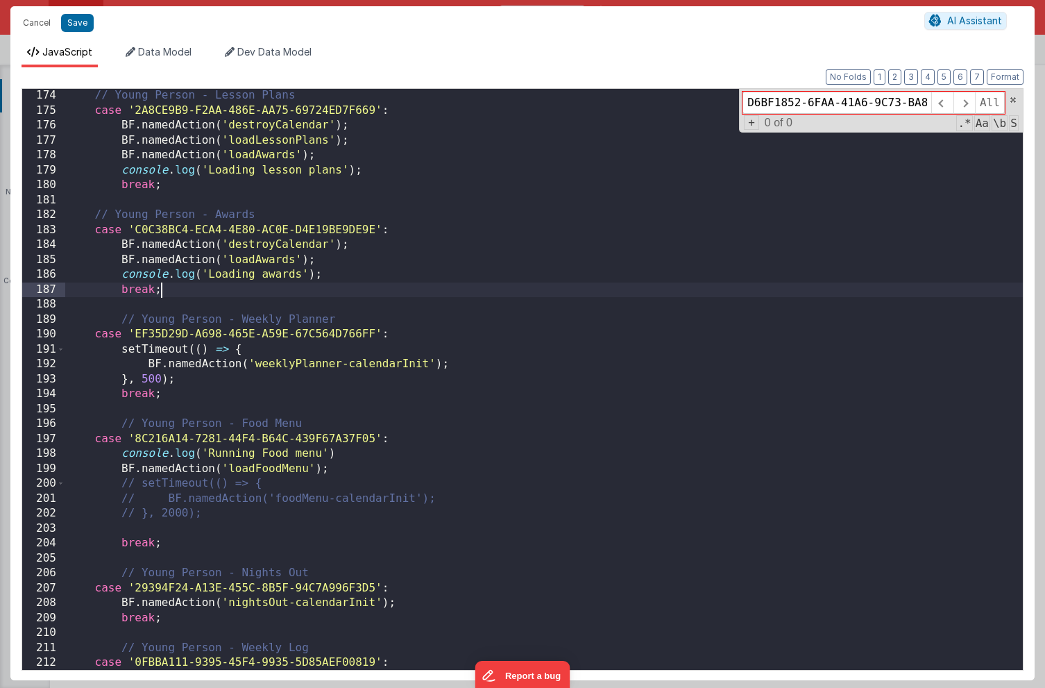
click at [183, 295] on div "// Young Person - Lesson Plans case '2A8CE9B9-F2AA-486E-AA75-69724ED7F669' : BF…" at bounding box center [544, 393] width 958 height 611
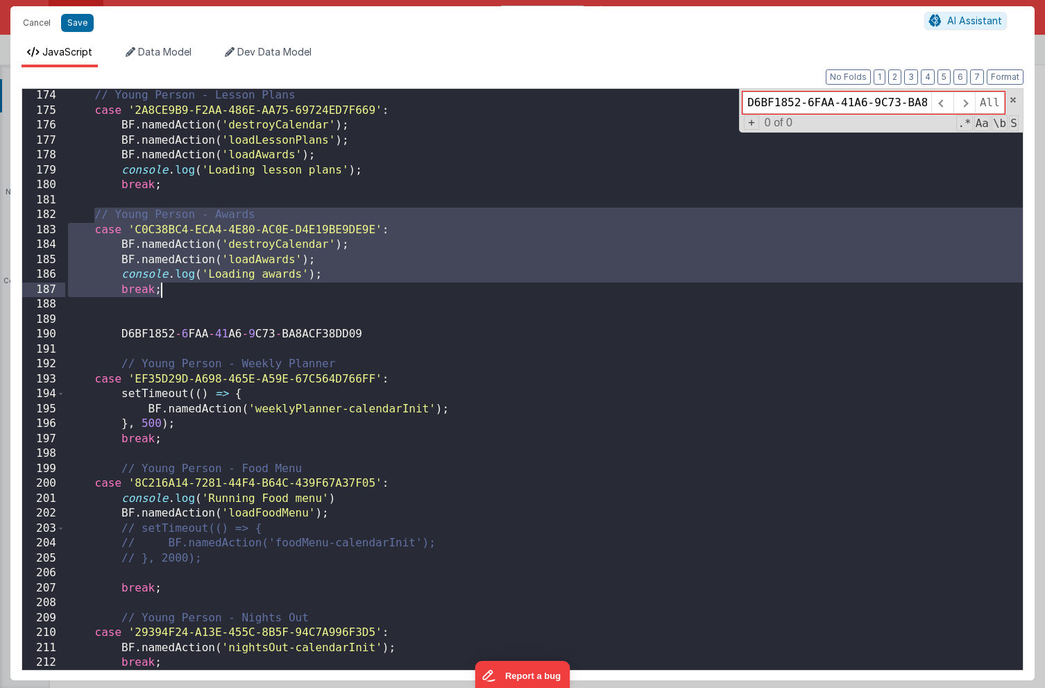
drag, startPoint x: 93, startPoint y: 215, endPoint x: 187, endPoint y: 290, distance: 120.0
click at [187, 290] on div "// Young Person - Lesson Plans case '2A8CE9B9-F2AA-486E-AA75-69724ED7F669' : BF…" at bounding box center [544, 393] width 958 height 611
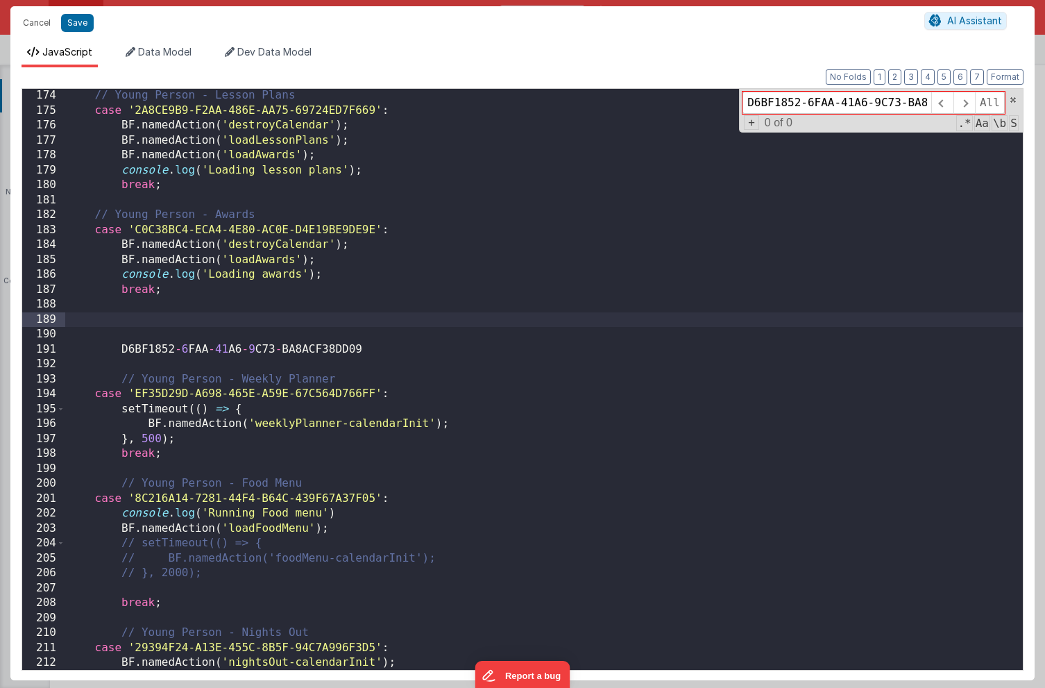
paste textarea
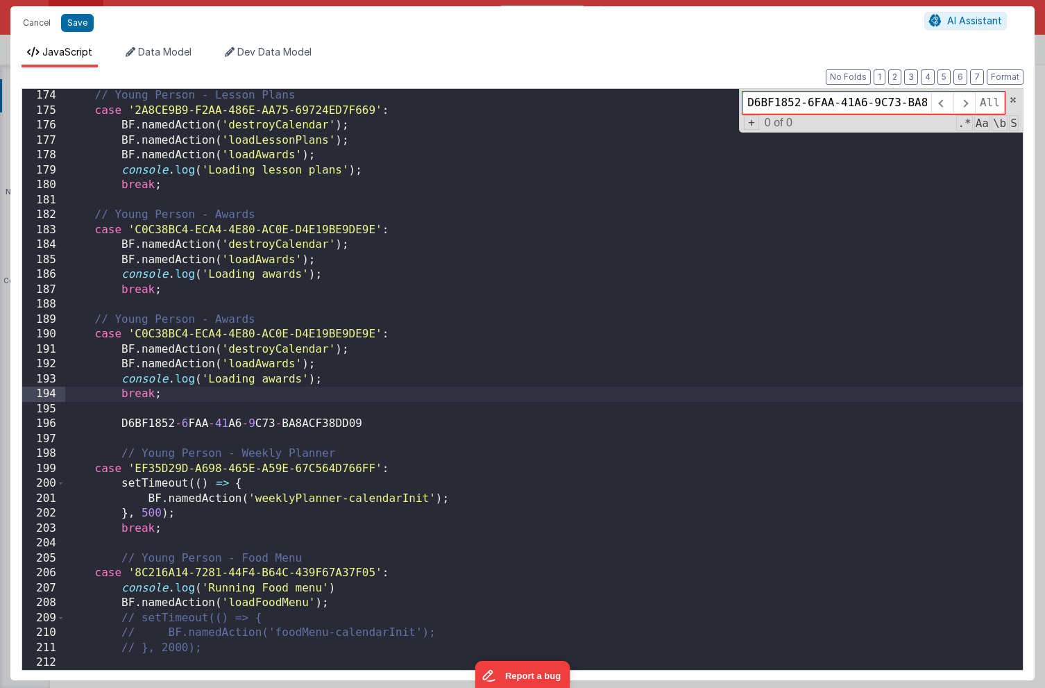
click at [234, 317] on div "// Young Person - Lesson Plans case '2A8CE9B9-F2AA-486E-AA75-69724ED7F669' : BF…" at bounding box center [544, 393] width 958 height 611
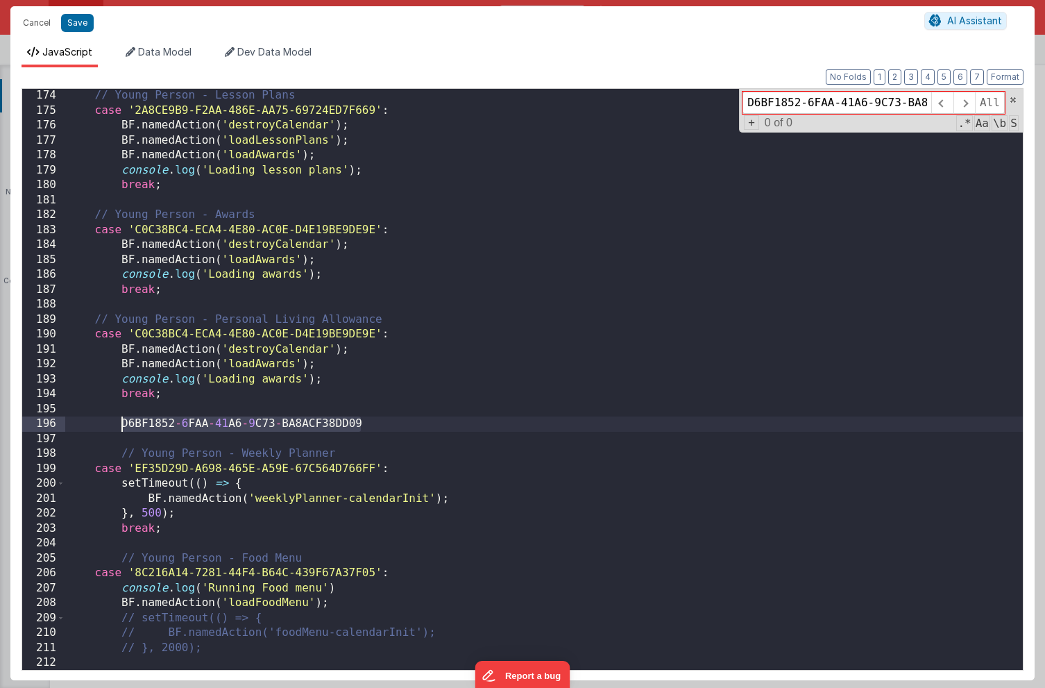
drag, startPoint x: 367, startPoint y: 427, endPoint x: 121, endPoint y: 423, distance: 246.5
click at [120, 423] on div "// Young Person - Lesson Plans case '2A8CE9B9-F2AA-486E-AA75-69724ED7F669' : BF…" at bounding box center [544, 393] width 958 height 611
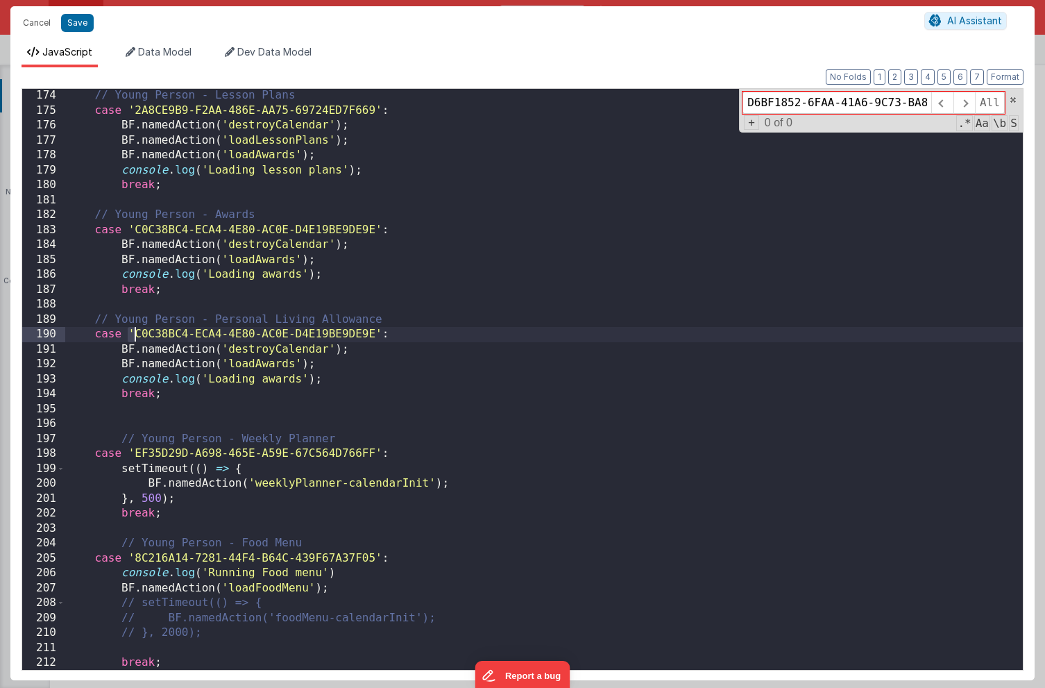
drag, startPoint x: 131, startPoint y: 331, endPoint x: 143, endPoint y: 332, distance: 11.8
click at [143, 332] on div "// Young Person - Lesson Plans case '2A8CE9B9-F2AA-486E-AA75-69724ED7F669' : BF…" at bounding box center [544, 393] width 958 height 611
click at [142, 332] on div "// Young Person - Lesson Plans case '2A8CE9B9-F2AA-486E-AA75-69724ED7F669' : BF…" at bounding box center [544, 393] width 958 height 611
drag, startPoint x: 135, startPoint y: 333, endPoint x: 371, endPoint y: 333, distance: 236.0
click at [371, 333] on div "// Young Person - Lesson Plans case '2A8CE9B9-F2AA-486E-AA75-69724ED7F669' : BF…" at bounding box center [544, 393] width 958 height 611
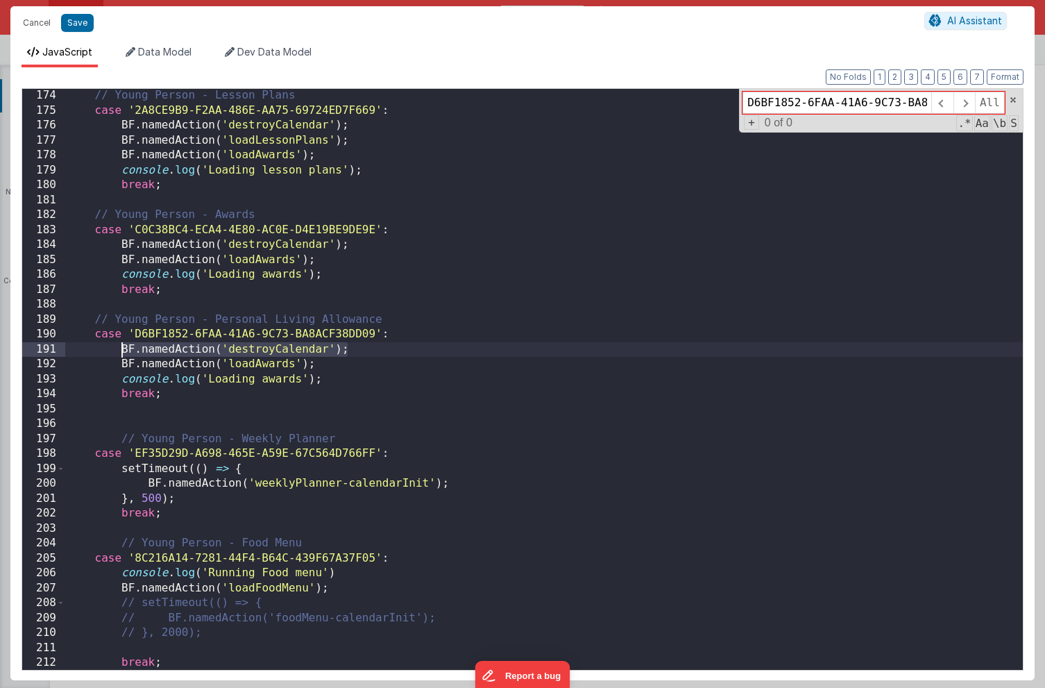
drag, startPoint x: 359, startPoint y: 350, endPoint x: 121, endPoint y: 353, distance: 237.4
click at [121, 353] on div "// Young Person - Lesson Plans case '2A8CE9B9-F2AA-486E-AA75-69724ED7F669' : BF…" at bounding box center [544, 393] width 958 height 611
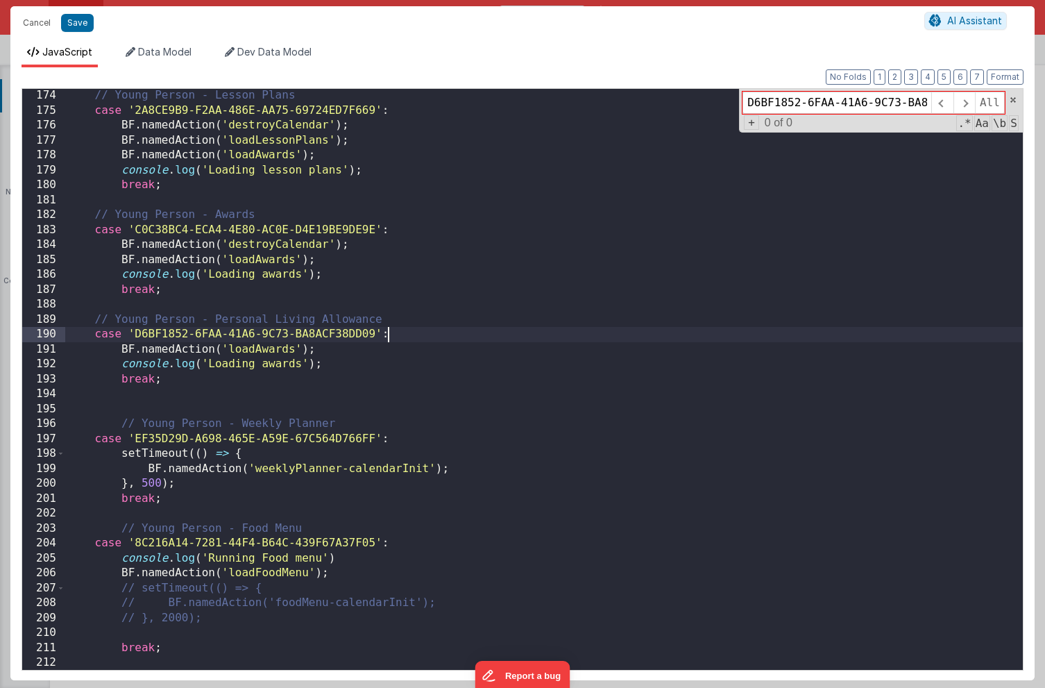
click at [293, 349] on div "// Young Person - Lesson Plans case '2A8CE9B9-F2AA-486E-AA75-69724ED7F669' : BF…" at bounding box center [544, 393] width 958 height 611
click at [282, 364] on div "// Young Person - Lesson Plans case '2A8CE9B9-F2AA-486E-AA75-69724ED7F669' : BF…" at bounding box center [544, 393] width 958 height 611
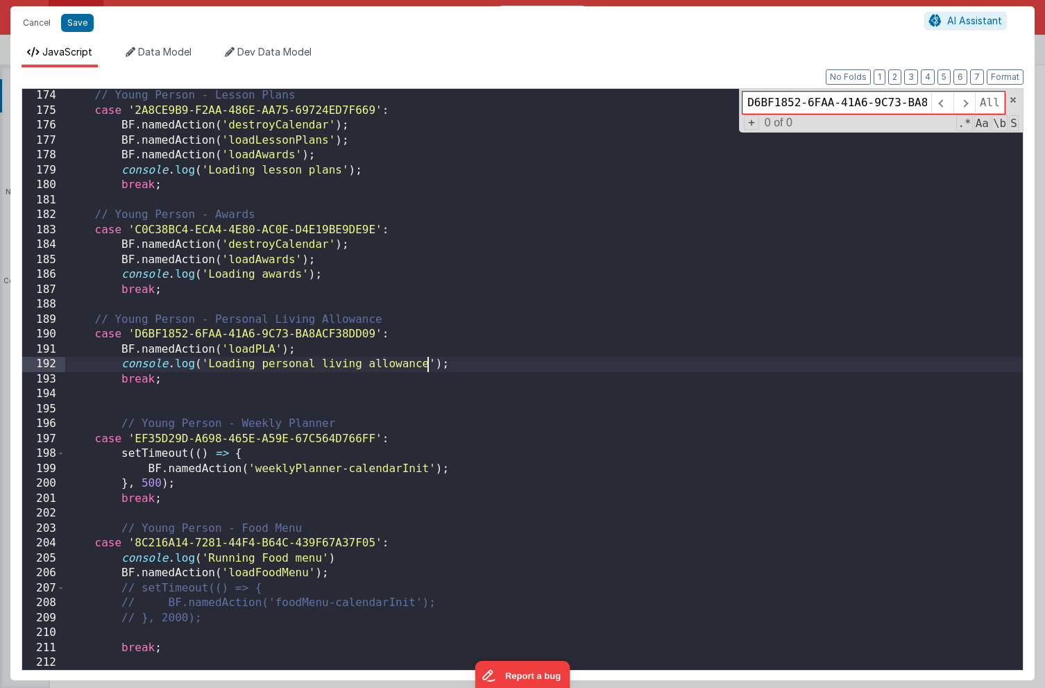
click at [403, 296] on div "// Young Person - Lesson Plans case '2A8CE9B9-F2AA-486E-AA75-69724ED7F669' : BF…" at bounding box center [544, 393] width 958 height 611
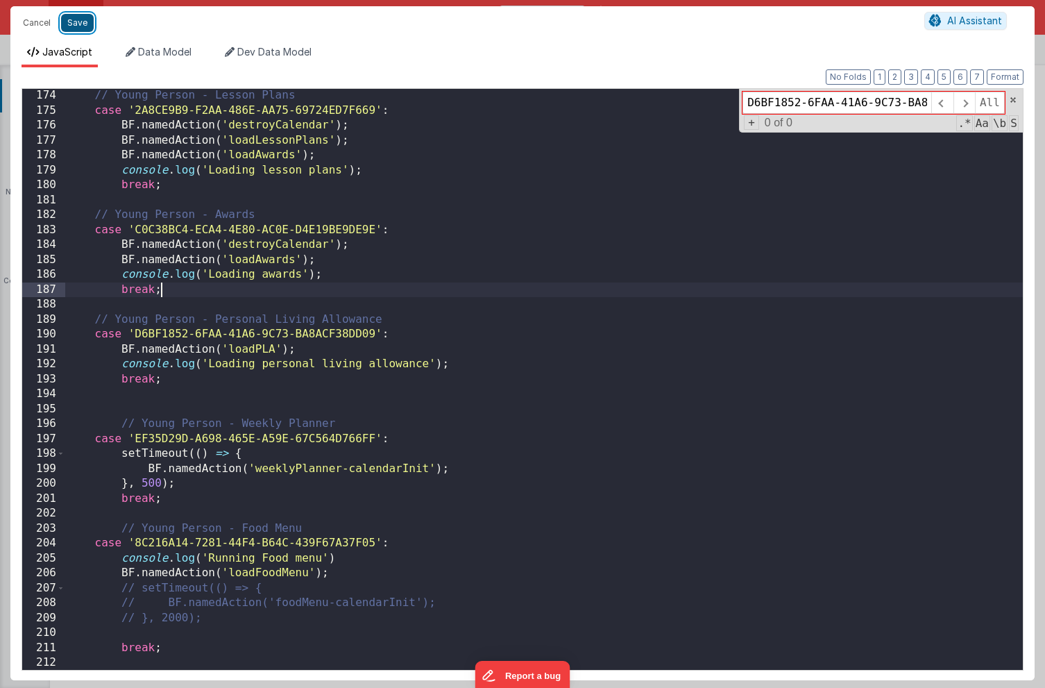
click at [78, 24] on button "Save" at bounding box center [77, 23] width 33 height 18
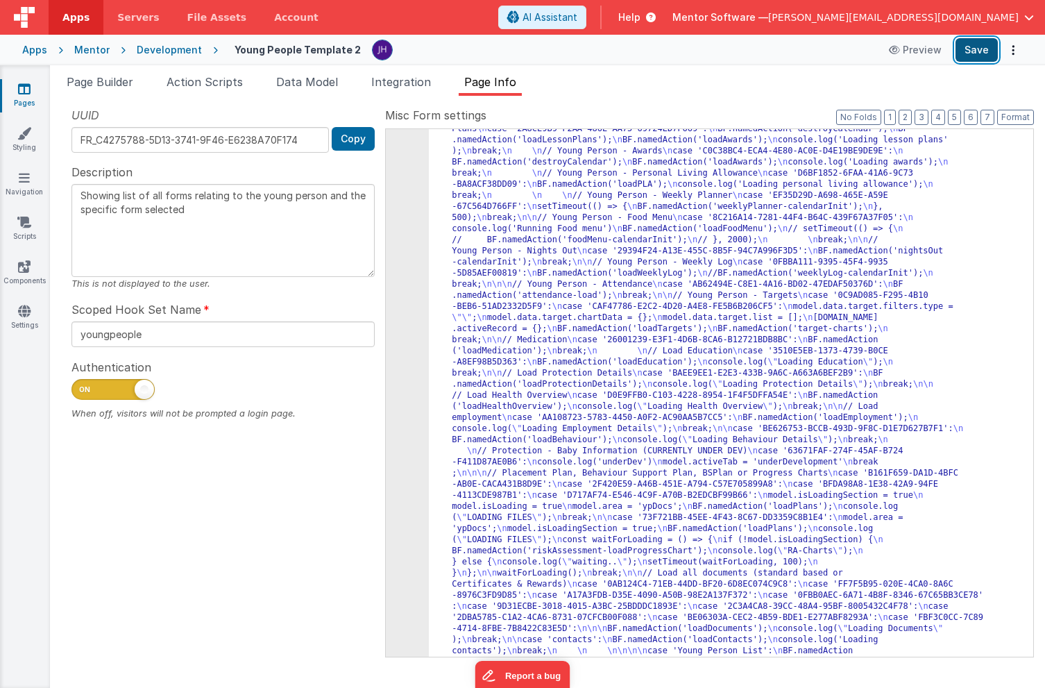
click at [978, 48] on button "Save" at bounding box center [977, 50] width 42 height 24
click at [927, 119] on button "3" at bounding box center [922, 117] width 14 height 15
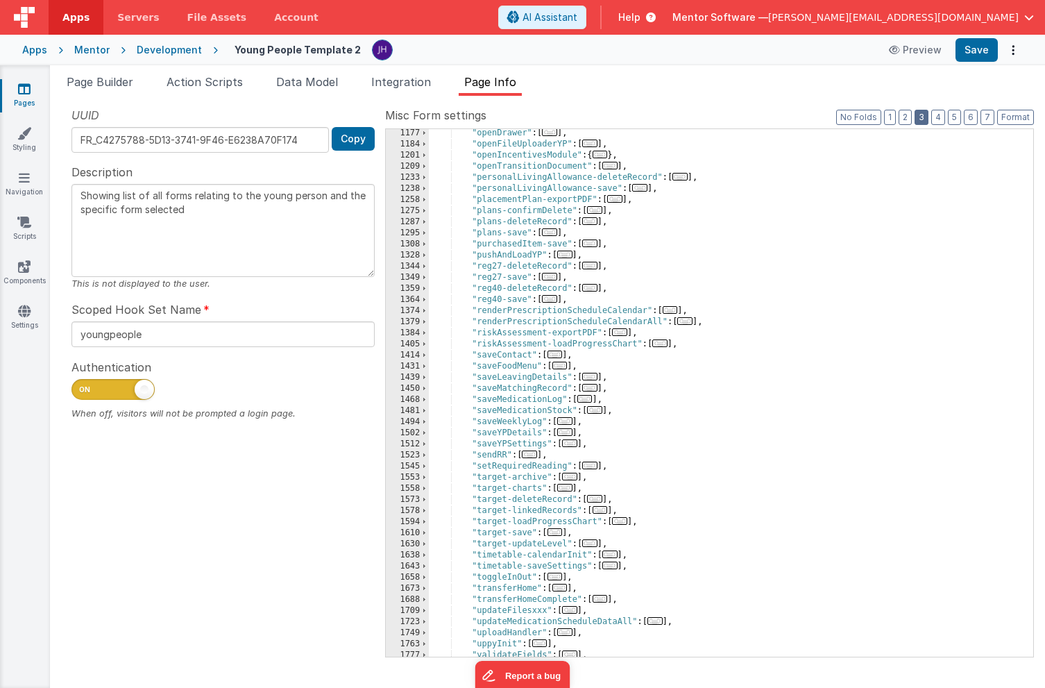
scroll to position [1340, 0]
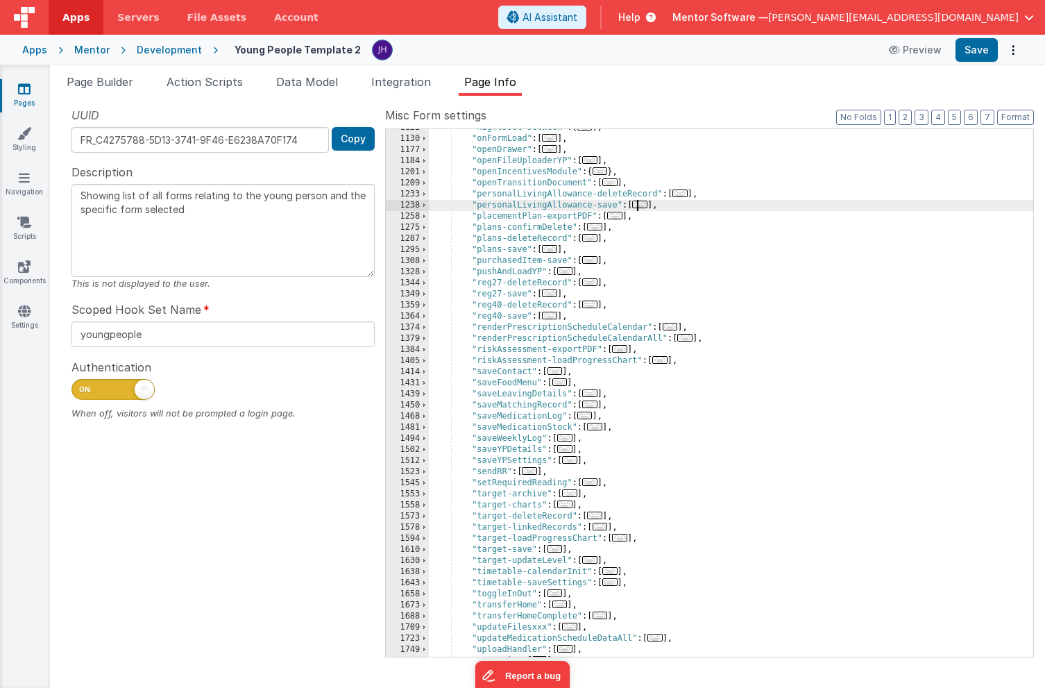
click at [647, 207] on span "..." at bounding box center [639, 205] width 15 height 8
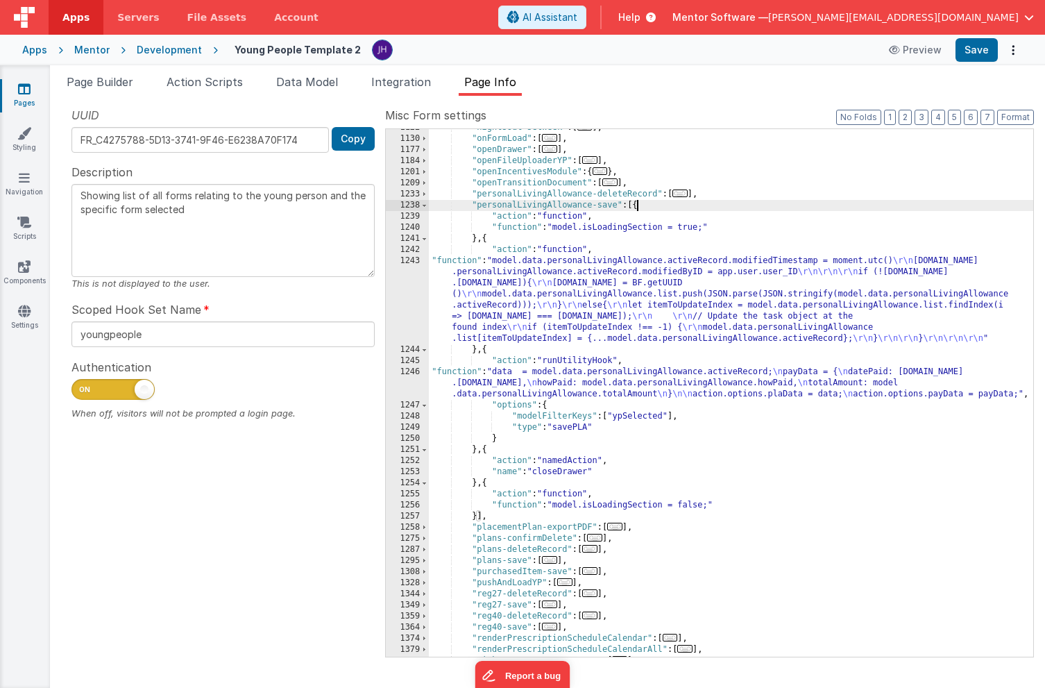
click at [557, 383] on div ""nightsOut-setWeek" : [ ... ] , "onFormLoad" : [ ... ] , "openDrawer" : [ ... ]…" at bounding box center [731, 397] width 605 height 550
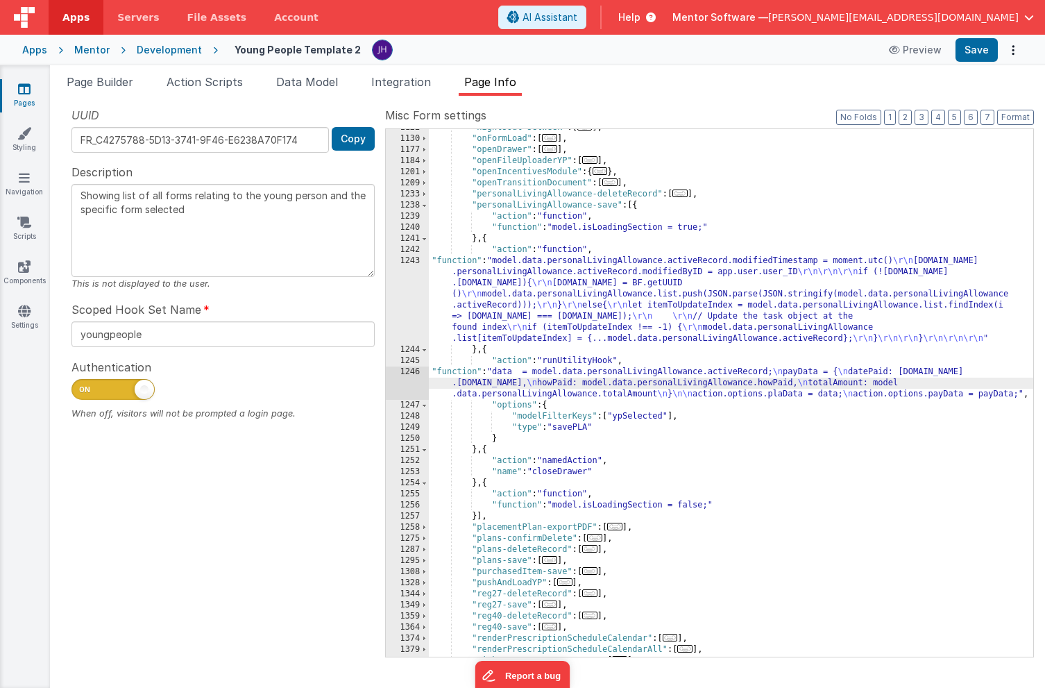
click at [399, 379] on div "1246" at bounding box center [407, 383] width 43 height 33
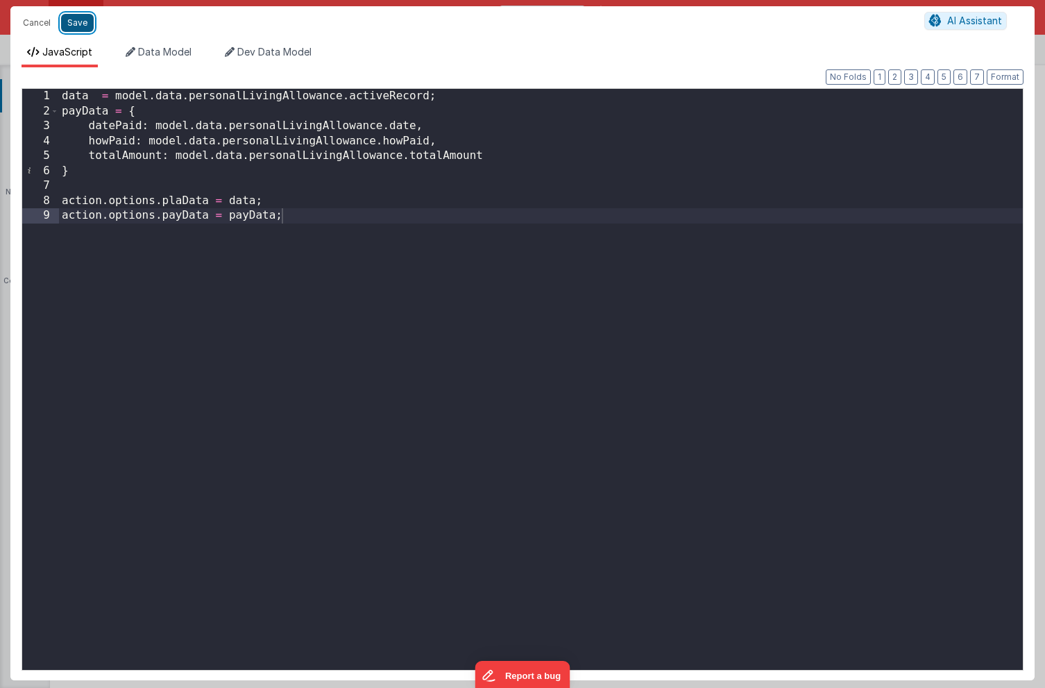
click at [78, 25] on button "Save" at bounding box center [77, 23] width 33 height 18
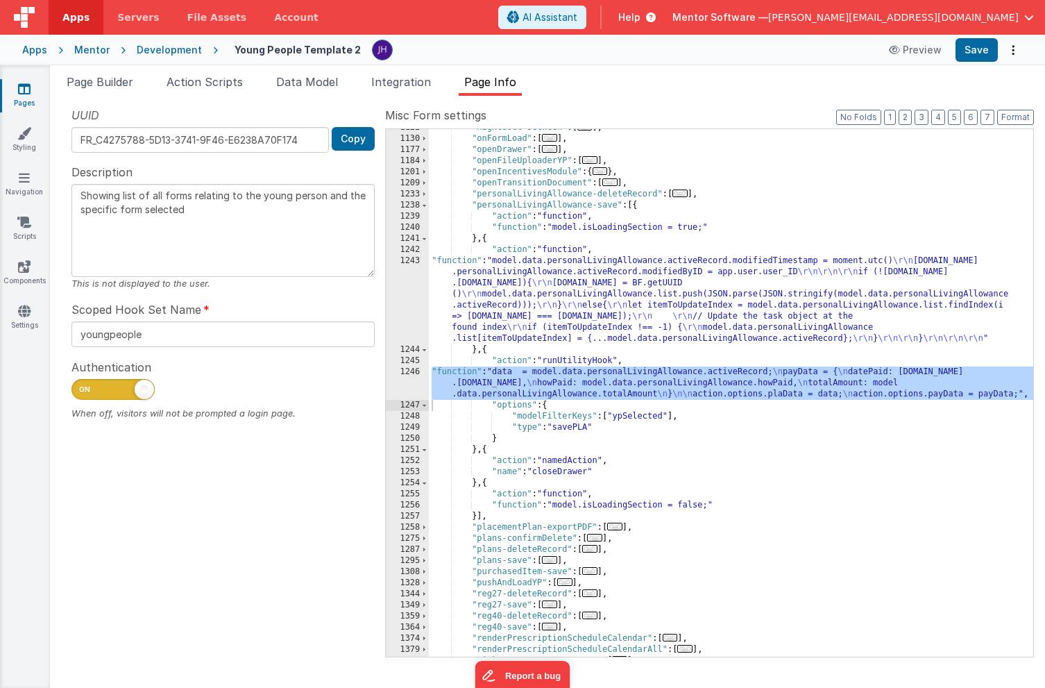
click at [616, 205] on div ""nightsOut-setWeek" : [ ... ] , "onFormLoad" : [ ... ] , "openDrawer" : [ ... ]…" at bounding box center [731, 397] width 605 height 550
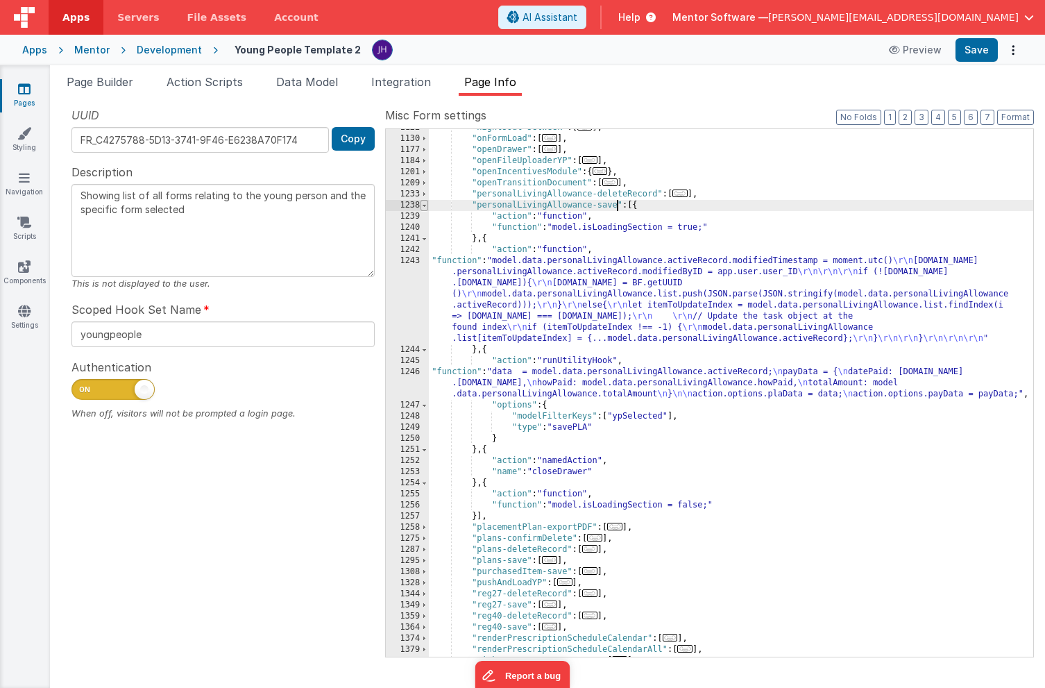
click at [426, 207] on span at bounding box center [425, 205] width 8 height 11
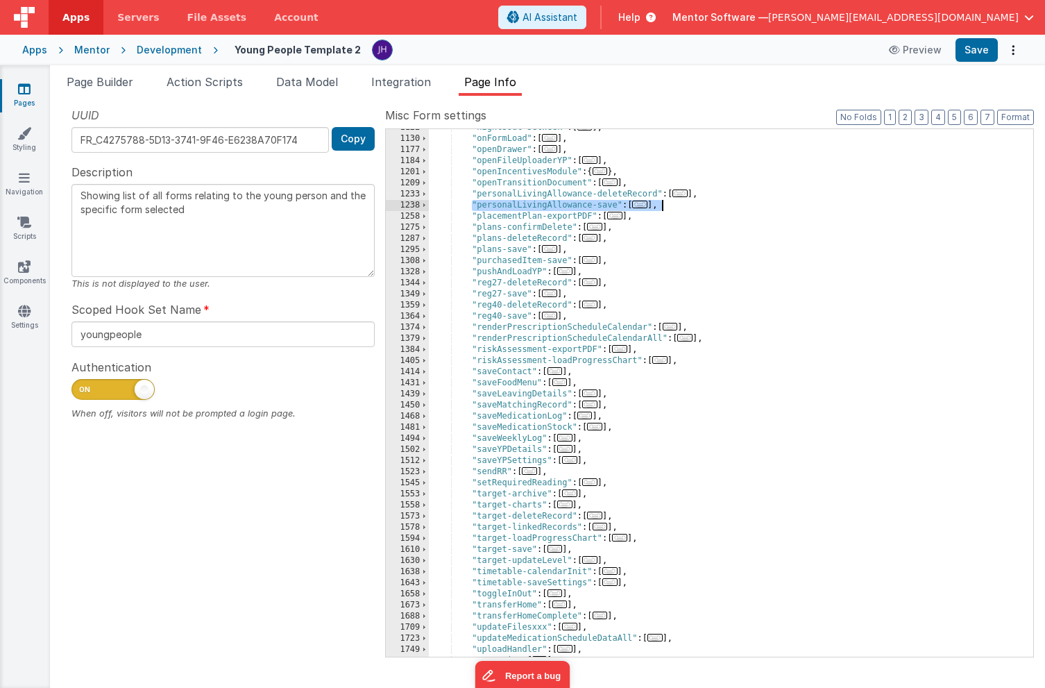
drag, startPoint x: 473, startPoint y: 205, endPoint x: 673, endPoint y: 210, distance: 200.7
click at [673, 210] on div ""nightsOut-setWeek" : [ ... ] , "onFormLoad" : [ ... ] , "openDrawer" : [ ... ]…" at bounding box center [731, 397] width 605 height 550
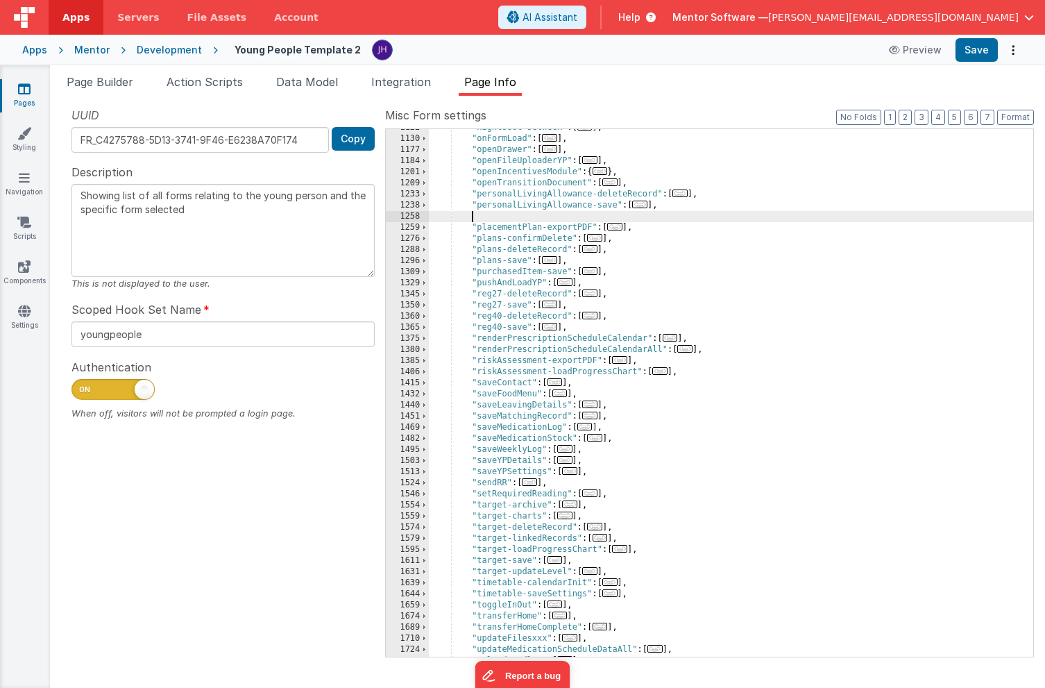
paste textarea
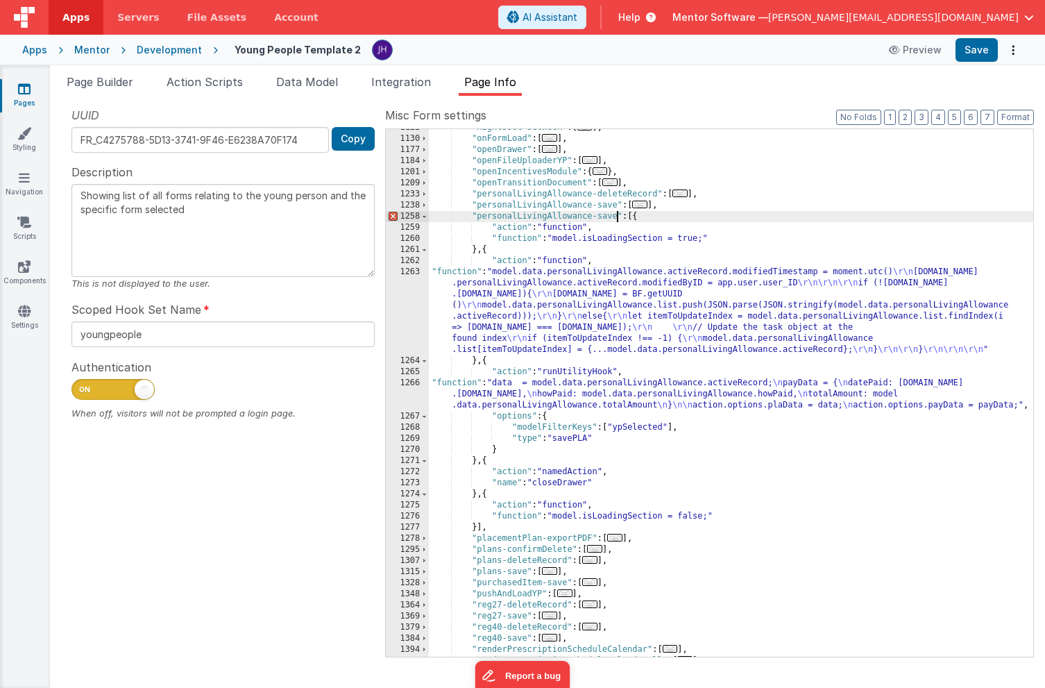
click at [617, 216] on div ""nightsOut-setWeek" : [ ... ] , "onFormLoad" : [ ... ] , "openDrawer" : [ ... ]…" at bounding box center [731, 397] width 605 height 550
click at [529, 295] on div ""nightsOut-setWeek" : [ ... ] , "onFormLoad" : [ ... ] , "openDrawer" : [ ... ]…" at bounding box center [731, 397] width 605 height 550
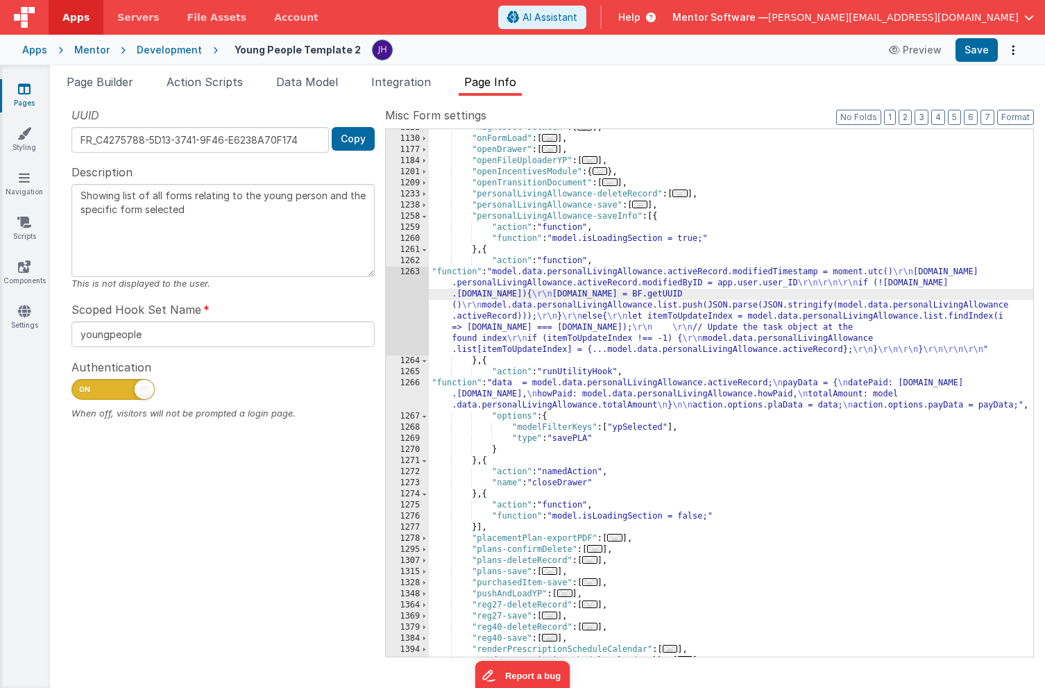
click at [408, 294] on div "1263" at bounding box center [407, 311] width 43 height 89
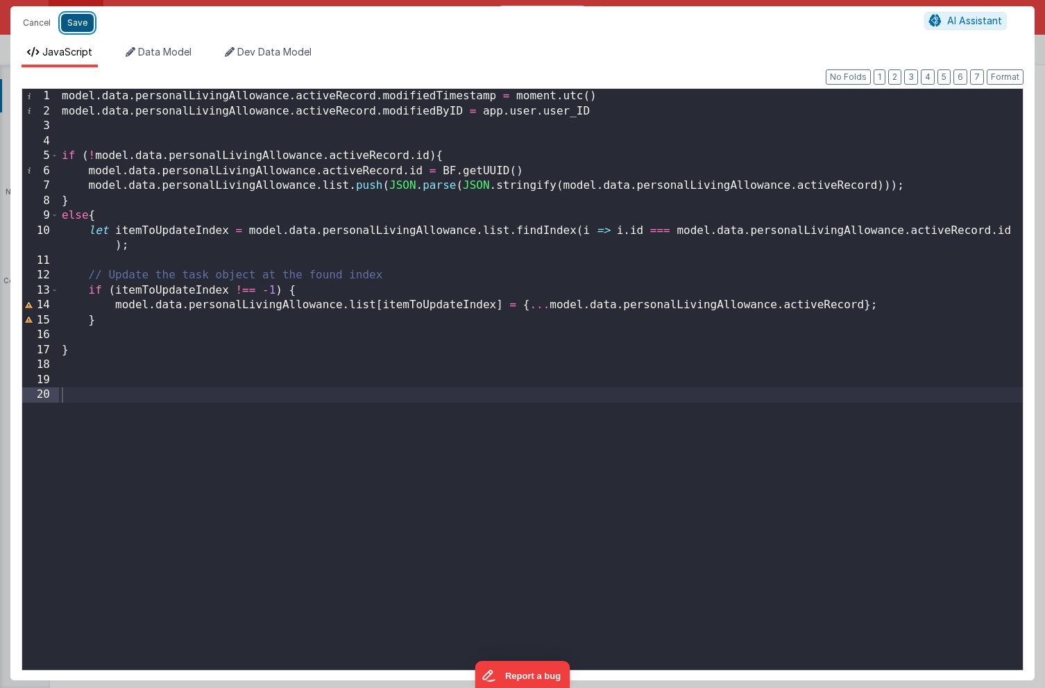
click at [76, 24] on button "Save" at bounding box center [77, 23] width 33 height 18
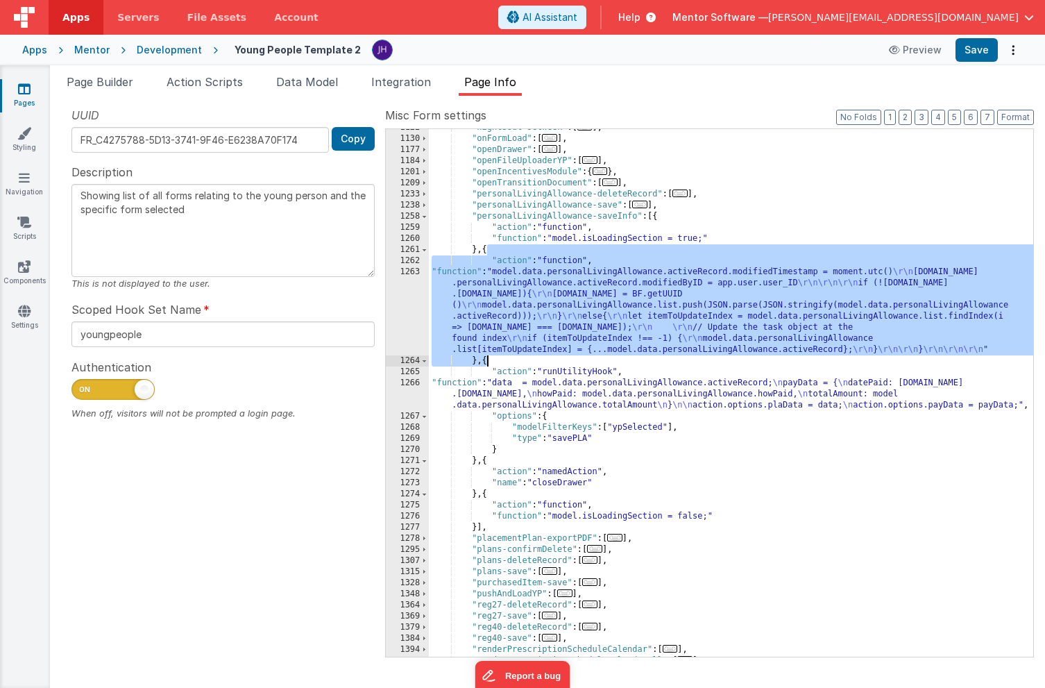
drag, startPoint x: 487, startPoint y: 251, endPoint x: 486, endPoint y: 358, distance: 107.6
click at [486, 358] on div ""nightsOut-setWeek" : [ ... ] , "onFormLoad" : [ ... ] , "openDrawer" : [ ... ]…" at bounding box center [731, 397] width 605 height 550
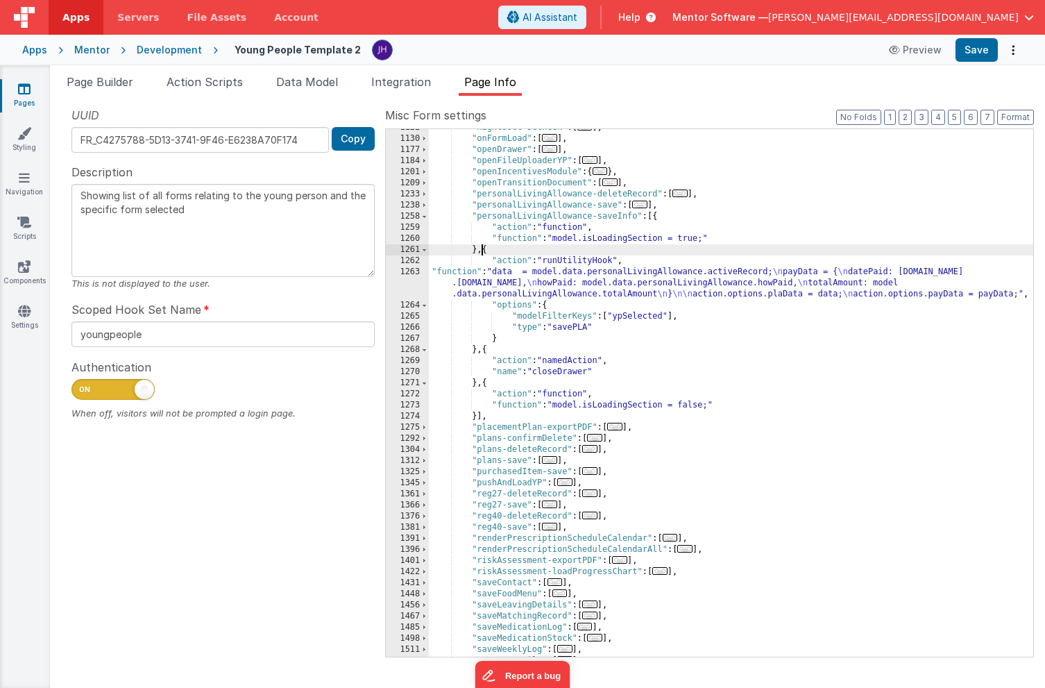
click at [510, 279] on div ""nightsOut-setWeek" : [ ... ] , "onFormLoad" : [ ... ] , "openDrawer" : [ ... ]…" at bounding box center [731, 397] width 605 height 550
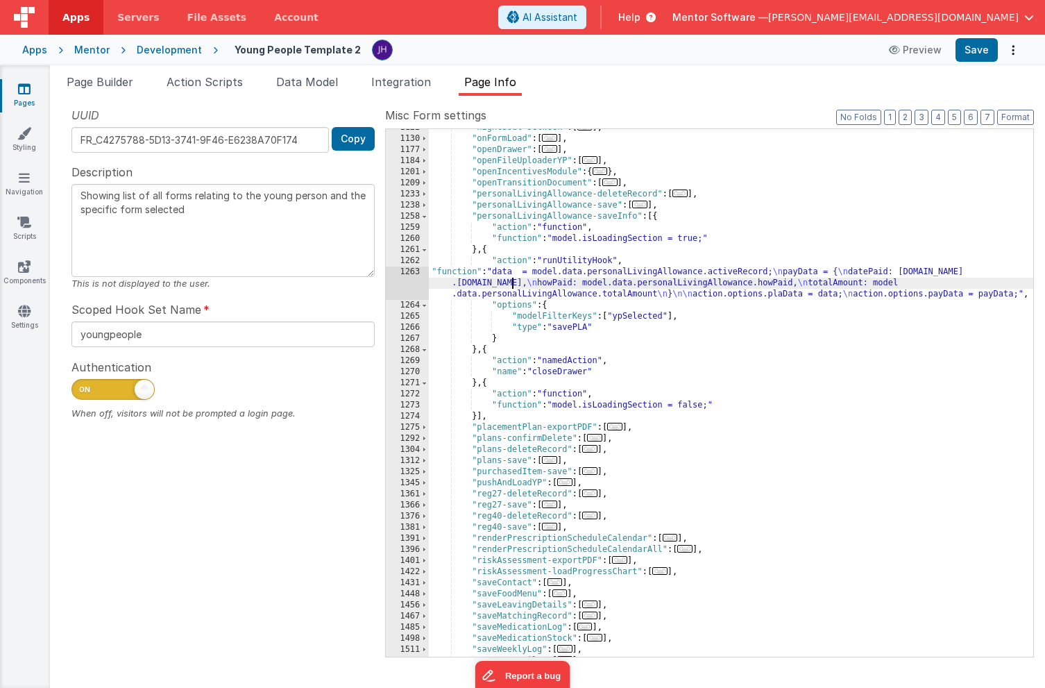
click at [410, 278] on div "1263" at bounding box center [407, 283] width 43 height 33
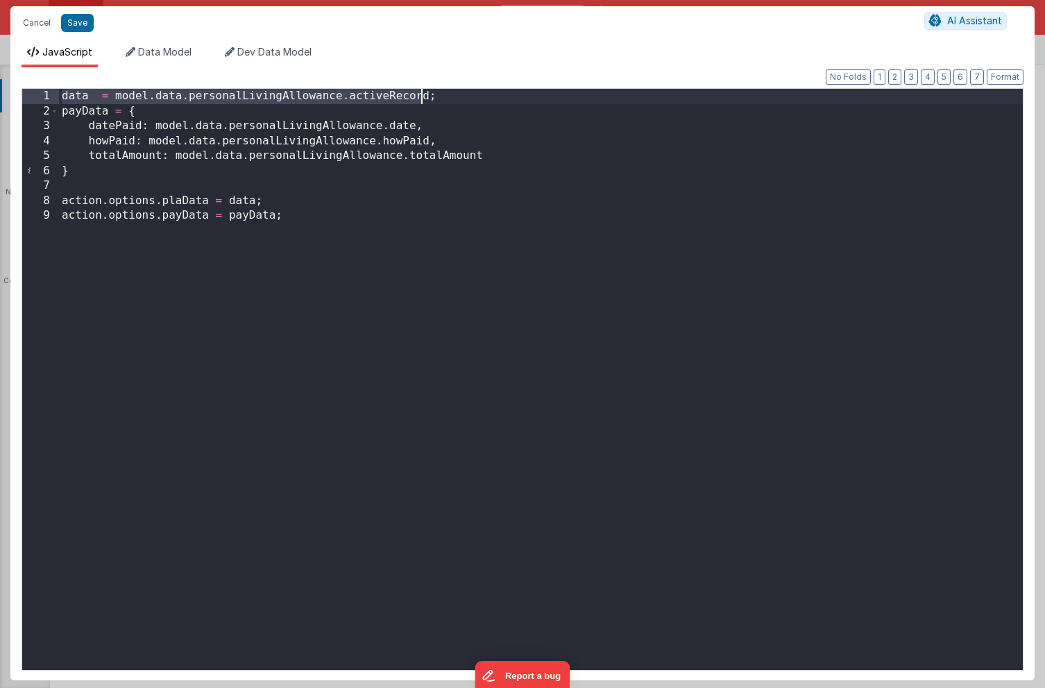
drag, startPoint x: 62, startPoint y: 97, endPoint x: 451, endPoint y: 91, distance: 389.5
click at [451, 91] on div "data = model . data . personalLivingAllowance . activeRecord ; payData = { date…" at bounding box center [541, 394] width 964 height 611
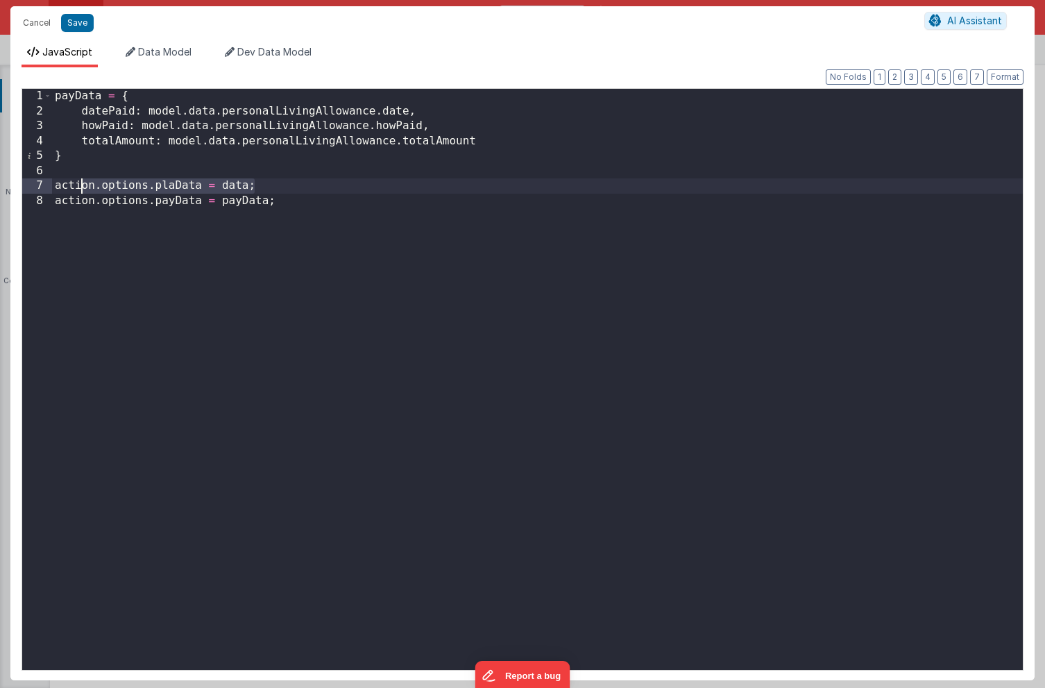
drag, startPoint x: 263, startPoint y: 186, endPoint x: -24, endPoint y: 201, distance: 287.1
click at [0, 201] on html "Cancel Save AI Assistant JavaScript Data Model Dev Data Model Format 7 6 5 4 3 …" at bounding box center [522, 344] width 1045 height 688
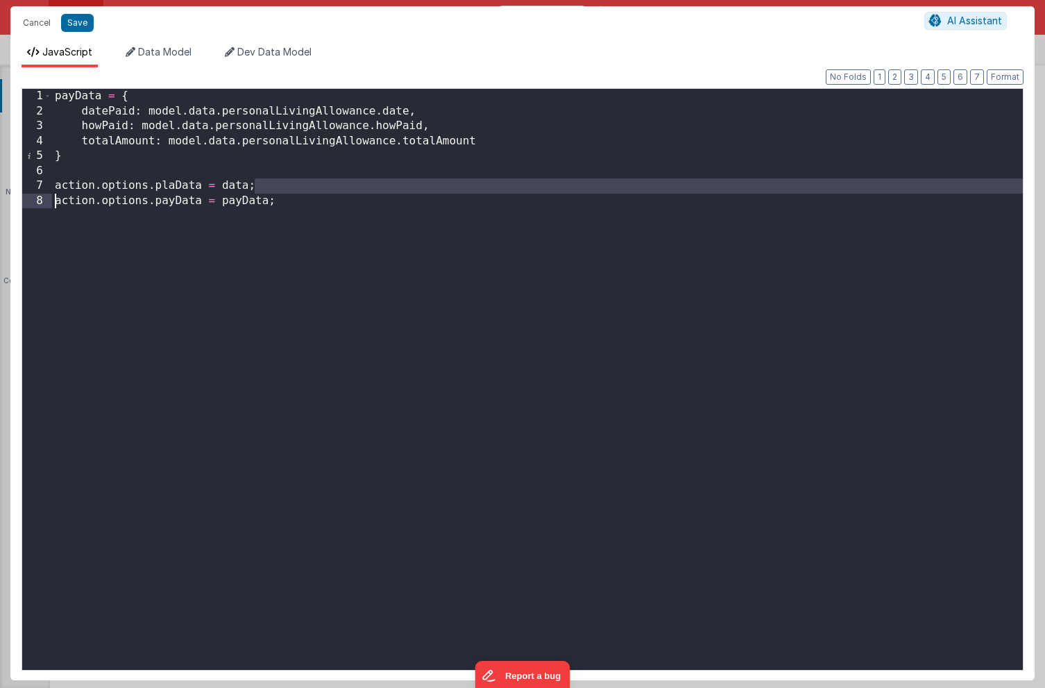
click at [125, 184] on div "payData = { datePaid : model . data . personalLivingAllowance . date , howPaid …" at bounding box center [537, 394] width 971 height 611
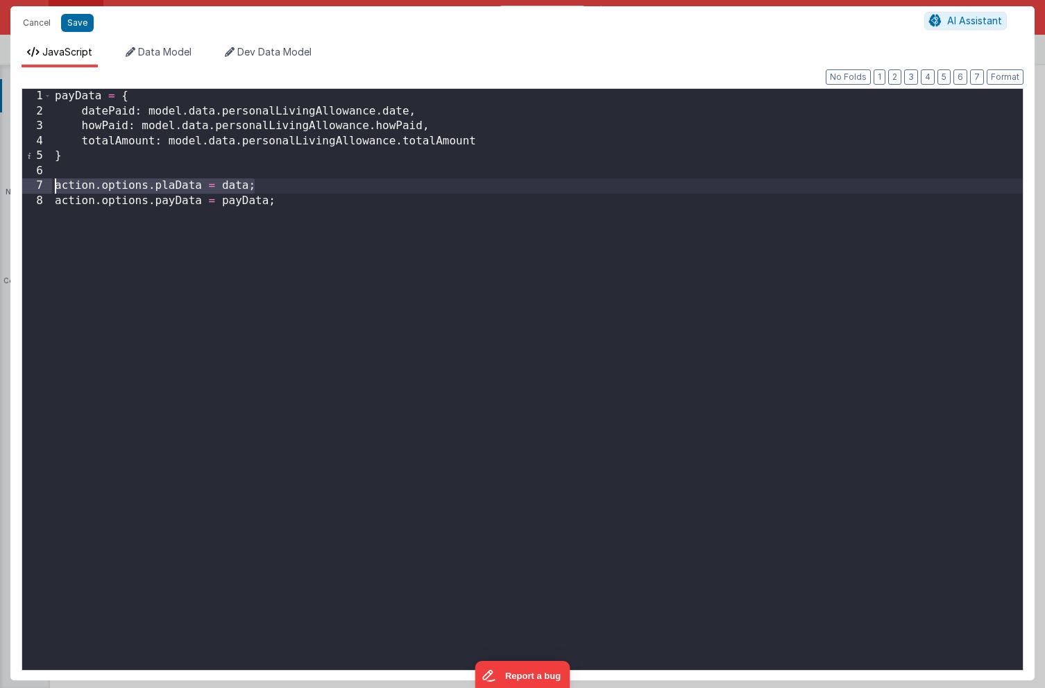
drag, startPoint x: 264, startPoint y: 187, endPoint x: 26, endPoint y: 187, distance: 237.4
click at [26, 187] on div "1 2 3 4 5 6 7 8 payData = { datePaid : model . data . personalLivingAllowance .…" at bounding box center [523, 379] width 1002 height 582
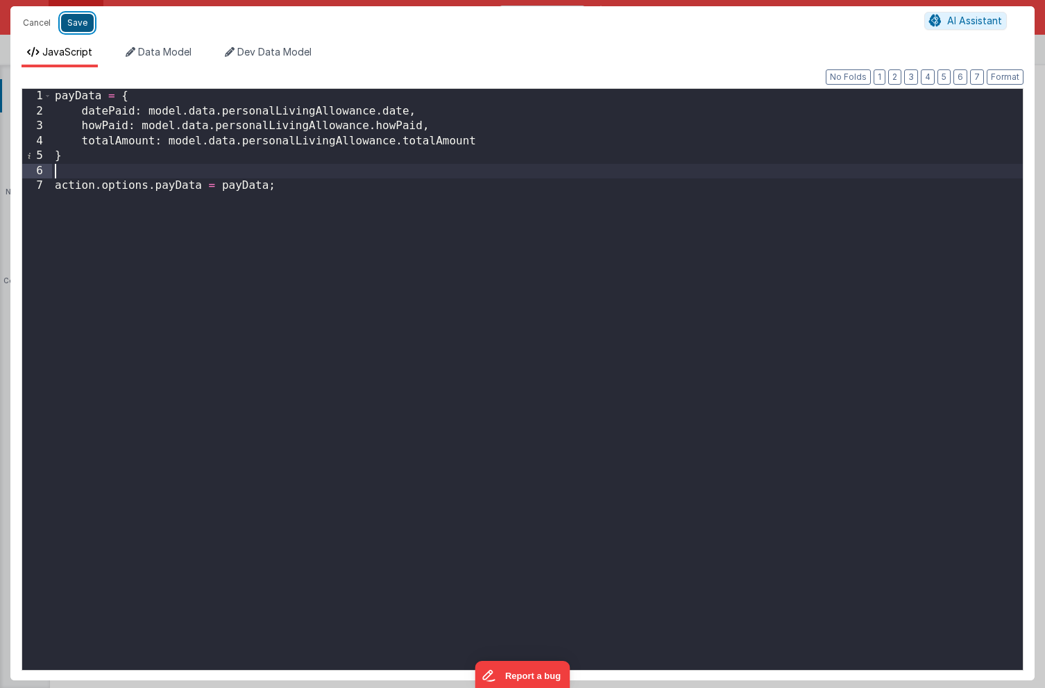
click at [71, 22] on button "Save" at bounding box center [77, 23] width 33 height 18
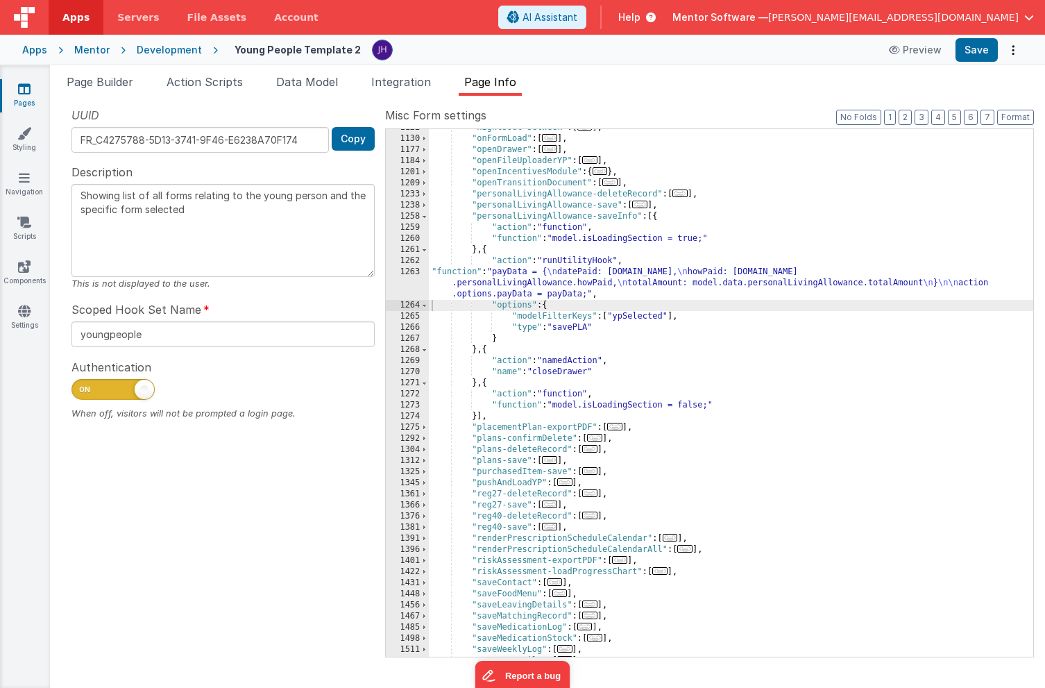
click at [591, 326] on div ""nightsOut-setWeek" : [ ... ] , "onFormLoad" : [ ... ] , "openDrawer" : [ ... ]…" at bounding box center [731, 397] width 605 height 550
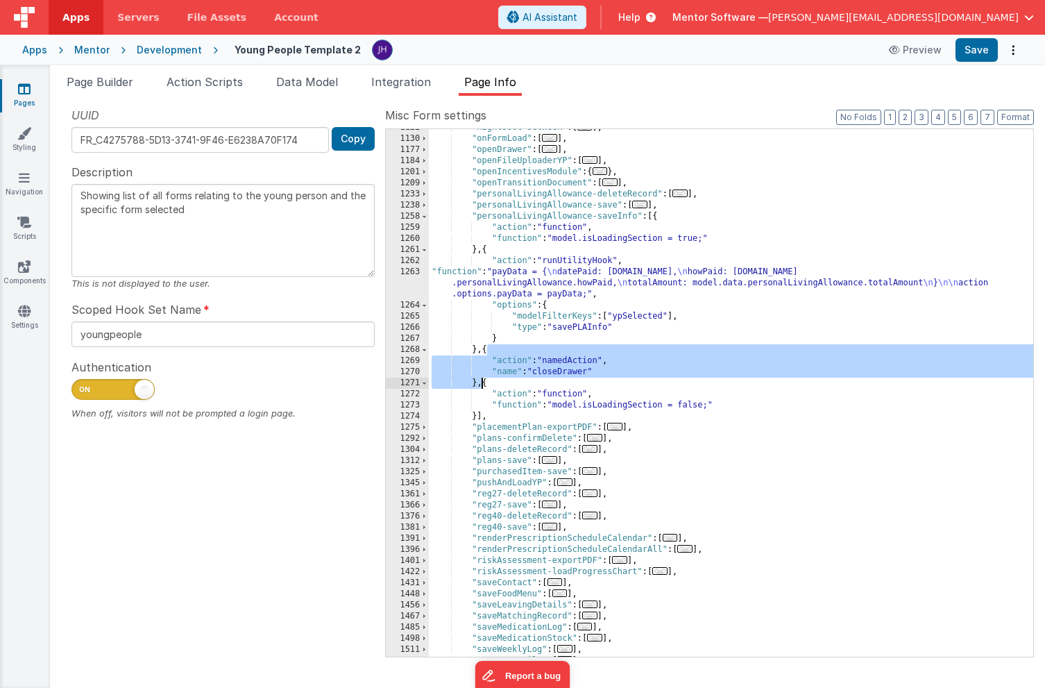
drag, startPoint x: 487, startPoint y: 351, endPoint x: 485, endPoint y: 383, distance: 31.3
click at [485, 383] on div ""nightsOut-setWeek" : [ ... ] , "onFormLoad" : [ ... ] , "openDrawer" : [ ... ]…" at bounding box center [731, 397] width 605 height 550
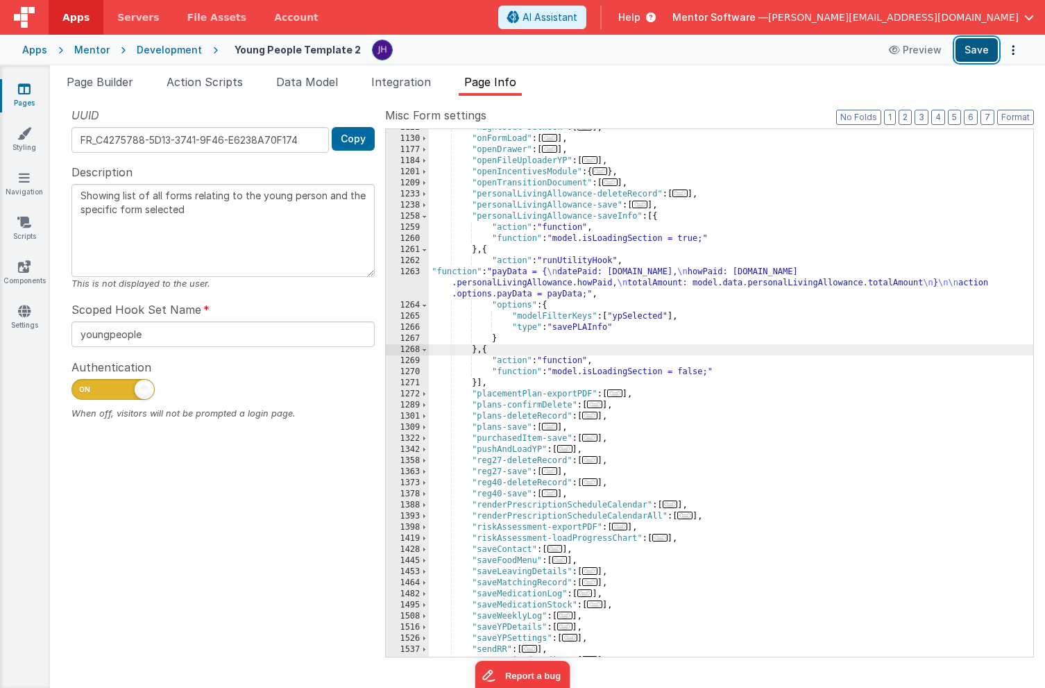
click at [975, 49] on button "Save" at bounding box center [977, 50] width 42 height 24
click at [74, 81] on span "Page Builder" at bounding box center [100, 82] width 67 height 14
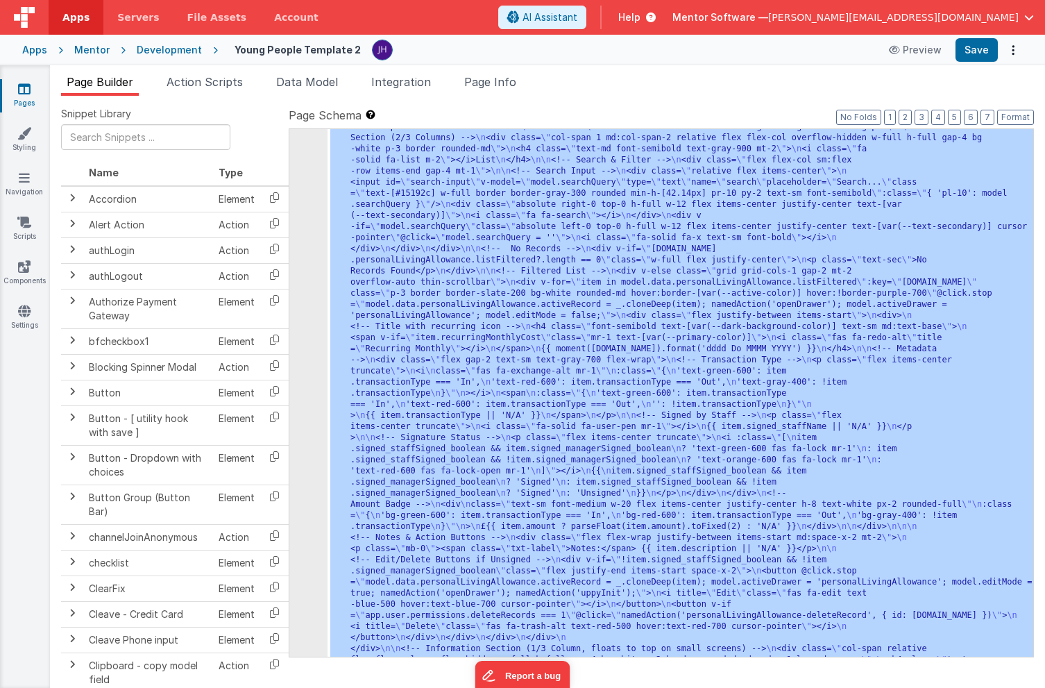
scroll to position [17842, 0]
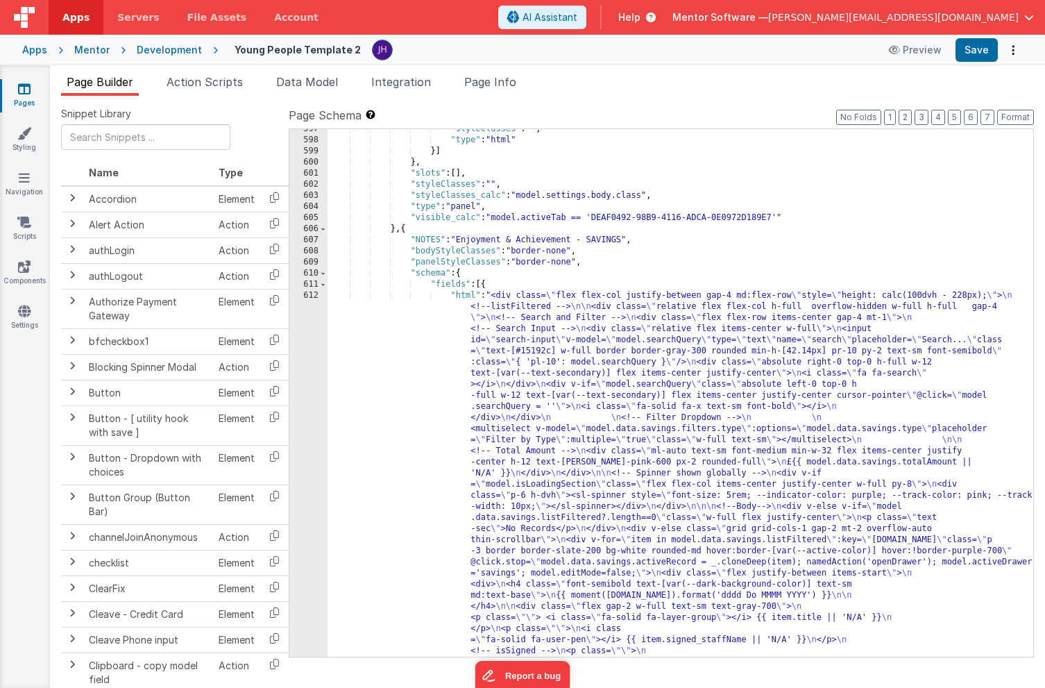
scroll to position [17224, 0]
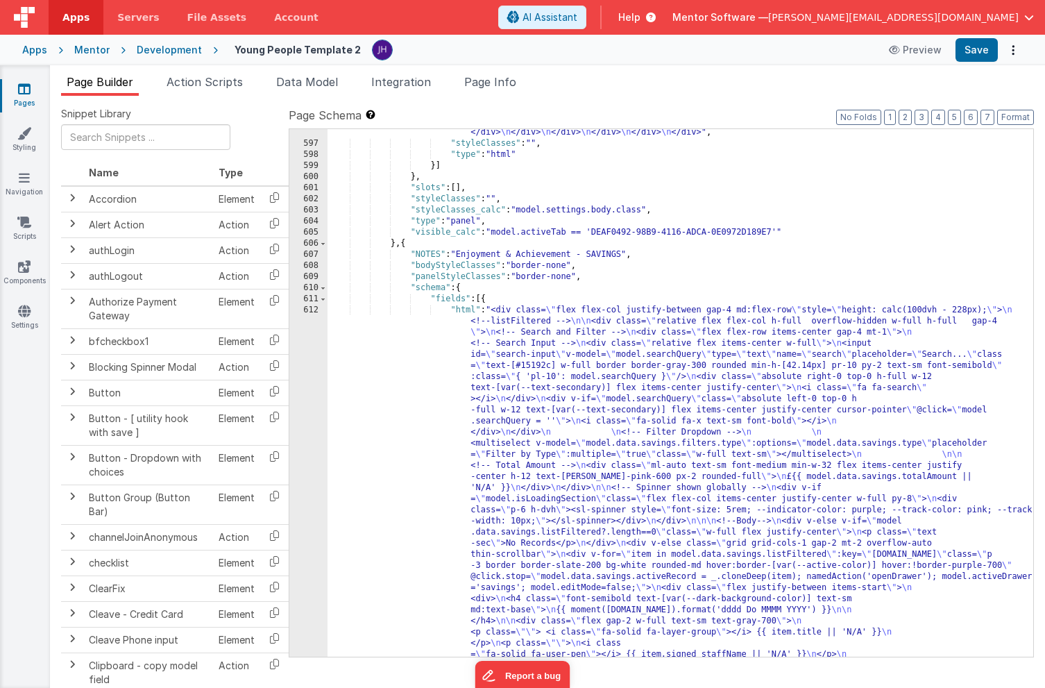
click at [864, 259] on div ""html" : "<div class= \" flex flex-col justify-between gap-4 md:flex-row \" sty…" at bounding box center [681, 391] width 706 height 1616
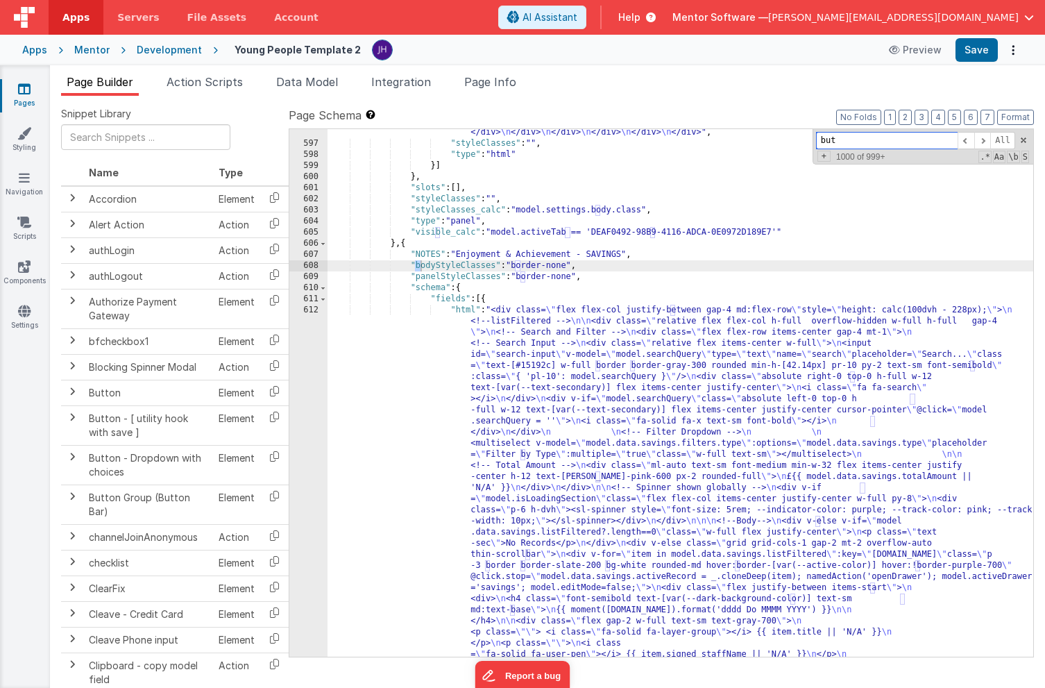
scroll to position [17944, 0]
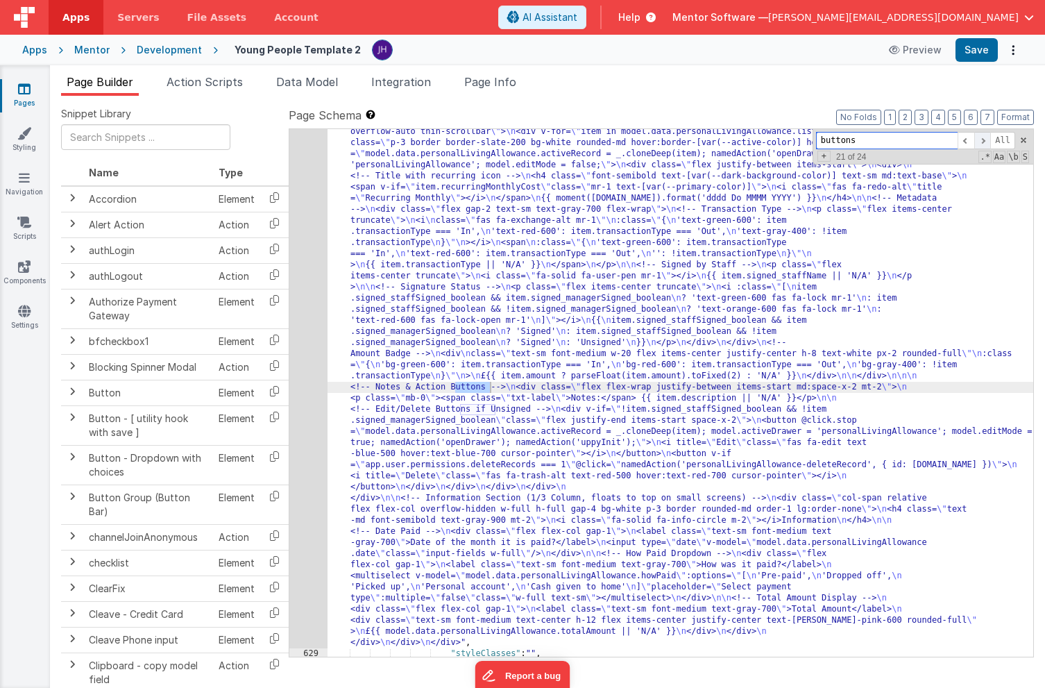
click at [983, 139] on span at bounding box center [983, 140] width 17 height 17
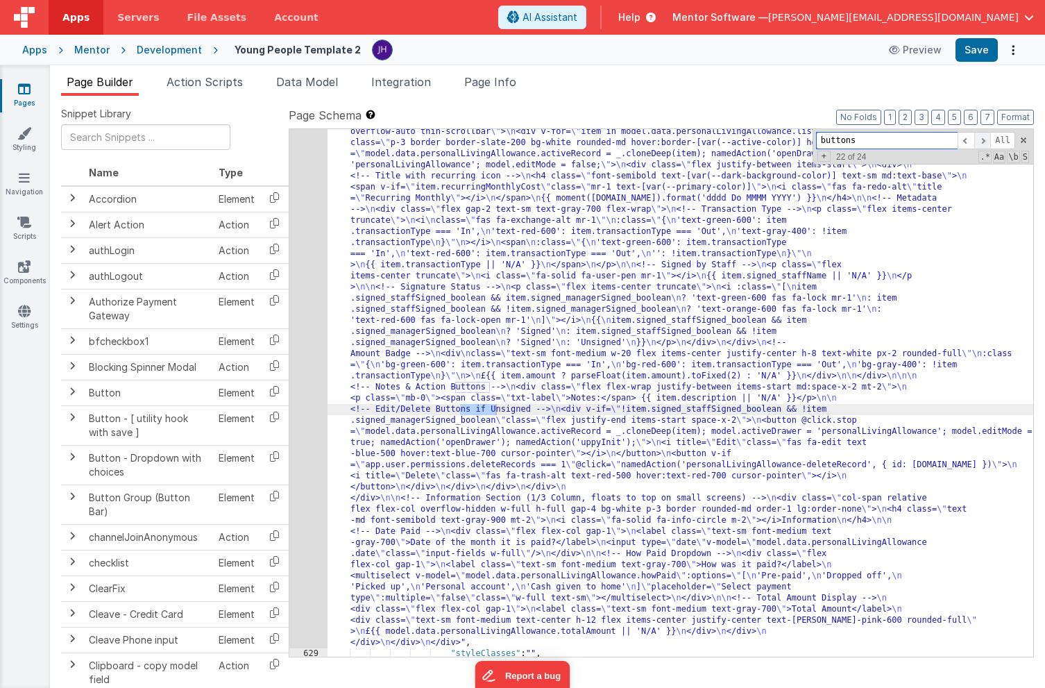
click at [983, 139] on span at bounding box center [983, 140] width 17 height 17
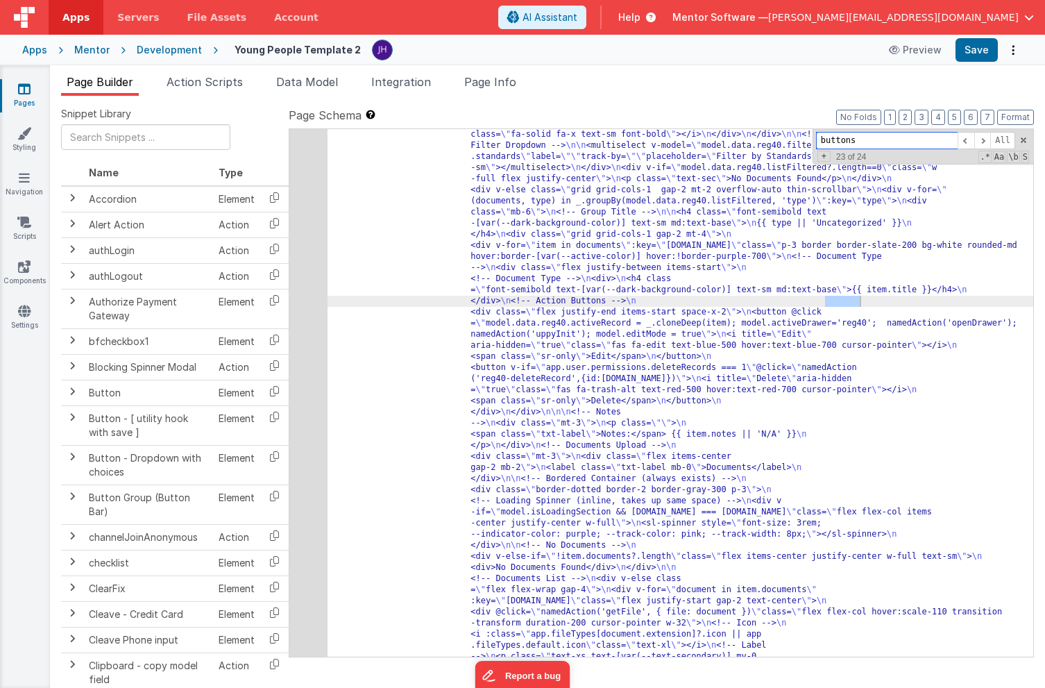
scroll to position [18928, 0]
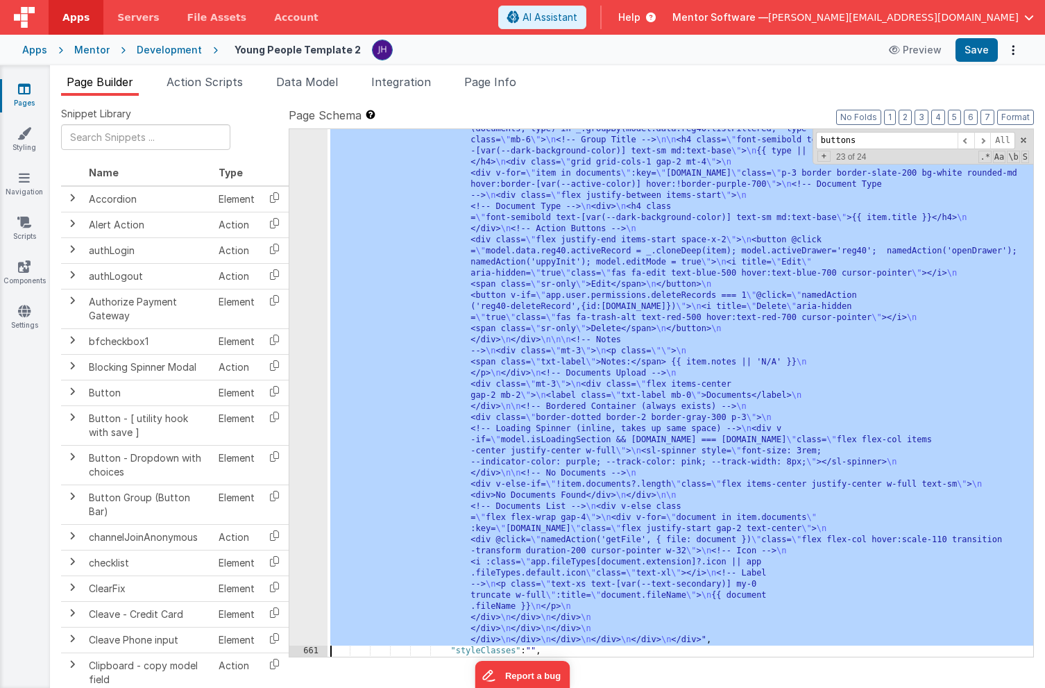
click at [316, 326] on div "660" at bounding box center [308, 290] width 38 height 711
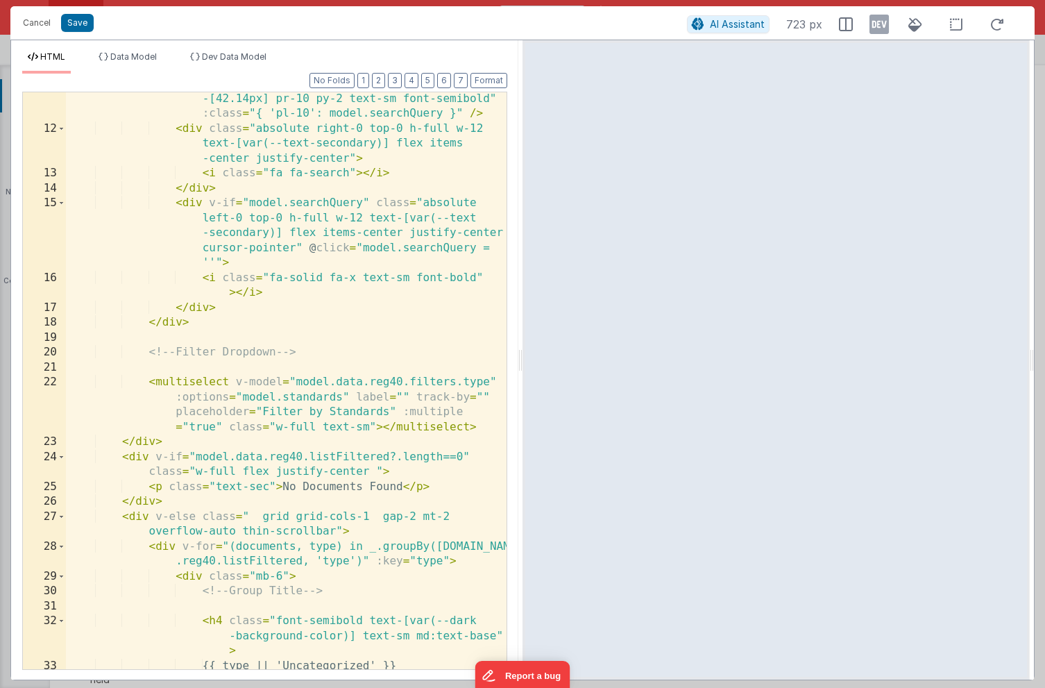
scroll to position [0, 0]
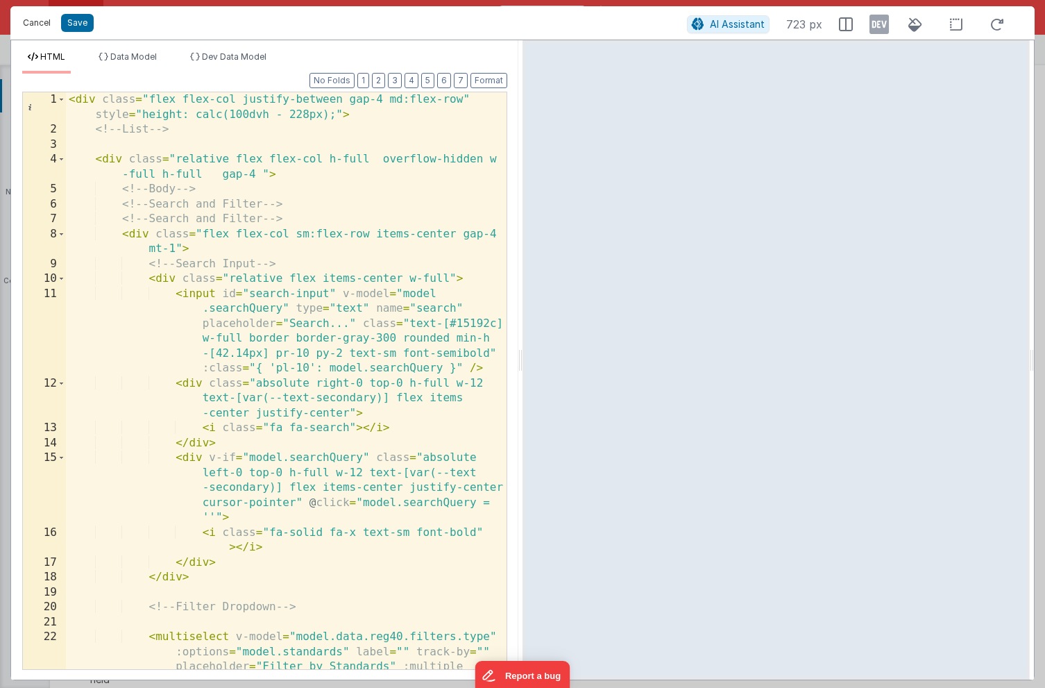
click at [38, 28] on button "Cancel" at bounding box center [37, 22] width 42 height 19
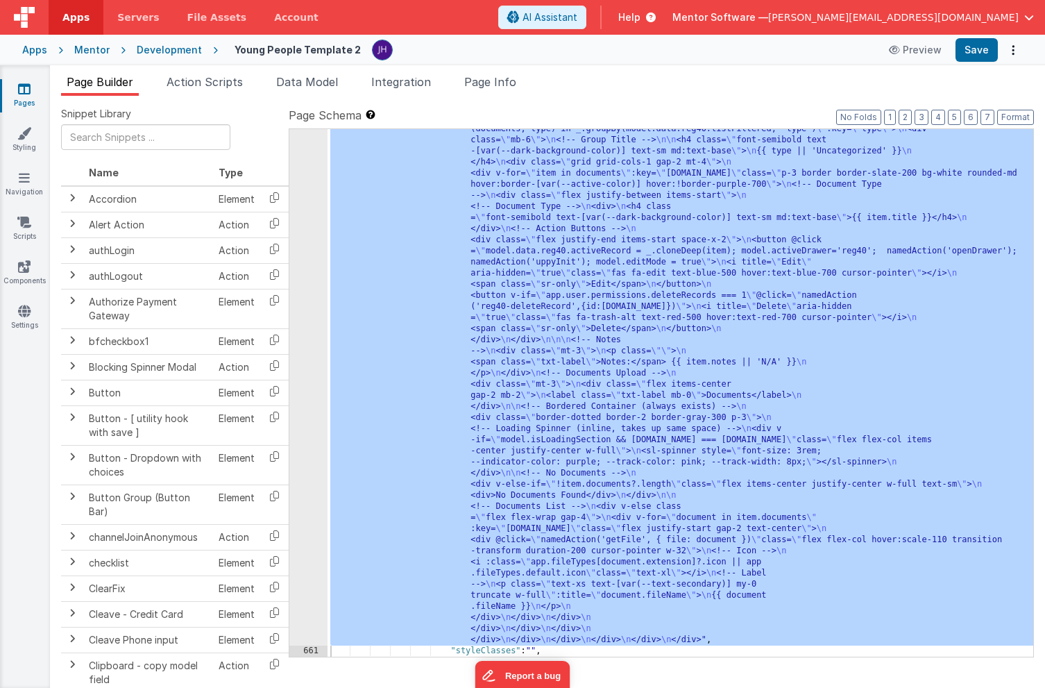
click at [764, 319] on div ""html" : "<div class= \" flex flex-col justify-between gap-4 md:flex-row \" sty…" at bounding box center [681, 560] width 706 height 1250
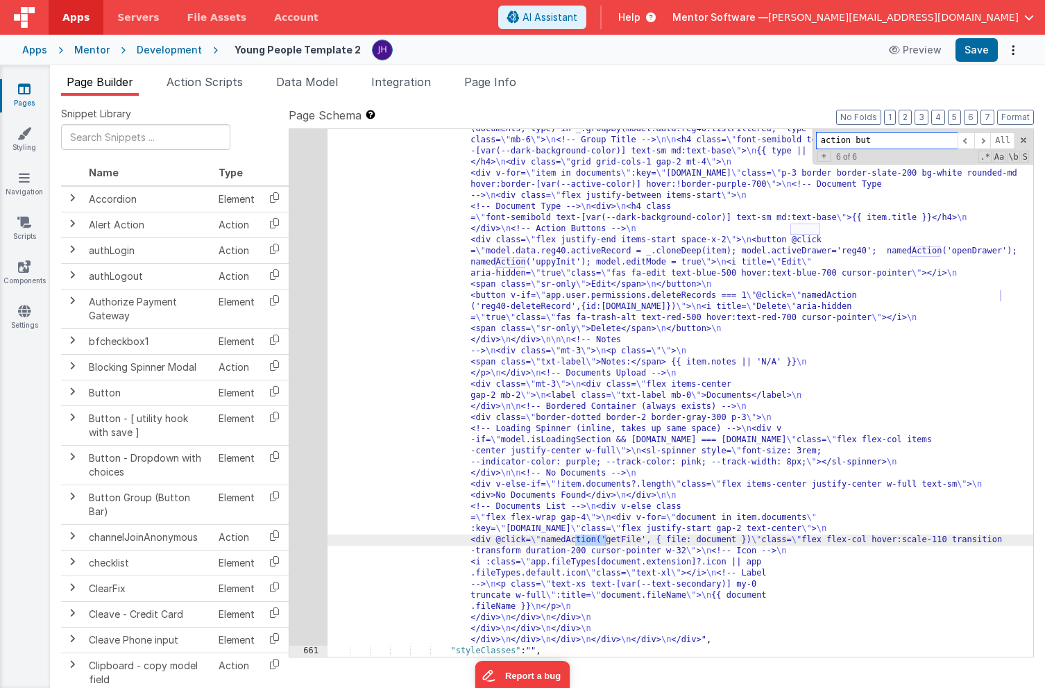
scroll to position [19468, 0]
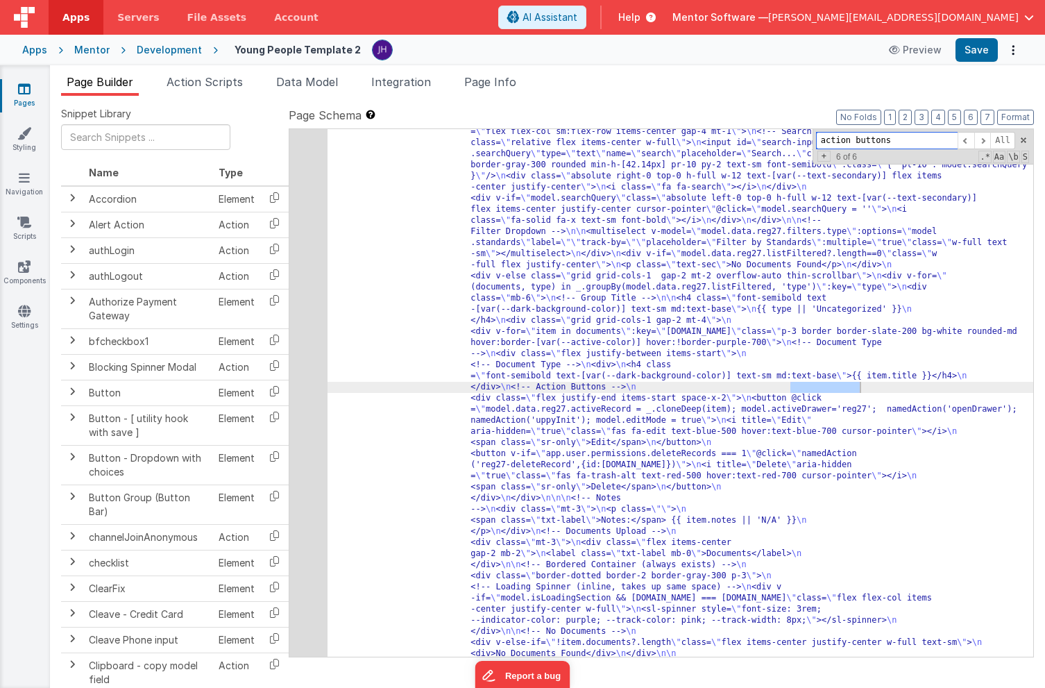
type input "action buttons"
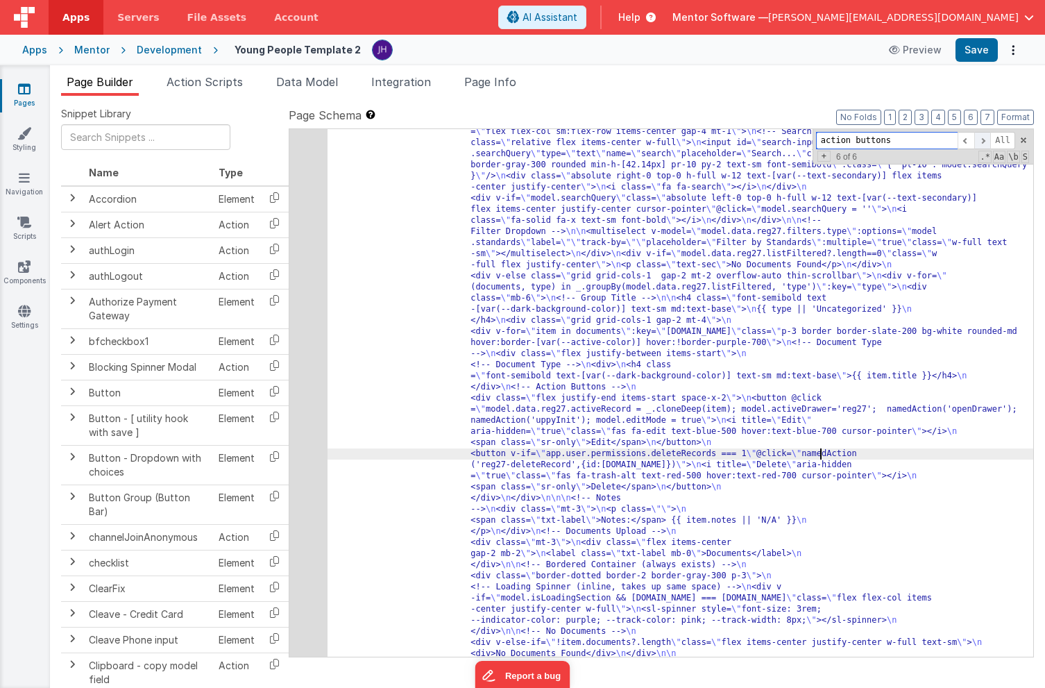
click at [980, 140] on span at bounding box center [983, 140] width 17 height 17
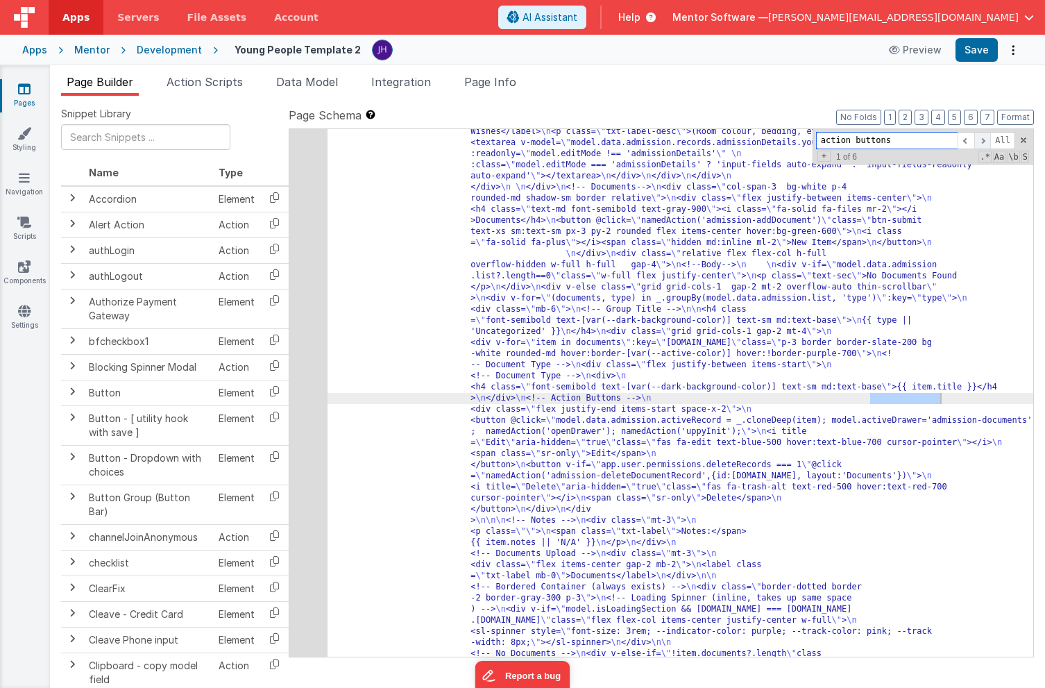
scroll to position [4179, 0]
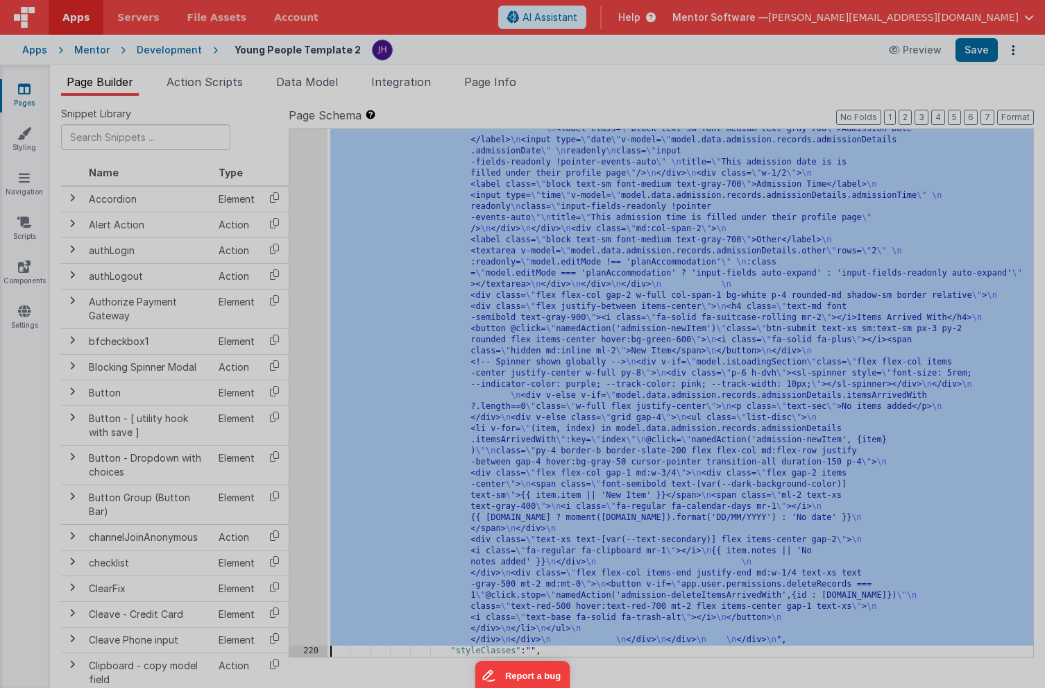
scroll to position [4946, 0]
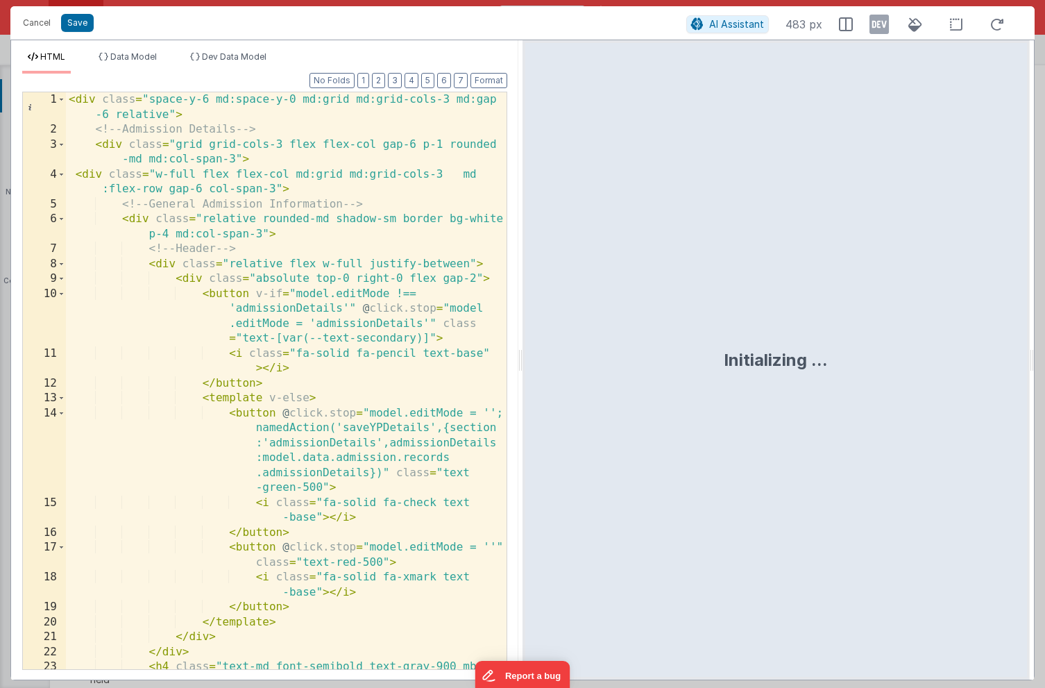
click at [444, 337] on div "< div class = "space-y-6 md:space-y-0 md:grid md:grid-cols-3 md:gap -6 relative…" at bounding box center [286, 418] width 441 height 652
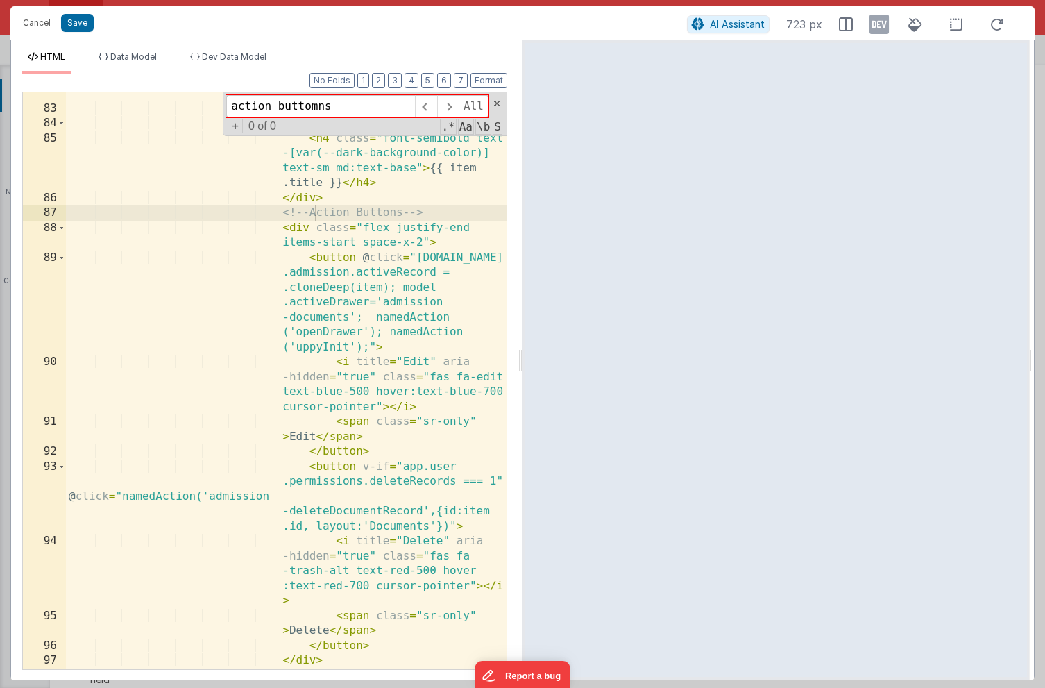
scroll to position [2208, 0]
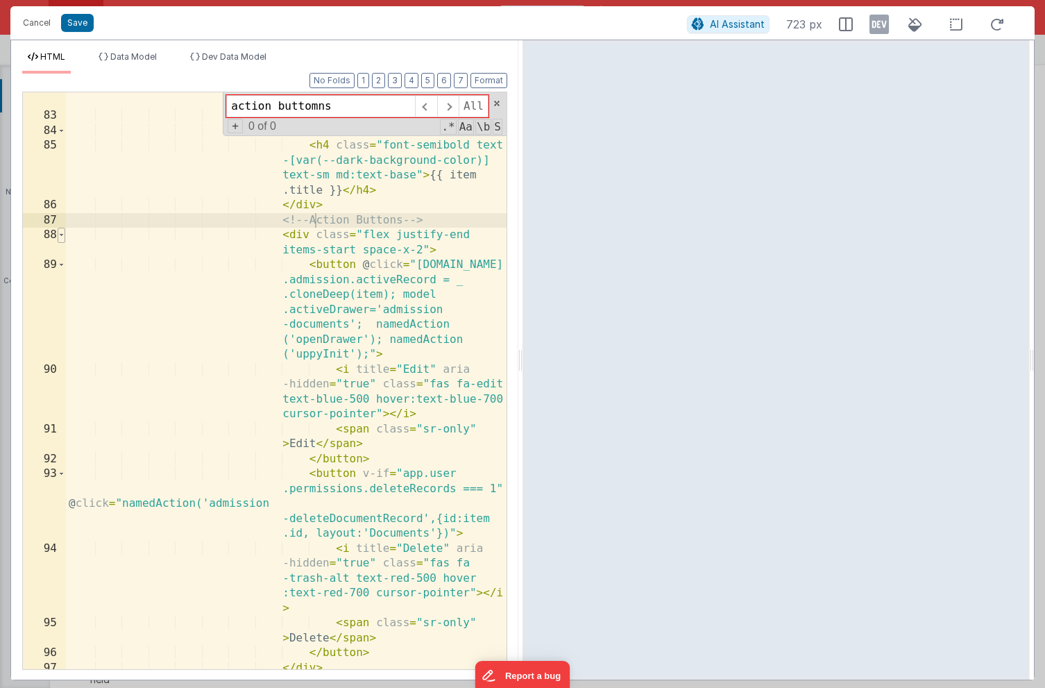
type input "action buttomns"
click at [64, 235] on span at bounding box center [62, 235] width 8 height 15
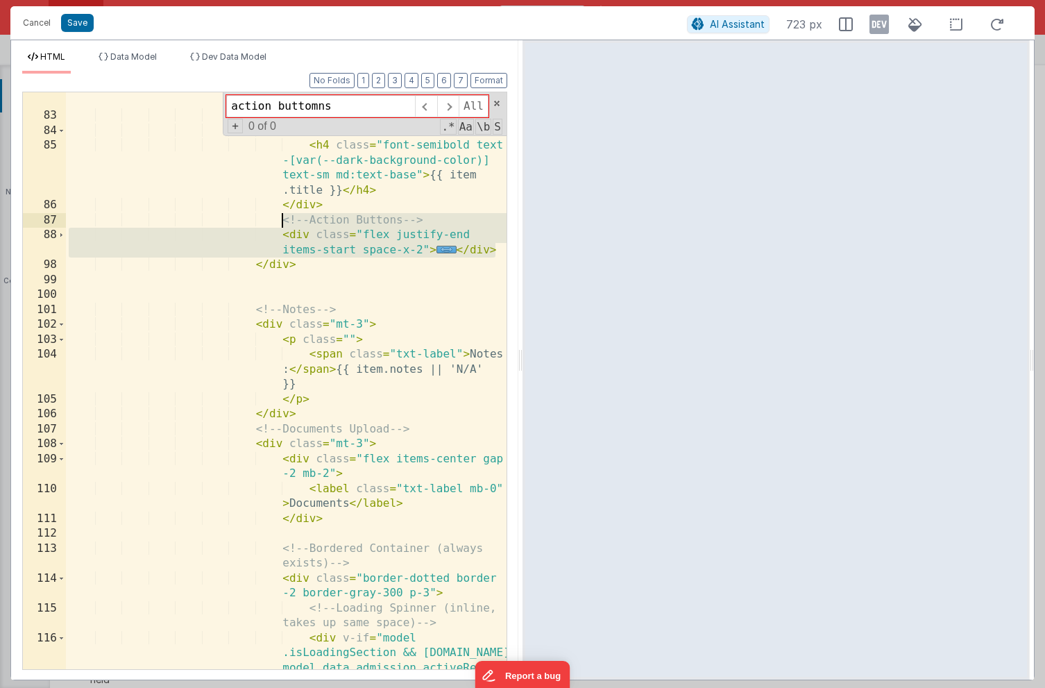
drag, startPoint x: 496, startPoint y: 251, endPoint x: 283, endPoint y: 224, distance: 214.8
click at [283, 224] on div "82 83 84 85 86 87 88 98 99 100 101 102 103 104 105 106 107 108 109 110 111 112 …" at bounding box center [264, 381] width 485 height 578
click at [72, 22] on button "Save" at bounding box center [77, 23] width 33 height 18
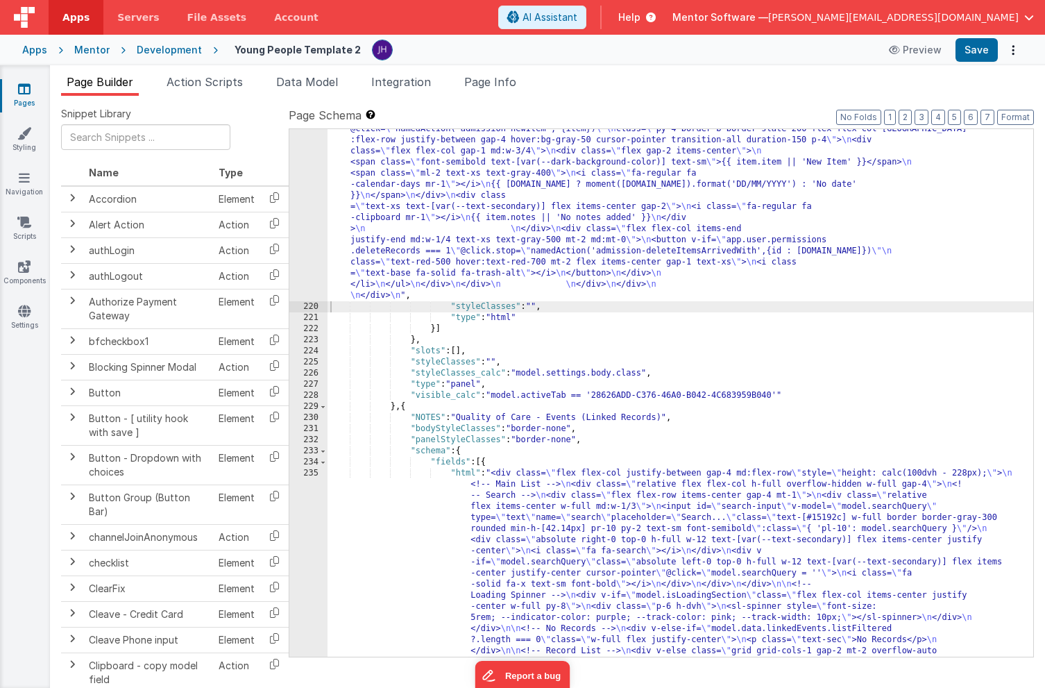
scroll to position [4998, 0]
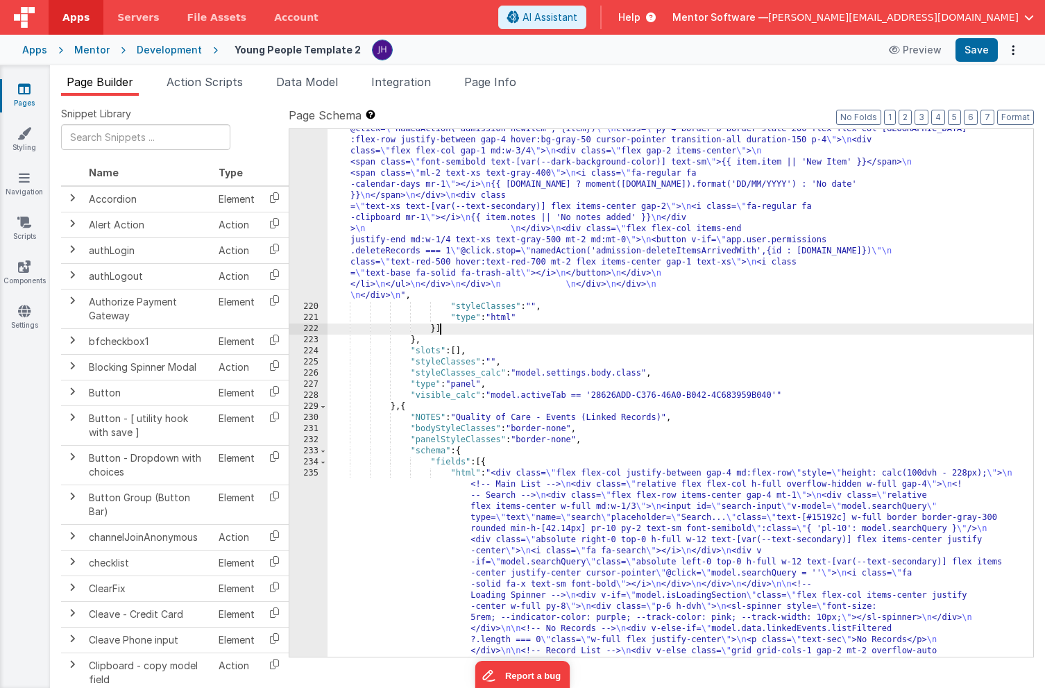
click at [781, 326] on div ""html" : "<div class= \" space-y-6 md:space-y-0 md:grid md:grid-cols-3 md:gap-6…" at bounding box center [681, 331] width 706 height 3327
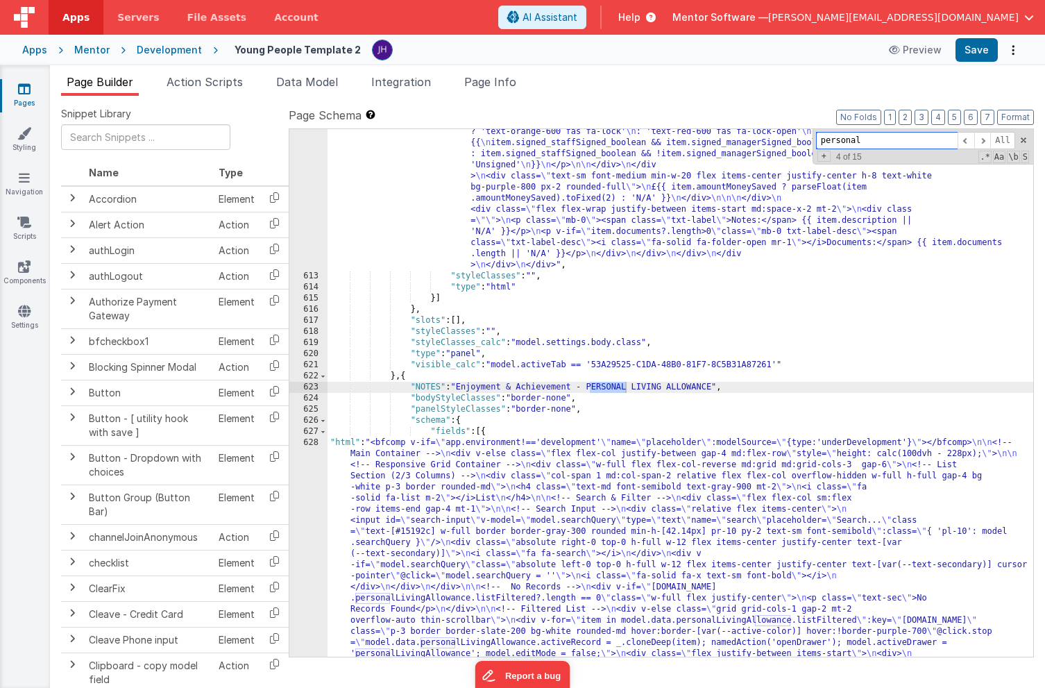
scroll to position [17557, 0]
type input "personal"
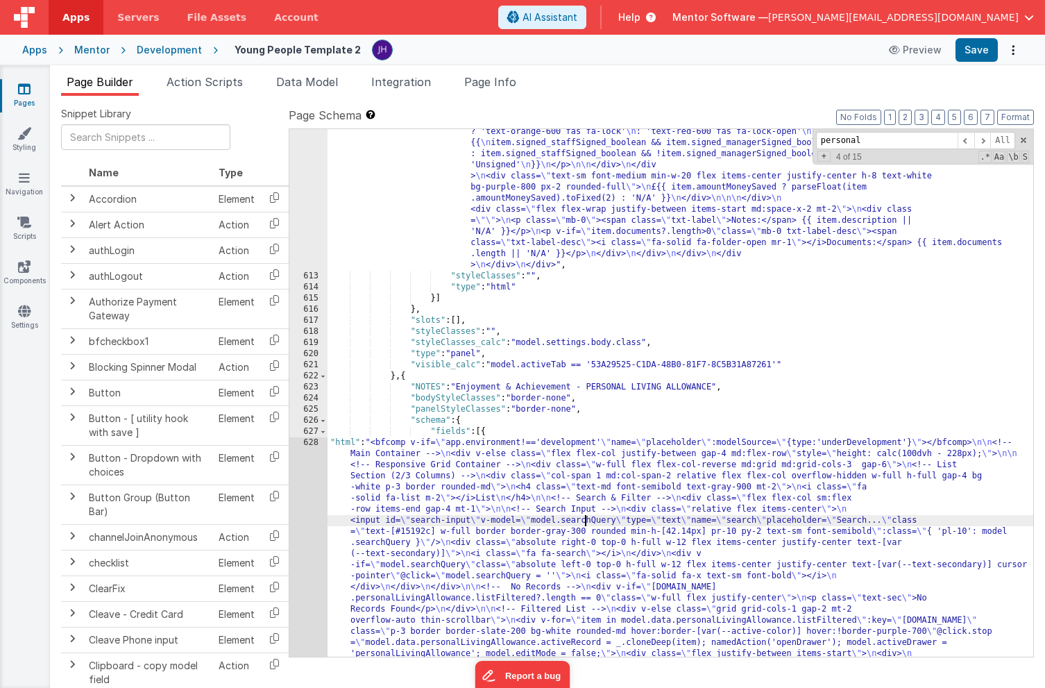
click at [585, 516] on div ""html" : "<div class= \" flex flex-col justify-between gap-4 md:flex-row \" sty…" at bounding box center [681, 618] width 706 height 1761
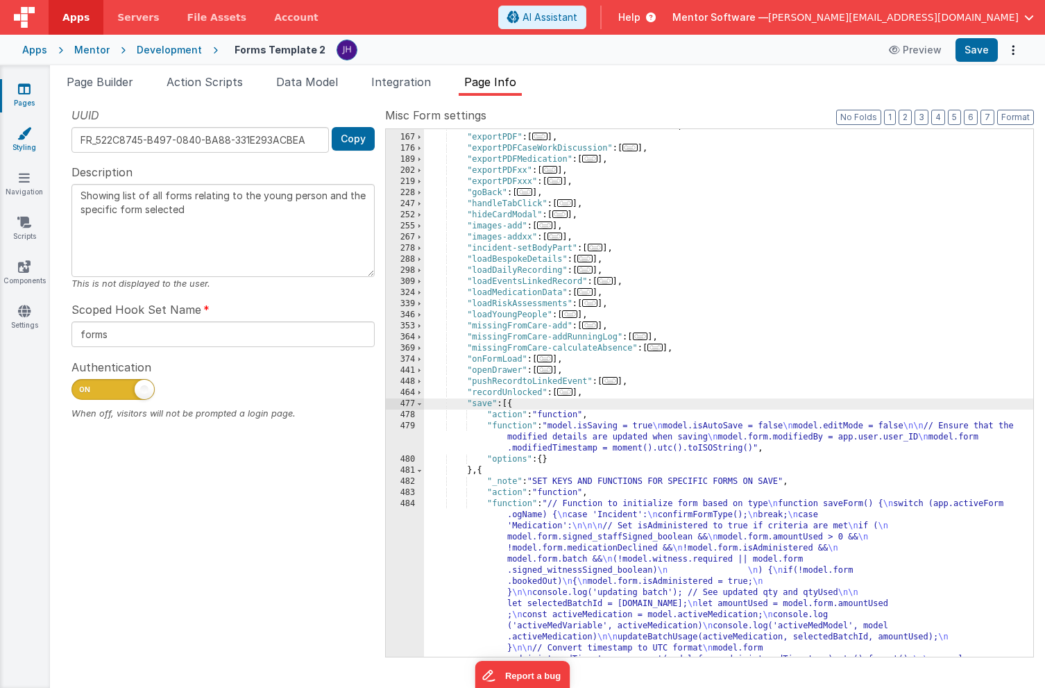
scroll to position [275, 0]
click at [21, 231] on link "Scripts" at bounding box center [24, 229] width 50 height 28
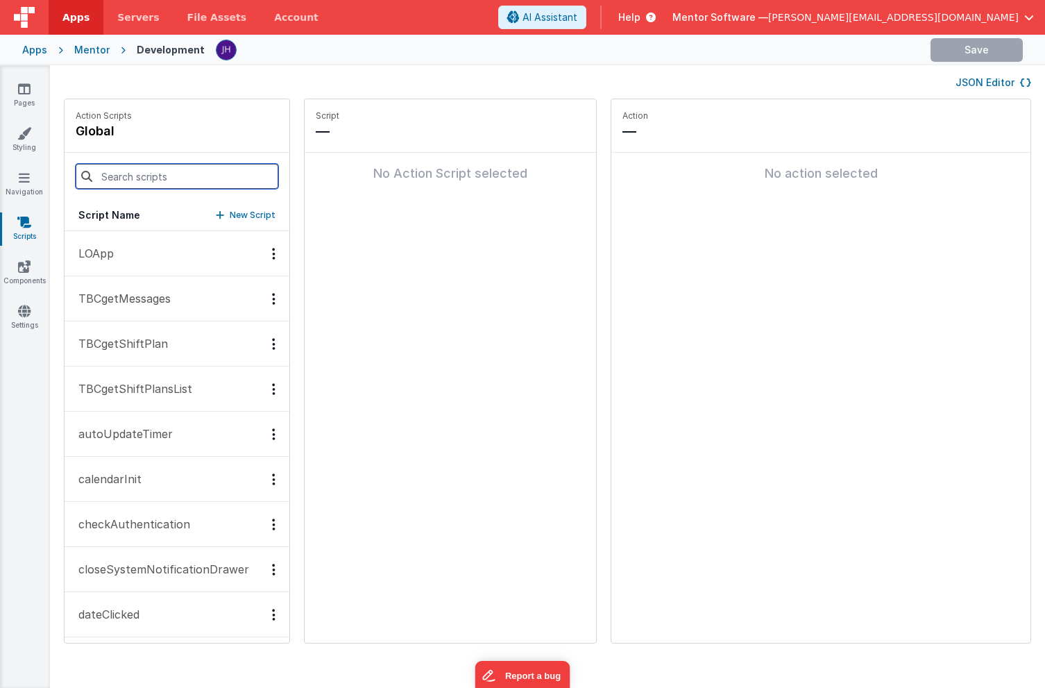
click at [119, 180] on input at bounding box center [177, 176] width 203 height 25
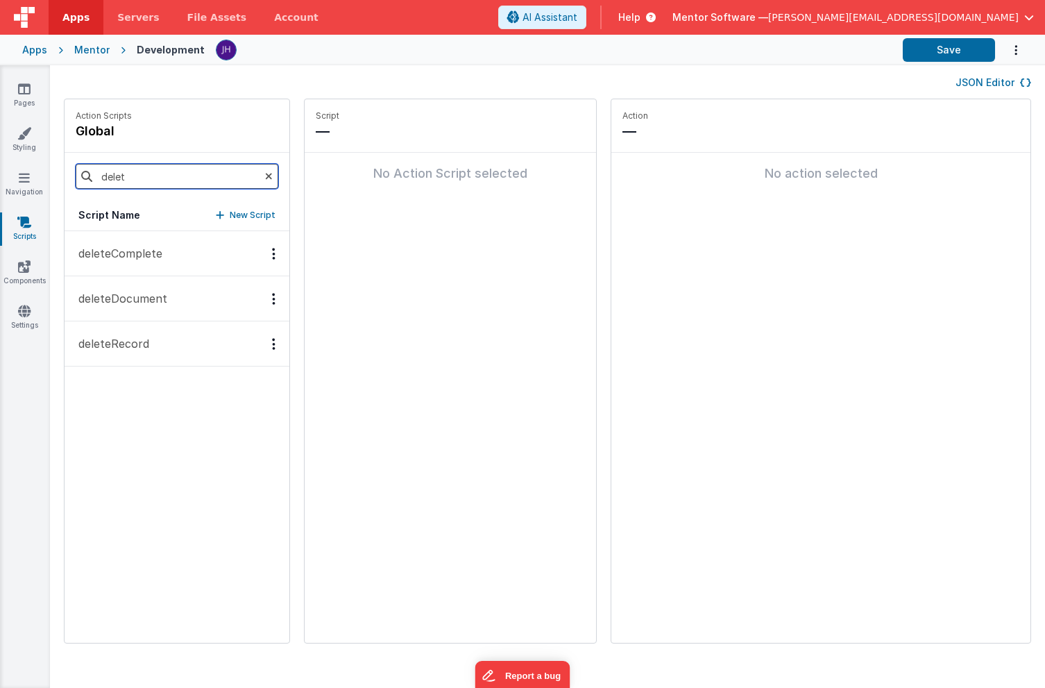
type input "delet"
click at [123, 339] on p "deleteRecord" at bounding box center [109, 343] width 79 height 17
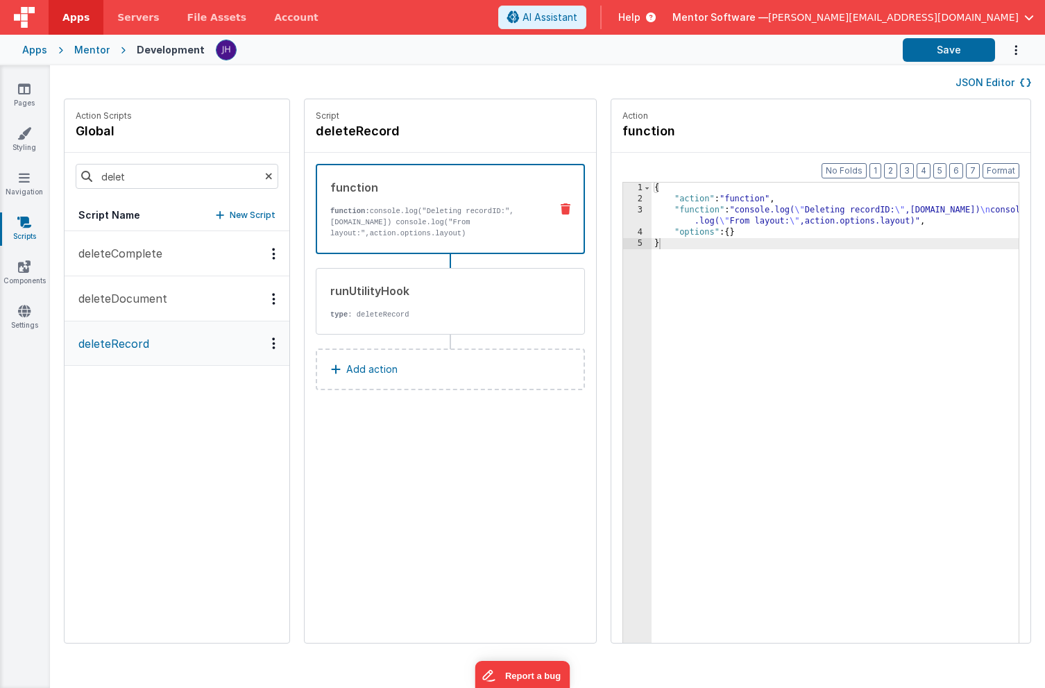
click at [693, 212] on div "{ "action" : "function" , "function" : "console.log( \" Deleting recordID: \" ,…" at bounding box center [856, 446] width 408 height 526
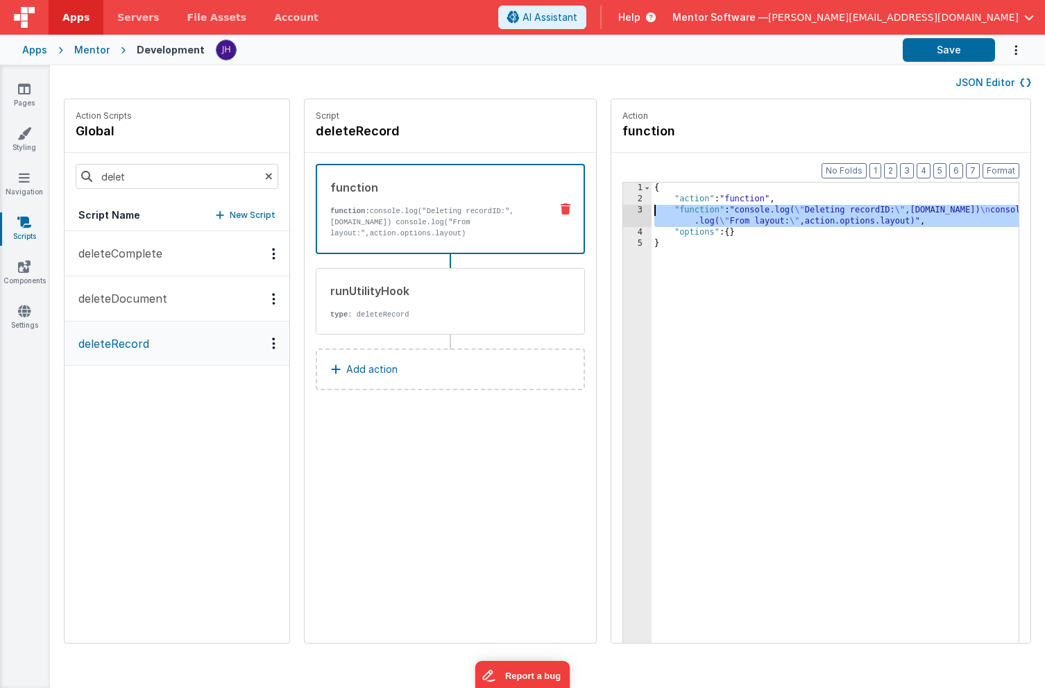
click at [623, 210] on div "3" at bounding box center [637, 216] width 28 height 22
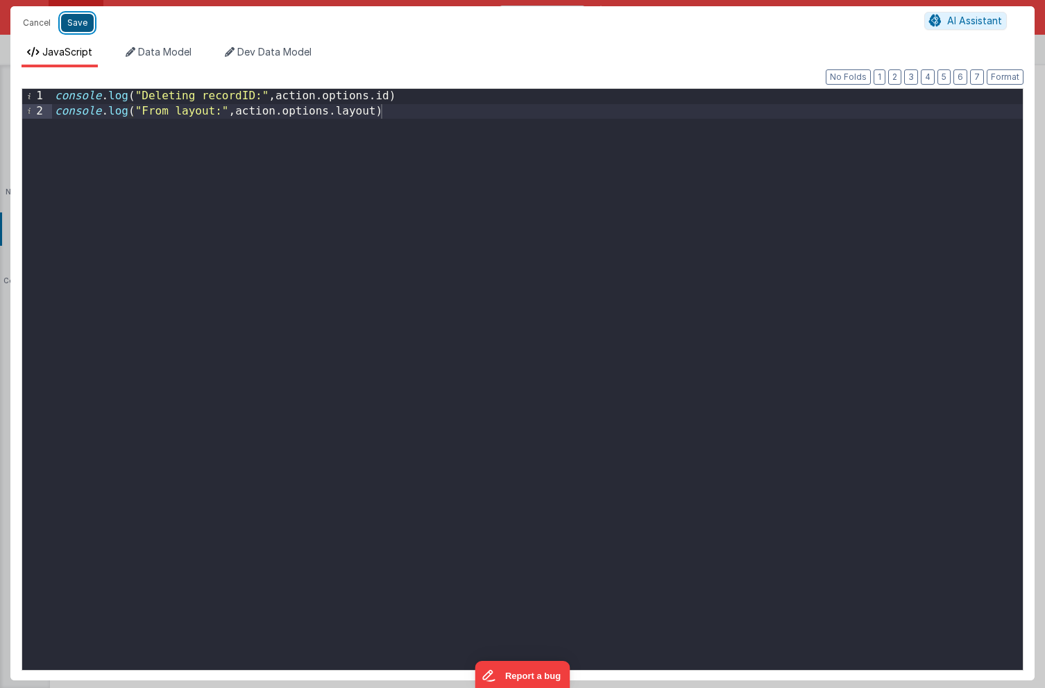
click at [81, 24] on button "Save" at bounding box center [77, 23] width 33 height 18
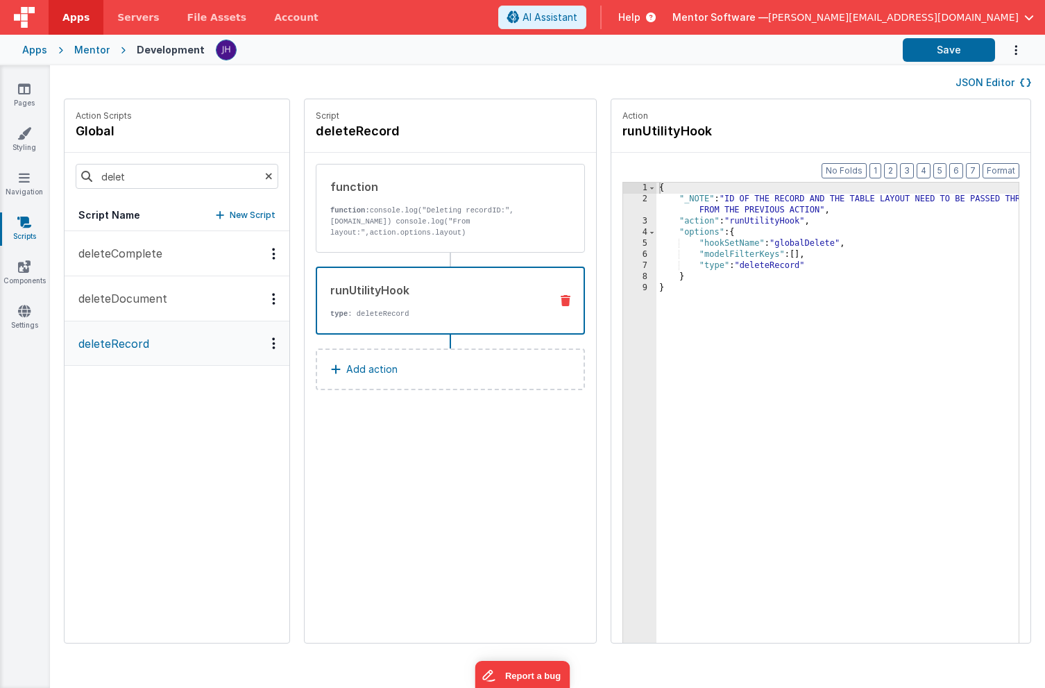
click at [423, 288] on div "runUtilityHook" at bounding box center [434, 290] width 209 height 17
click at [414, 211] on p "function: console.log("Deleting recordID:",[DOMAIN_NAME]) console.log("From lay…" at bounding box center [435, 221] width 210 height 33
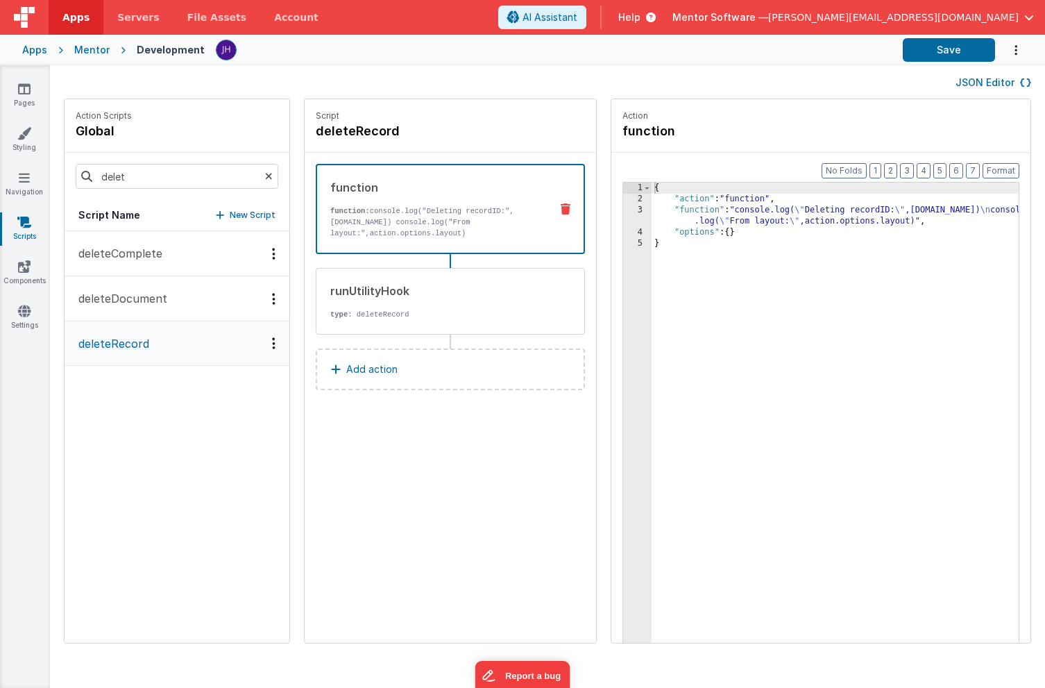
click at [623, 217] on div "3" at bounding box center [637, 216] width 28 height 22
click at [623, 215] on div "3" at bounding box center [637, 216] width 28 height 22
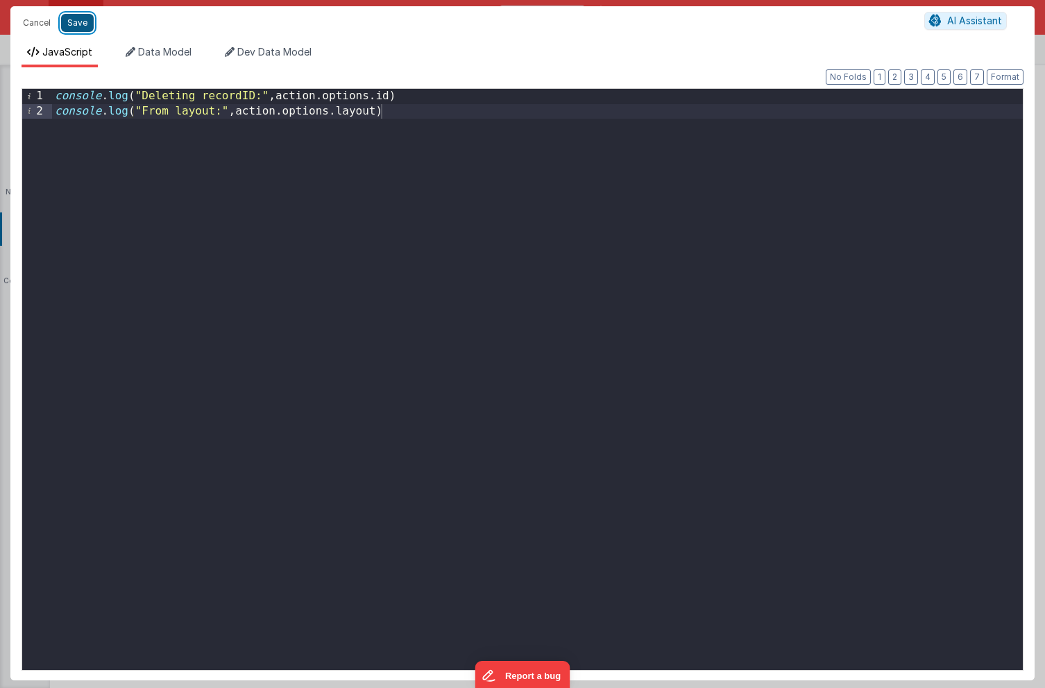
click at [81, 23] on button "Save" at bounding box center [77, 23] width 33 height 18
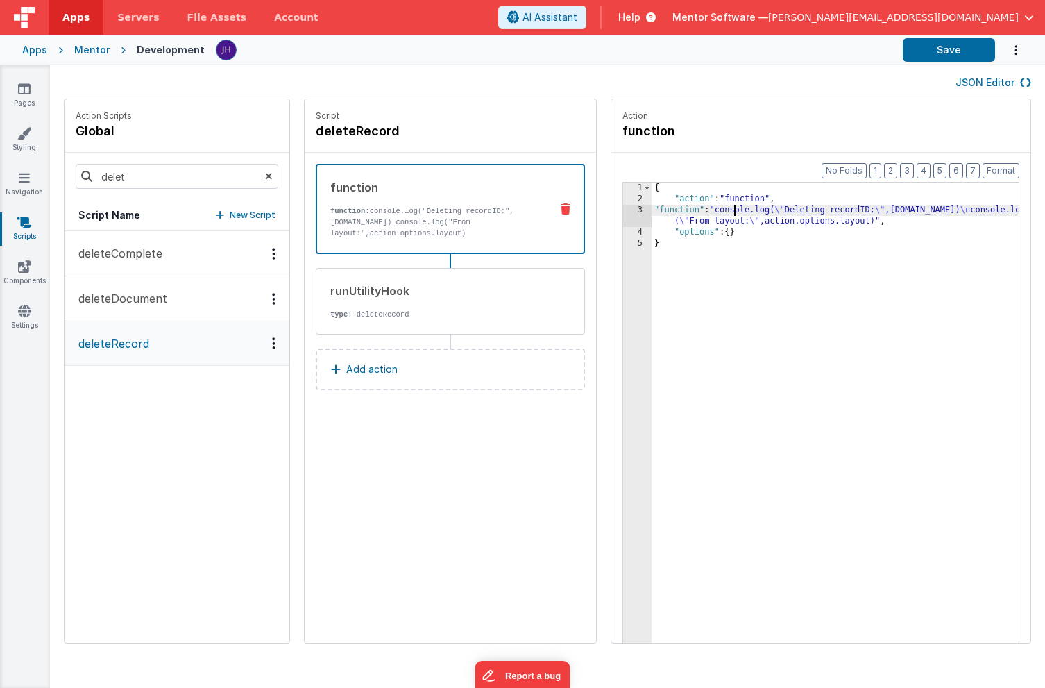
click at [695, 213] on div "{ "action" : "function" , "function" : "console.log( \" Deleting recordID: \" ,…" at bounding box center [856, 446] width 408 height 526
click at [623, 213] on div "3" at bounding box center [637, 216] width 28 height 22
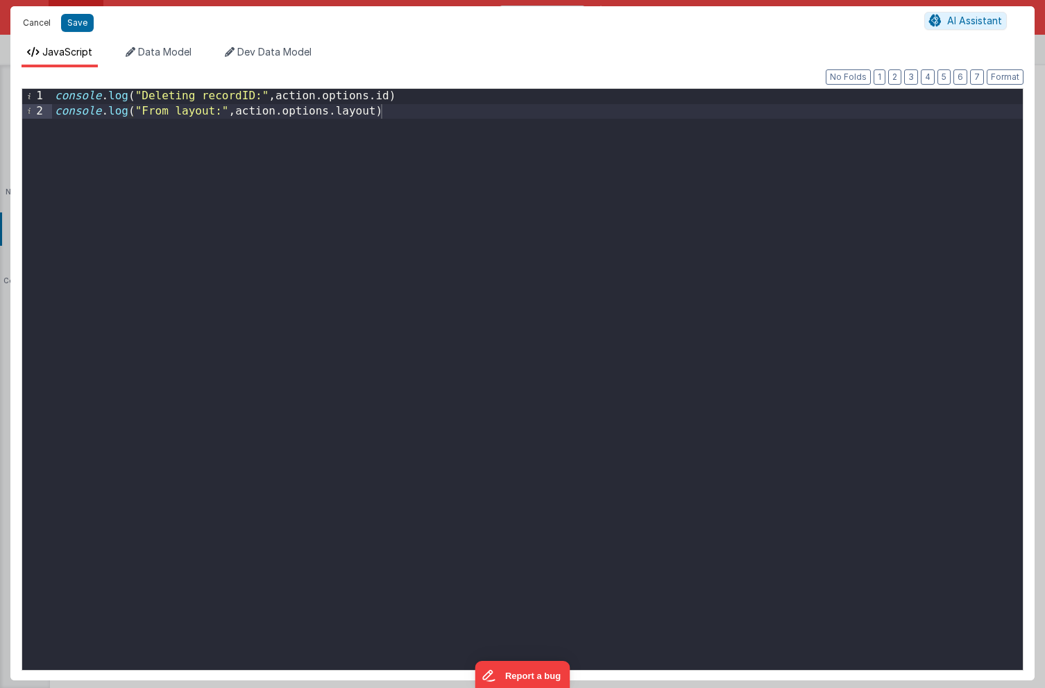
drag, startPoint x: 40, startPoint y: 24, endPoint x: 184, endPoint y: 24, distance: 144.4
click at [40, 24] on button "Cancel" at bounding box center [37, 22] width 42 height 19
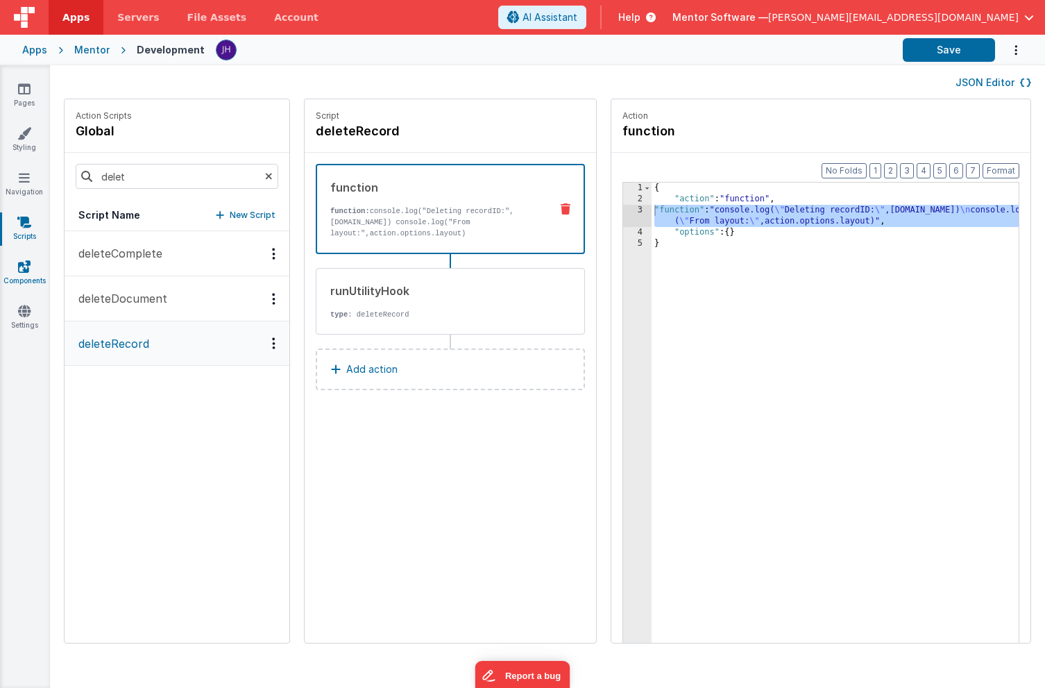
click at [22, 268] on icon at bounding box center [24, 267] width 12 height 14
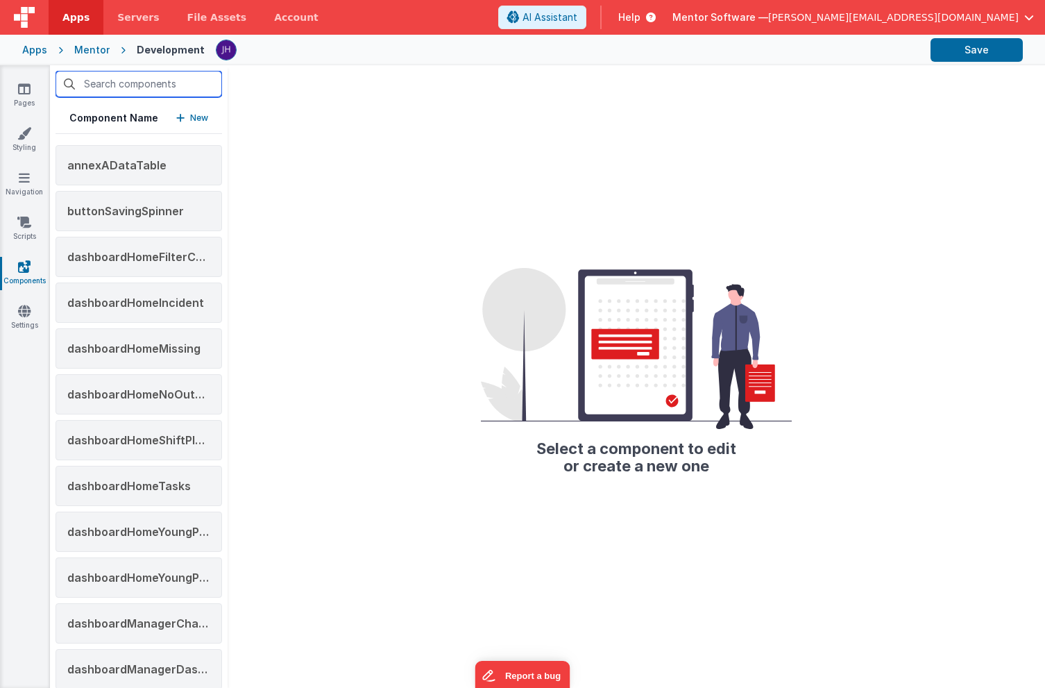
click at [138, 84] on input "text" at bounding box center [139, 84] width 167 height 26
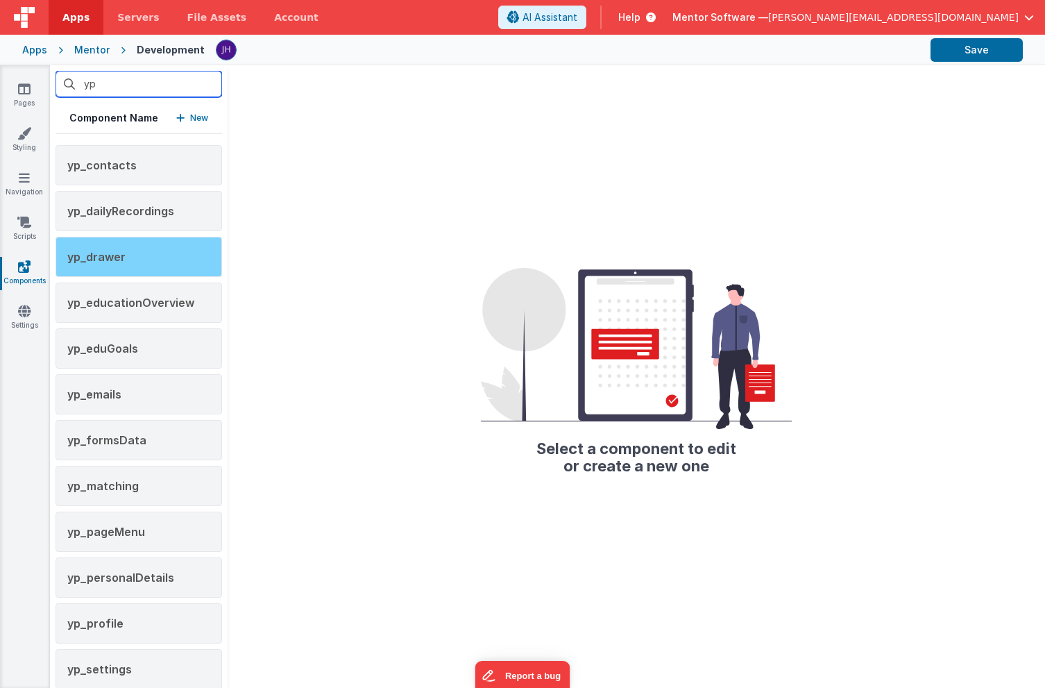
type input "yp"
click at [121, 245] on div "yp_drawer" at bounding box center [139, 257] width 167 height 40
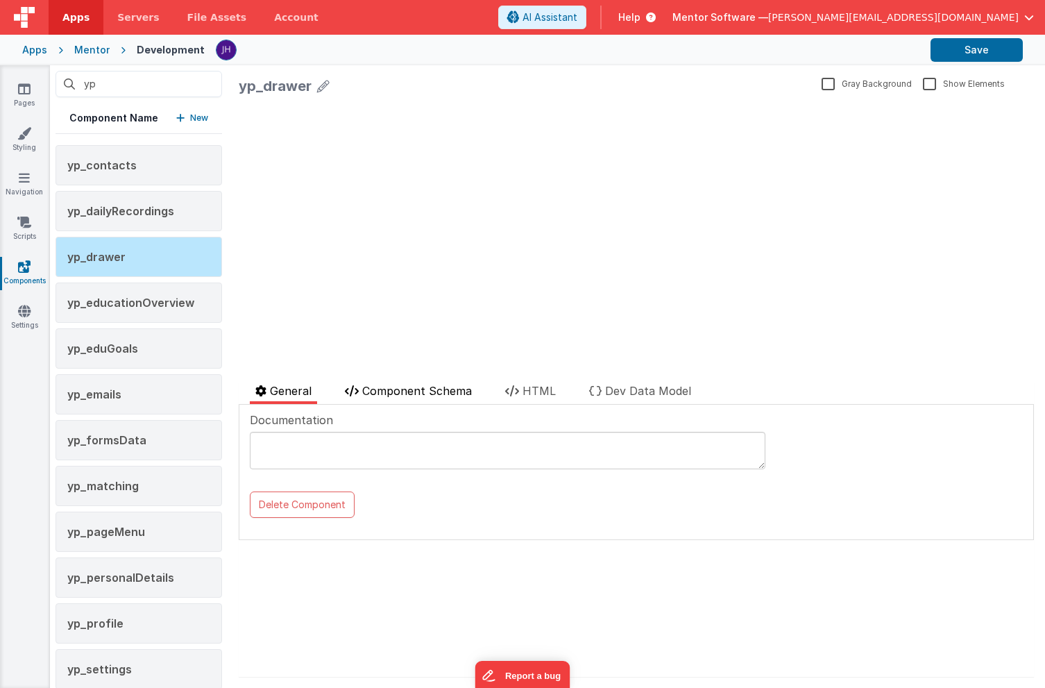
drag, startPoint x: 385, startPoint y: 391, endPoint x: 171, endPoint y: 245, distance: 258.8
click at [385, 391] on span "Component Schema" at bounding box center [417, 391] width 110 height 14
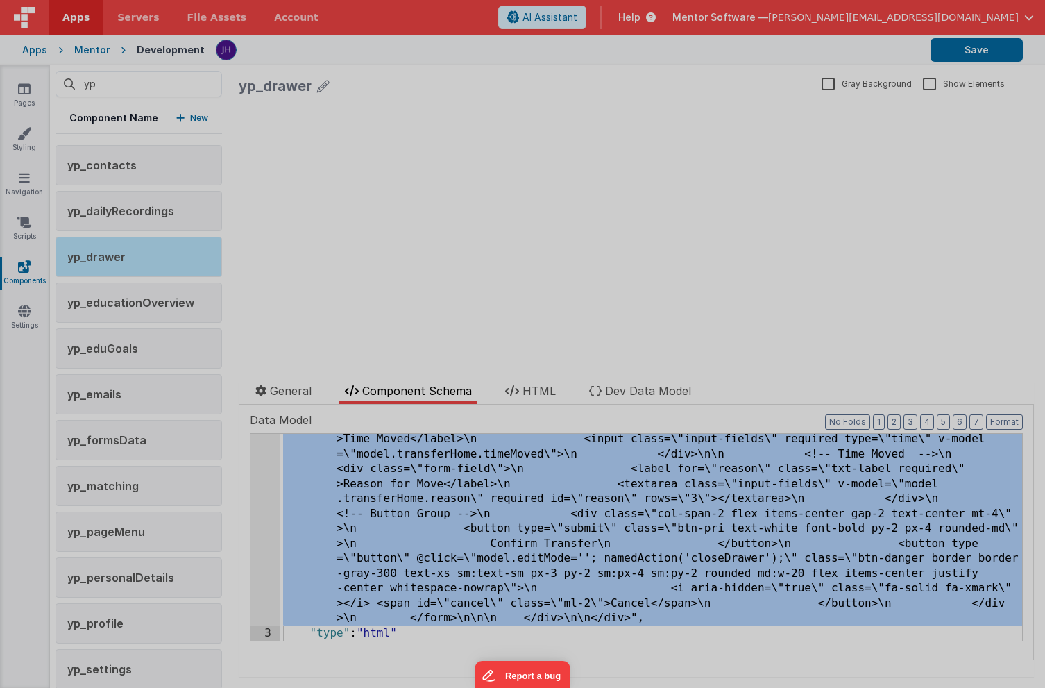
scroll to position [22541, 0]
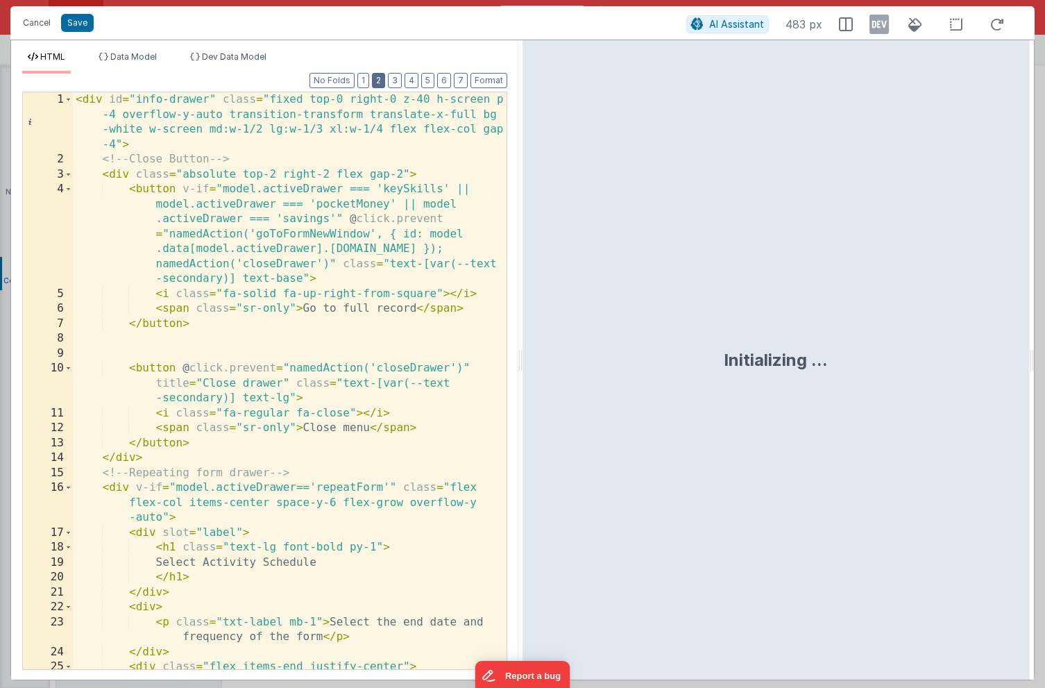
click at [375, 81] on button "2" at bounding box center [378, 80] width 13 height 15
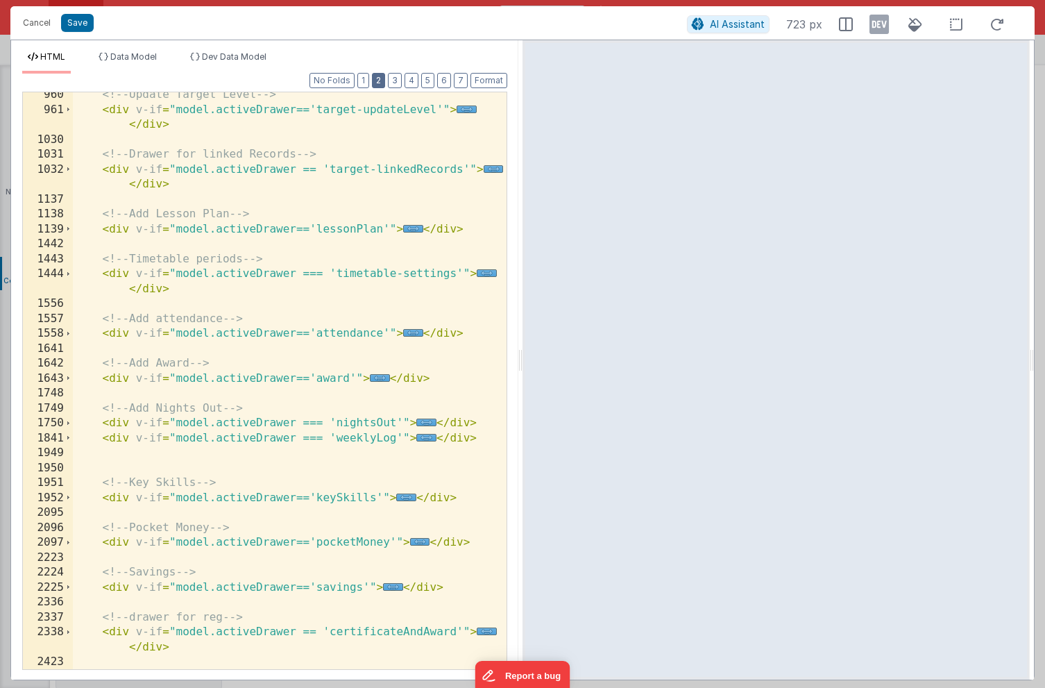
scroll to position [653, 0]
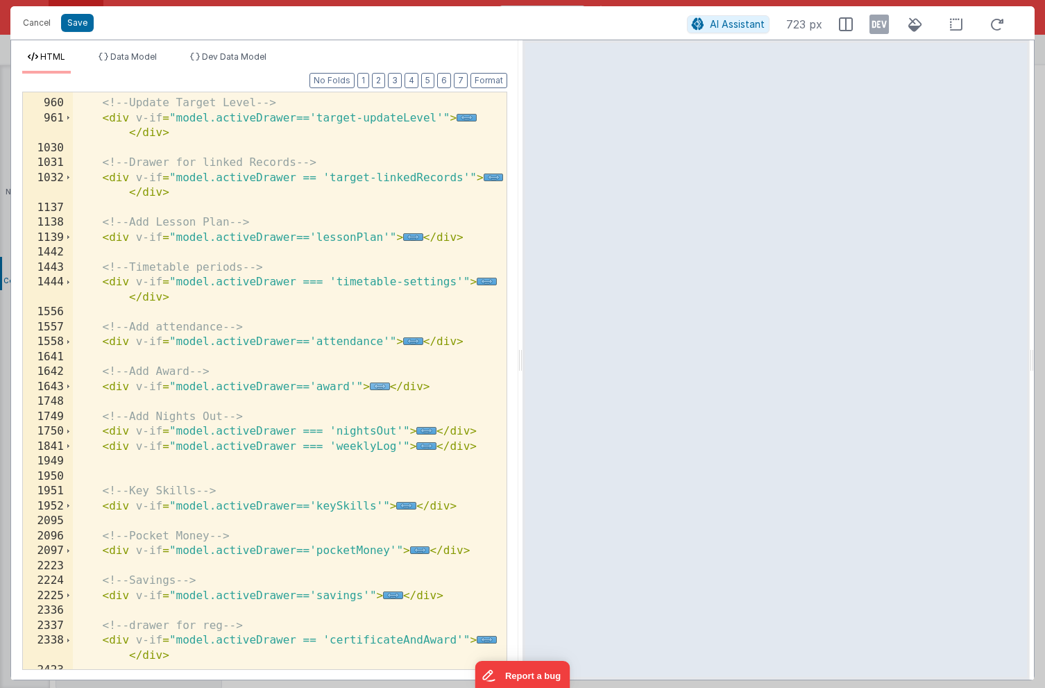
click at [376, 387] on span "..." at bounding box center [380, 387] width 20 height 8
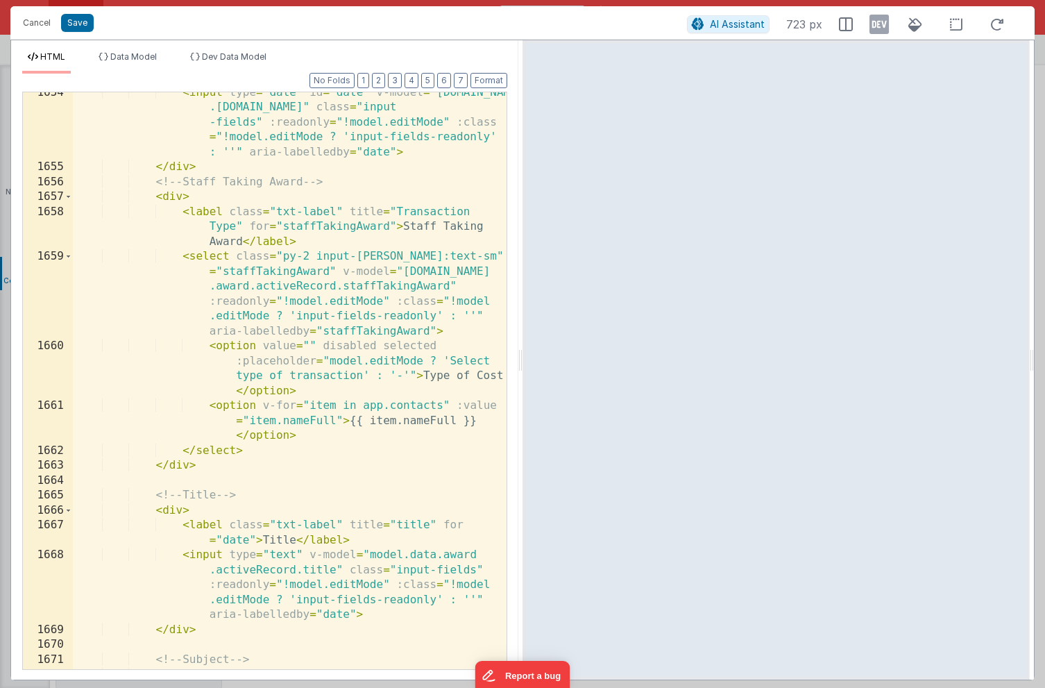
scroll to position [1149, 0]
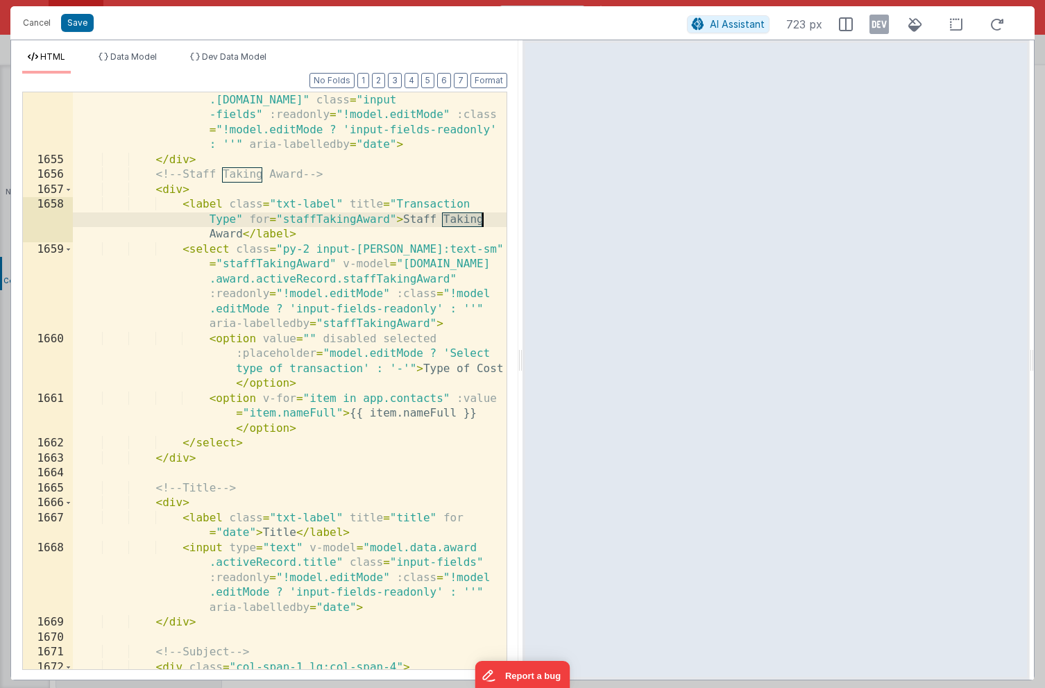
drag, startPoint x: 444, startPoint y: 217, endPoint x: 482, endPoint y: 221, distance: 38.4
click at [482, 221] on div "< input type = "date" id = "date" v-model = "model.data .award.activeRecord.dat…" at bounding box center [290, 411] width 434 height 666
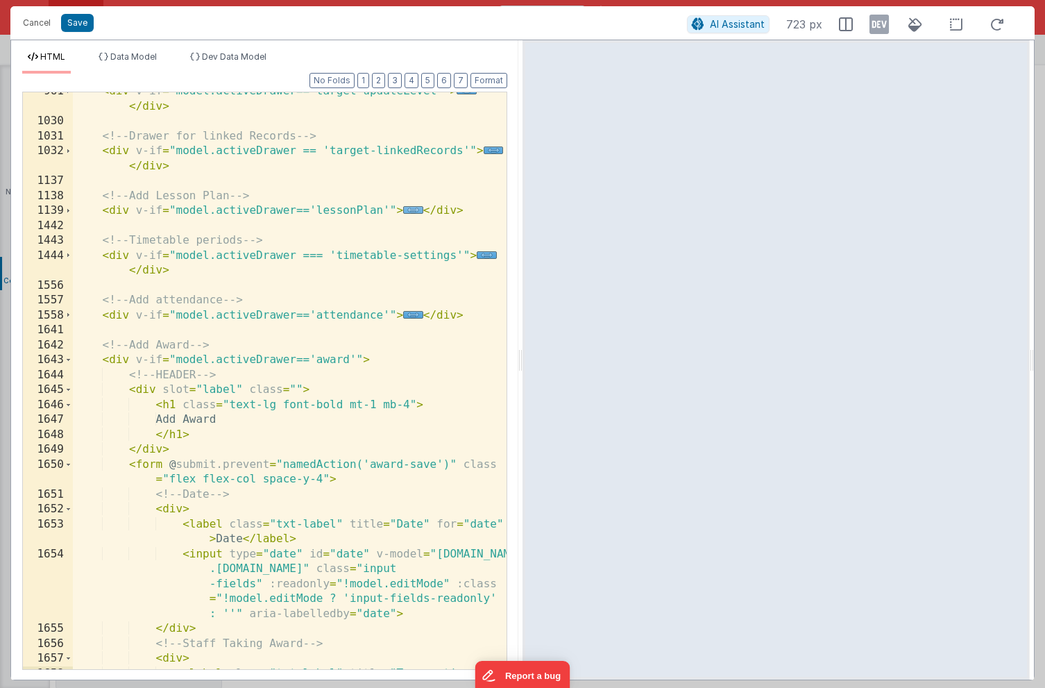
scroll to position [680, 0]
click at [70, 361] on span at bounding box center [69, 360] width 8 height 15
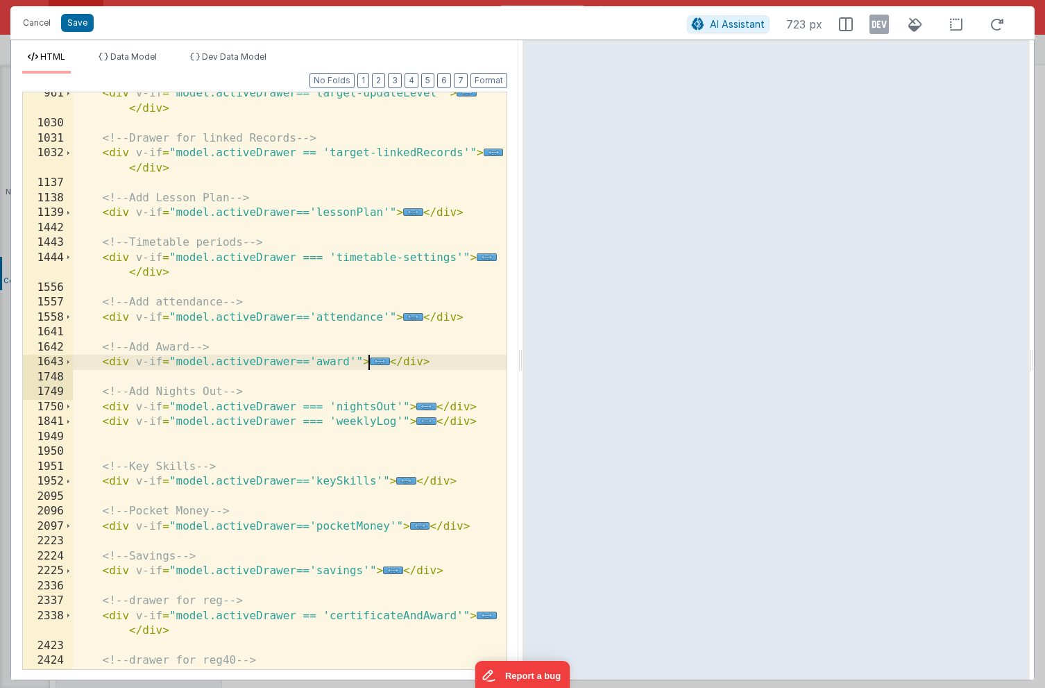
scroll to position [659, 0]
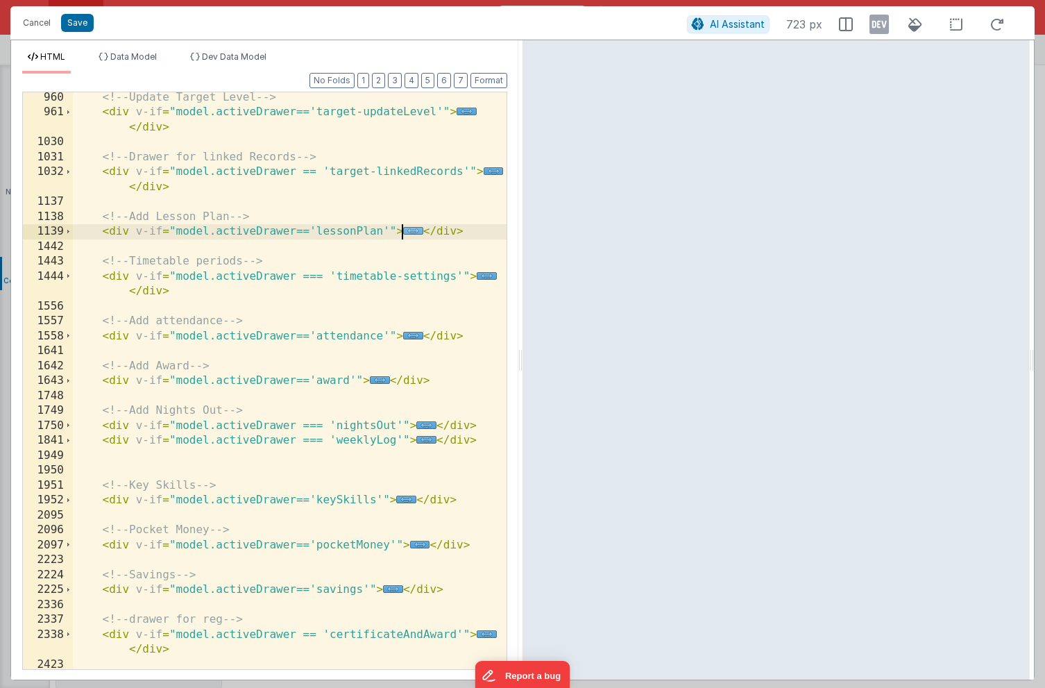
click at [409, 232] on span "..." at bounding box center [413, 231] width 20 height 8
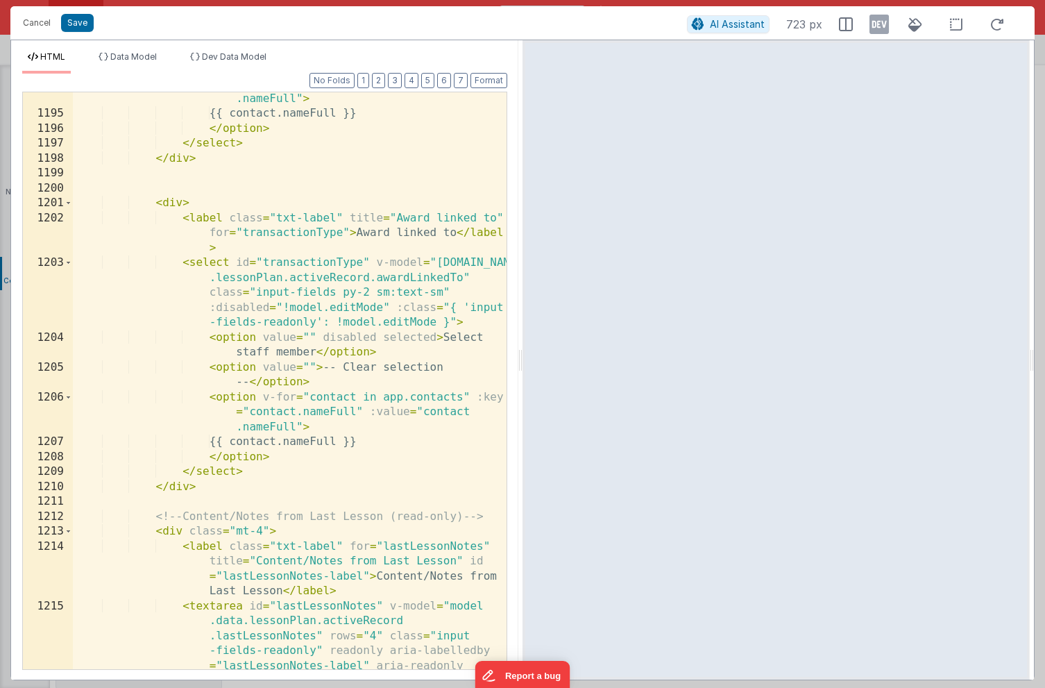
scroll to position [2240, 0]
click at [329, 400] on div "< option v-for = "contact in app.contacts" :key = "contact.nameFull" :value = "…" at bounding box center [290, 418] width 434 height 712
drag, startPoint x: 448, startPoint y: 396, endPoint x: 368, endPoint y: 396, distance: 79.8
click at [368, 396] on div "< option v-for = "contact in app.contacts" :key = "contact.nameFull" :value = "…" at bounding box center [290, 418] width 434 height 712
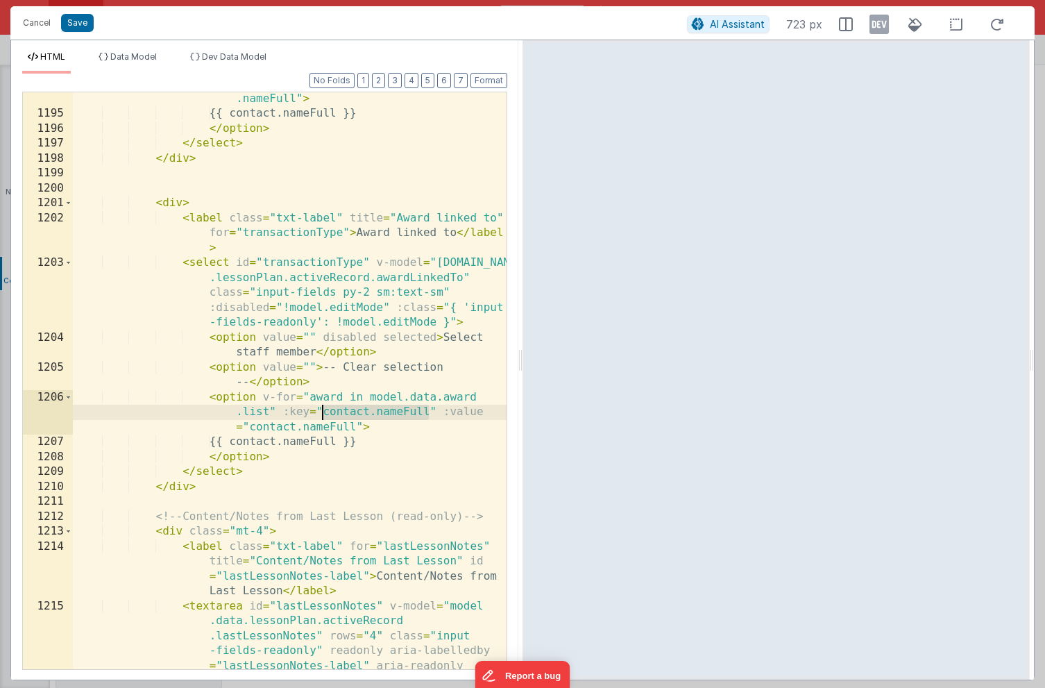
drag, startPoint x: 427, startPoint y: 411, endPoint x: 326, endPoint y: 411, distance: 101.4
click at [326, 411] on div "< option v-for = "contact in app.contacts" :key = "contact.nameFull" :value = "…" at bounding box center [290, 418] width 434 height 712
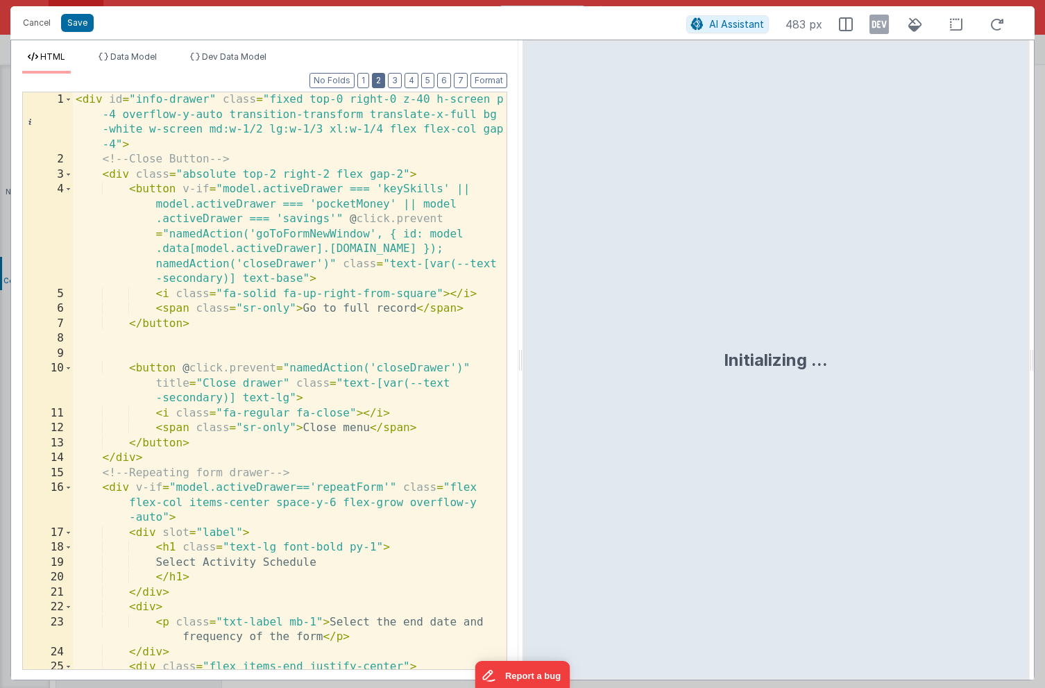
click at [385, 80] on button "2" at bounding box center [378, 80] width 13 height 15
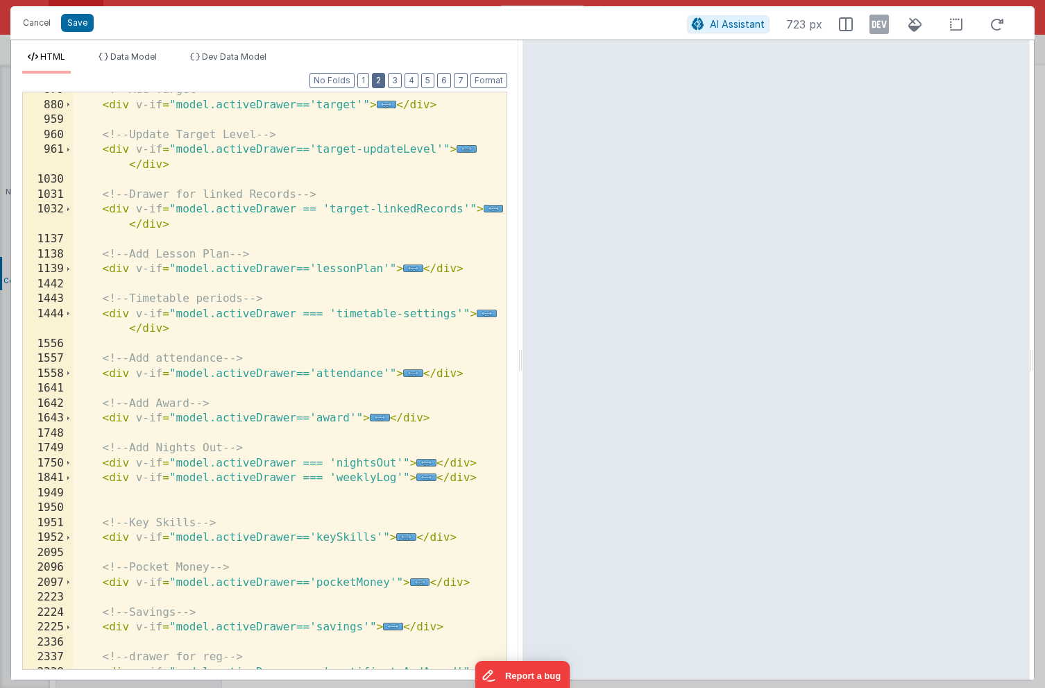
scroll to position [621, 0]
click at [412, 268] on span "..." at bounding box center [413, 268] width 20 height 8
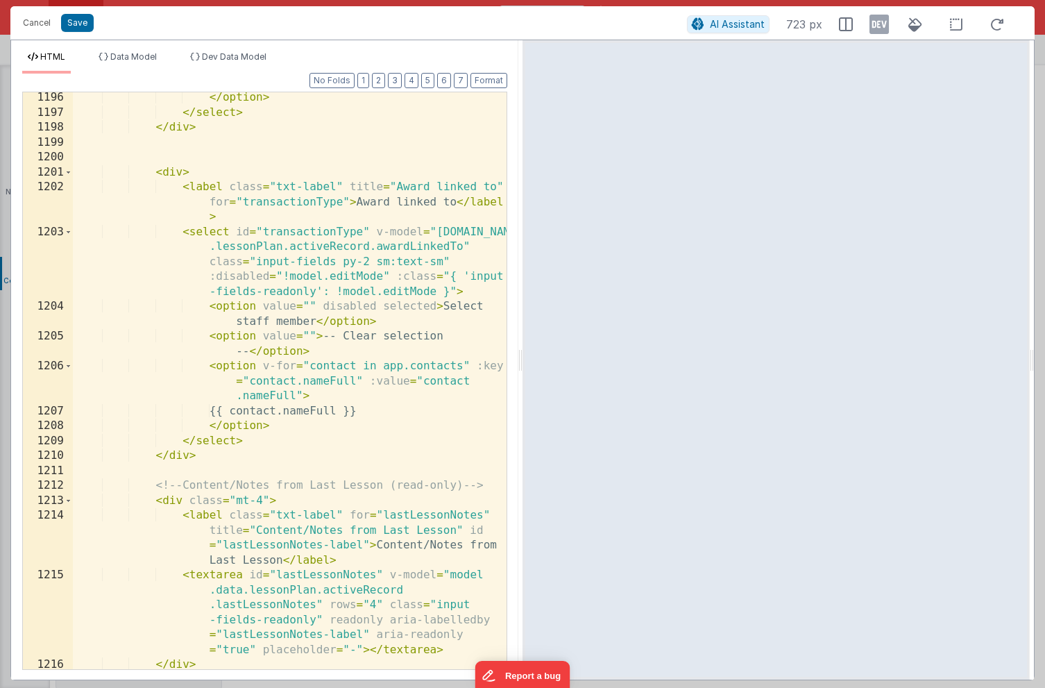
scroll to position [2281, 0]
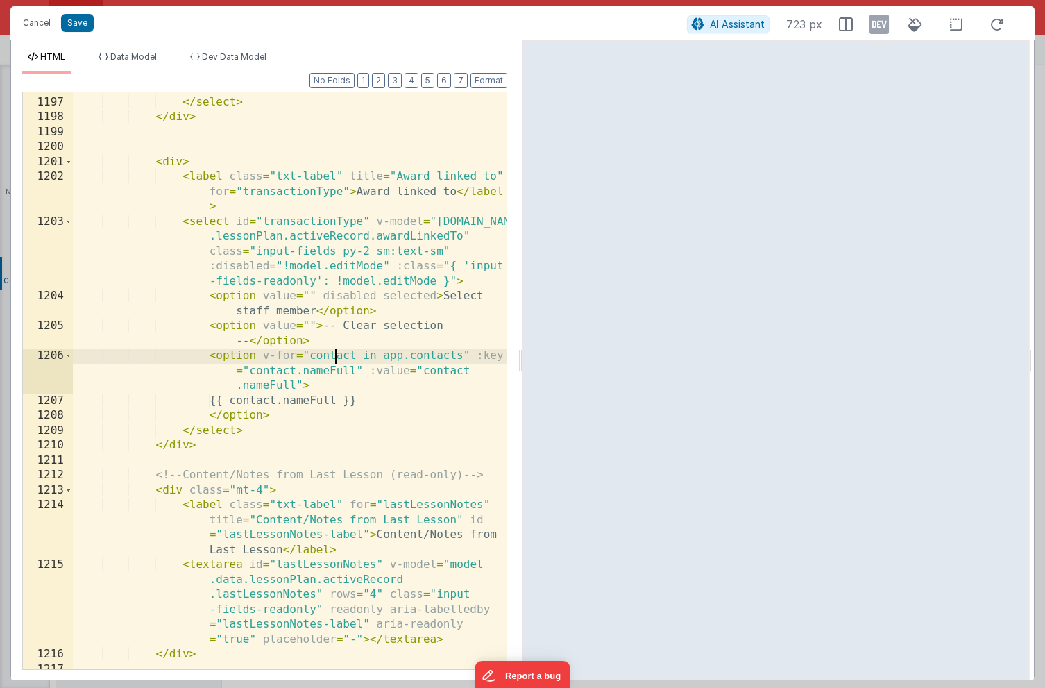
click at [333, 358] on div "</ option > </ select > </ div > < div > < label class = "txt-label" title = "A…" at bounding box center [290, 383] width 434 height 607
click at [410, 353] on div "</ option > </ select > </ div > < div > < label class = "txt-label" title = "A…" at bounding box center [290, 383] width 434 height 607
drag, startPoint x: 448, startPoint y: 357, endPoint x: 370, endPoint y: 357, distance: 77.8
click at [370, 357] on div "</ option > </ select > </ div > < div > < label class = "txt-label" title = "A…" at bounding box center [290, 383] width 434 height 607
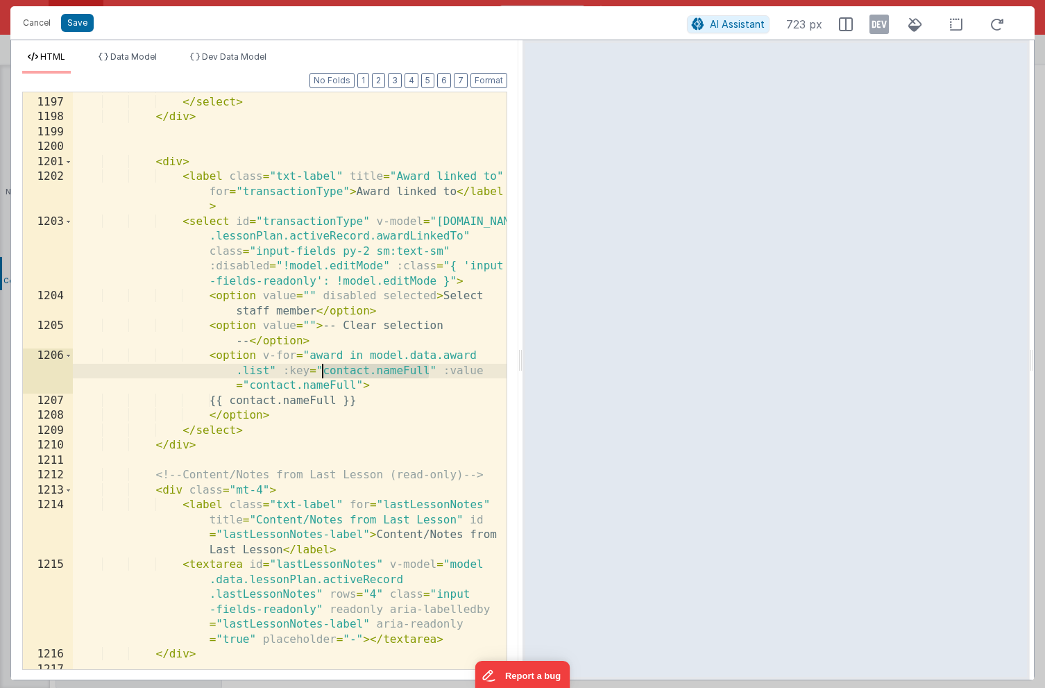
drag, startPoint x: 428, startPoint y: 369, endPoint x: 327, endPoint y: 371, distance: 100.7
click at [325, 372] on div "</ option > </ select > </ div > < div > < label class = "txt-label" title = "A…" at bounding box center [290, 383] width 434 height 607
drag, startPoint x: 355, startPoint y: 385, endPoint x: 248, endPoint y: 390, distance: 107.1
click at [248, 390] on div "</ option > </ select > </ div > < div > < label class = "txt-label" title = "A…" at bounding box center [290, 383] width 434 height 607
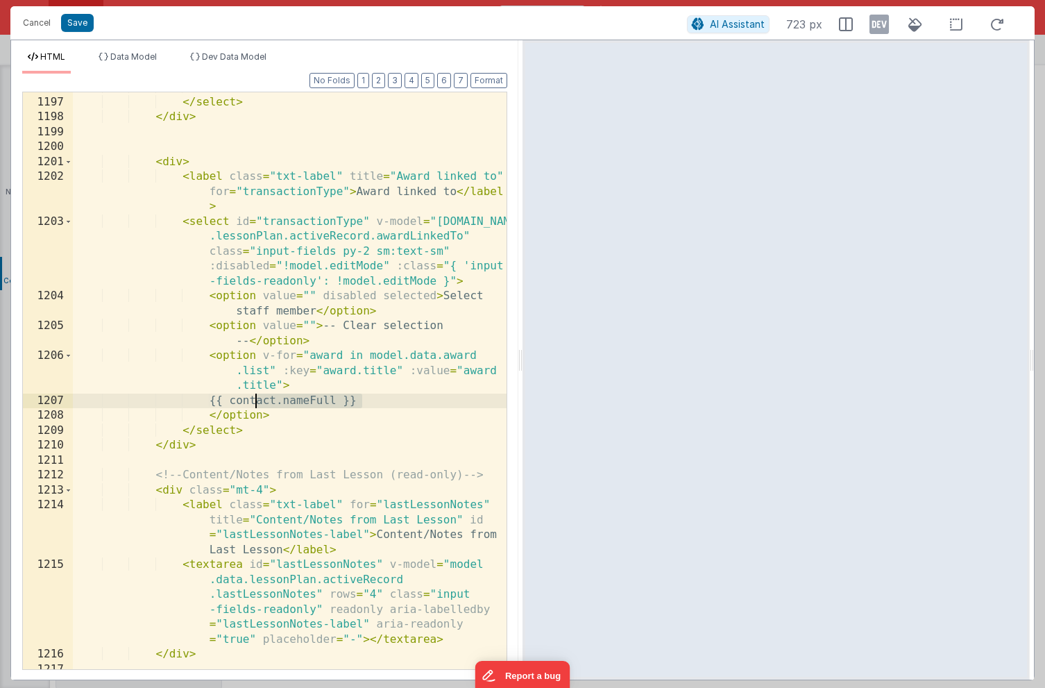
drag, startPoint x: 360, startPoint y: 398, endPoint x: 257, endPoint y: 398, distance: 103.4
click at [257, 398] on div "</ option > </ select > </ div > < div > < label class = "txt-label" title = "A…" at bounding box center [290, 383] width 434 height 607
click at [74, 24] on button "Save" at bounding box center [77, 23] width 33 height 18
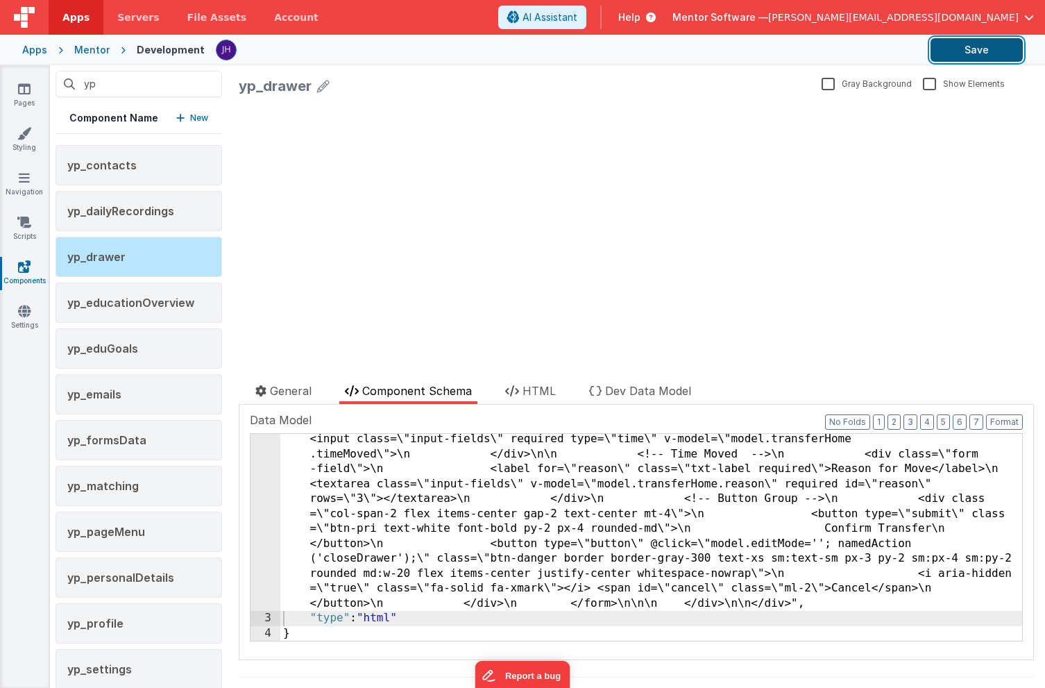
click at [976, 47] on button "Save" at bounding box center [977, 50] width 92 height 24
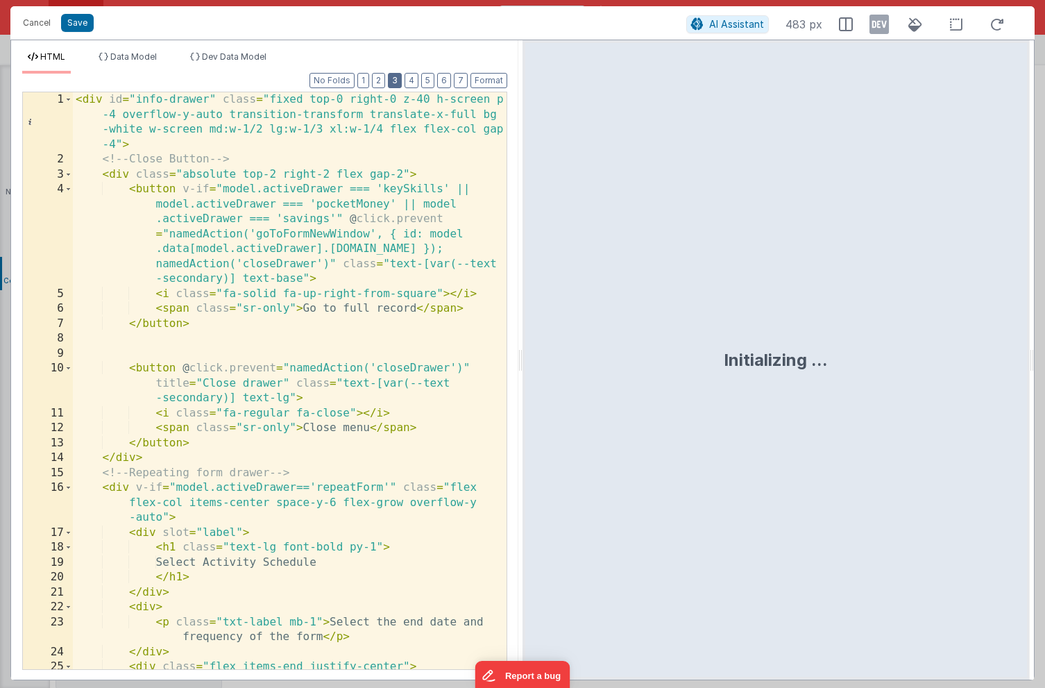
click at [396, 84] on button "3" at bounding box center [395, 80] width 14 height 15
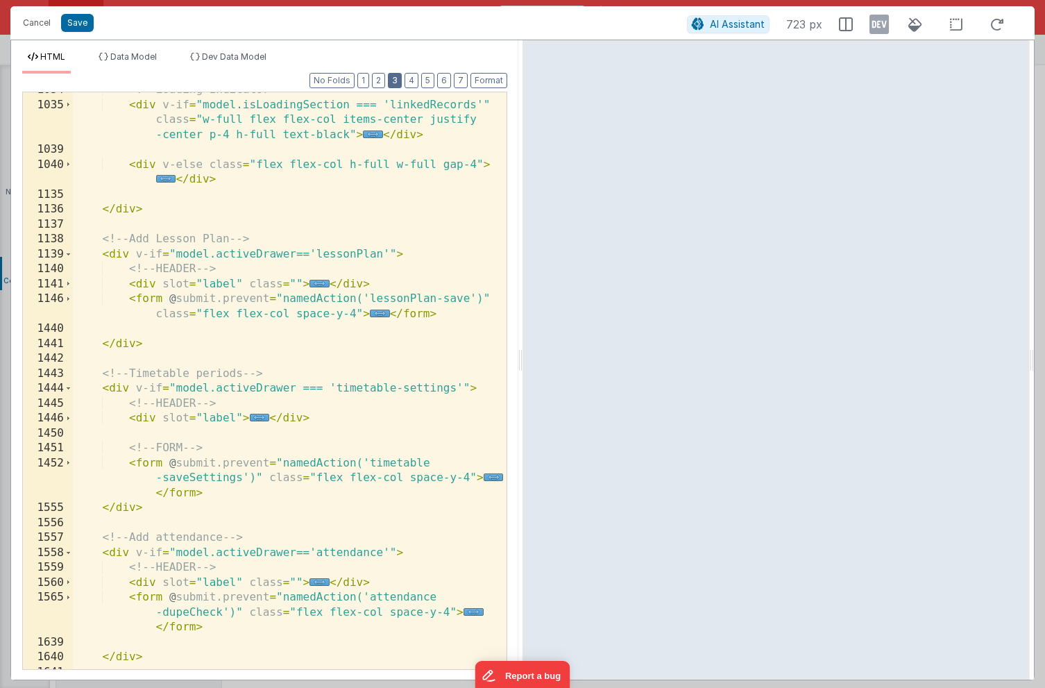
scroll to position [2084, 0]
click at [318, 281] on span "..." at bounding box center [320, 284] width 20 height 8
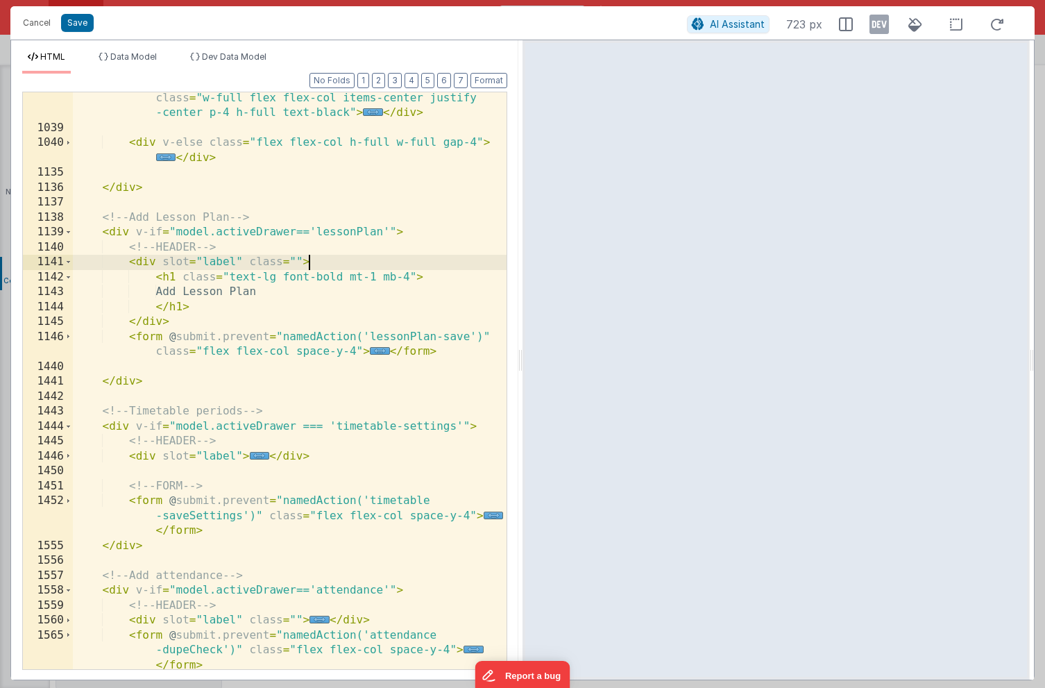
scroll to position [2106, 0]
click at [378, 351] on span "..." at bounding box center [380, 351] width 20 height 8
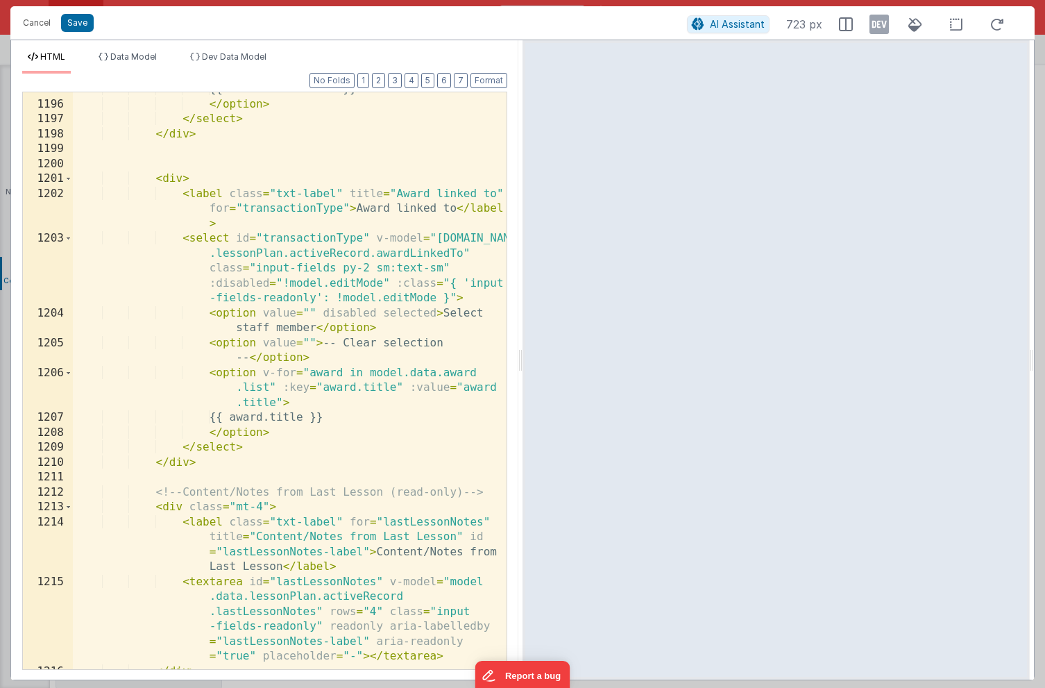
scroll to position [3731, 0]
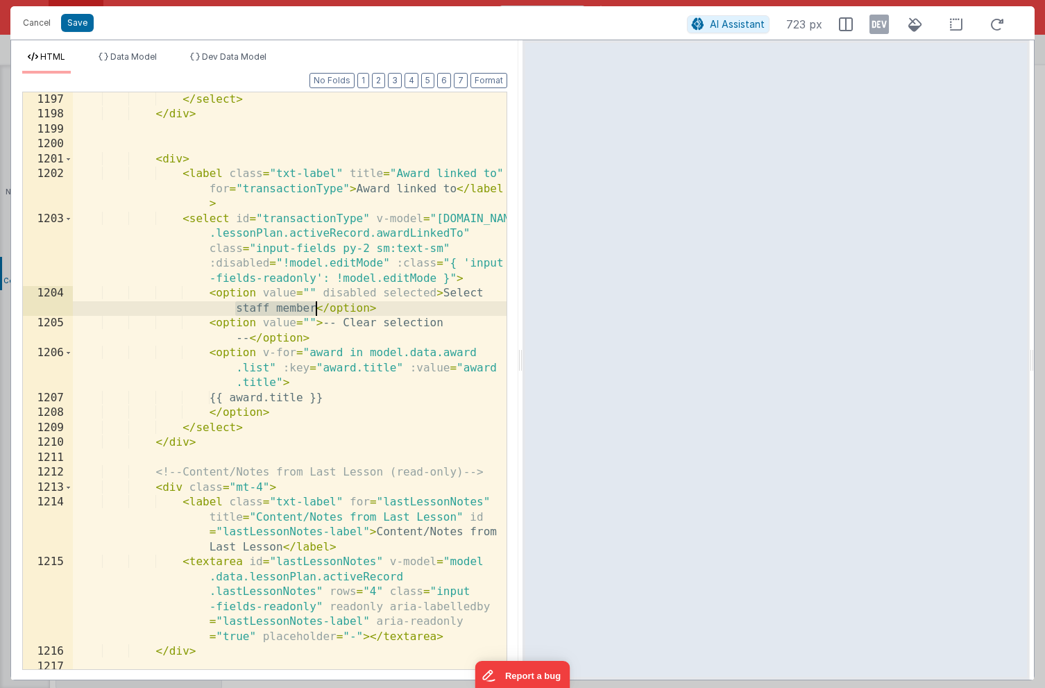
drag, startPoint x: 237, startPoint y: 305, endPoint x: 312, endPoint y: 308, distance: 75.0
click at [312, 308] on div "</ select > </ div > < div > < label class = "txt-label" title = "Award linked …" at bounding box center [290, 395] width 434 height 607
click at [396, 78] on button "3" at bounding box center [395, 80] width 14 height 15
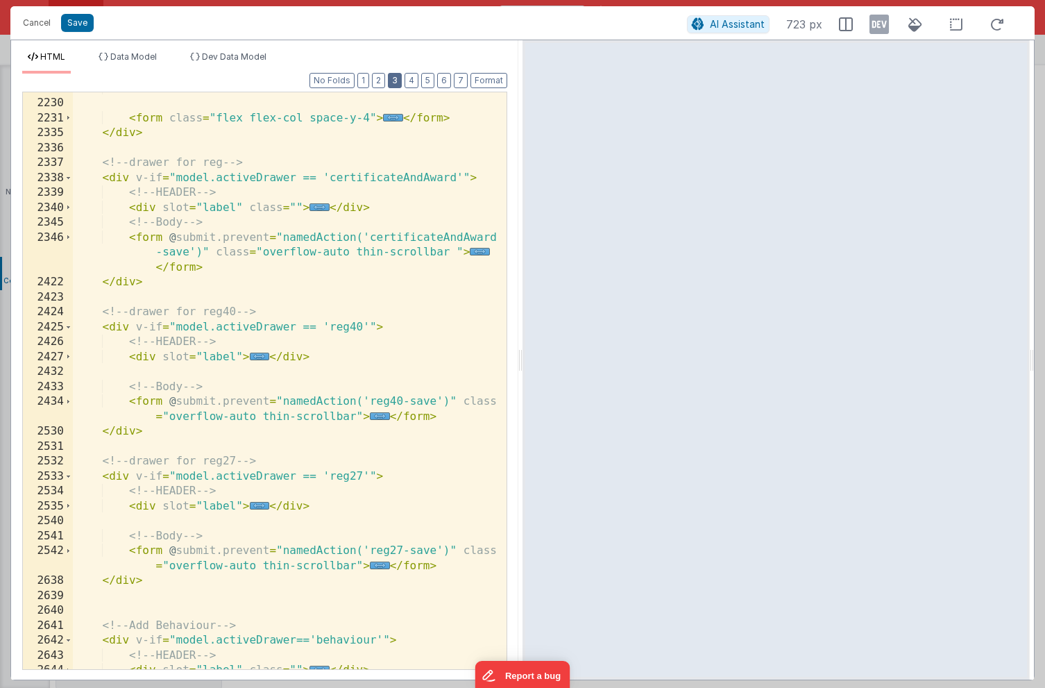
scroll to position [3384, 0]
click at [384, 80] on button "2" at bounding box center [378, 80] width 13 height 15
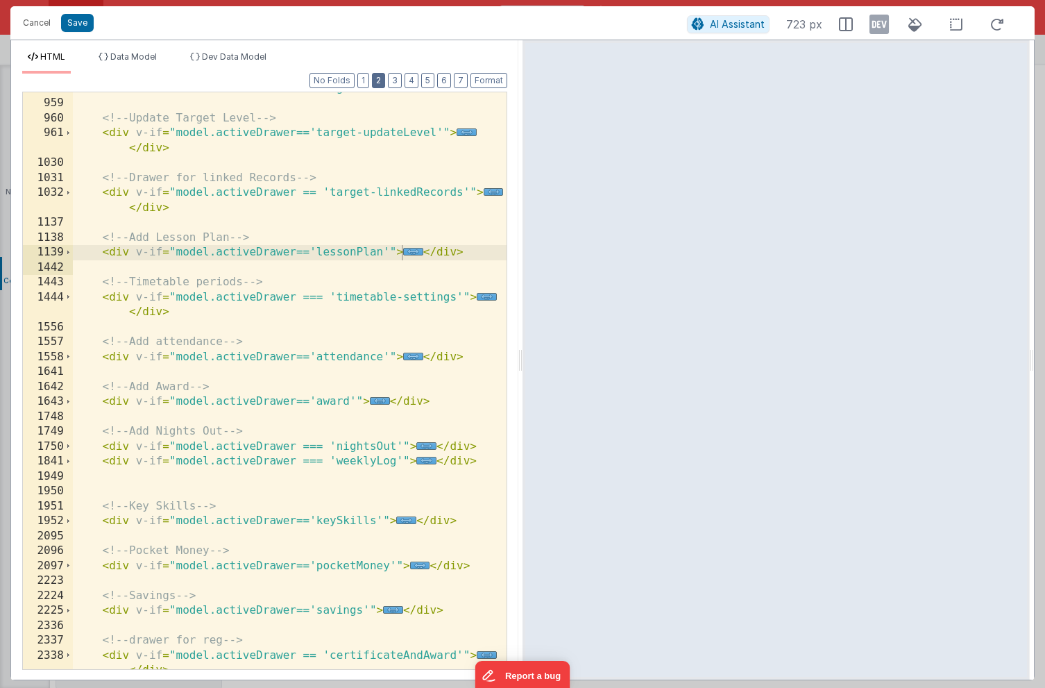
scroll to position [660, 0]
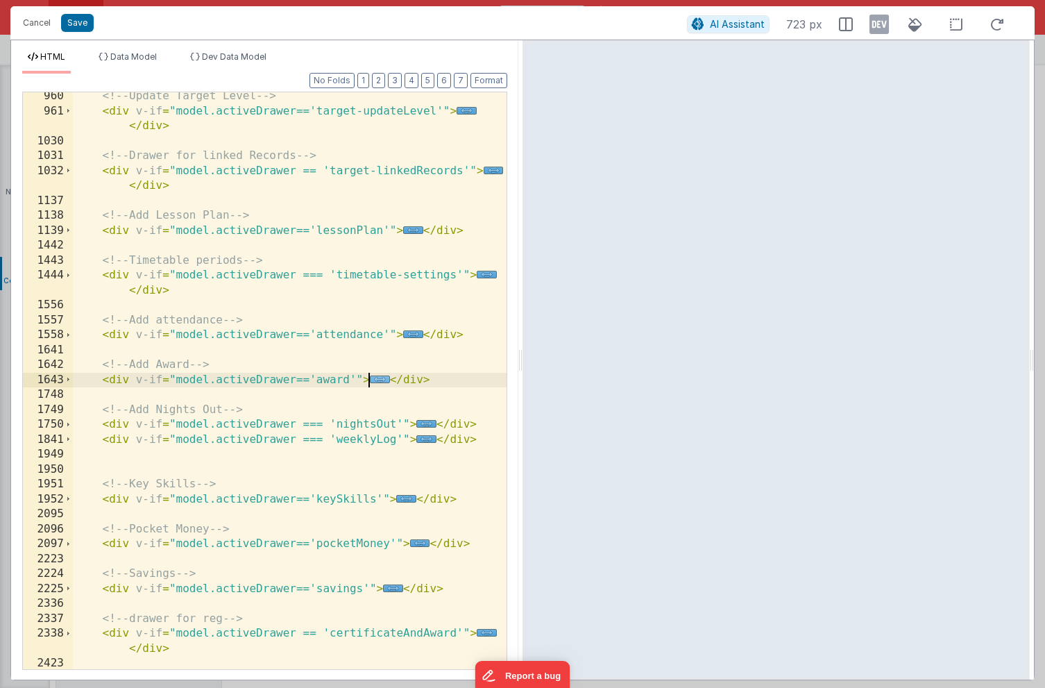
click at [379, 379] on span "..." at bounding box center [380, 380] width 20 height 8
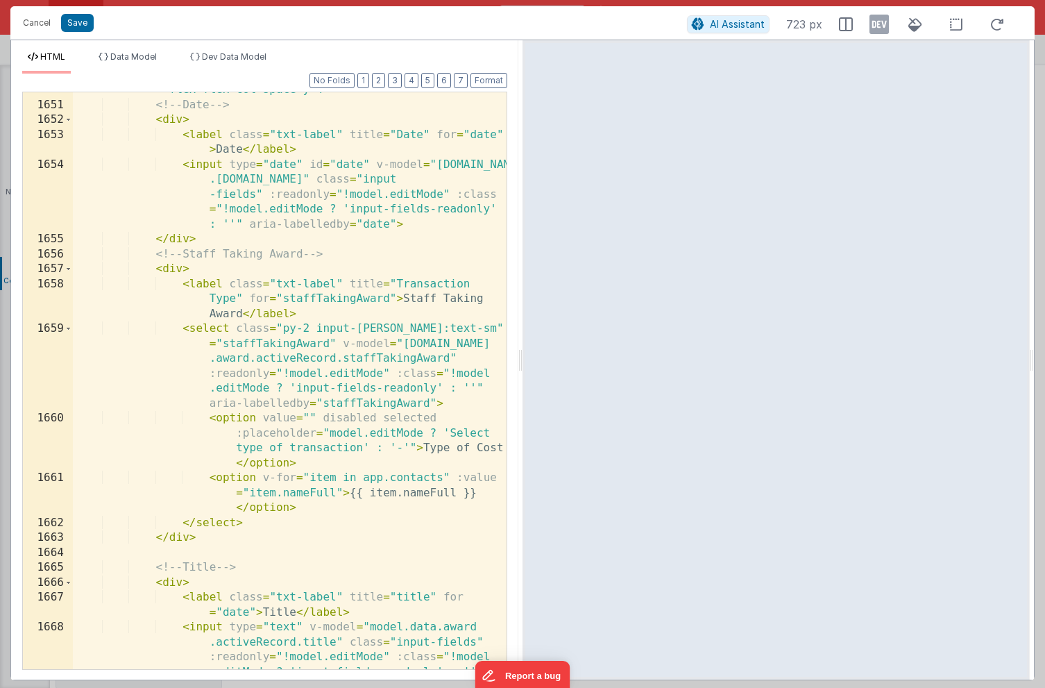
scroll to position [1077, 0]
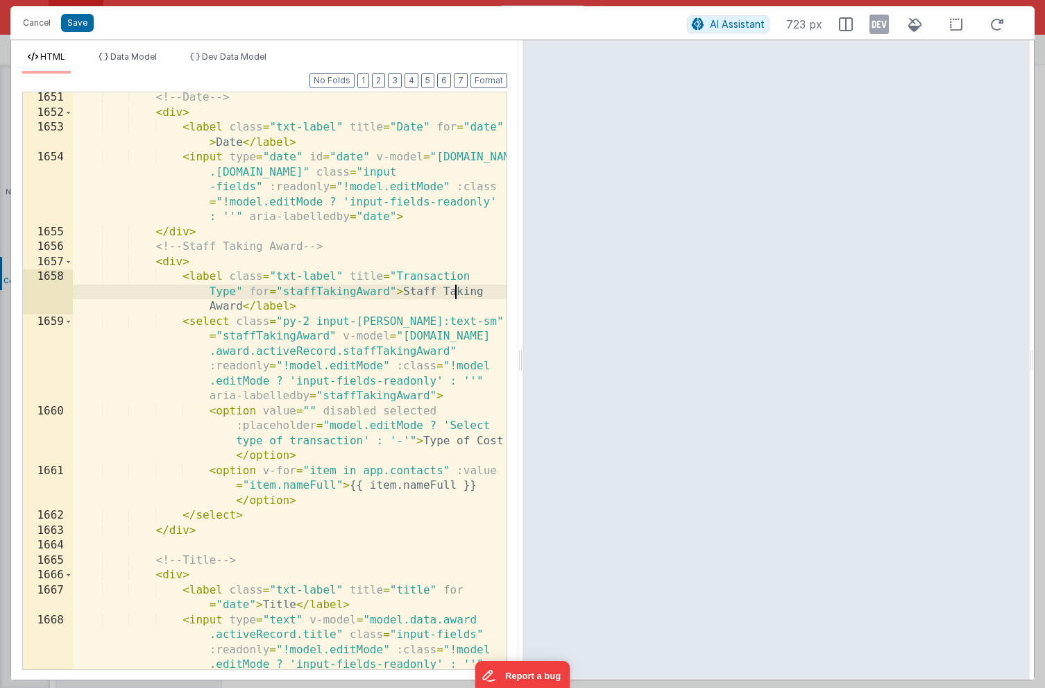
click at [453, 291] on div "<!-- Date --> < div > < label class = "txt-label" title = "Date" for = "date" >…" at bounding box center [290, 423] width 434 height 666
click at [215, 303] on div "<!-- Date --> < div > < label class = "txt-label" title = "Date" for = "date" >…" at bounding box center [290, 423] width 434 height 666
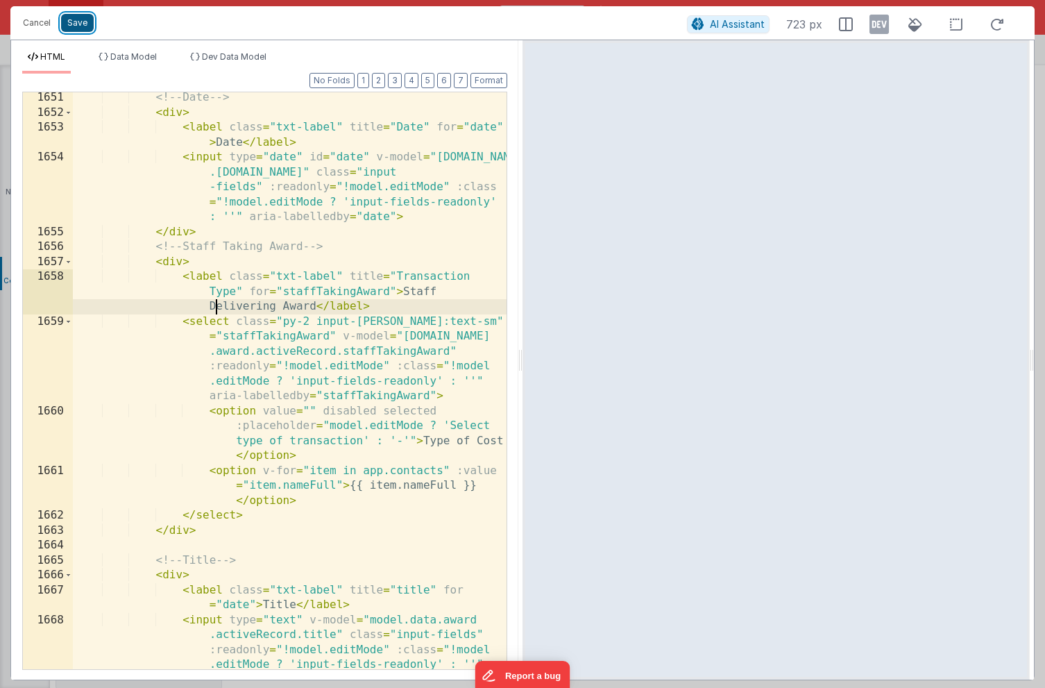
click at [80, 28] on button "Save" at bounding box center [77, 23] width 33 height 18
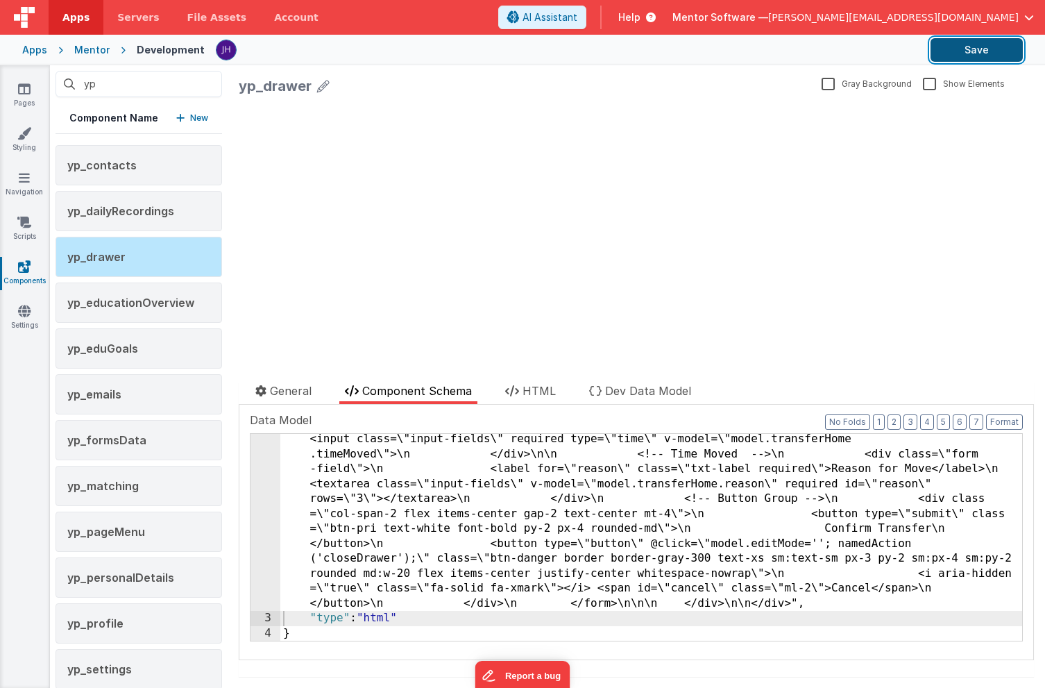
click at [966, 49] on button "Save" at bounding box center [977, 50] width 92 height 24
click at [24, 88] on icon at bounding box center [24, 89] width 12 height 14
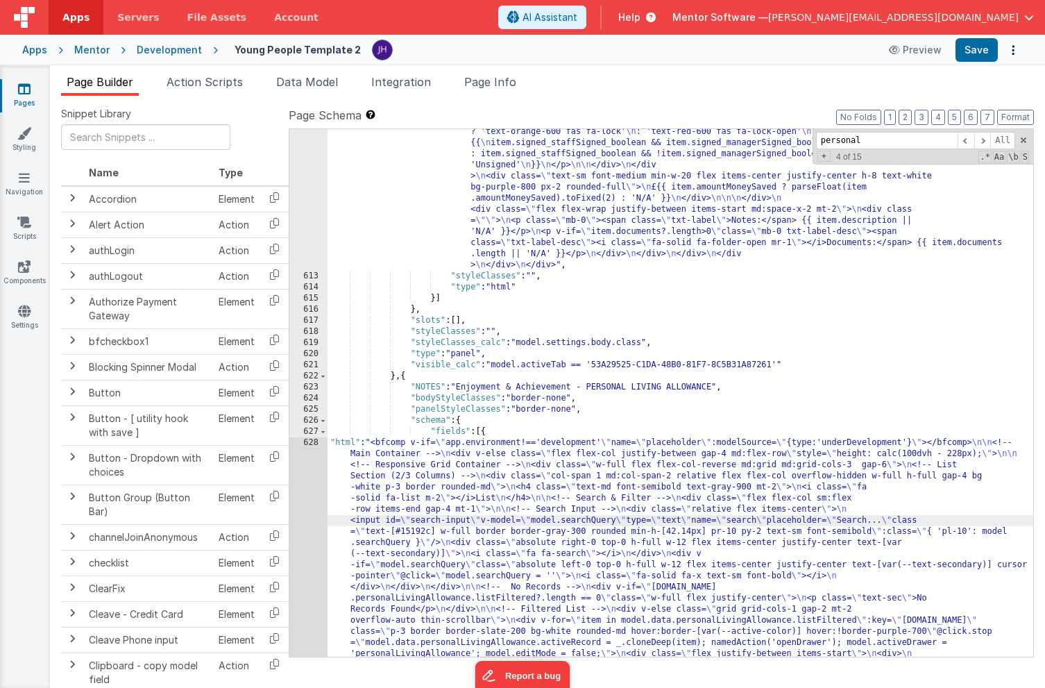
scroll to position [17896, 0]
click at [309, 488] on div "612 613 614 615 616 617 618 619 620 621 622 623 624 625 626 627 628 629 630 631…" at bounding box center [308, 618] width 38 height 1761
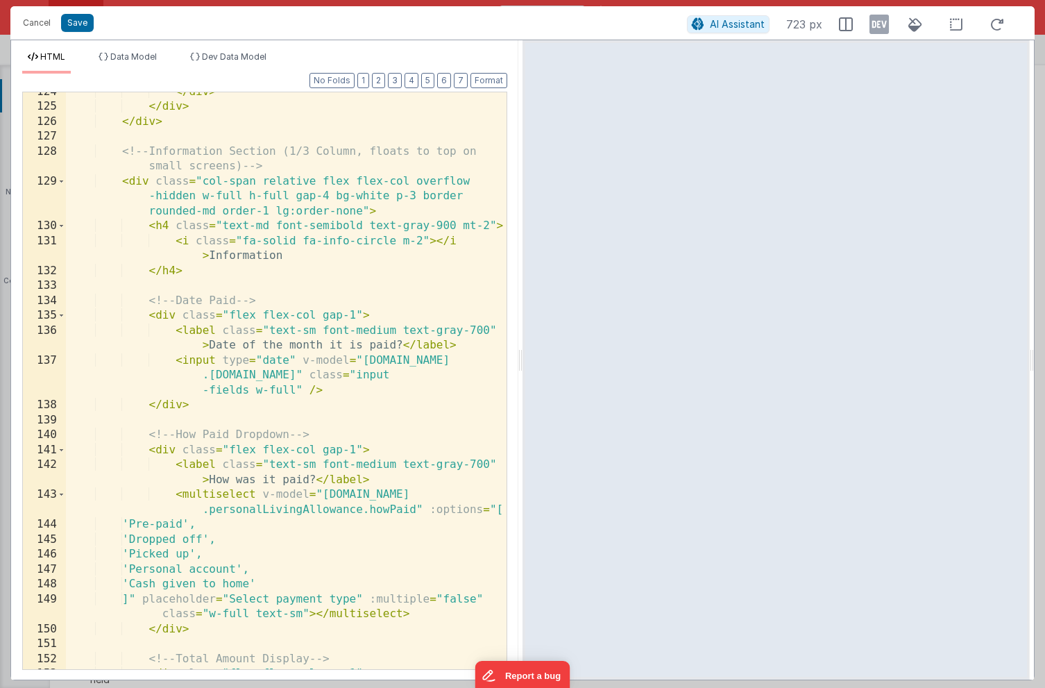
scroll to position [2790, 0]
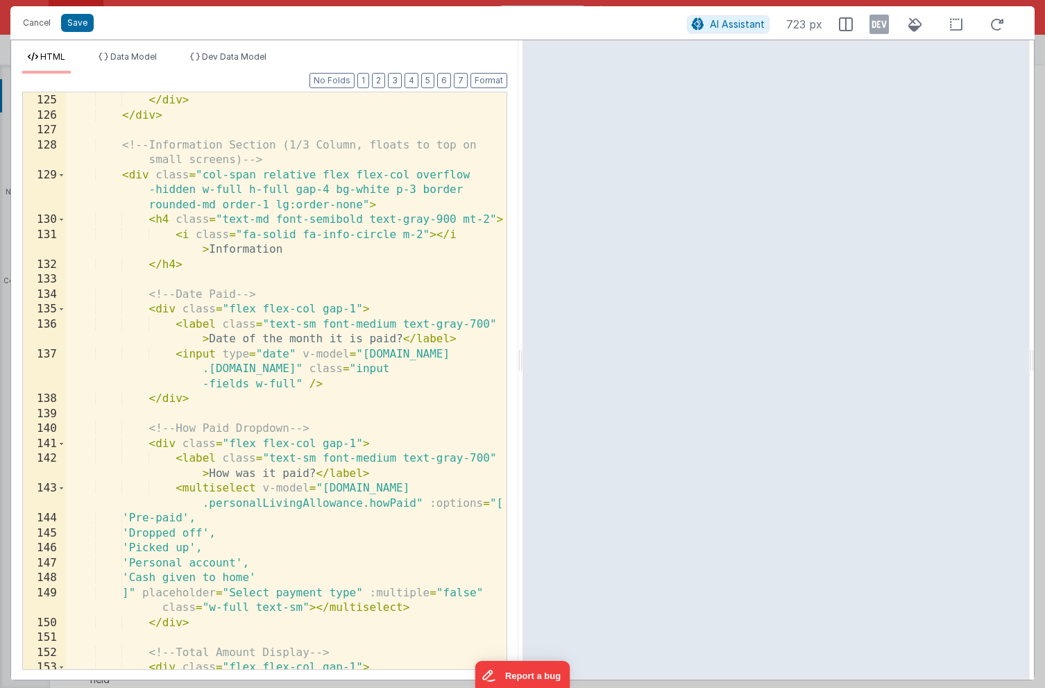
click at [461, 202] on div "</ div > </ div > </ div > <!-- Information Section (1/3 Column, floats to top …" at bounding box center [286, 381] width 441 height 607
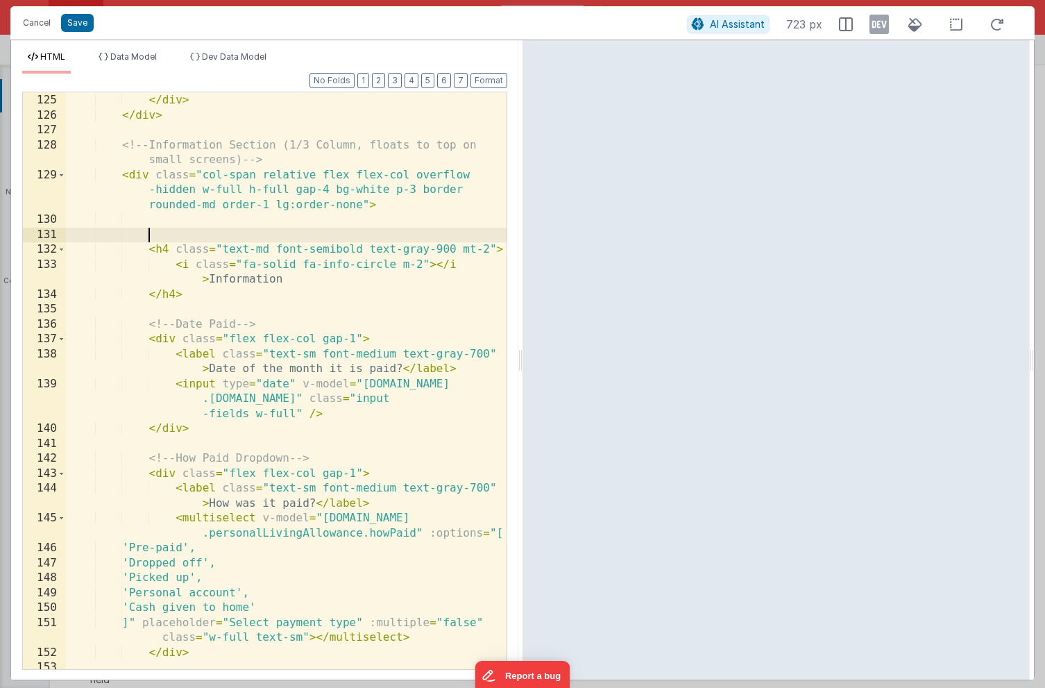
paste textarea
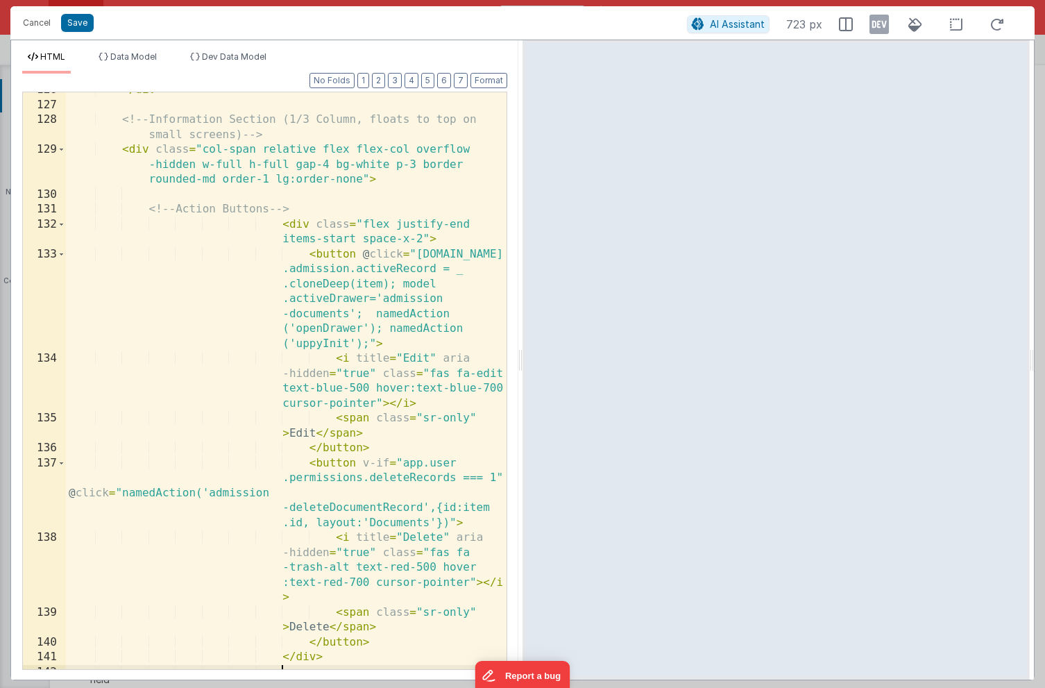
scroll to position [2798, 0]
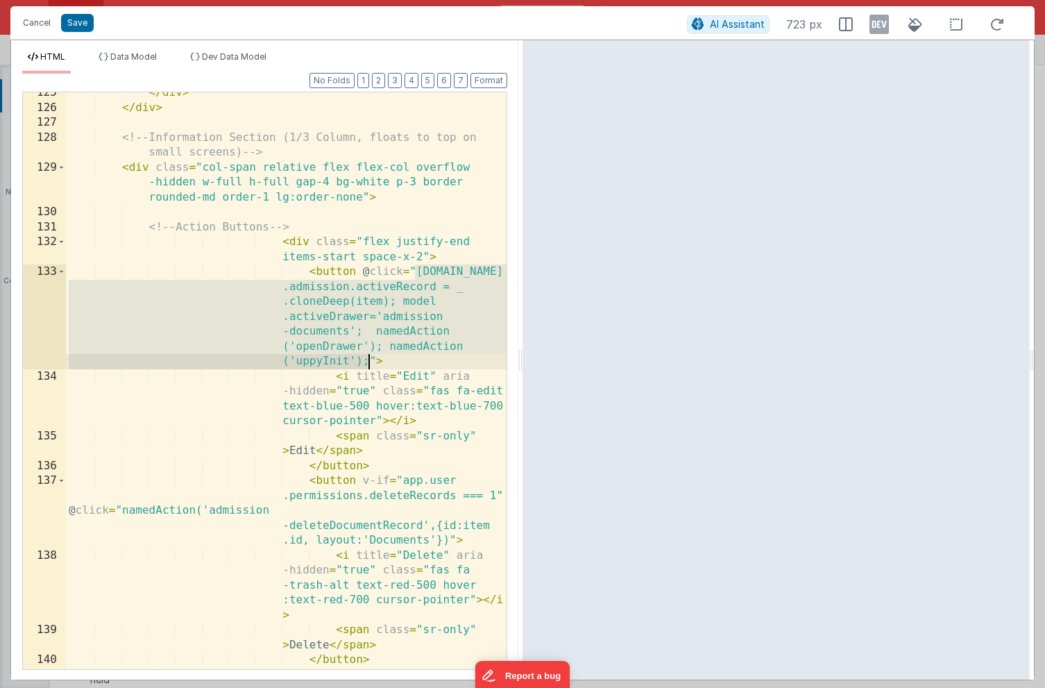
drag, startPoint x: 417, startPoint y: 272, endPoint x: 367, endPoint y: 358, distance: 98.9
click at [367, 358] on div "</ div > </ div > <!-- Information Section (1/3 Column, floats to top on small …" at bounding box center [286, 388] width 441 height 607
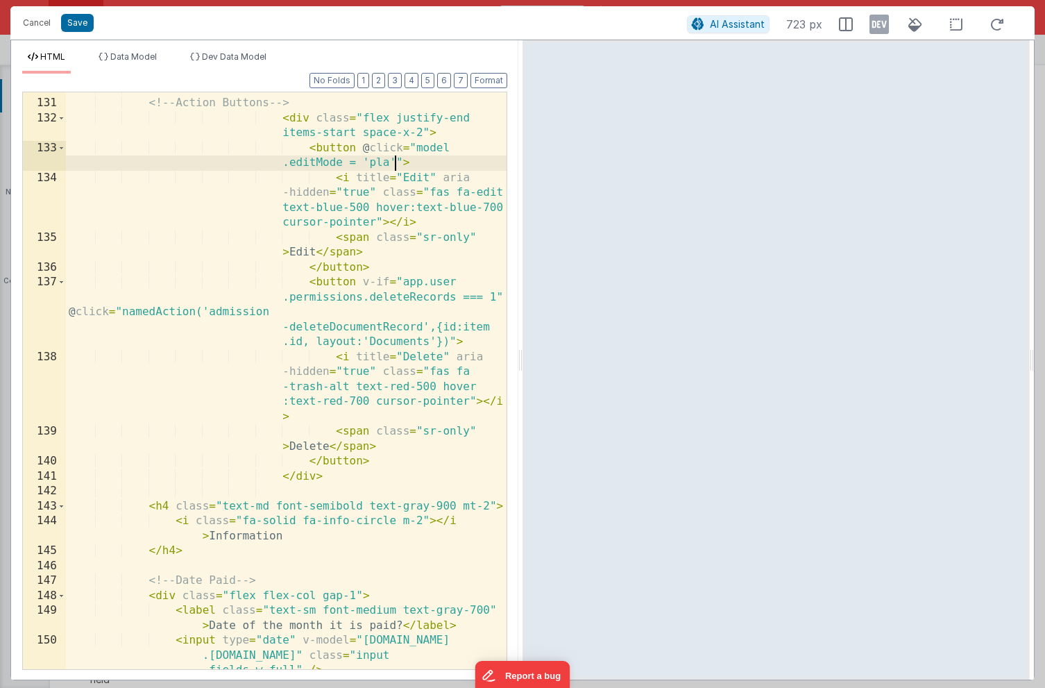
scroll to position [2928, 0]
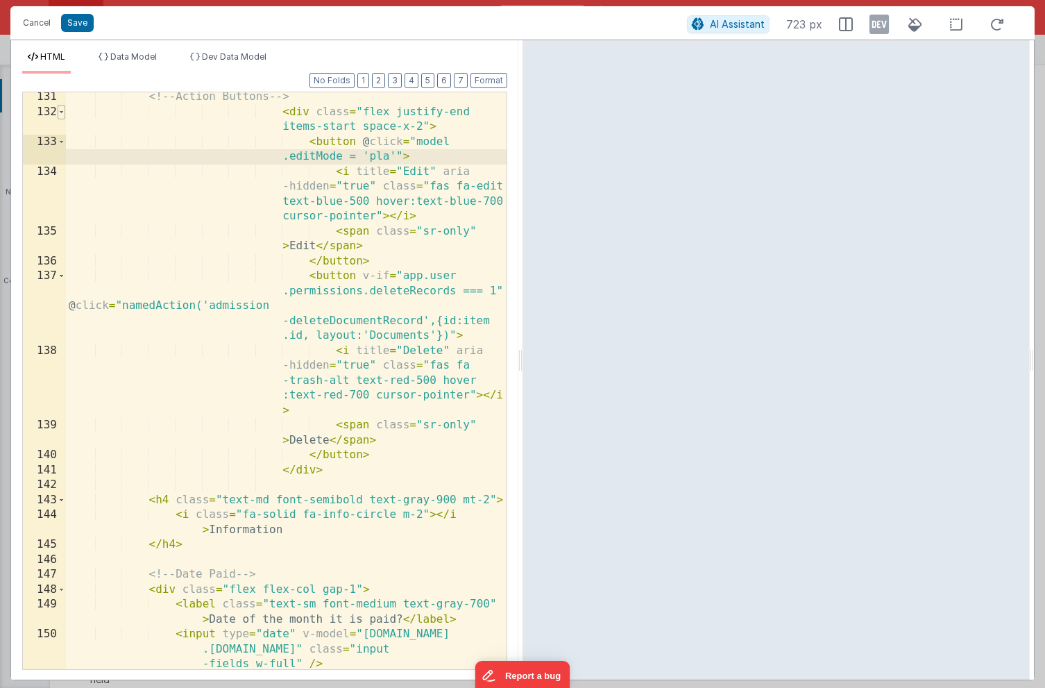
click at [64, 112] on span at bounding box center [62, 112] width 8 height 15
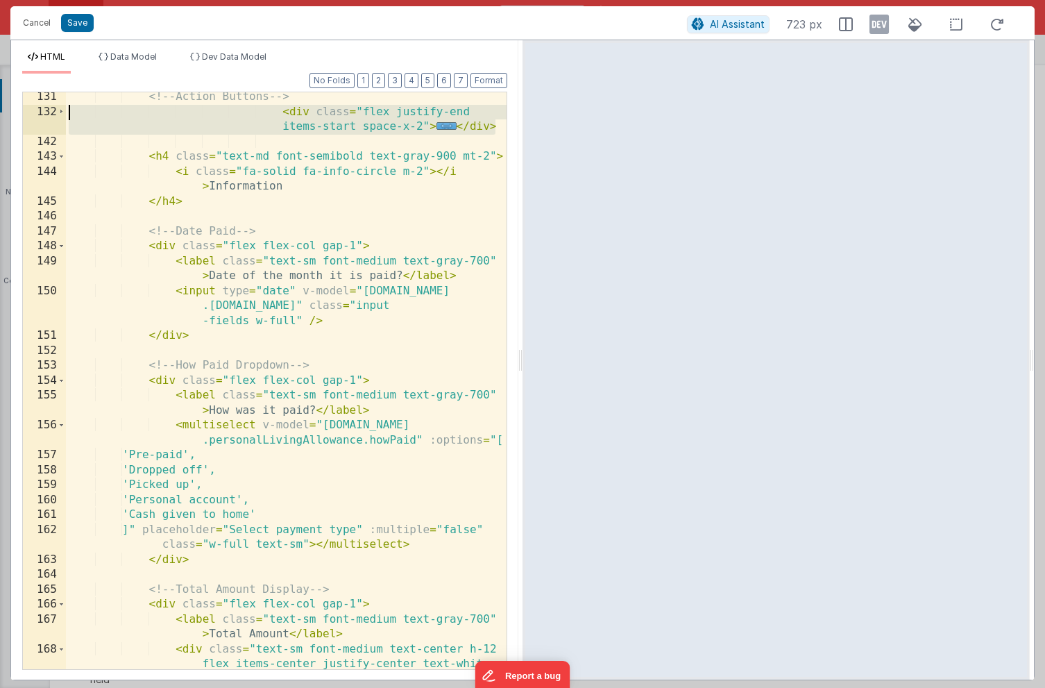
scroll to position [2925, 0]
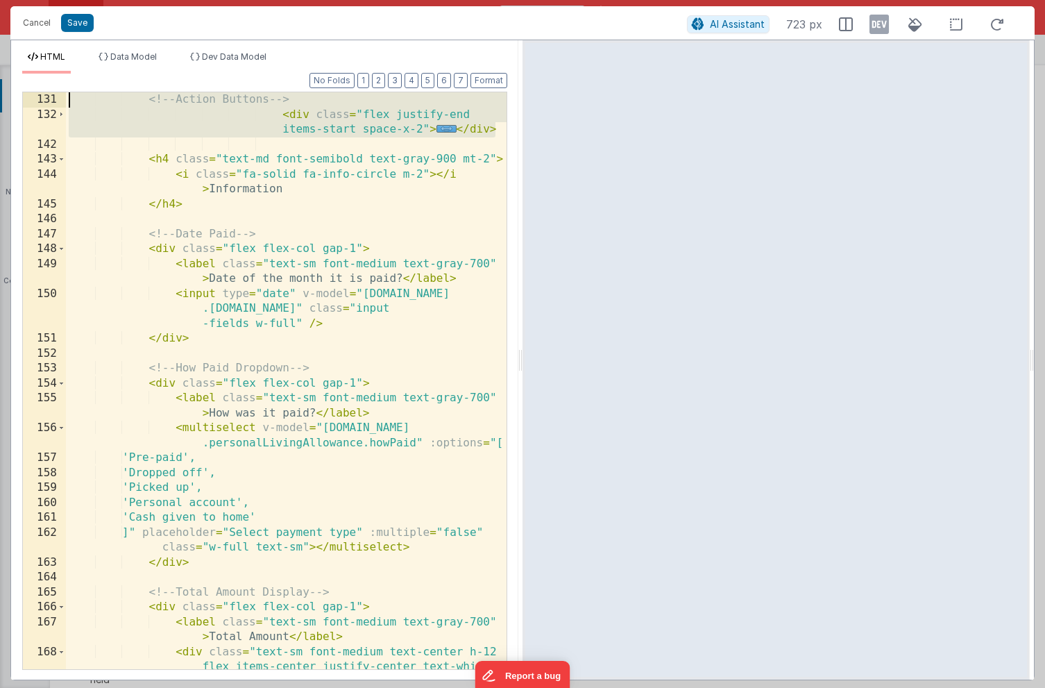
drag, startPoint x: 496, startPoint y: 127, endPoint x: 35, endPoint y: 100, distance: 461.8
click at [35, 100] on div "131 132 142 143 144 145 146 147 148 149 150 151 152 153 154 155 156 157 158 159…" at bounding box center [264, 381] width 485 height 578
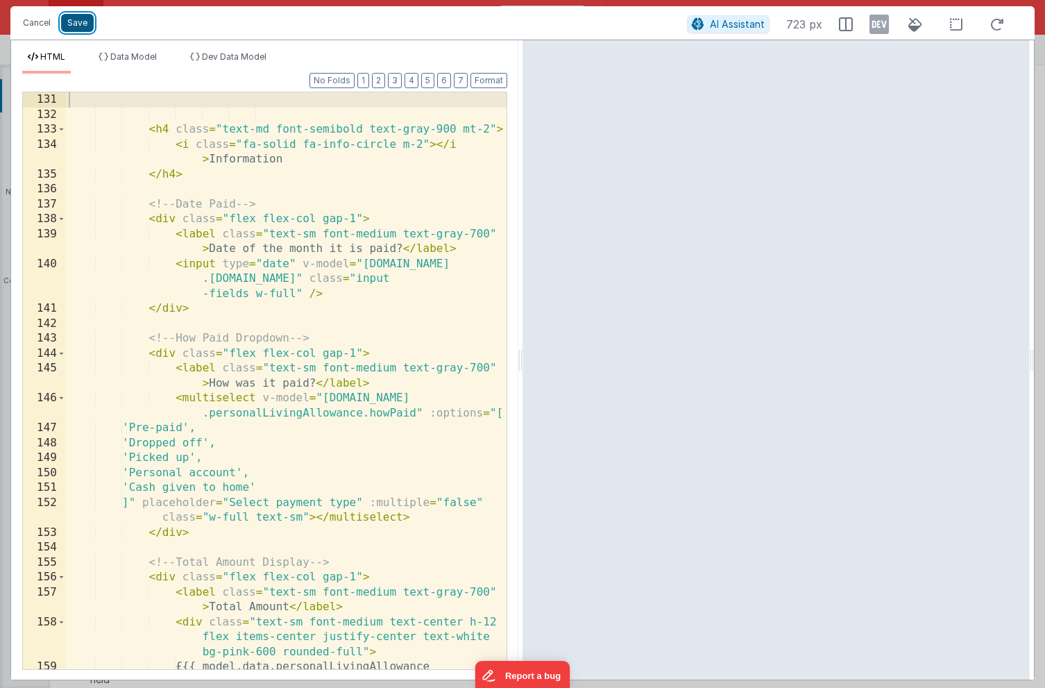
click at [72, 22] on button "Save" at bounding box center [77, 23] width 33 height 18
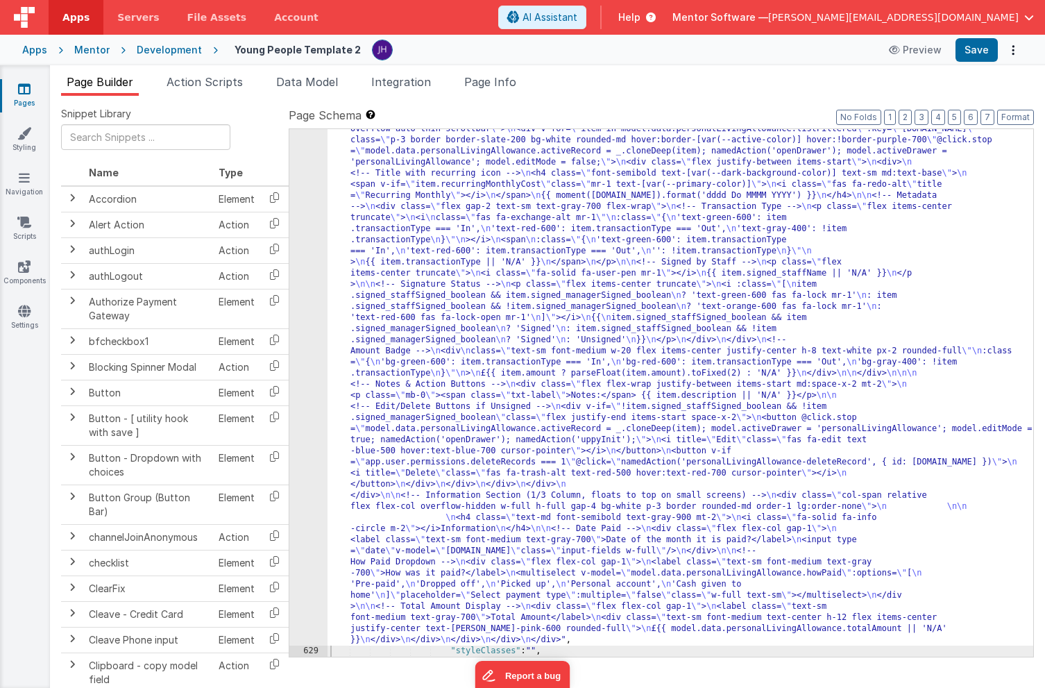
click at [505, 304] on div ""html" : "<bfcomp v-if= \" app.environment!=='development' \" name= \" placehol…" at bounding box center [681, 565] width 706 height 1238
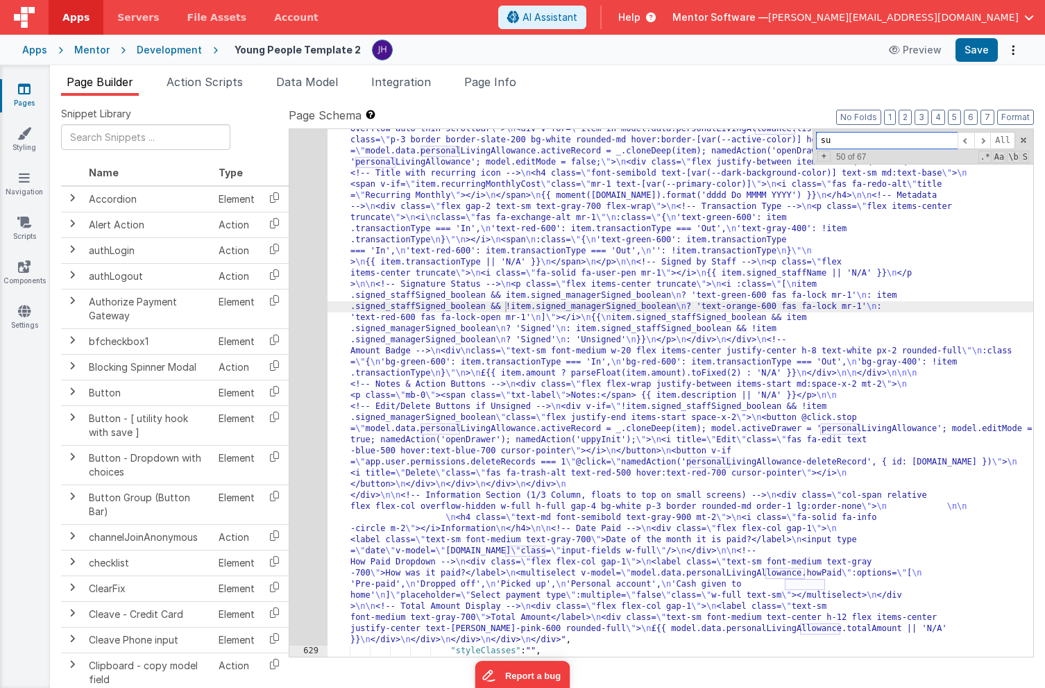
scroll to position [20605, 0]
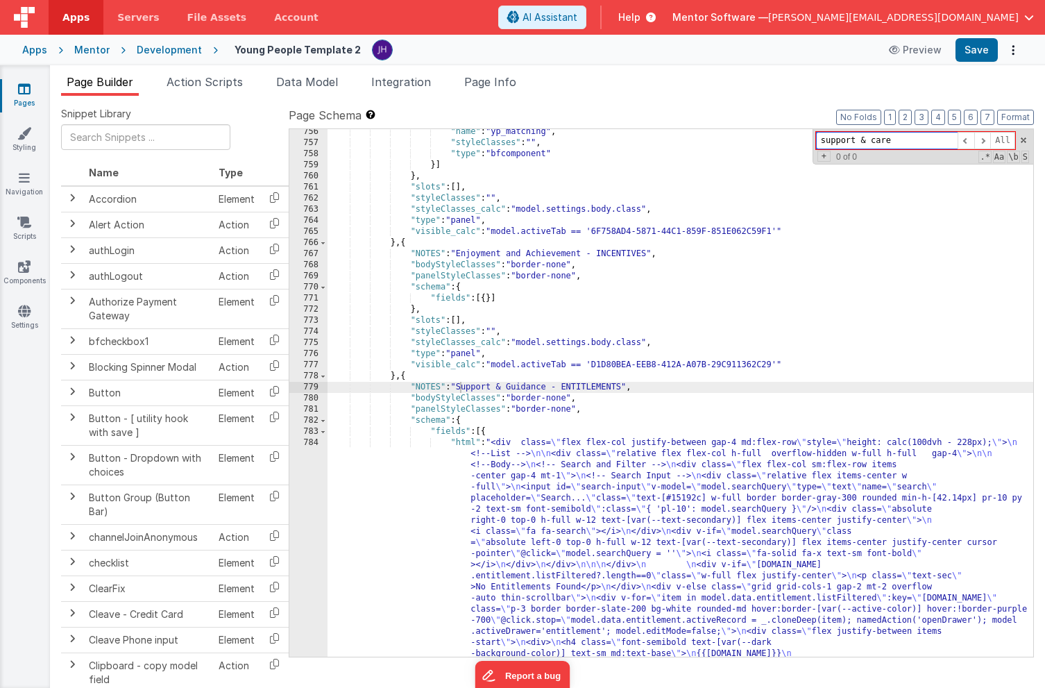
drag, startPoint x: 898, startPoint y: 136, endPoint x: 772, endPoint y: 137, distance: 126.4
click at [772, 137] on div ""name" : "yp_matching" , "styleClasses" : "" , "type" : "bfcomponent" }] } , "s…" at bounding box center [681, 393] width 706 height 528
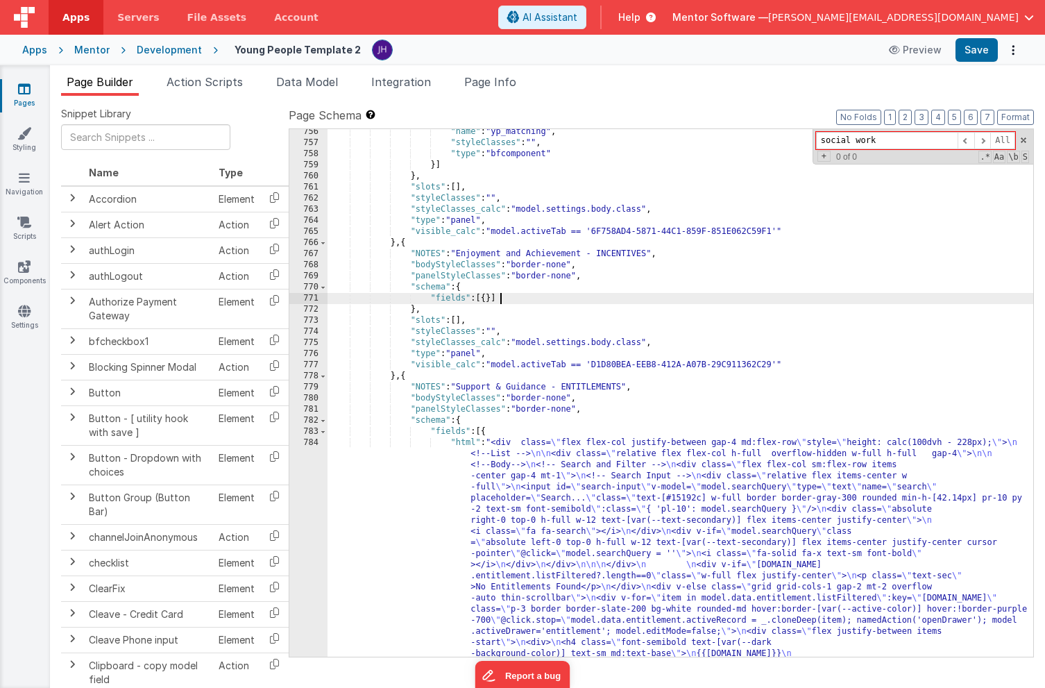
click at [859, 301] on div ""name" : "yp_matching" , "styleClasses" : "" , "type" : "bfcomponent" }] } , "s…" at bounding box center [681, 639] width 706 height 1027
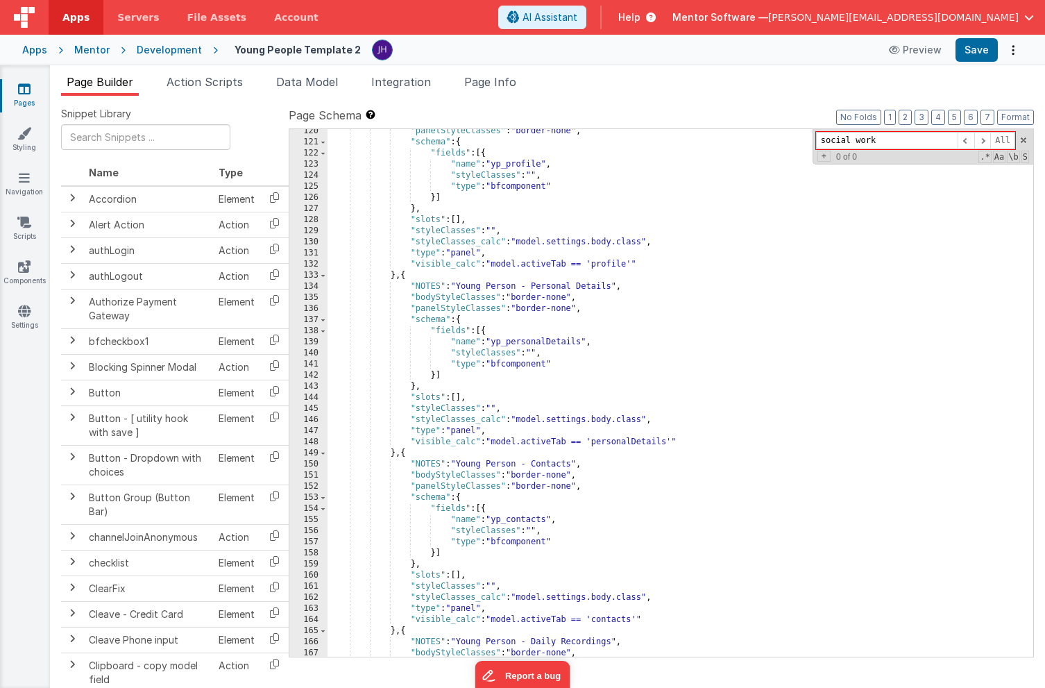
scroll to position [2921, 0]
click at [893, 116] on button "1" at bounding box center [890, 117] width 12 height 15
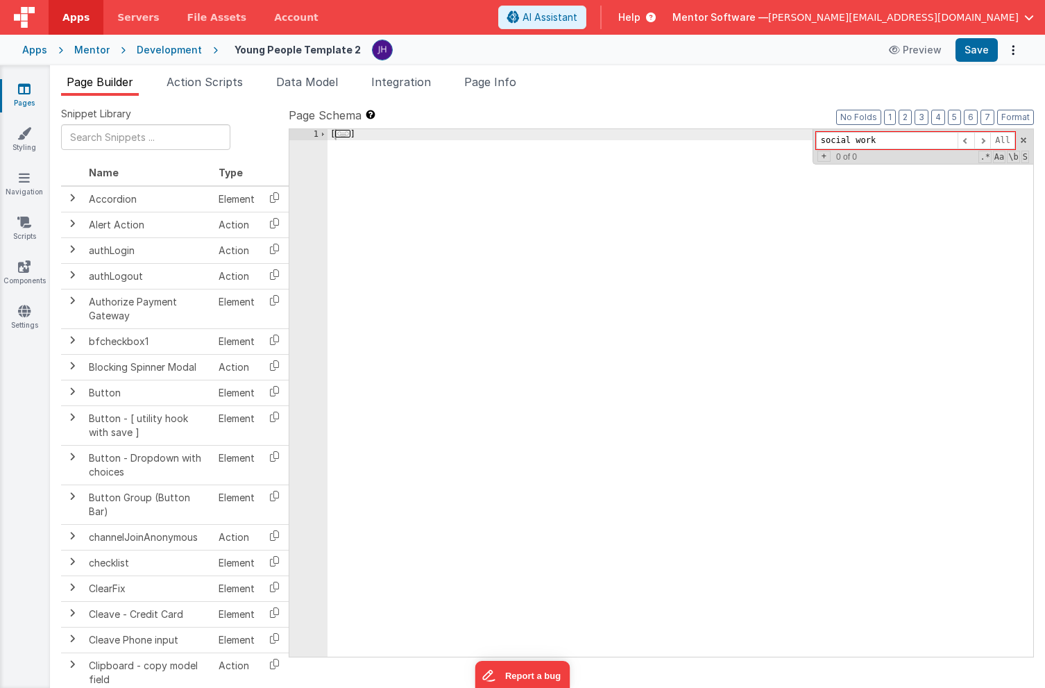
click at [124, 90] on li "Page Builder" at bounding box center [100, 85] width 78 height 22
click at [868, 116] on button "No Folds" at bounding box center [859, 117] width 45 height 15
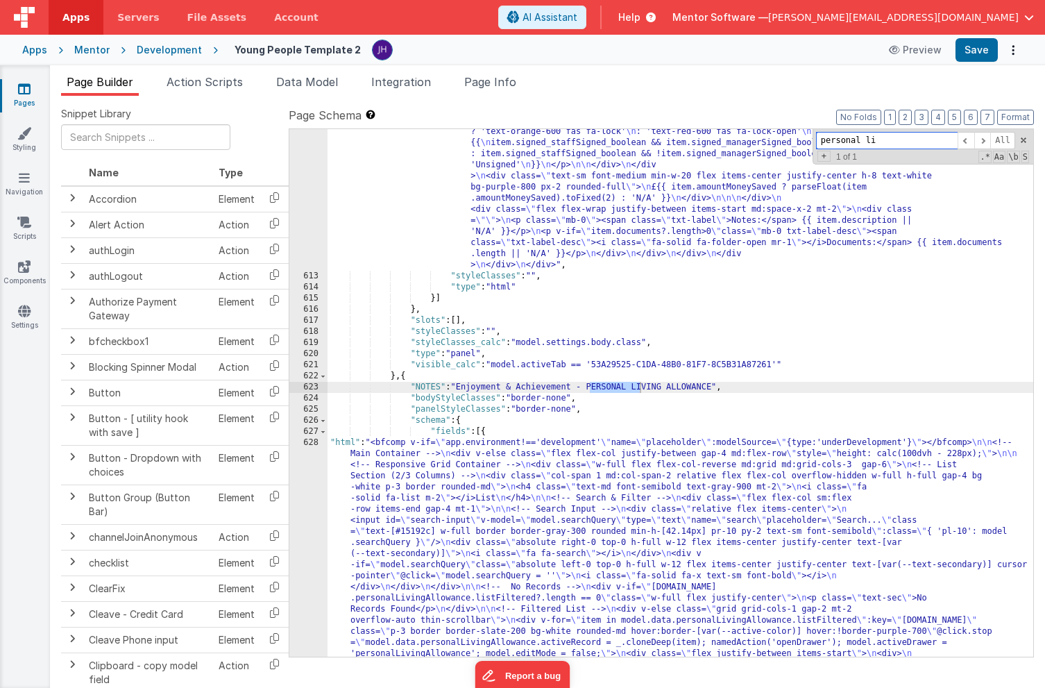
scroll to position [17557, 0]
type input "personal li"
click at [490, 86] on span "Page Info" at bounding box center [490, 82] width 52 height 14
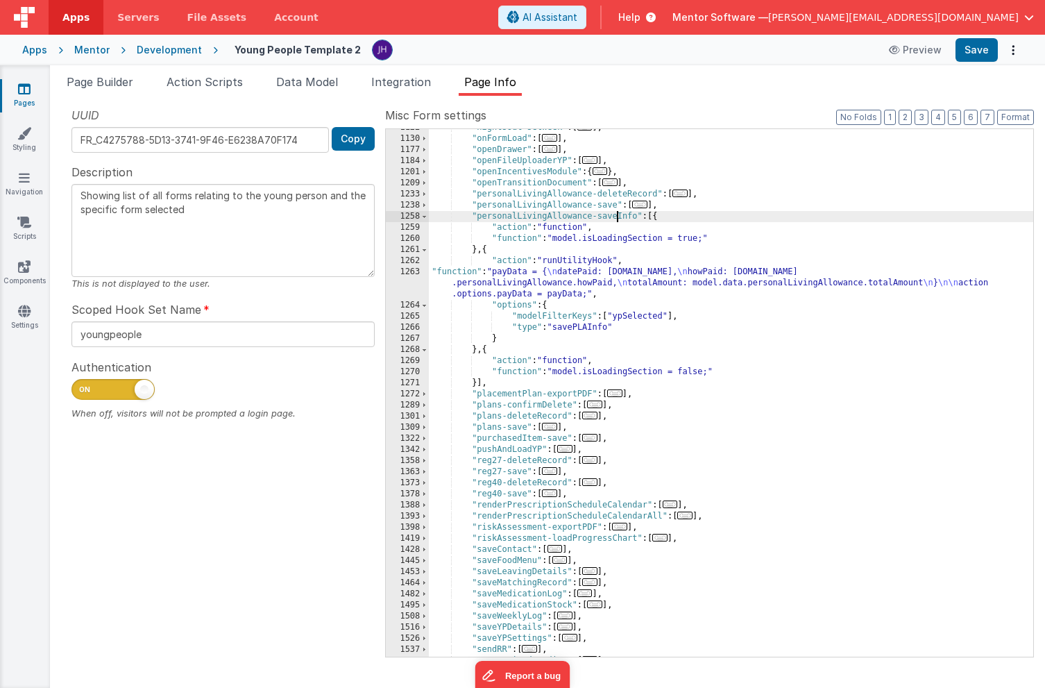
click at [617, 218] on div ""nightsOut-setWeek" : [ ... ] , "onFormLoad" : [ ... ] , "openDrawer" : [ ... ]…" at bounding box center [731, 397] width 605 height 550
click at [555, 220] on div ""nightsOut-setWeek" : [ ... ] , "onFormLoad" : [ ... ] , "openDrawer" : [ ... ]…" at bounding box center [731, 397] width 605 height 550
click at [637, 219] on div ""nightsOut-setWeek" : [ ... ] , "onFormLoad" : [ ... ] , "openDrawer" : [ ... ]…" at bounding box center [731, 397] width 605 height 550
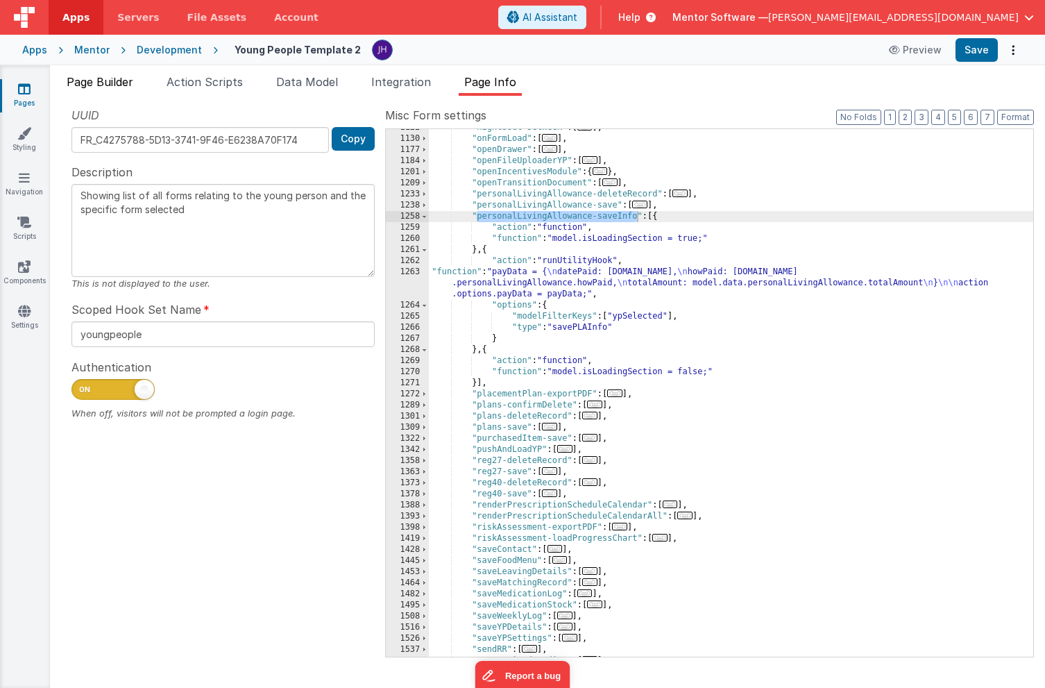
click at [105, 82] on span "Page Builder" at bounding box center [100, 82] width 67 height 14
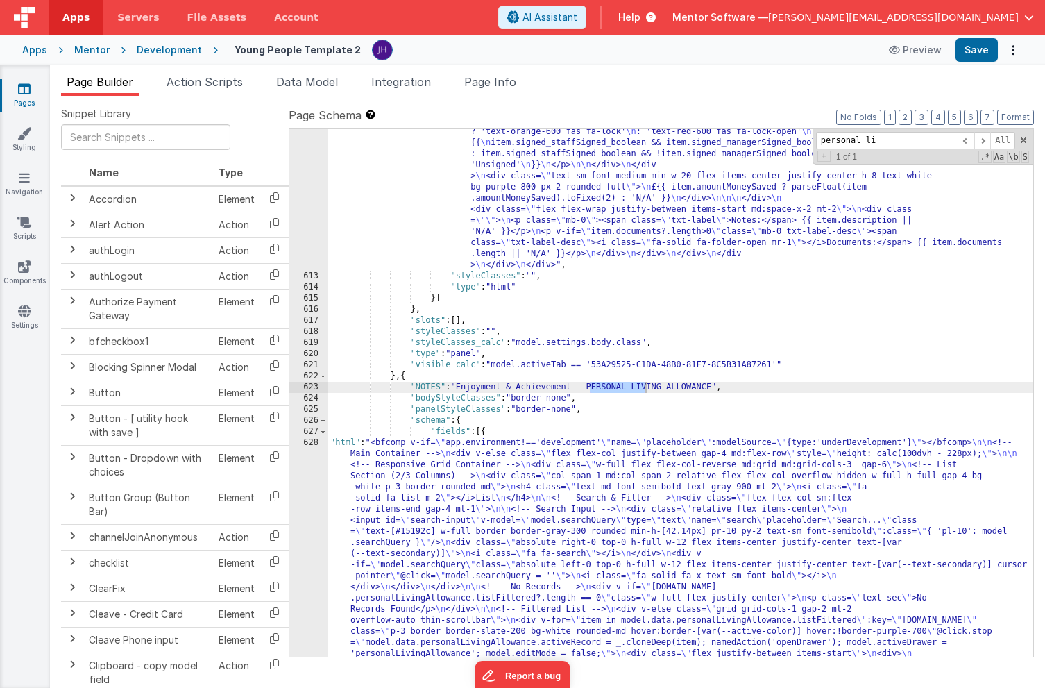
click at [644, 496] on div ""html" : "<div class= \" flex flex-col justify-between gap-4 md:flex-row \" sty…" at bounding box center [681, 618] width 706 height 1761
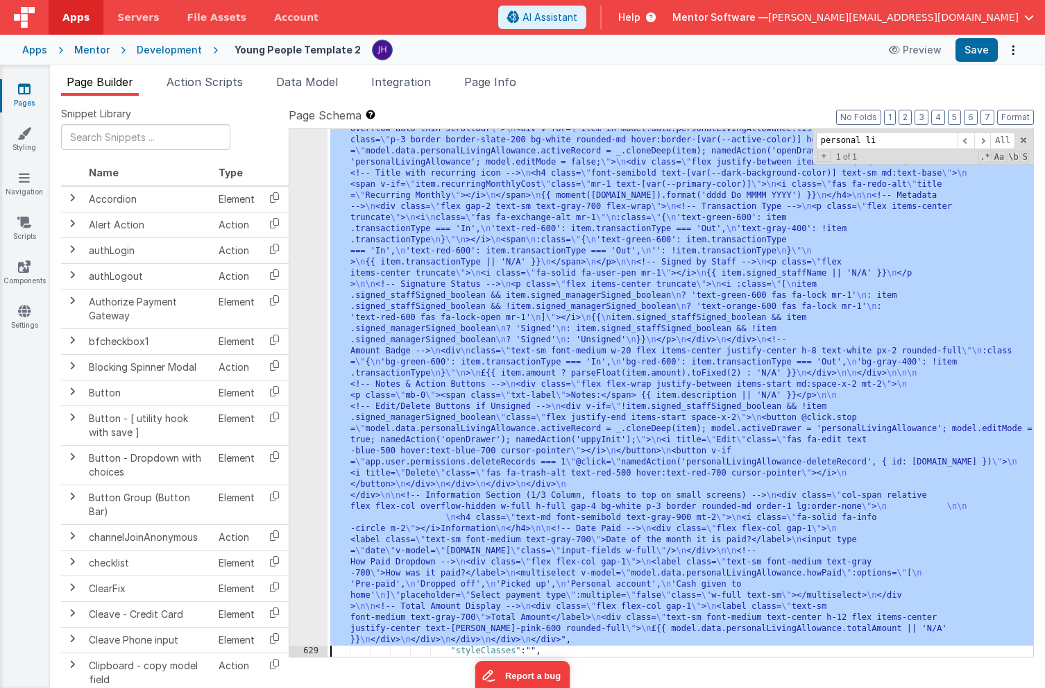
click at [312, 494] on div "628 629 630 631 632 633 634 635 636 637 638 639 640 641 642 643 644 645 646 647" at bounding box center [308, 565] width 38 height 1238
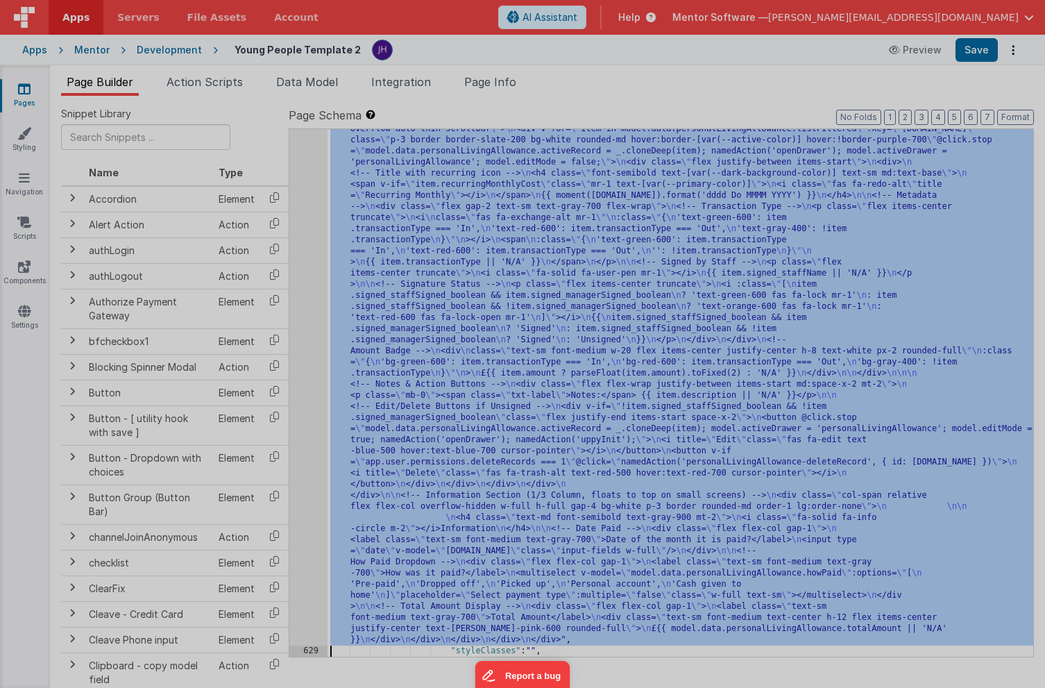
scroll to position [17896, 0]
click at [301, 377] on div "< bfcomp v-if = "app.environment! =='development'" name = "placeholder" :modelS…" at bounding box center [286, 508] width 441 height 861
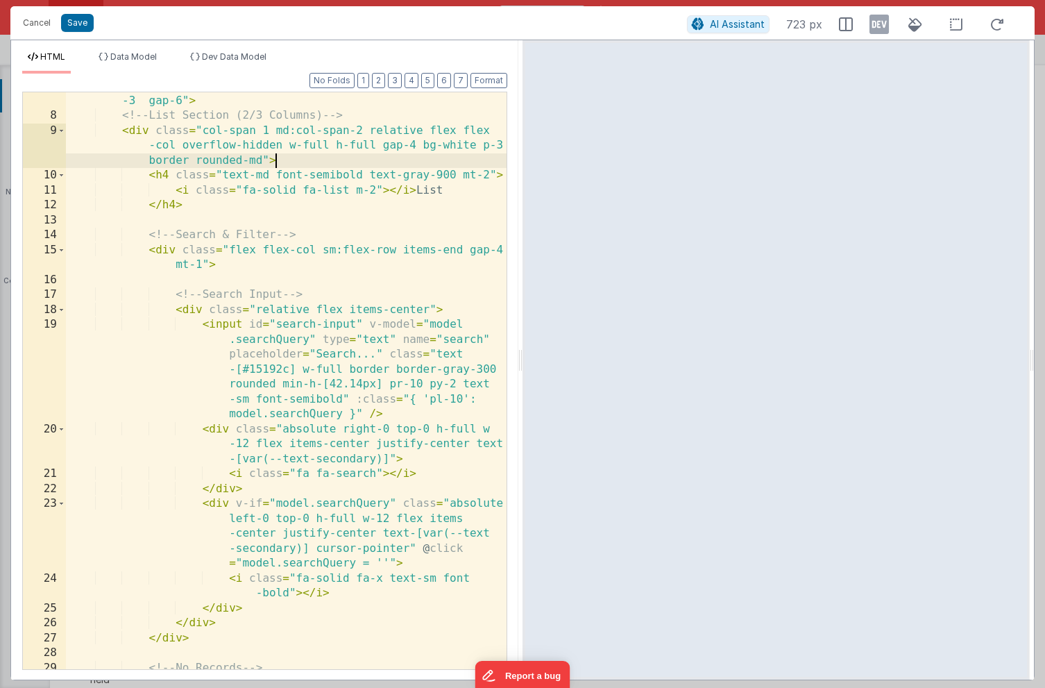
scroll to position [180, 0]
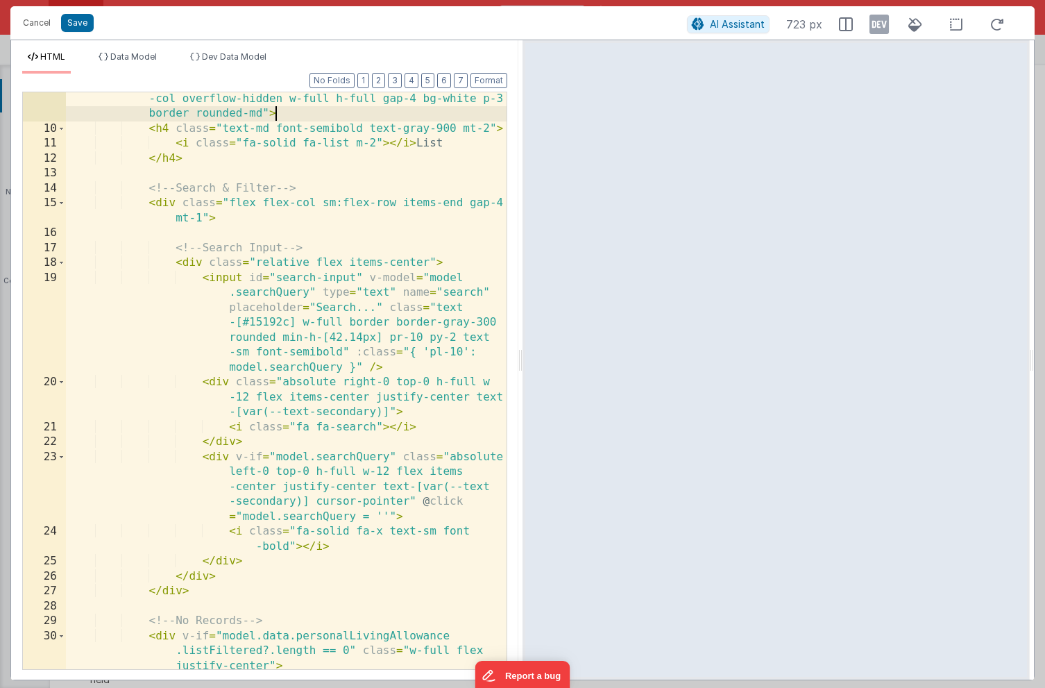
click at [369, 398] on div "< div class = "col-span 1 md:col-span-2 relative flex flex -col overflow-hidden…" at bounding box center [286, 394] width 441 height 637
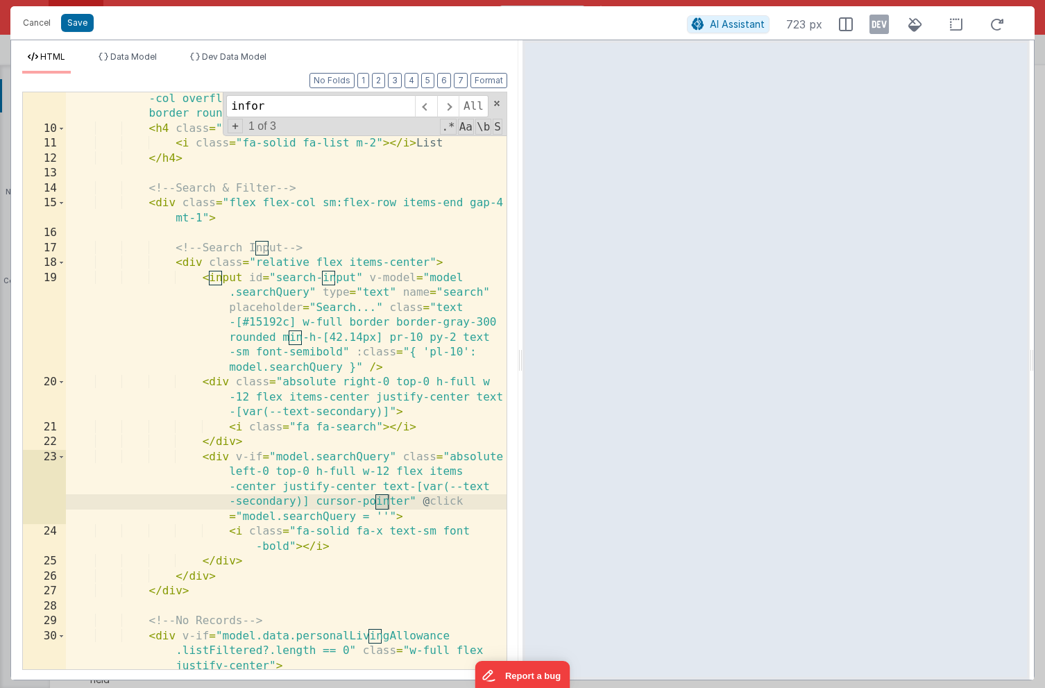
scroll to position [2562, 0]
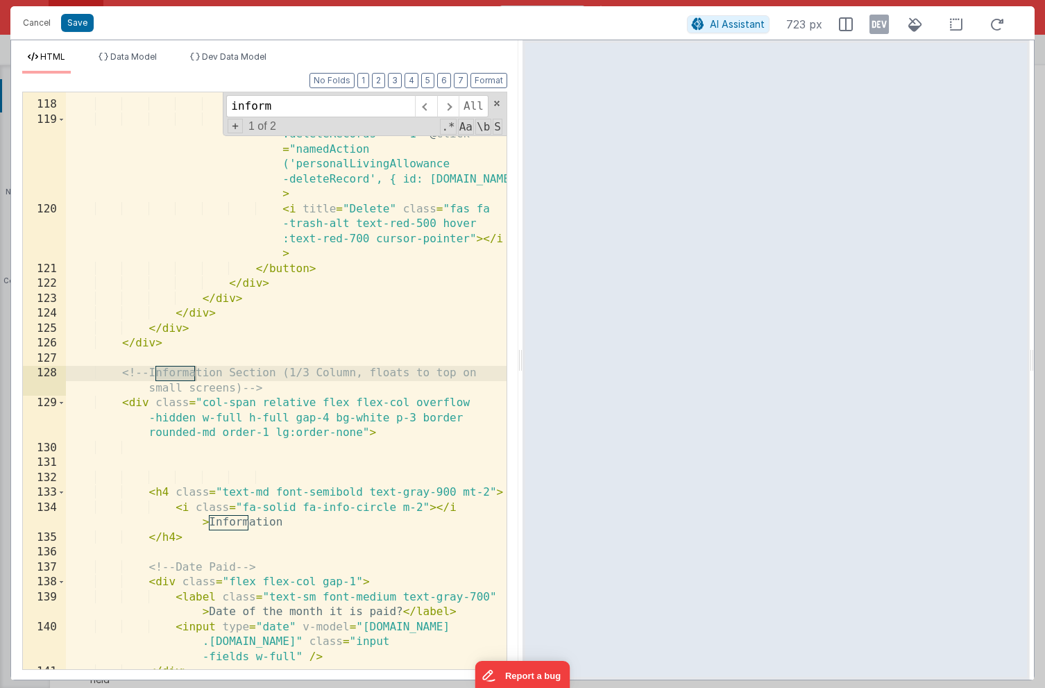
type input "inform"
click at [344, 458] on div "< i title = "Edit" class = "fas fa -edit text-blue-500 hover:text -blue-700 cur…" at bounding box center [286, 371] width 441 height 637
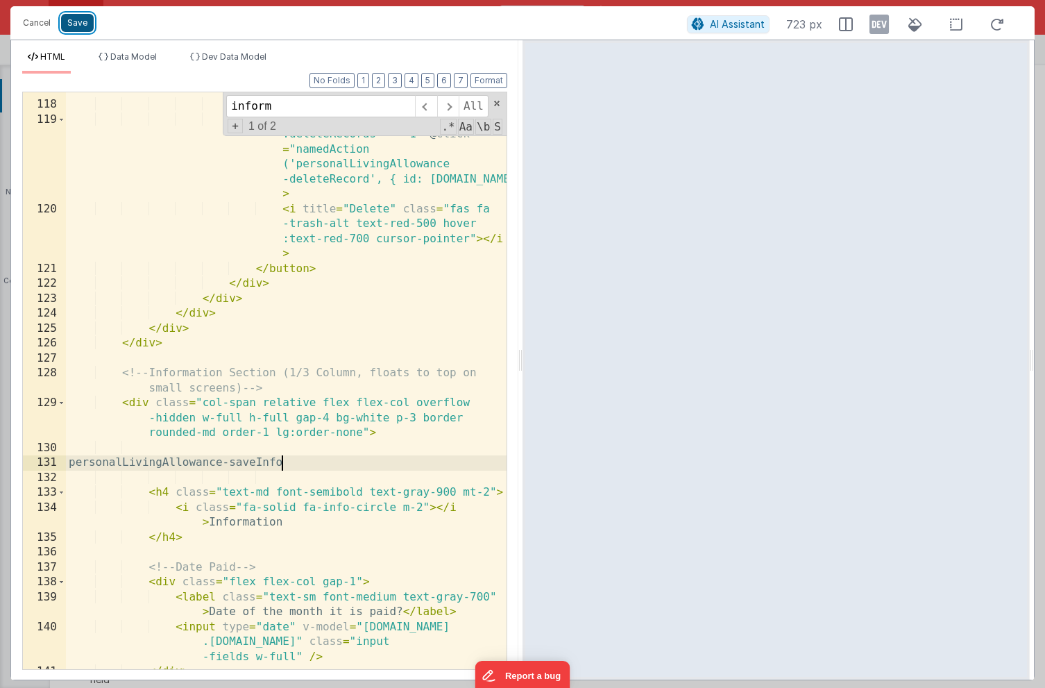
click at [76, 22] on button "Save" at bounding box center [77, 23] width 33 height 18
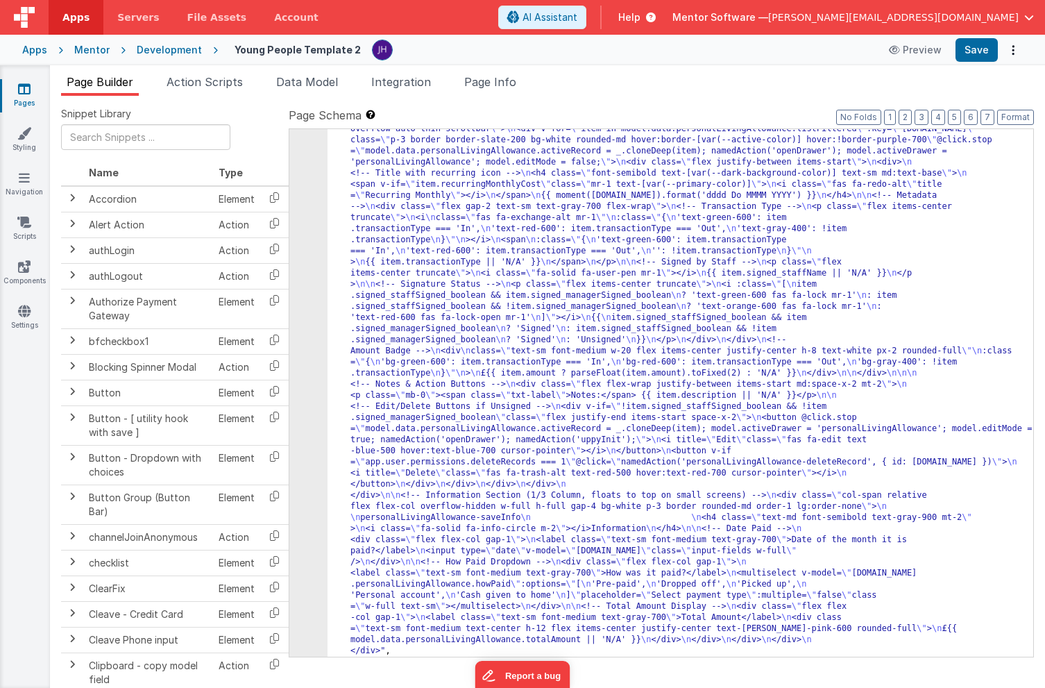
scroll to position [17890, 0]
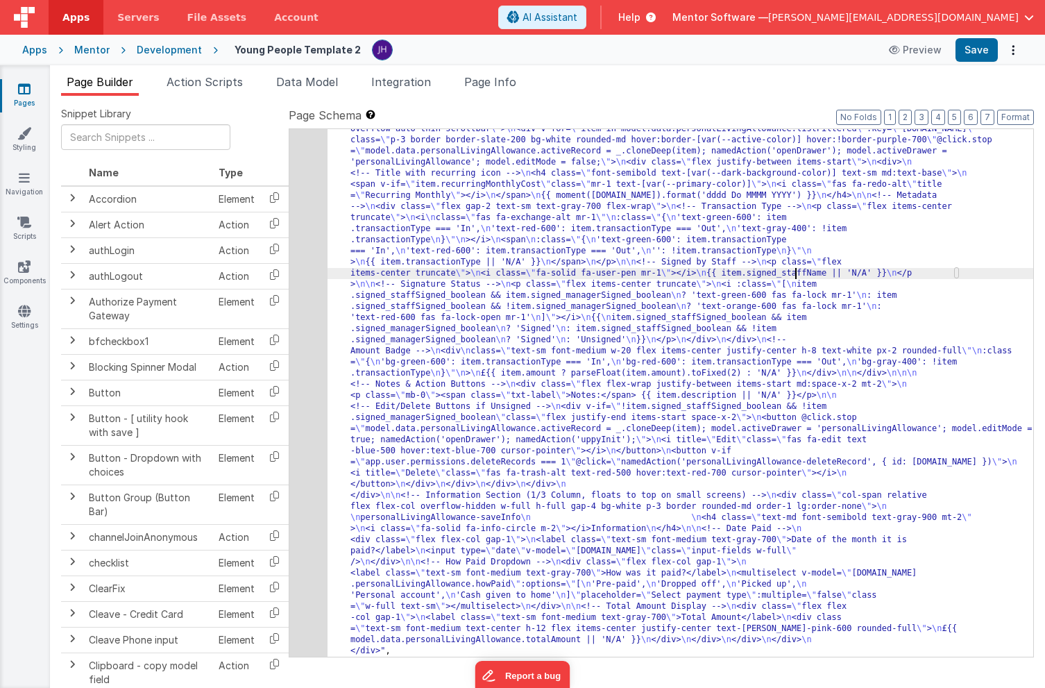
click at [794, 269] on div ""html" : "<bfcomp v-if= \" app.environment!=='development' \" name= \" placehol…" at bounding box center [681, 571] width 706 height 1250
click at [968, 199] on div ""html" : "<bfcomp v-if= \" app.environment!=='development' \" name= \" placehol…" at bounding box center [681, 571] width 706 height 1250
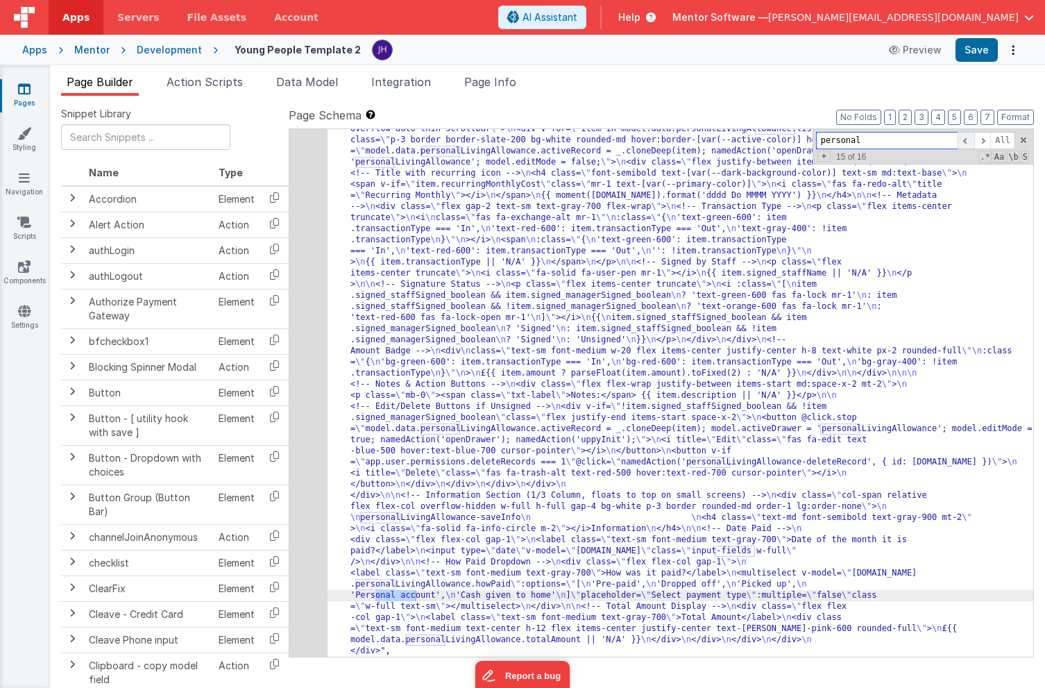
click at [967, 139] on span at bounding box center [966, 140] width 17 height 17
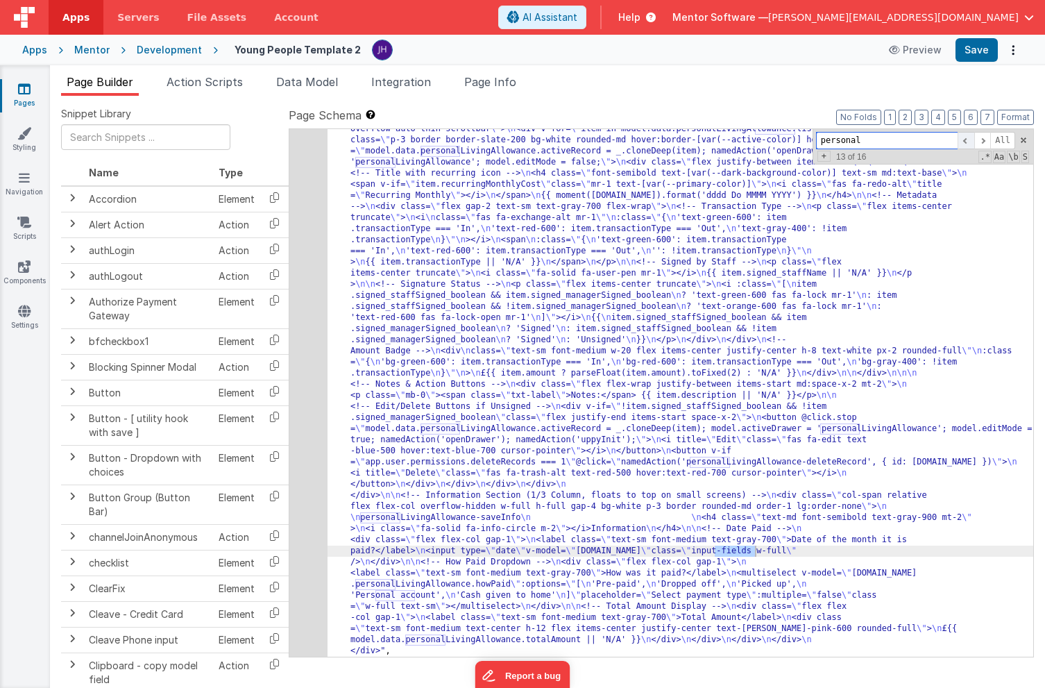
click at [967, 139] on span at bounding box center [966, 140] width 17 height 17
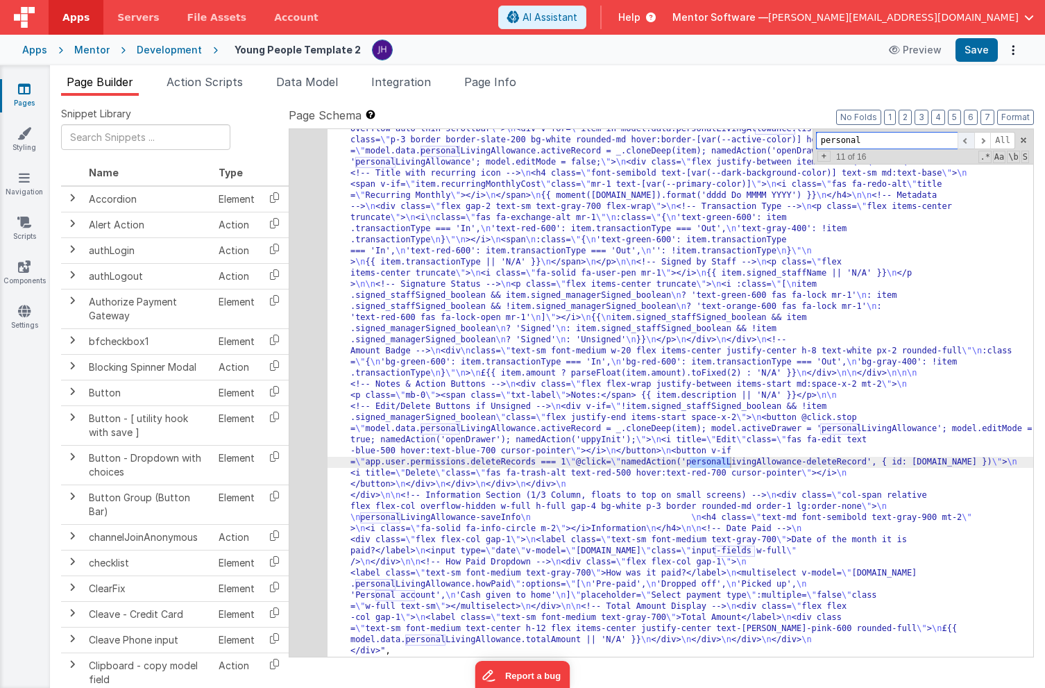
click at [967, 139] on span at bounding box center [966, 140] width 17 height 17
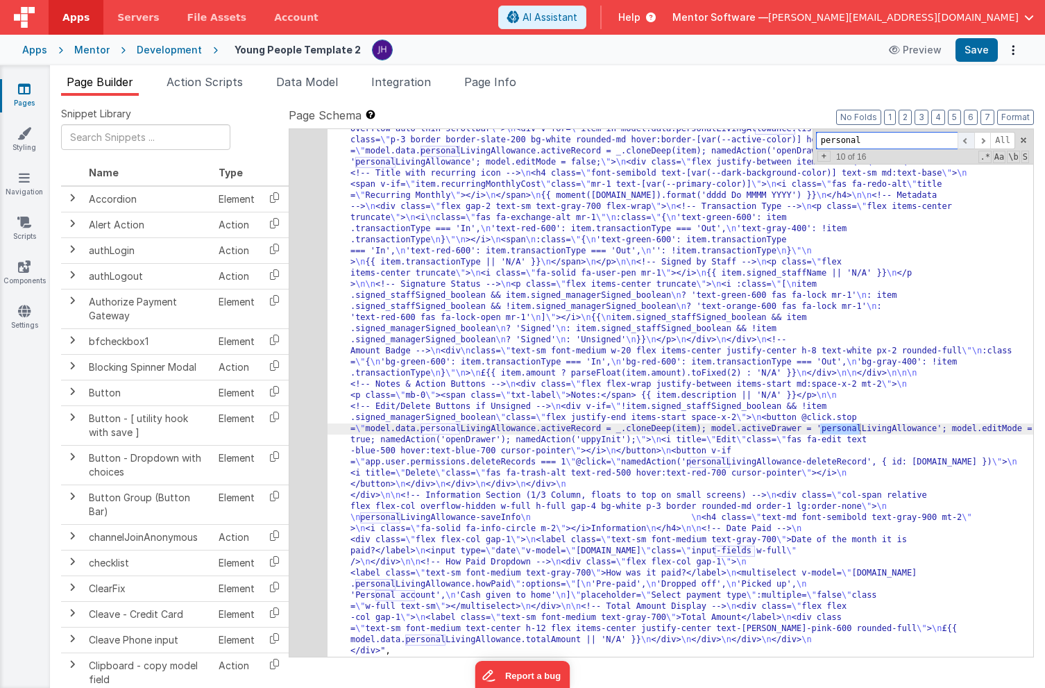
click at [967, 139] on span at bounding box center [966, 140] width 17 height 17
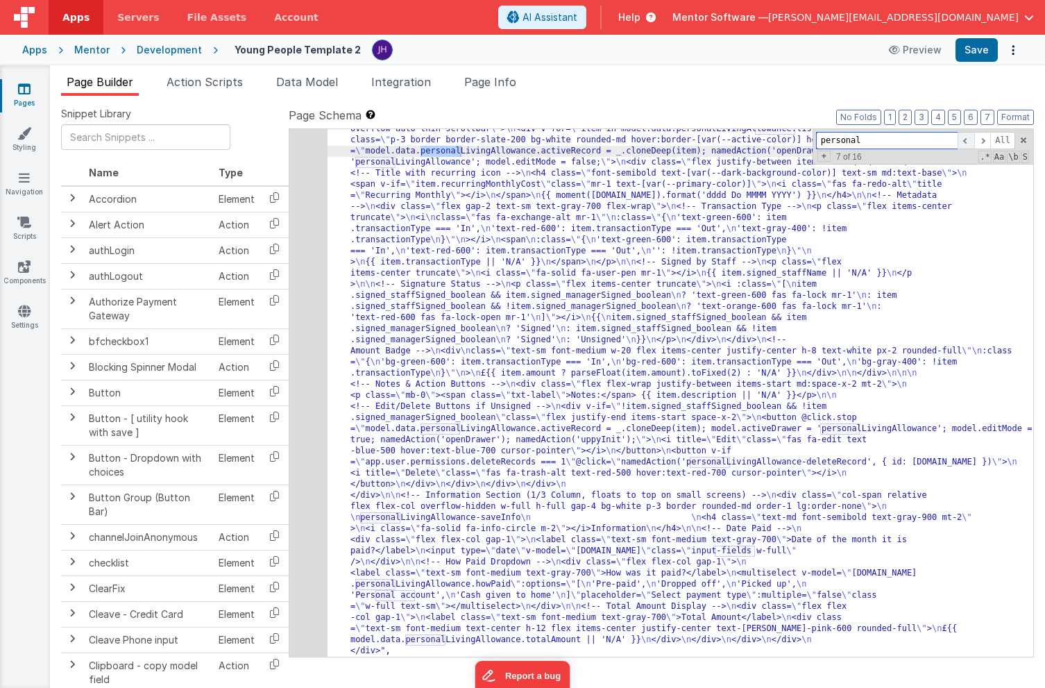
click at [967, 139] on span at bounding box center [966, 140] width 17 height 17
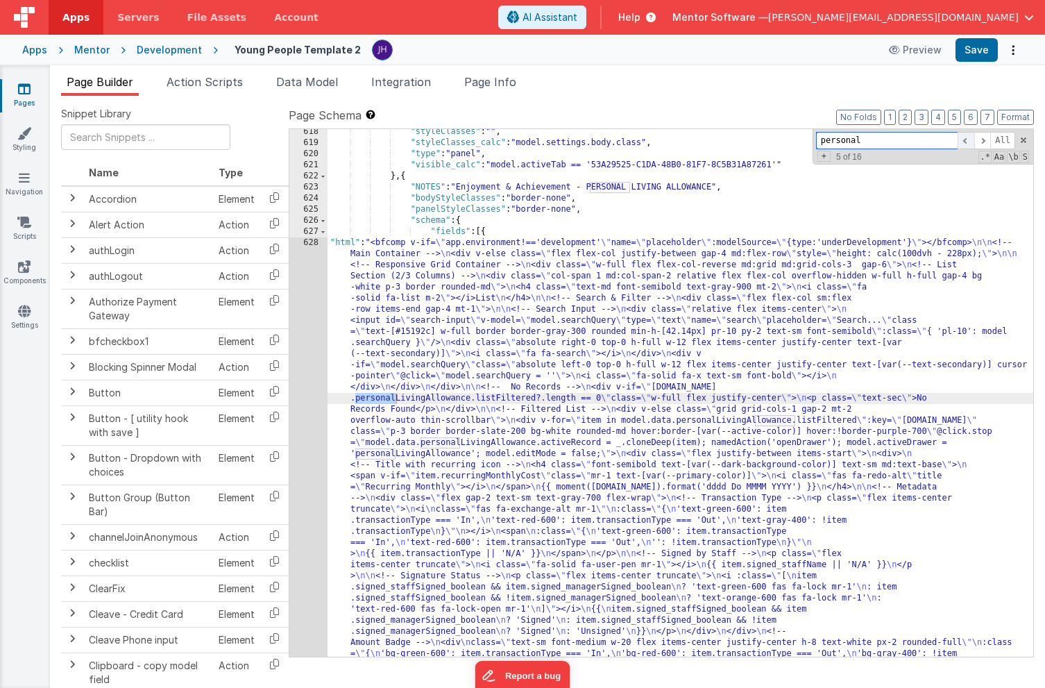
click at [967, 139] on span at bounding box center [966, 140] width 17 height 17
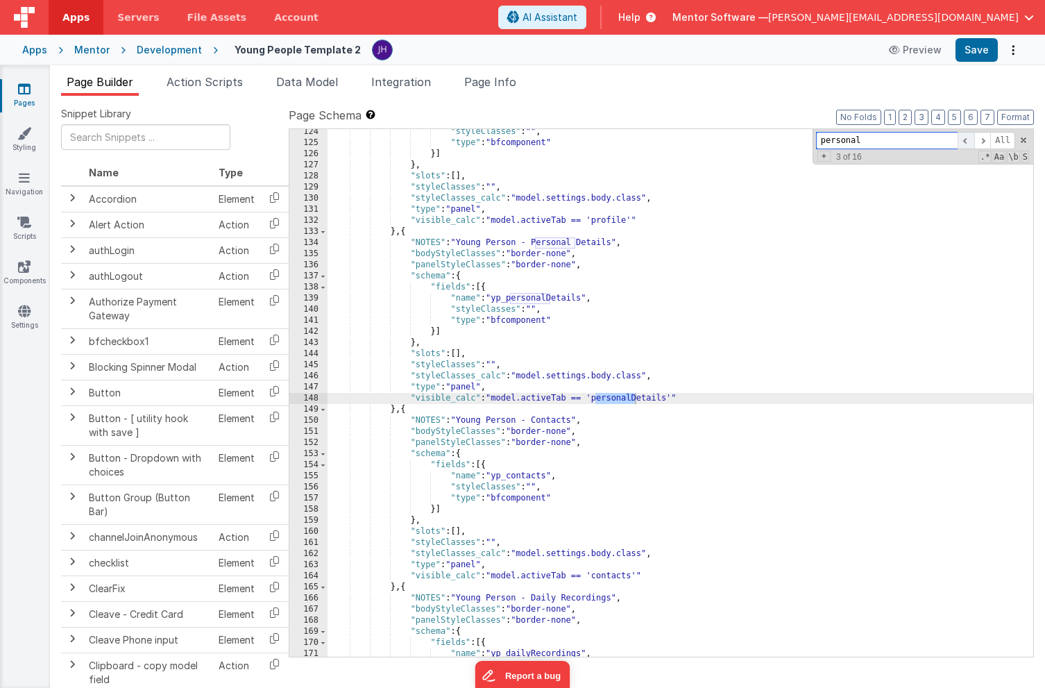
click at [967, 139] on span at bounding box center [966, 140] width 17 height 17
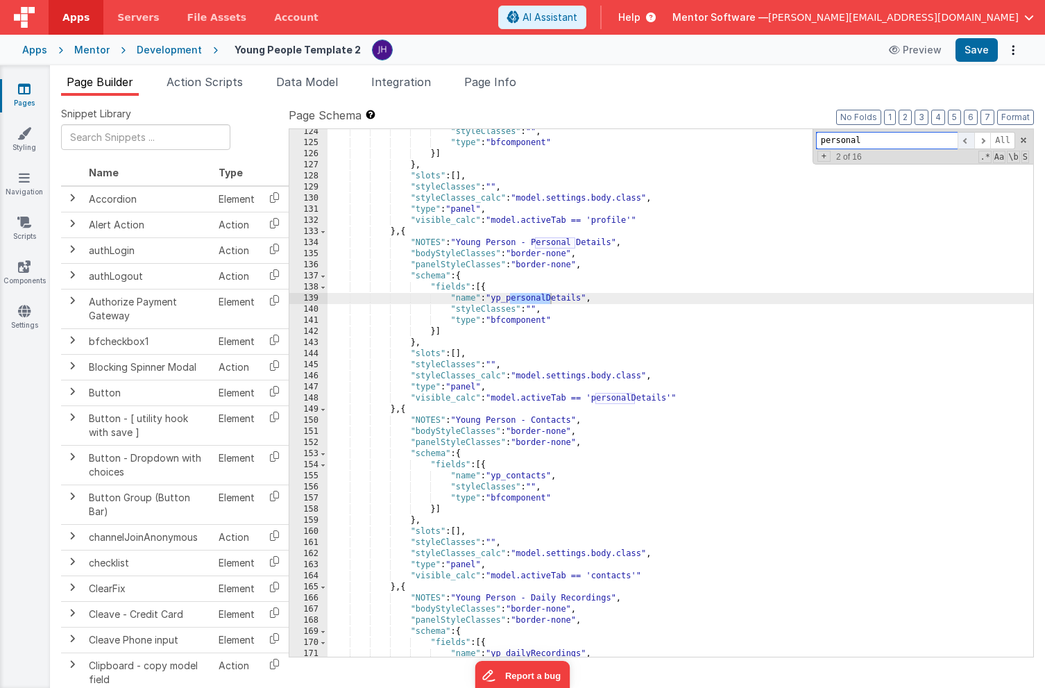
click at [967, 139] on span at bounding box center [966, 140] width 17 height 17
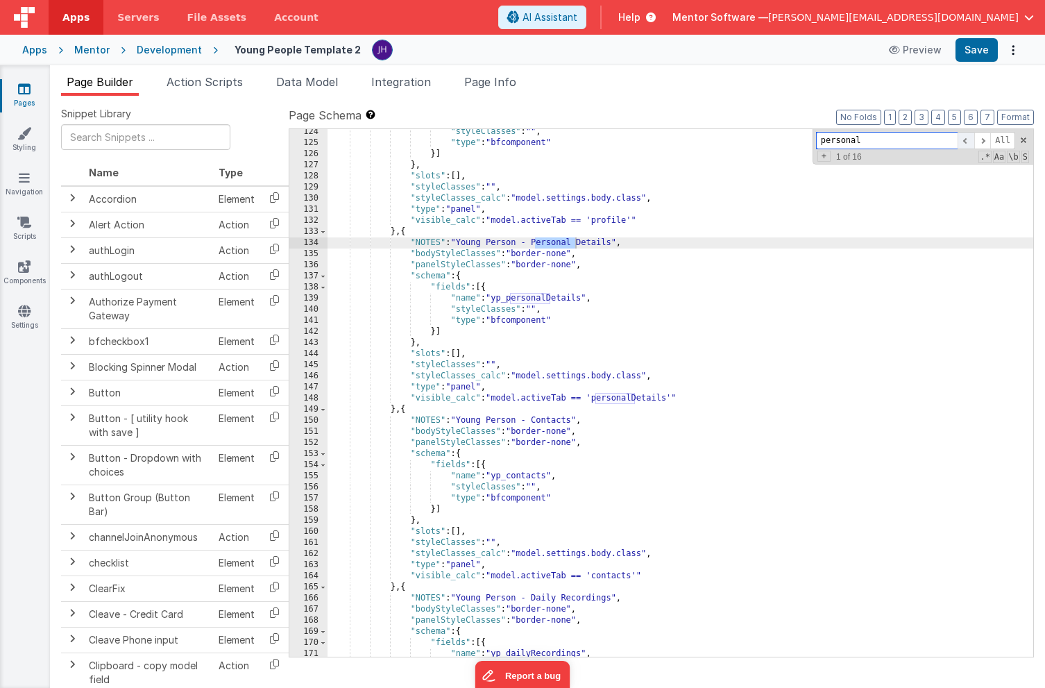
click at [967, 139] on span at bounding box center [966, 140] width 17 height 17
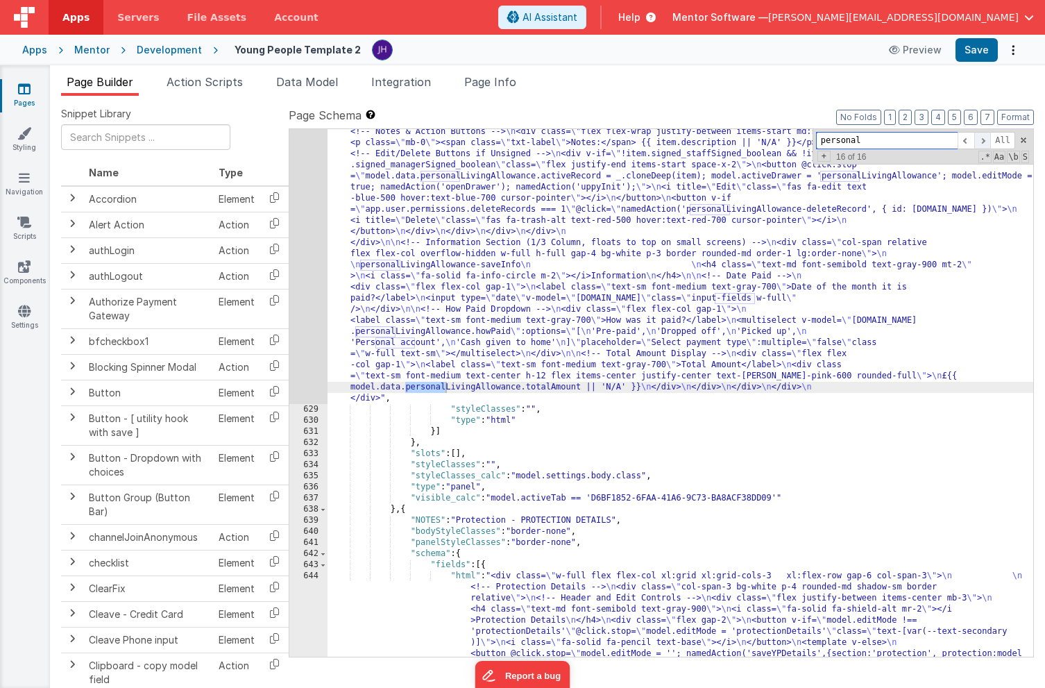
click at [981, 139] on span at bounding box center [983, 140] width 17 height 17
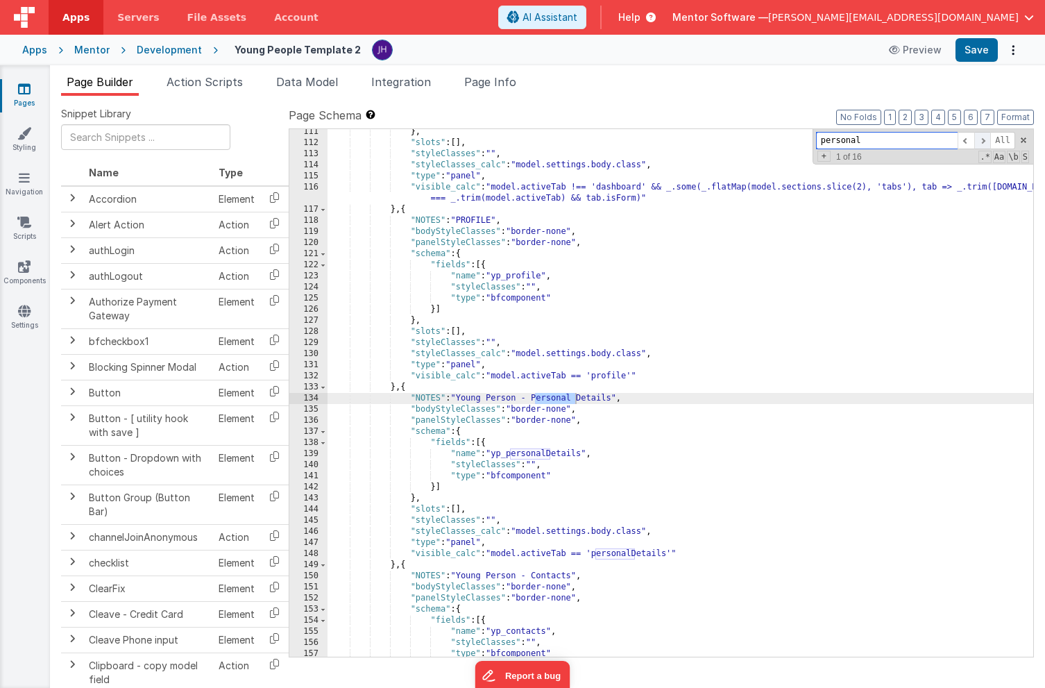
scroll to position [2842, 0]
click at [983, 138] on span at bounding box center [983, 140] width 17 height 17
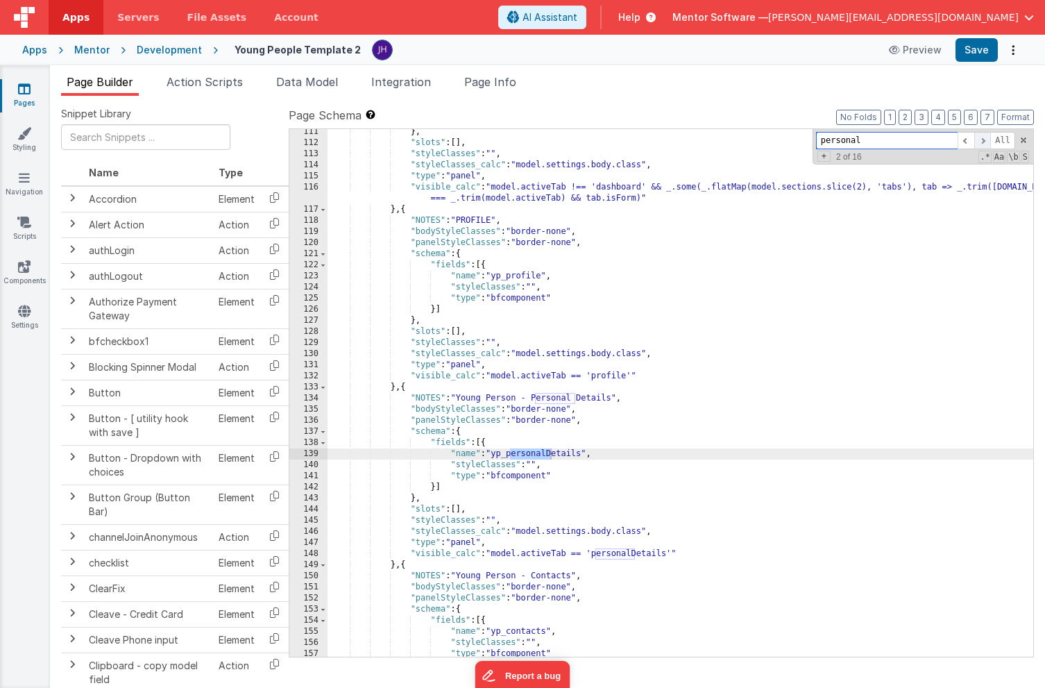
click at [983, 138] on span at bounding box center [983, 140] width 17 height 17
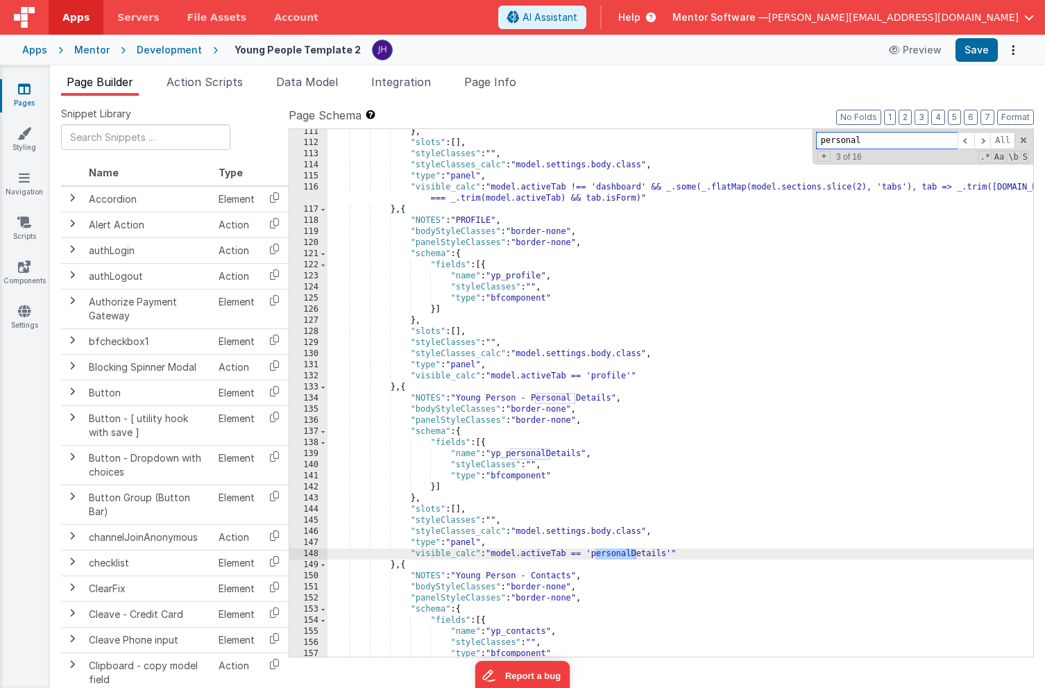
click at [921, 141] on input "personal" at bounding box center [887, 140] width 142 height 17
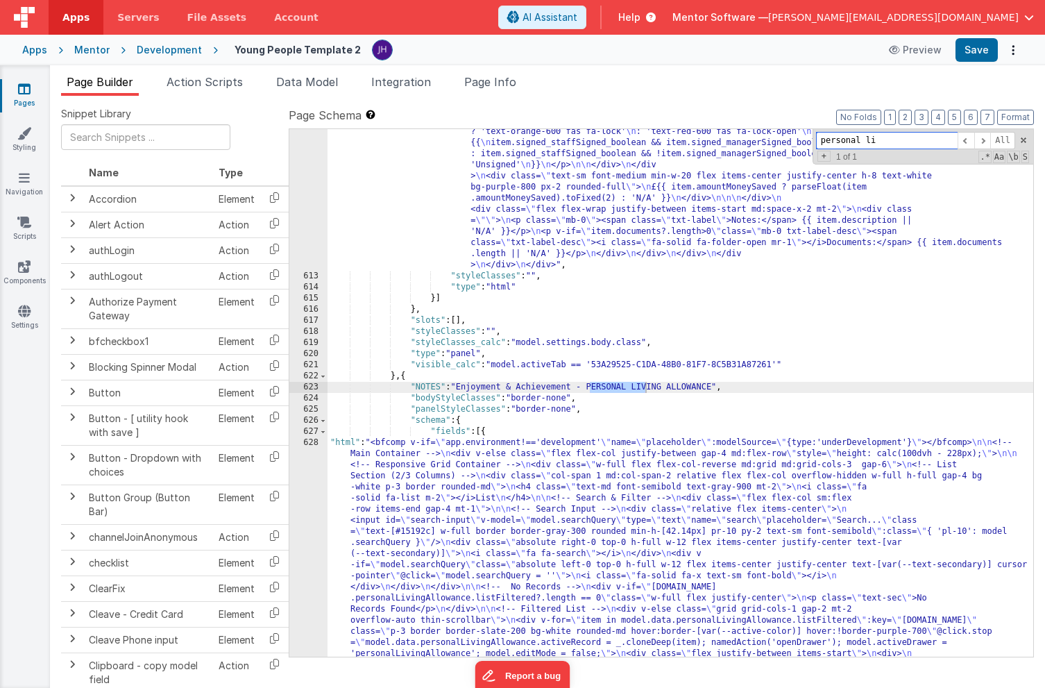
type input "personal li"
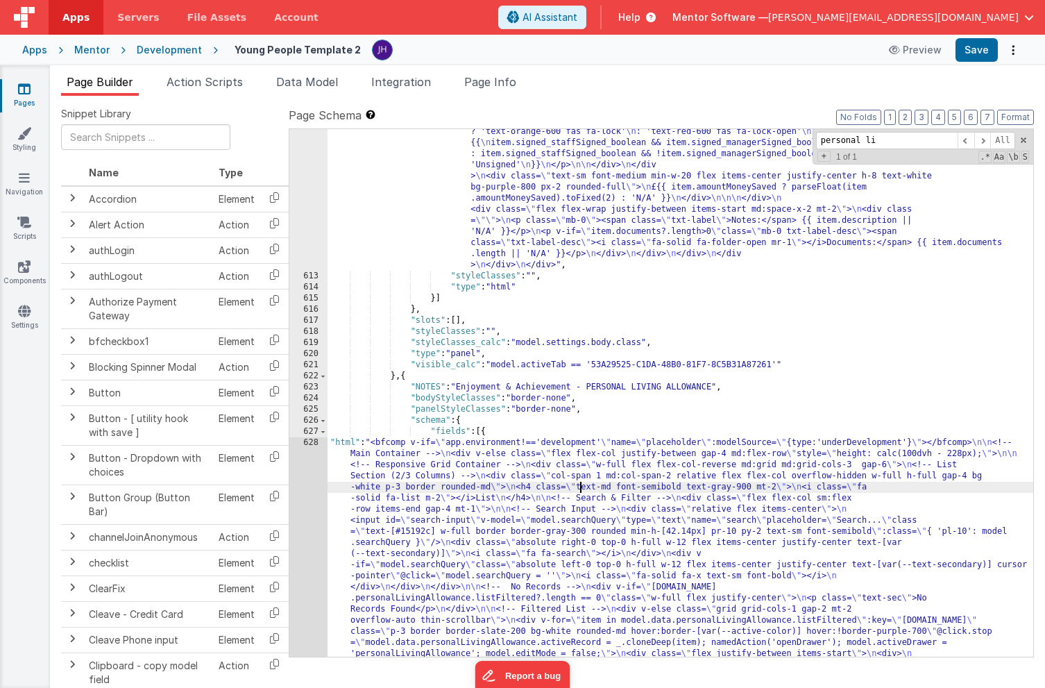
click at [578, 483] on div ""html" : "<div class= \" flex flex-col justify-between gap-4 md:flex-row \" sty…" at bounding box center [681, 624] width 706 height 1772
click at [310, 482] on div "612 613 614 615 616 617 618 619 620 621 622 623 624 625 626 627 628 629 630 631…" at bounding box center [308, 624] width 38 height 1772
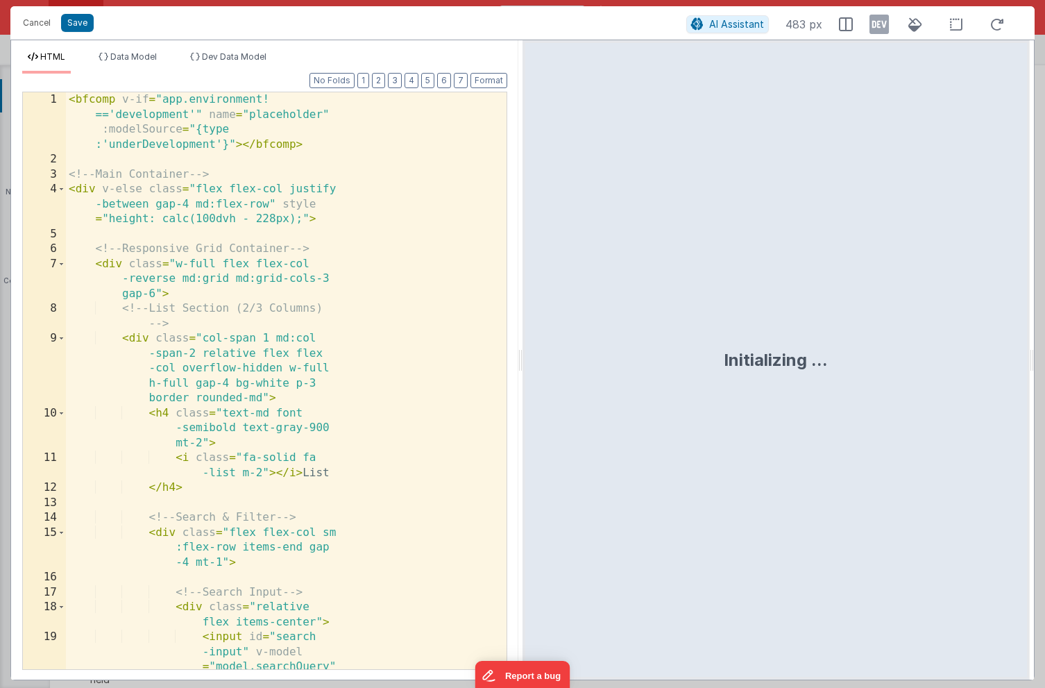
scroll to position [17898, 0]
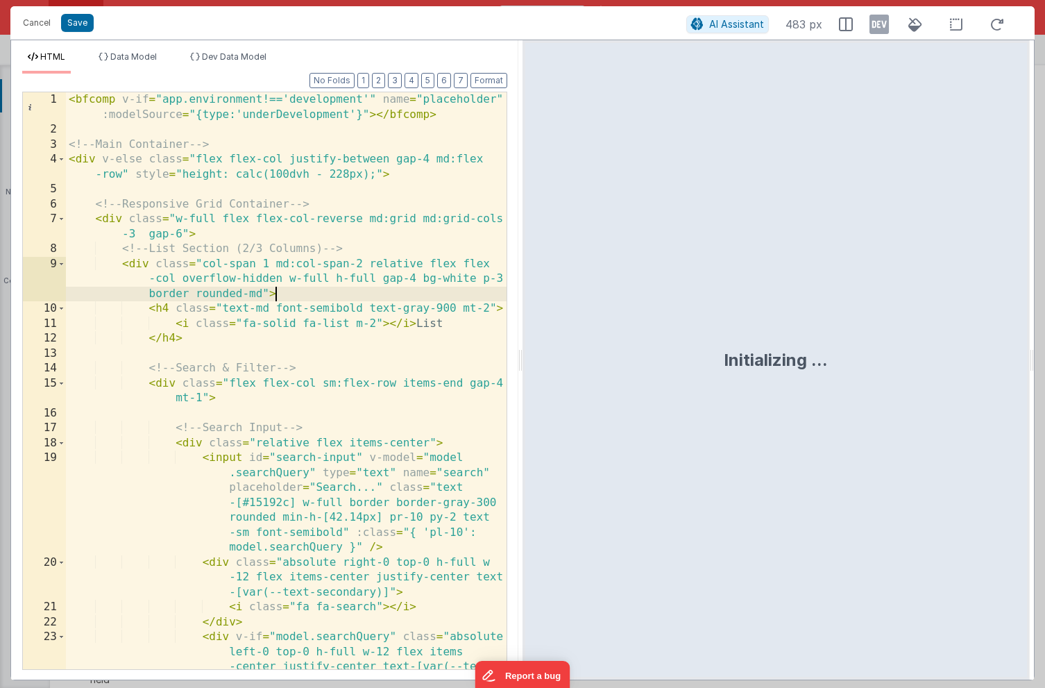
click at [369, 292] on div "< bfcomp v-if = "app.environment!=='development'" name = "placeholder" :modelSo…" at bounding box center [286, 433] width 441 height 682
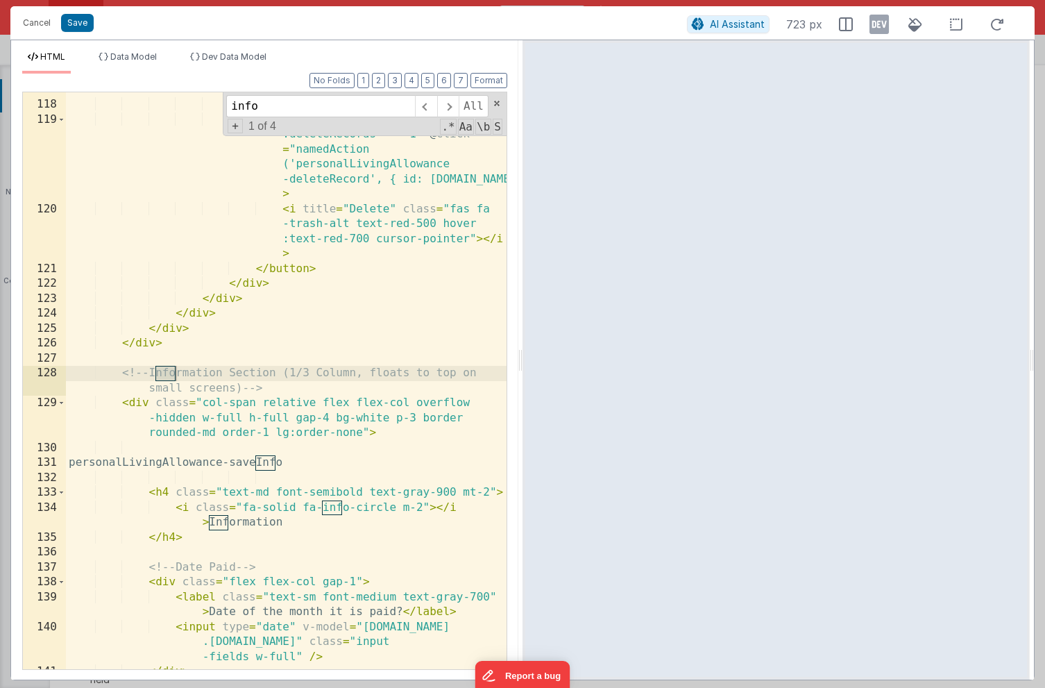
scroll to position [2562, 0]
type input "inform"
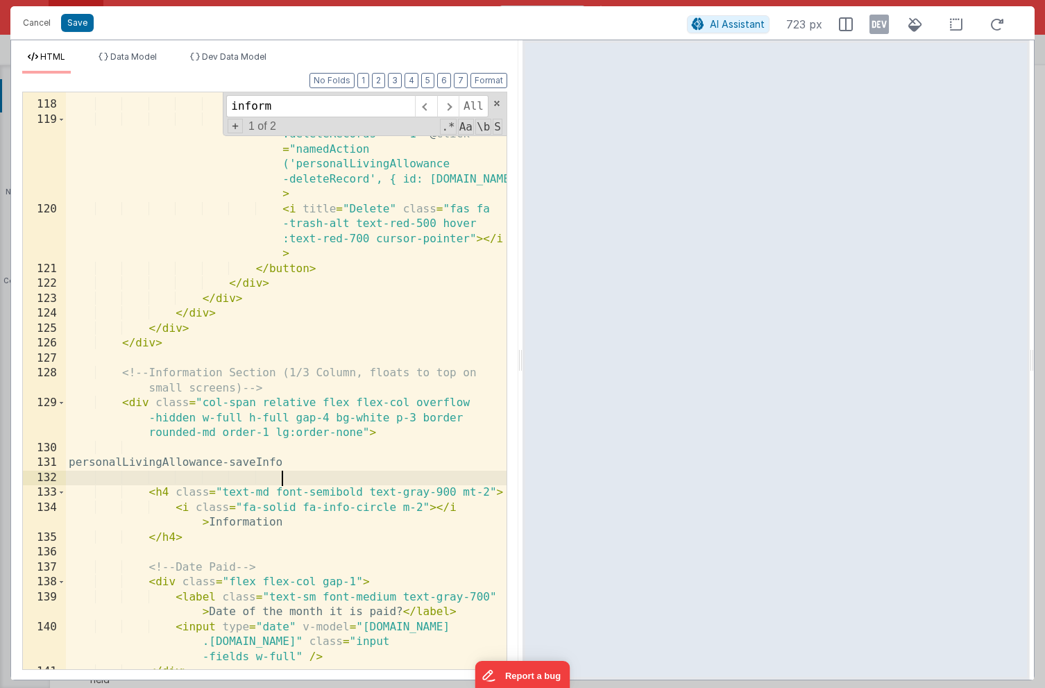
click at [302, 476] on div "< i title = "Edit" class = "fas fa -edit text-blue-500 hover:text -blue-700 cur…" at bounding box center [286, 371] width 441 height 637
click at [273, 448] on div "< i title = "Edit" class = "fas fa -edit text-blue-500 hover:text -blue-700 cur…" at bounding box center [286, 371] width 441 height 637
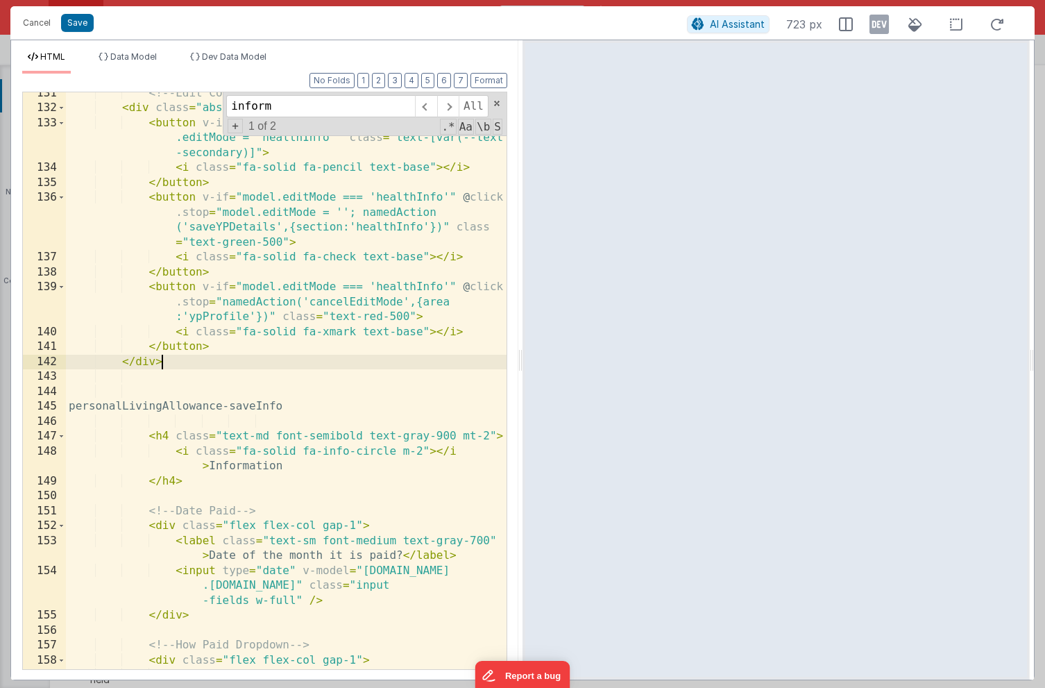
scroll to position [2932, 0]
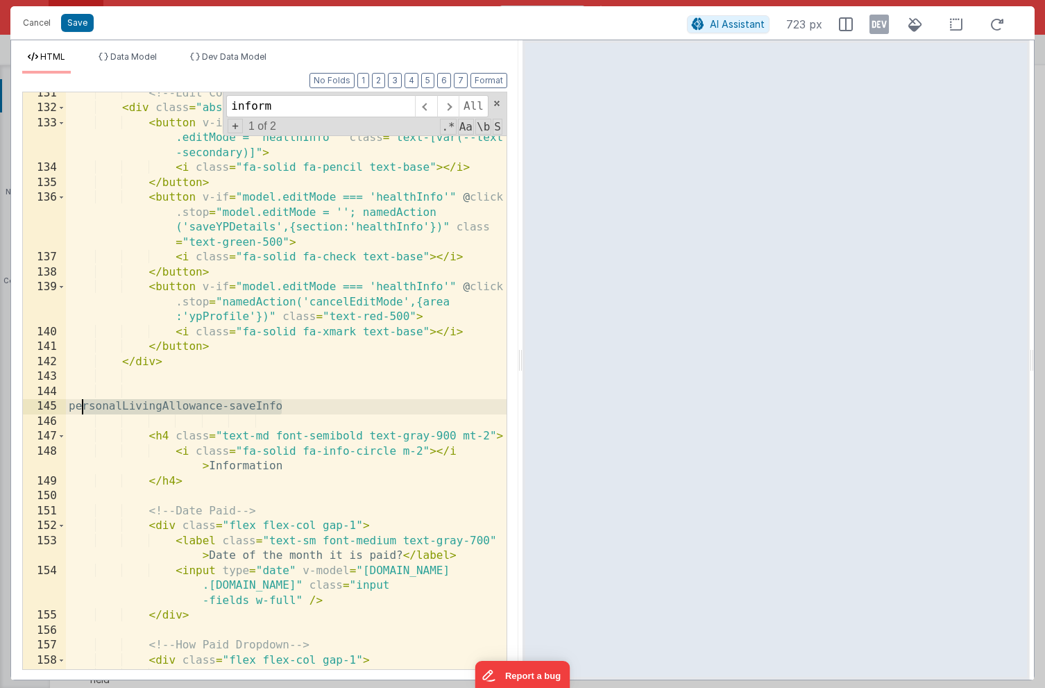
drag, startPoint x: 289, startPoint y: 405, endPoint x: 51, endPoint y: 412, distance: 238.9
click at [51, 412] on div "131 132 133 134 135 136 137 138 139 140 141 142 143 144 145 146 147 148 149 150…" at bounding box center [264, 381] width 485 height 578
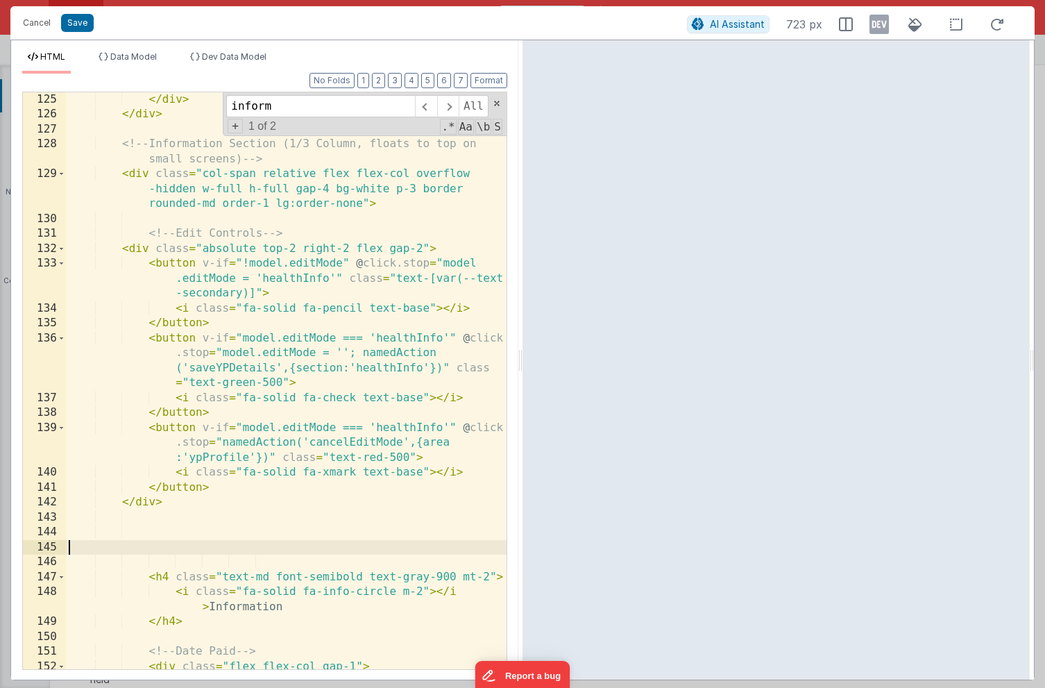
scroll to position [2791, 0]
click at [212, 367] on div "</ div > </ div > <!-- Information Section (1/3 Column, floats to top on small …" at bounding box center [286, 403] width 441 height 622
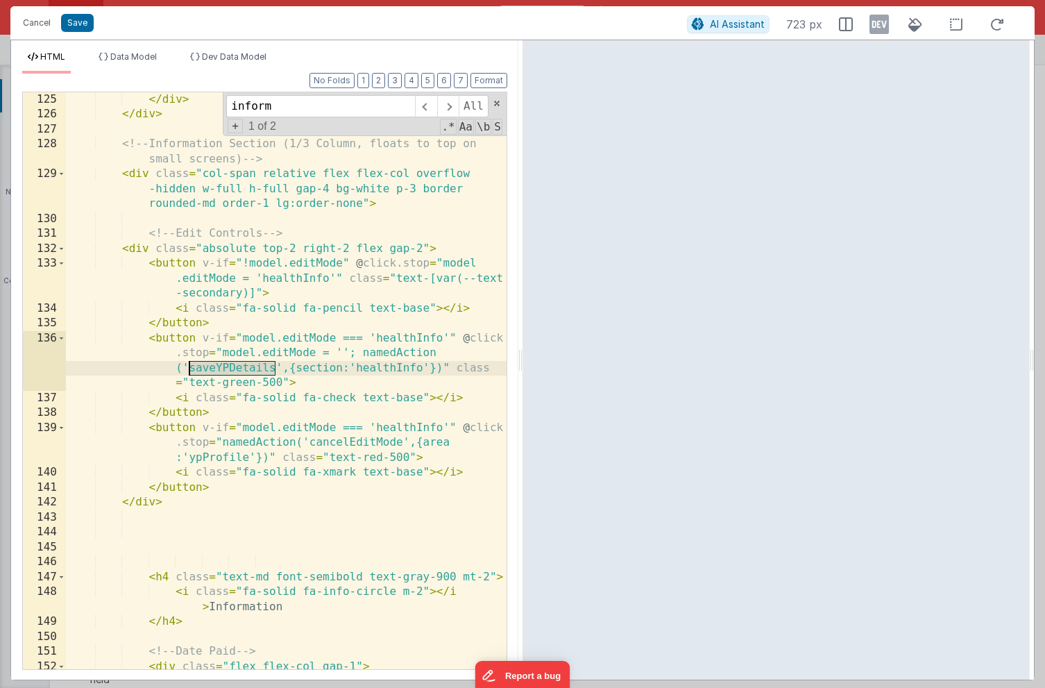
click at [212, 367] on div "</ div > </ div > <!-- Information Section (1/3 Column, floats to top on small …" at bounding box center [286, 403] width 441 height 622
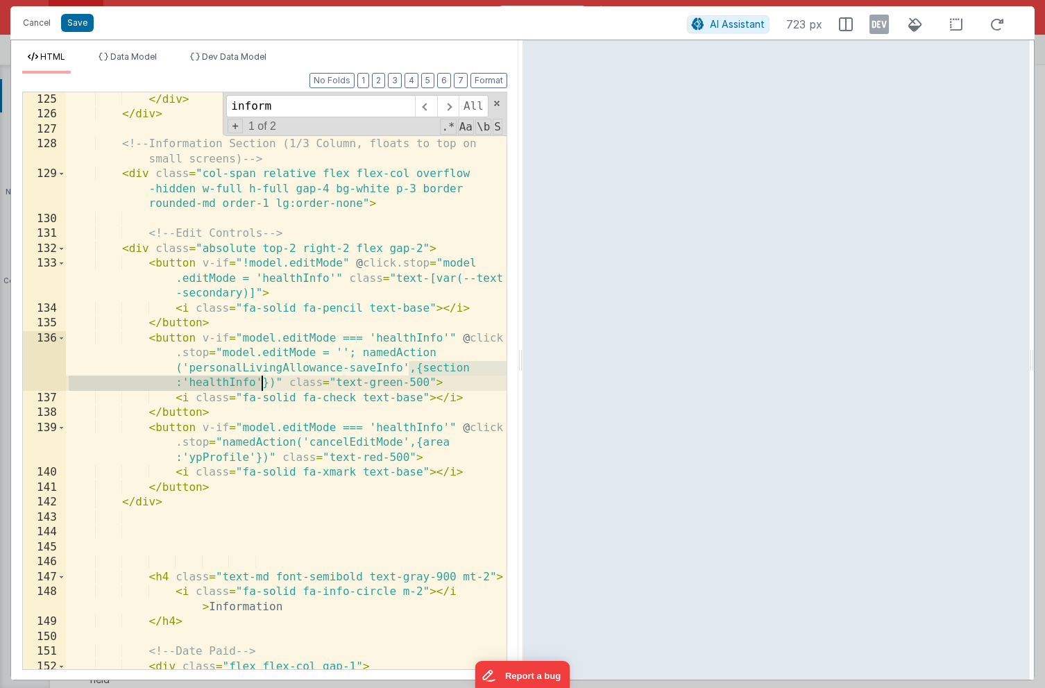
drag, startPoint x: 410, startPoint y: 369, endPoint x: 265, endPoint y: 385, distance: 145.3
click at [265, 385] on div "</ div > </ div > <!-- Information Section (1/3 Column, floats to top on small …" at bounding box center [286, 403] width 441 height 622
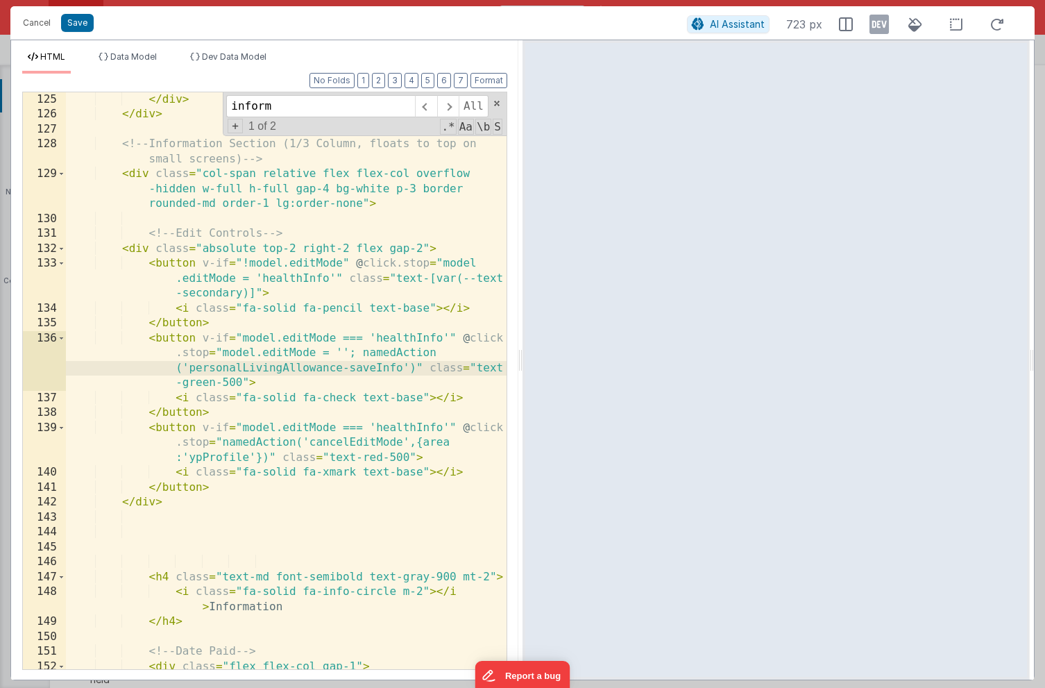
click at [300, 277] on div "</ div > </ div > <!-- Information Section (1/3 Column, floats to top on small …" at bounding box center [286, 403] width 441 height 622
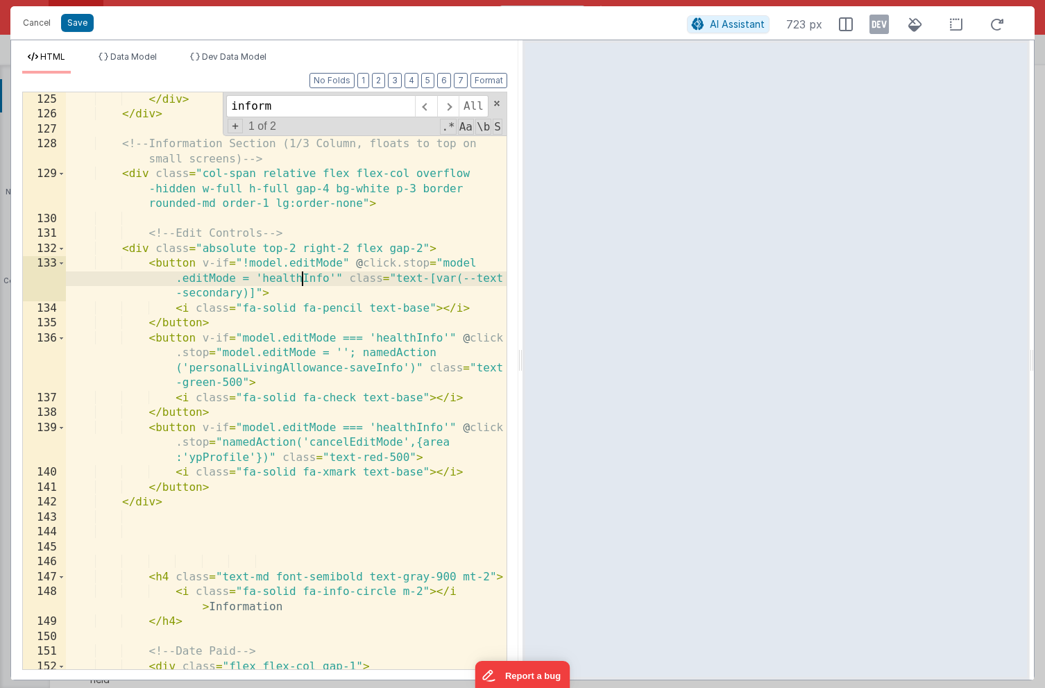
click at [300, 277] on div "</ div > </ div > <!-- Information Section (1/3 Column, floats to top on small …" at bounding box center [286, 403] width 441 height 622
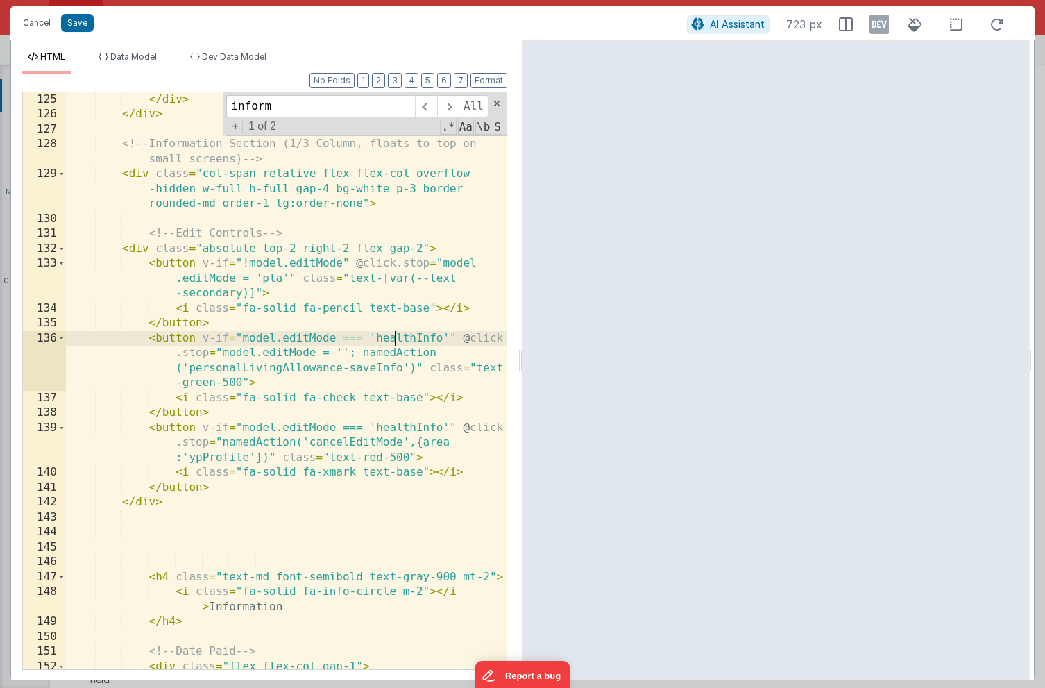
click at [394, 337] on div "</ div > </ div > <!-- Information Section (1/3 Column, floats to top on small …" at bounding box center [286, 403] width 441 height 622
click at [406, 425] on div "</ div > </ div > <!-- Information Section (1/3 Column, floats to top on small …" at bounding box center [286, 403] width 441 height 622
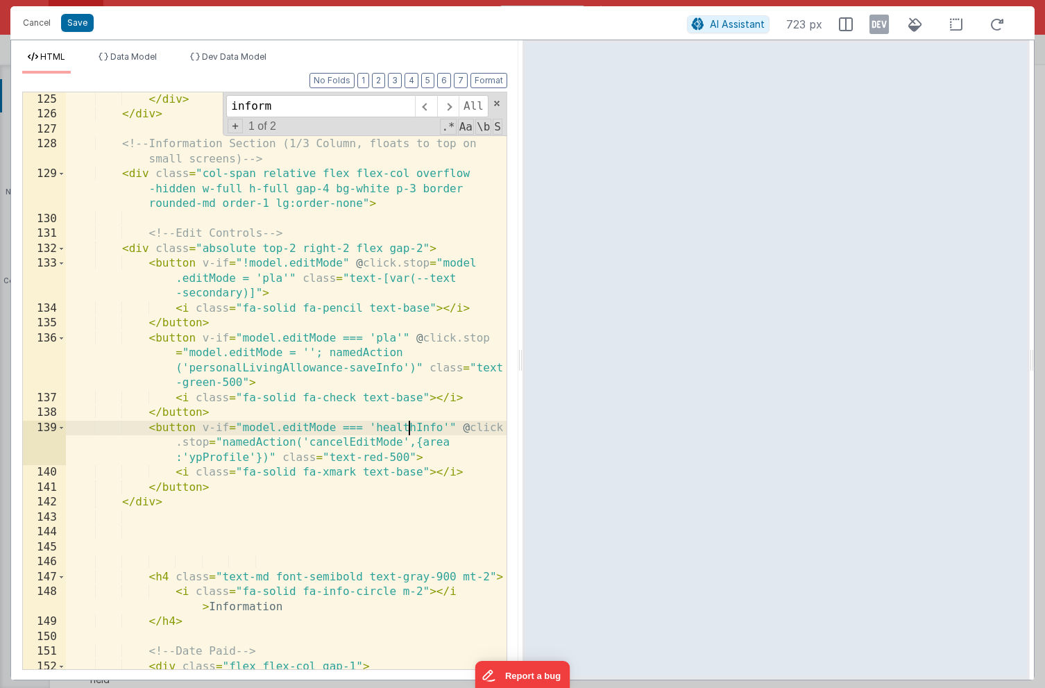
click at [406, 425] on div "</ div > </ div > <!-- Information Section (1/3 Column, floats to top on small …" at bounding box center [286, 403] width 441 height 622
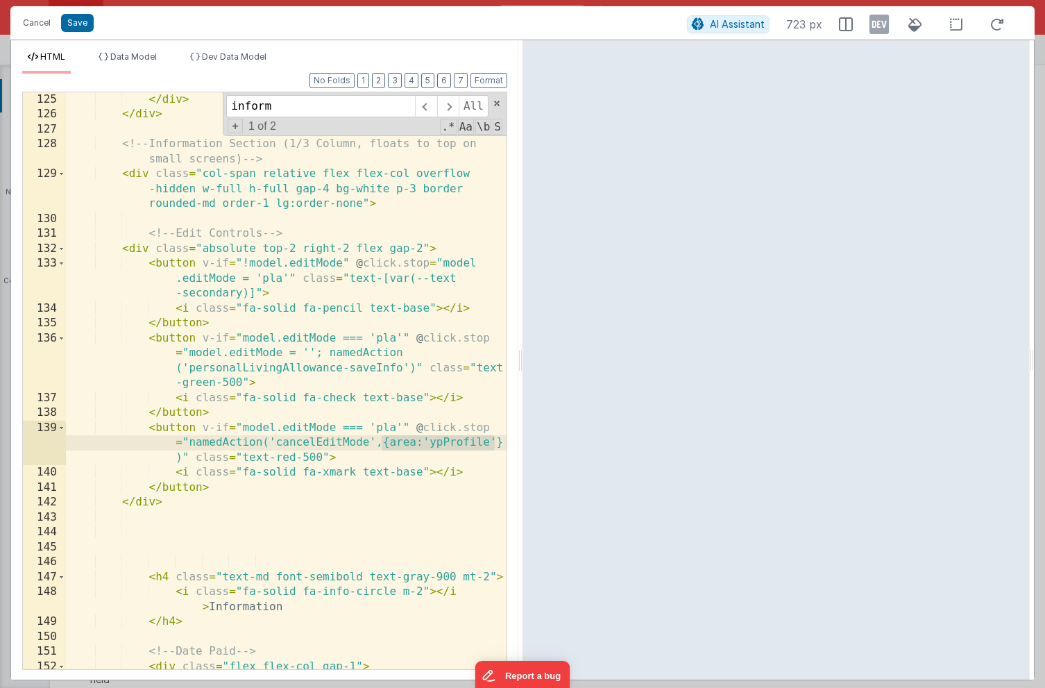
drag, startPoint x: 382, startPoint y: 444, endPoint x: 498, endPoint y: 444, distance: 116.6
click at [498, 444] on div "125 126 127 128 129 130 131 132 133 134 135 136 137 138 139 140 141 142 143 144…" at bounding box center [264, 381] width 485 height 578
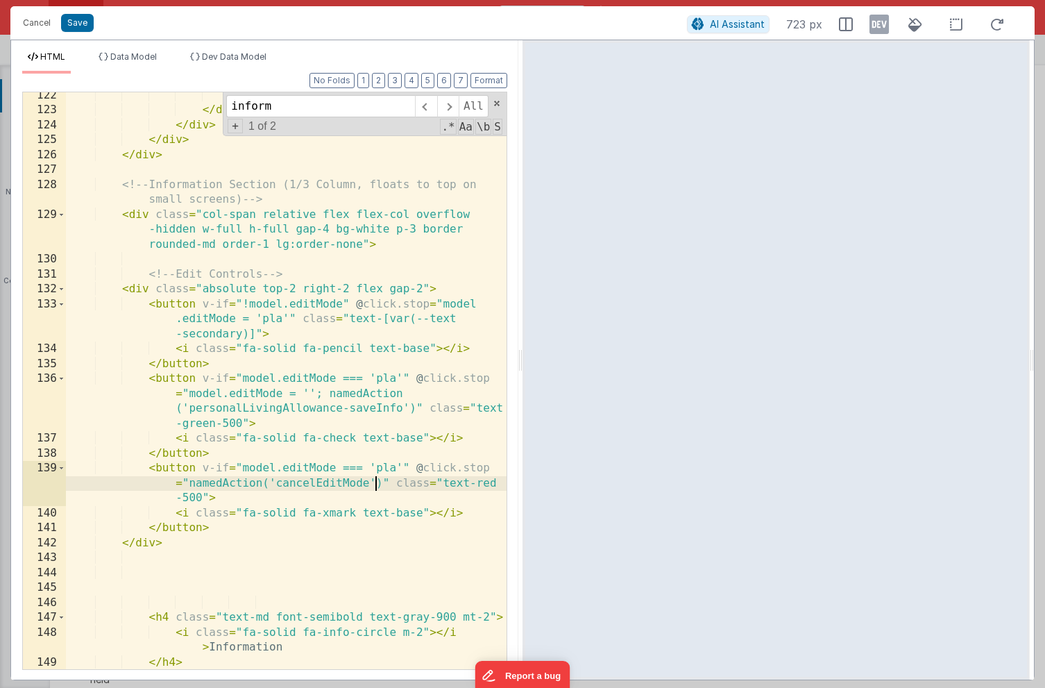
scroll to position [2735, 0]
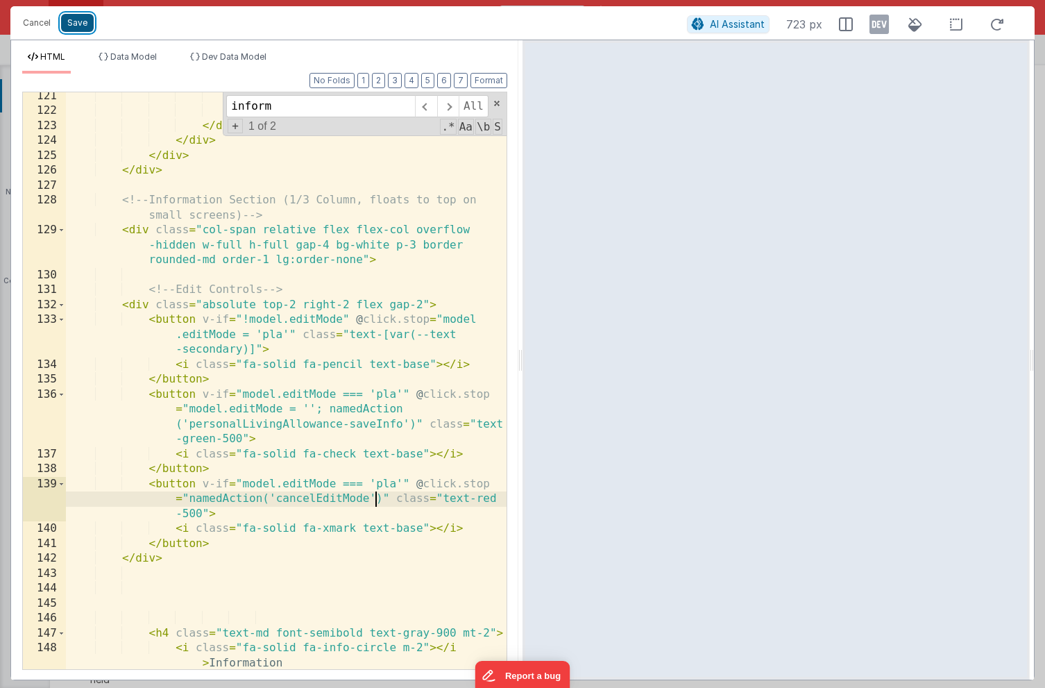
click at [78, 24] on button "Save" at bounding box center [77, 23] width 33 height 18
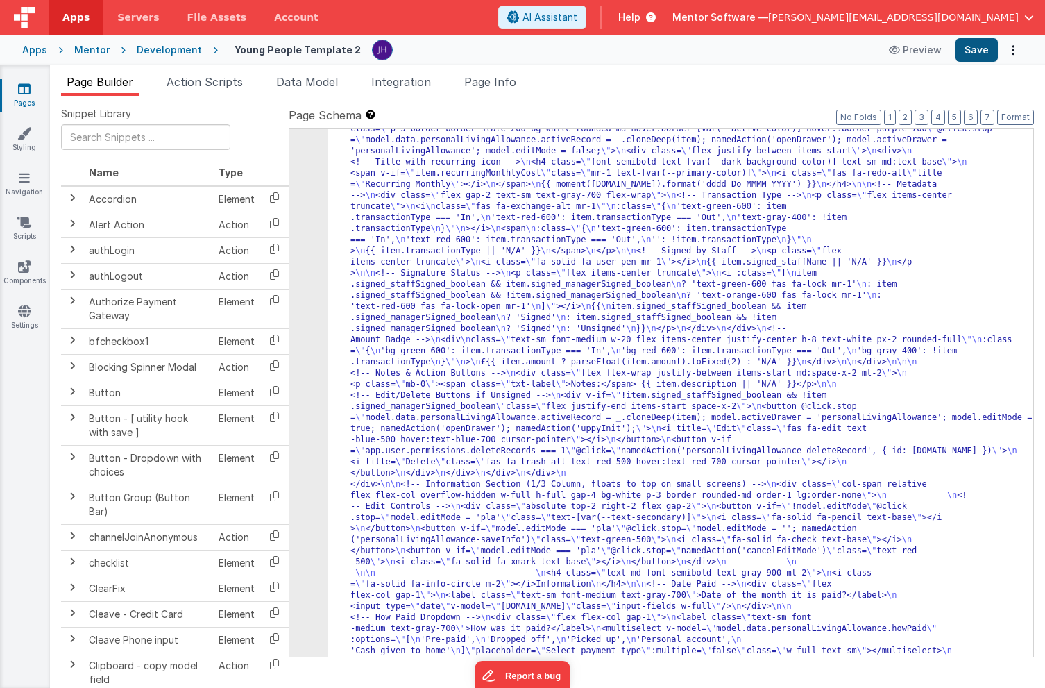
scroll to position [17867, 0]
click at [976, 51] on button "Save" at bounding box center [977, 50] width 42 height 24
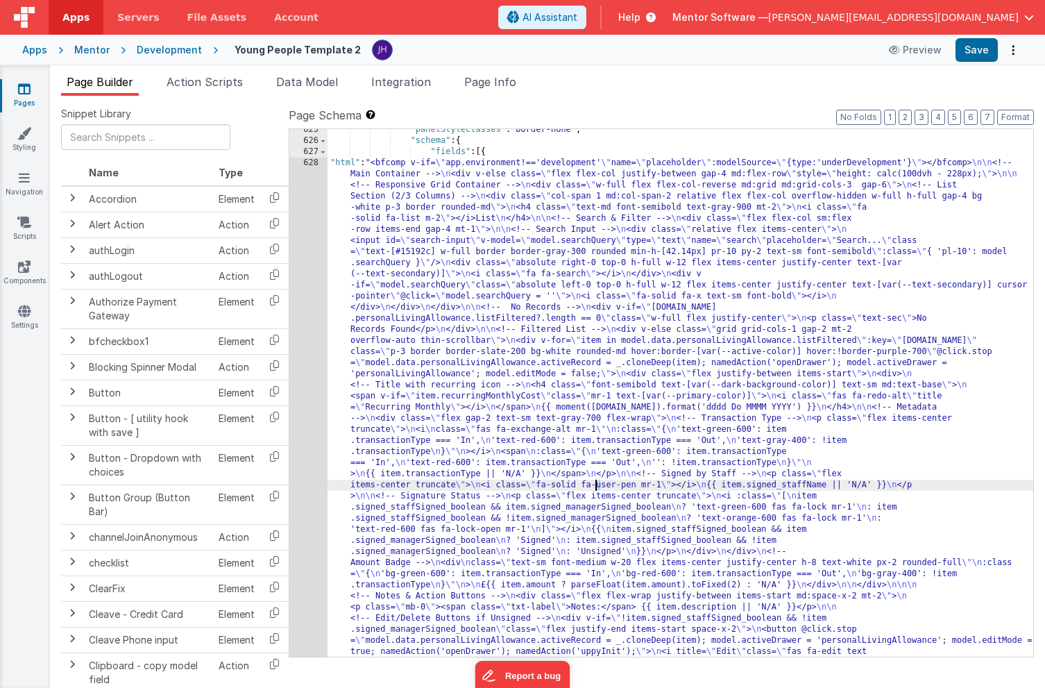
scroll to position [17710, 0]
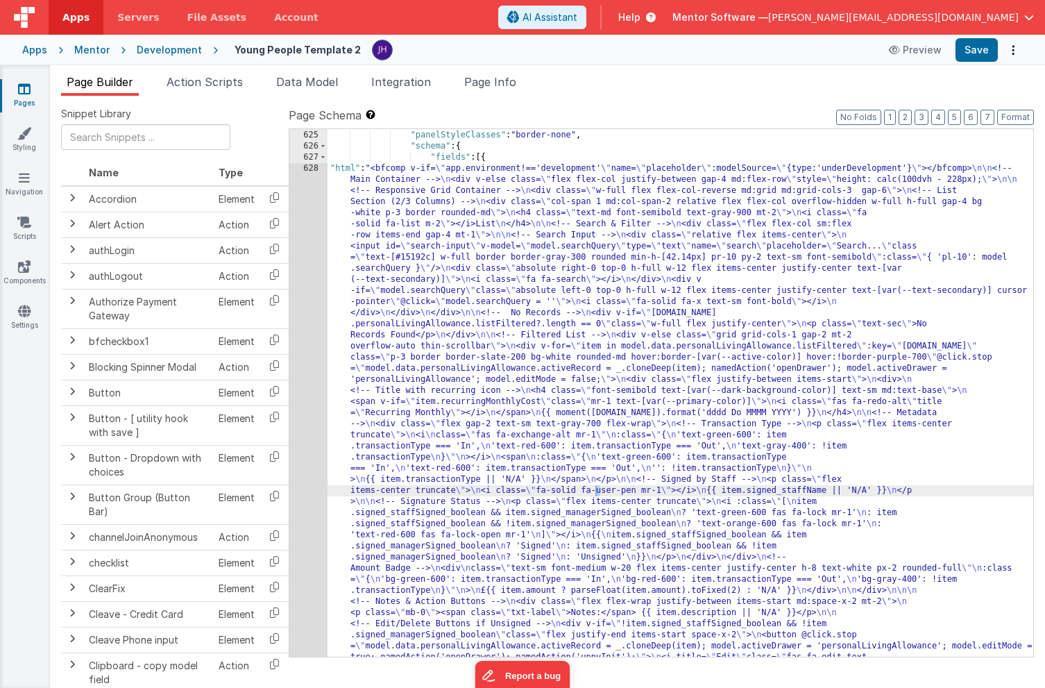
click at [691, 96] on div "Snippet Library Name Type Accordion Element Alert Action Action authLogin Actio…" at bounding box center [548, 403] width 996 height 614
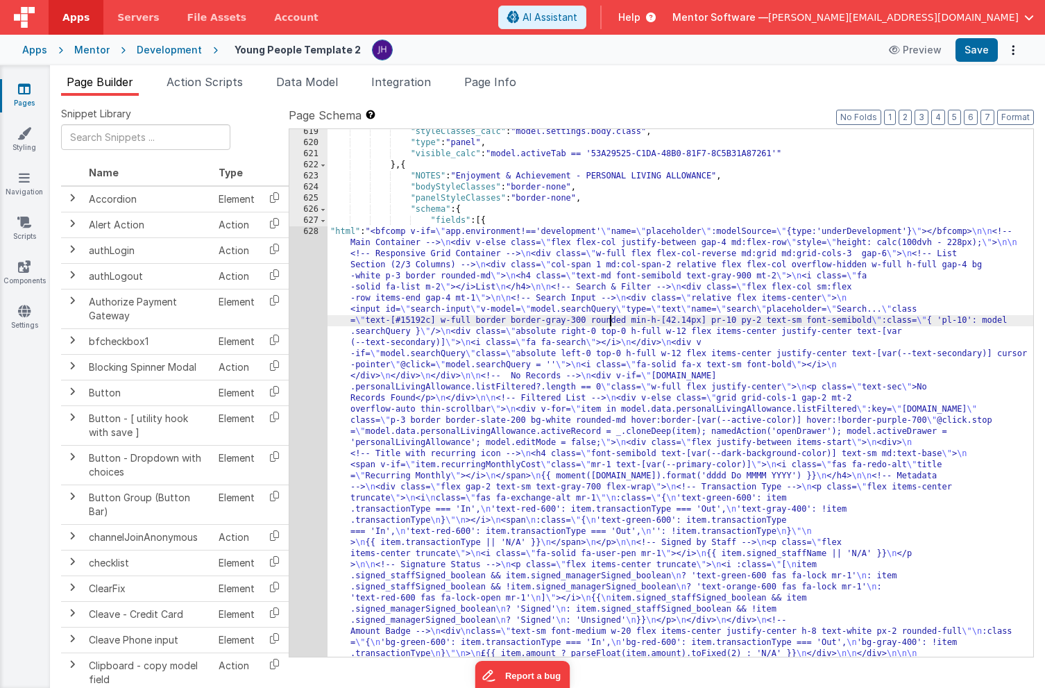
scroll to position [17678, 0]
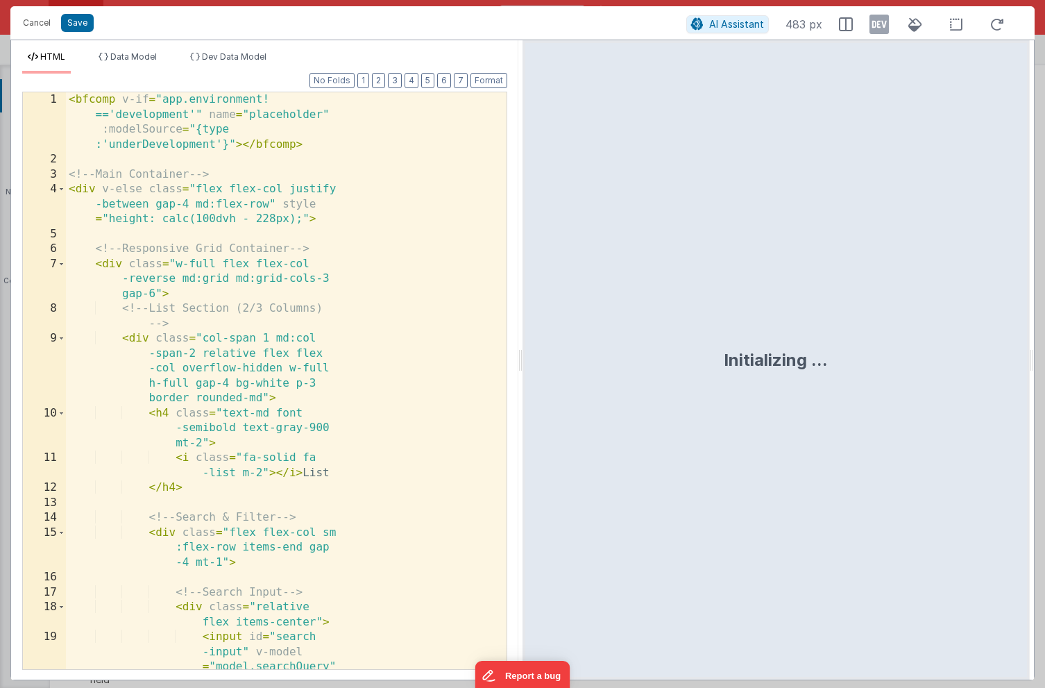
scroll to position [17905, 0]
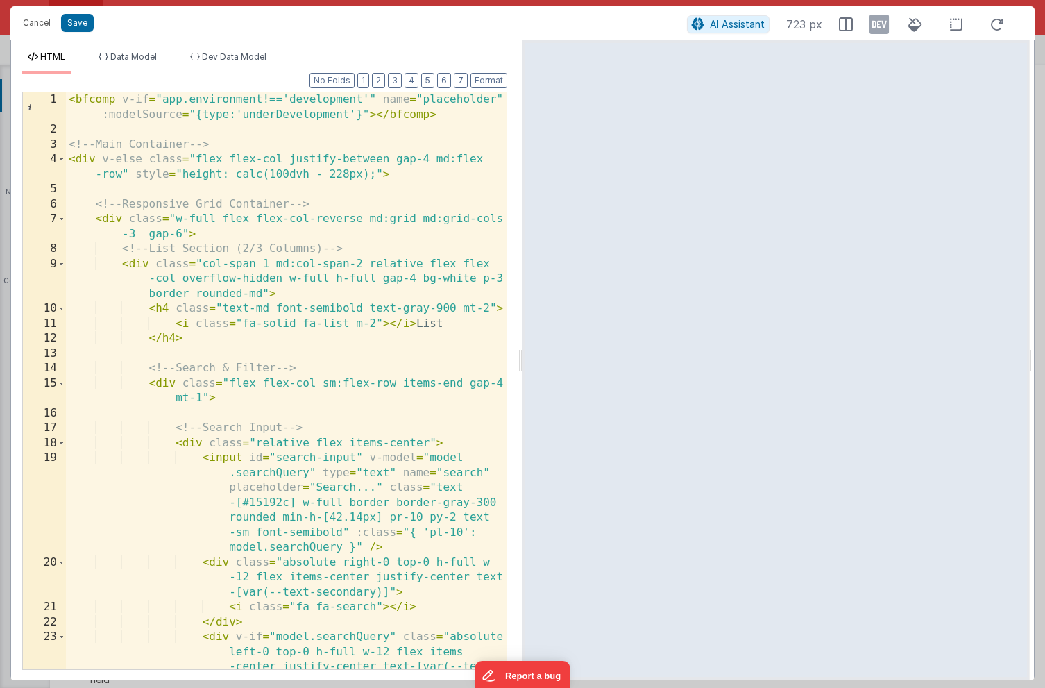
click at [260, 274] on div "< bfcomp v-if = "app.environment!=='development'" name = "placeholder" :modelSo…" at bounding box center [286, 433] width 441 height 682
click at [62, 381] on span at bounding box center [62, 383] width 8 height 15
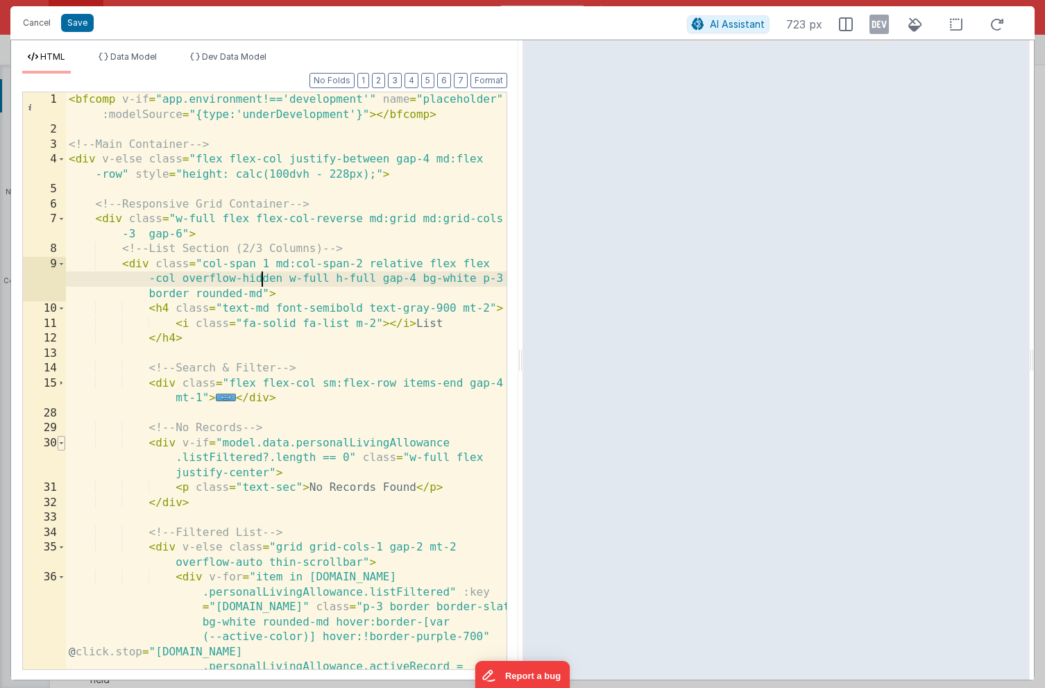
click at [62, 442] on span at bounding box center [62, 443] width 8 height 15
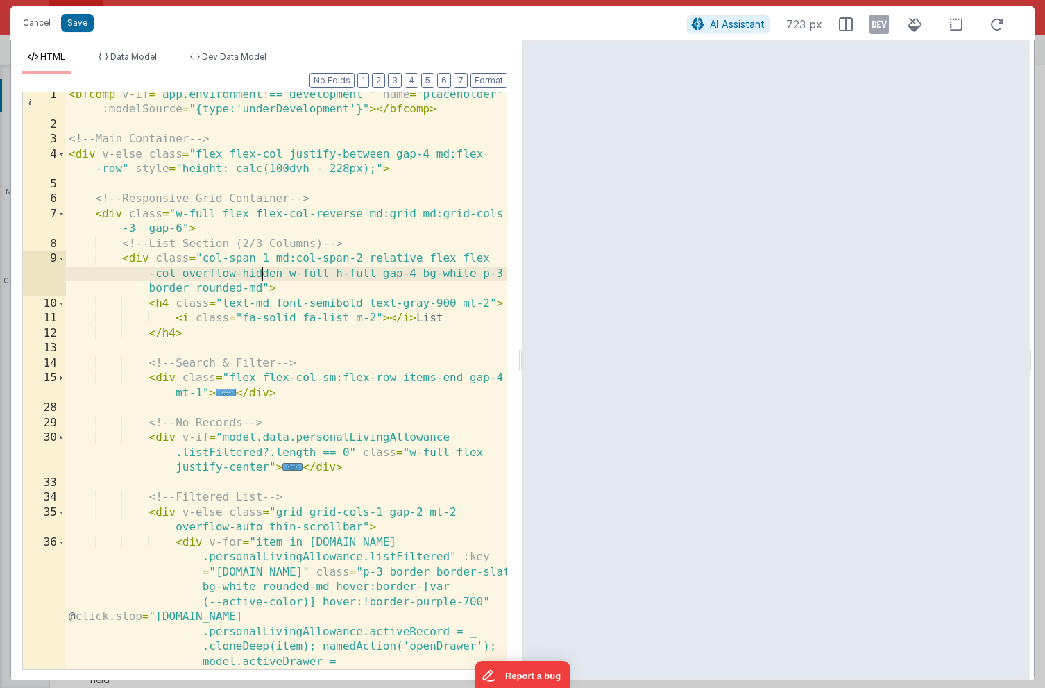
scroll to position [5, 0]
click at [81, 22] on button "Save" at bounding box center [77, 23] width 33 height 18
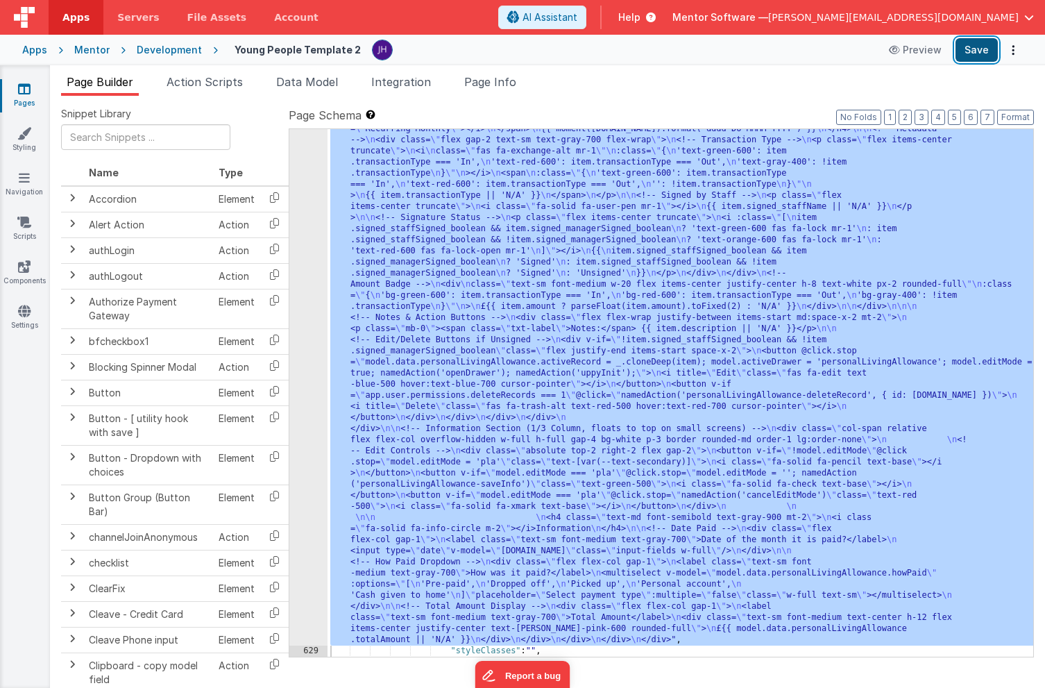
click at [979, 54] on button "Save" at bounding box center [977, 50] width 42 height 24
click at [426, 231] on div ""html" : "<bfcomp v-if= \" app.environment!=='development' \" name= \" placehol…" at bounding box center [681, 531] width 706 height 1305
click at [310, 212] on div "628" at bounding box center [308, 262] width 38 height 766
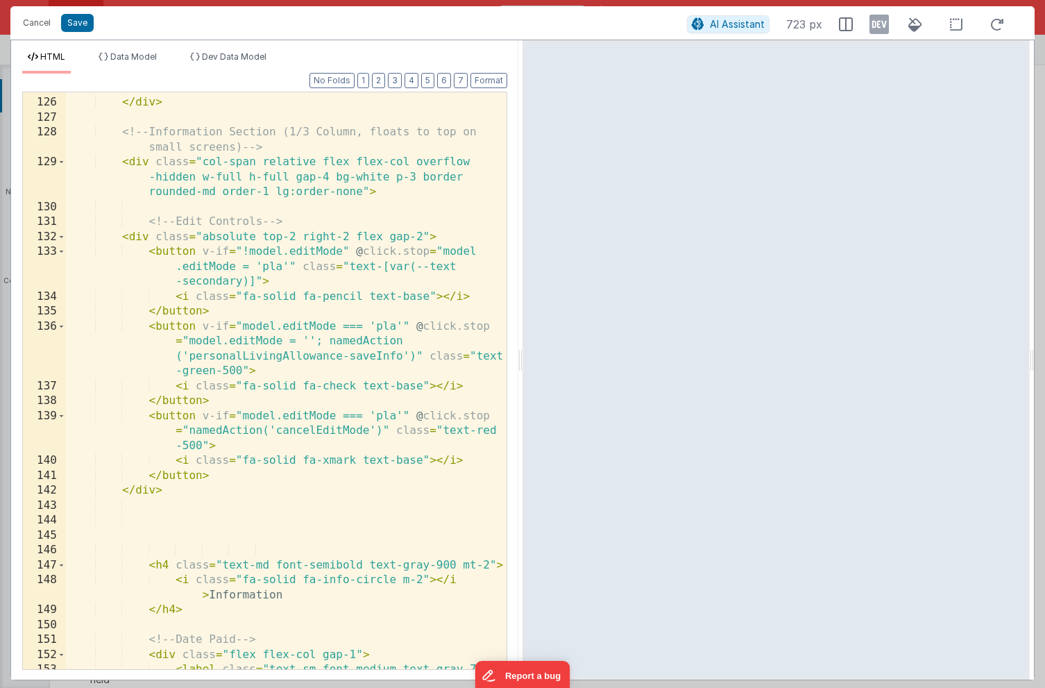
scroll to position [0, 0]
drag, startPoint x: 380, startPoint y: 431, endPoint x: 191, endPoint y: 430, distance: 189.5
click at [190, 430] on div "</ div > </ div > <!-- Information Section (1/3 Column, floats to top on small …" at bounding box center [286, 392] width 441 height 622
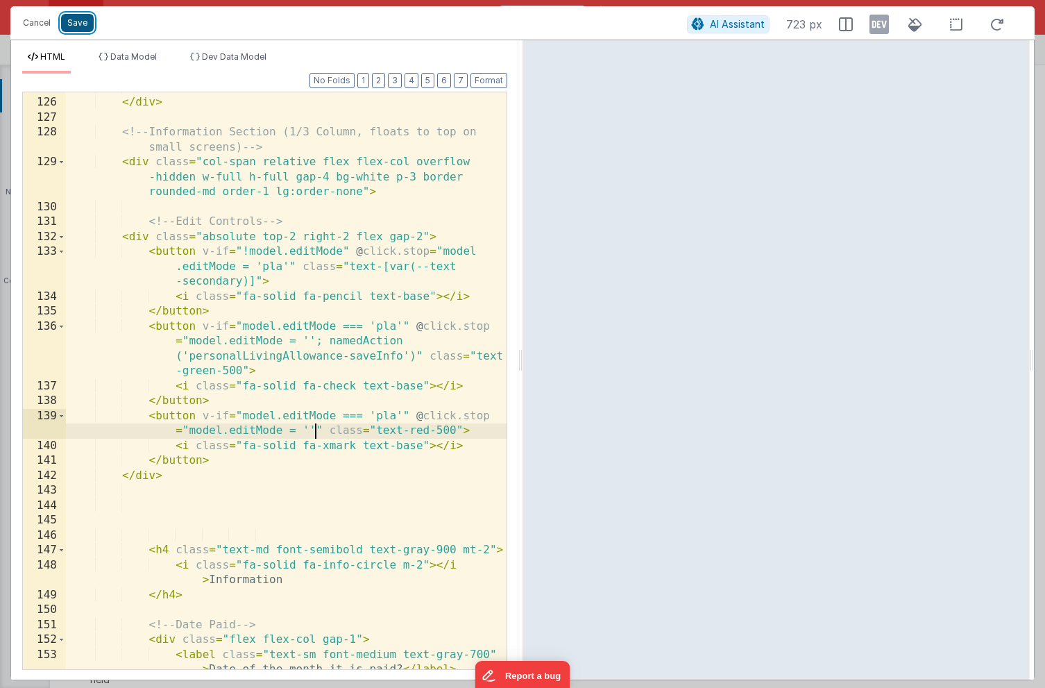
click at [73, 22] on button "Save" at bounding box center [77, 23] width 33 height 18
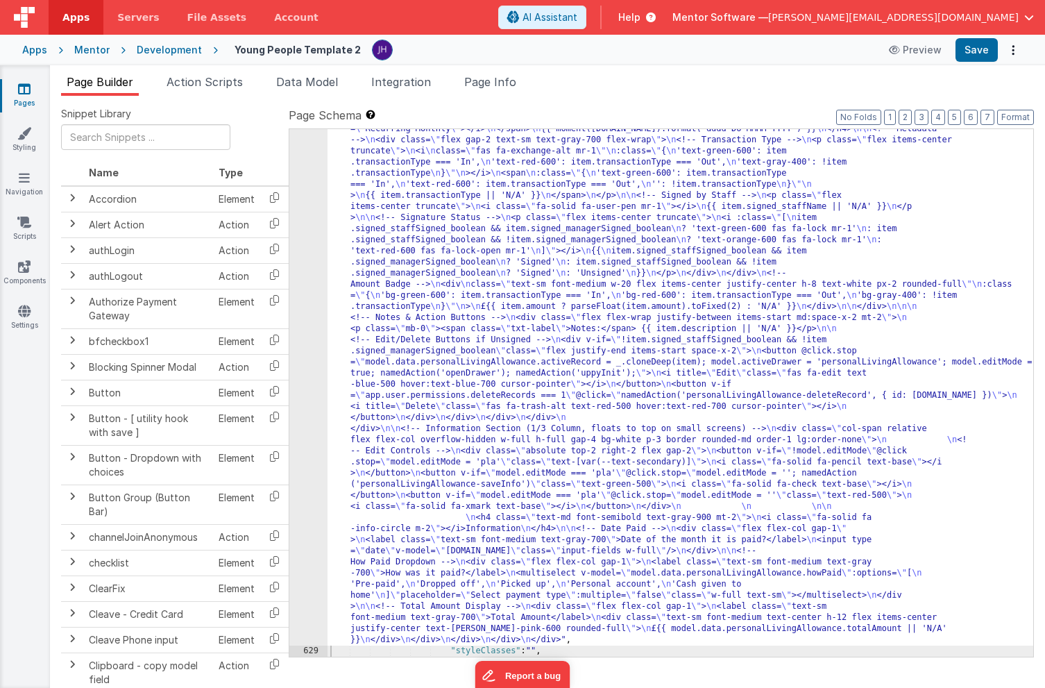
click at [699, 355] on div ""html" : "<bfcomp v-if= \" app.environment!=='development' \" name= \" placehol…" at bounding box center [681, 531] width 706 height 1305
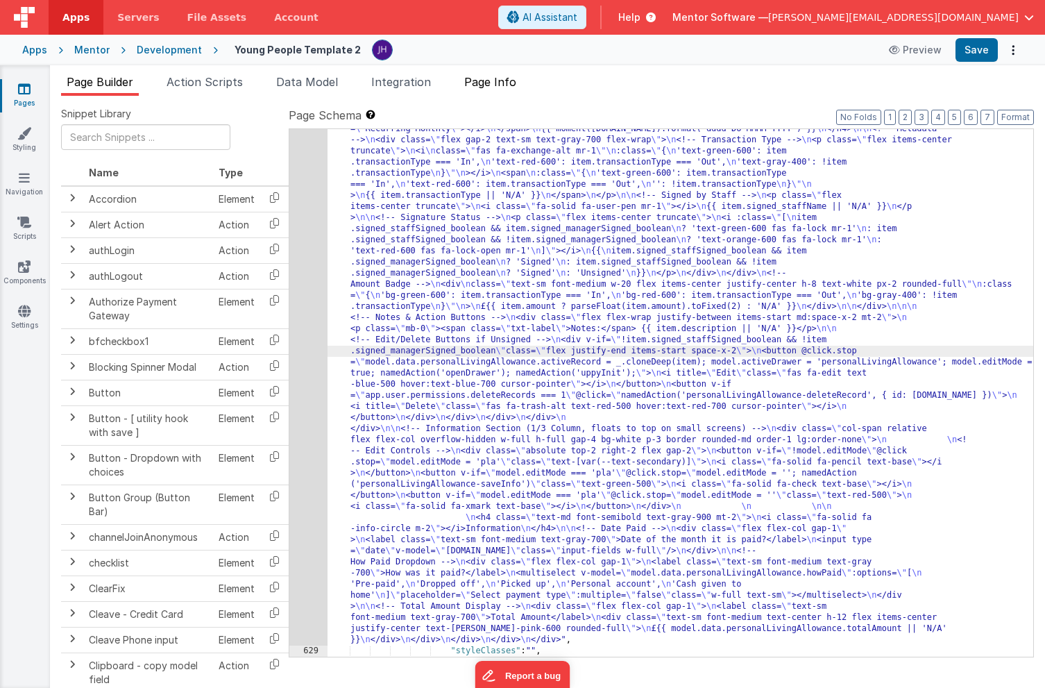
click at [489, 85] on span "Page Info" at bounding box center [490, 82] width 52 height 14
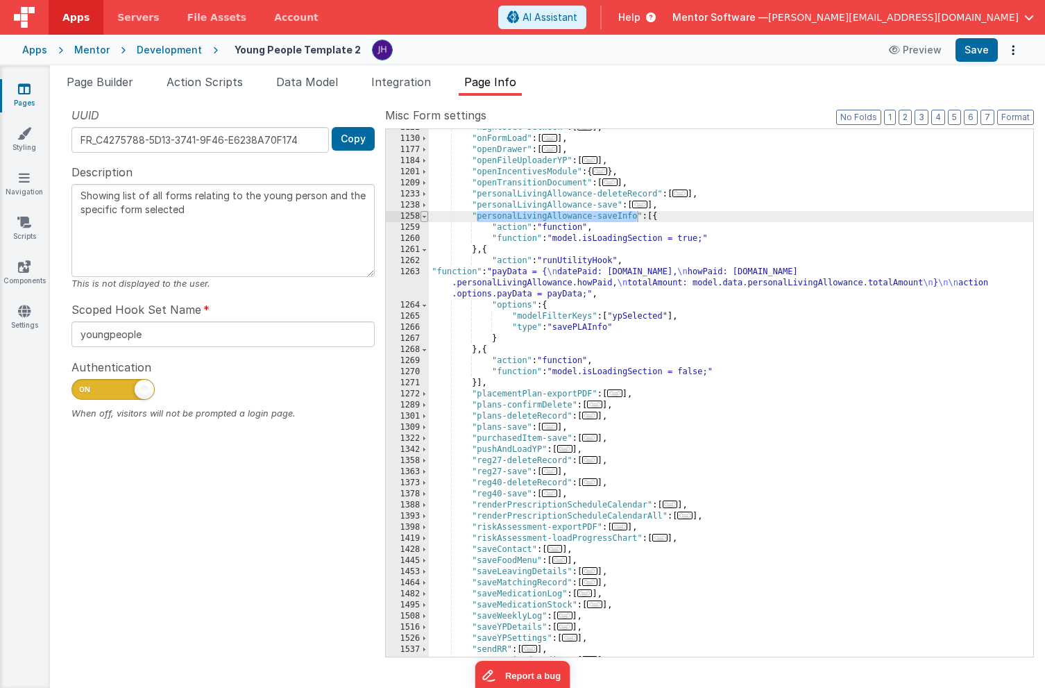
click at [424, 217] on span at bounding box center [425, 216] width 8 height 11
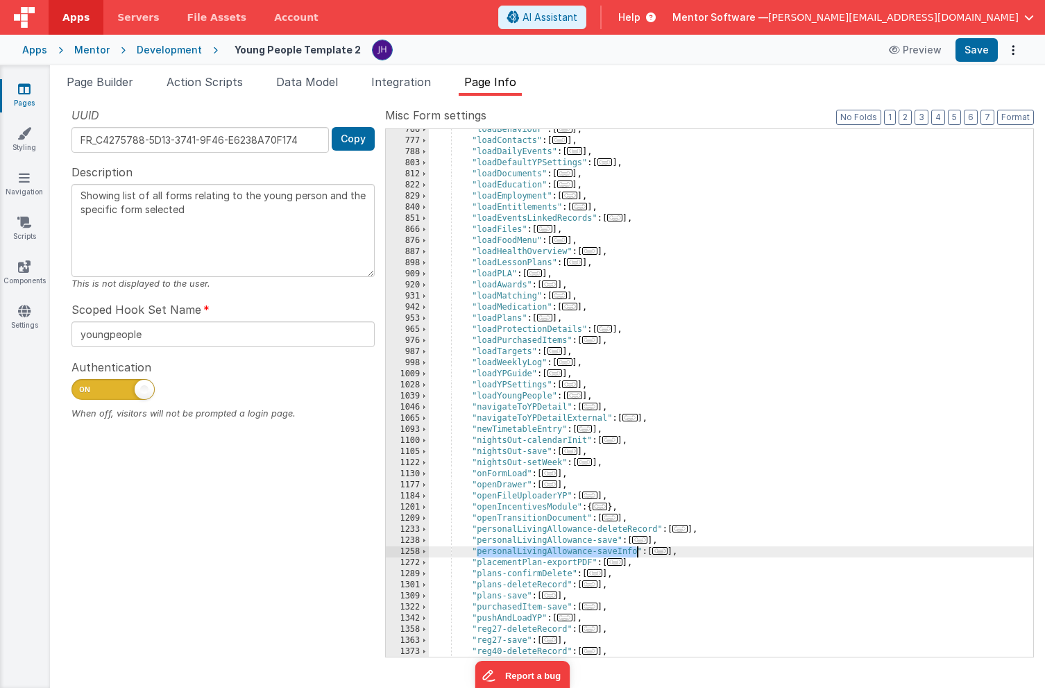
scroll to position [976, 0]
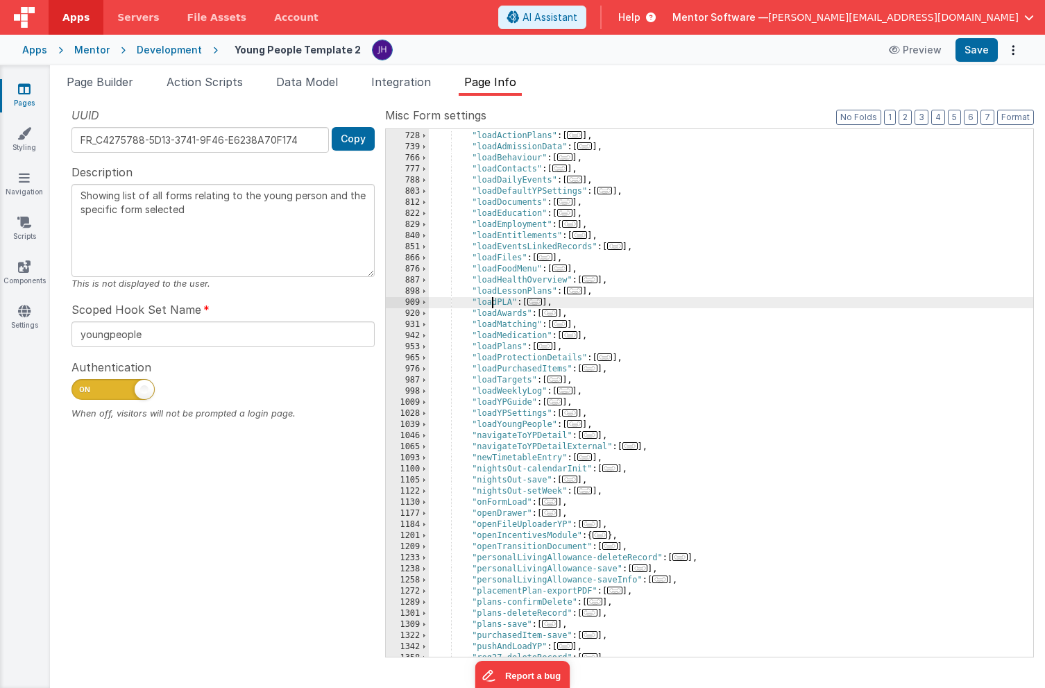
click at [492, 302] on div ""lessonPlan-save" : [ ... ] , "loadActionPlans" : [ ... ] , "loadAdmissionData"…" at bounding box center [731, 394] width 605 height 550
click at [90, 85] on span "Page Builder" at bounding box center [100, 82] width 67 height 14
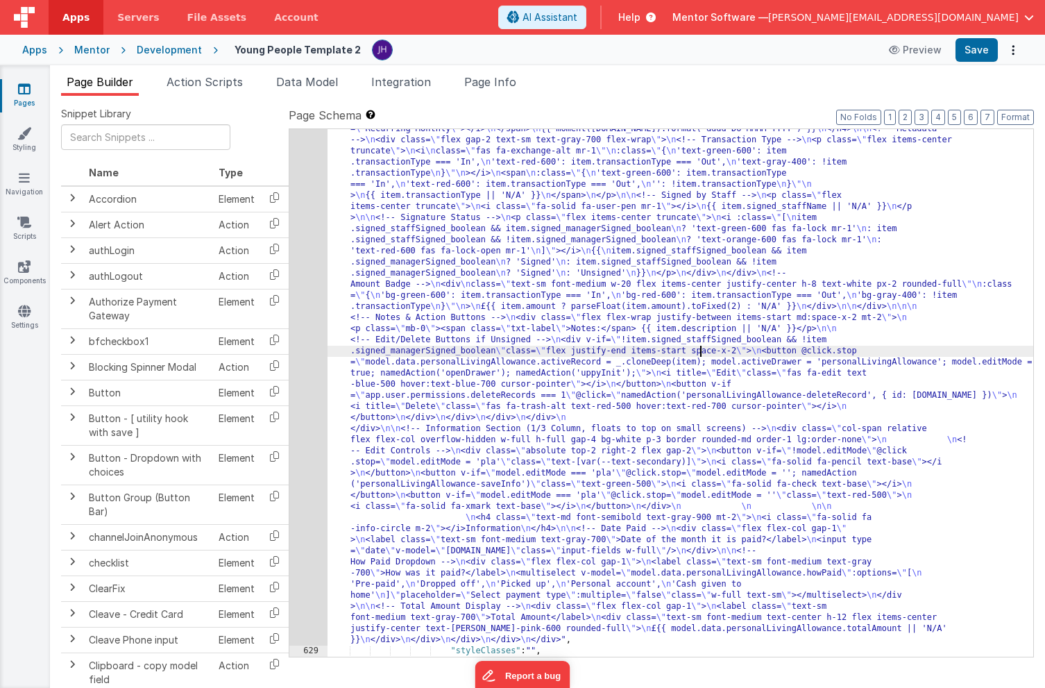
click at [302, 240] on div "628" at bounding box center [308, 262] width 38 height 766
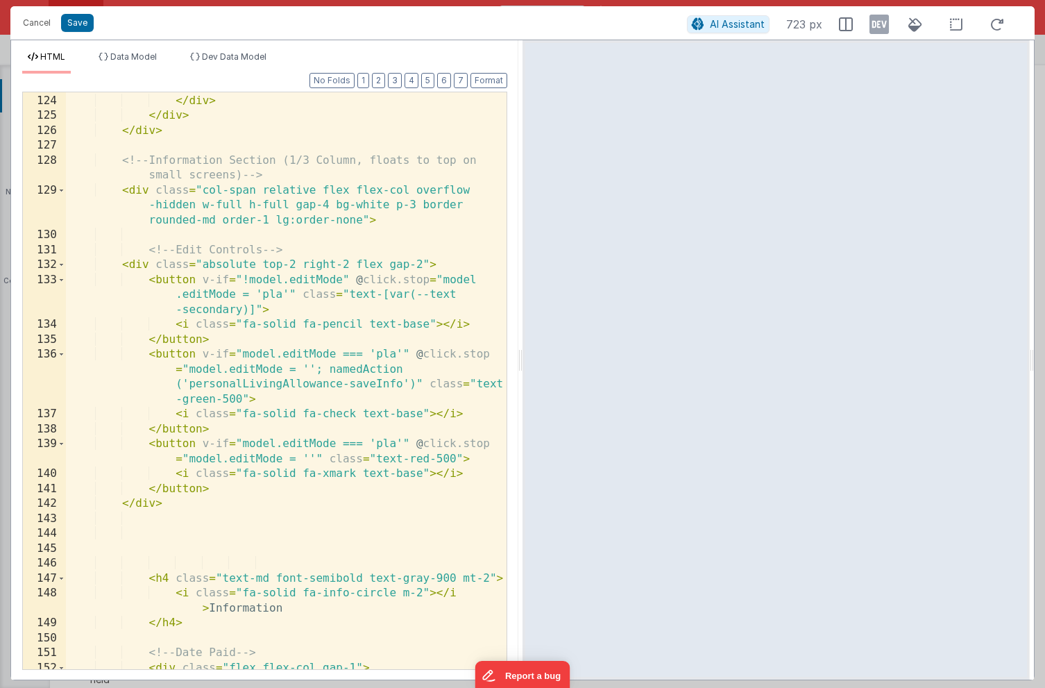
scroll to position [2793, 0]
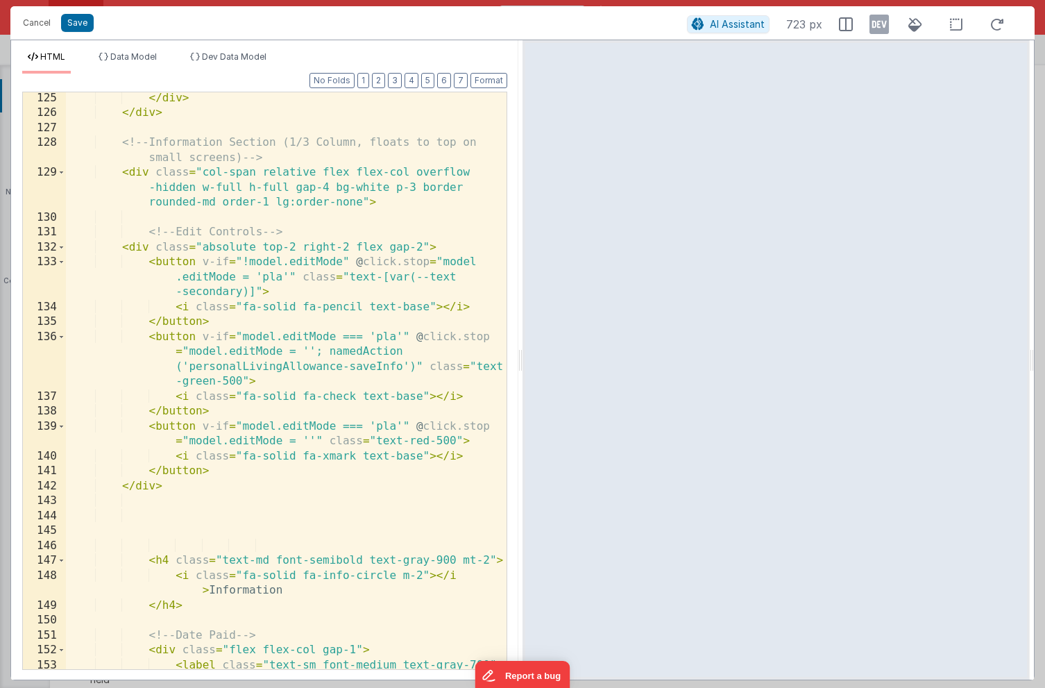
click at [316, 439] on div "</ div > </ div > <!-- Information Section (1/3 Column, floats to top on small …" at bounding box center [286, 402] width 441 height 622
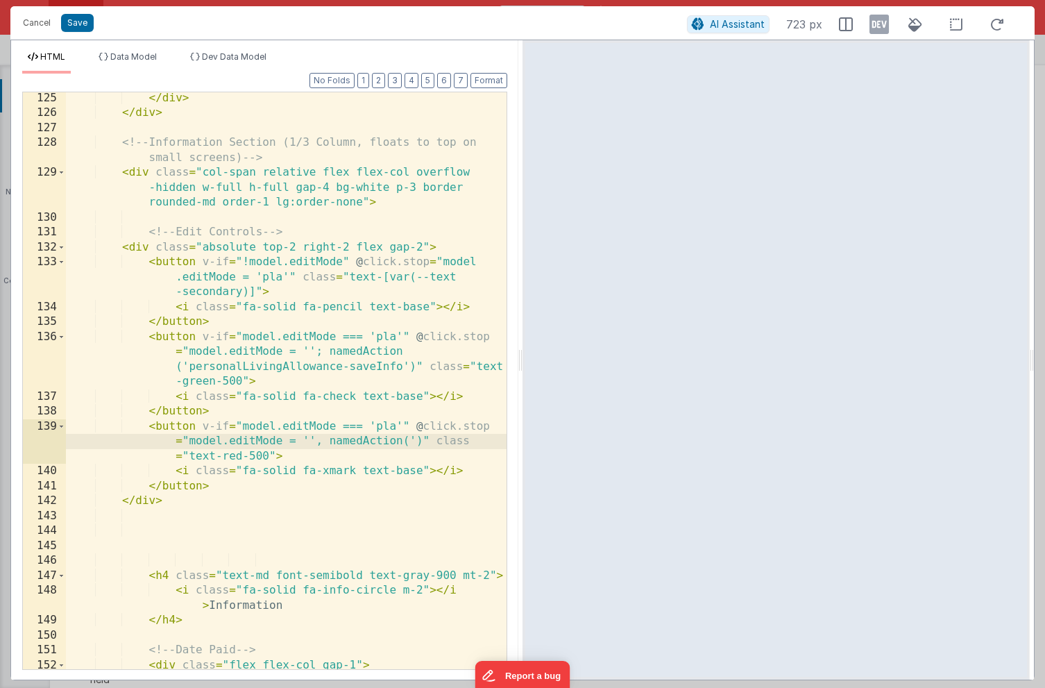
paste textarea
click at [82, 26] on button "Save" at bounding box center [77, 23] width 33 height 18
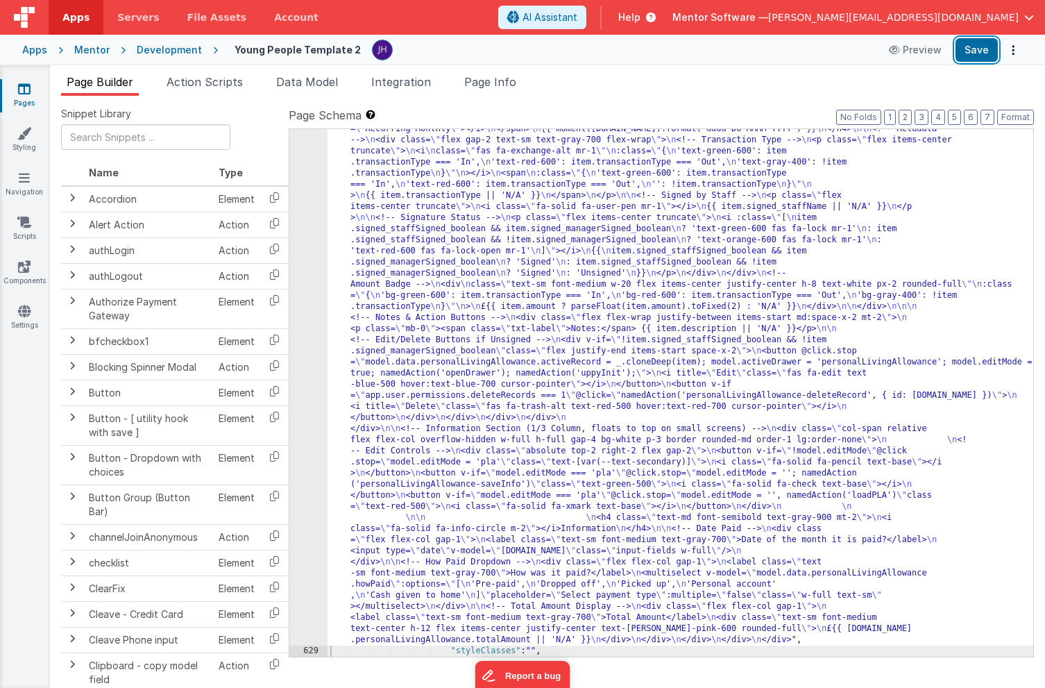
drag, startPoint x: 965, startPoint y: 48, endPoint x: 1040, endPoint y: 32, distance: 76.7
click at [965, 48] on button "Save" at bounding box center [977, 50] width 42 height 24
click at [487, 72] on div "Page Builder Action Scripts Data Model Integration Page Info Snippet Library Na…" at bounding box center [548, 376] width 996 height 623
click at [487, 76] on span "Page Info" at bounding box center [490, 82] width 52 height 14
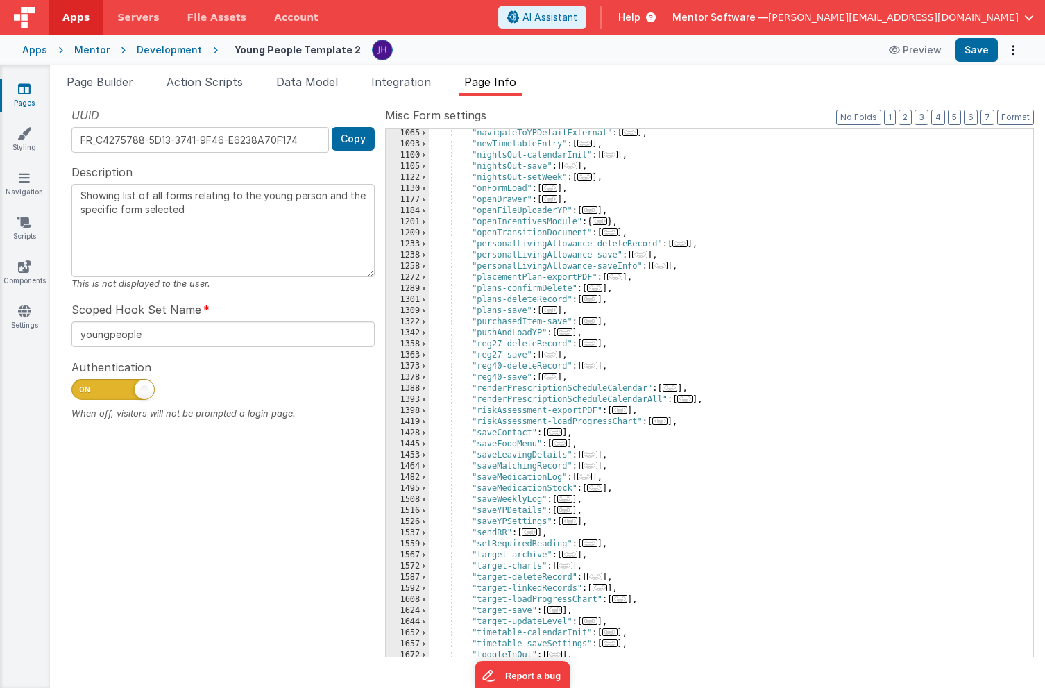
scroll to position [1290, 0]
click at [662, 265] on span "..." at bounding box center [660, 266] width 15 height 8
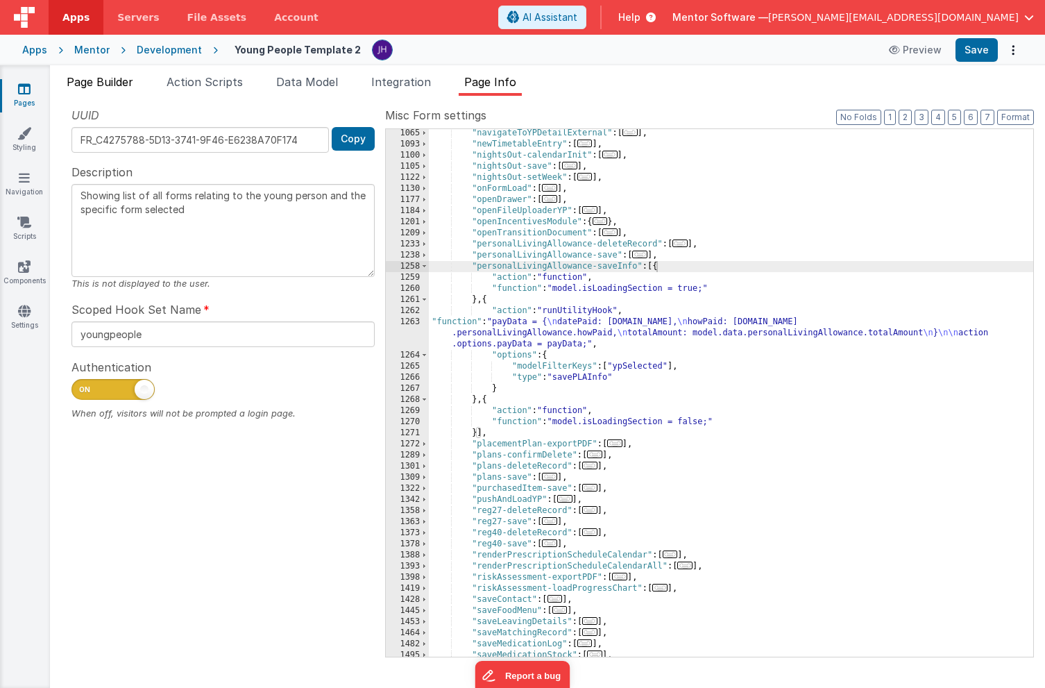
click at [118, 87] on span "Page Builder" at bounding box center [100, 82] width 67 height 14
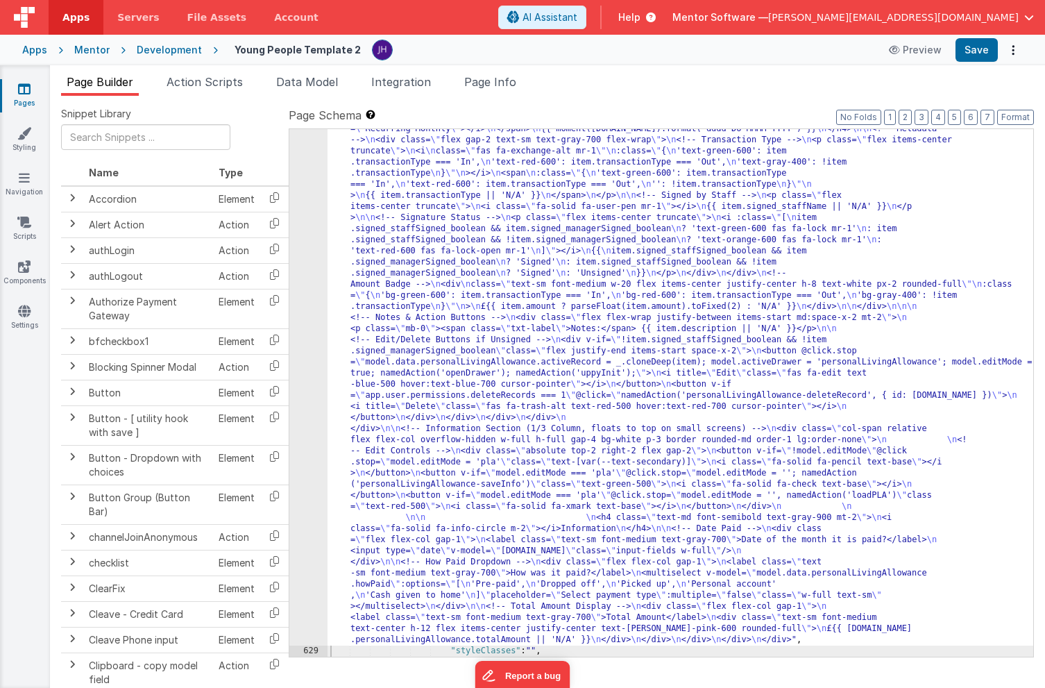
click at [451, 294] on div ""html" : "<bfcomp v-if= \" app.environment!=='development' \" name= \" placehol…" at bounding box center [681, 531] width 706 height 1305
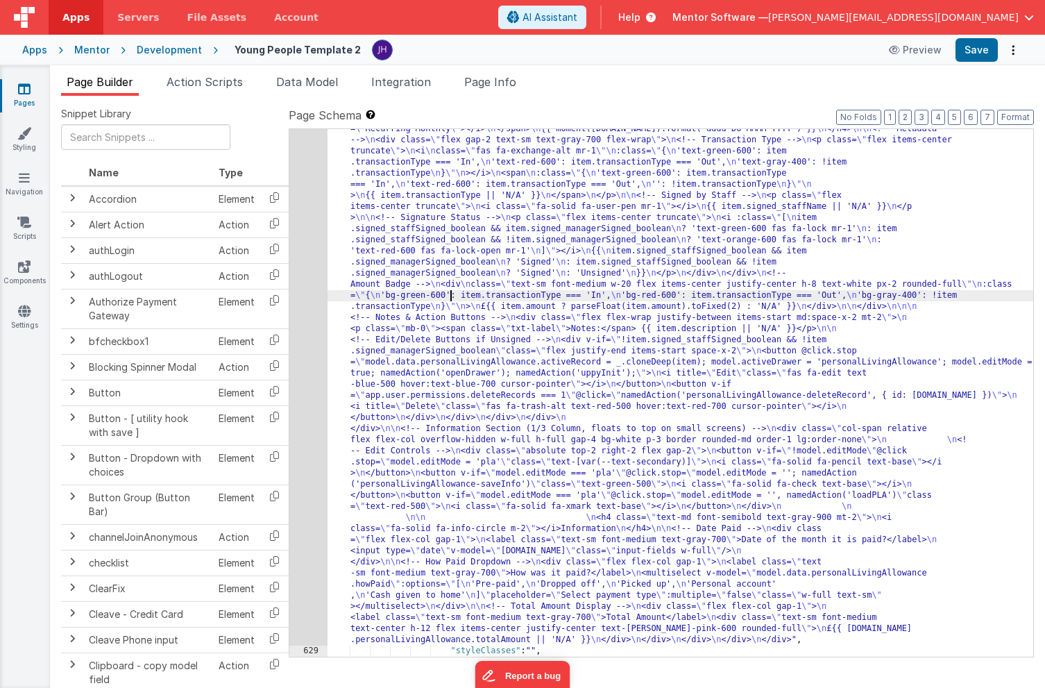
click at [310, 205] on div "628" at bounding box center [308, 262] width 38 height 766
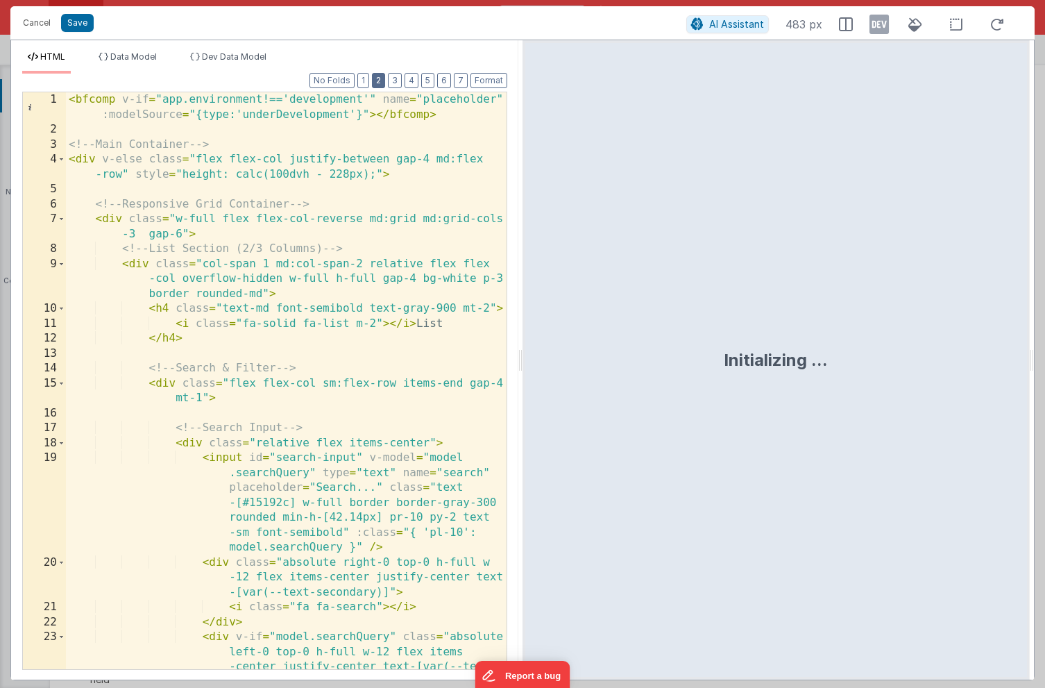
click at [383, 81] on button "2" at bounding box center [378, 80] width 13 height 15
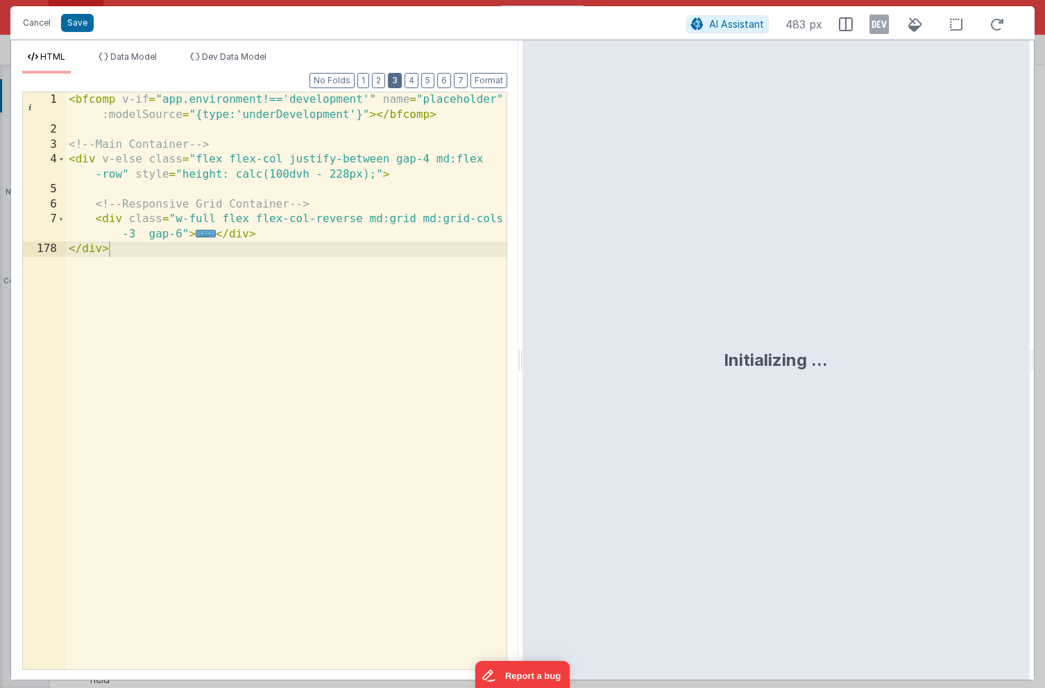
click at [394, 78] on button "3" at bounding box center [395, 80] width 14 height 15
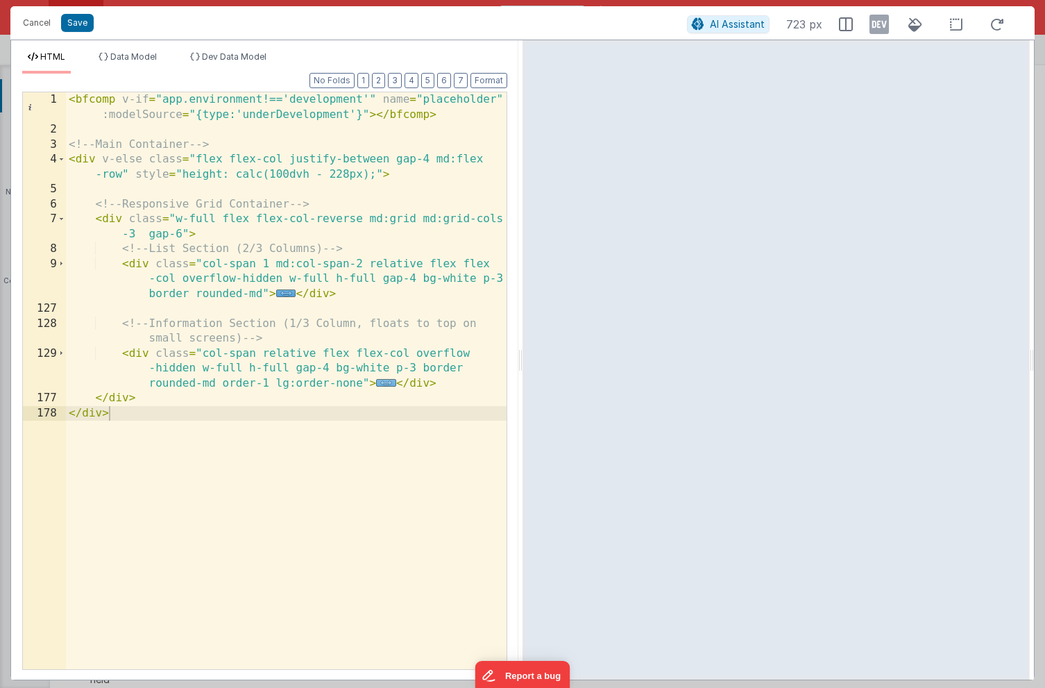
click at [385, 382] on span "..." at bounding box center [386, 383] width 20 height 8
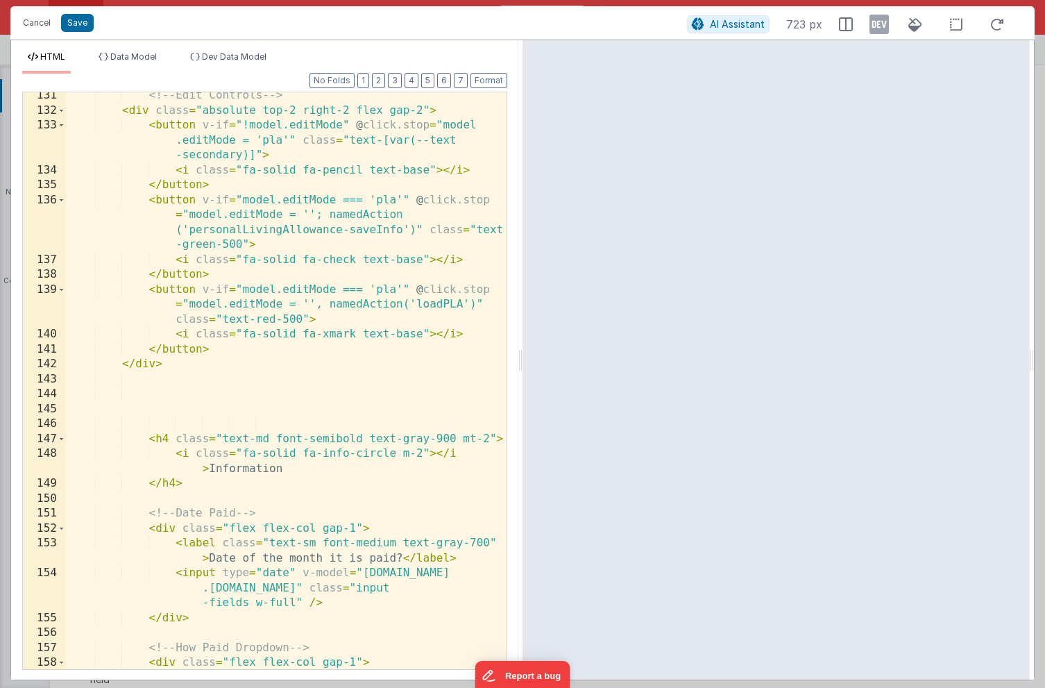
scroll to position [317, 0]
click at [439, 306] on div "<!-- Edit Controls --> < div class = "absolute top-2 right-2 flex gap-2" > < bu…" at bounding box center [286, 399] width 441 height 622
click at [76, 21] on button "Save" at bounding box center [77, 23] width 33 height 18
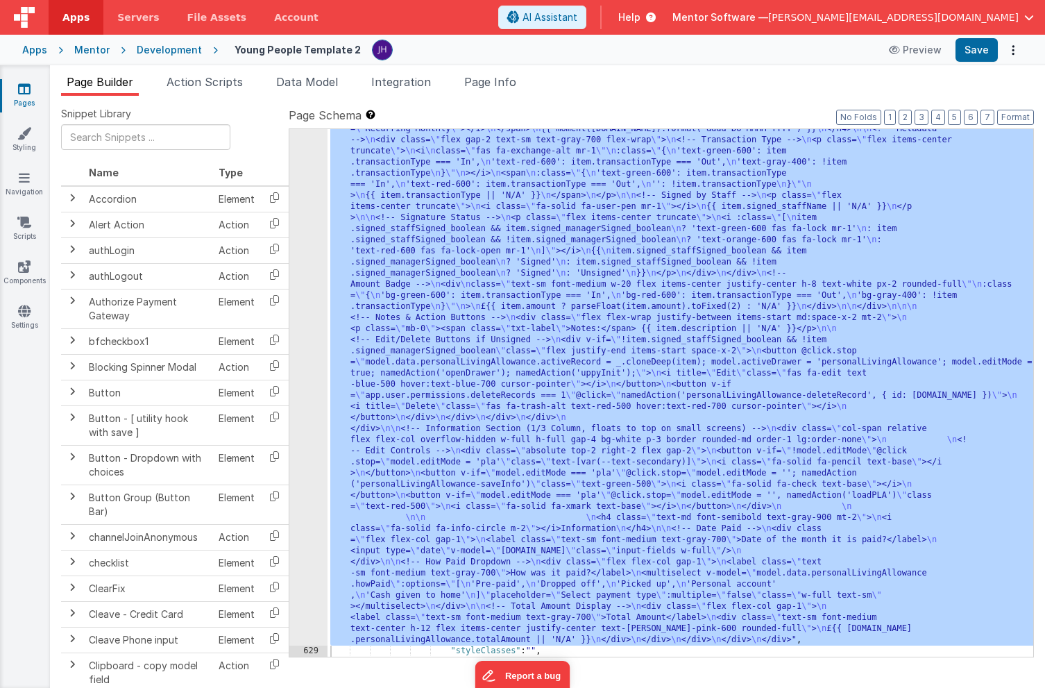
click at [503, 81] on span "Page Info" at bounding box center [490, 82] width 52 height 14
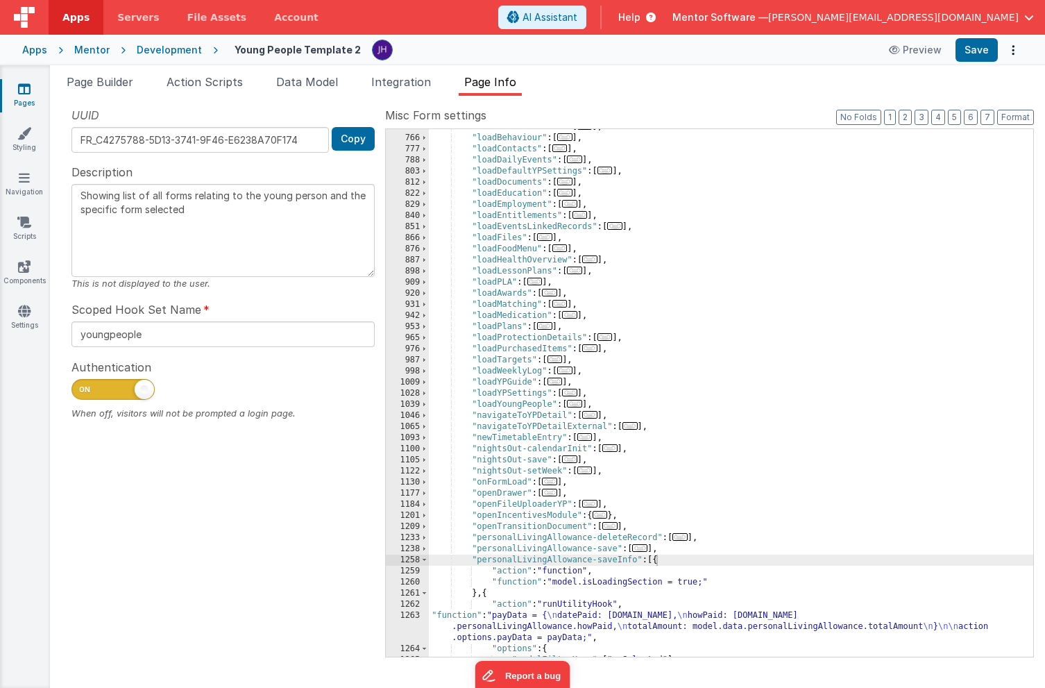
scroll to position [966, 0]
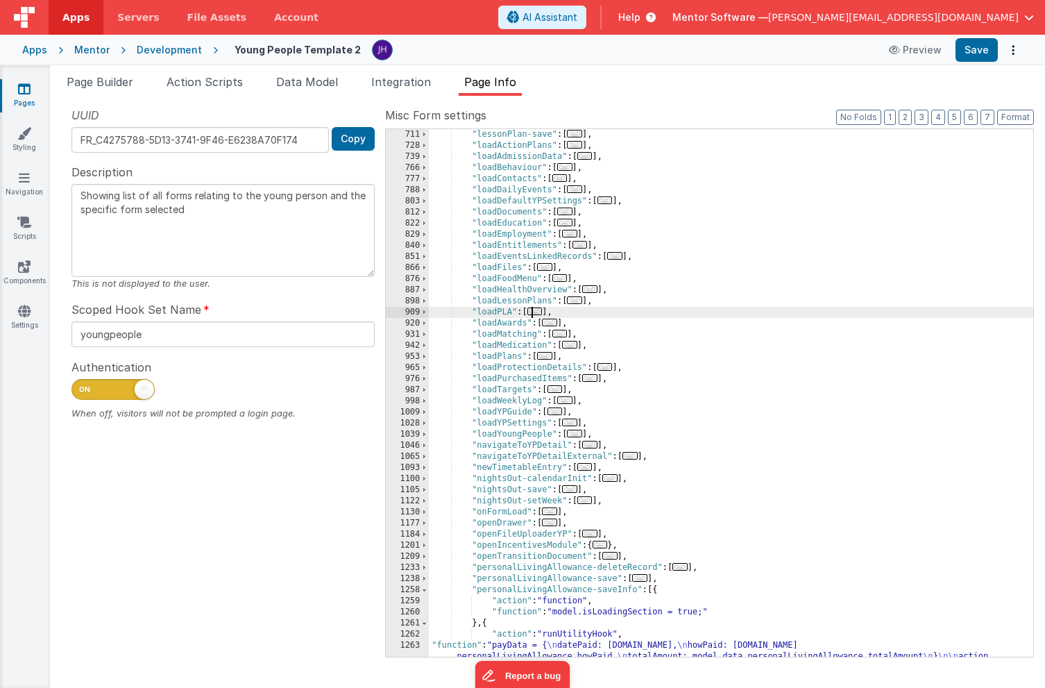
click at [541, 312] on span "..." at bounding box center [535, 312] width 15 height 8
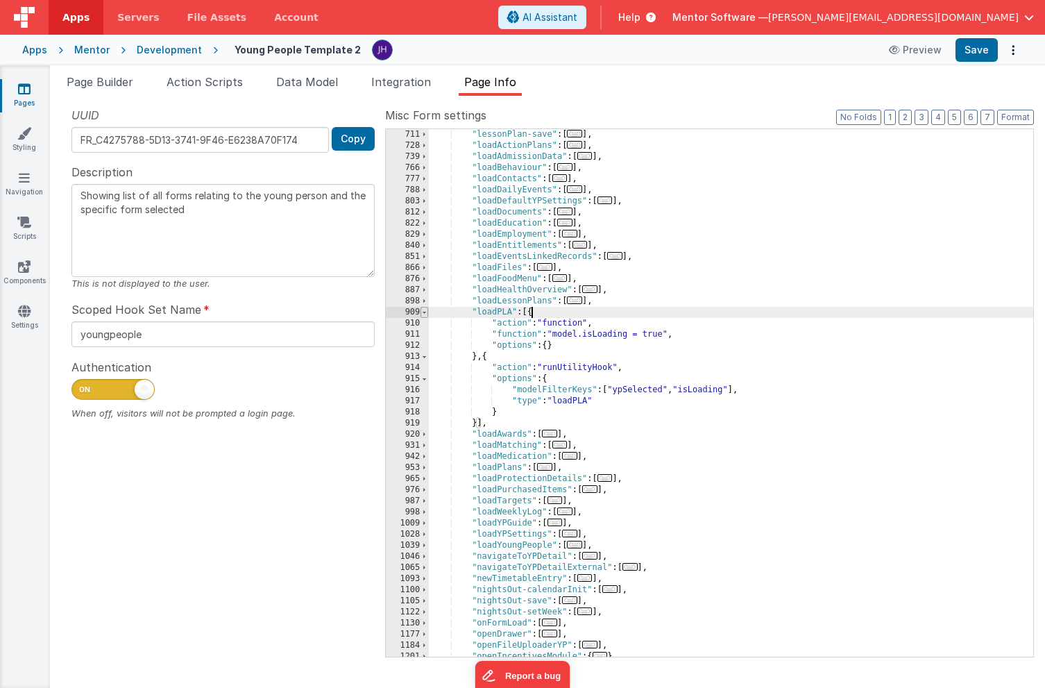
click at [425, 314] on span at bounding box center [425, 312] width 8 height 11
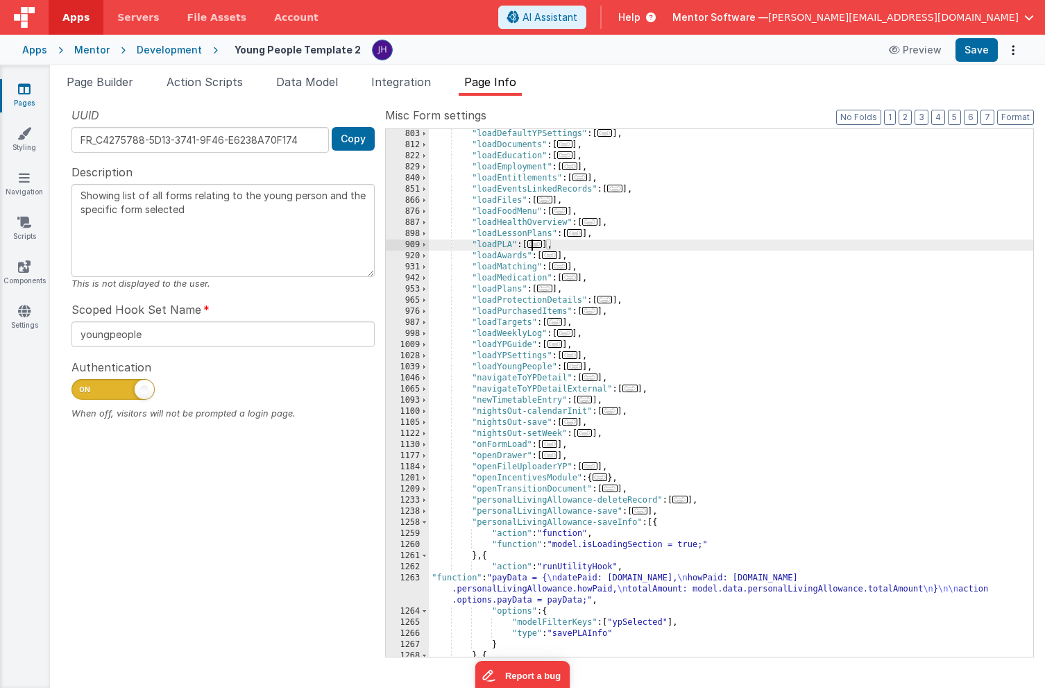
scroll to position [1069, 0]
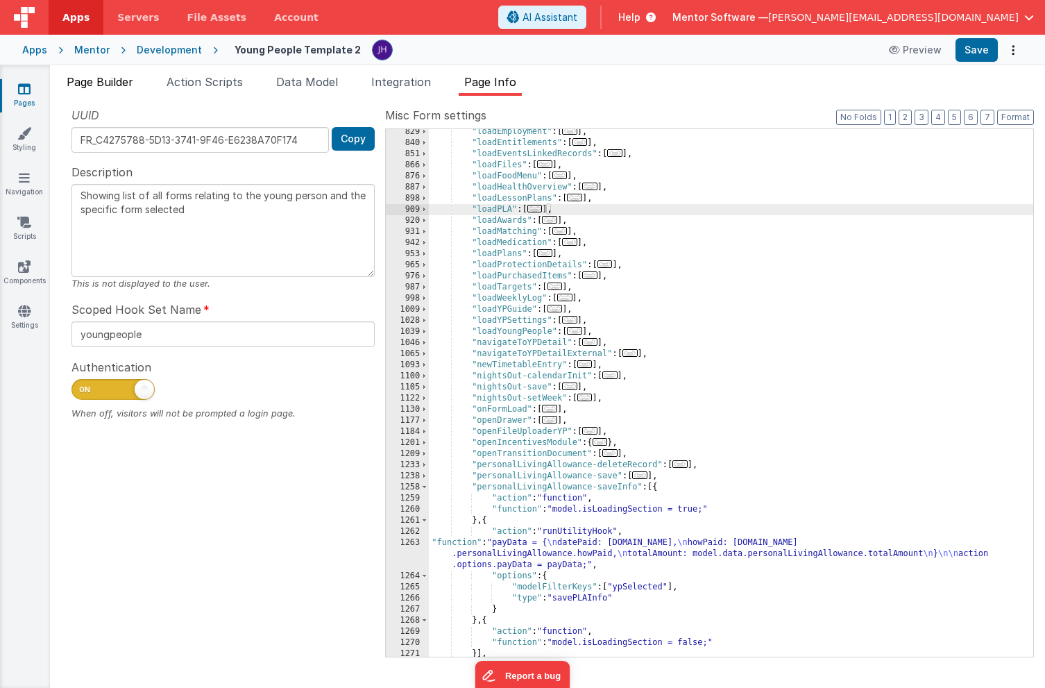
click at [107, 83] on span "Page Builder" at bounding box center [100, 82] width 67 height 14
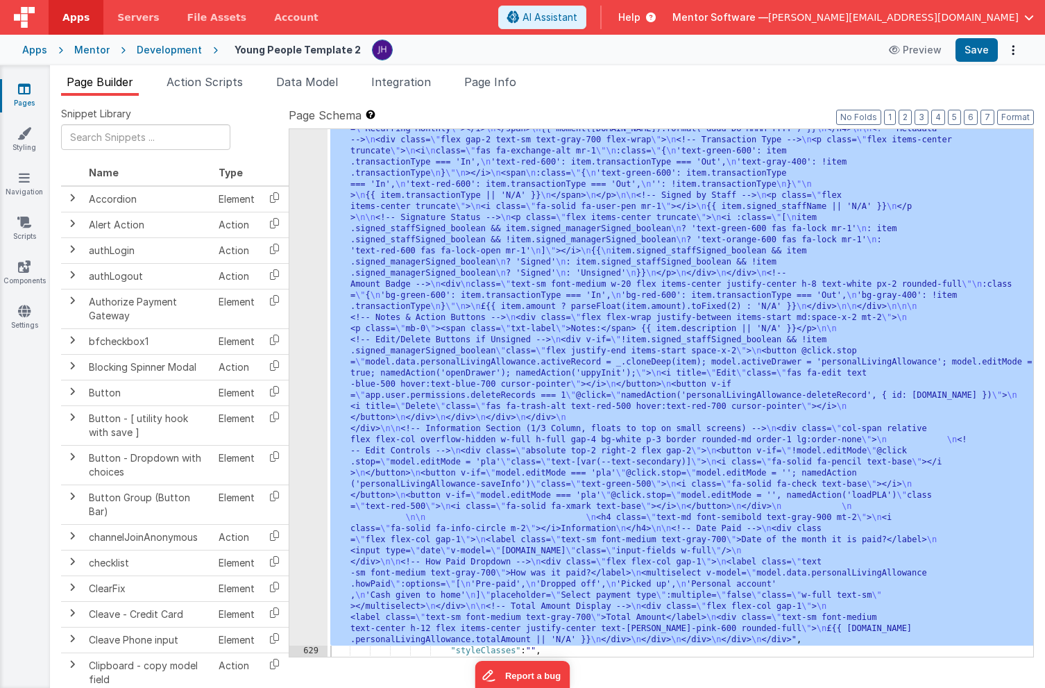
click at [426, 268] on div ""html" : "<bfcomp v-if= \" app.environment!=='development' \" name= \" placehol…" at bounding box center [681, 531] width 706 height 1305
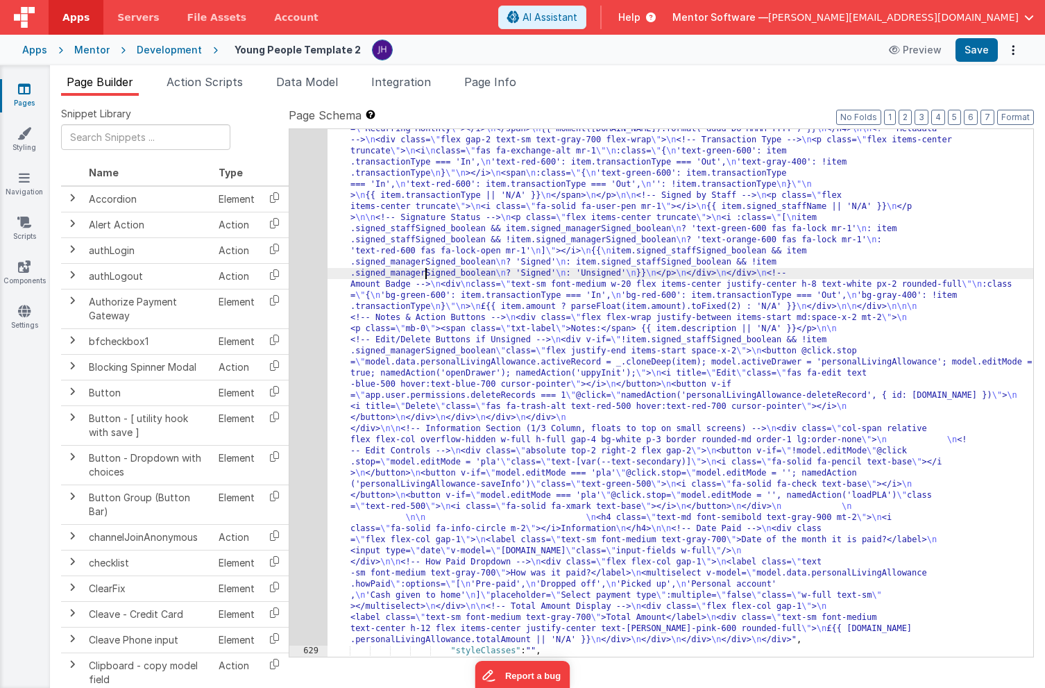
click at [299, 223] on div "628" at bounding box center [308, 262] width 38 height 766
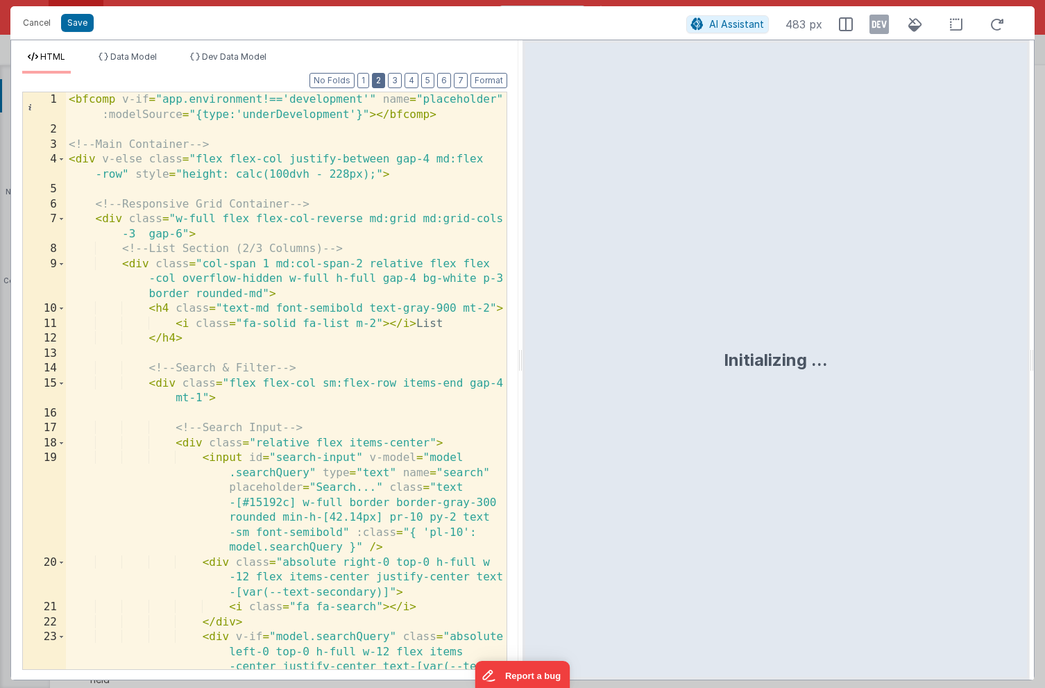
click at [385, 82] on button "2" at bounding box center [378, 80] width 13 height 15
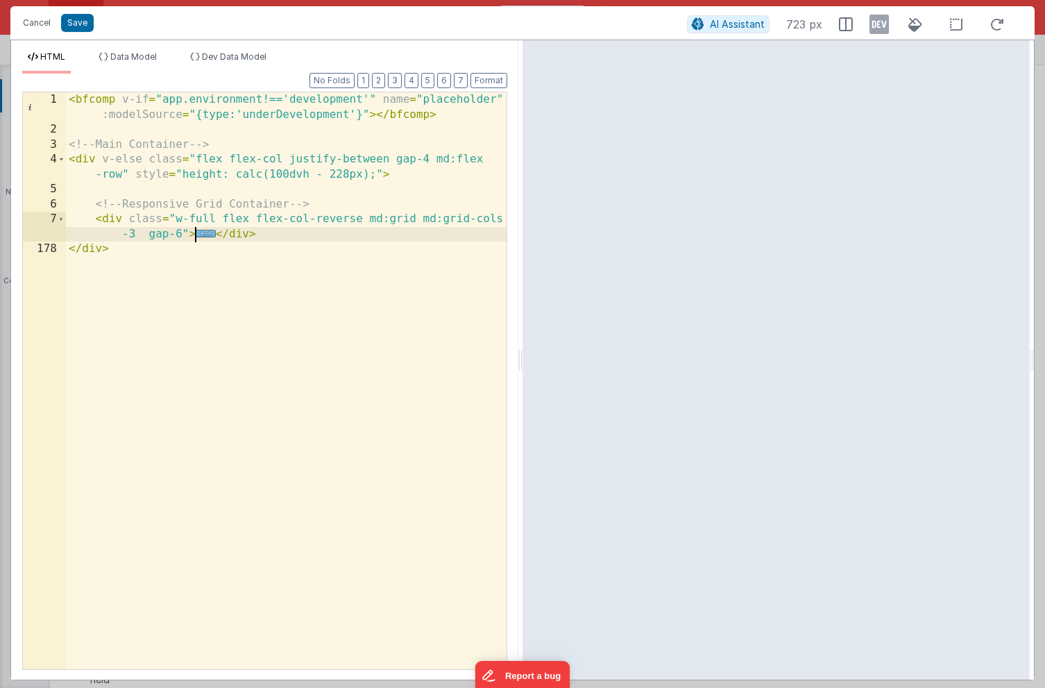
click at [199, 233] on span "..." at bounding box center [206, 234] width 20 height 8
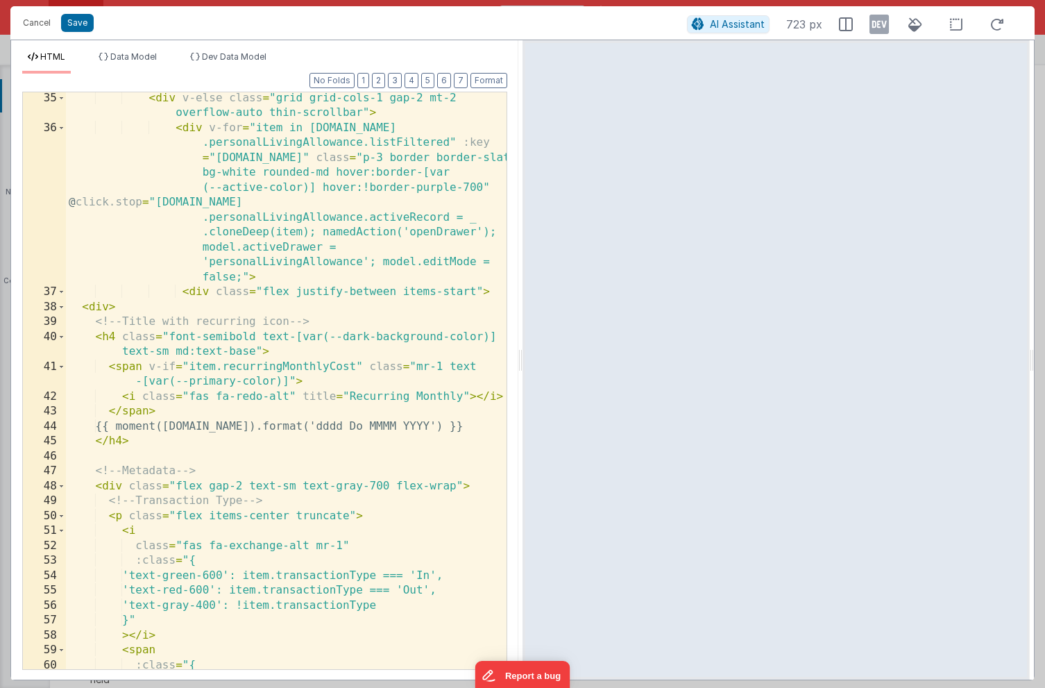
scroll to position [809, 0]
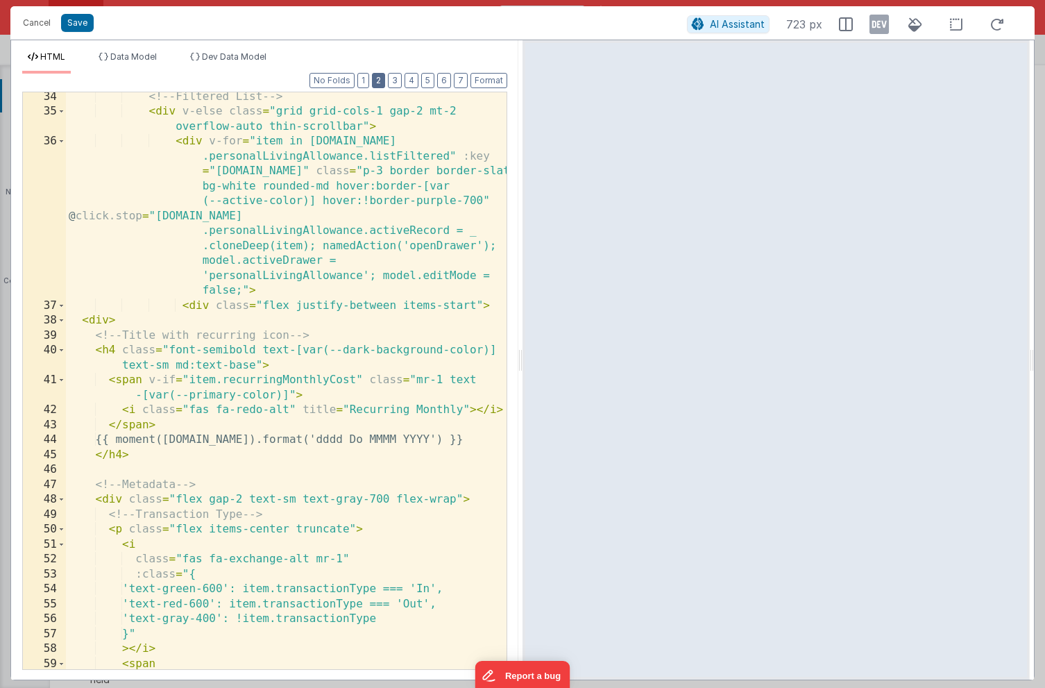
click at [383, 78] on button "2" at bounding box center [378, 80] width 13 height 15
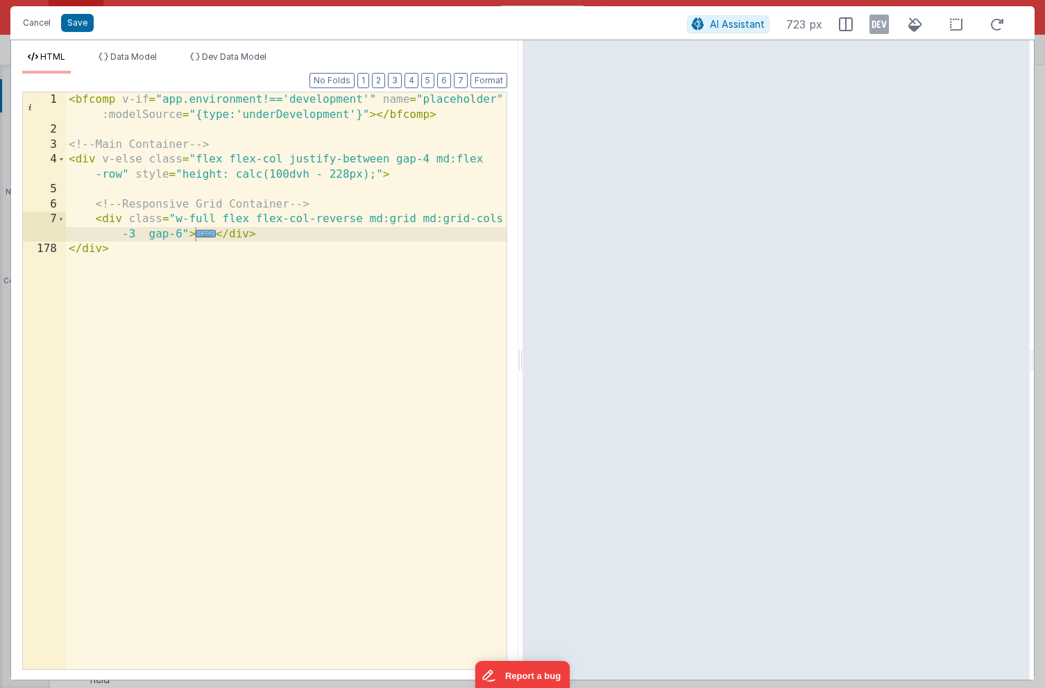
click at [203, 235] on span "..." at bounding box center [206, 234] width 20 height 8
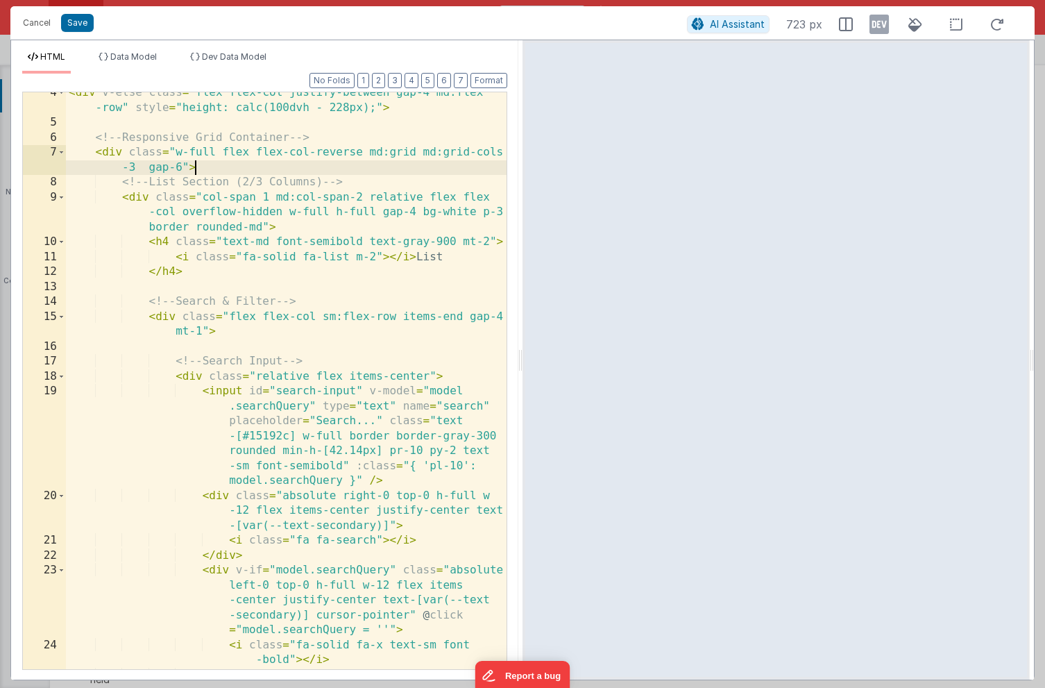
scroll to position [67, 0]
click at [61, 197] on span at bounding box center [62, 196] width 8 height 15
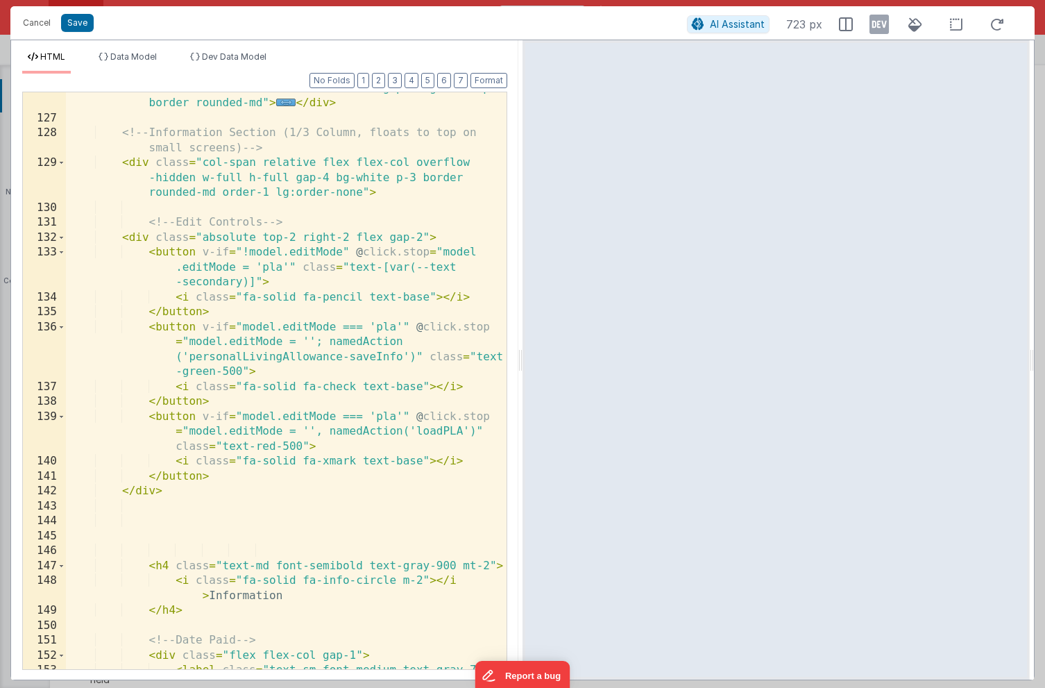
scroll to position [190, 0]
click at [61, 160] on span at bounding box center [62, 163] width 8 height 15
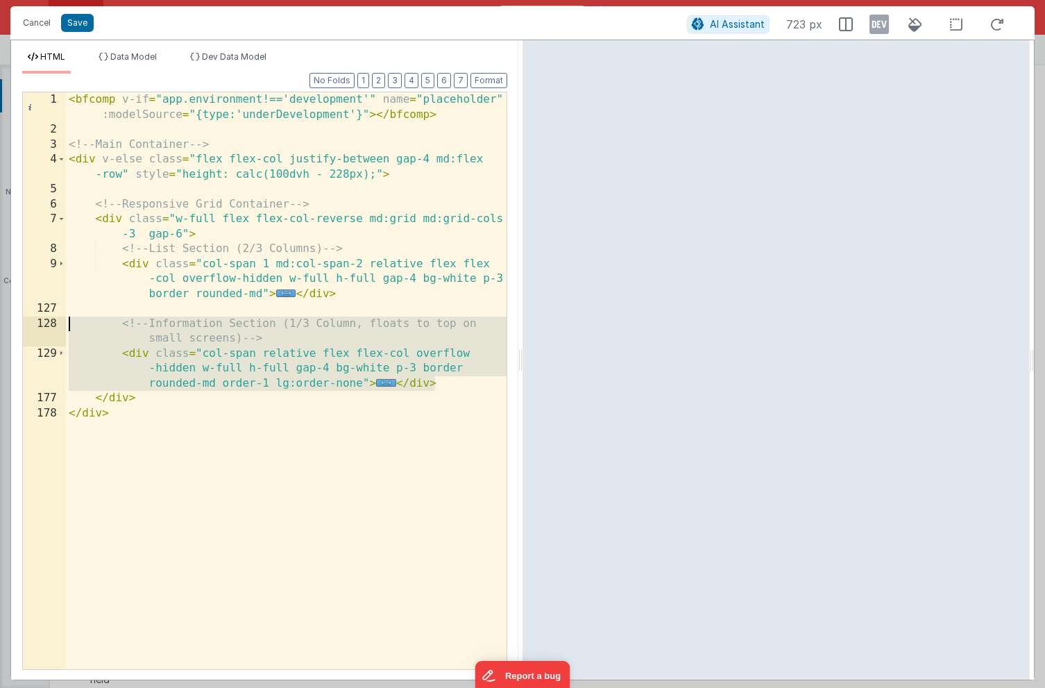
drag, startPoint x: 443, startPoint y: 382, endPoint x: 10, endPoint y: 327, distance: 436.7
click at [10, 327] on div "HTML Data Model Dev Data Model Format 7 6 5 4 3 2 1 No Folds 1 2 3 4 5 6 7 8 9 …" at bounding box center [522, 360] width 1025 height 641
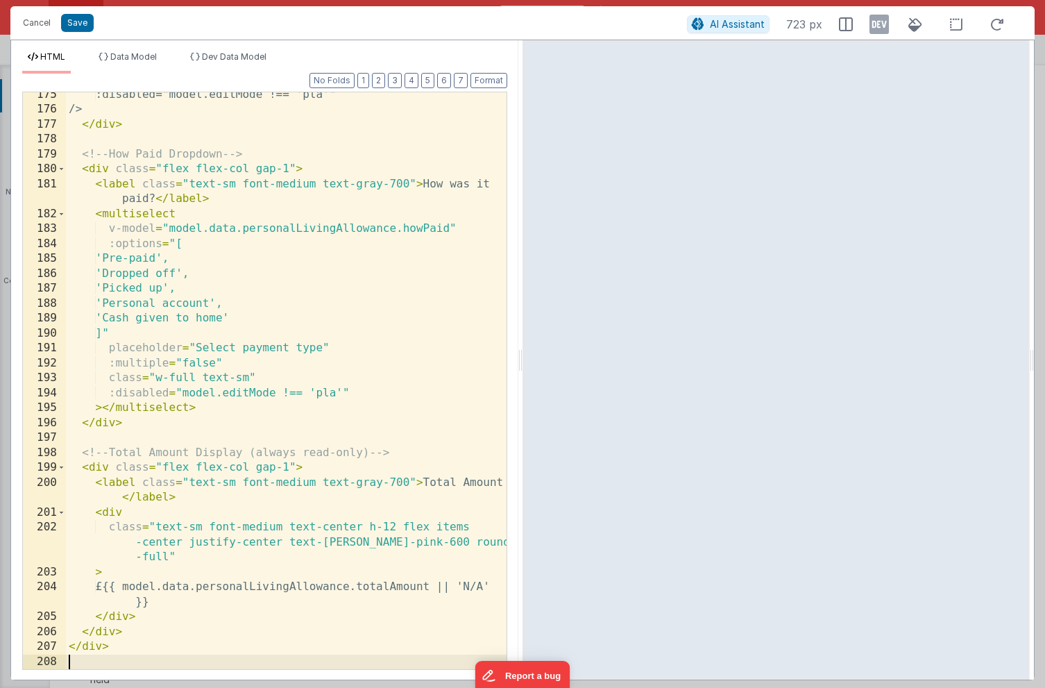
scroll to position [990, 0]
click at [379, 78] on button "2" at bounding box center [378, 80] width 13 height 15
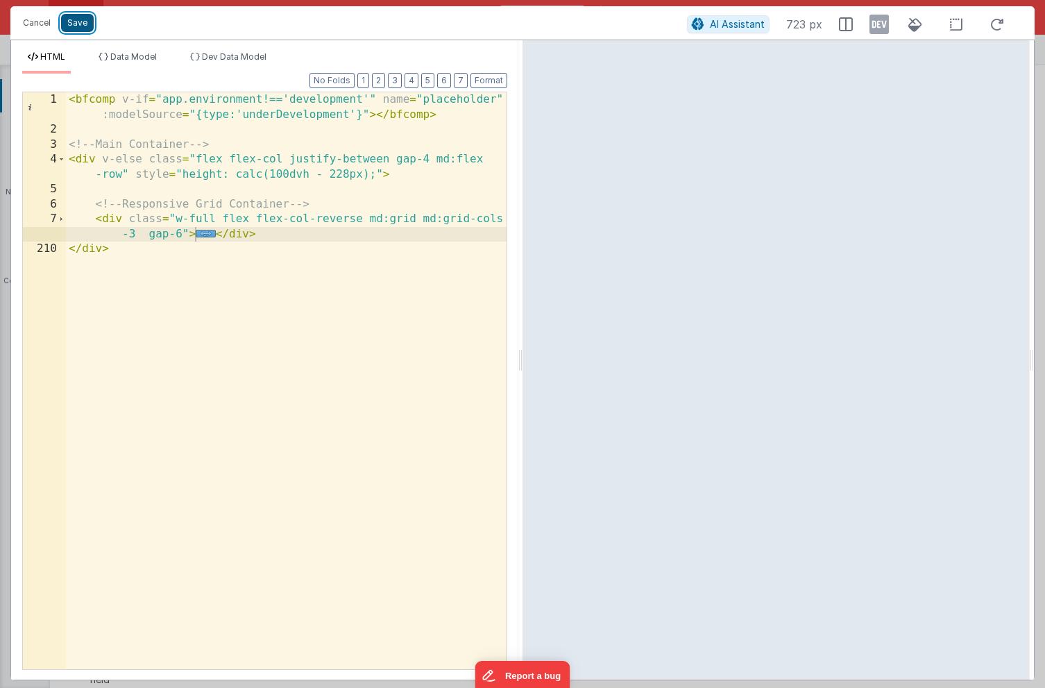
click at [78, 24] on button "Save" at bounding box center [77, 23] width 33 height 18
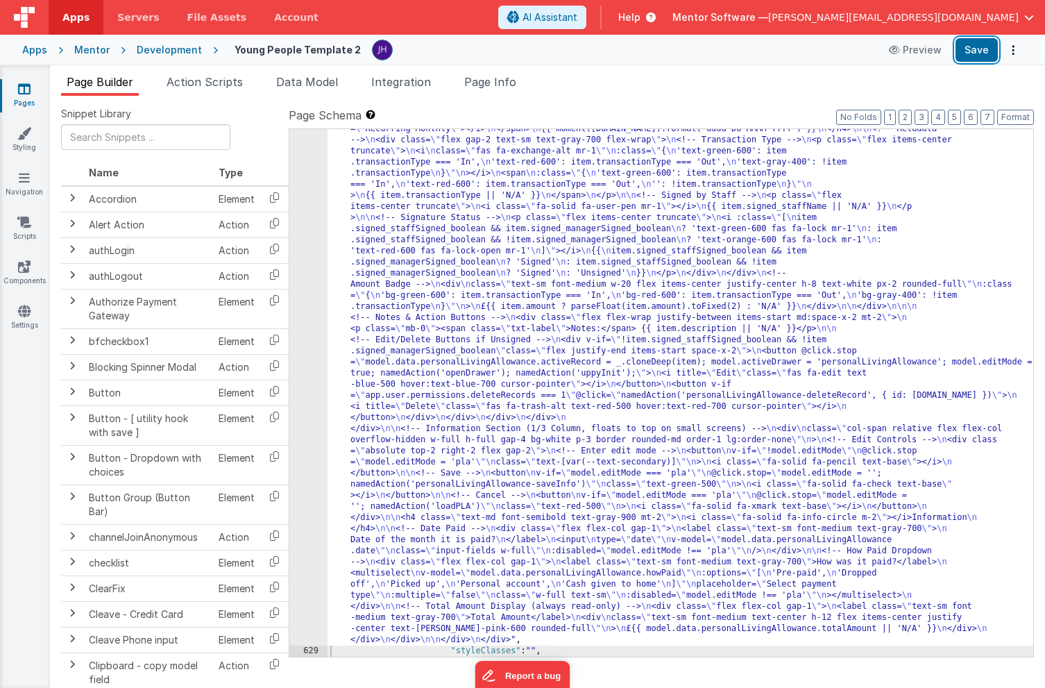
click at [980, 51] on button "Save" at bounding box center [977, 50] width 42 height 24
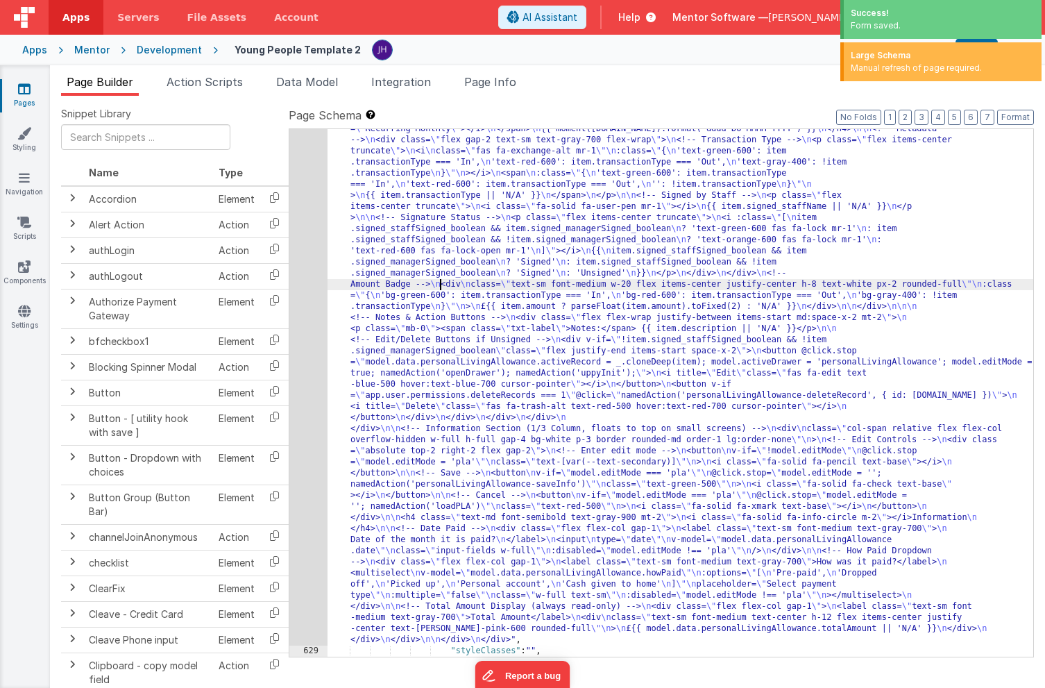
click at [440, 286] on div ""html" : "<bfcomp v-if= \" app.environment!=='development' \" name= \" placehol…" at bounding box center [681, 531] width 706 height 1305
click at [304, 263] on div "628" at bounding box center [308, 262] width 38 height 766
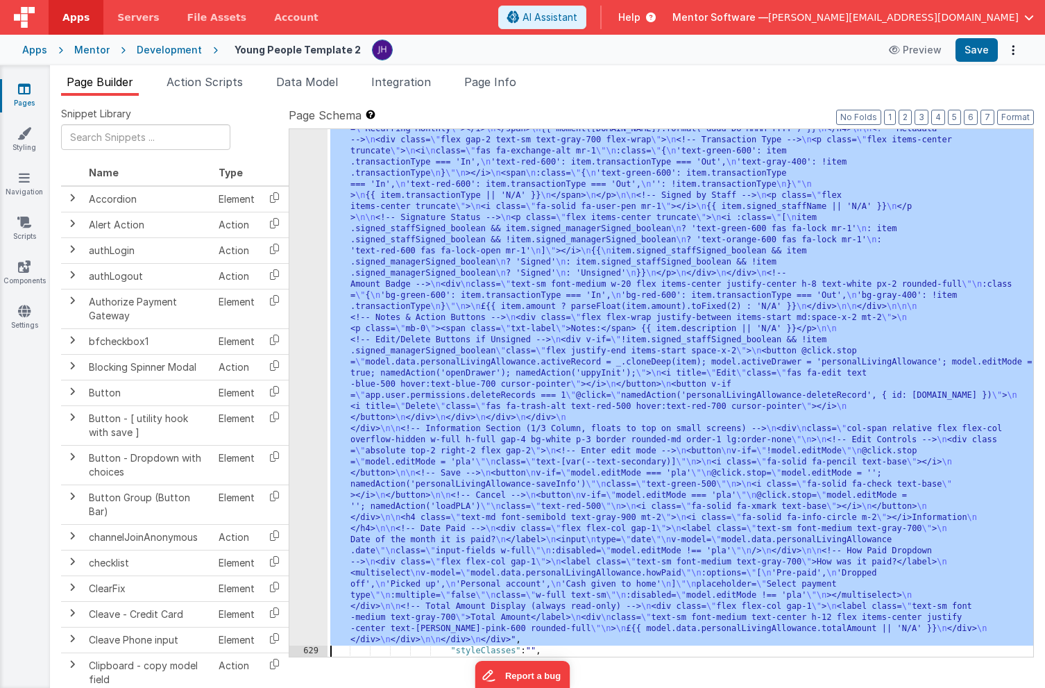
click at [441, 277] on div ""html" : "<bfcomp v-if= \" app.environment!=='development' \" name= \" placehol…" at bounding box center [681, 531] width 706 height 1305
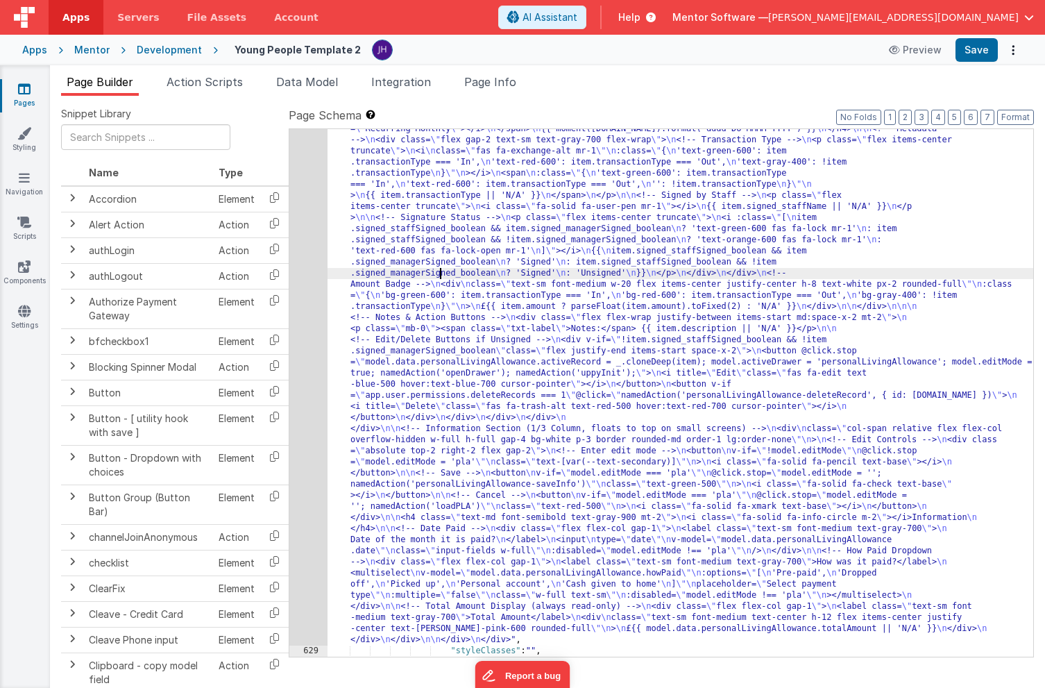
click at [305, 260] on div "628" at bounding box center [308, 262] width 38 height 766
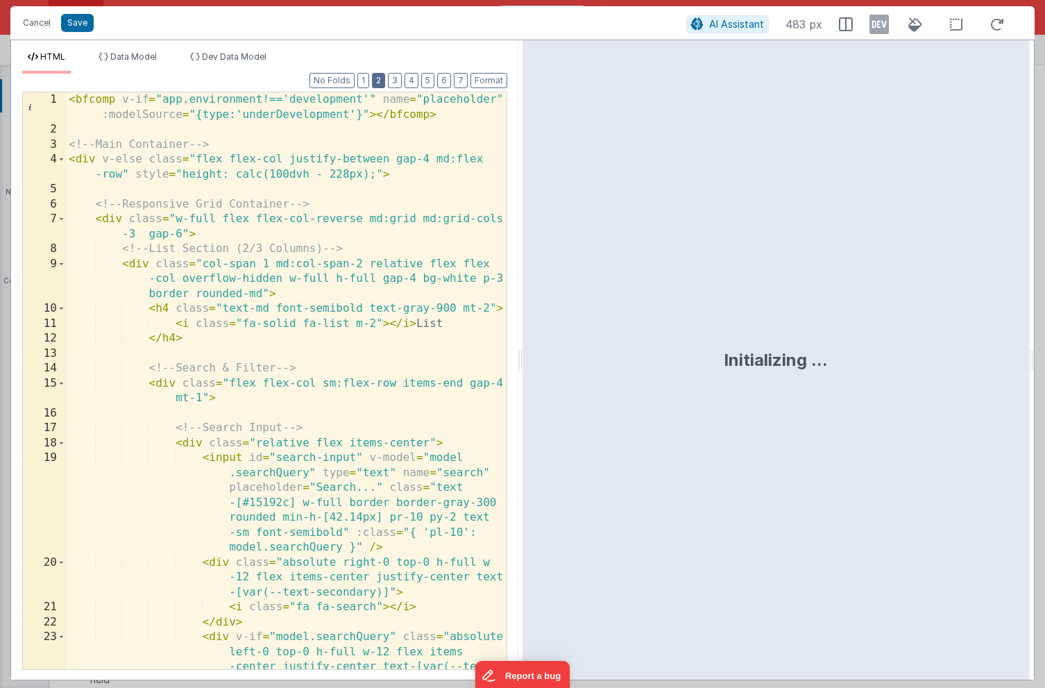
click at [385, 81] on button "2" at bounding box center [378, 80] width 13 height 15
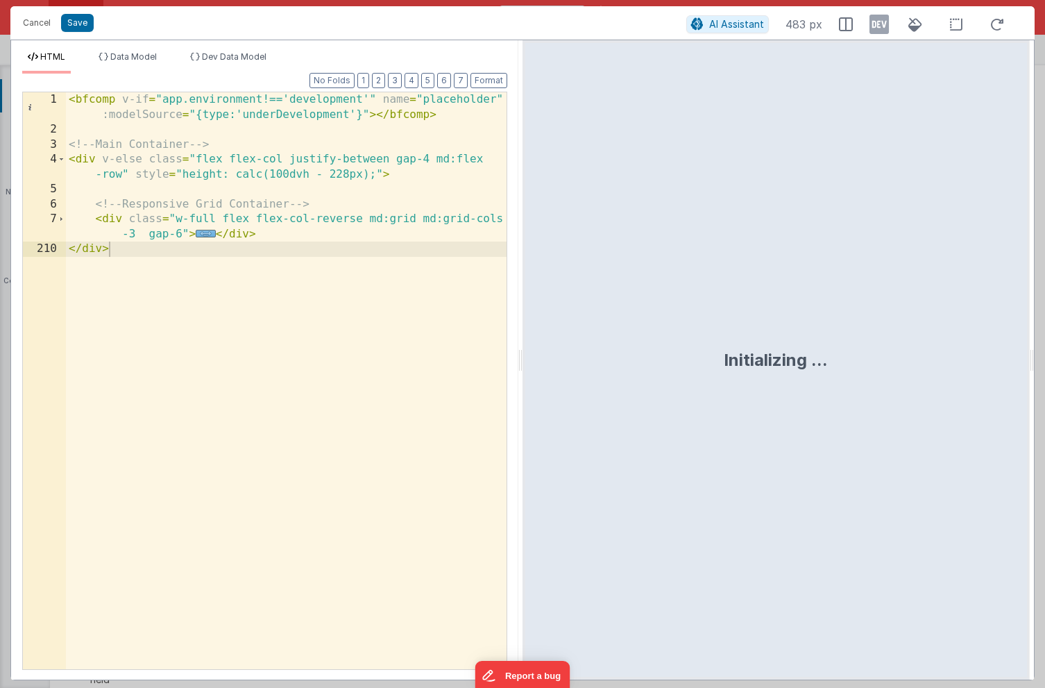
click at [205, 232] on span "..." at bounding box center [206, 234] width 20 height 8
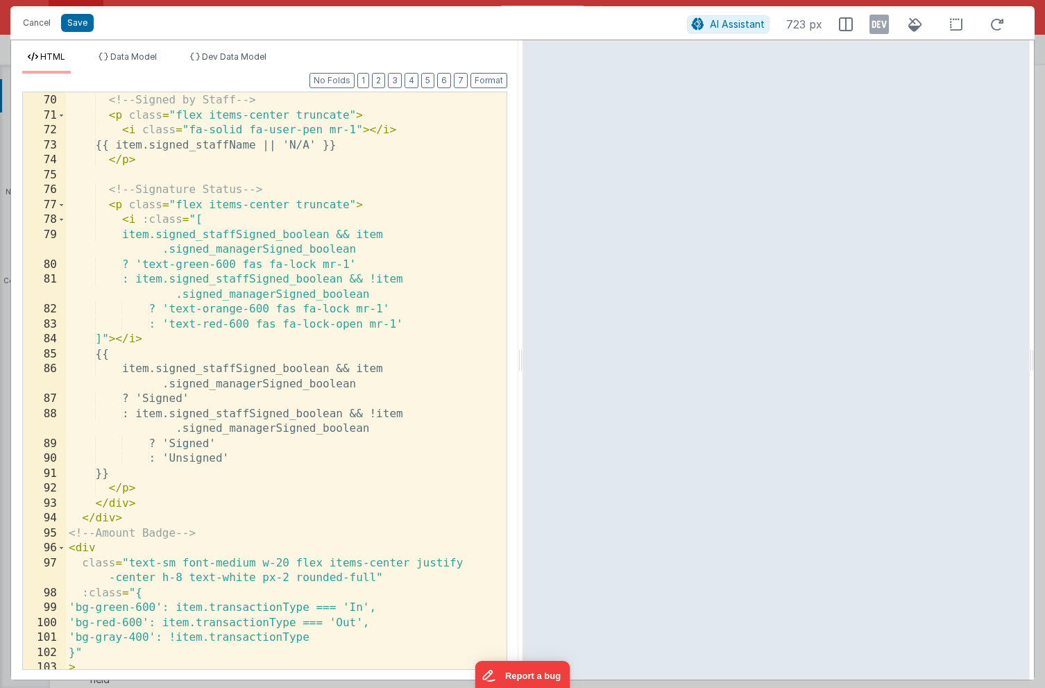
scroll to position [1898, 0]
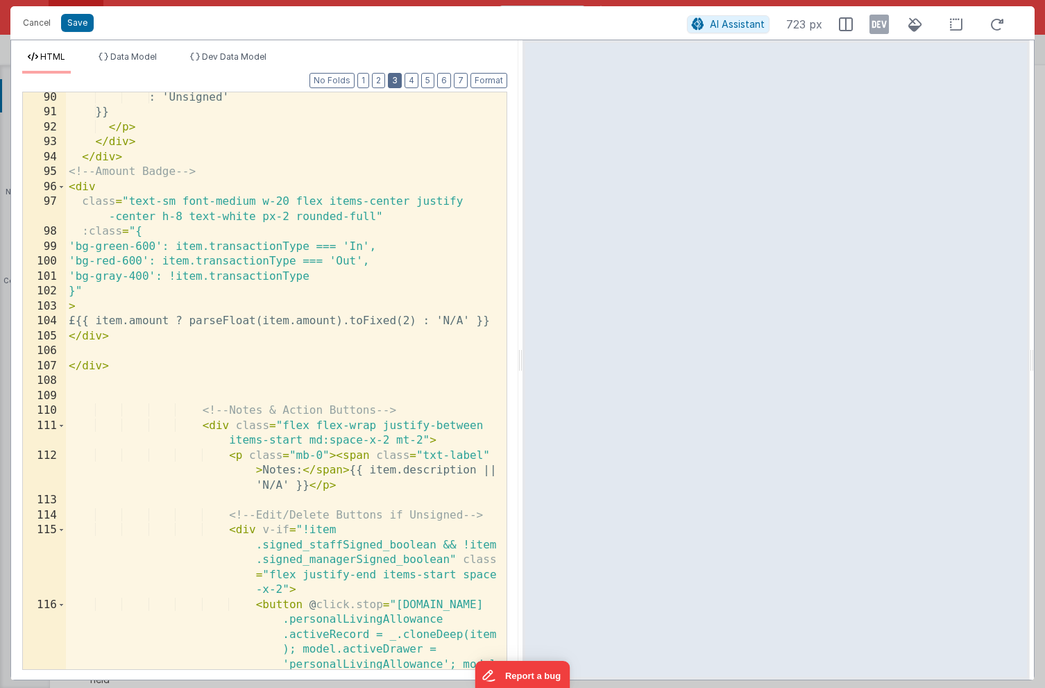
click at [397, 78] on button "3" at bounding box center [395, 80] width 14 height 15
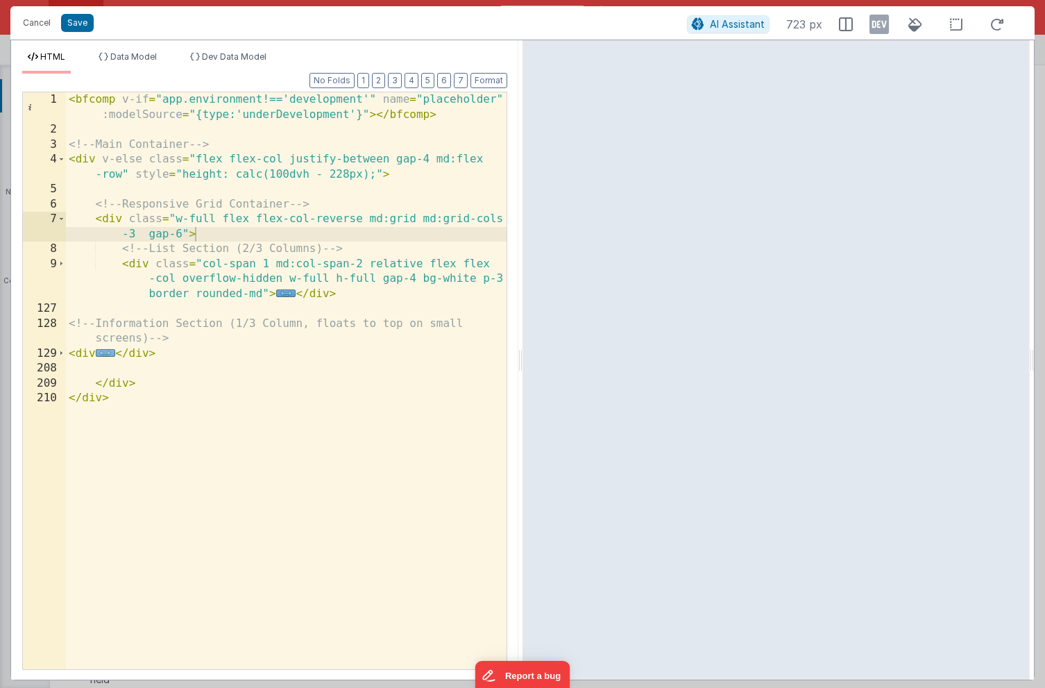
click at [107, 353] on span "..." at bounding box center [106, 353] width 20 height 8
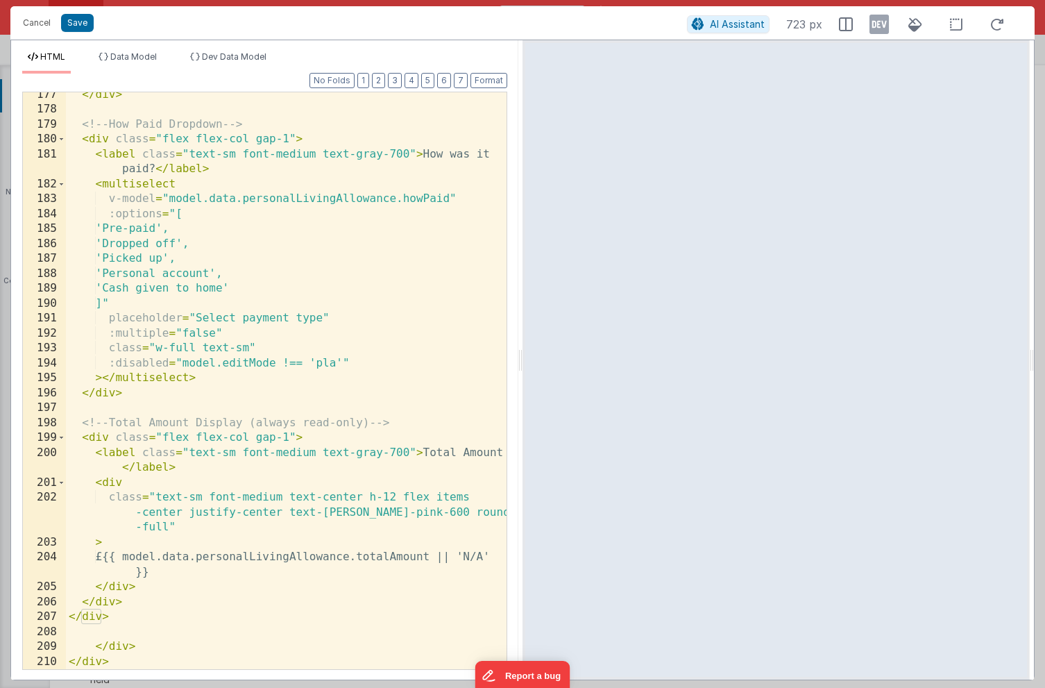
scroll to position [1020, 0]
click at [298, 394] on div "</ div > <!-- How Paid Dropdown --> < div class = "flex flex-col gap-1" > < lab…" at bounding box center [286, 390] width 441 height 607
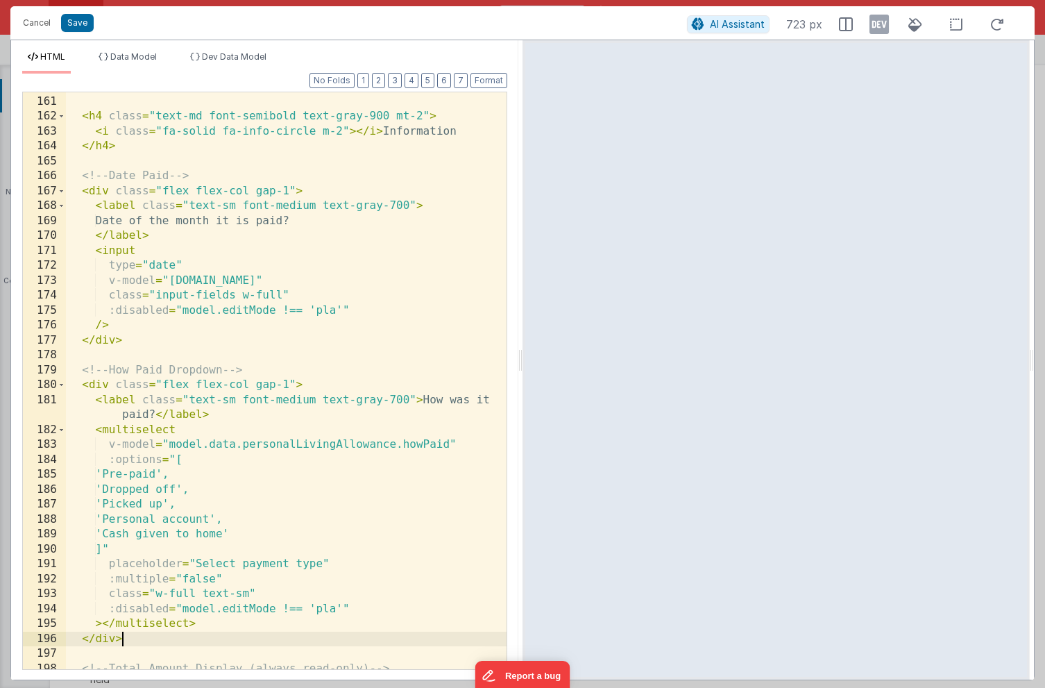
scroll to position [718, 0]
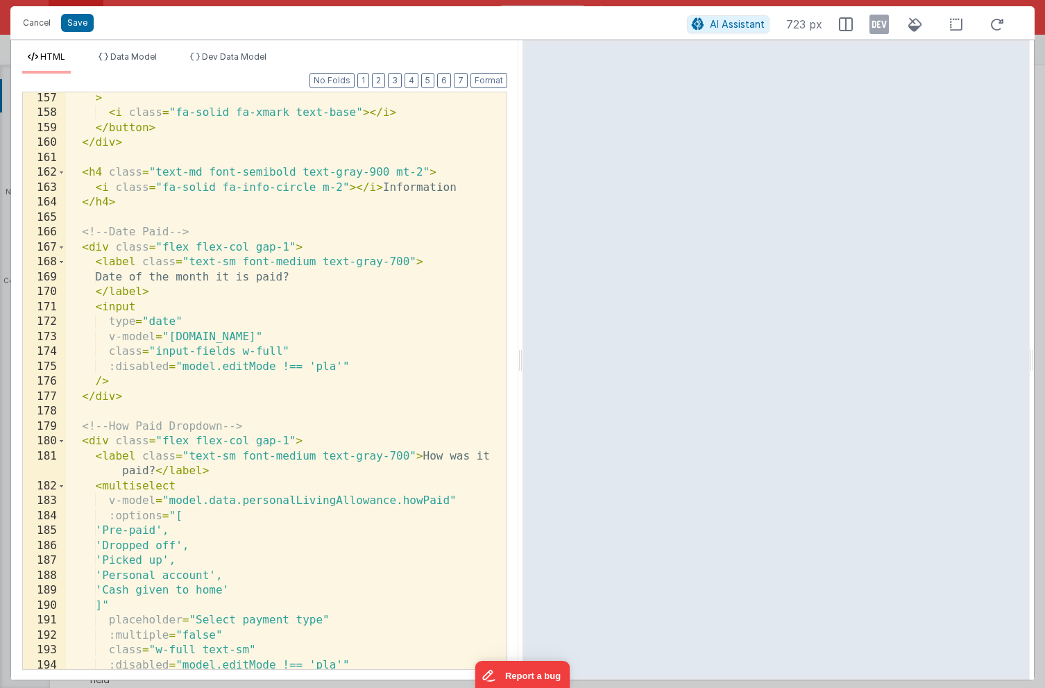
click at [375, 368] on div "> < i class = "fa-solid fa-xmark text-base" > </ i > </ button > </ div > < h4 …" at bounding box center [286, 394] width 441 height 607
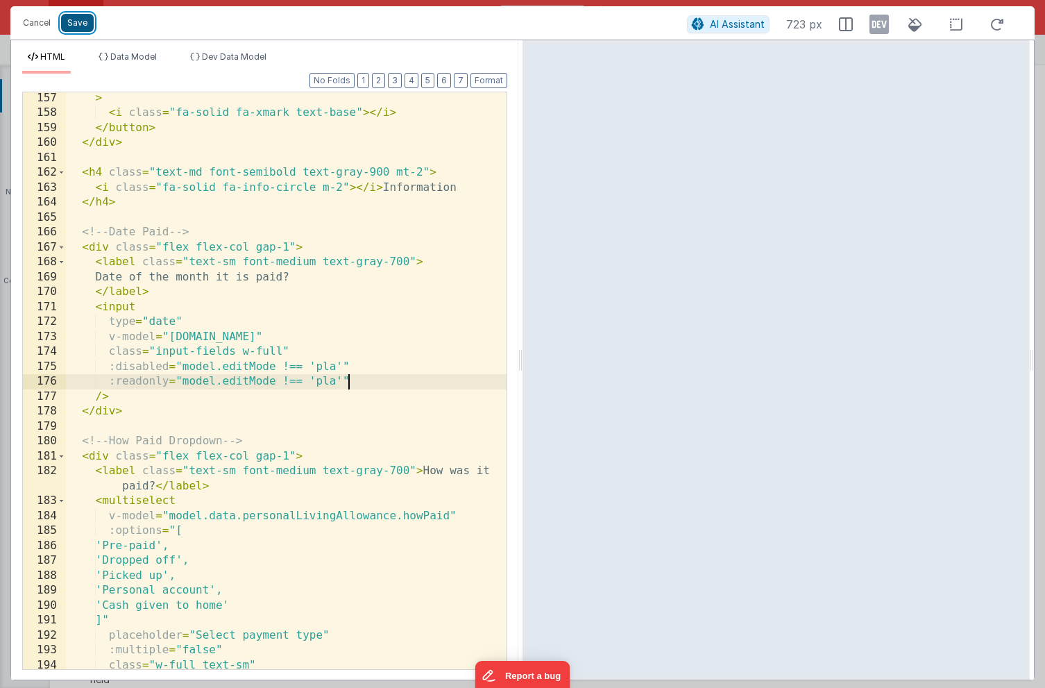
click at [80, 25] on button "Save" at bounding box center [77, 23] width 33 height 18
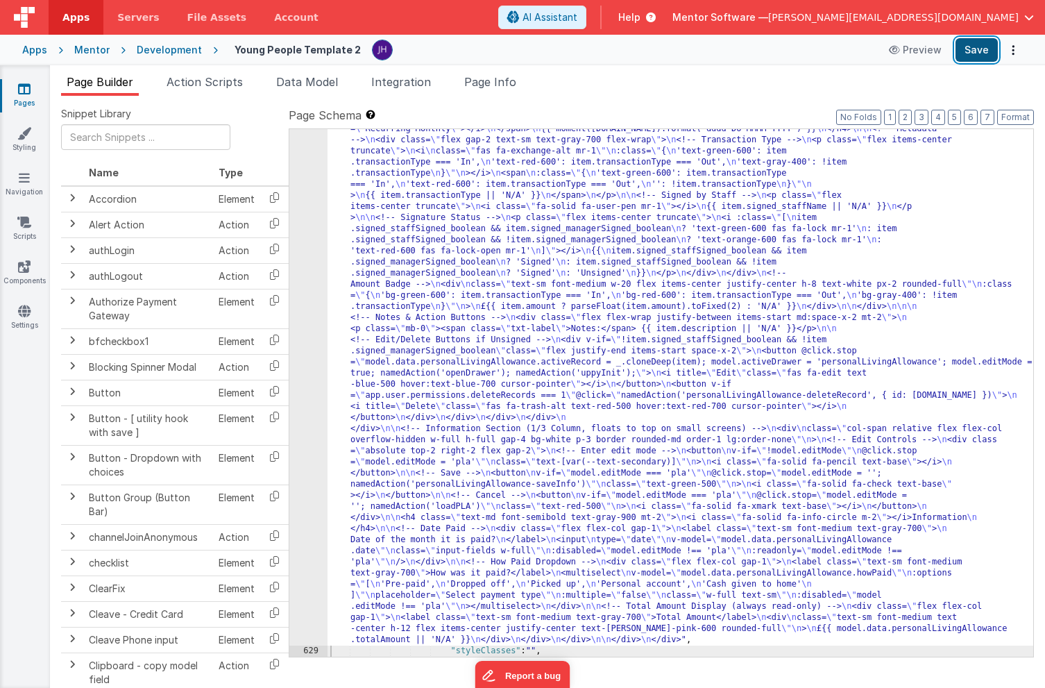
click at [975, 49] on button "Save" at bounding box center [977, 50] width 42 height 24
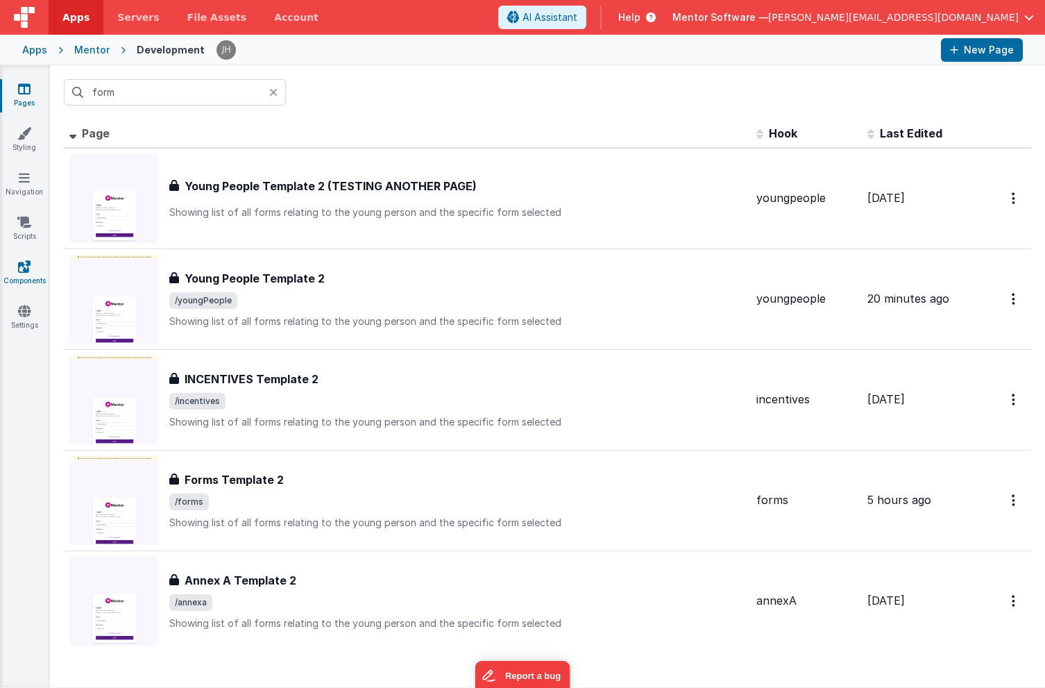
click at [31, 266] on link "Components" at bounding box center [24, 274] width 50 height 28
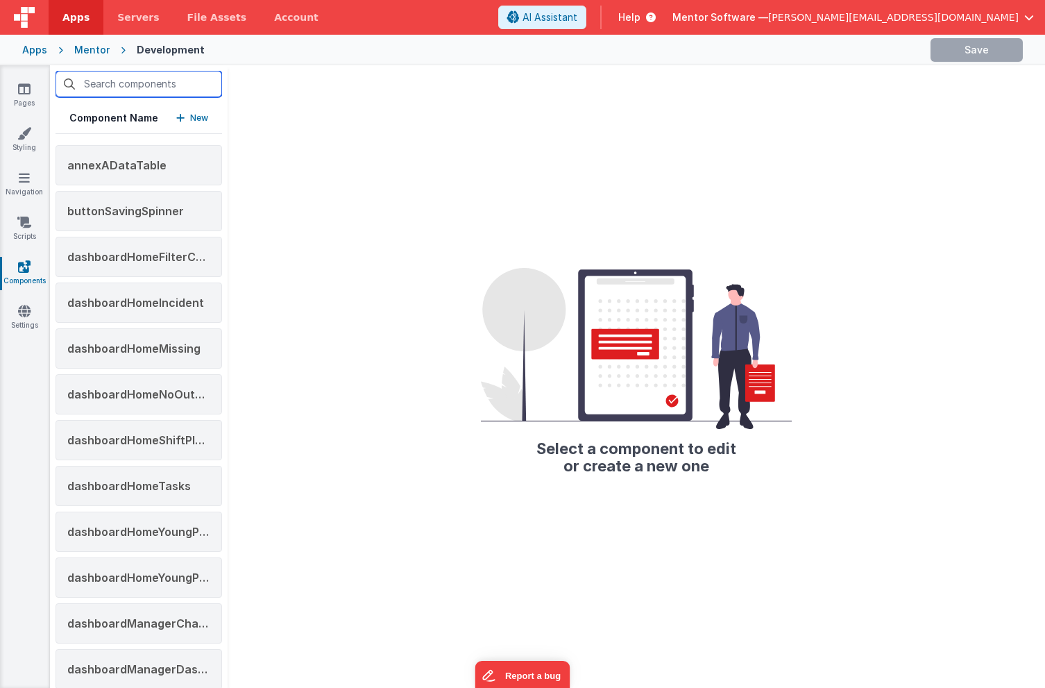
click at [142, 90] on input "text" at bounding box center [139, 84] width 167 height 26
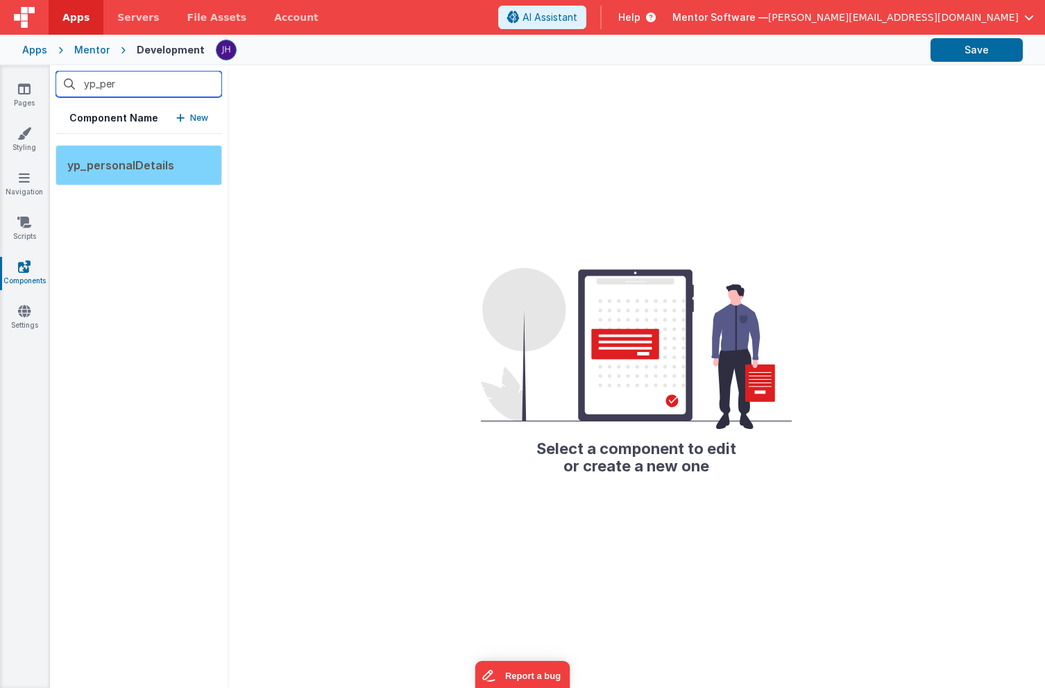
type input "yp_per"
click at [123, 172] on div "yp_personalDetails" at bounding box center [139, 165] width 167 height 40
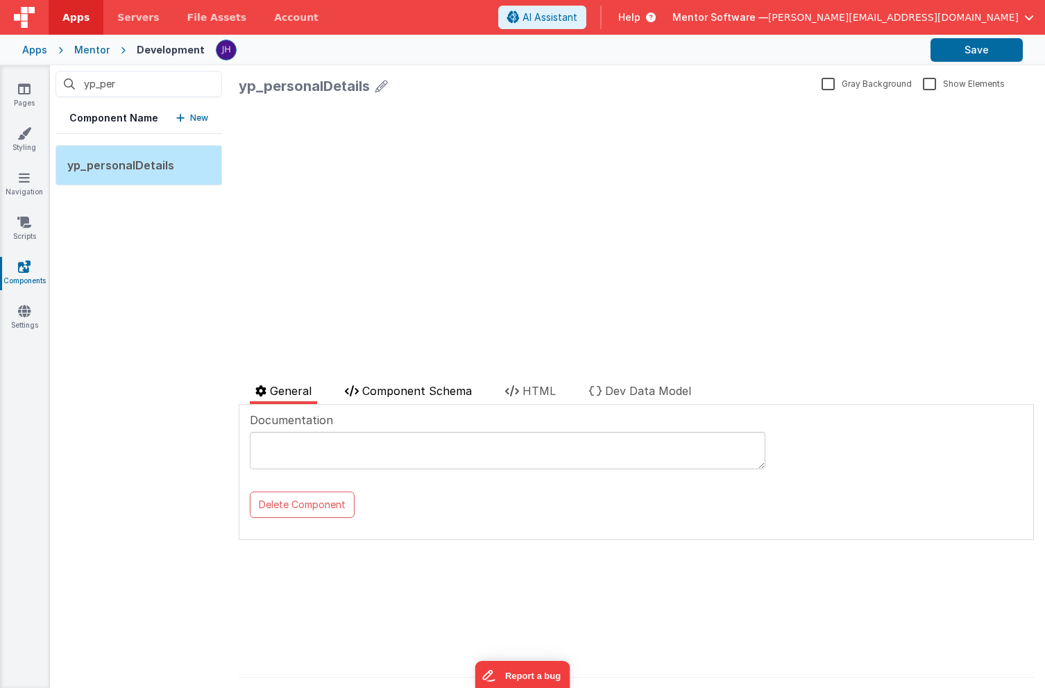
click at [414, 392] on span "Component Schema" at bounding box center [417, 391] width 110 height 14
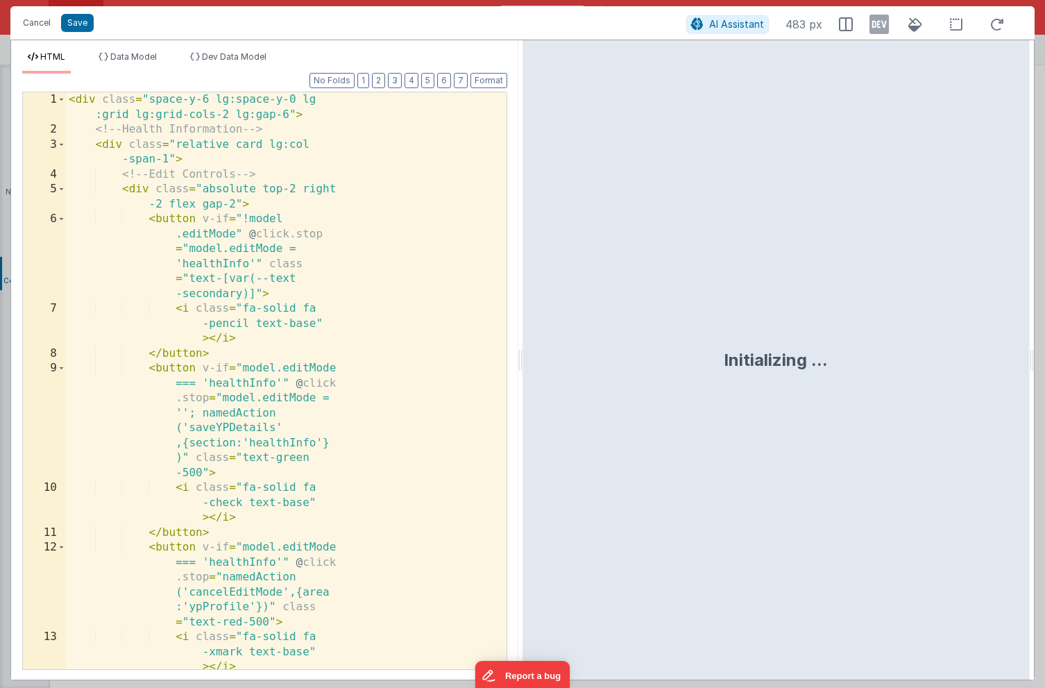
scroll to position [1360, 0]
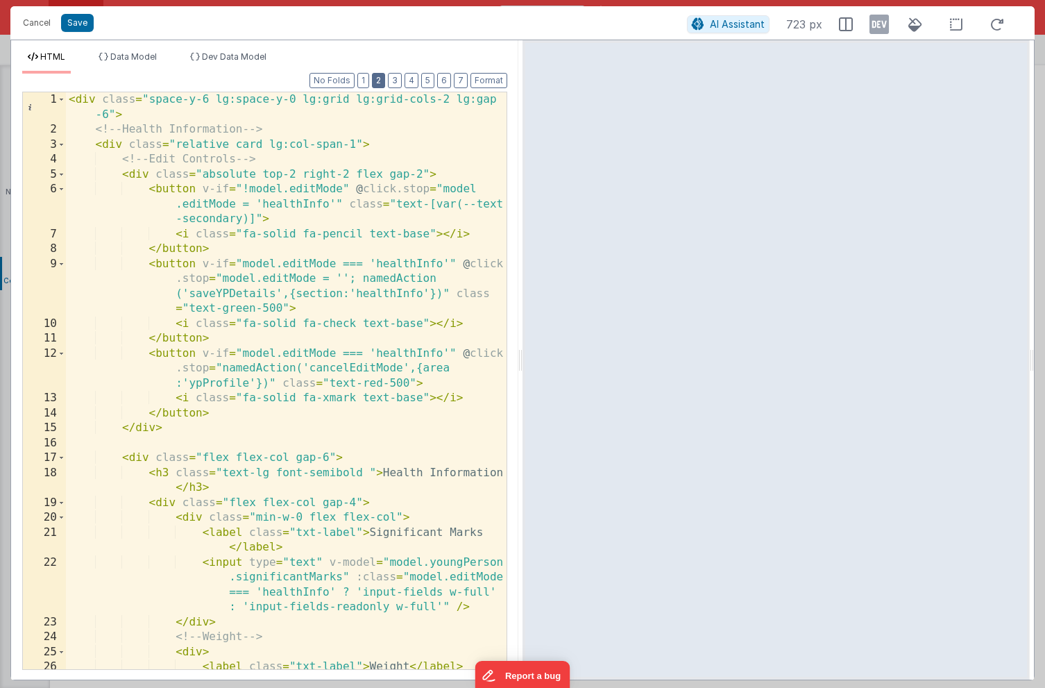
click at [379, 81] on button "2" at bounding box center [378, 80] width 13 height 15
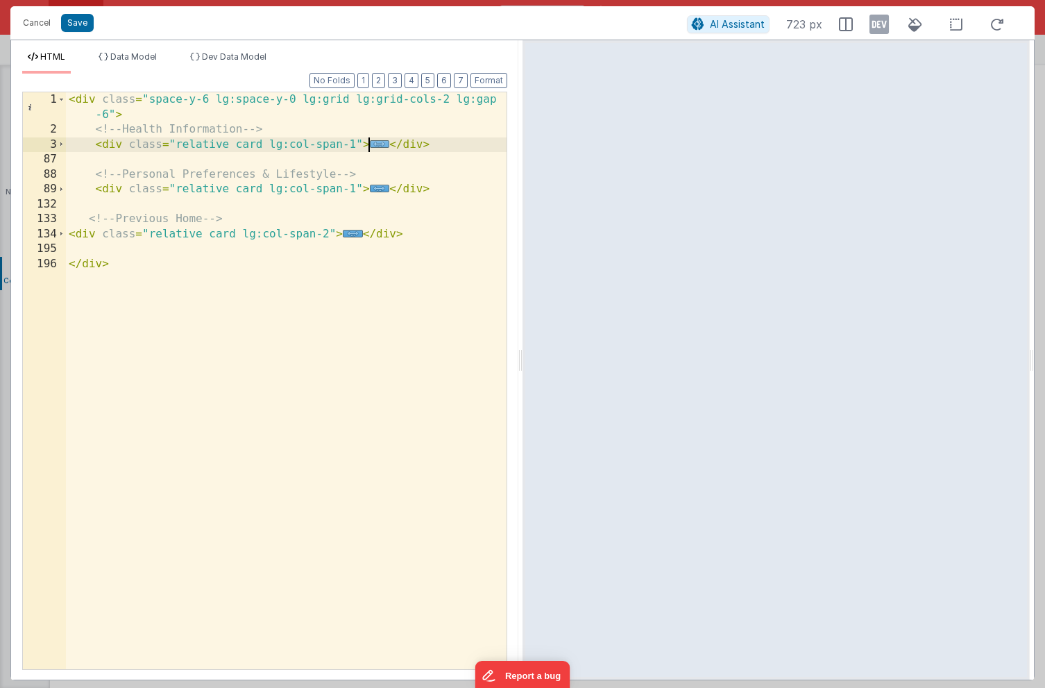
click at [375, 145] on span "..." at bounding box center [380, 144] width 20 height 8
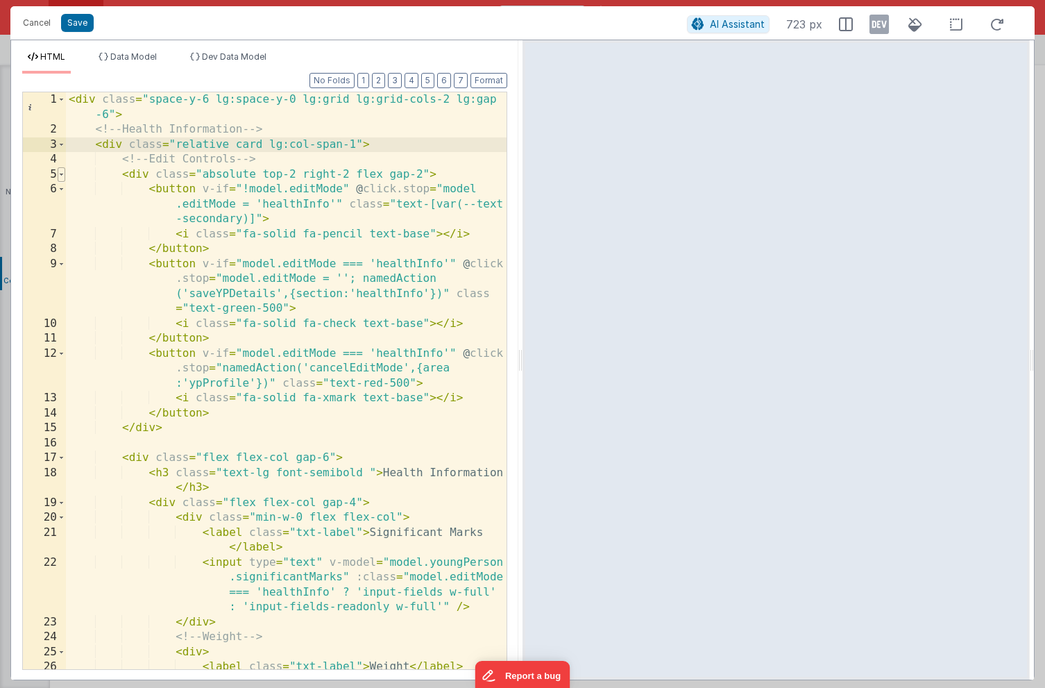
click at [61, 176] on span at bounding box center [62, 174] width 8 height 15
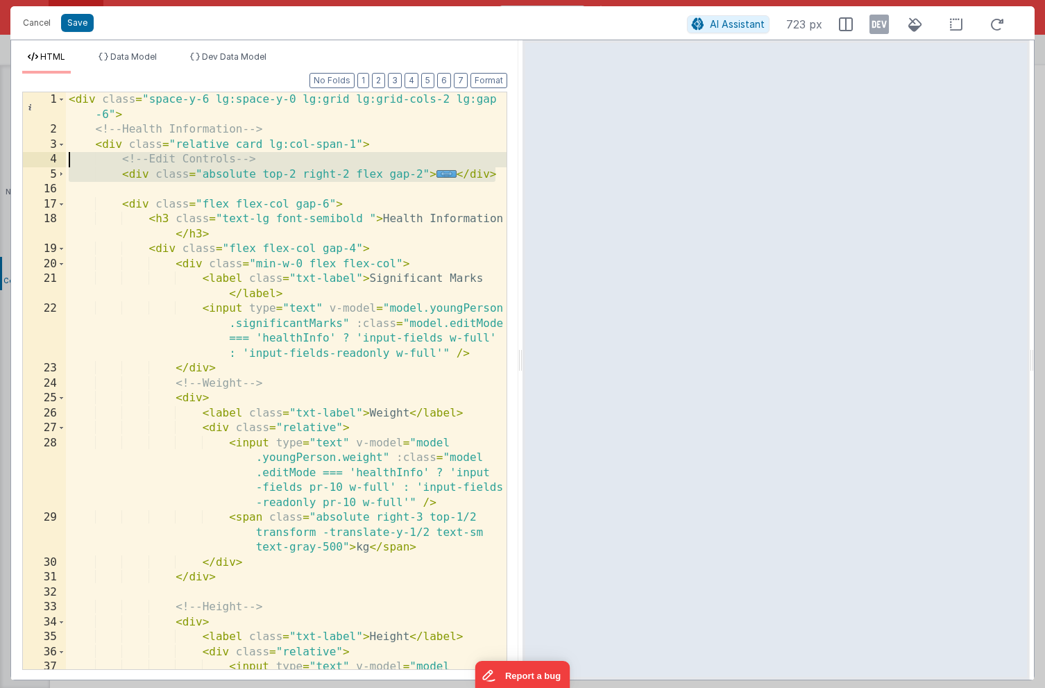
drag, startPoint x: 498, startPoint y: 174, endPoint x: 59, endPoint y: 161, distance: 438.9
click at [59, 161] on div "1 2 3 4 5 16 17 18 19 20 21 22 23 24 25 26 27 28 29 30 31 32 33 34 35 36 37 < d…" at bounding box center [264, 381] width 485 height 578
click at [74, 20] on button "Save" at bounding box center [77, 23] width 33 height 18
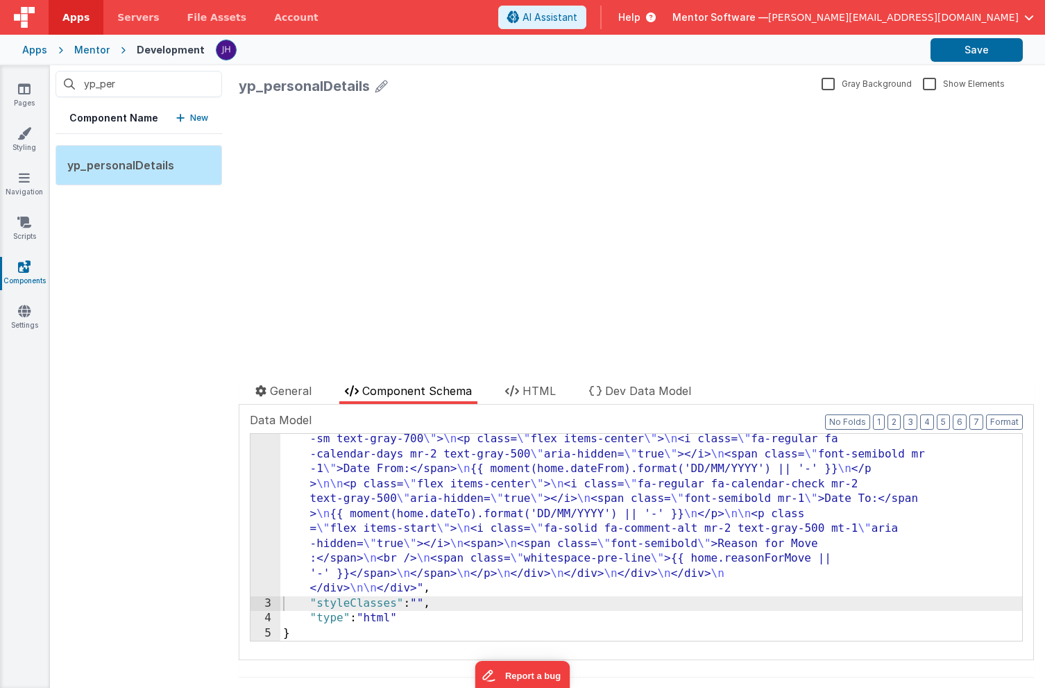
scroll to position [1345, 0]
click at [24, 91] on icon at bounding box center [24, 89] width 12 height 14
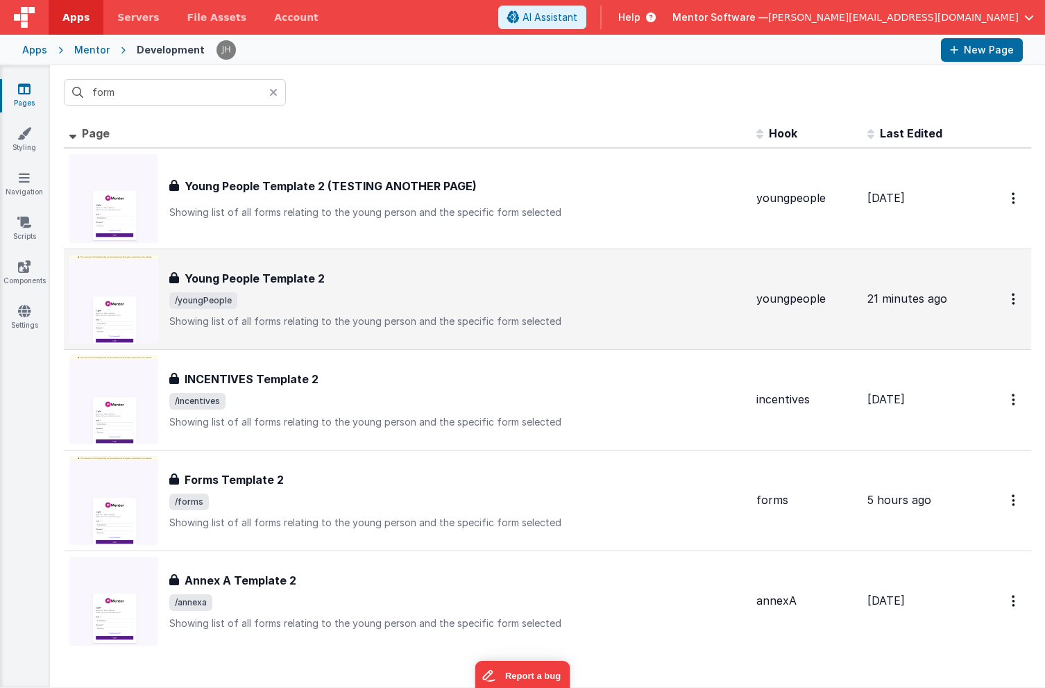
click at [283, 263] on div "Young People Template 2 Young People Template 2 /youngPeople Showing list of al…" at bounding box center [407, 299] width 676 height 89
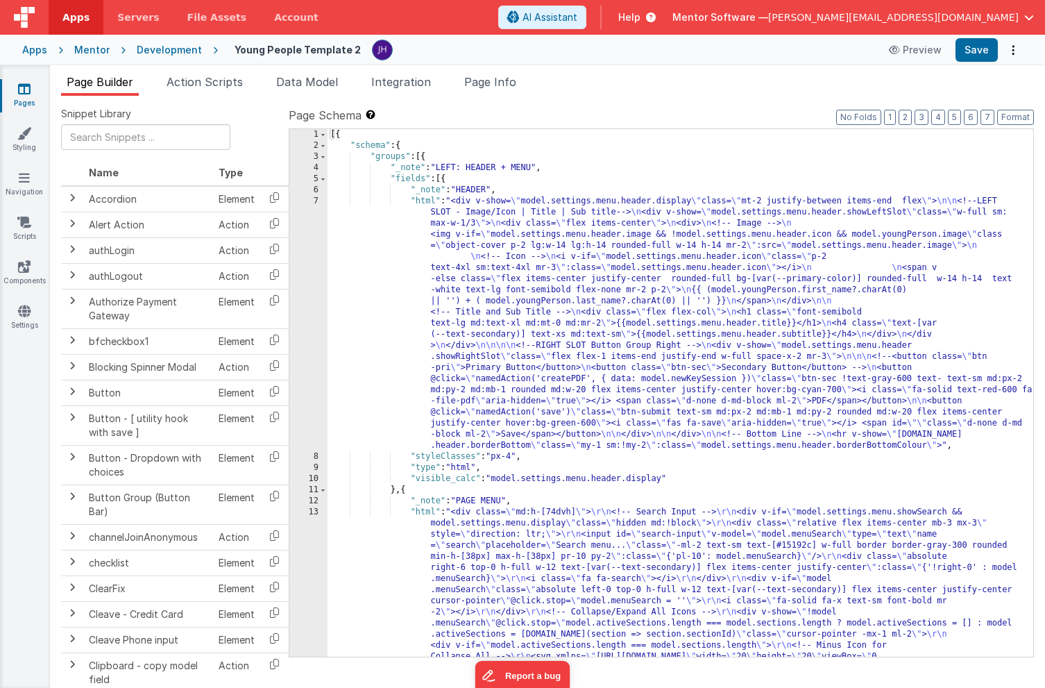
click at [101, 82] on span "Page Builder" at bounding box center [100, 82] width 67 height 14
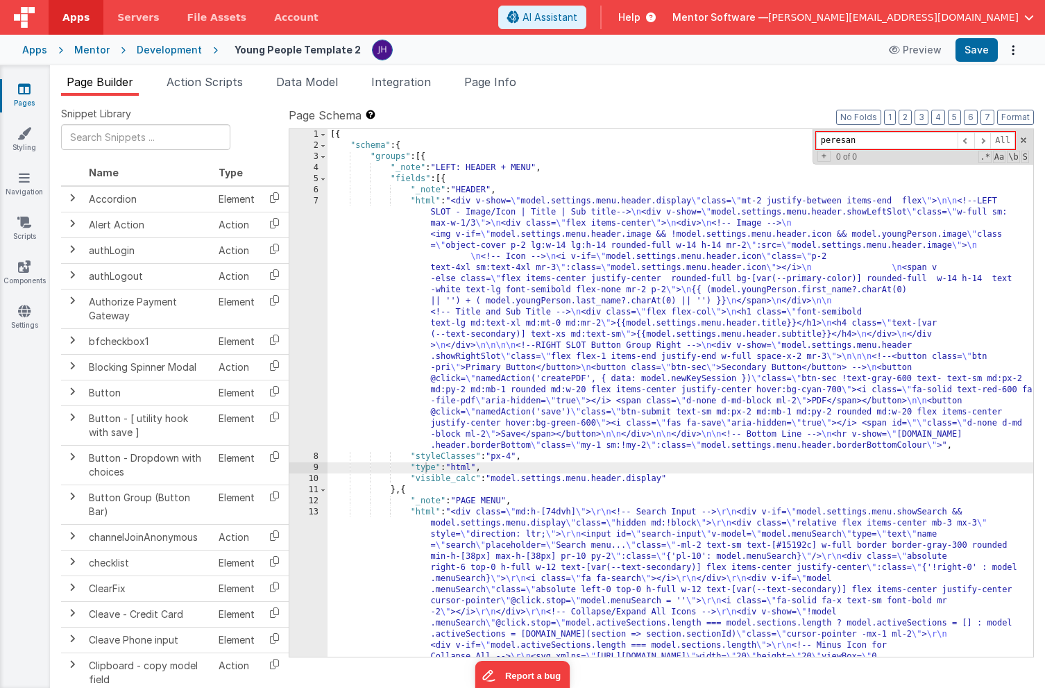
click at [868, 141] on input "peresan" at bounding box center [887, 140] width 142 height 17
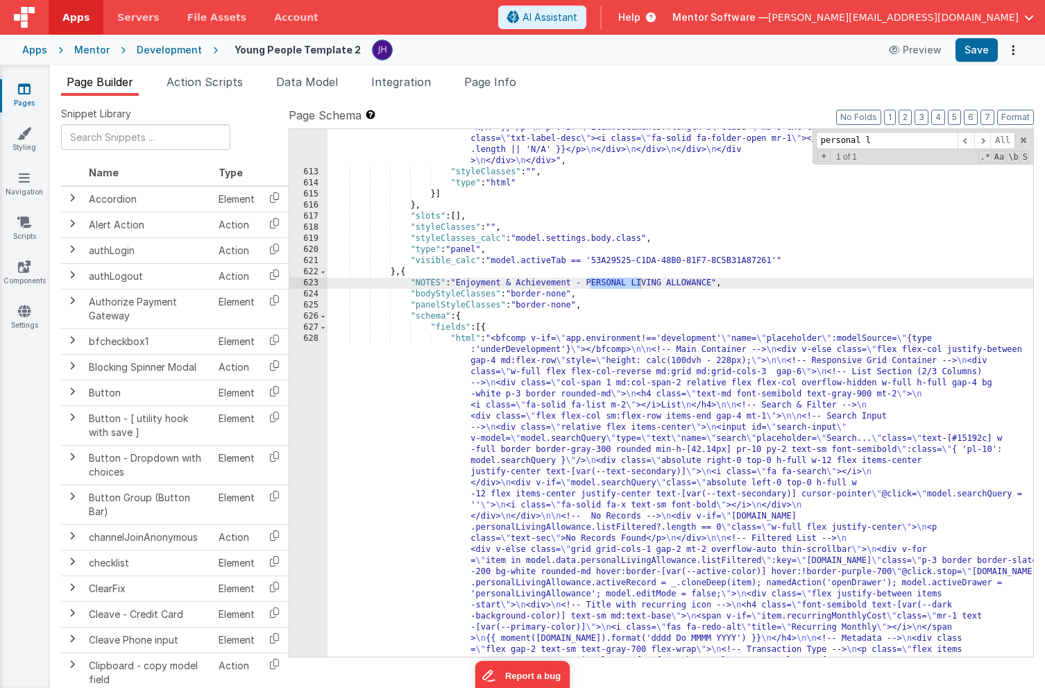
scroll to position [17621, 0]
type input "personal l"
click at [560, 446] on div ""html" : "<div class= \" flex flex-col justify-between gap-4 md:flex-row \" sty…" at bounding box center [681, 585] width 706 height 1905
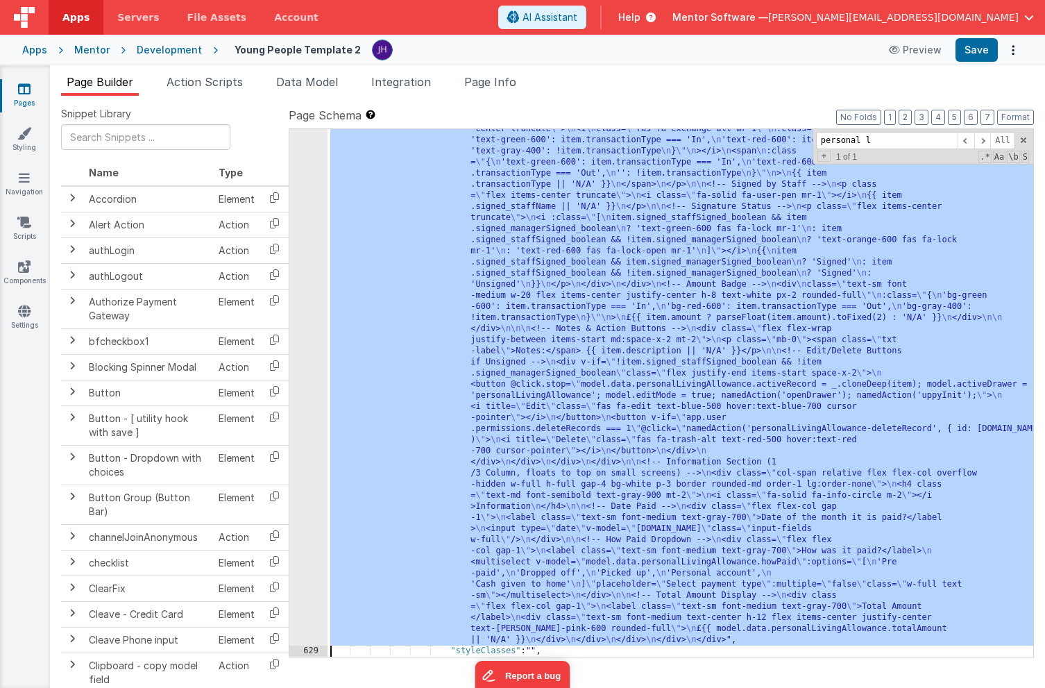
click at [308, 416] on div "628 629 630 631 632 633 634 635 636 637 638 639 640 641 642 643 644 645 646 647…" at bounding box center [308, 492] width 38 height 1383
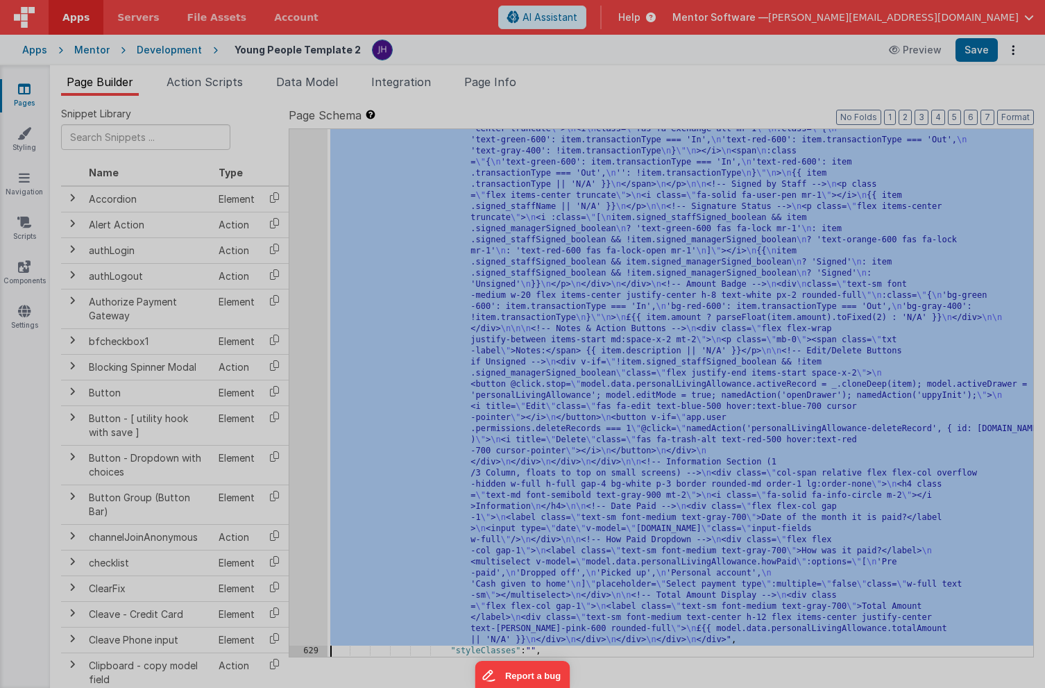
scroll to position [17981, 0]
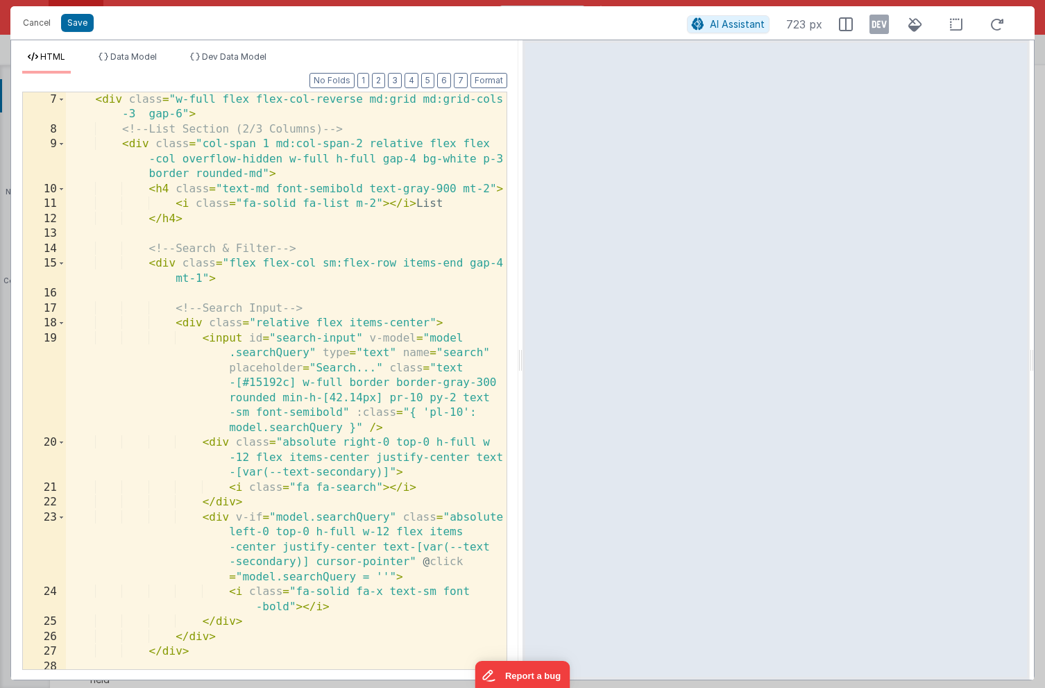
click at [313, 339] on div "< div class = "w-full flex flex-col-reverse md:grid md:grid-cols -3 gap-6" > <!…" at bounding box center [286, 403] width 441 height 622
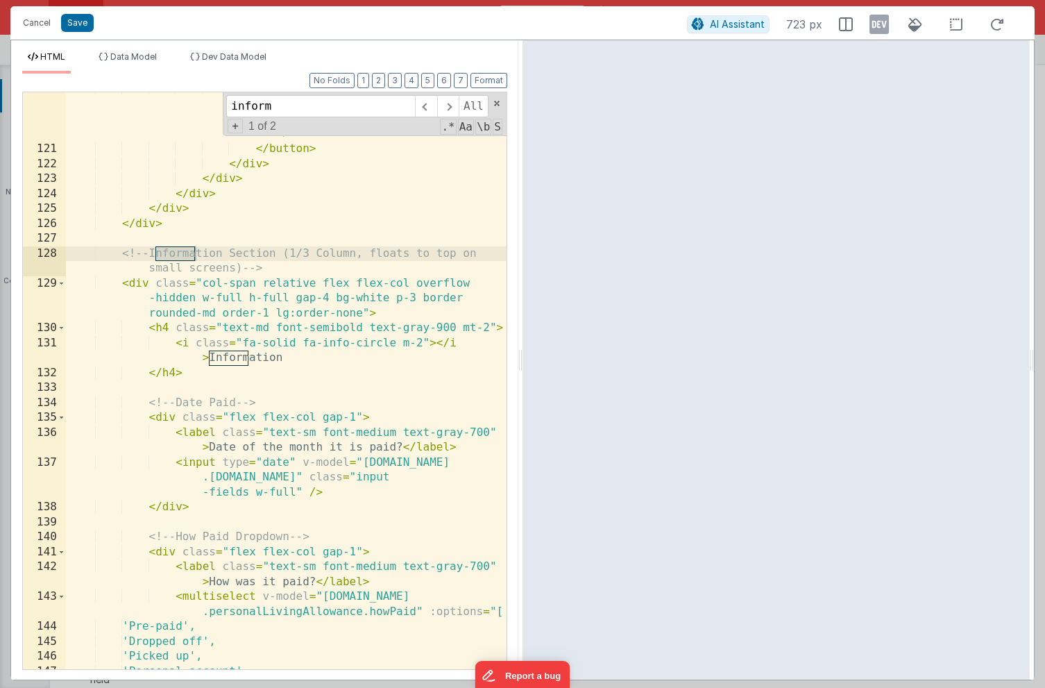
scroll to position [2709, 0]
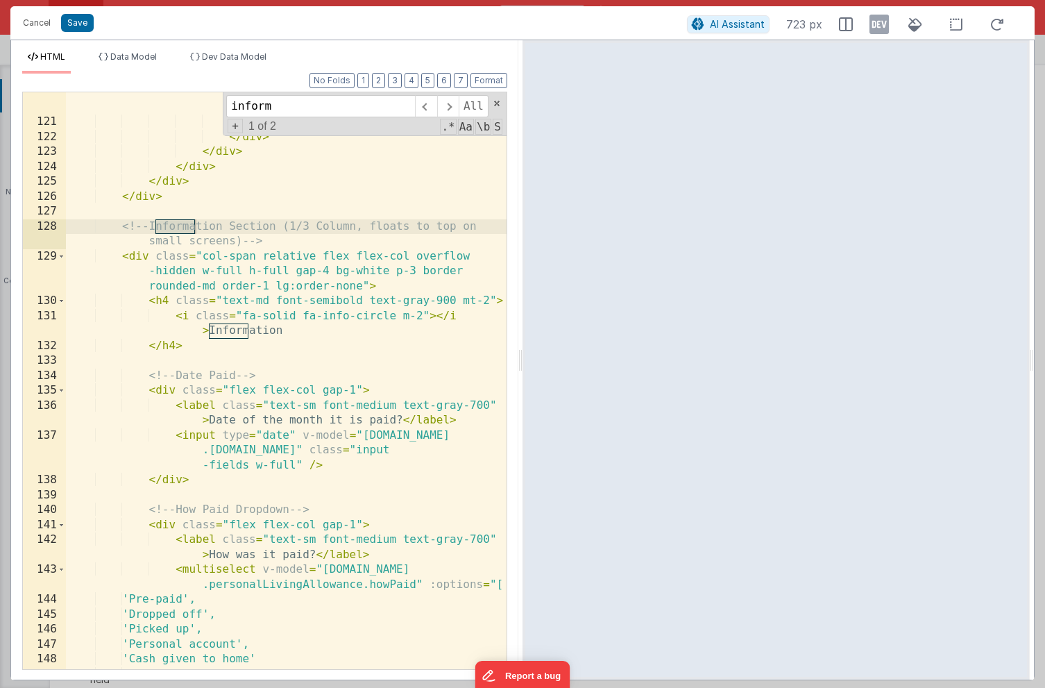
type input "inform"
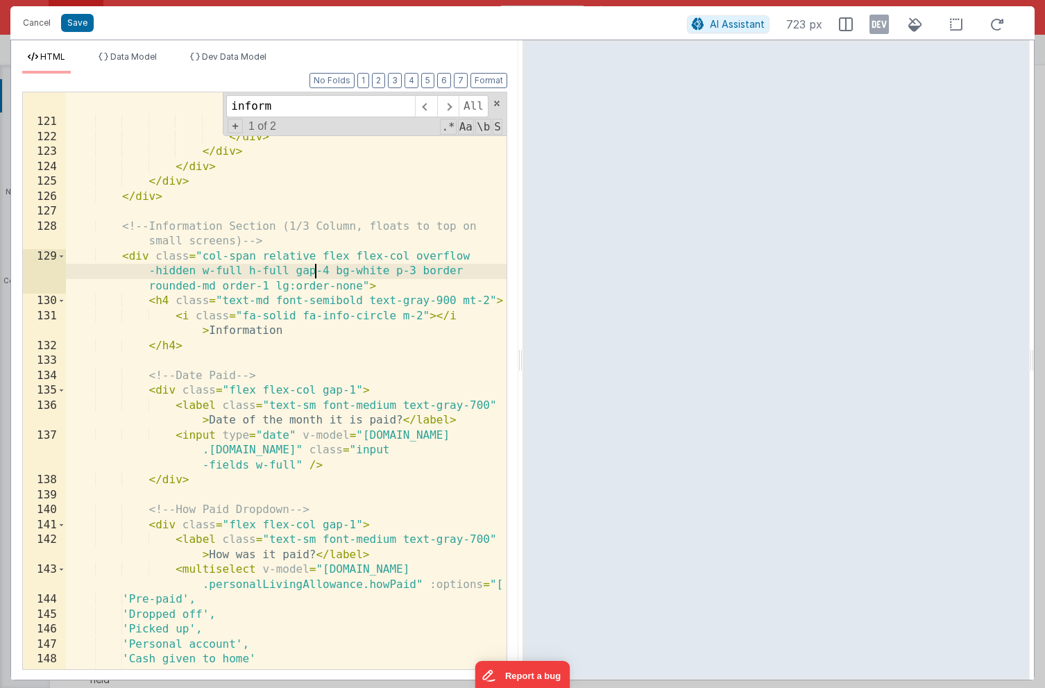
click at [315, 274] on div "< i title = "Delete" class = "fas fa -trash-alt text-red-500 hover :text-red-70…" at bounding box center [286, 388] width 441 height 666
click at [410, 287] on div "< i title = "Delete" class = "fas fa -trash-alt text-red-500 hover :text-red-70…" at bounding box center [286, 388] width 441 height 666
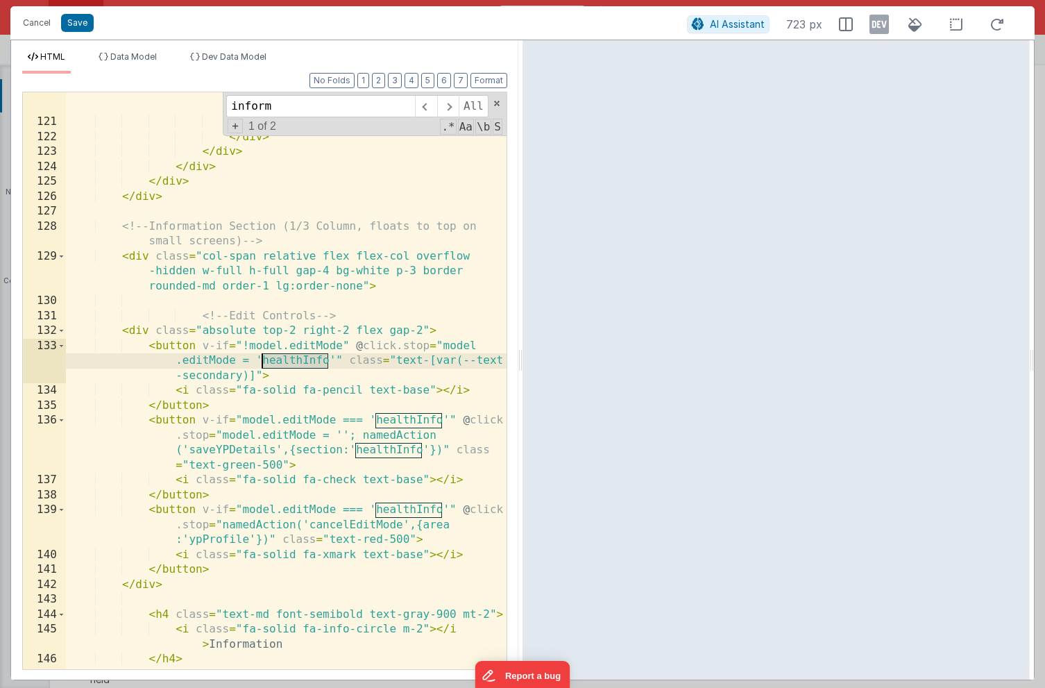
drag, startPoint x: 328, startPoint y: 359, endPoint x: 260, endPoint y: 360, distance: 67.3
click at [260, 360] on div "< i title = "Delete" class = "fas fa -trash-alt text-red-500 hover :text-red-70…" at bounding box center [286, 381] width 441 height 652
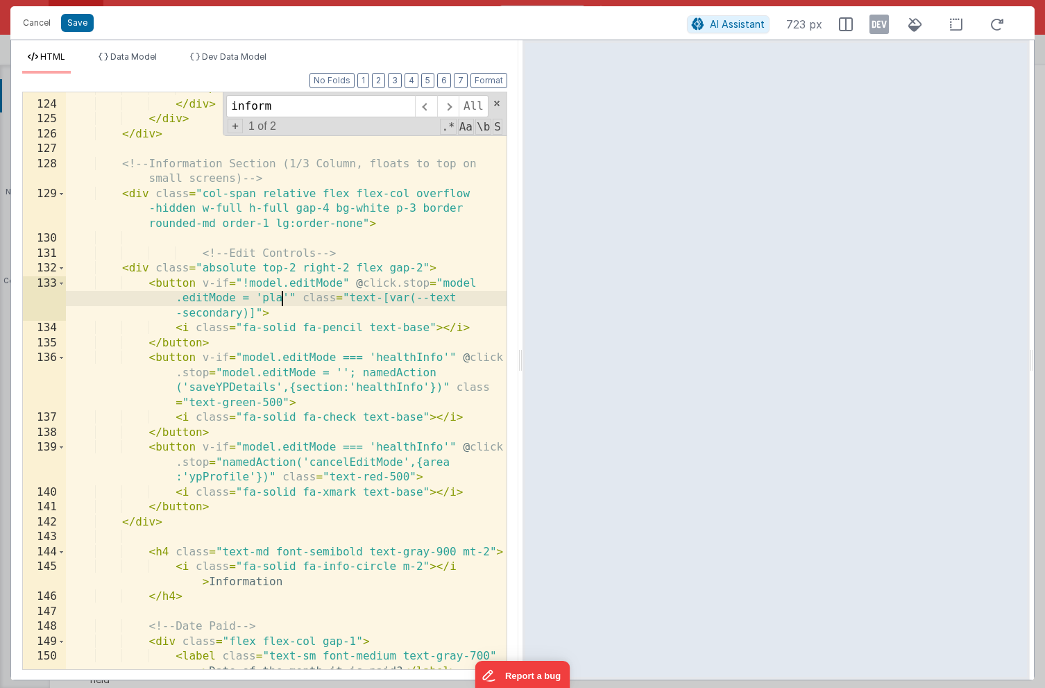
scroll to position [2771, 0]
click at [398, 355] on div "</ div > </ div > </ div > </ div > <!-- Information Section (1/3 Column, float…" at bounding box center [286, 393] width 441 height 622
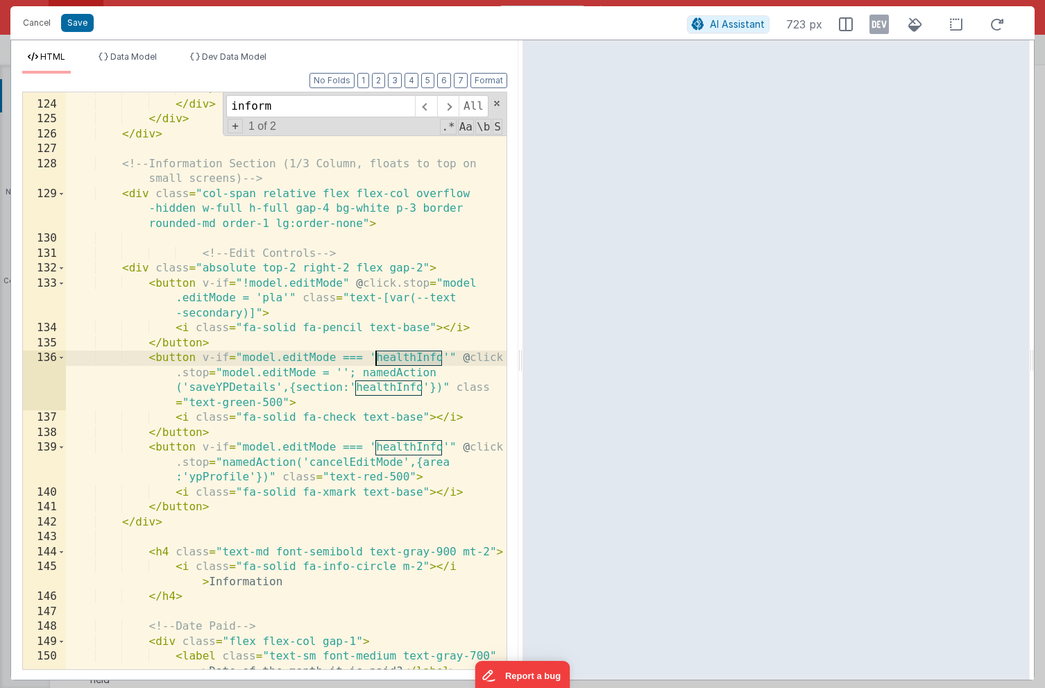
click at [398, 355] on div "</ div > </ div > </ div > </ div > <!-- Information Section (1/3 Column, float…" at bounding box center [286, 393] width 441 height 622
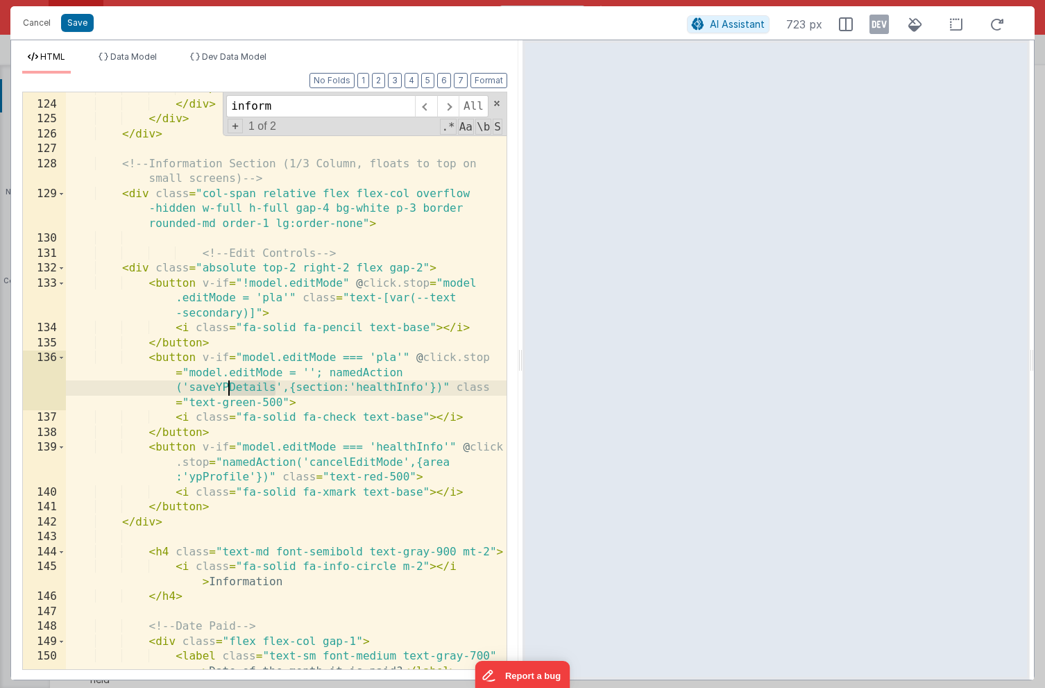
drag, startPoint x: 274, startPoint y: 386, endPoint x: 228, endPoint y: 388, distance: 46.6
click at [228, 388] on div "</ div > </ div > </ div > </ div > <!-- Information Section (1/3 Column, float…" at bounding box center [286, 393] width 441 height 622
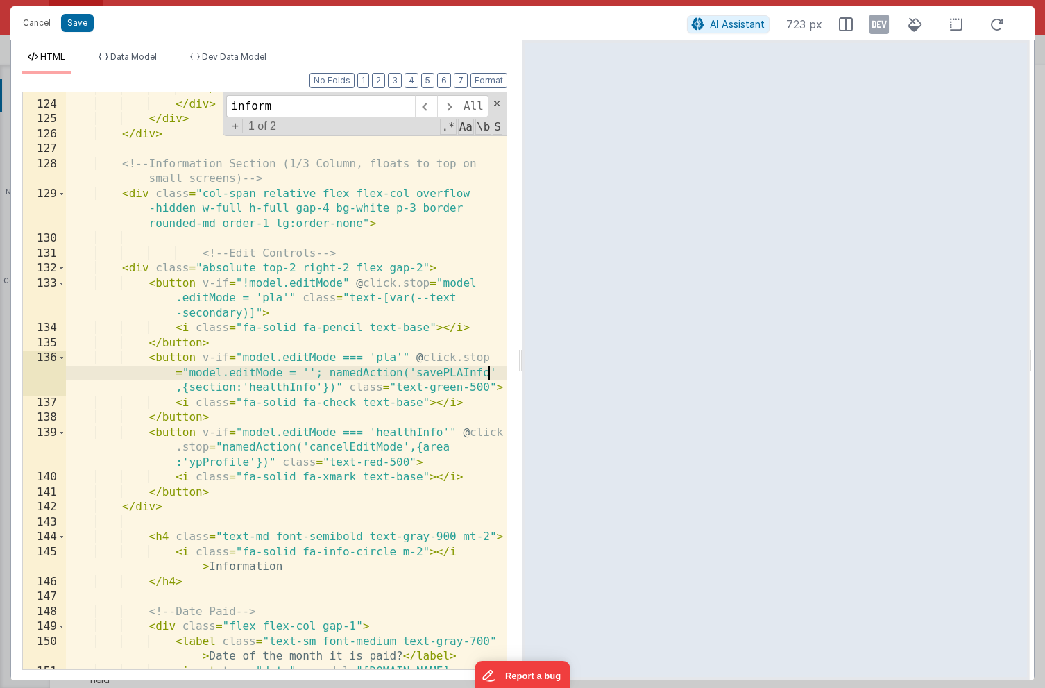
click at [184, 390] on div "</ div > </ div > </ div > </ div > <!-- Information Section (1/3 Column, float…" at bounding box center [286, 400] width 441 height 637
click at [302, 386] on div "</ div > </ div > </ div > </ div > <!-- Information Section (1/3 Column, float…" at bounding box center [286, 400] width 441 height 637
click at [328, 385] on div "</ div > </ div > </ div > </ div > <!-- Information Section (1/3 Column, float…" at bounding box center [286, 400] width 441 height 637
click at [219, 384] on div "</ div > </ div > </ div > </ div > <!-- Information Section (1/3 Column, float…" at bounding box center [286, 400] width 441 height 637
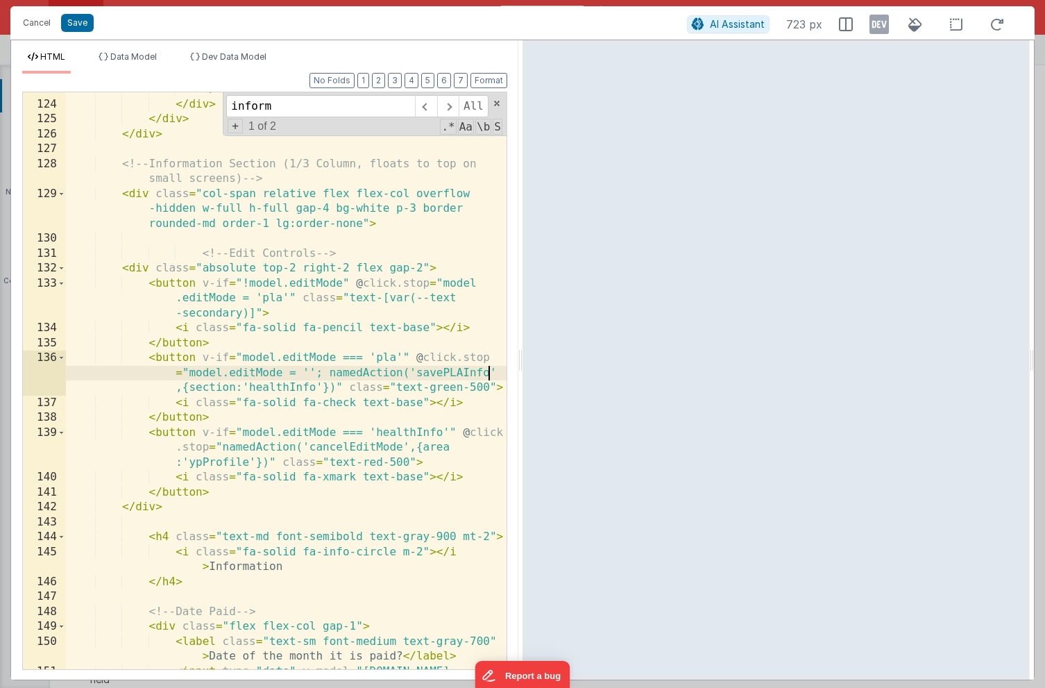
click at [242, 412] on div "</ div > </ div > </ div > </ div > <!-- Information Section (1/3 Column, float…" at bounding box center [286, 400] width 441 height 637
click at [375, 496] on div "</ div > </ div > </ div > </ div > <!-- Information Section (1/3 Column, float…" at bounding box center [286, 400] width 441 height 637
click at [78, 22] on button "Save" at bounding box center [77, 23] width 33 height 18
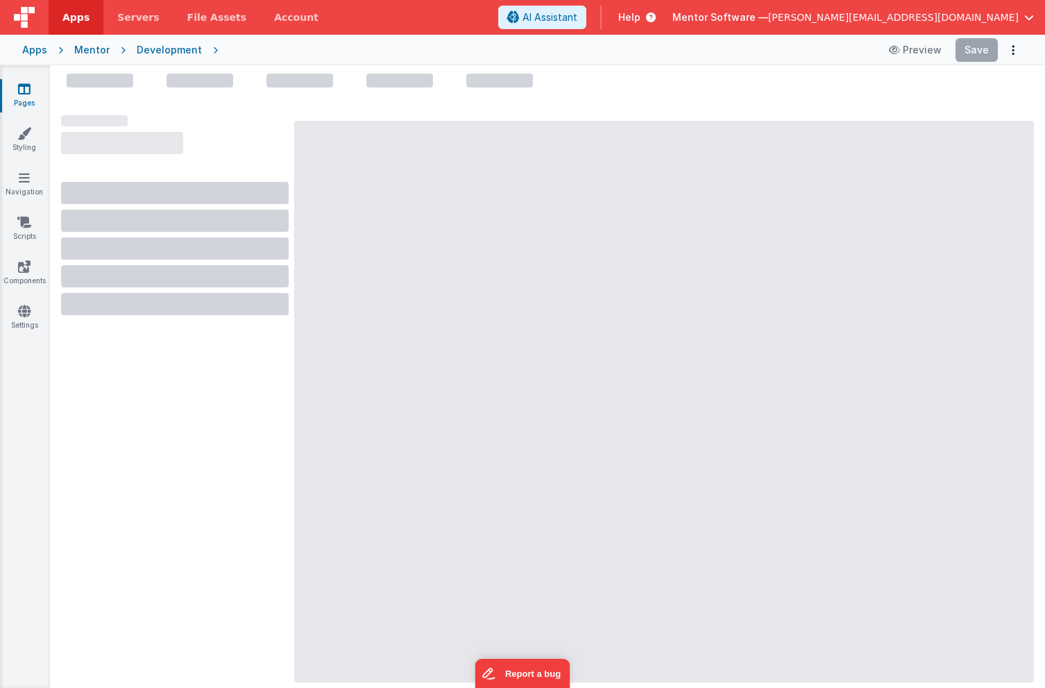
click at [24, 91] on icon at bounding box center [24, 89] width 12 height 14
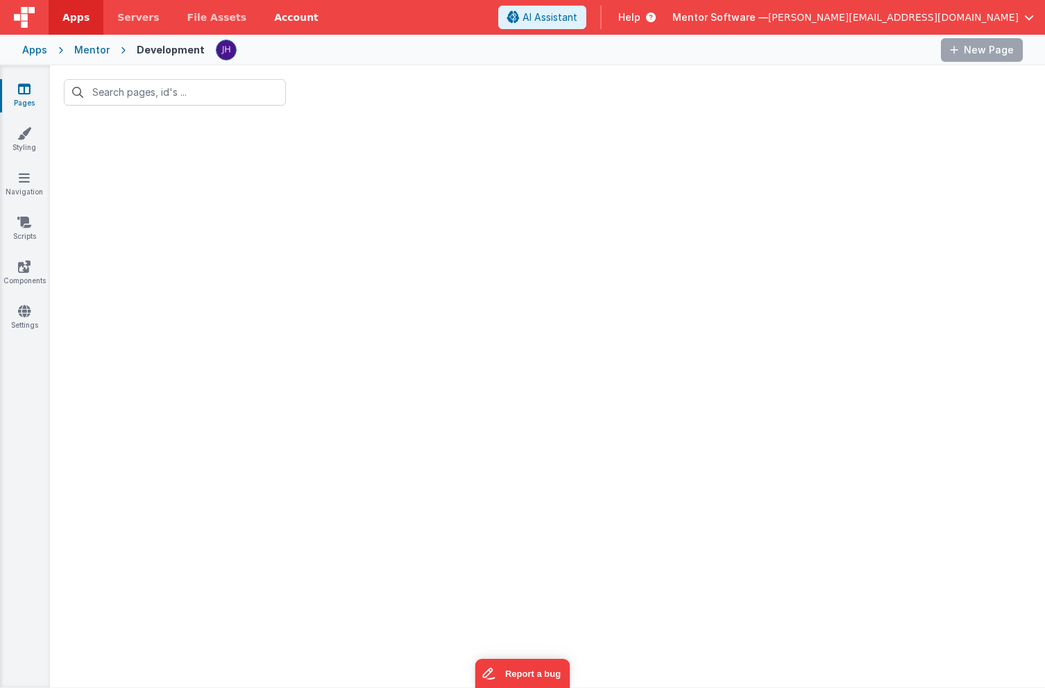
type input "form"
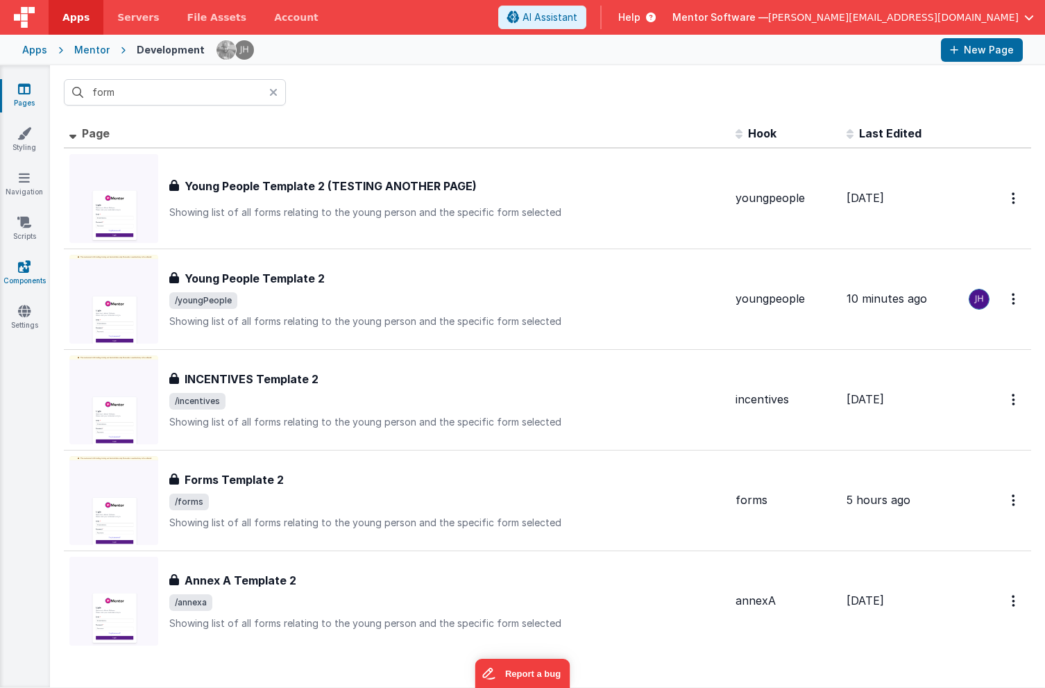
click at [24, 264] on icon at bounding box center [24, 267] width 12 height 14
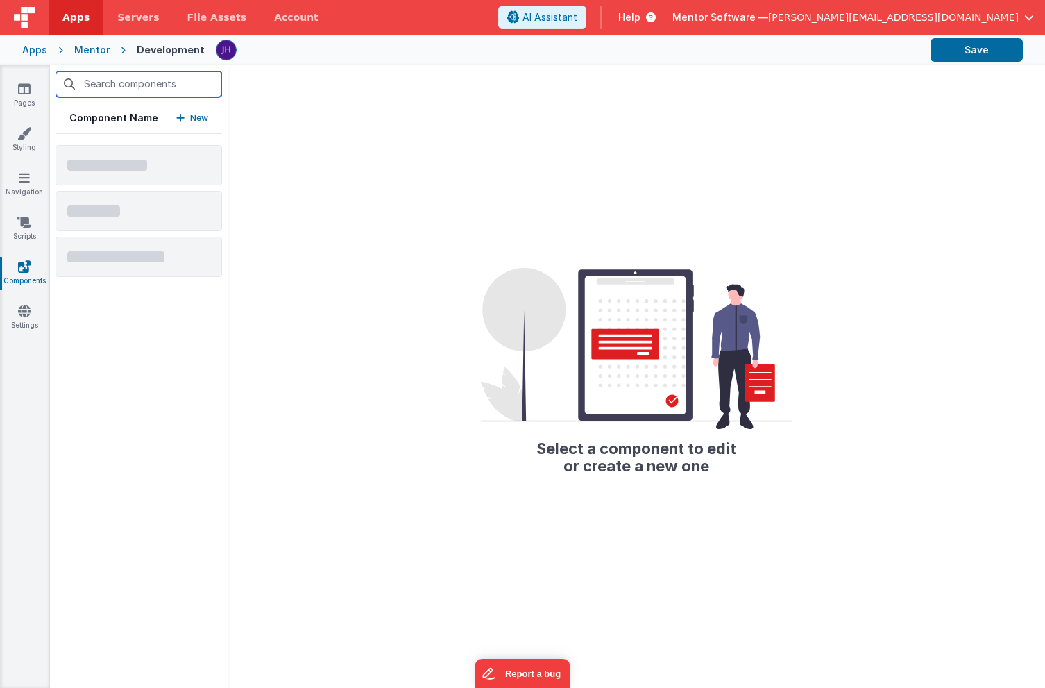
click at [135, 90] on input "text" at bounding box center [139, 84] width 167 height 26
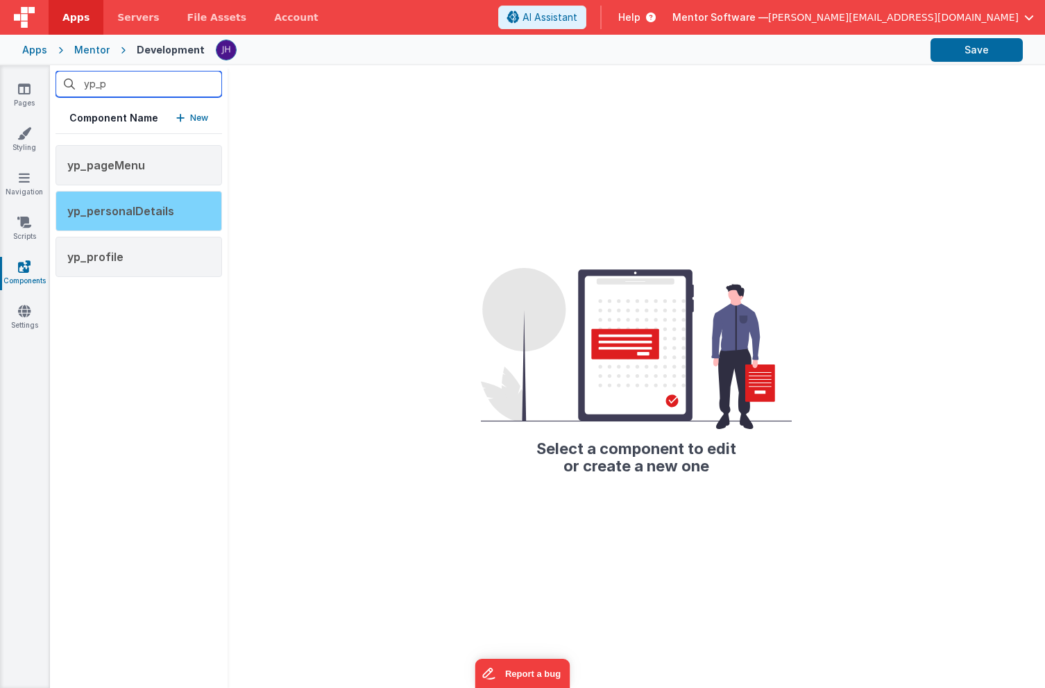
type input "yp_p"
click at [117, 215] on span "yp_personalDetails" at bounding box center [120, 211] width 107 height 14
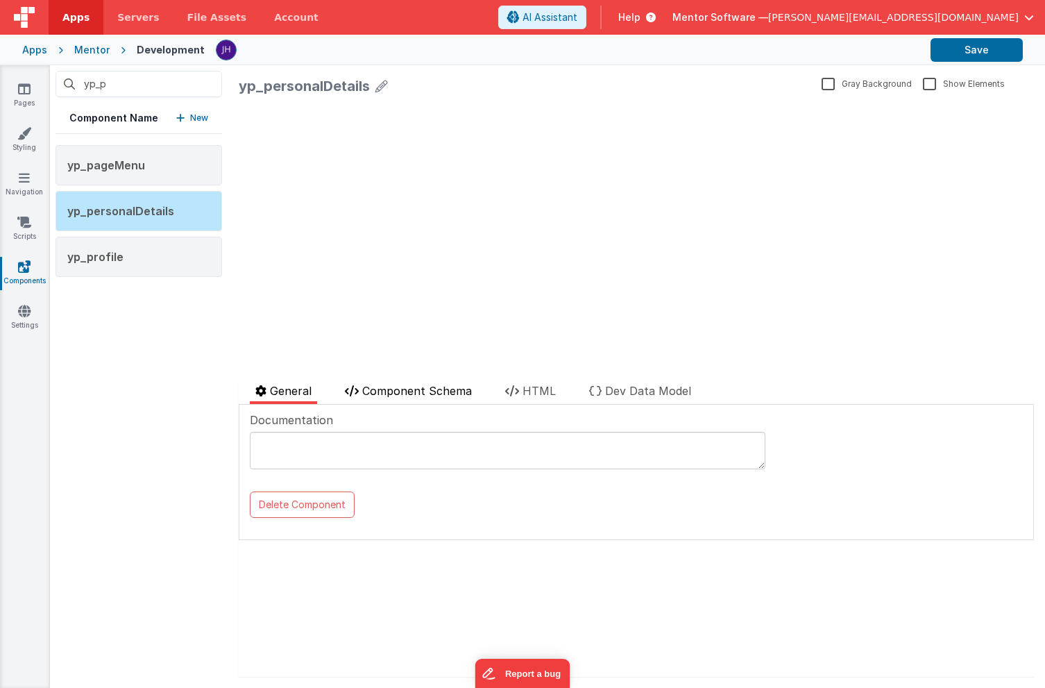
click at [423, 396] on span "Component Schema" at bounding box center [417, 391] width 110 height 14
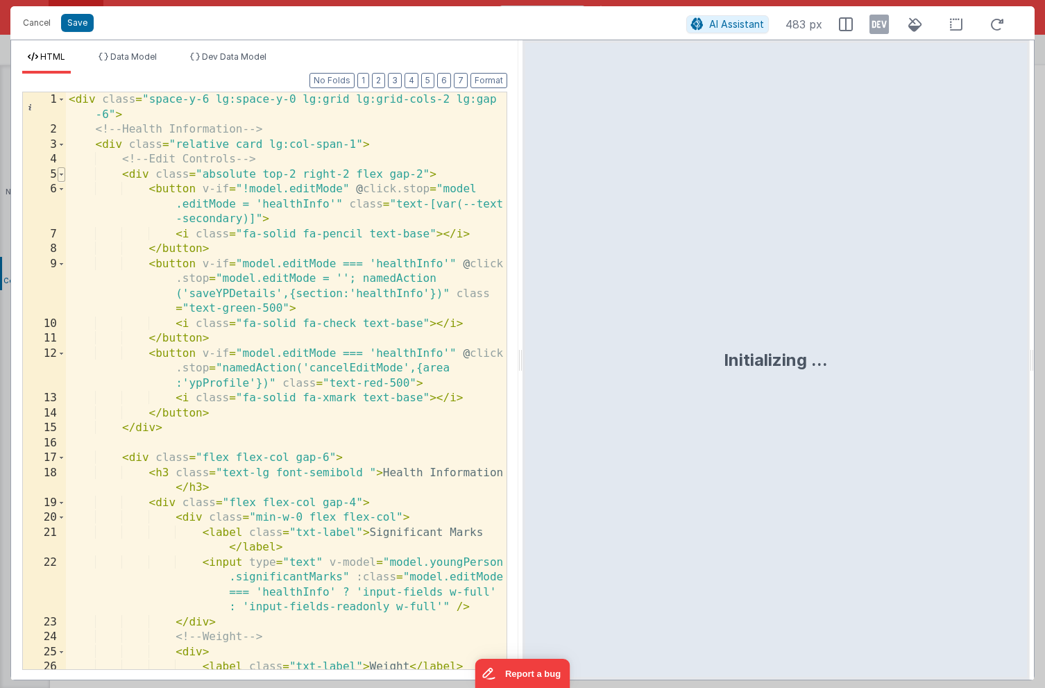
click at [64, 175] on span at bounding box center [62, 174] width 8 height 15
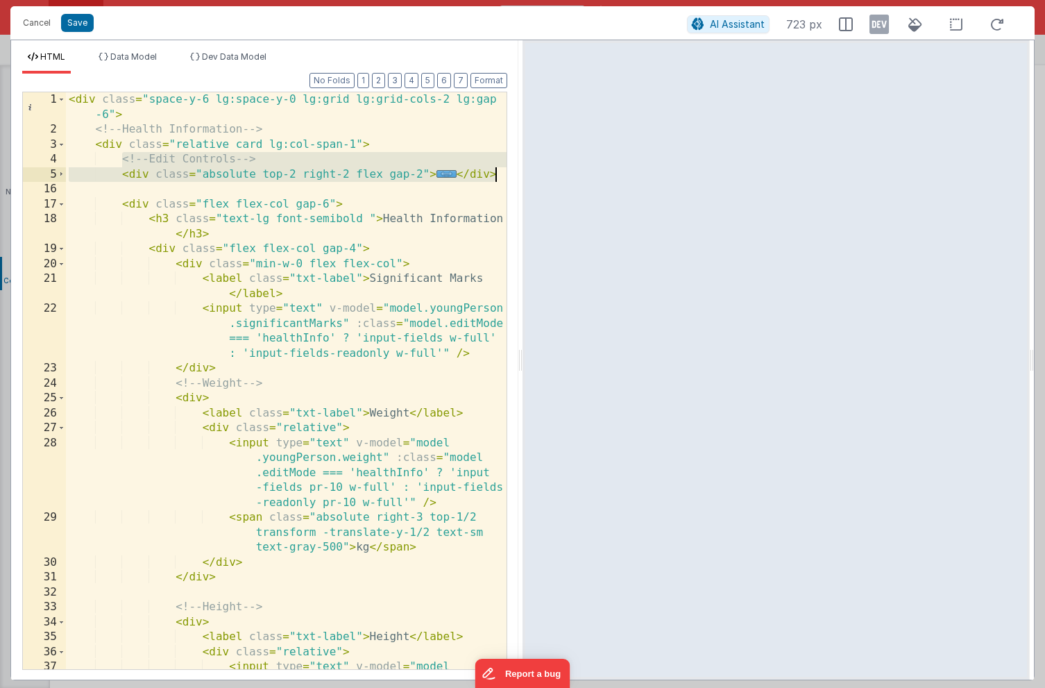
drag, startPoint x: 122, startPoint y: 160, endPoint x: 512, endPoint y: 177, distance: 389.8
click at [512, 177] on div "Format 7 6 5 4 3 2 1 No Folds 1 2 3 4 5 16 17 18 19 20 21 22 23 24 25 26 27 28 …" at bounding box center [264, 377] width 507 height 606
click at [76, 25] on button "Save" at bounding box center [77, 23] width 33 height 18
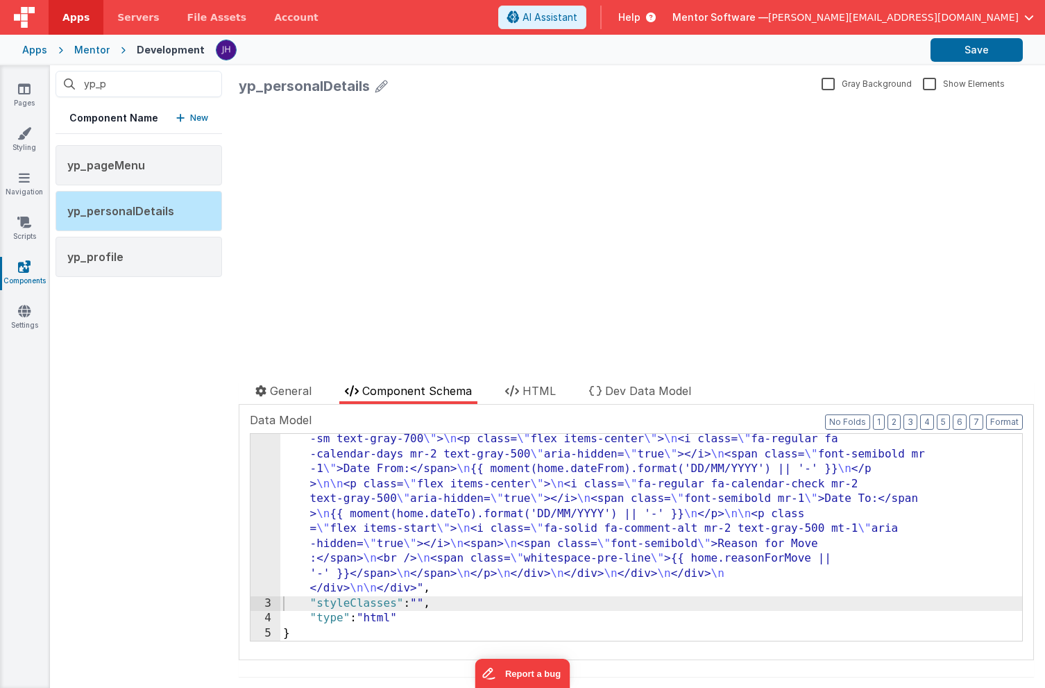
scroll to position [1345, 0]
click at [26, 88] on icon at bounding box center [24, 89] width 12 height 14
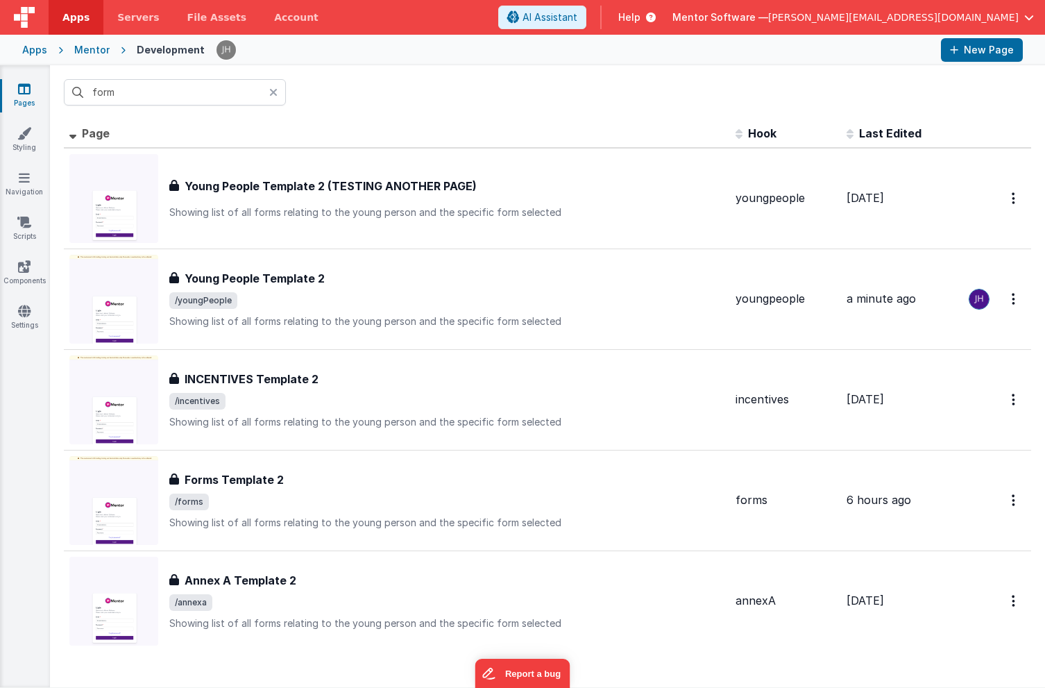
click at [277, 90] on icon at bounding box center [273, 92] width 8 height 11
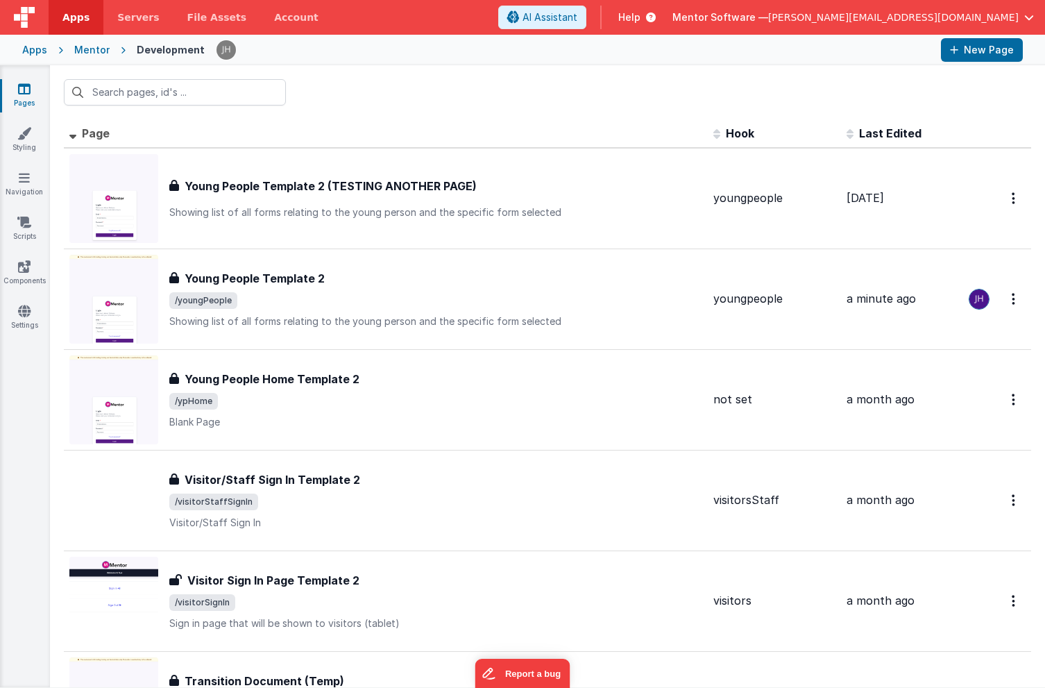
click at [380, 99] on div at bounding box center [548, 92] width 996 height 54
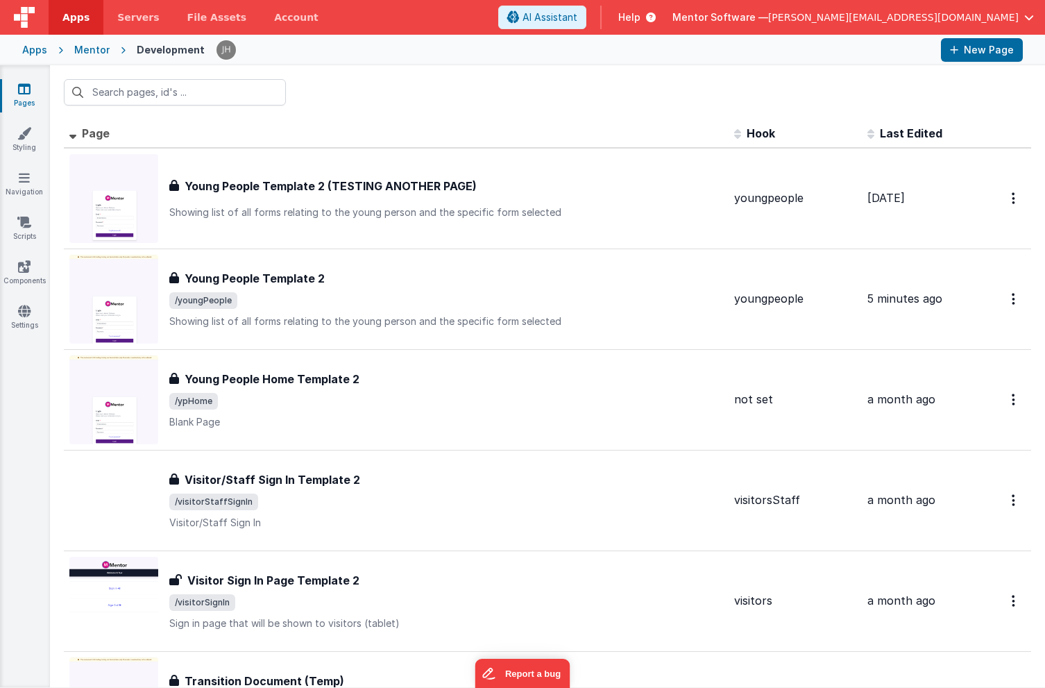
click at [25, 90] on icon at bounding box center [24, 89] width 12 height 14
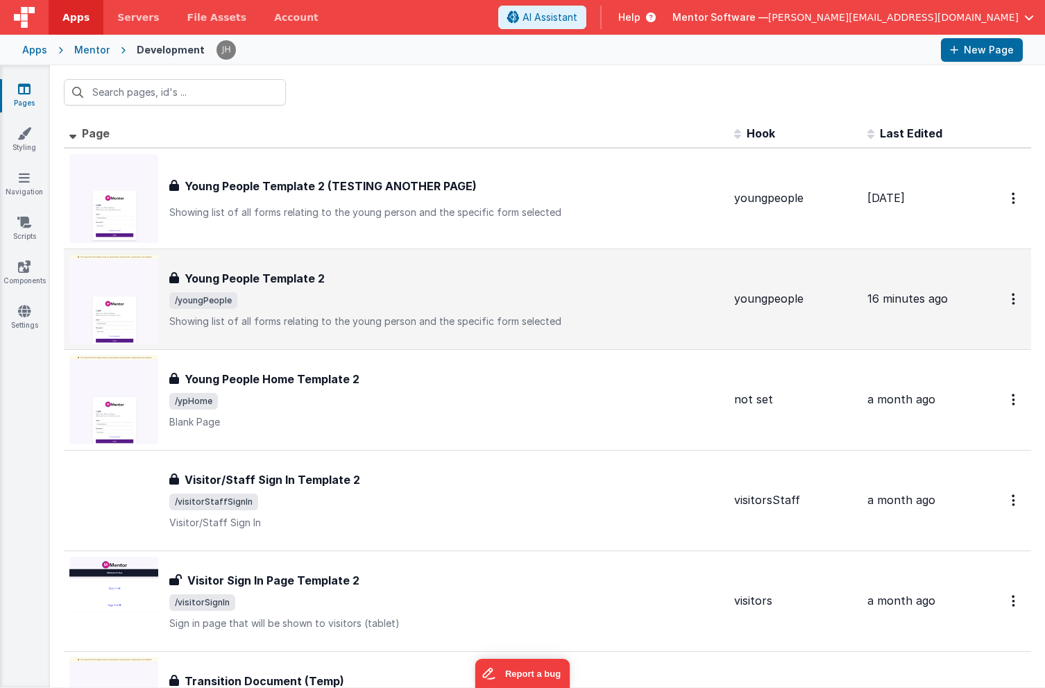
click at [238, 297] on span "/youngPeople" at bounding box center [446, 300] width 554 height 17
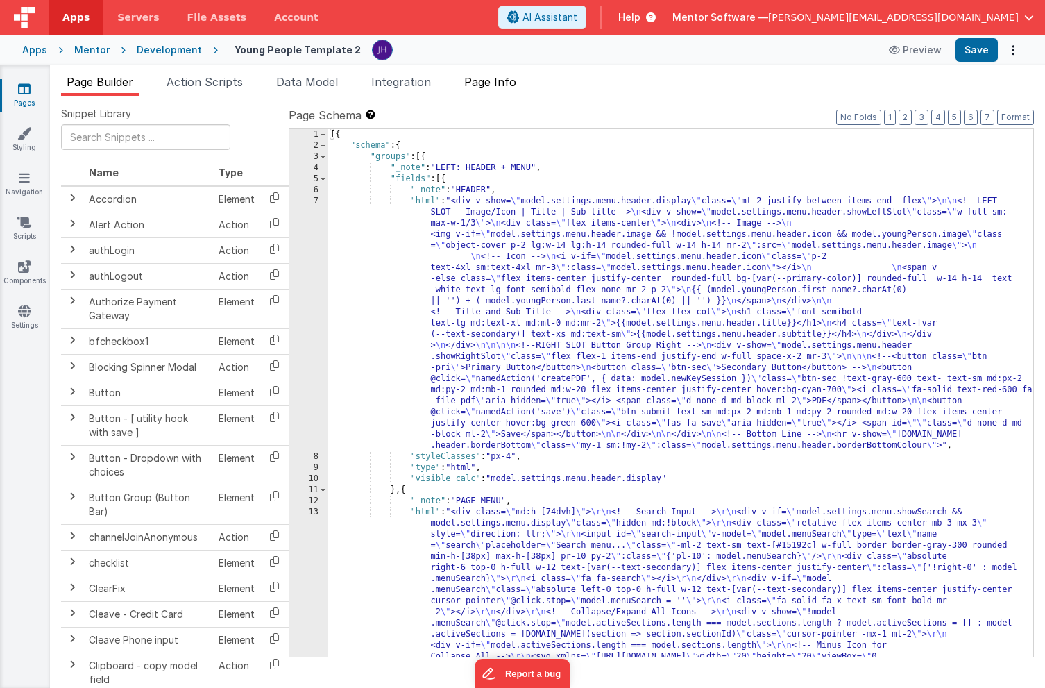
click at [506, 85] on span "Page Info" at bounding box center [490, 82] width 52 height 14
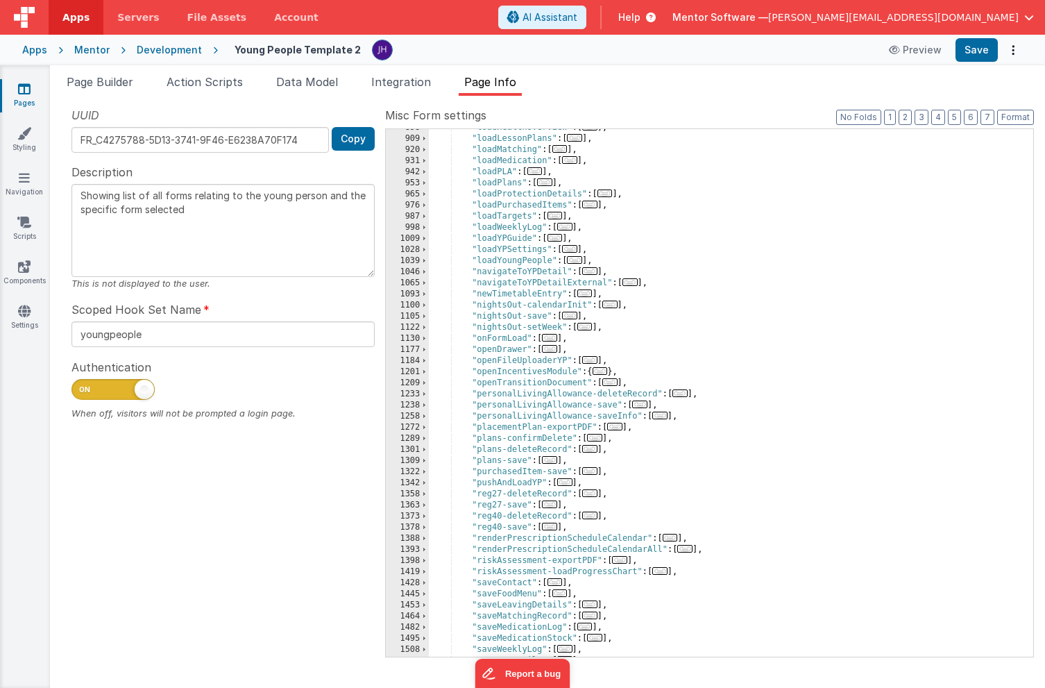
scroll to position [1127, 0]
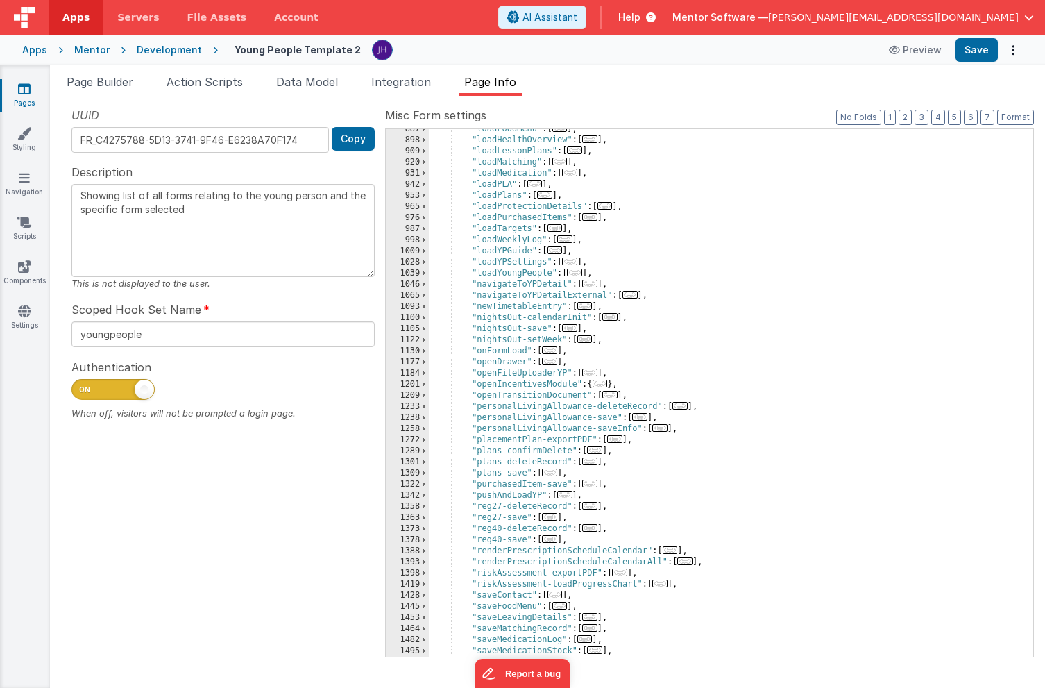
click at [574, 330] on span "..." at bounding box center [569, 328] width 15 height 8
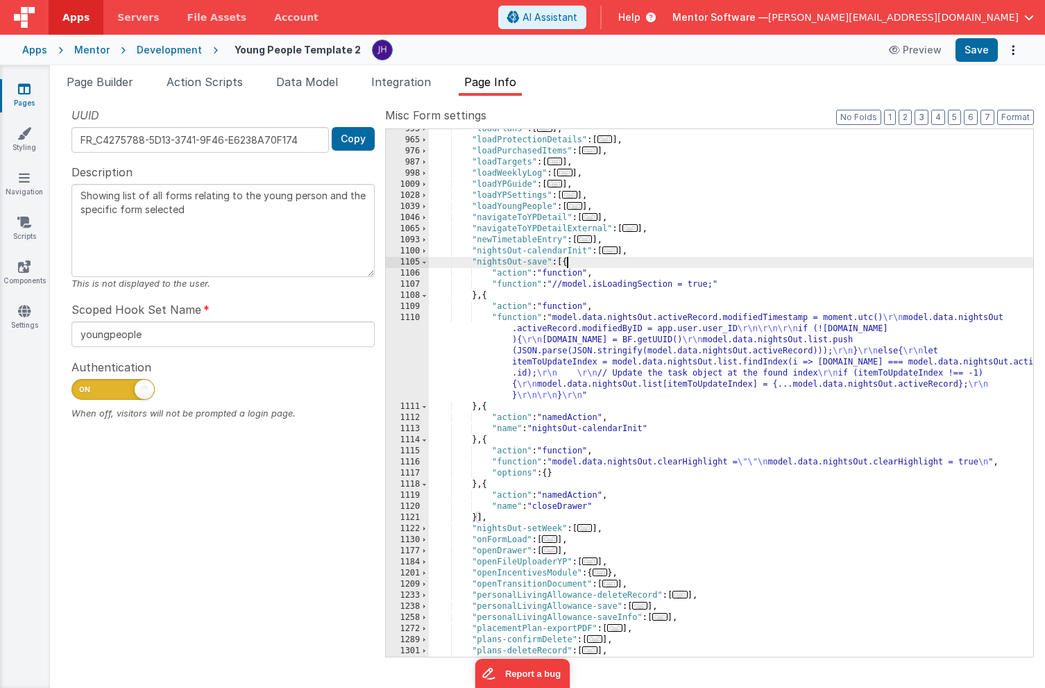
scroll to position [1194, 0]
click at [598, 350] on div ""loadPlans" : [ ... ] , "loadProtectionDetails" : [ ... ] , "loadPurchasedItems…" at bounding box center [731, 399] width 605 height 550
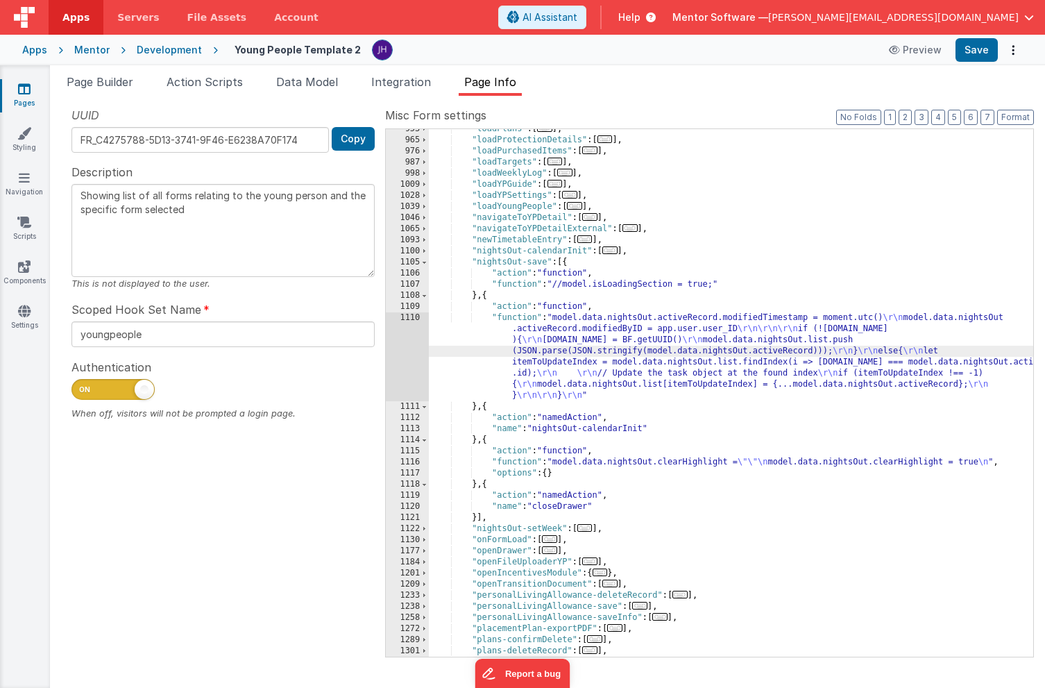
click at [412, 336] on div "1110" at bounding box center [407, 356] width 43 height 89
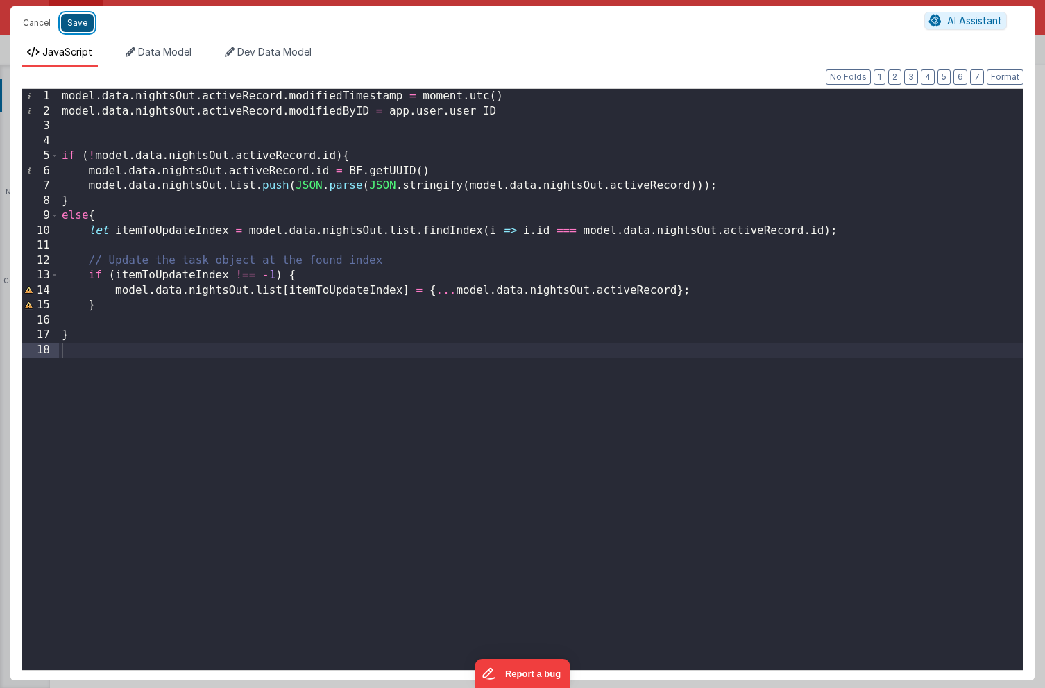
click at [76, 24] on button "Save" at bounding box center [77, 23] width 33 height 18
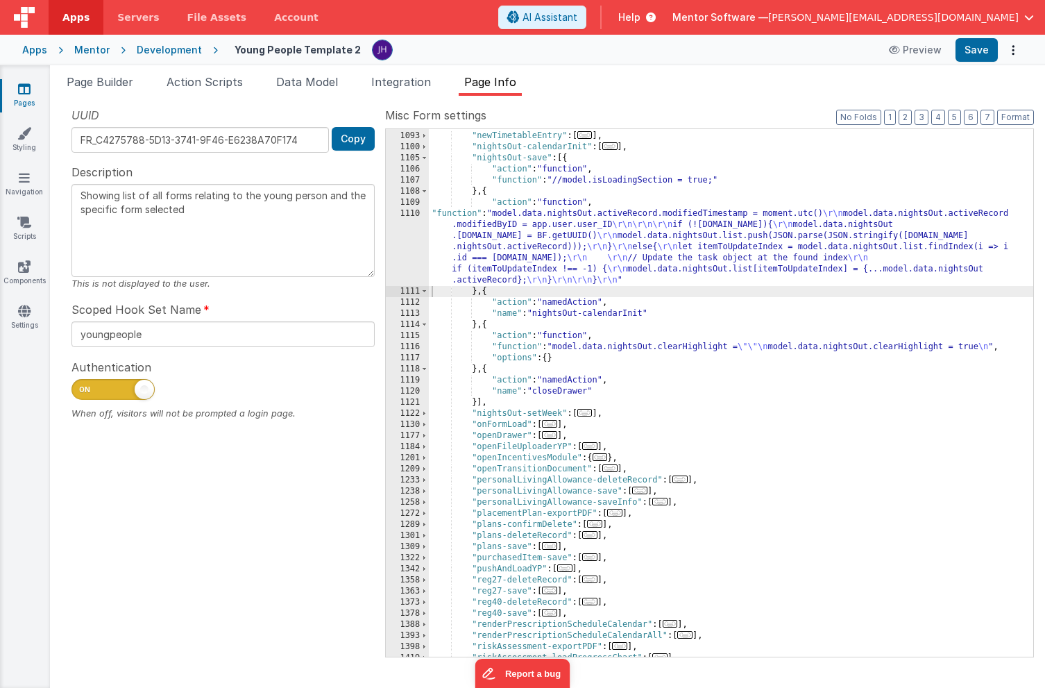
scroll to position [1287, 0]
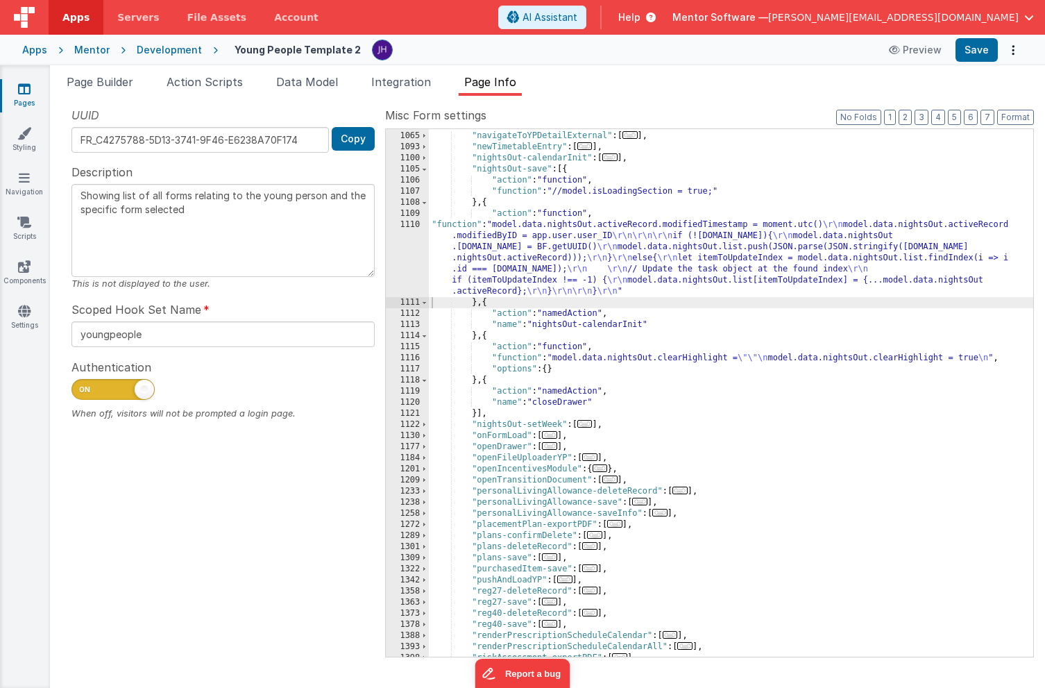
click at [643, 503] on span "..." at bounding box center [639, 502] width 15 height 8
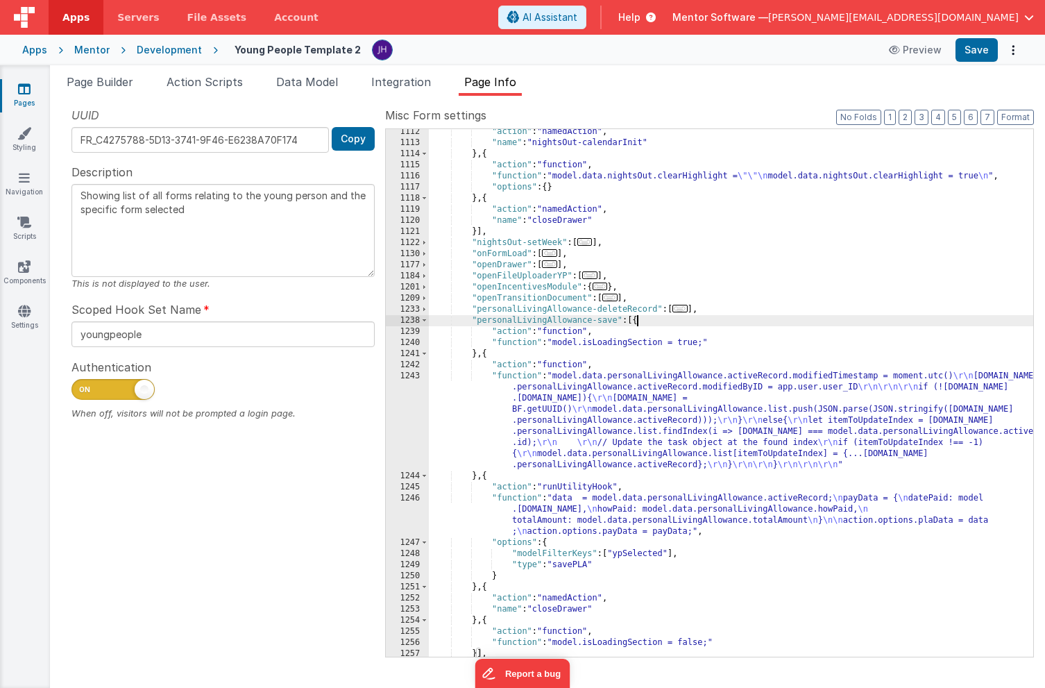
scroll to position [1471, 0]
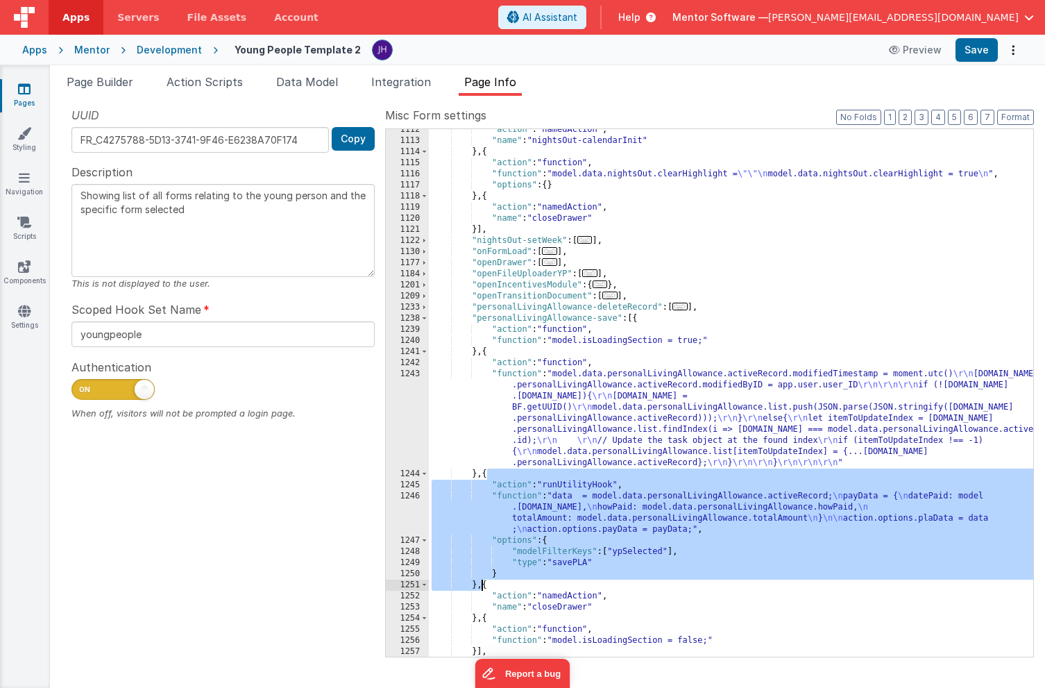
drag, startPoint x: 487, startPoint y: 475, endPoint x: 483, endPoint y: 587, distance: 111.8
click at [483, 587] on div ""action" : "namedAction" , "name" : "nightsOut-calendarInit" } , { "action" : "…" at bounding box center [731, 399] width 605 height 550
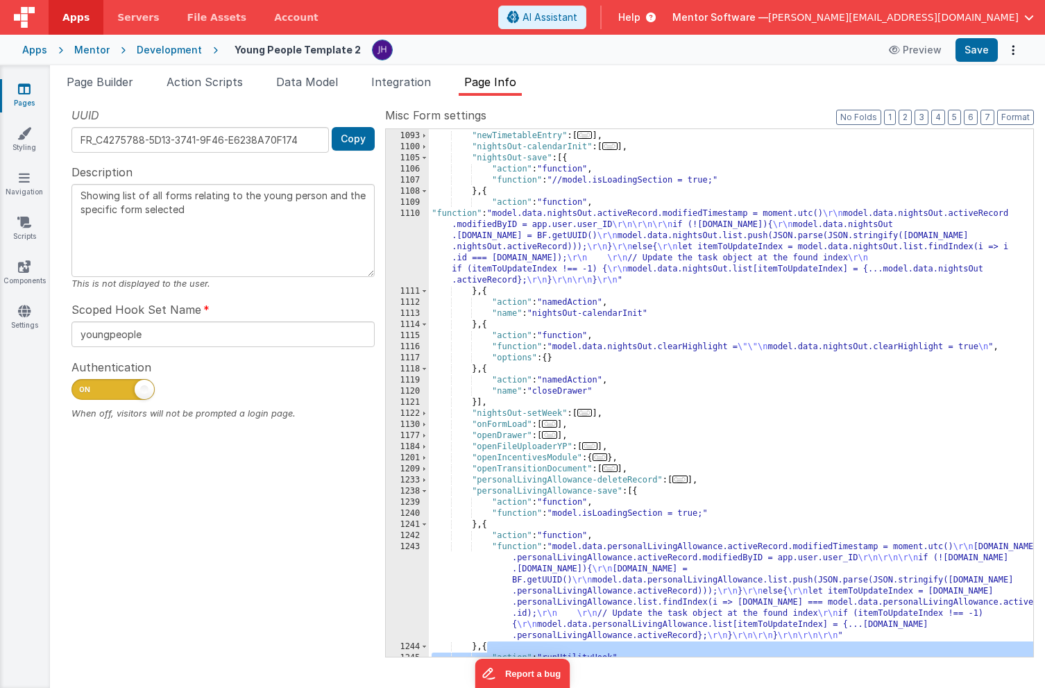
scroll to position [1298, 0]
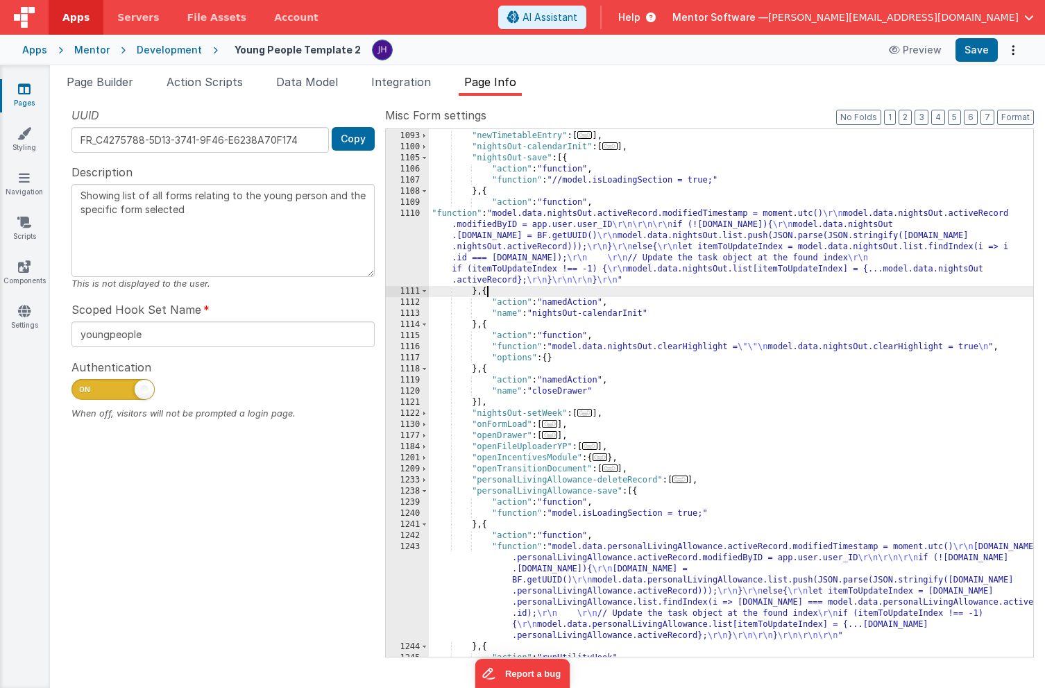
click at [487, 292] on div ""navigateToYPDetailExternal" : [ ... ] , "newTimetableEntry" : [ ... ] , "night…" at bounding box center [731, 394] width 605 height 550
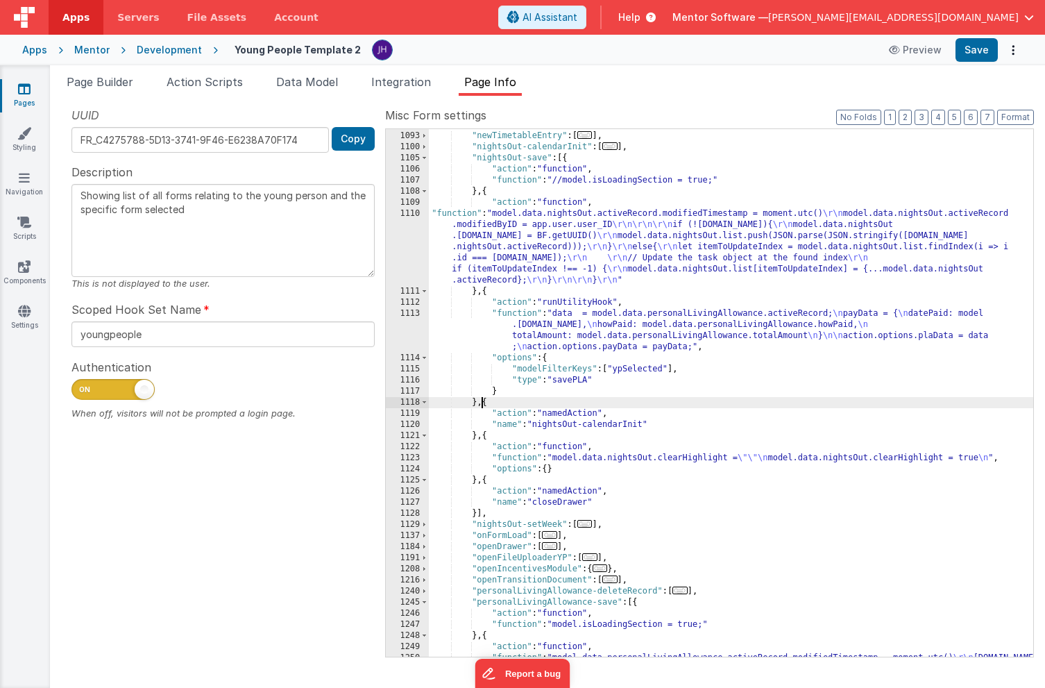
click at [592, 377] on div ""navigateToYPDetailExternal" : [ ... ] , "newTimetableEntry" : [ ... ] , "night…" at bounding box center [731, 438] width 605 height 639
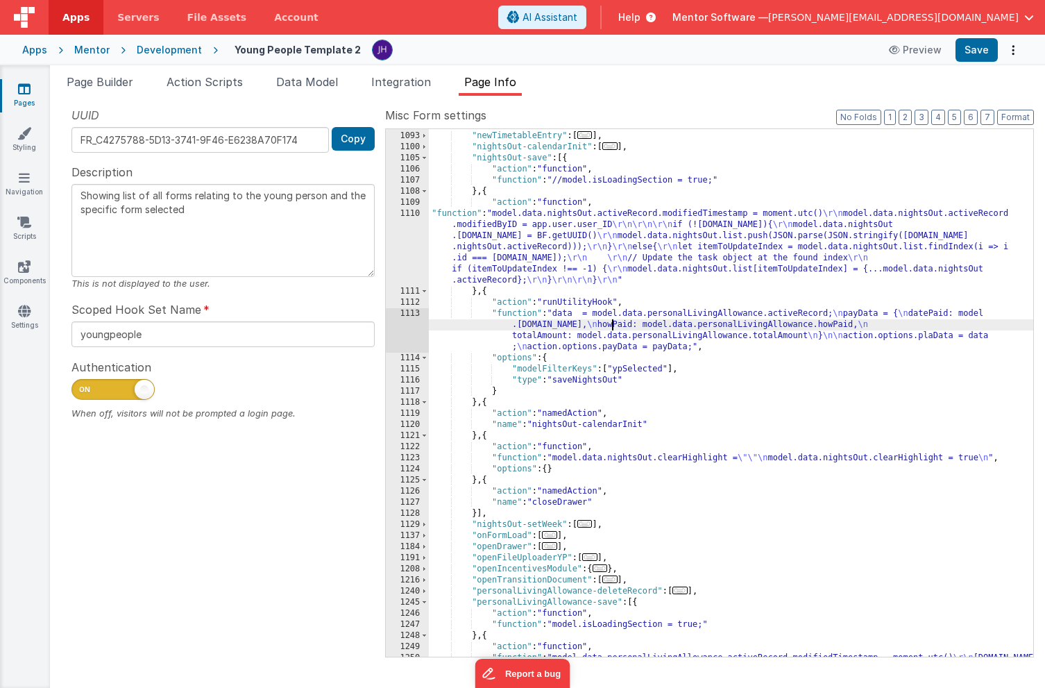
click at [610, 328] on div ""navigateToYPDetailExternal" : [ ... ] , "newTimetableEntry" : [ ... ] , "night…" at bounding box center [731, 438] width 605 height 639
click at [405, 328] on div "1113" at bounding box center [407, 330] width 43 height 44
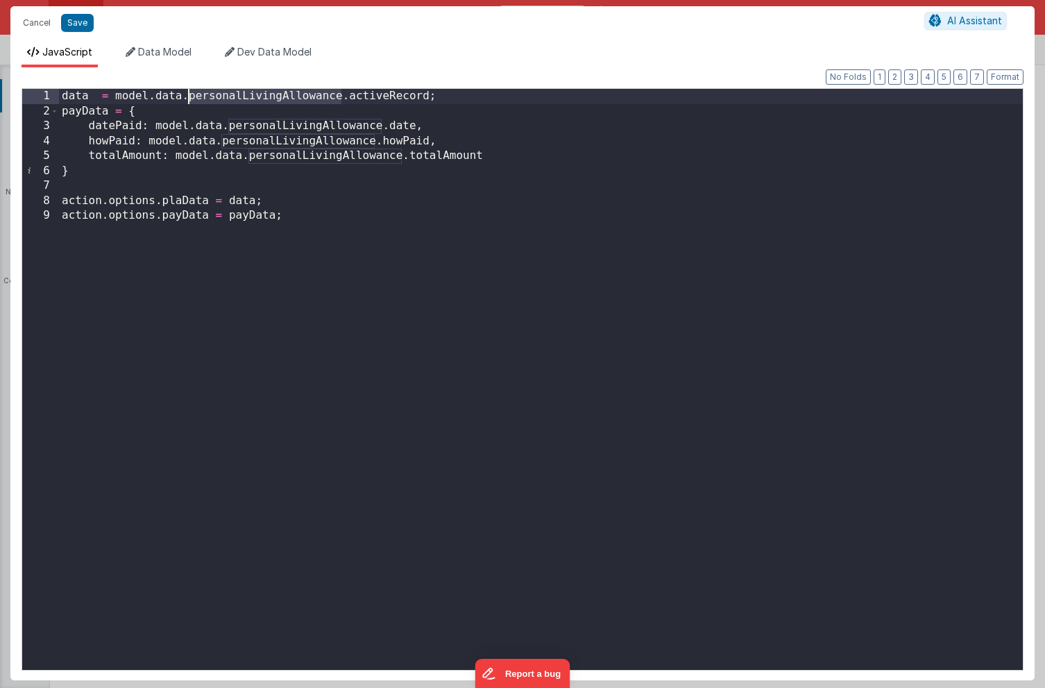
drag, startPoint x: 340, startPoint y: 99, endPoint x: 190, endPoint y: 96, distance: 150.7
click at [190, 96] on div "data = model . data . personalLivingAllowance . activeRecord ; payData = { date…" at bounding box center [541, 394] width 964 height 611
click at [235, 97] on div "data = model . data . nightsout . activeRecord ; payData = { datePaid : model .…" at bounding box center [541, 394] width 964 height 611
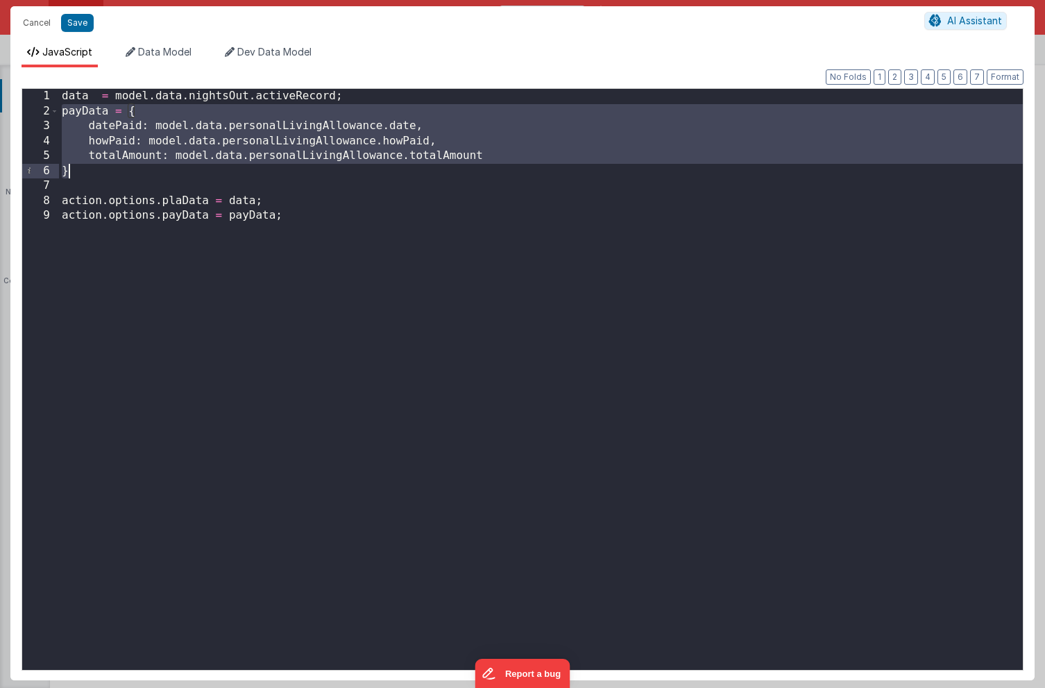
drag, startPoint x: 64, startPoint y: 113, endPoint x: 441, endPoint y: 167, distance: 380.7
click at [441, 167] on div "data = model . data . nightsOut . activeRecord ; payData = { datePaid : model .…" at bounding box center [541, 394] width 964 height 611
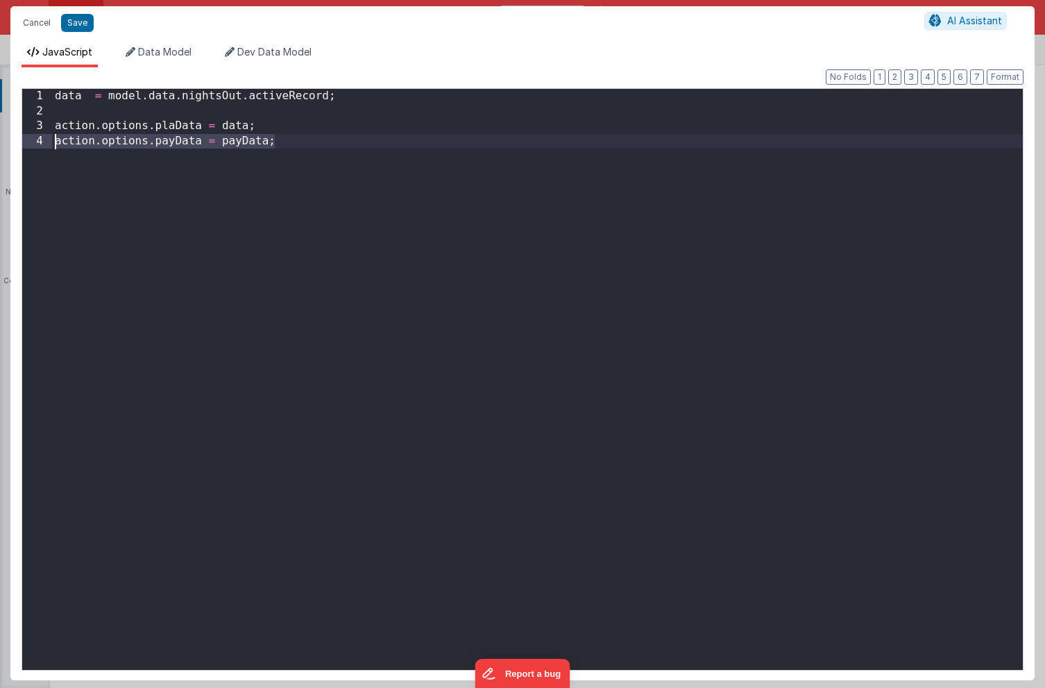
drag, startPoint x: 284, startPoint y: 140, endPoint x: 38, endPoint y: 144, distance: 245.8
click at [38, 144] on div "1 2 3 4 data = model . data . nightsOut . activeRecord ; action . options . pla…" at bounding box center [523, 379] width 1002 height 582
click at [275, 129] on div "data = model . data . nightsOut . activeRecord ; action . options . plaData = d…" at bounding box center [537, 394] width 971 height 611
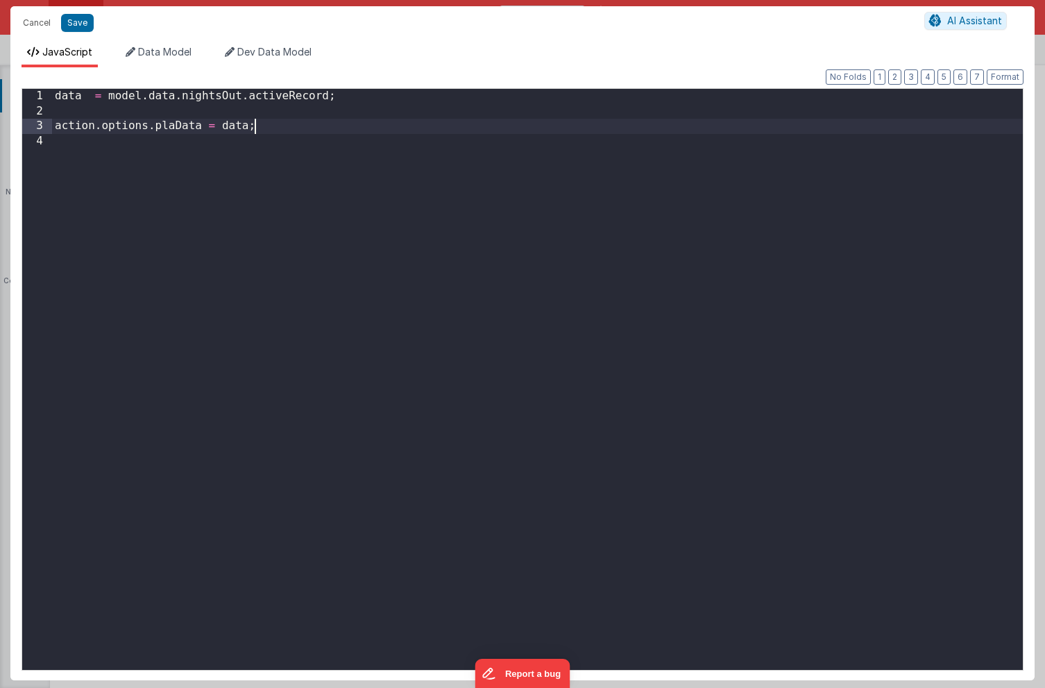
click at [174, 128] on div "data = model . data . nightsOut . activeRecord ; action . options . plaData = d…" at bounding box center [537, 394] width 971 height 611
click at [74, 24] on button "Save" at bounding box center [77, 23] width 33 height 18
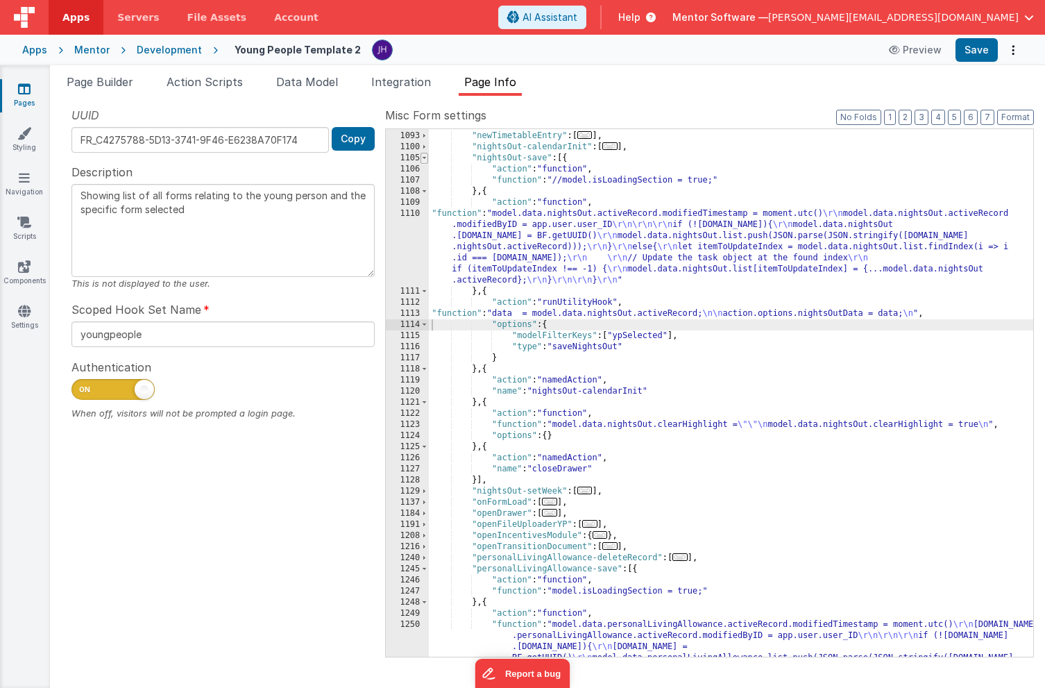
click at [425, 158] on span at bounding box center [425, 158] width 8 height 11
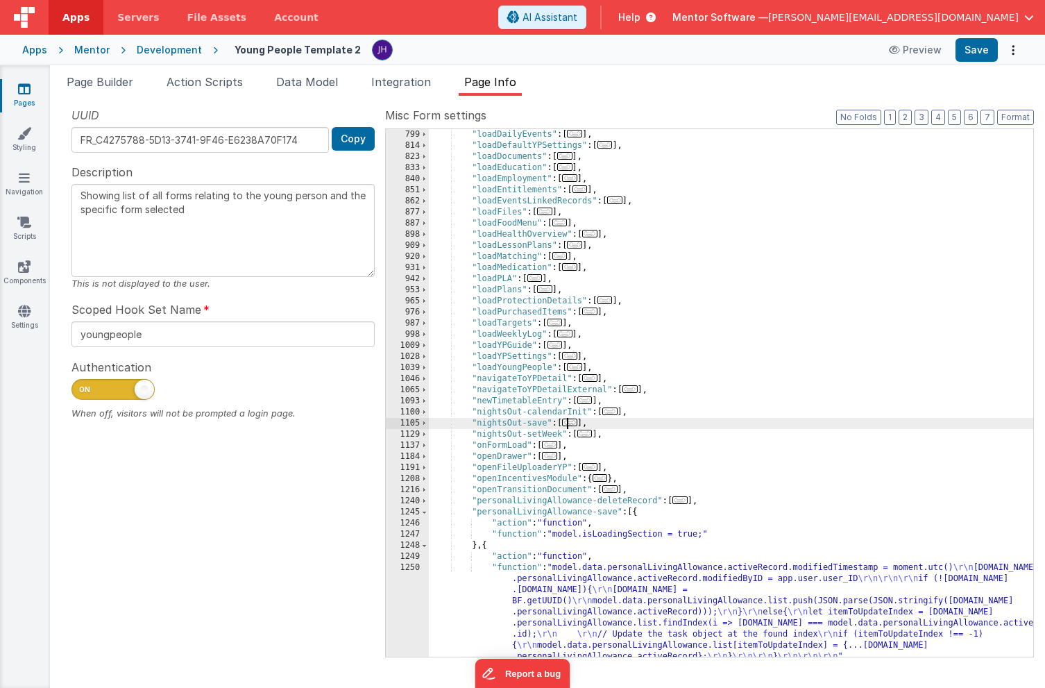
scroll to position [1033, 0]
drag, startPoint x: 473, startPoint y: 279, endPoint x: 590, endPoint y: 280, distance: 116.6
click at [590, 280] on div ""loadDailyEvents" : [ ... ] , "loadDefaultYPSettings" : [ ... ] , "loadDocument…" at bounding box center [731, 404] width 605 height 550
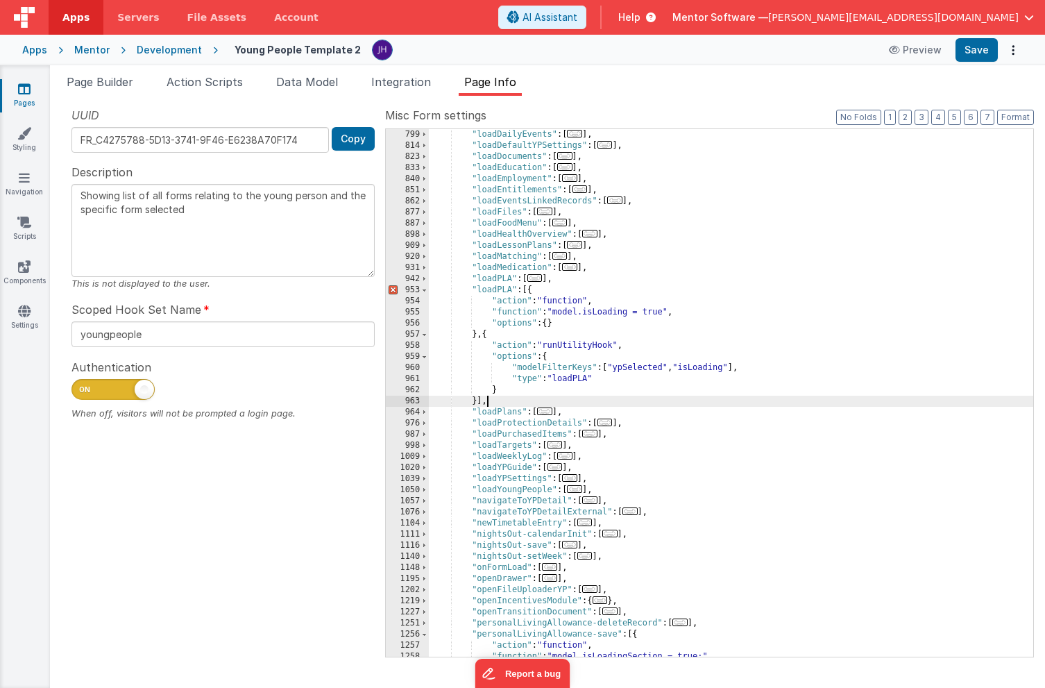
click at [512, 287] on div ""loadDailyEvents" : [ ... ] , "loadDefaultYPSettings" : [ ... ] , "loadDocument…" at bounding box center [731, 404] width 605 height 550
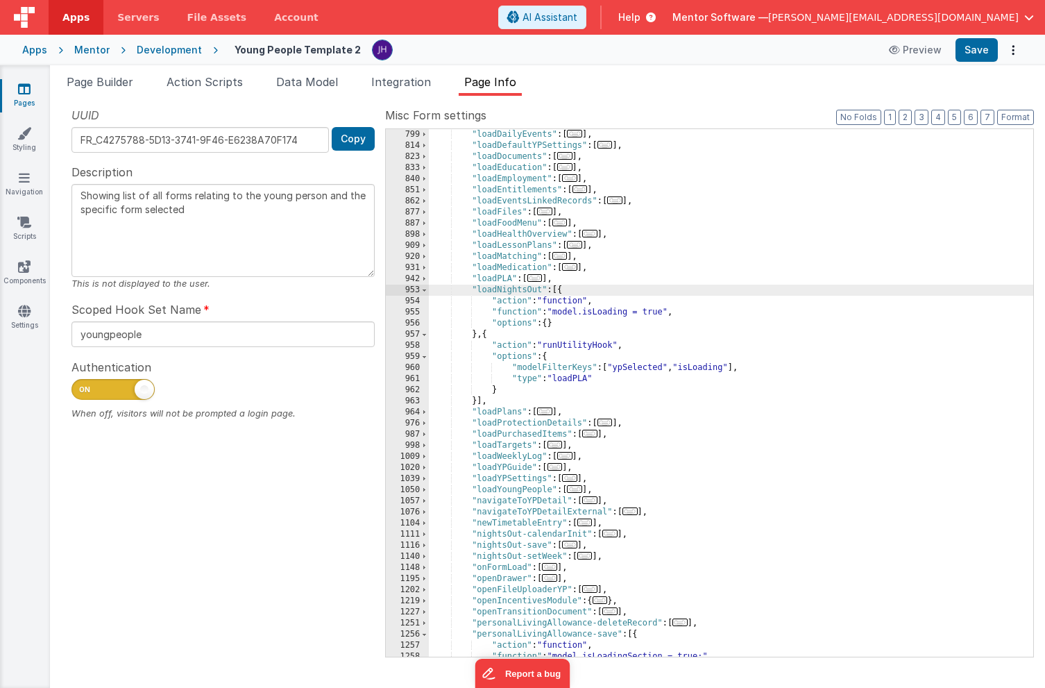
click at [593, 380] on div ""loadDailyEvents" : [ ... ] , "loadDefaultYPSettings" : [ ... ] , "loadDocument…" at bounding box center [731, 404] width 605 height 550
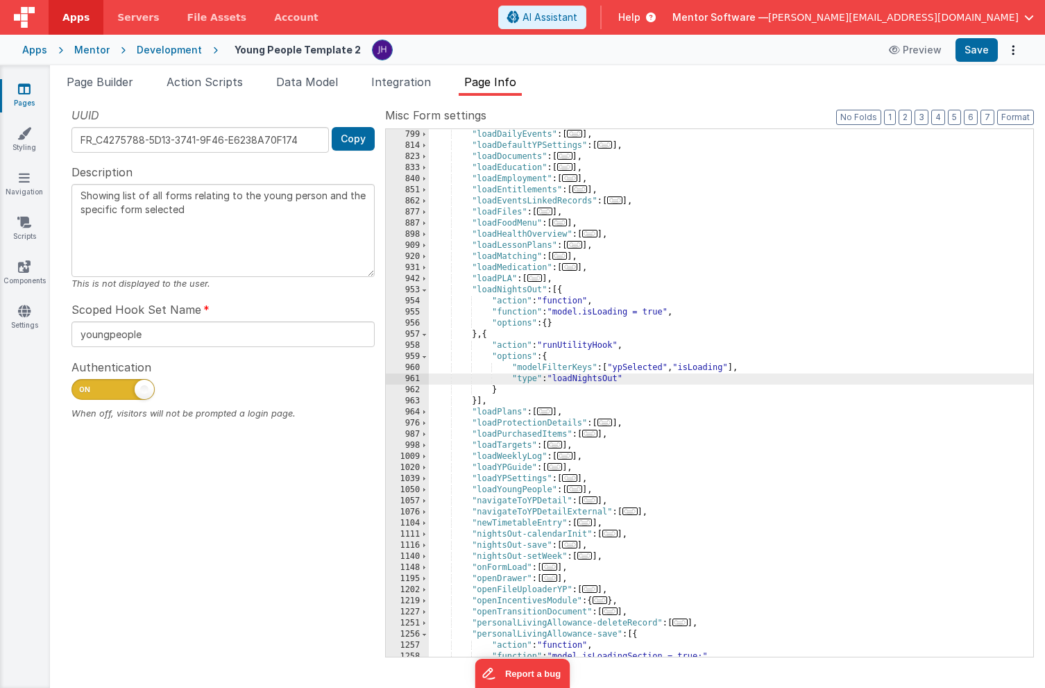
click at [698, 394] on div ""loadDailyEvents" : [ ... ] , "loadDefaultYPSettings" : [ ... ] , "loadDocument…" at bounding box center [731, 404] width 605 height 550
click at [427, 291] on span at bounding box center [425, 290] width 8 height 11
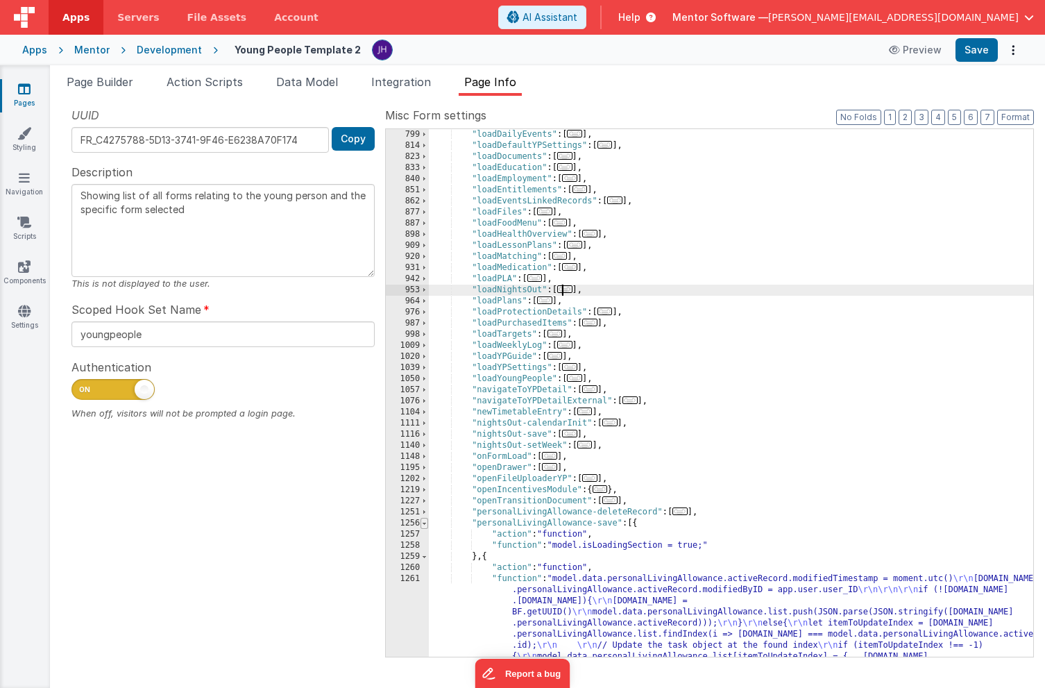
click at [425, 525] on span at bounding box center [425, 523] width 8 height 11
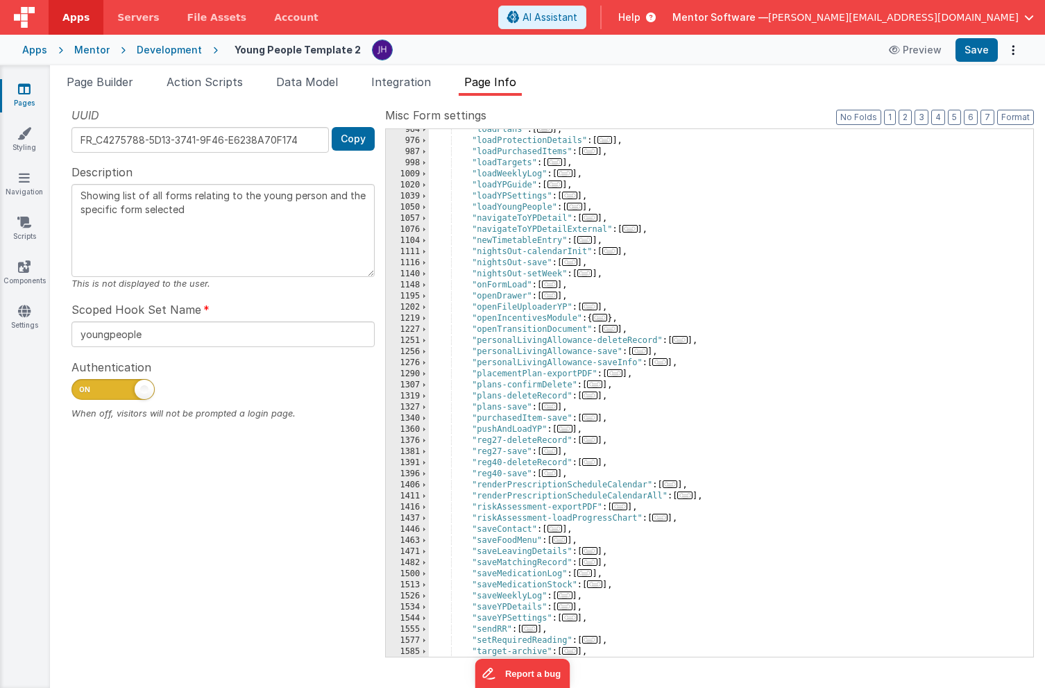
scroll to position [1173, 0]
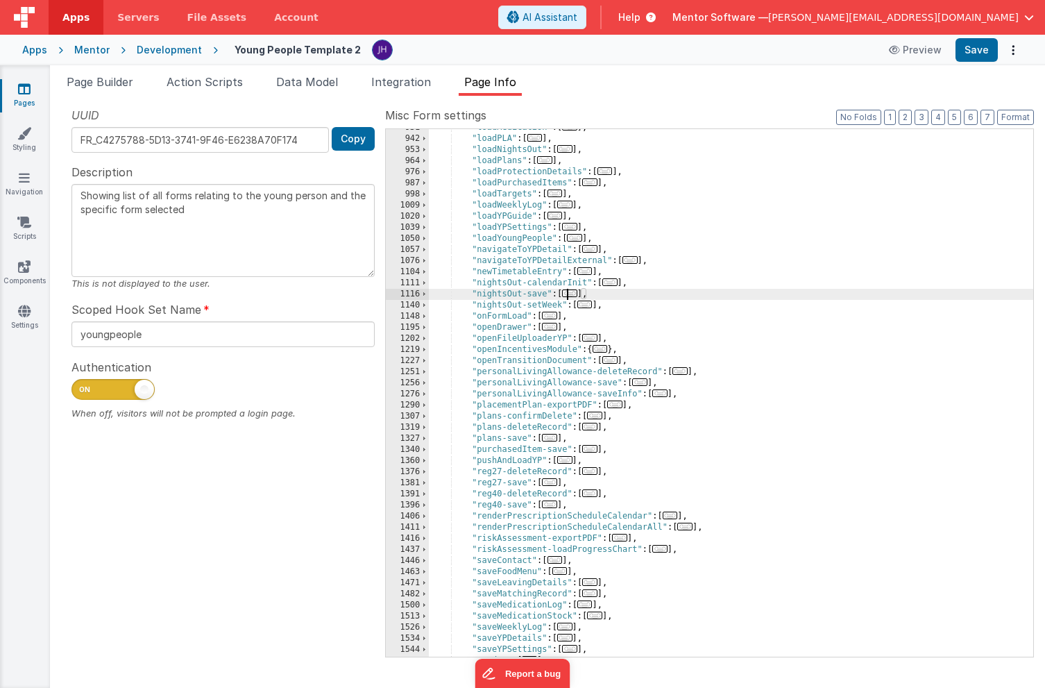
click at [576, 293] on span "..." at bounding box center [569, 293] width 15 height 8
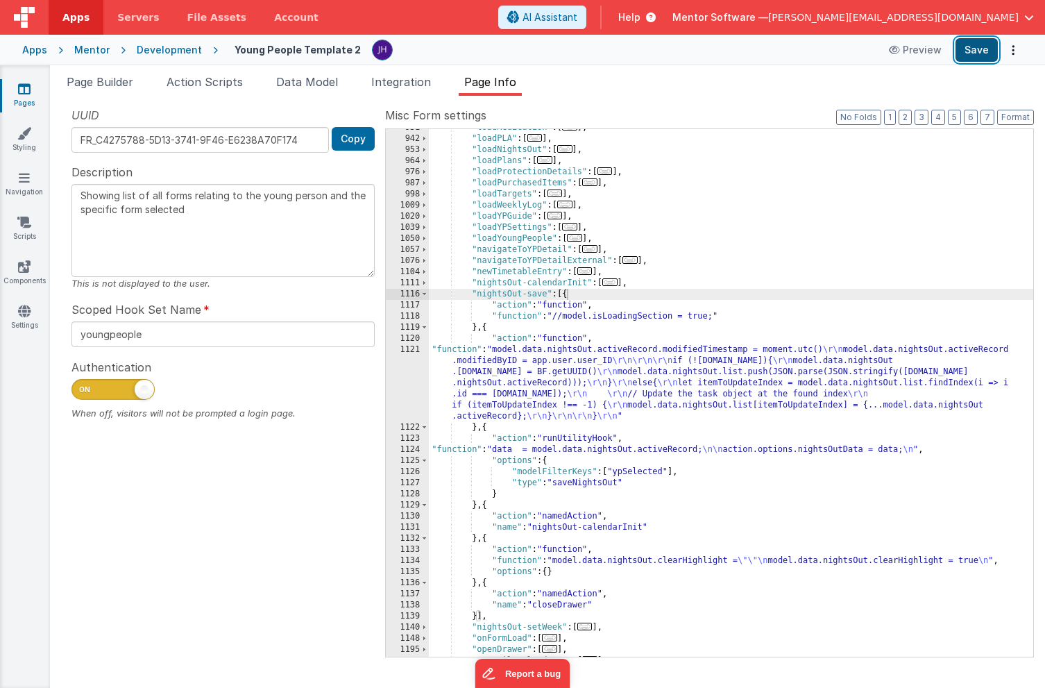
click at [977, 53] on button "Save" at bounding box center [977, 50] width 42 height 24
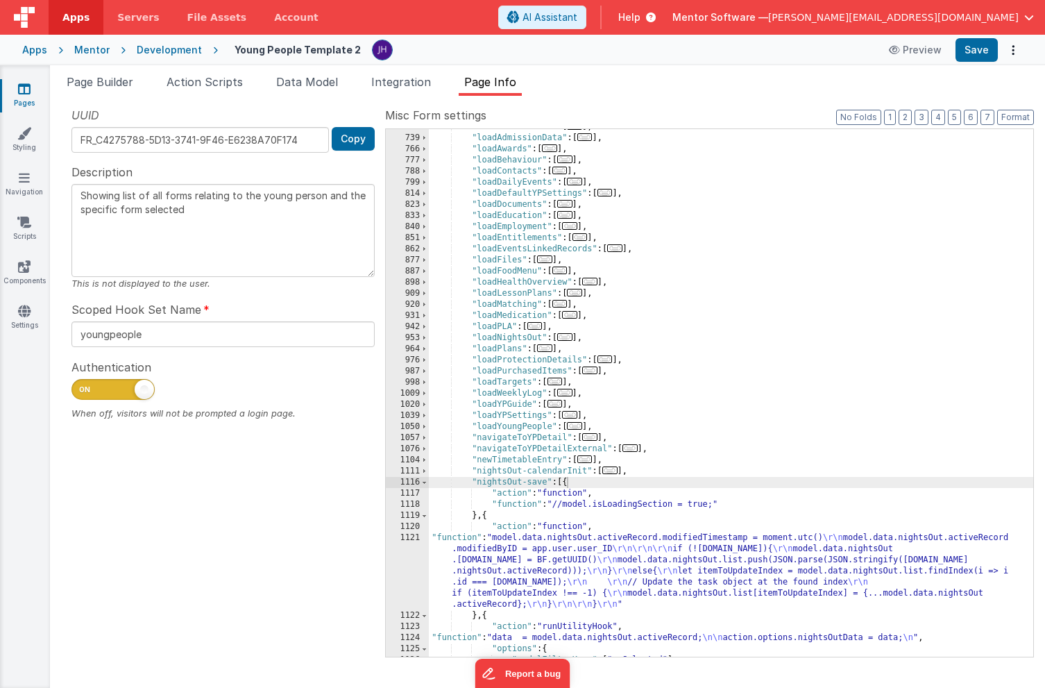
scroll to position [982, 0]
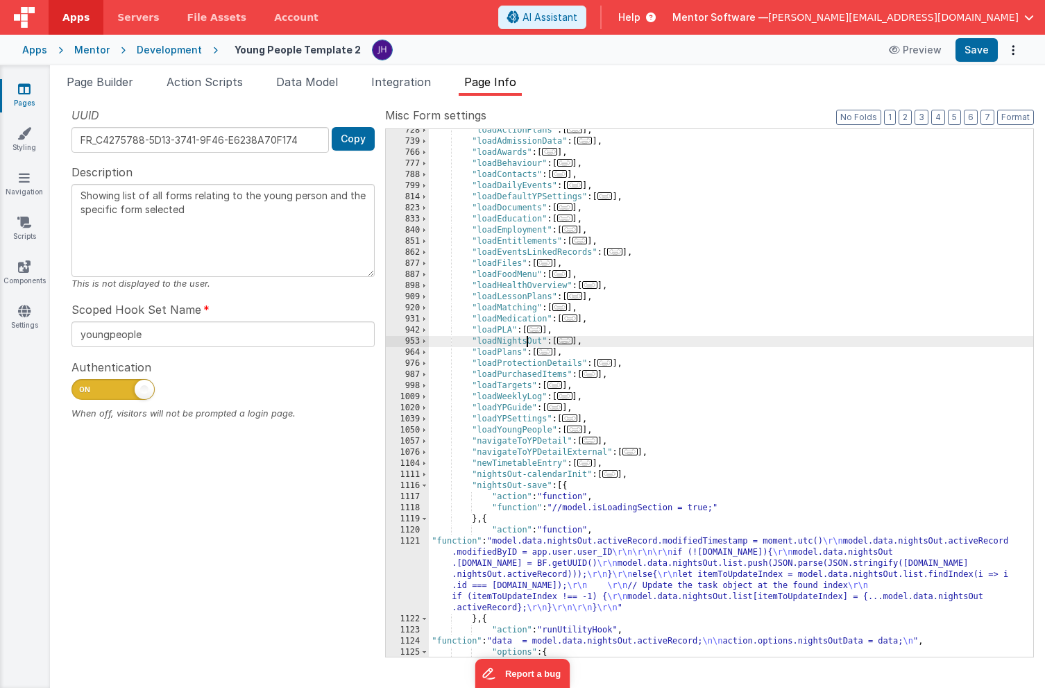
click at [525, 338] on div ""loadActionPlans" : [ ... ] , "loadAdmissionData" : [ ... ] , "loadAwards" : [ …" at bounding box center [731, 400] width 605 height 550
click at [570, 338] on span "..." at bounding box center [564, 341] width 15 height 8
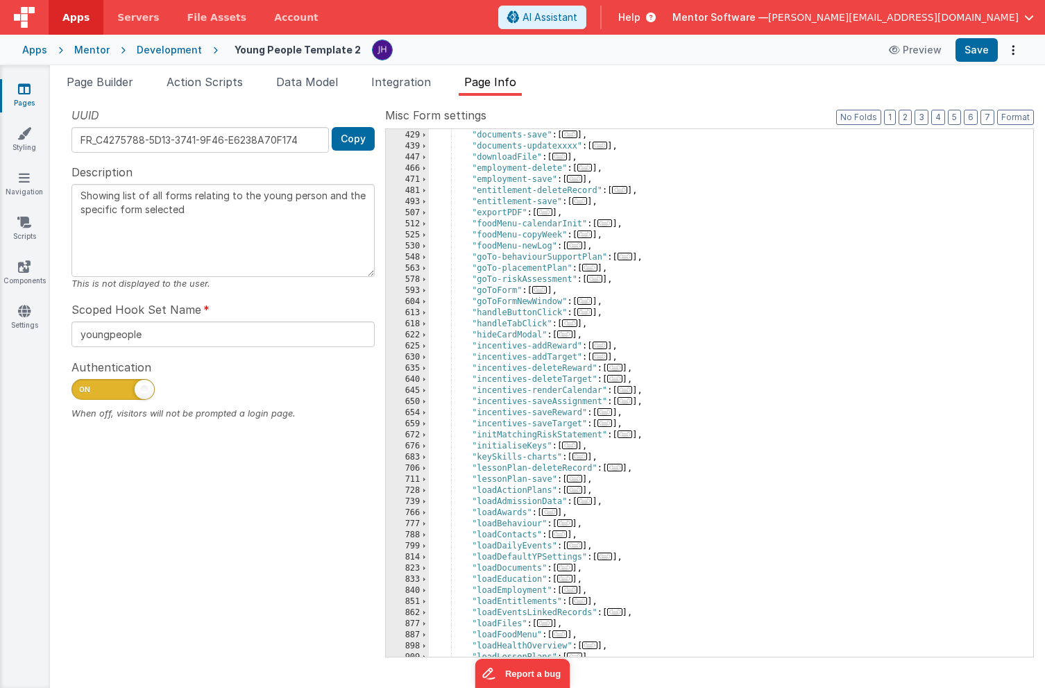
scroll to position [634, 0]
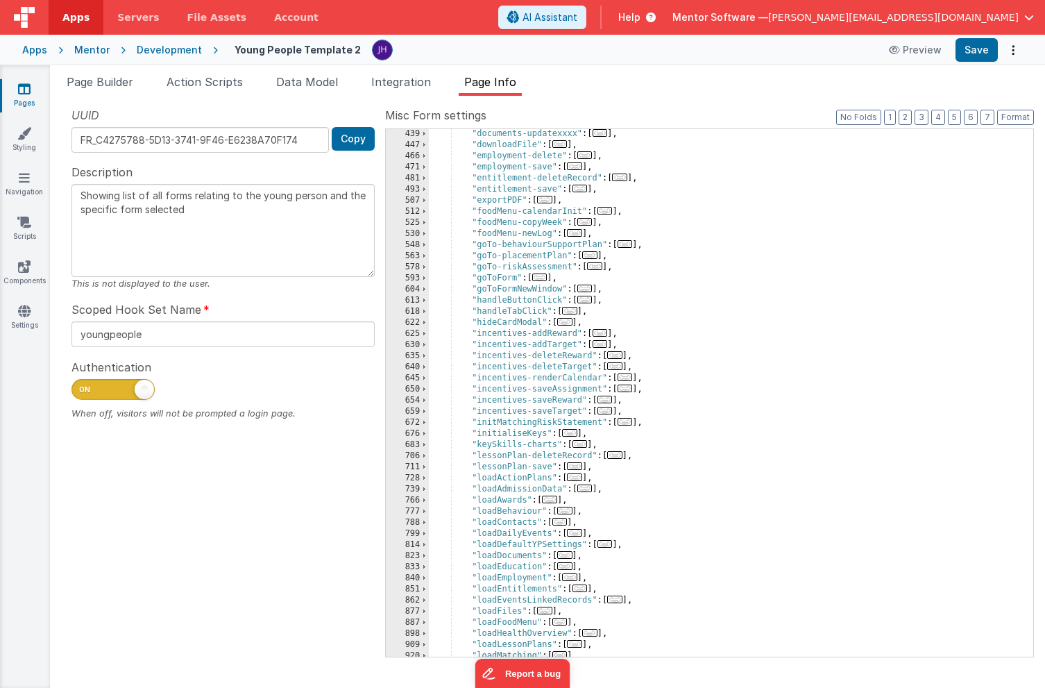
click at [573, 311] on span "..." at bounding box center [569, 311] width 15 height 8
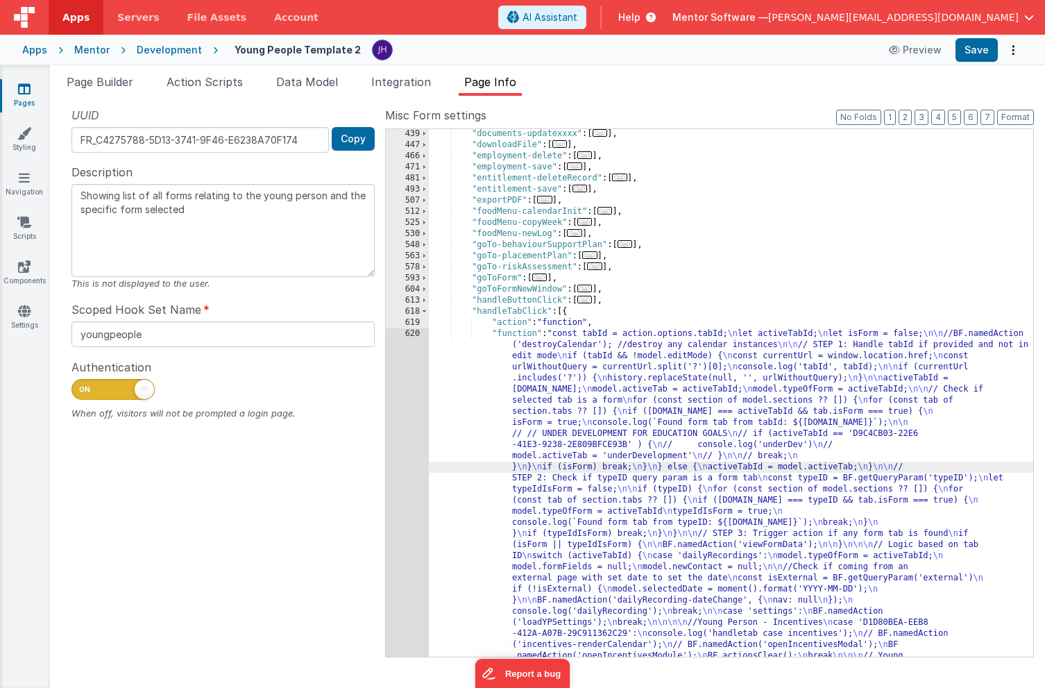
scroll to position [1505, 0]
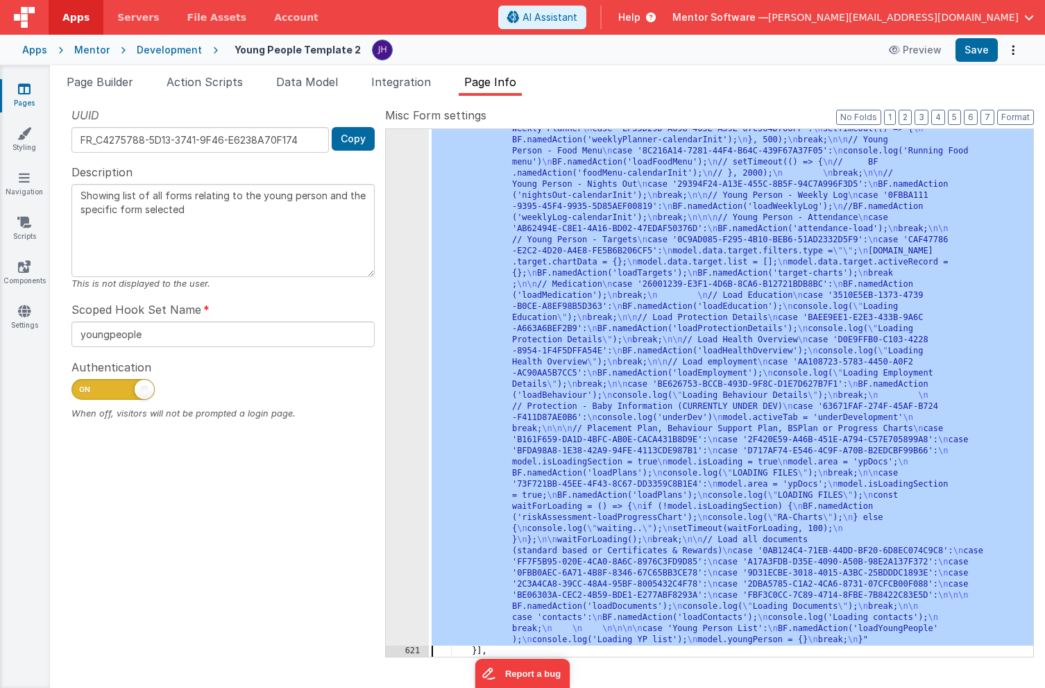
click at [389, 260] on div "620" at bounding box center [407, 51] width 43 height 1189
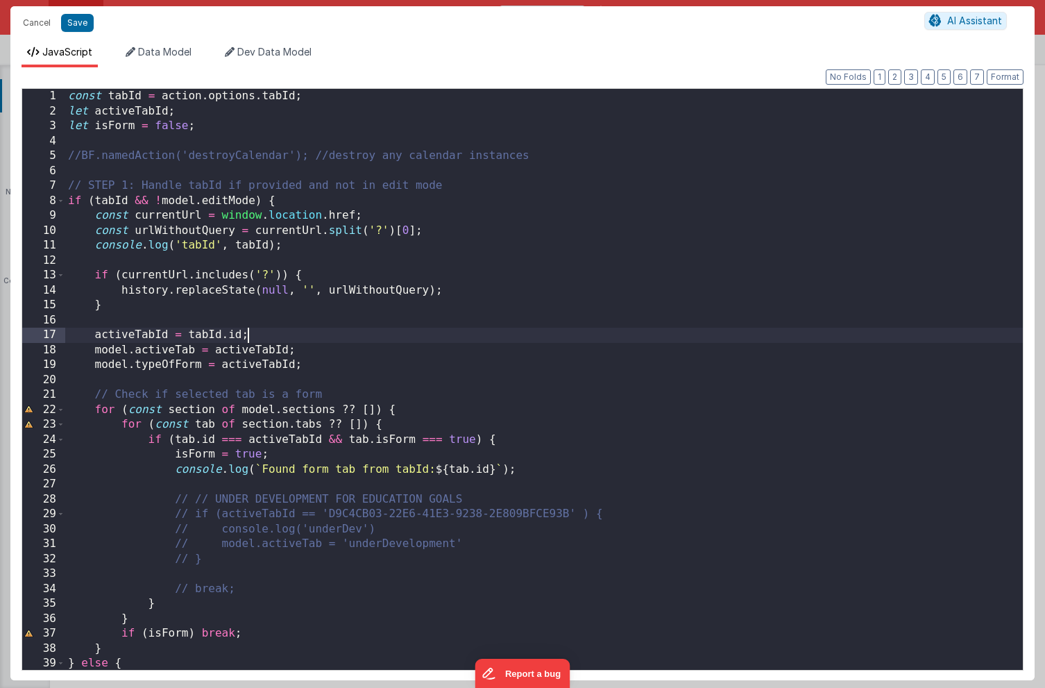
click at [547, 333] on div "const tabId = action . options . tabId ; let activeTabId ; let isForm = false ;…" at bounding box center [544, 394] width 958 height 611
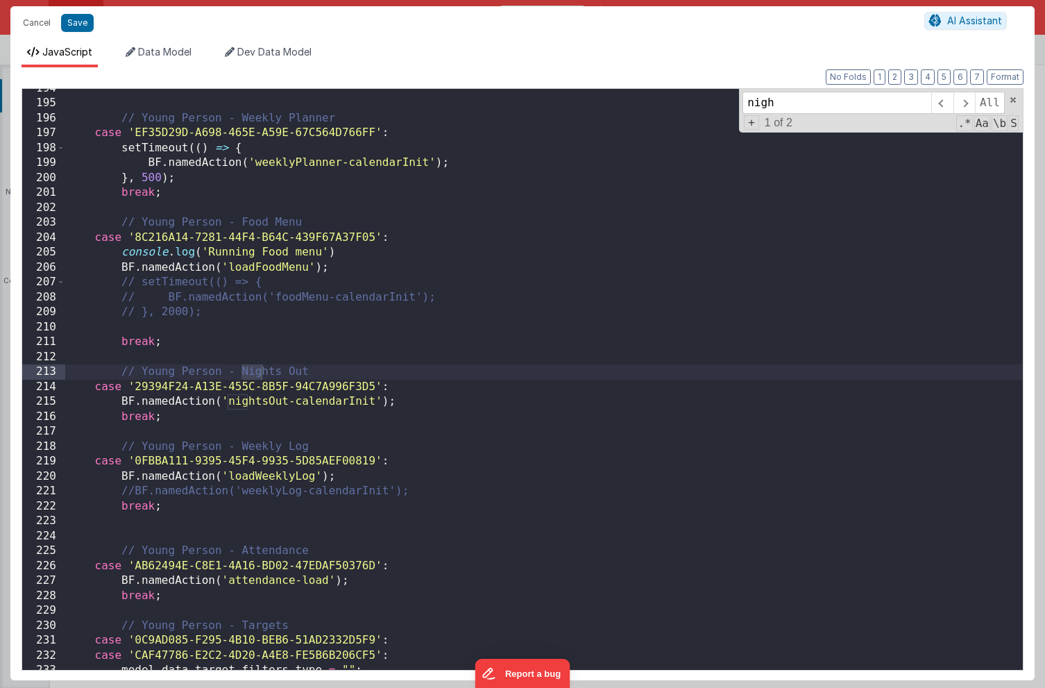
scroll to position [2889, 0]
type input "nights"
click at [427, 410] on div "// Young Person - Weekly Planner case 'EF35D29D-A698-465E-A59E-67C564D766FF' : …" at bounding box center [544, 386] width 958 height 611
click at [415, 389] on div "// Young Person - Weekly Planner case 'EF35D29D-A698-465E-A59E-67C564D766FF' : …" at bounding box center [544, 386] width 958 height 611
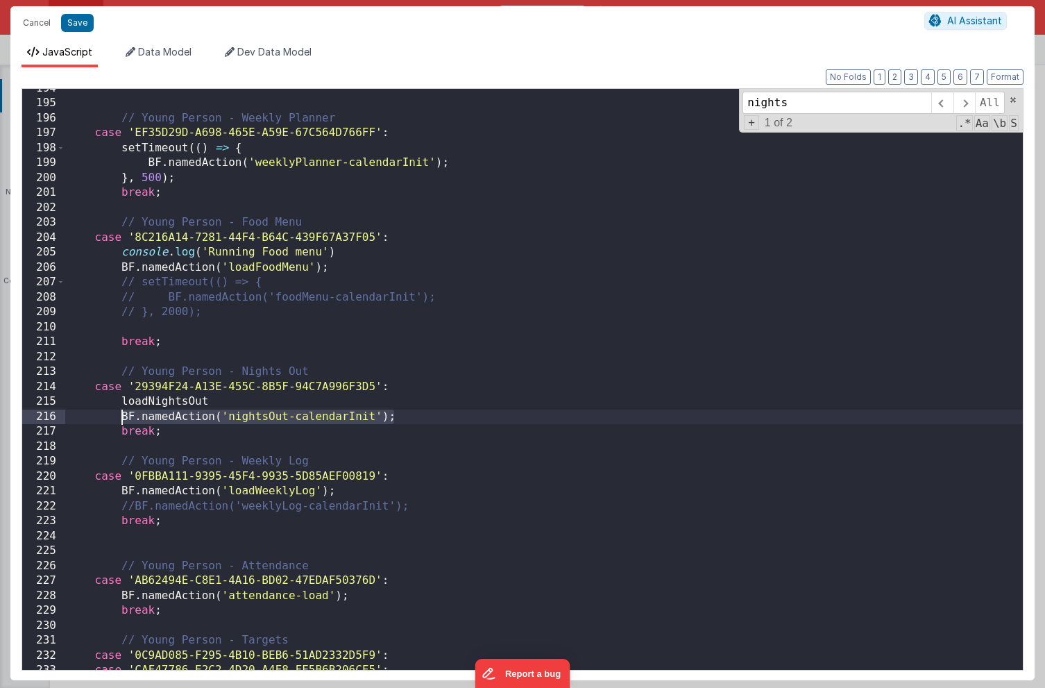
drag, startPoint x: 412, startPoint y: 415, endPoint x: 124, endPoint y: 414, distance: 287.4
click at [124, 414] on div "// Young Person - Weekly Planner case 'EF35D29D-A698-465E-A59E-67C564D766FF' : …" at bounding box center [544, 386] width 958 height 611
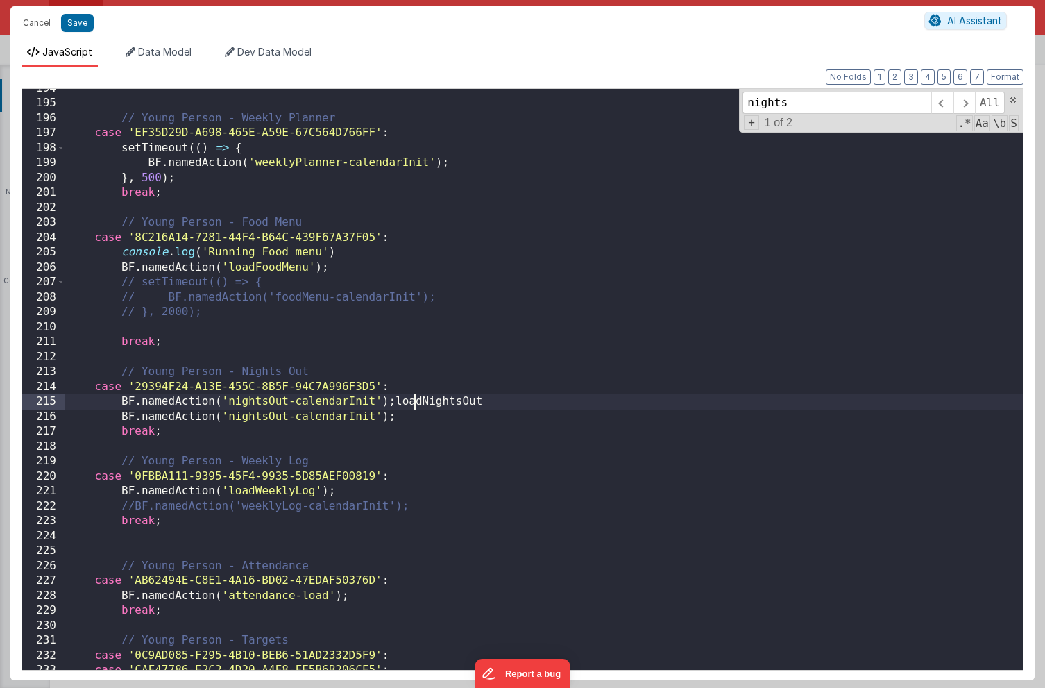
click at [417, 403] on div "// Young Person - Weekly Planner case 'EF35D29D-A698-465E-A59E-67C564D766FF' : …" at bounding box center [544, 386] width 958 height 611
click at [314, 401] on div "// Young Person - Weekly Planner case 'EF35D29D-A698-465E-A59E-67C564D766FF' : …" at bounding box center [544, 386] width 958 height 611
drag, startPoint x: 347, startPoint y: 403, endPoint x: 122, endPoint y: 405, distance: 224.9
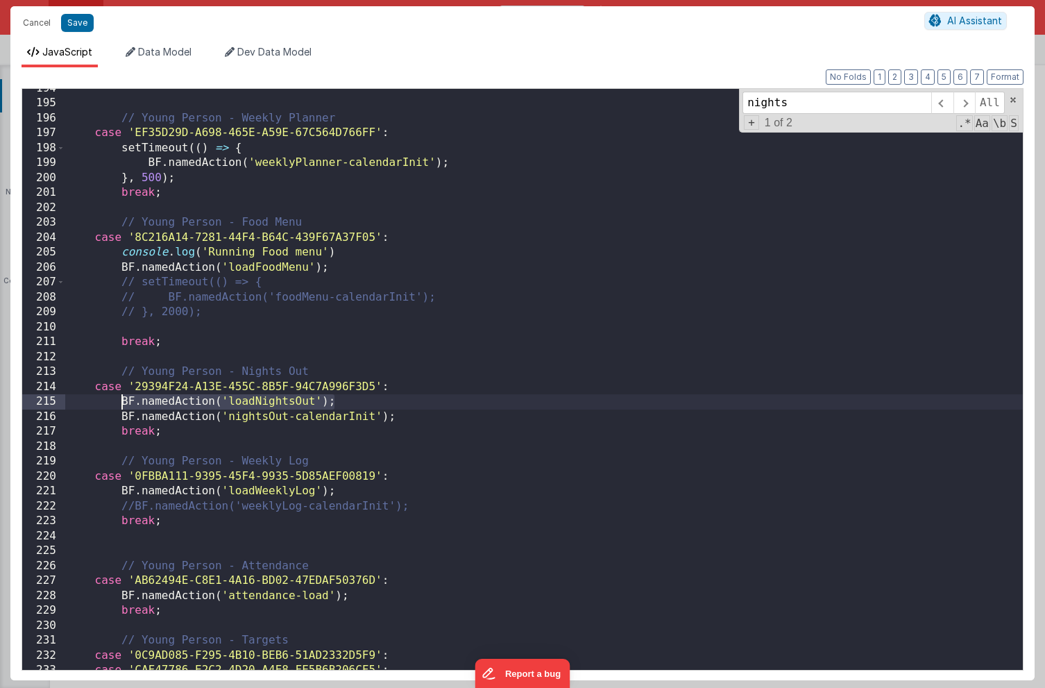
click at [122, 405] on div "// Young Person - Weekly Planner case 'EF35D29D-A698-465E-A59E-67C564D766FF' : …" at bounding box center [544, 386] width 958 height 611
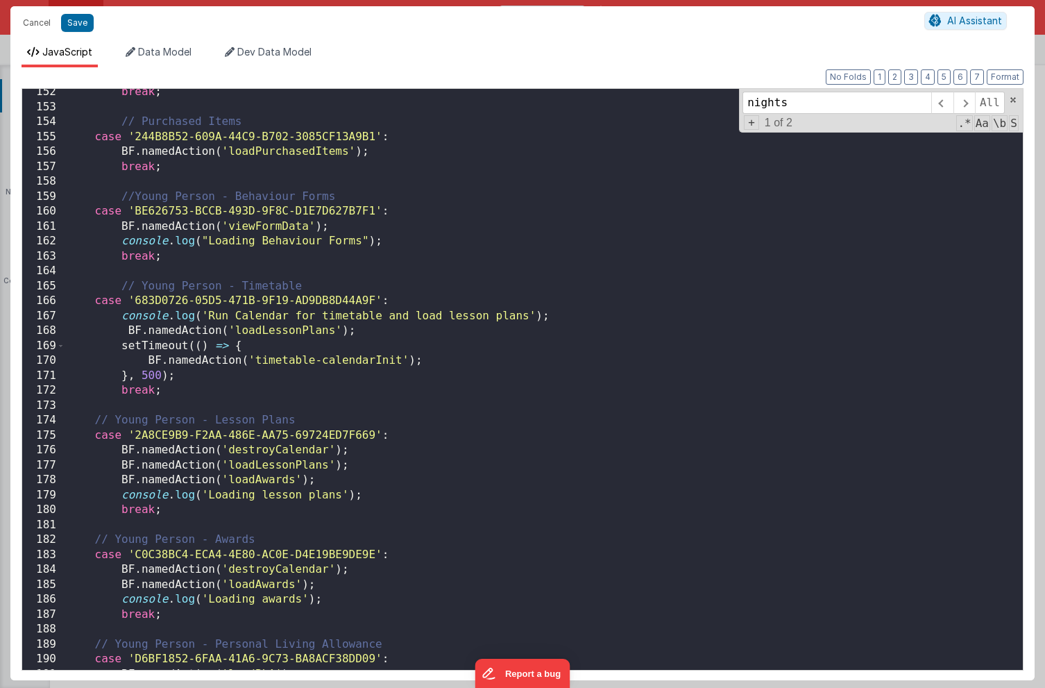
scroll to position [2244, 0]
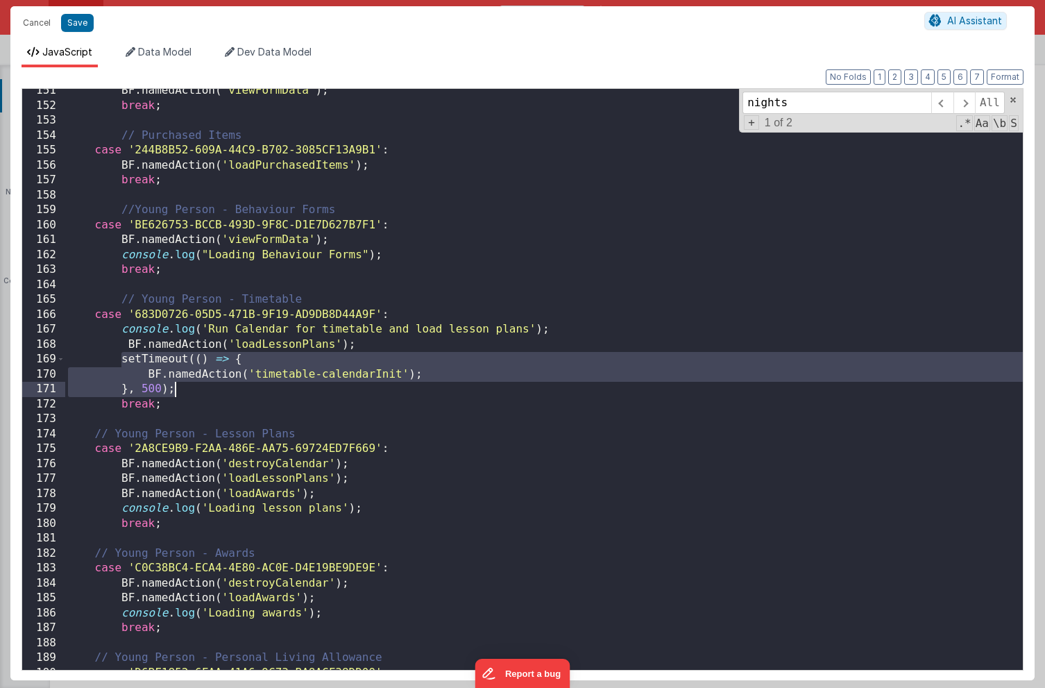
drag, startPoint x: 121, startPoint y: 360, endPoint x: 207, endPoint y: 392, distance: 91.8
click at [207, 392] on div "BF . namedAction ( 'viewFormData' ) ; break ; // Purchased Items case '244B8B52…" at bounding box center [544, 388] width 958 height 611
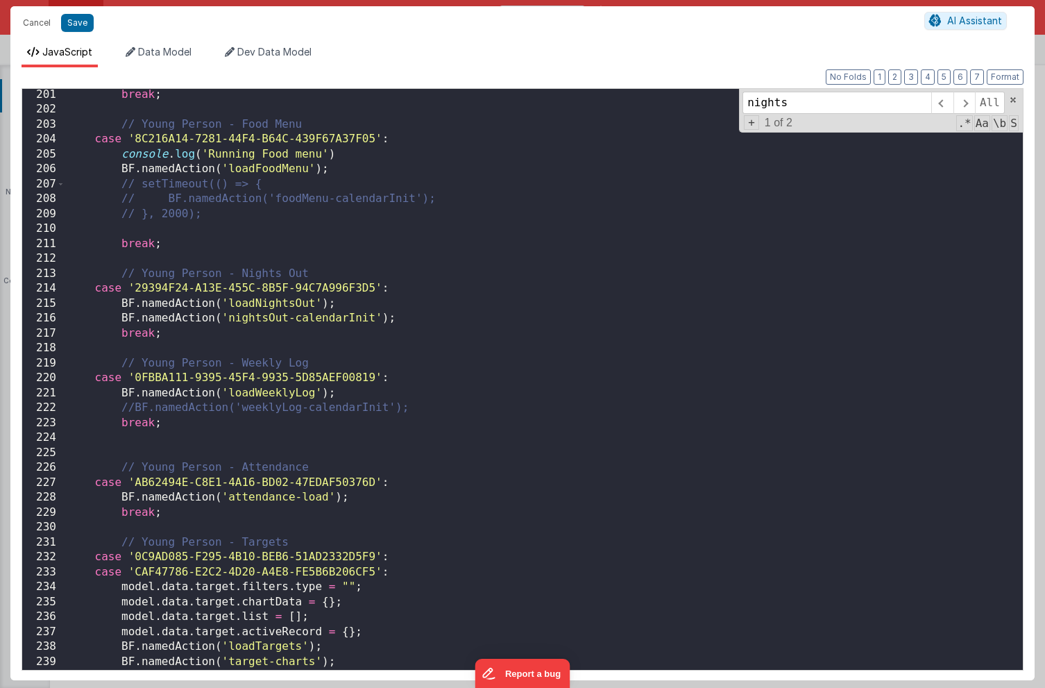
scroll to position [3043, 0]
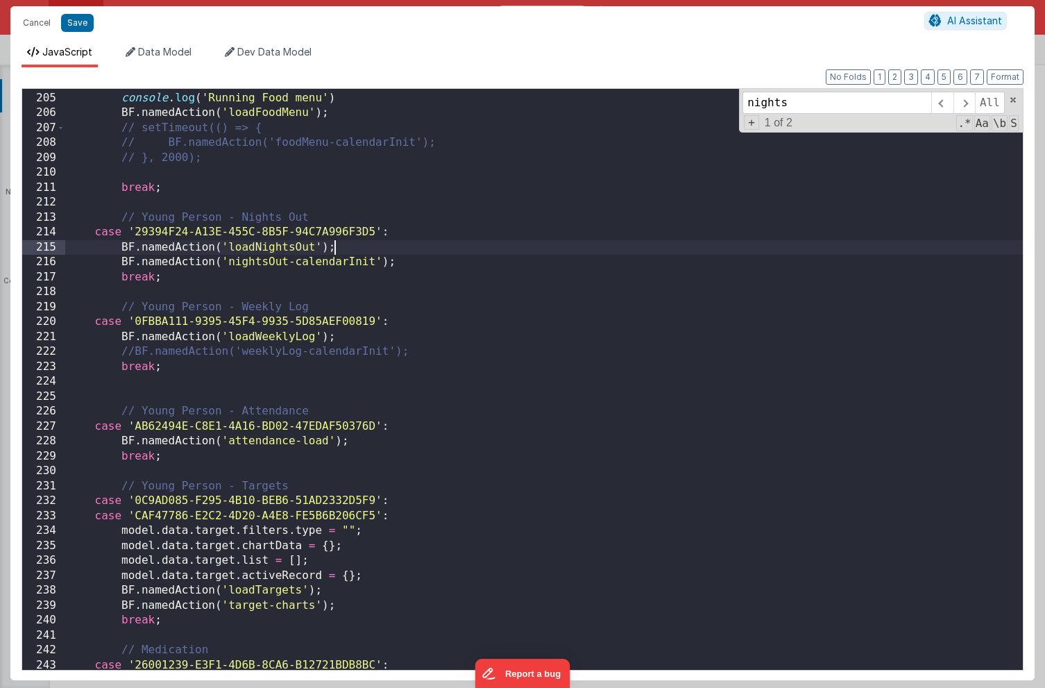
click at [349, 250] on div "case '8C216A14-7281-44F4-B64C-439F67A37F05' : console . log ( 'Running Food men…" at bounding box center [544, 381] width 958 height 611
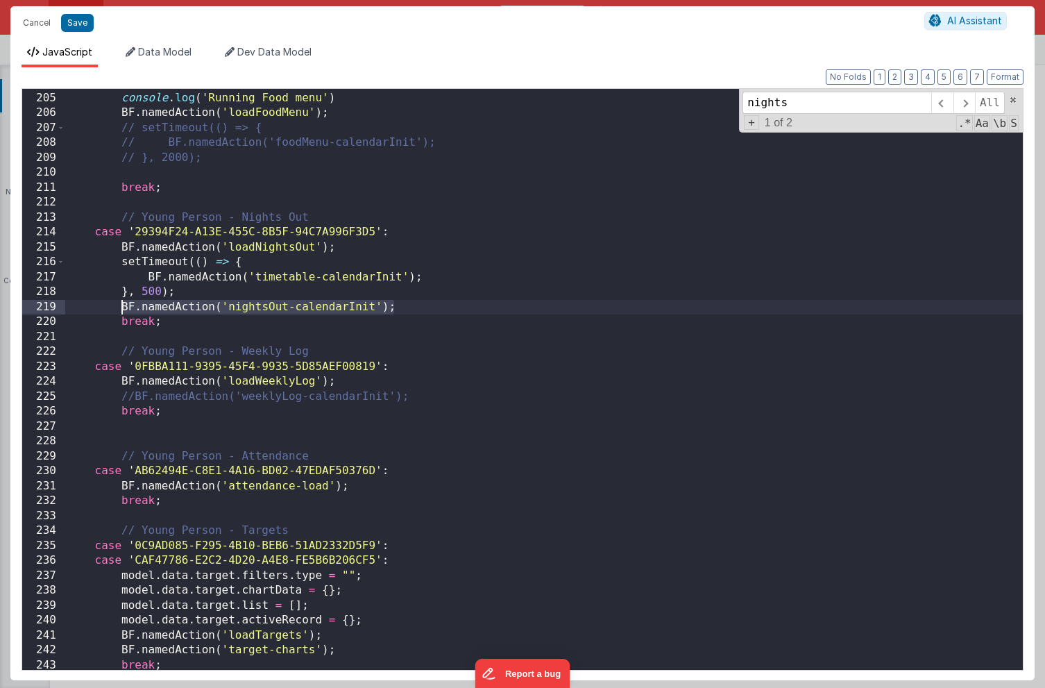
drag, startPoint x: 411, startPoint y: 305, endPoint x: 123, endPoint y: 303, distance: 288.1
click at [123, 303] on div "case '8C216A14-7281-44F4-B64C-439F67A37F05' : console . log ( 'Running Food men…" at bounding box center [544, 381] width 958 height 611
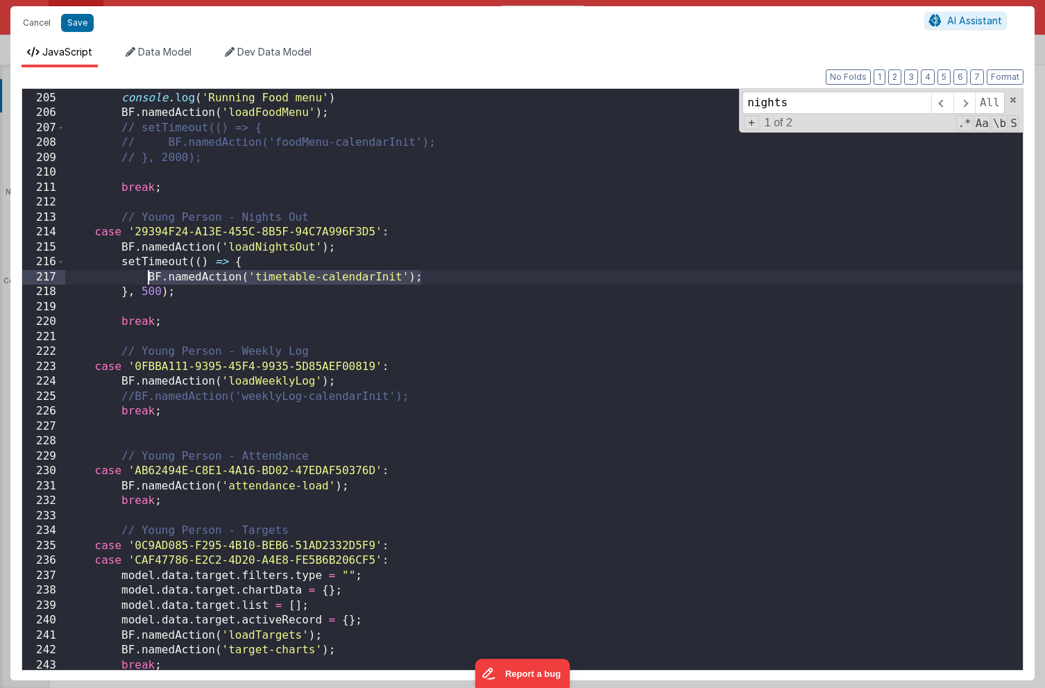
drag, startPoint x: 429, startPoint y: 276, endPoint x: 150, endPoint y: 270, distance: 279.1
click at [150, 270] on div "case '8C216A14-7281-44F4-B64C-439F67A37F05' : console . log ( 'Running Food men…" at bounding box center [544, 381] width 958 height 611
click at [83, 26] on button "Save" at bounding box center [77, 23] width 33 height 18
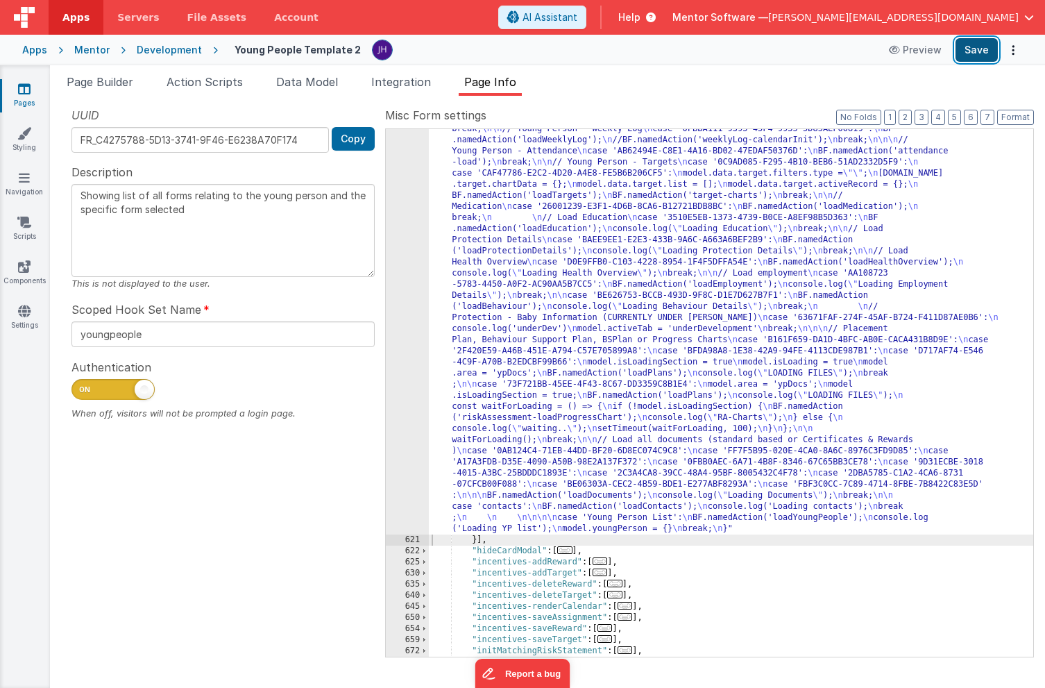
click at [974, 47] on button "Save" at bounding box center [977, 50] width 42 height 24
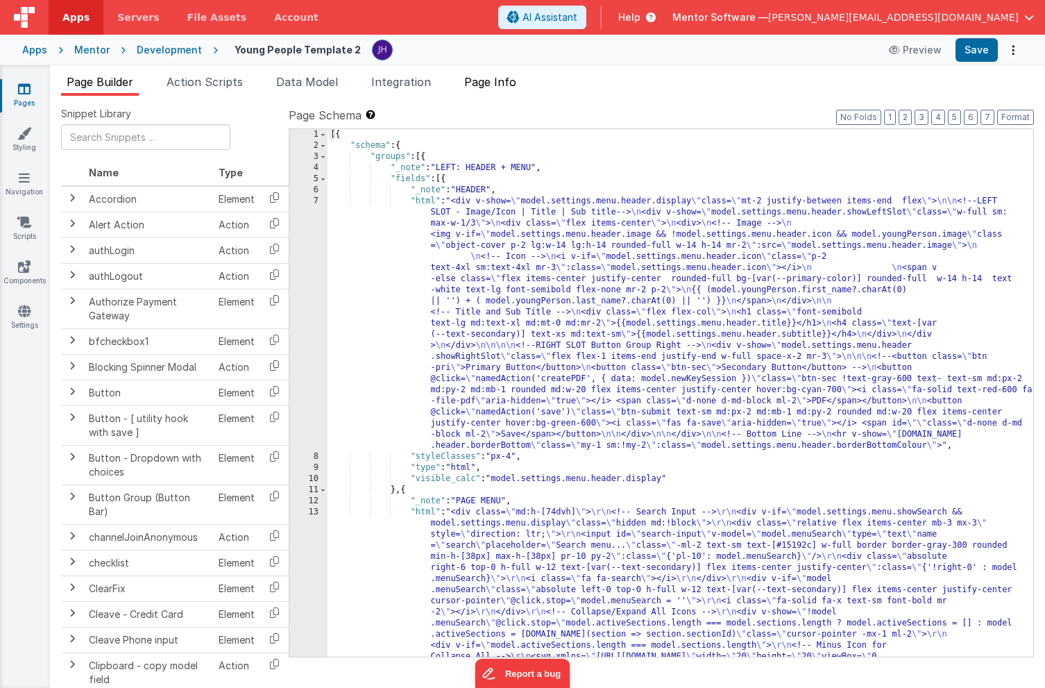
click at [494, 83] on span "Page Info" at bounding box center [490, 82] width 52 height 14
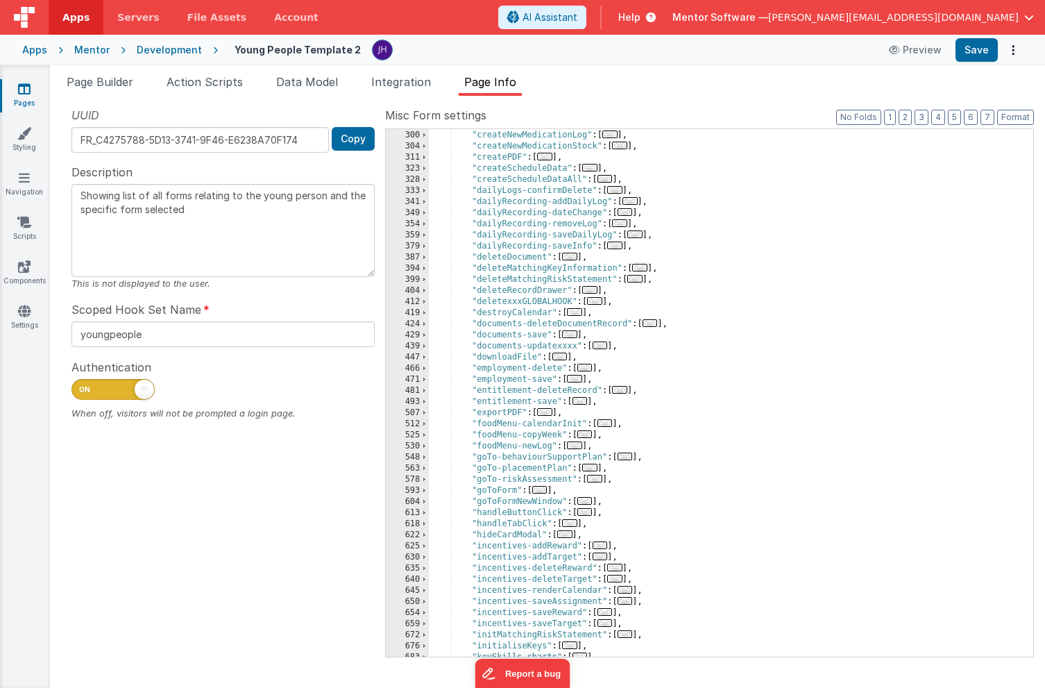
scroll to position [426, 0]
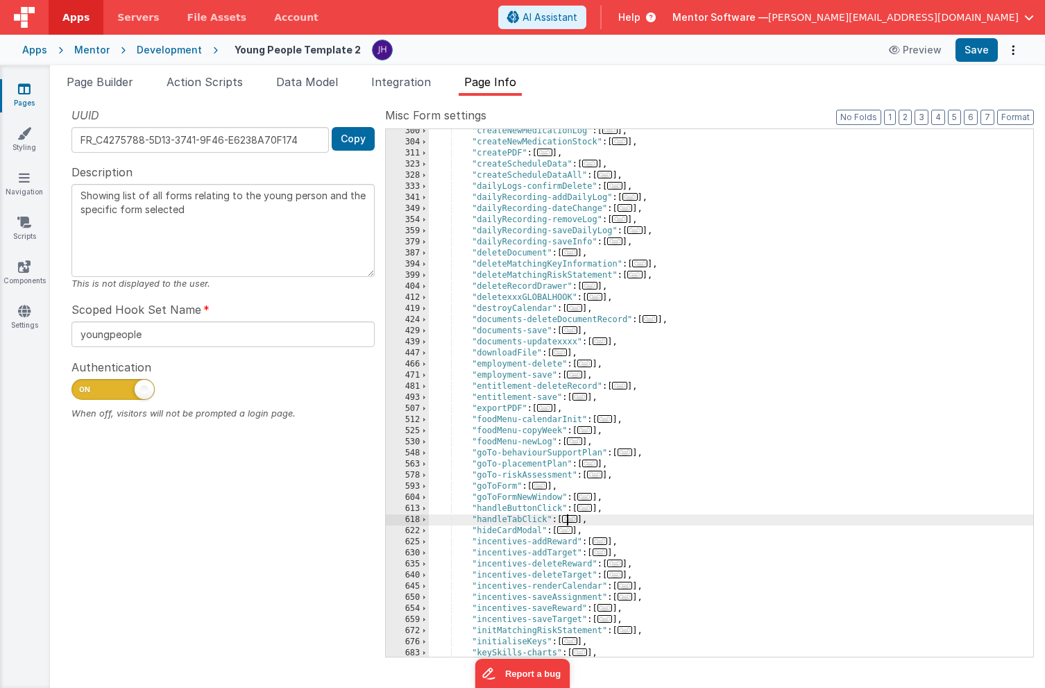
click at [572, 519] on span "..." at bounding box center [569, 519] width 15 height 8
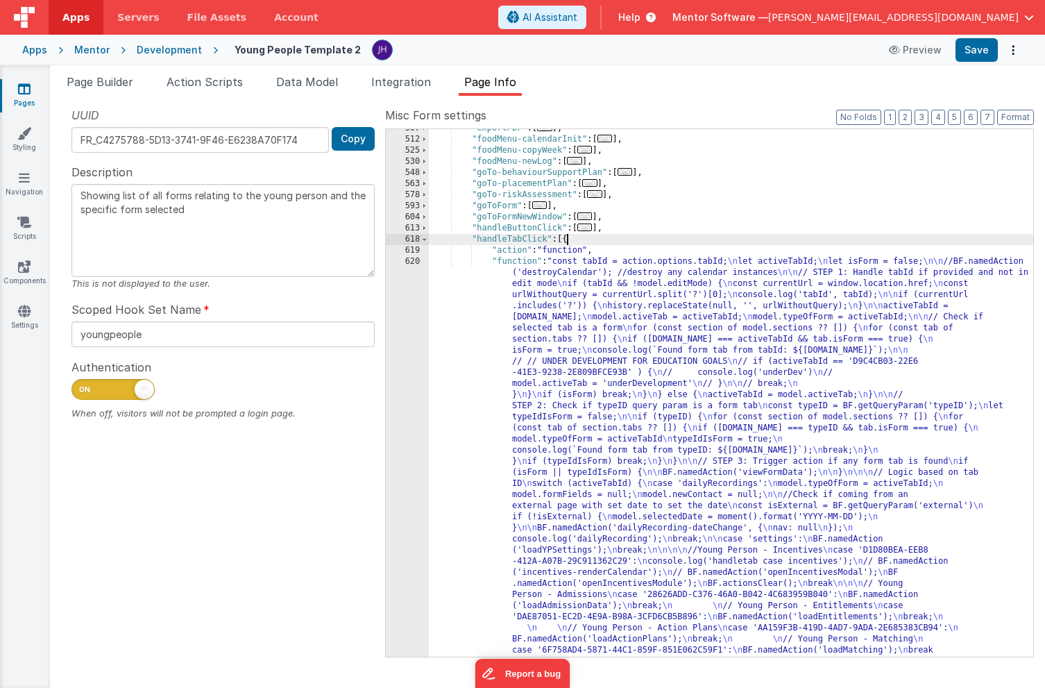
scroll to position [738, 0]
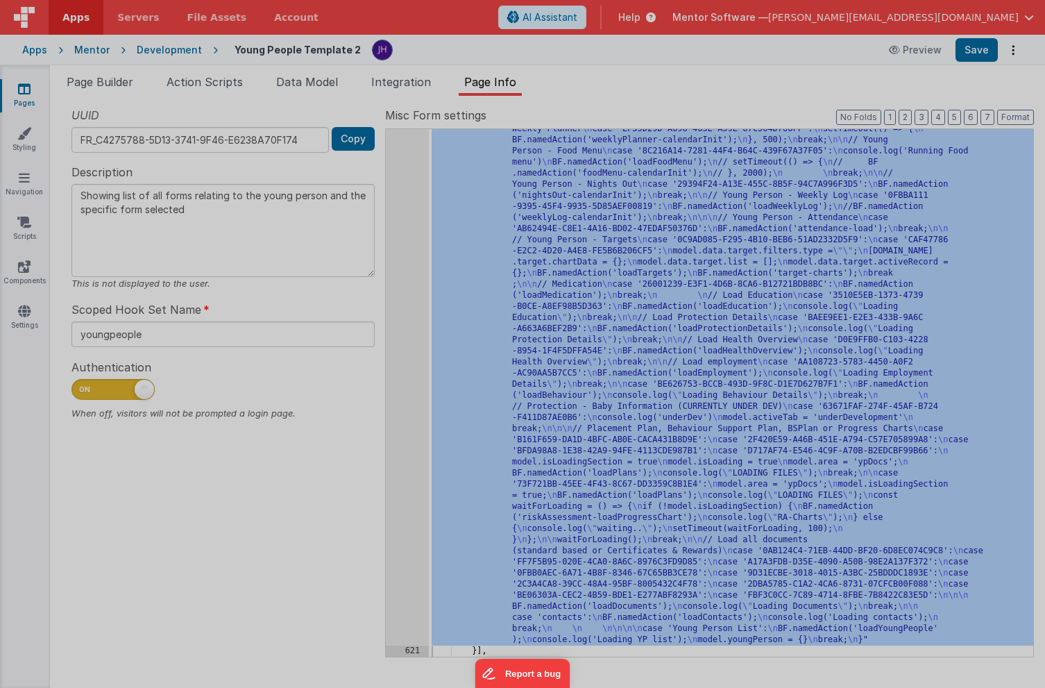
scroll to position [1505, 0]
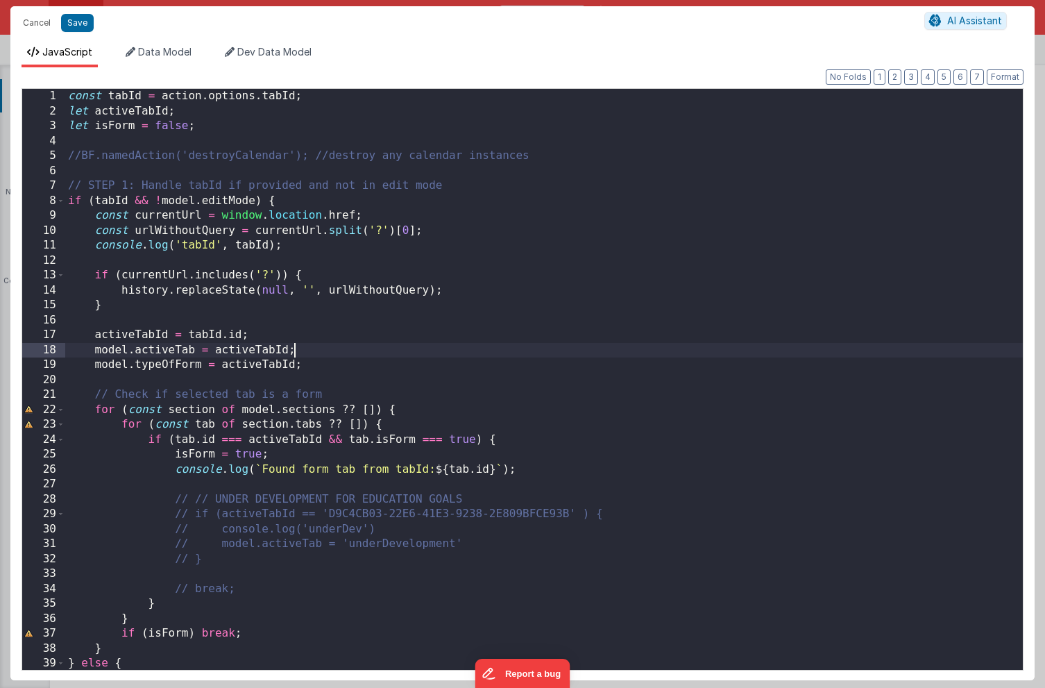
click at [594, 344] on div "const tabId = action . options . tabId ; let activeTabId ; let isForm = false ;…" at bounding box center [544, 394] width 958 height 611
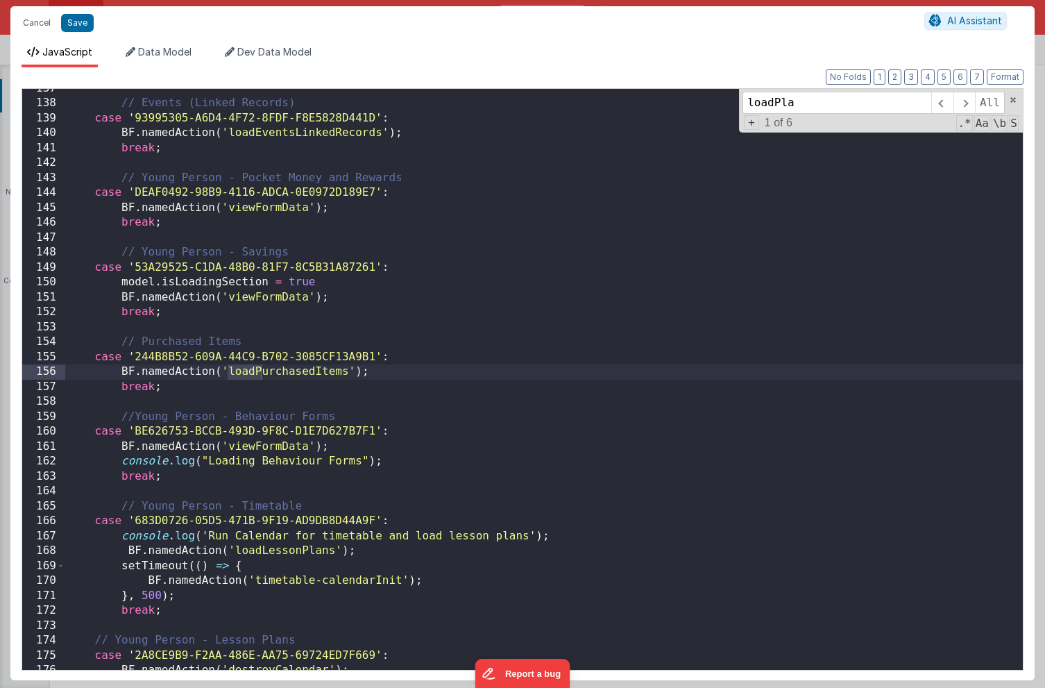
scroll to position [2560, 0]
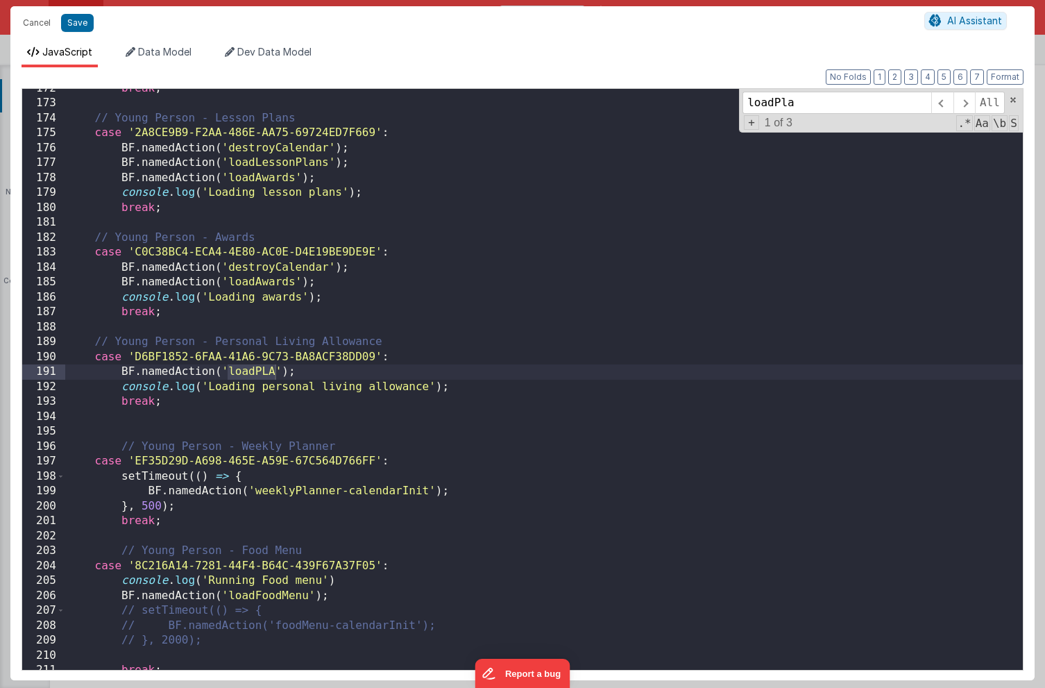
type input "loadPla"
click at [478, 371] on div "break ; // Young Person - Lesson Plans case '2A8CE9B9-F2AA-486E-AA75-69724ED7F6…" at bounding box center [544, 386] width 958 height 611
drag, startPoint x: 74, startPoint y: 27, endPoint x: 371, endPoint y: 14, distance: 296.7
click at [74, 27] on button "Save" at bounding box center [77, 23] width 33 height 18
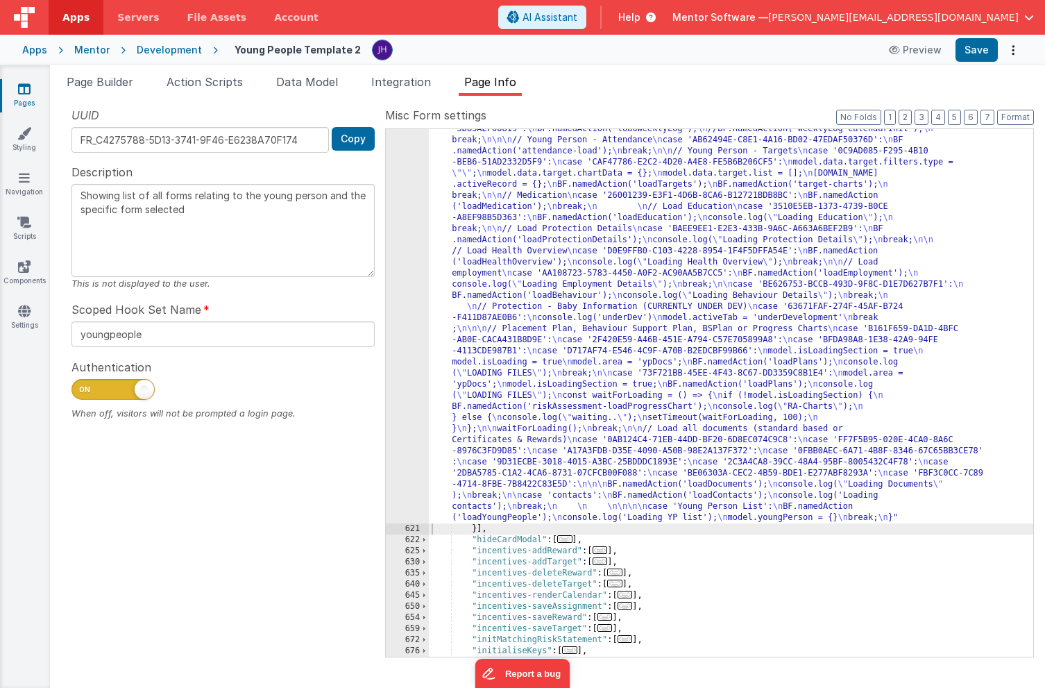
click at [507, 82] on span "Page Info" at bounding box center [490, 82] width 52 height 14
click at [927, 118] on button "3" at bounding box center [922, 117] width 14 height 15
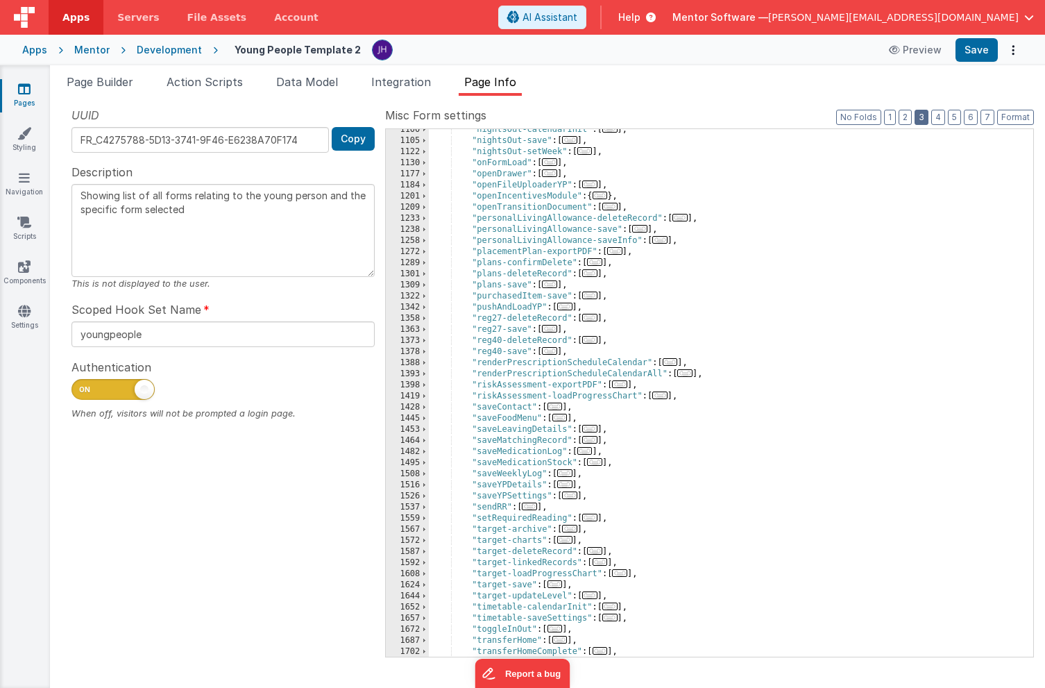
scroll to position [1316, 0]
click at [646, 230] on span "..." at bounding box center [639, 229] width 15 height 8
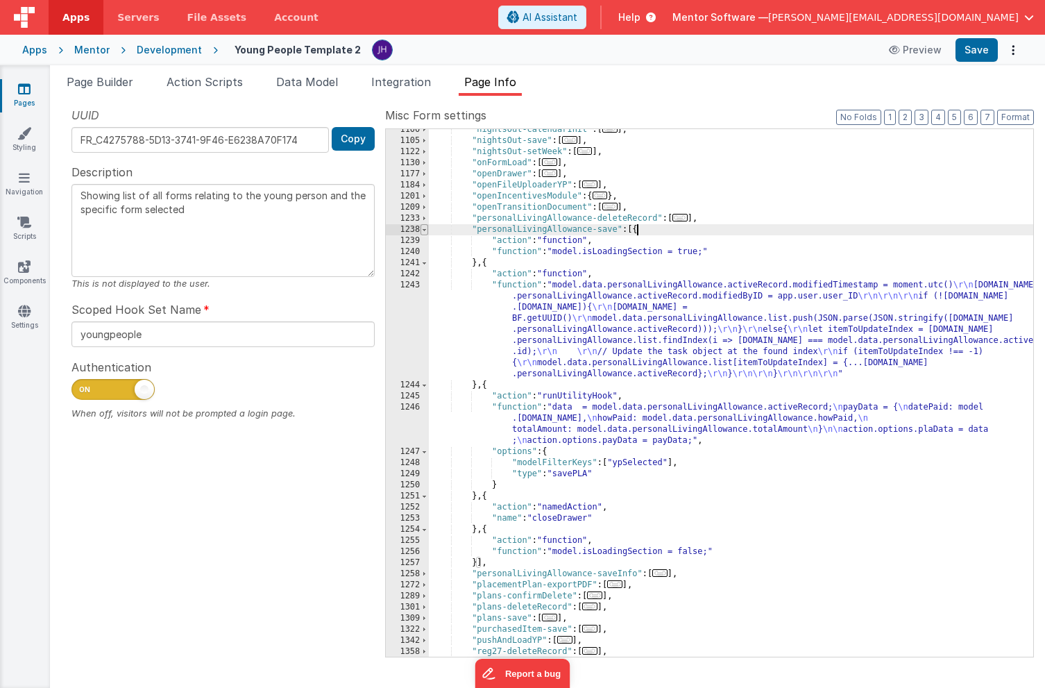
click at [426, 230] on span at bounding box center [425, 229] width 8 height 11
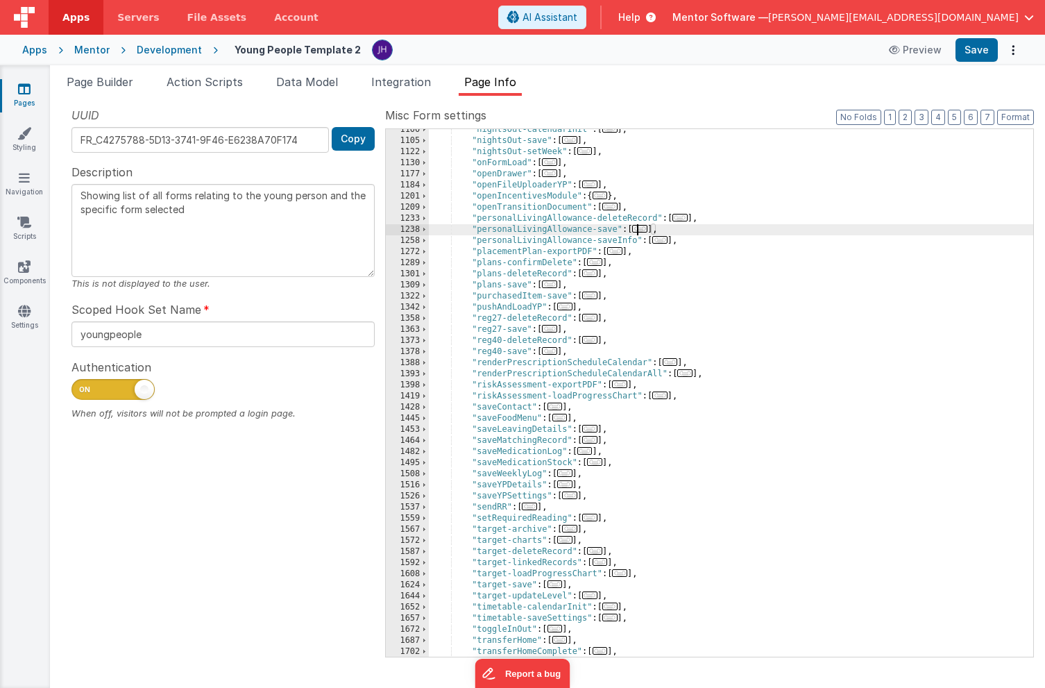
click at [662, 240] on span "..." at bounding box center [660, 240] width 15 height 8
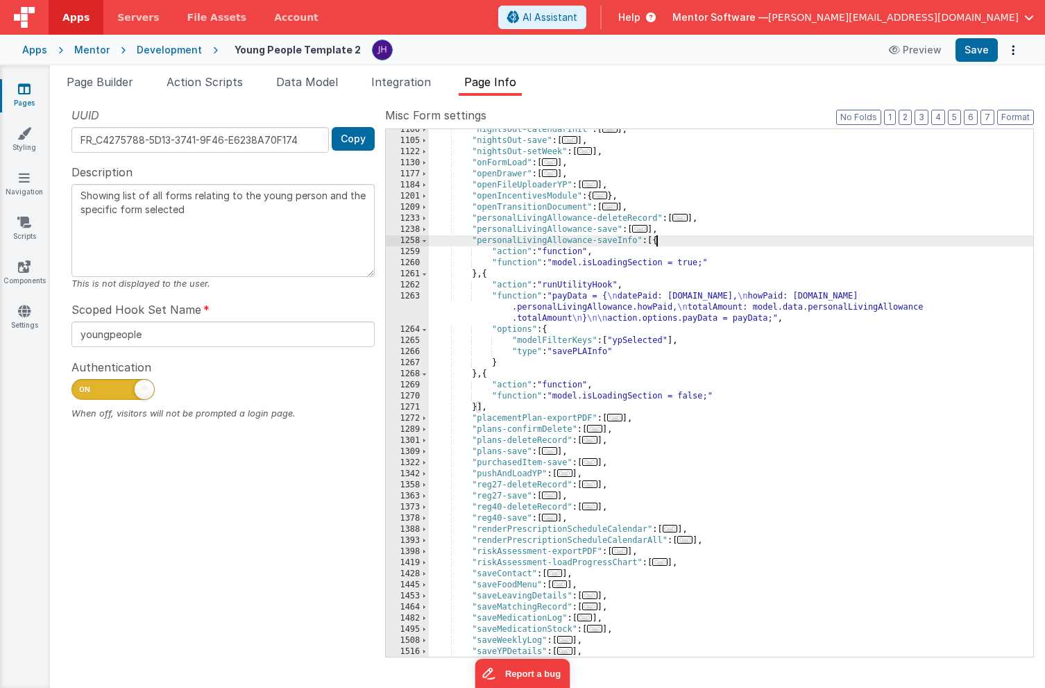
click at [567, 301] on div ""nightsOut-calendarInit" : [ ... ] , "nightsOut-save" : [ ... ] , "nightsOut-se…" at bounding box center [731, 399] width 605 height 550
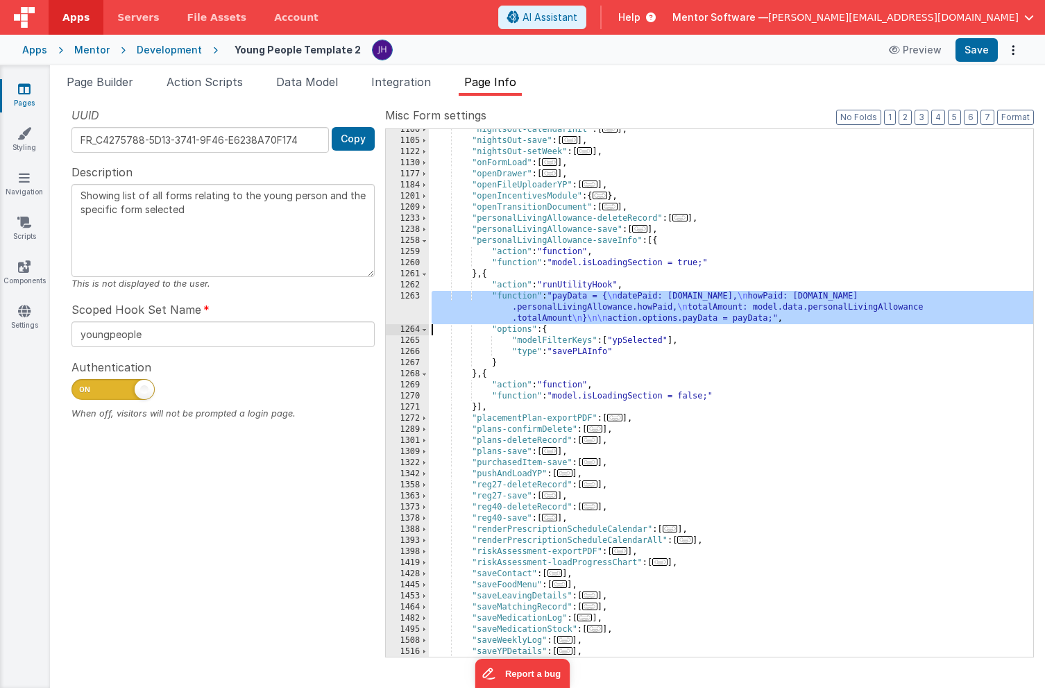
click at [412, 304] on div "1263" at bounding box center [407, 307] width 43 height 33
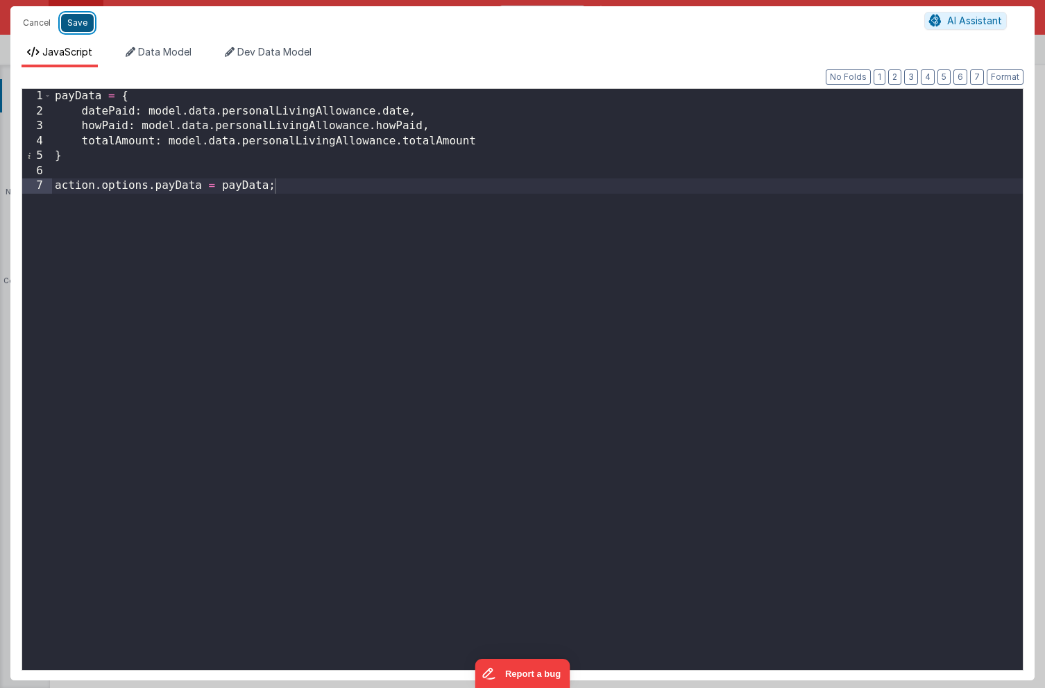
click at [74, 21] on button "Save" at bounding box center [77, 23] width 33 height 18
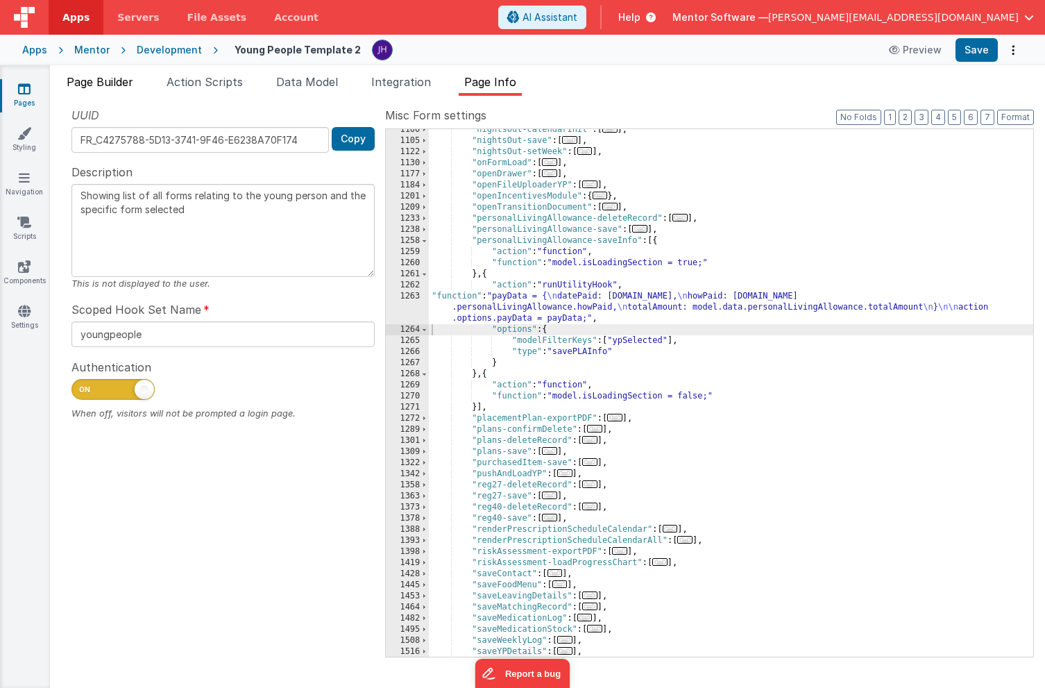
click at [94, 75] on span "Page Builder" at bounding box center [100, 82] width 67 height 14
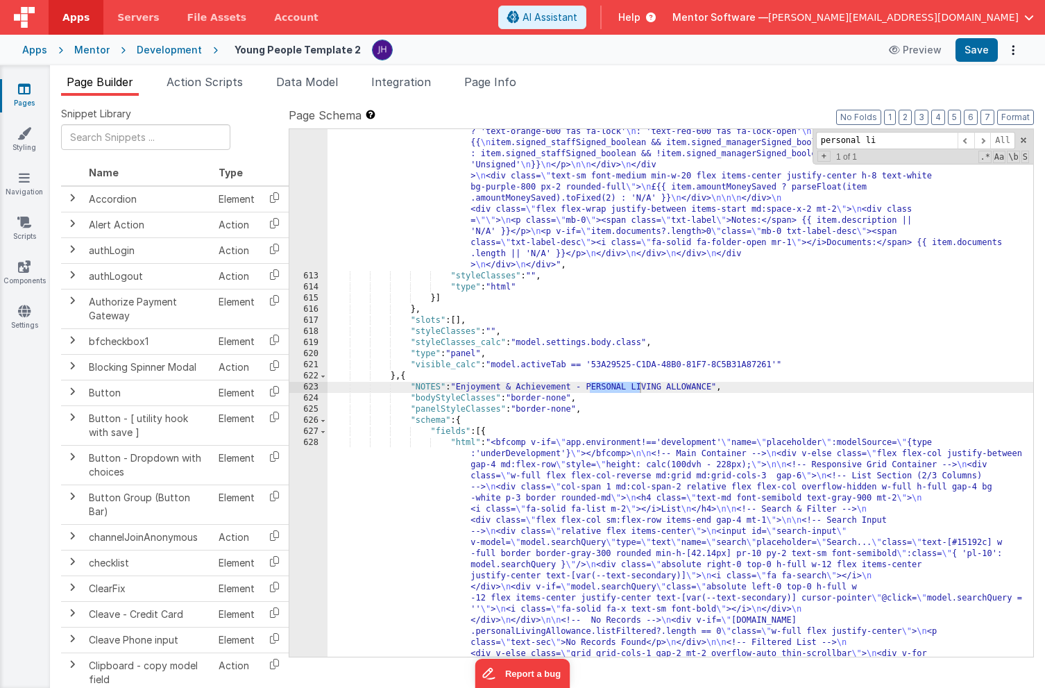
scroll to position [17504, 0]
type input "personal li"
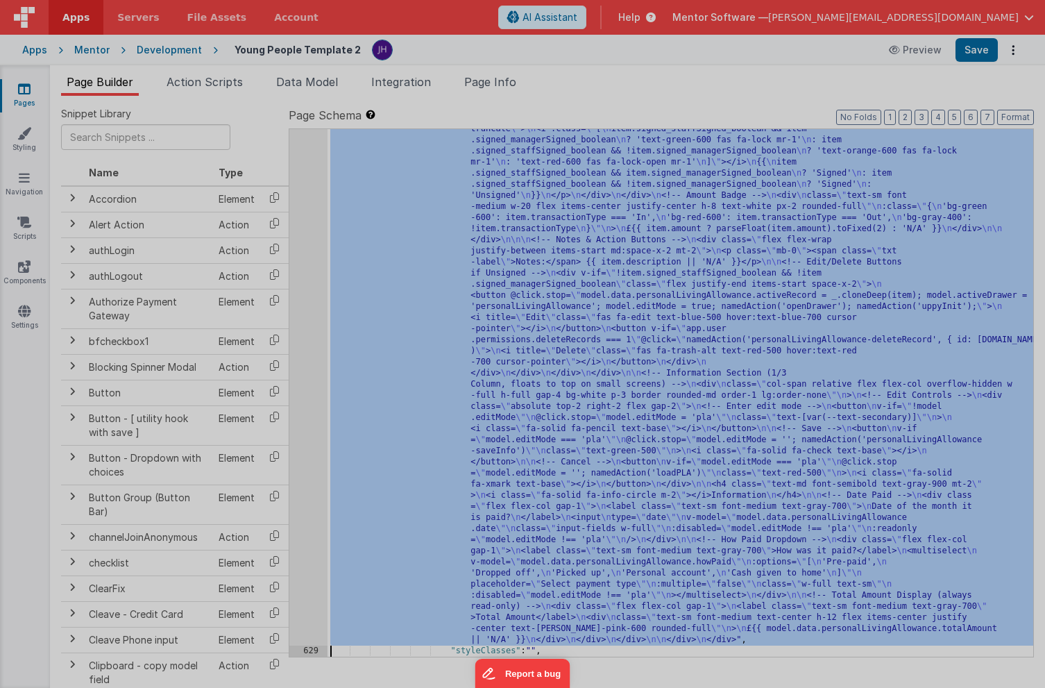
click at [313, 387] on div "< bfcomp v-if = "app.environment! =='development'" name = "placeholder" :modelS…" at bounding box center [286, 511] width 441 height 866
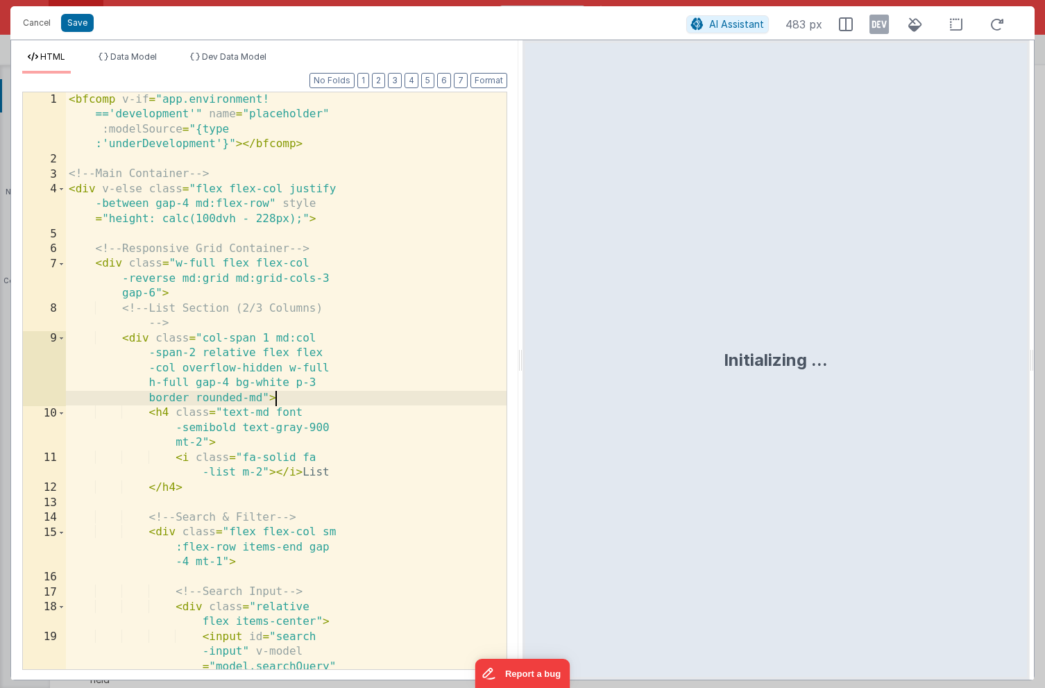
scroll to position [0, 0]
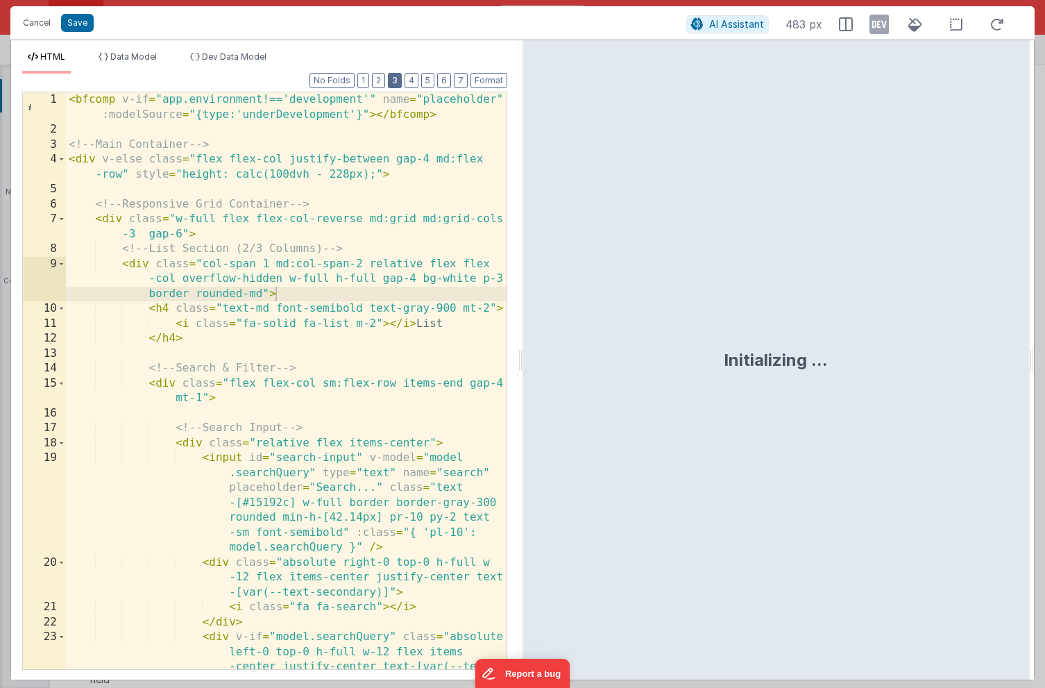
click at [395, 81] on button "3" at bounding box center [395, 80] width 14 height 15
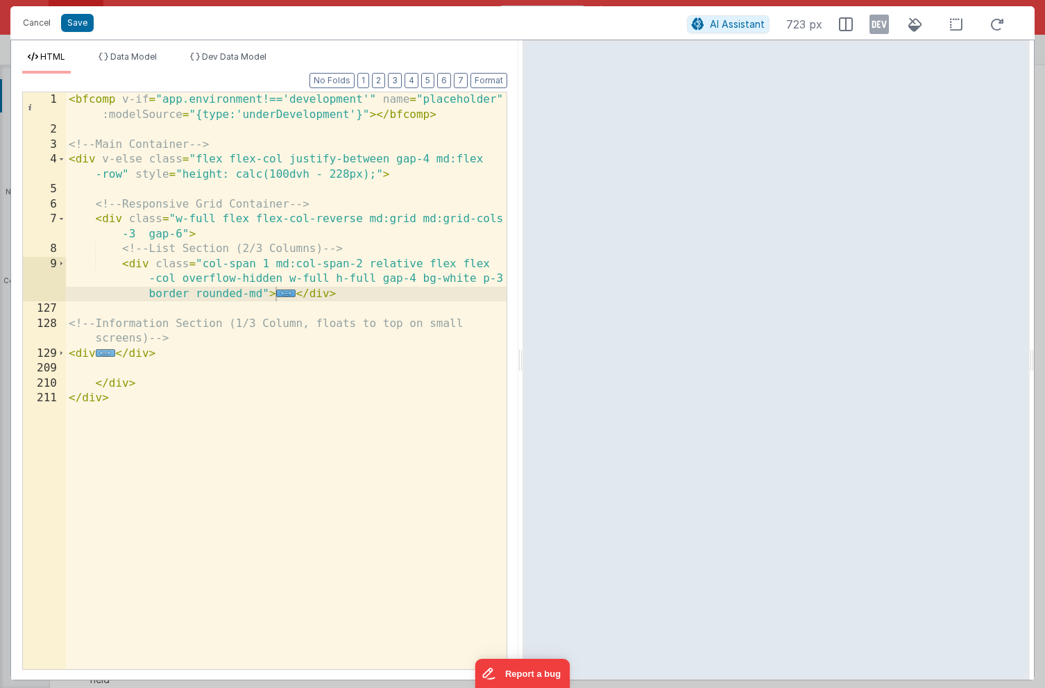
click at [103, 352] on span "..." at bounding box center [106, 353] width 20 height 8
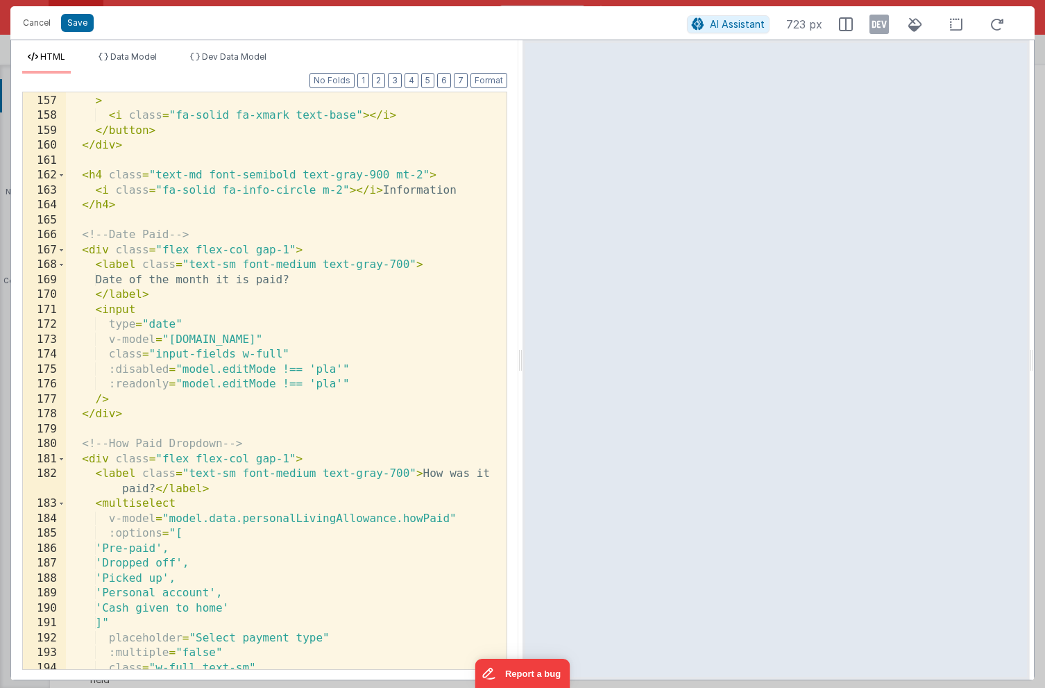
scroll to position [727, 0]
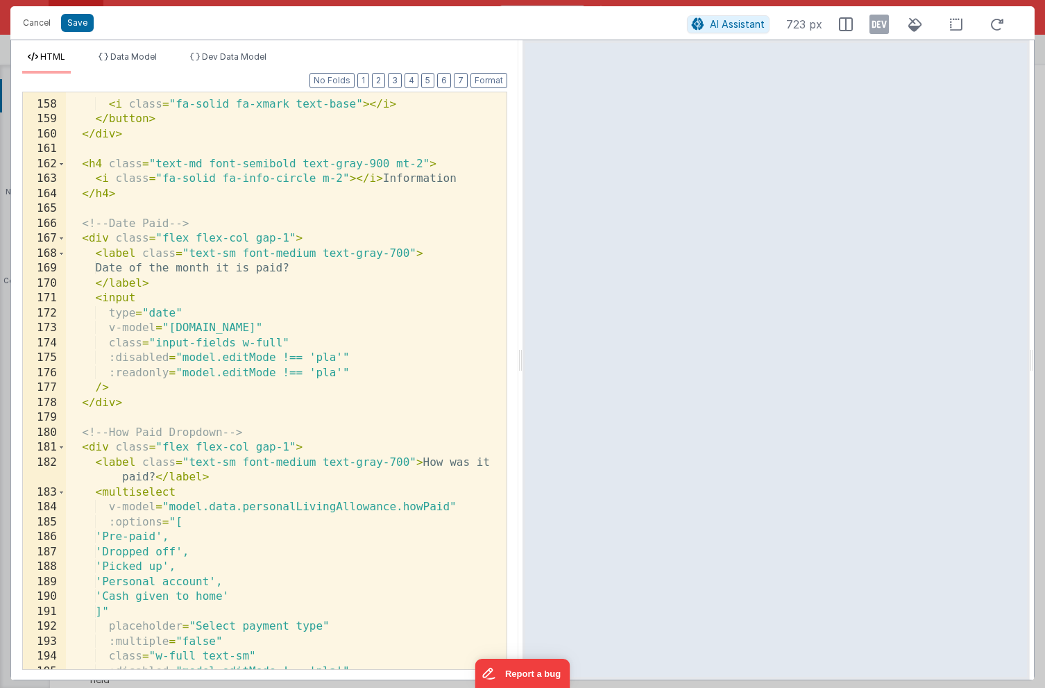
click at [401, 328] on div "> < i class = "fa-solid fa-xmark text-base" > </ i > </ button > </ div > < h4 …" at bounding box center [286, 385] width 441 height 607
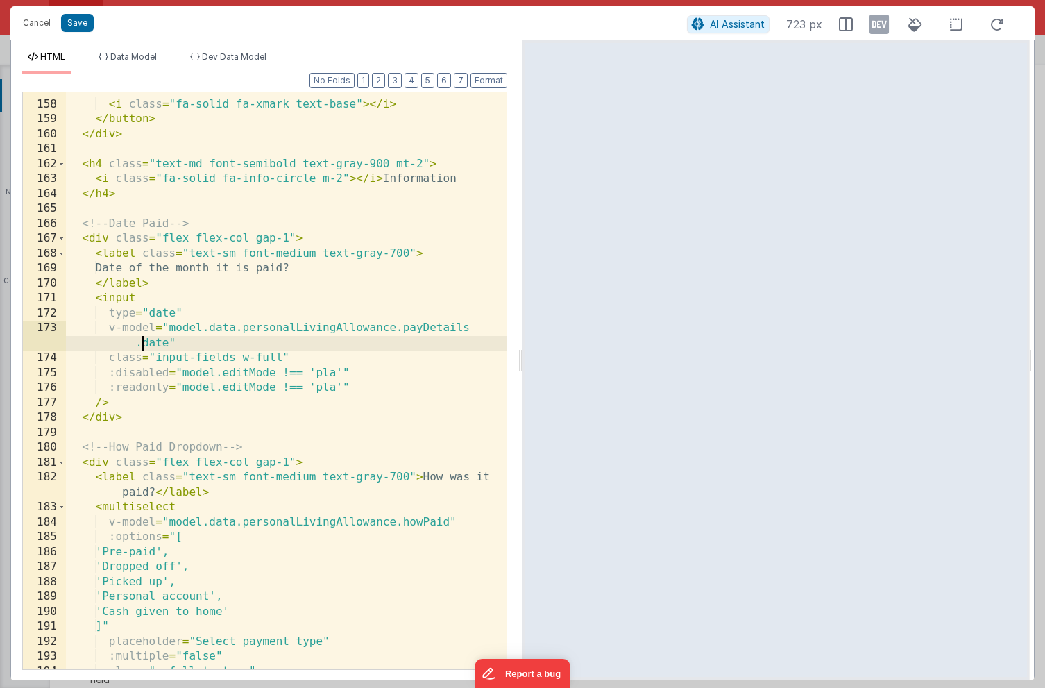
click at [435, 328] on div "> < i class = "fa-solid fa-xmark text-base" > </ i > </ button > </ div > < h4 …" at bounding box center [286, 385] width 441 height 607
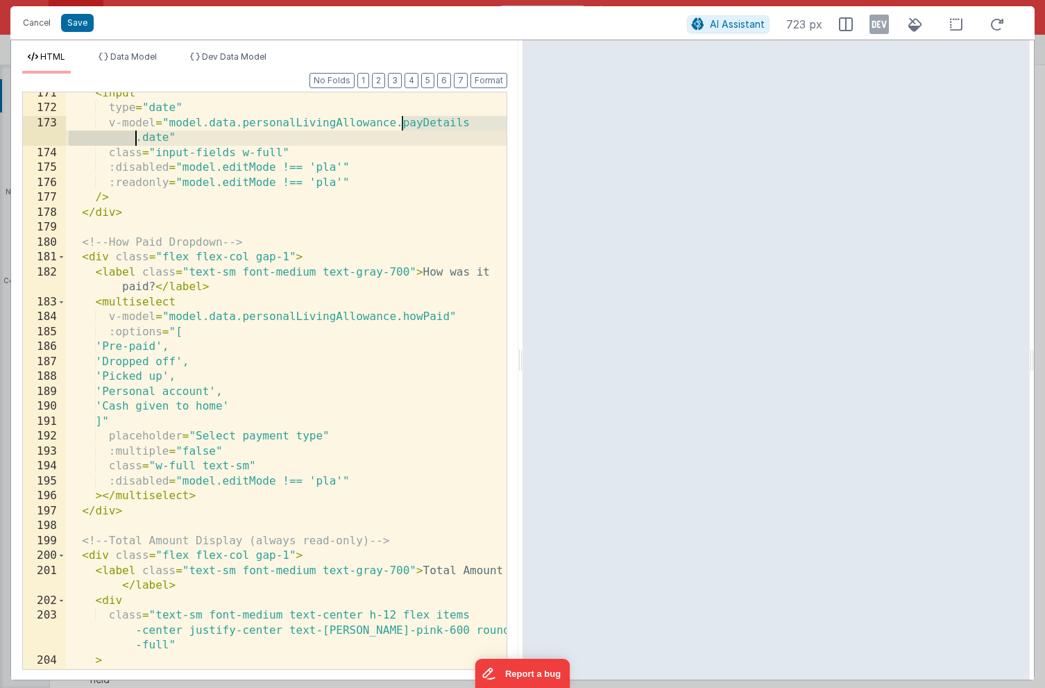
scroll to position [936, 0]
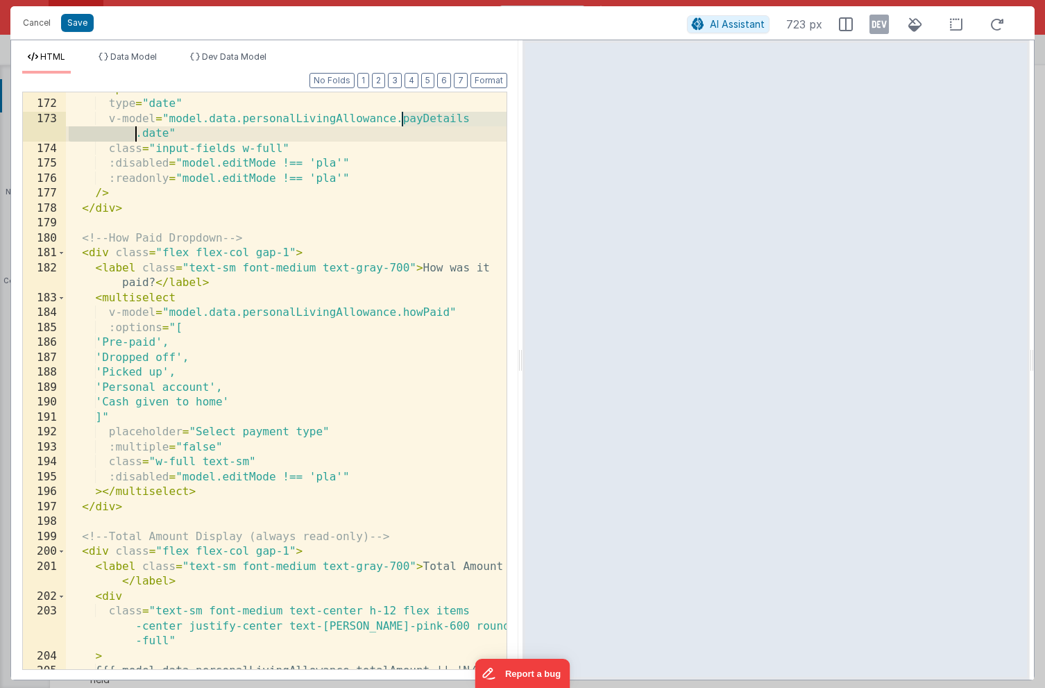
click at [402, 312] on div "< input type = "date" v-model = "model.data.personalLivingAllowance.payDetails …" at bounding box center [286, 393] width 441 height 622
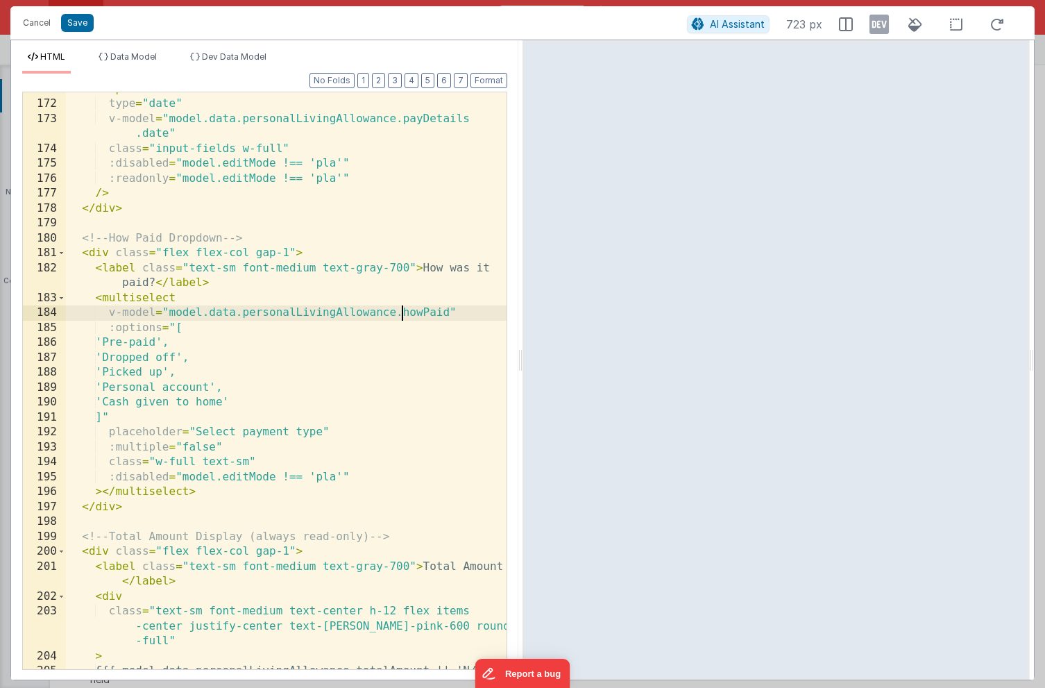
paste textarea
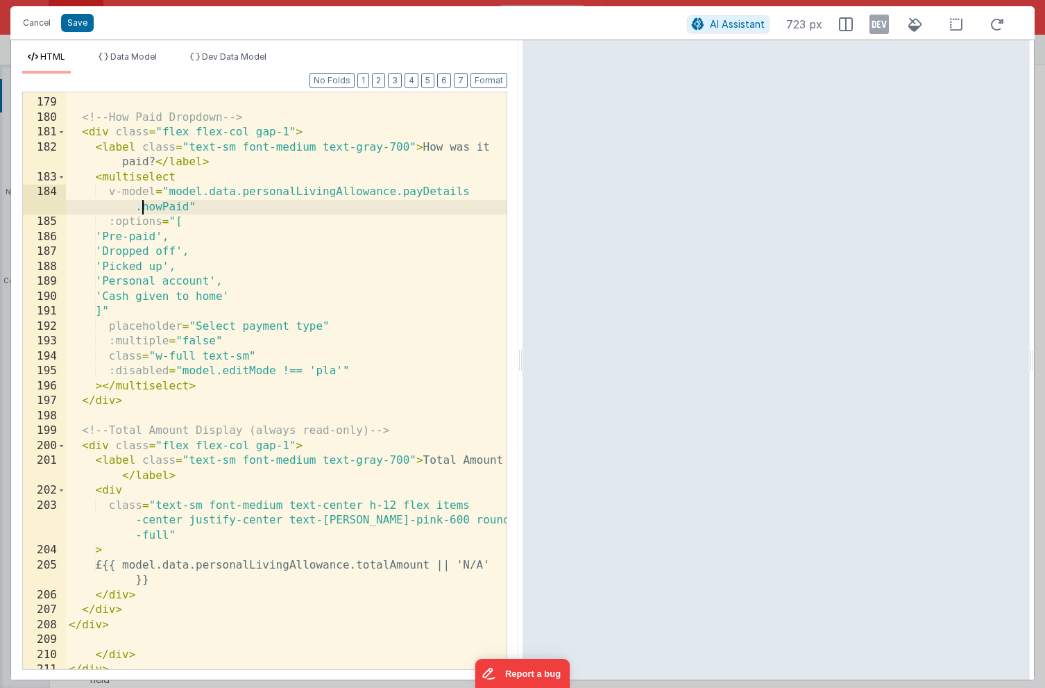
scroll to position [1065, 0]
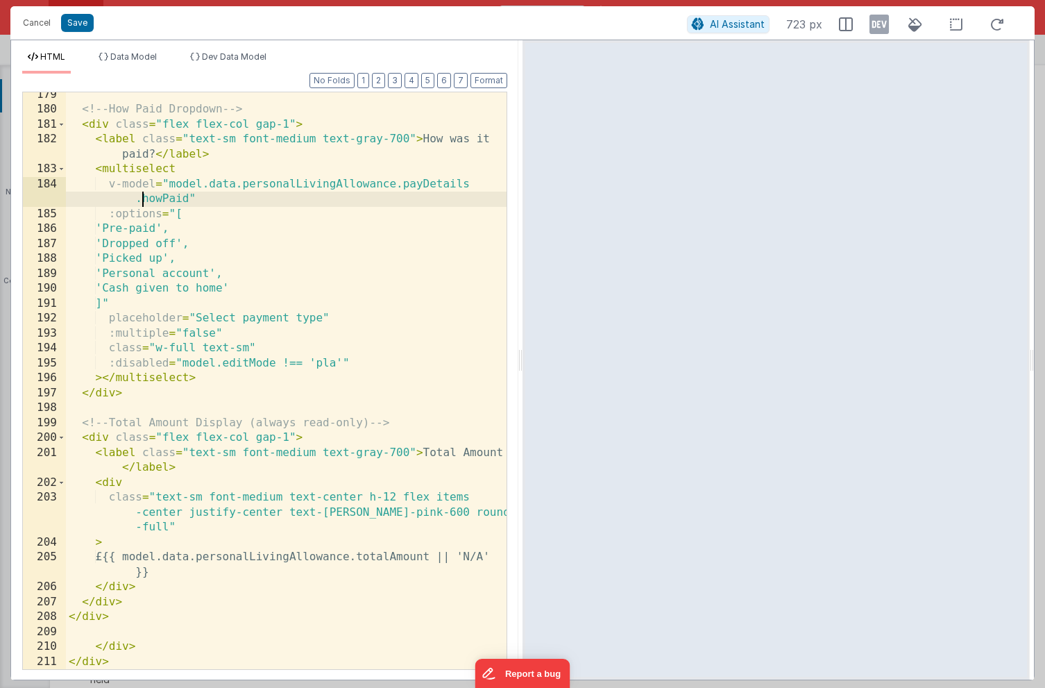
click at [369, 556] on div "<!-- How Paid Dropdown --> < div class = "flex flex-col gap-1" > < label class …" at bounding box center [286, 390] width 441 height 607
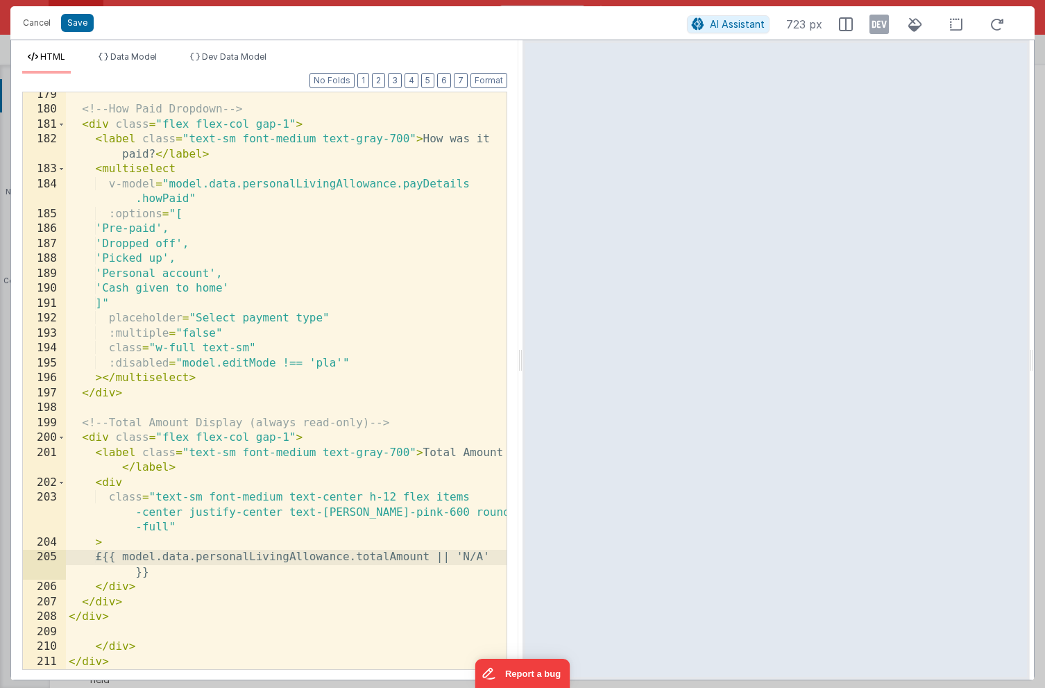
paste textarea
click at [80, 23] on button "Save" at bounding box center [77, 23] width 33 height 18
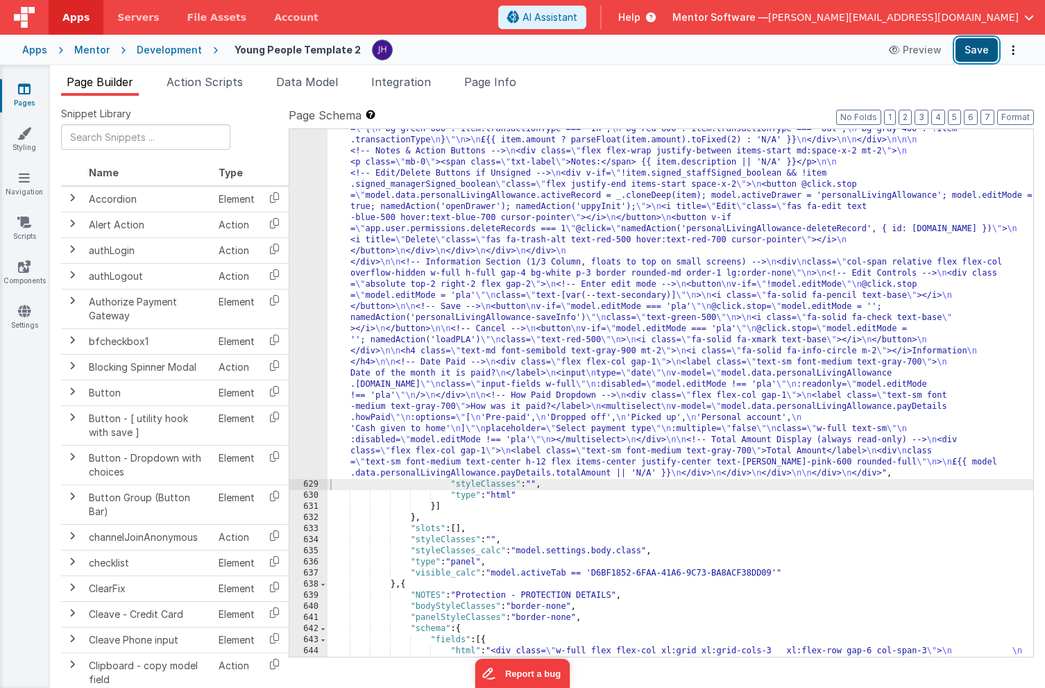
click at [980, 49] on button "Save" at bounding box center [977, 50] width 42 height 24
click at [521, 83] on li "Page Info" at bounding box center [490, 85] width 63 height 22
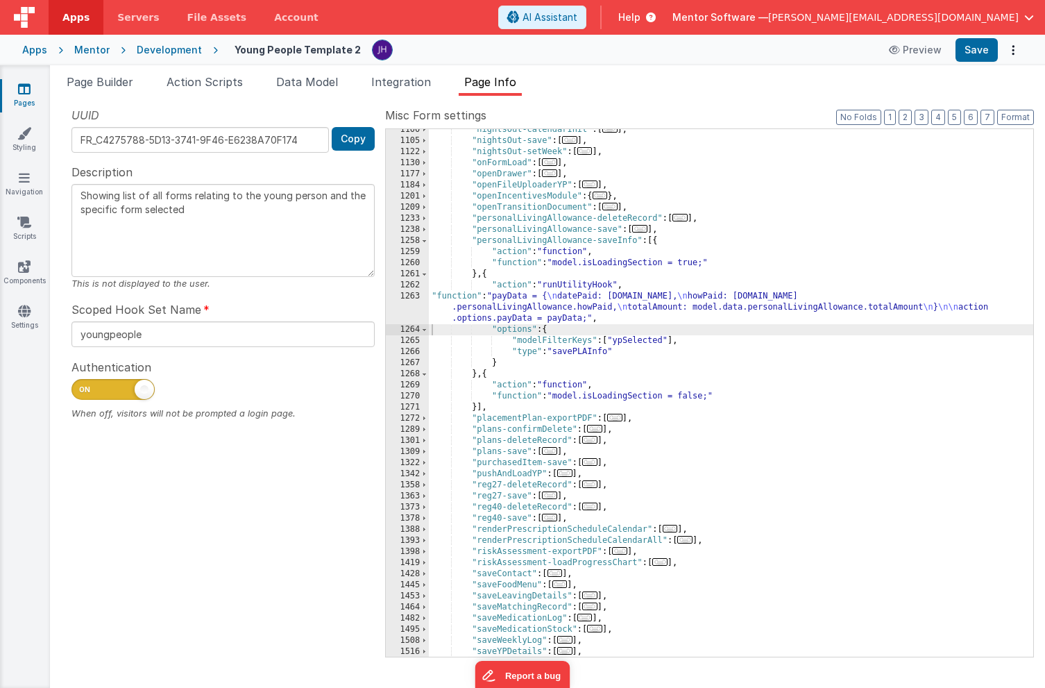
click at [534, 312] on div ""nightsOut-calendarInit" : [ ... ] , "nightsOut-save" : [ ... ] , "nightsOut-se…" at bounding box center [731, 399] width 605 height 550
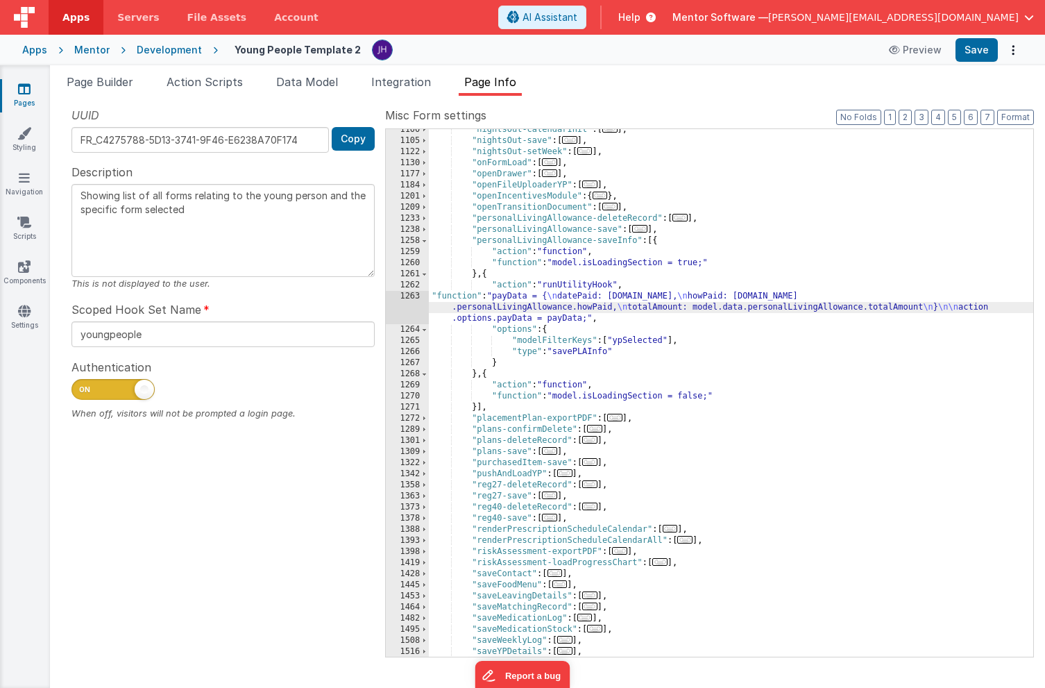
click at [409, 308] on div "1263" at bounding box center [407, 307] width 43 height 33
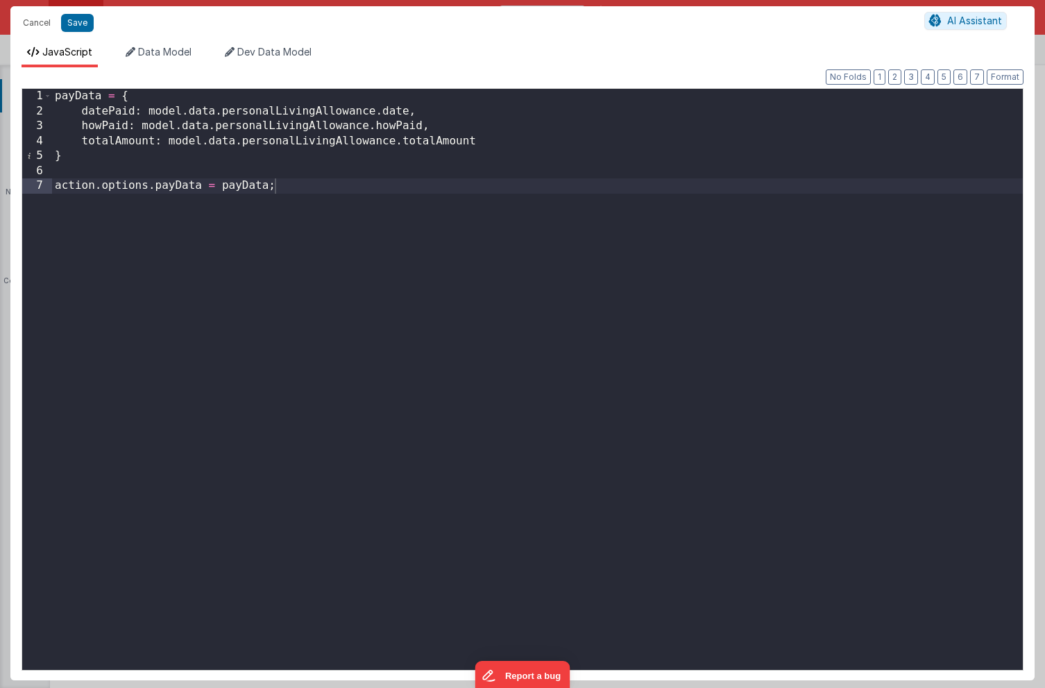
click at [378, 112] on div "payData = { datePaid : model . data . personalLivingAllowance . date , howPaid …" at bounding box center [537, 394] width 971 height 611
click at [407, 110] on div "payData = { datePaid : model . data . personalLivingAllowance . paydetails . da…" at bounding box center [537, 394] width 971 height 611
click at [377, 126] on div "payData = { datePaid : model . data . personalLivingAllowance . payDetails . da…" at bounding box center [537, 394] width 971 height 611
paste textarea
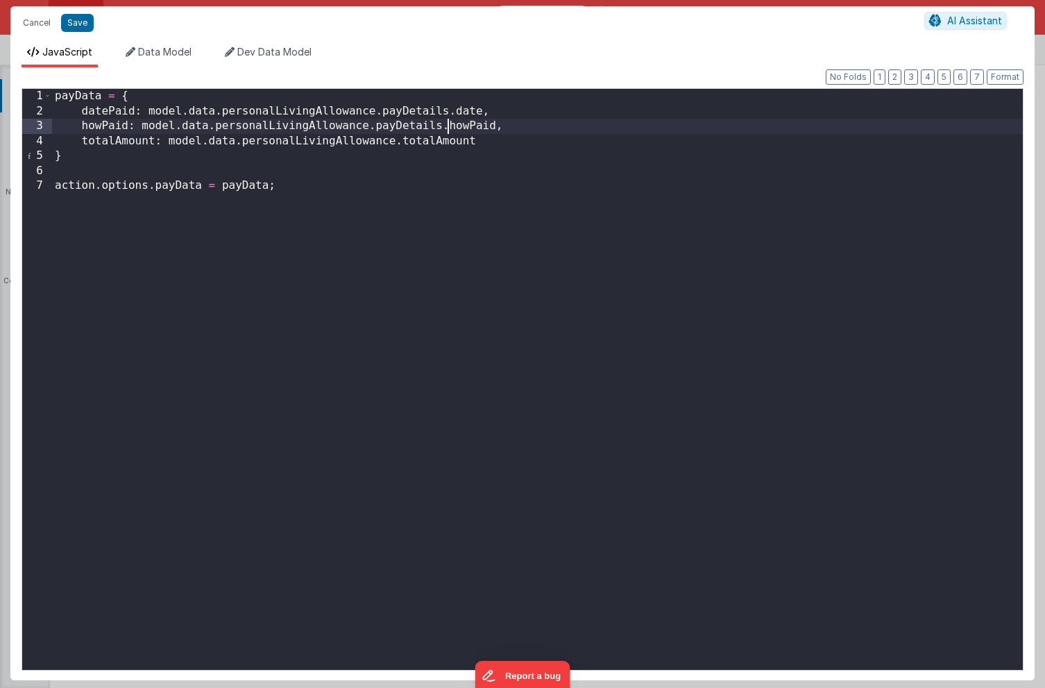
click at [400, 140] on div "payData = { datePaid : model . data . personalLivingAllowance . payDetails . da…" at bounding box center [537, 394] width 971 height 611
paste textarea
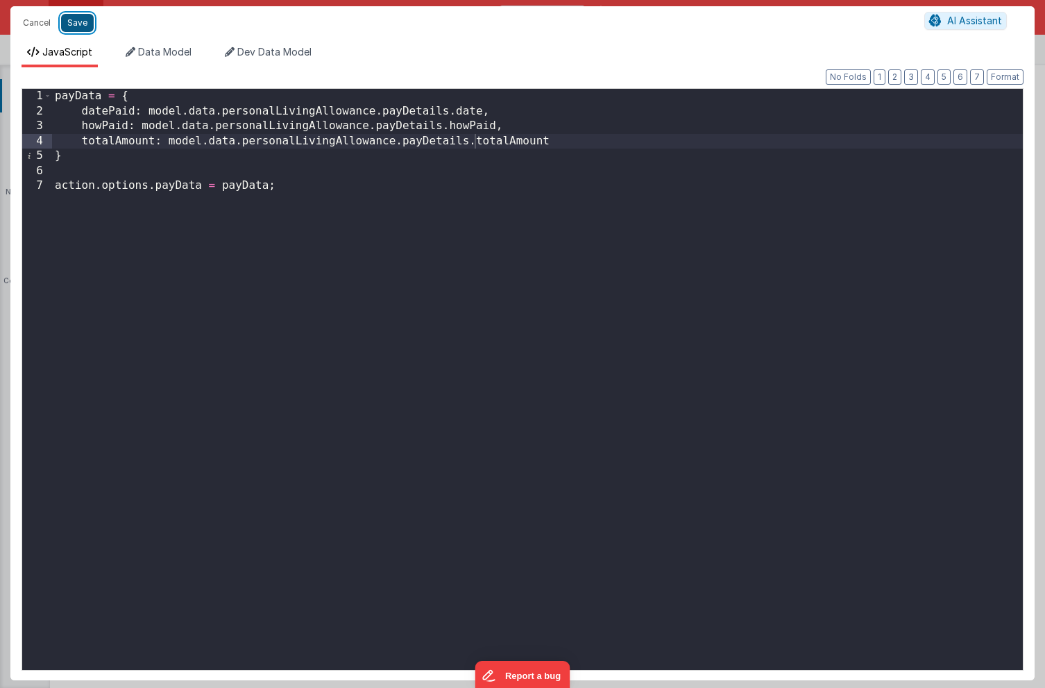
click at [86, 24] on button "Save" at bounding box center [77, 23] width 33 height 18
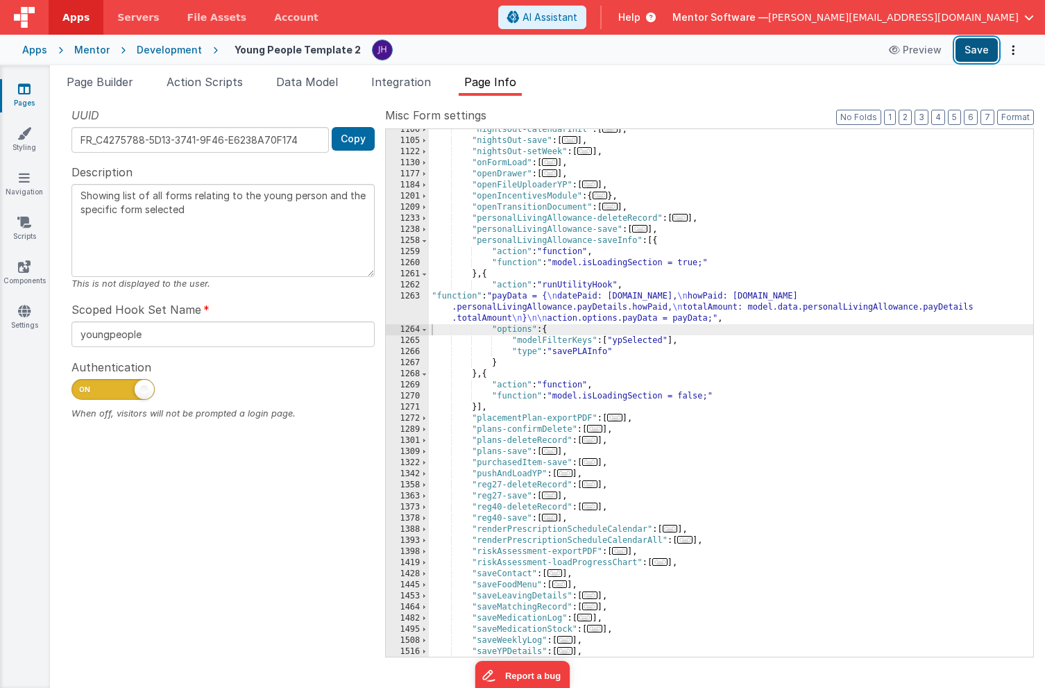
click at [974, 44] on button "Save" at bounding box center [977, 50] width 42 height 24
click at [618, 310] on div ""nightsOut-calendarInit" : [ ... ] , "nightsOut-save" : [ ... ] , "nightsOut-se…" at bounding box center [731, 399] width 605 height 550
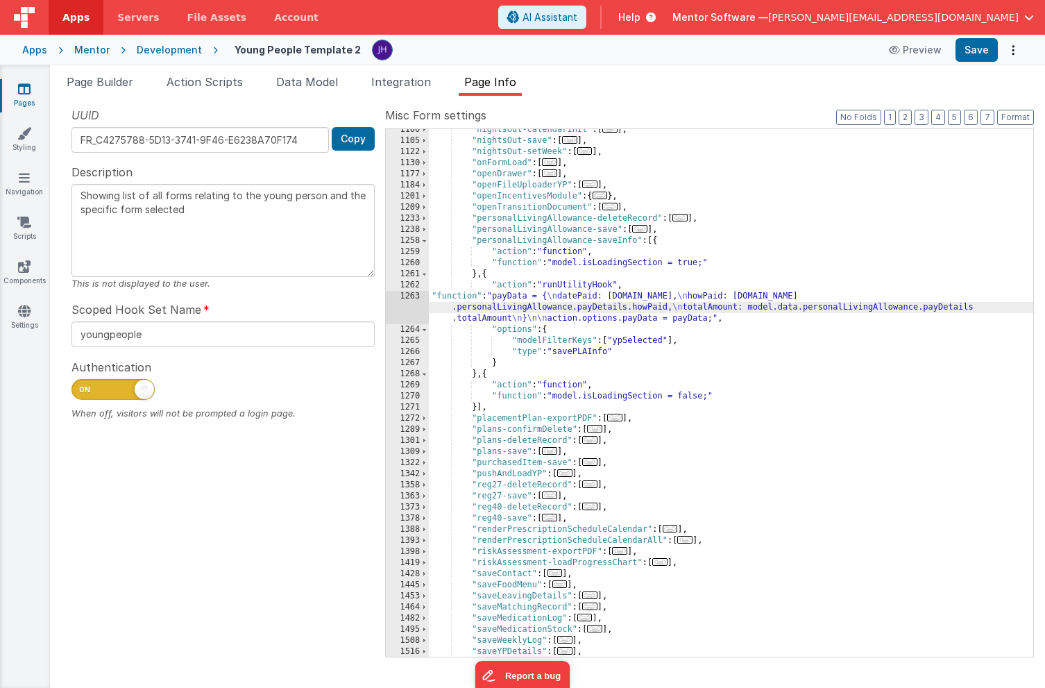
click at [410, 308] on div "1263" at bounding box center [407, 307] width 43 height 33
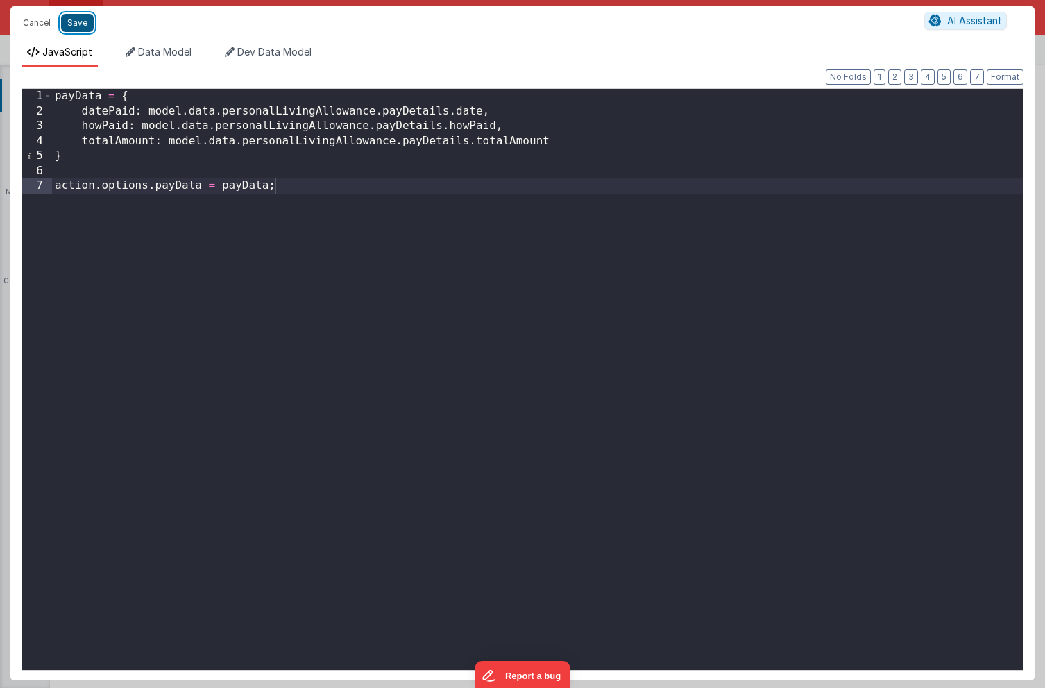
click at [76, 20] on button "Save" at bounding box center [77, 23] width 33 height 18
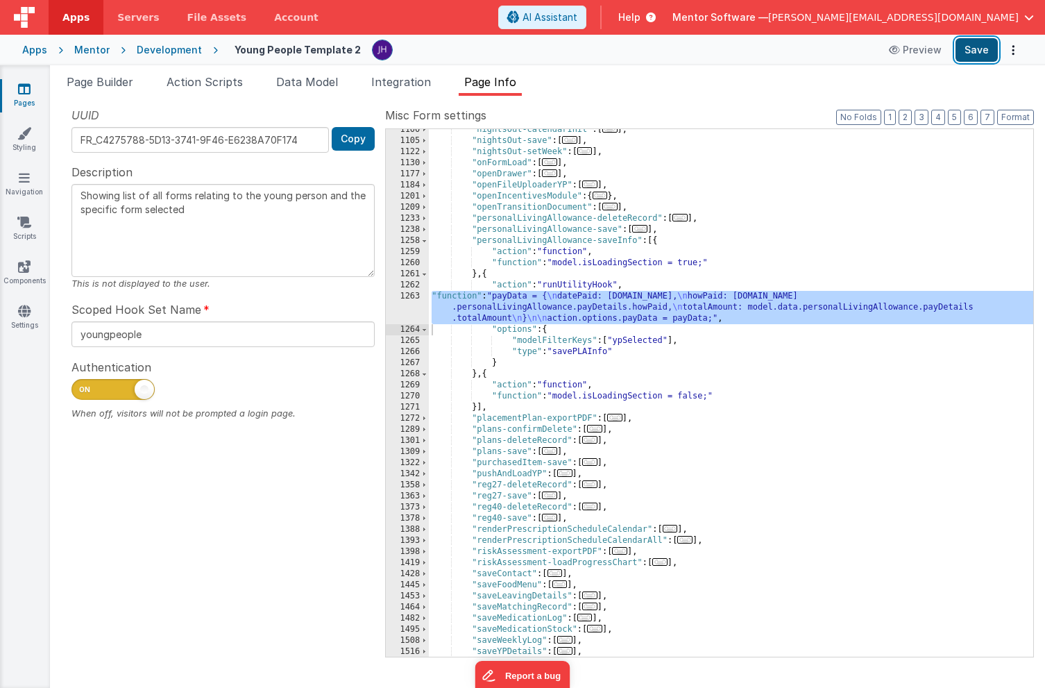
click at [975, 53] on button "Save" at bounding box center [977, 50] width 42 height 24
click at [26, 94] on icon at bounding box center [24, 89] width 12 height 14
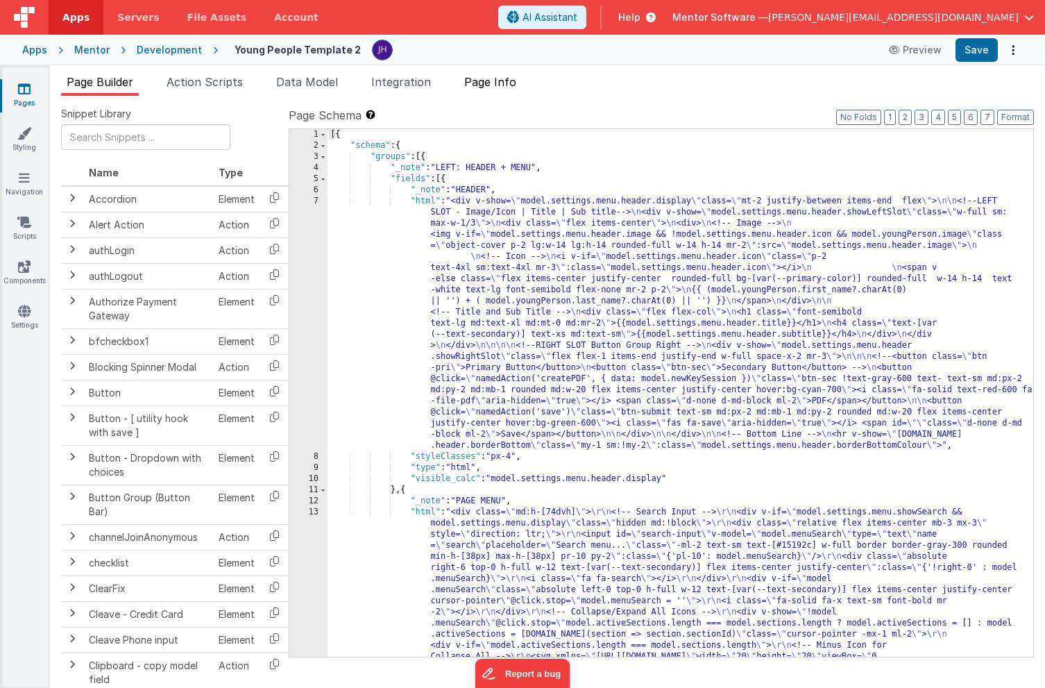
click at [503, 83] on span "Page Info" at bounding box center [490, 82] width 52 height 14
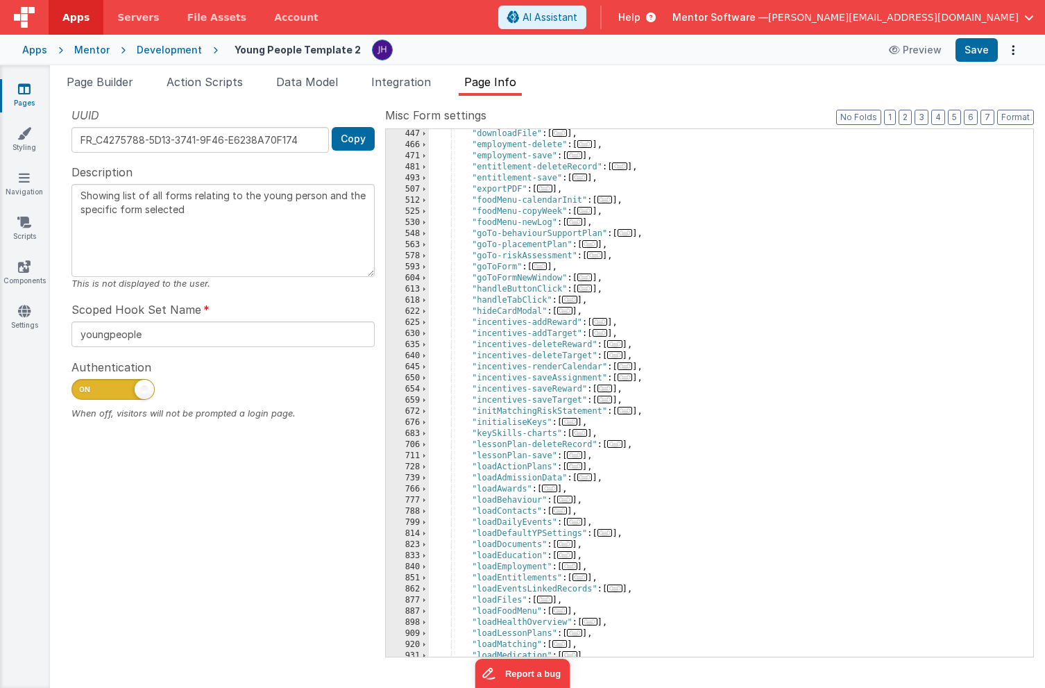
scroll to position [568, 0]
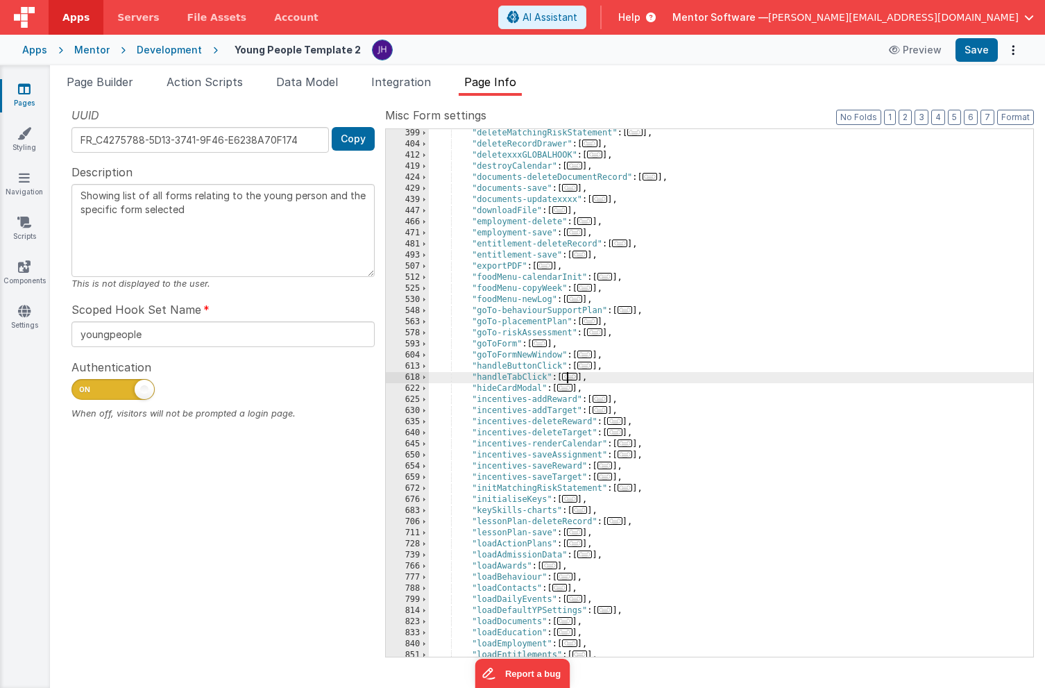
click at [574, 377] on span "..." at bounding box center [569, 377] width 15 height 8
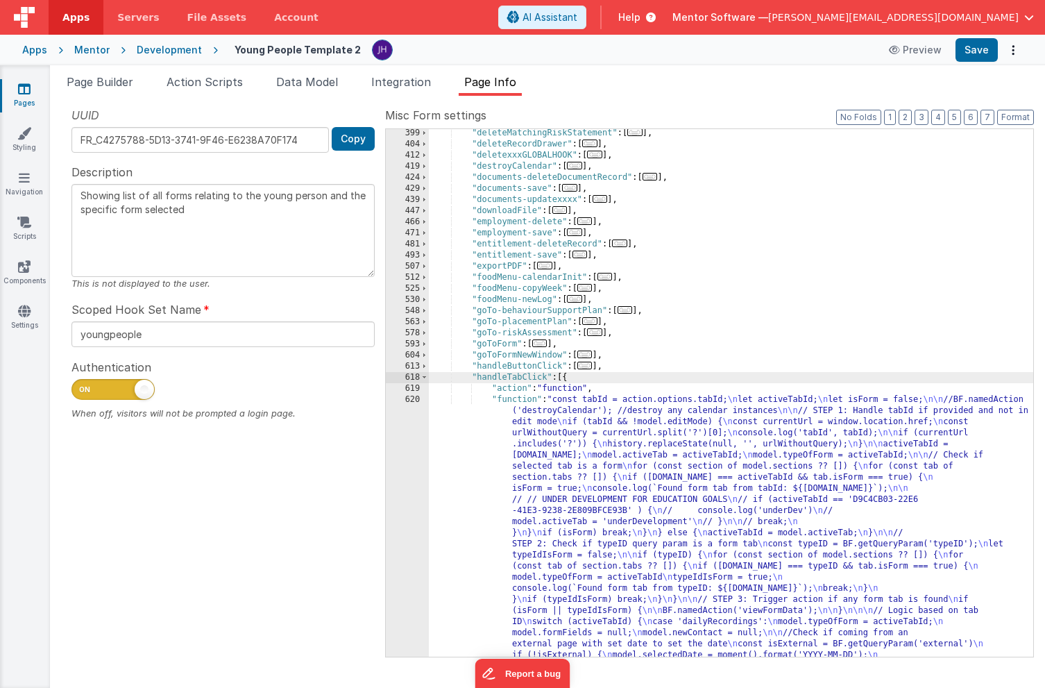
scroll to position [1516, 0]
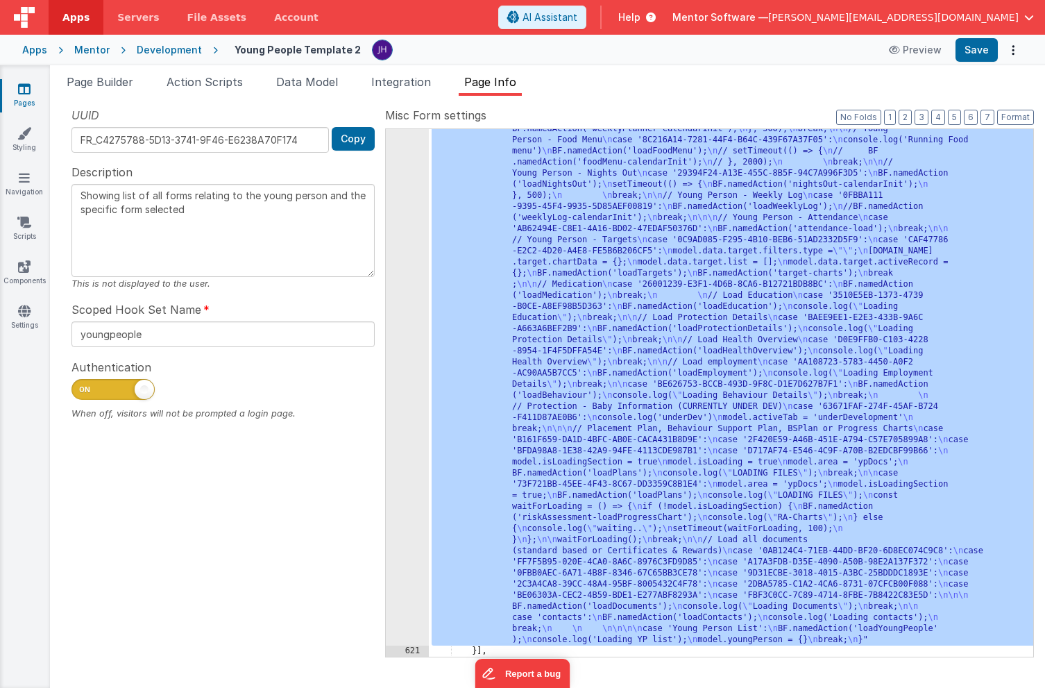
click at [402, 326] on div "620" at bounding box center [407, 46] width 43 height 1200
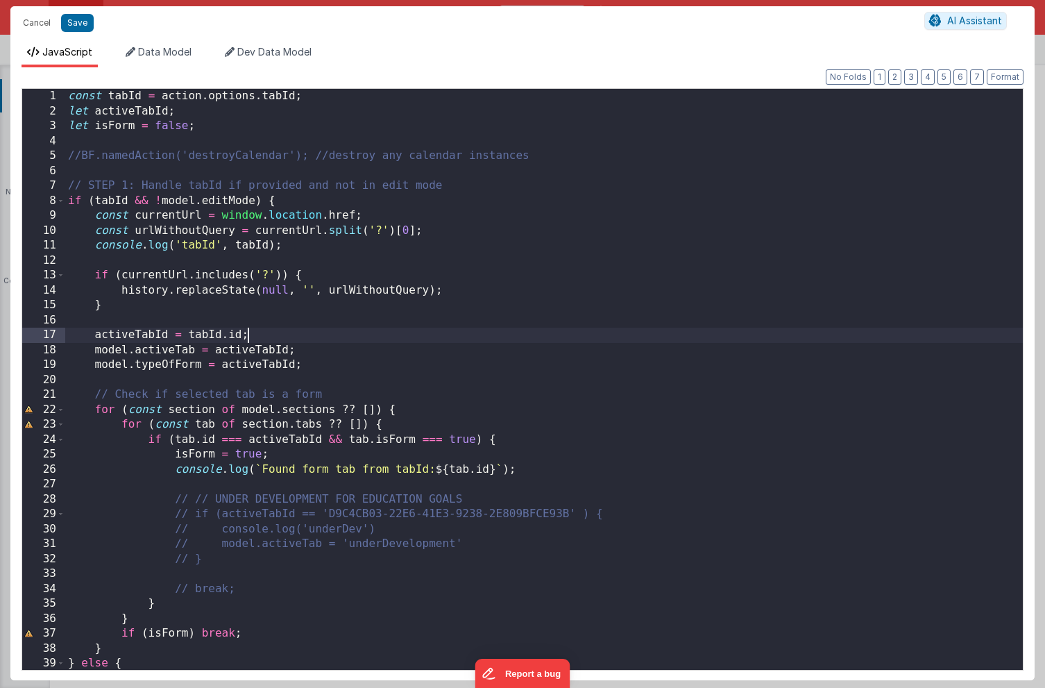
click at [572, 335] on div "const tabId = action . options . tabId ; let activeTabId ; let isForm = false ;…" at bounding box center [544, 394] width 958 height 611
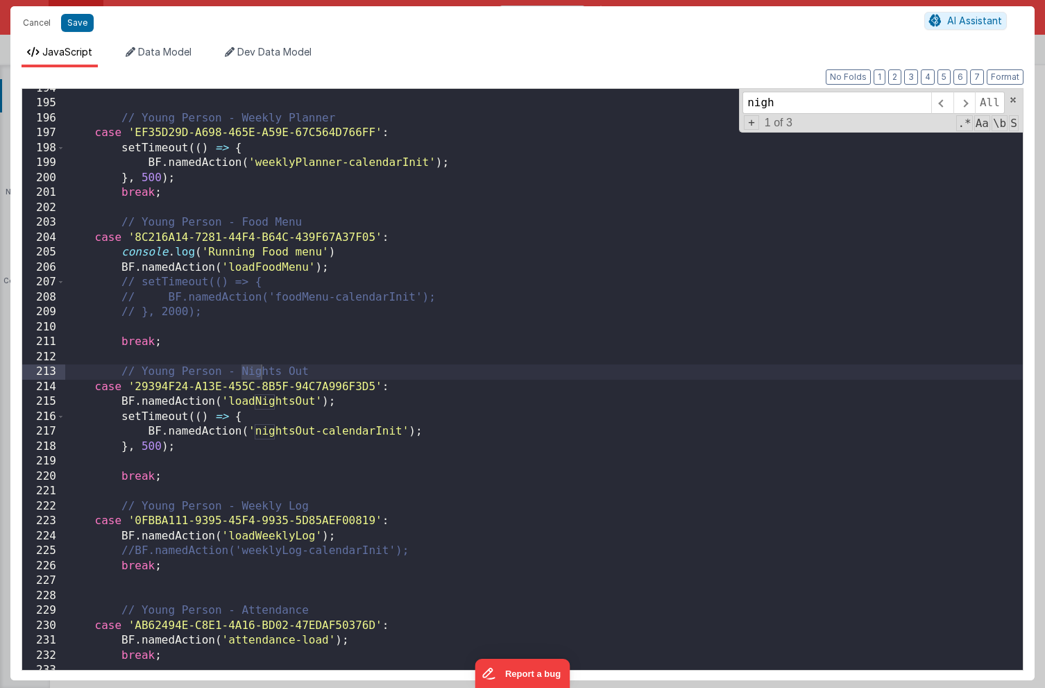
scroll to position [2889, 0]
type input "nights"
click at [460, 344] on div "// Young Person - Weekly Planner case 'EF35D29D-A698-465E-A59E-67C564D766FF' : …" at bounding box center [544, 386] width 958 height 611
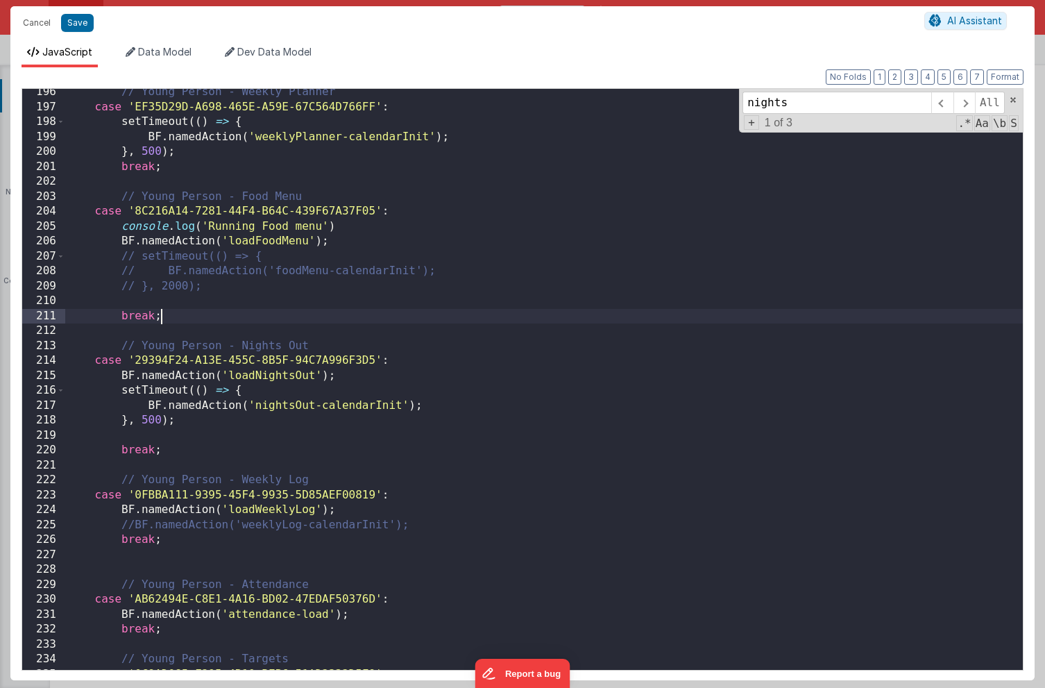
scroll to position [2914, 0]
click at [963, 106] on span at bounding box center [965, 103] width 22 height 22
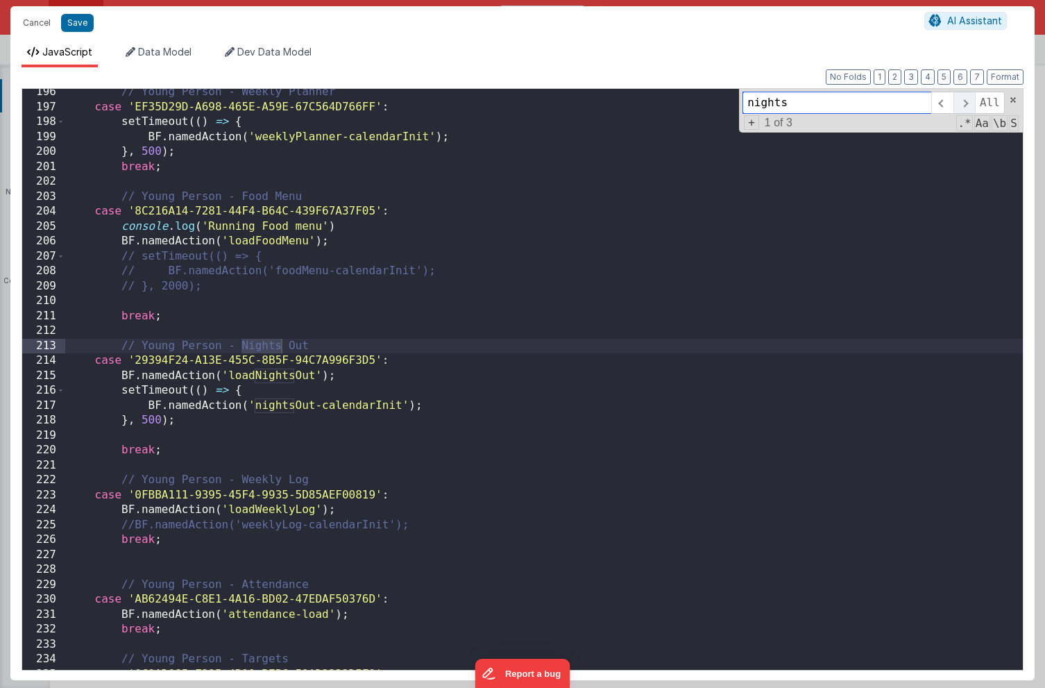
click at [963, 106] on span at bounding box center [965, 103] width 22 height 22
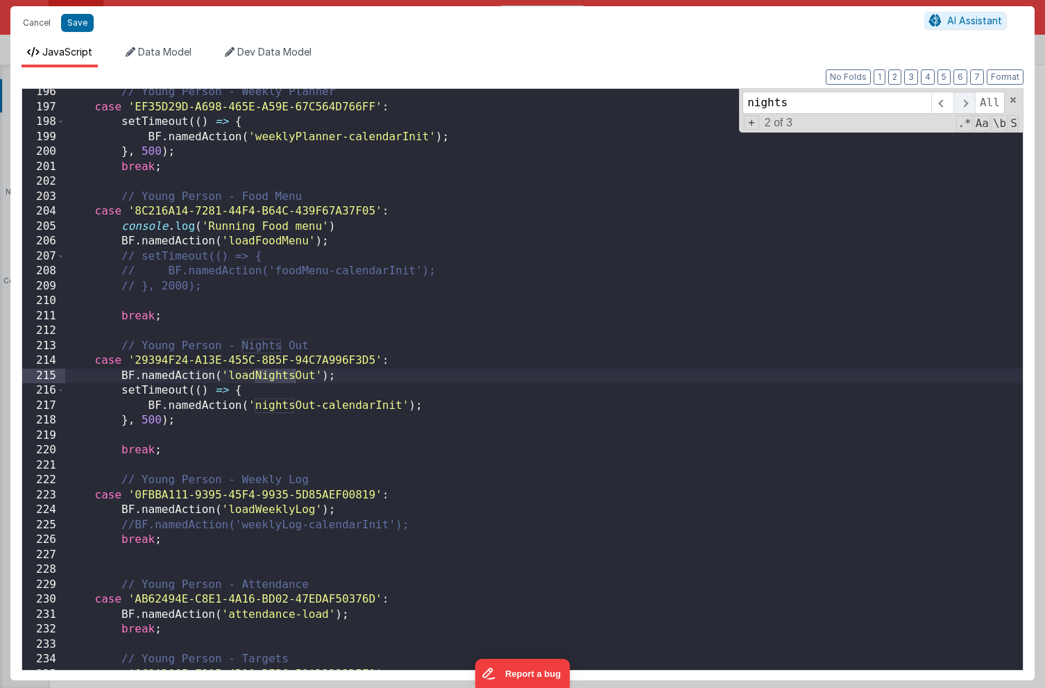
click at [963, 106] on span at bounding box center [965, 103] width 22 height 22
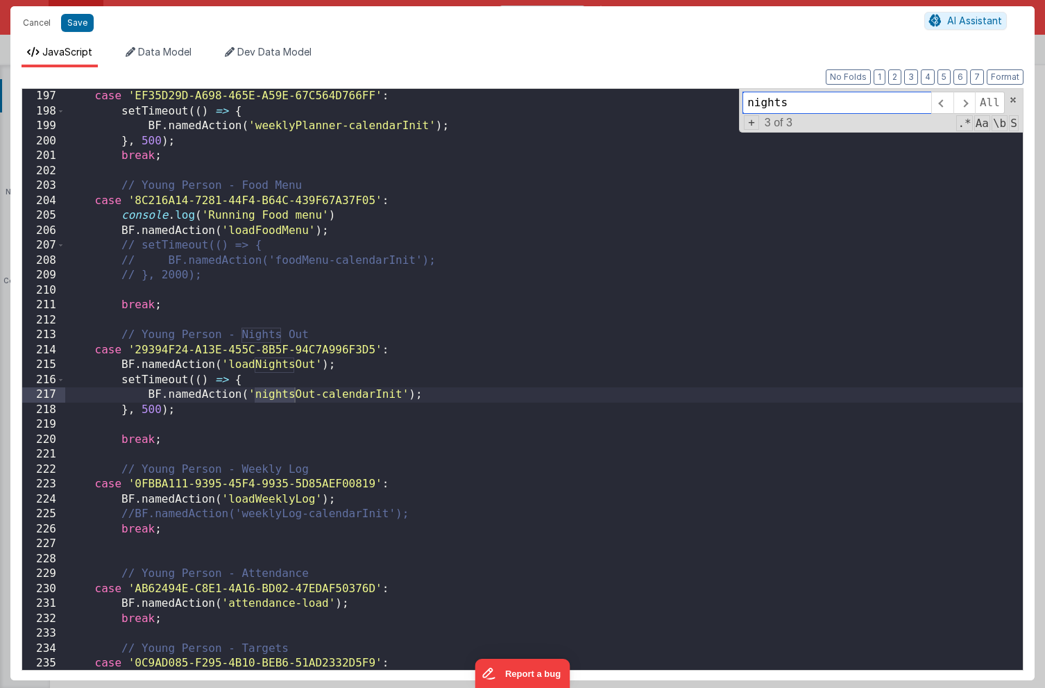
scroll to position [2925, 0]
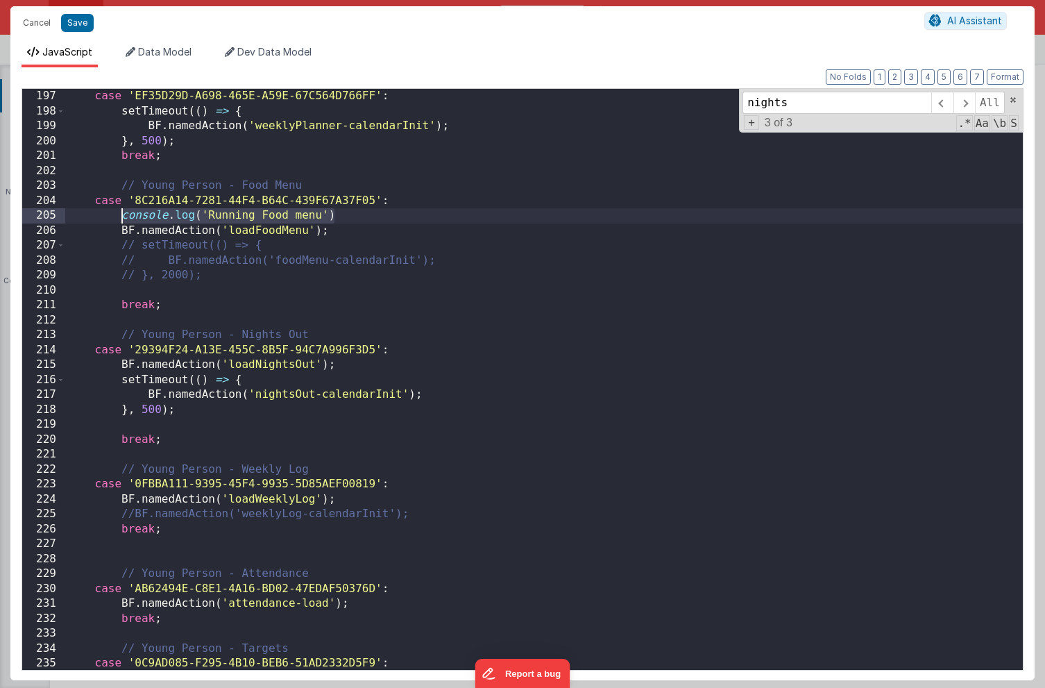
drag, startPoint x: 348, startPoint y: 215, endPoint x: 124, endPoint y: 219, distance: 225.0
click at [124, 219] on div "case 'EF35D29D-A698-465E-A59E-67C564D766FF' : setTimeout (( ) => { BF . namedAc…" at bounding box center [544, 394] width 958 height 611
click at [417, 349] on div "case 'EF35D29D-A698-465E-A59E-67C564D766FF' : setTimeout (( ) => { BF . namedAc…" at bounding box center [544, 394] width 958 height 611
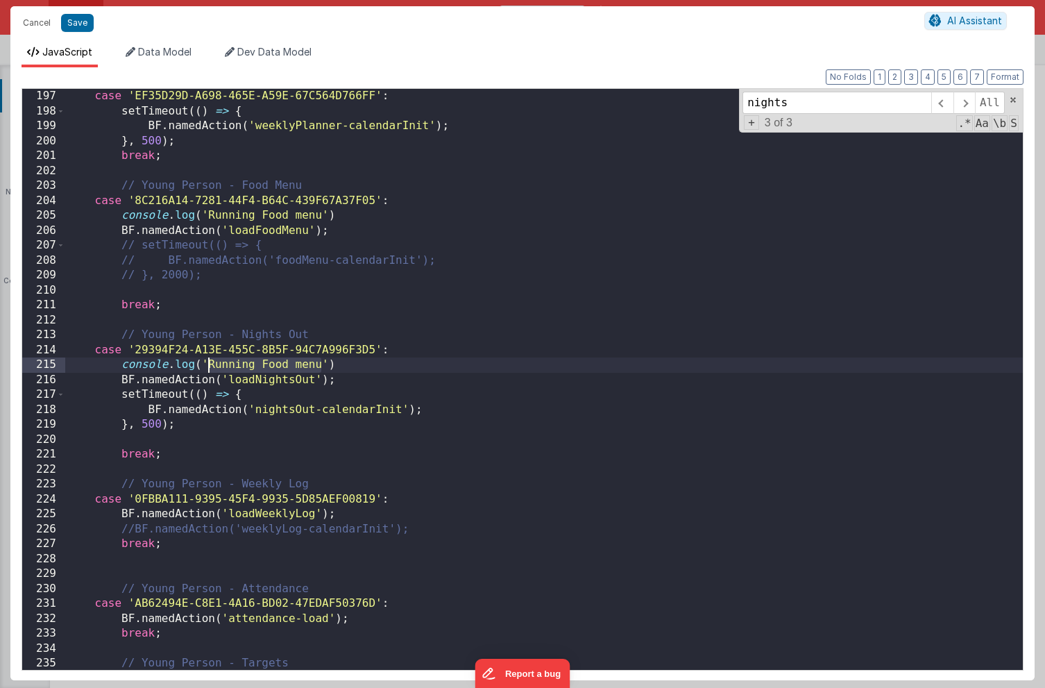
drag, startPoint x: 322, startPoint y: 364, endPoint x: 209, endPoint y: 367, distance: 113.2
click at [209, 367] on div "case 'EF35D29D-A698-465E-A59E-67C564D766FF' : setTimeout (( ) => { BF . namedAc…" at bounding box center [544, 394] width 958 height 611
click at [508, 392] on div "case 'EF35D29D-A698-465E-A59E-67C564D766FF' : setTimeout (( ) => { BF . namedAc…" at bounding box center [544, 394] width 958 height 611
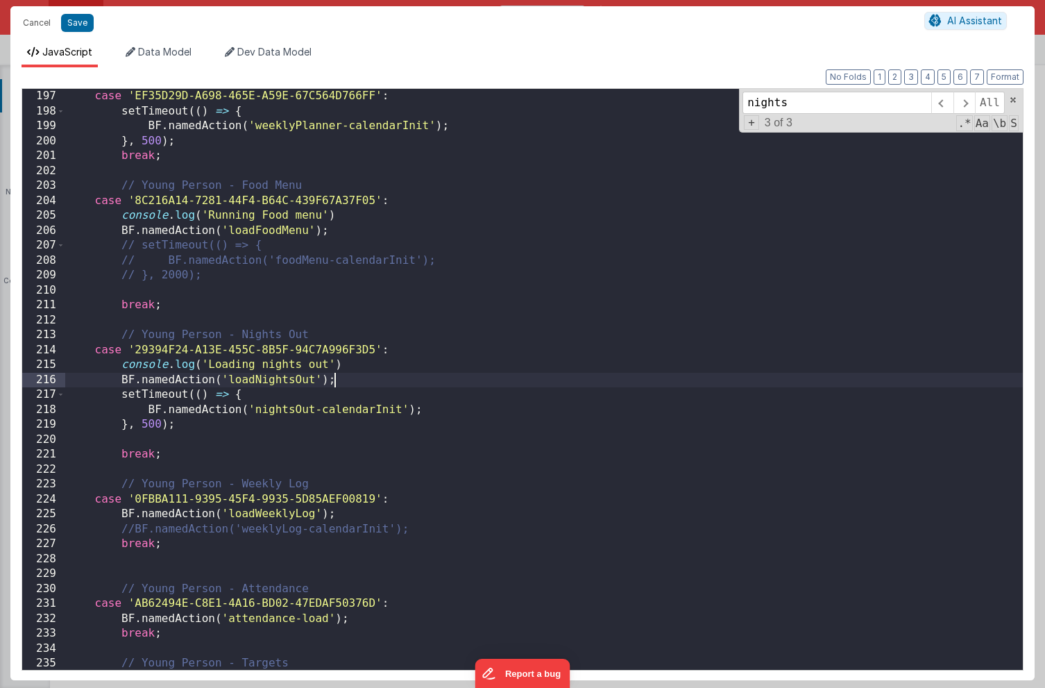
click at [489, 378] on div "case 'EF35D29D-A698-465E-A59E-67C564D766FF' : setTimeout (( ) => { BF . namedAc…" at bounding box center [544, 394] width 958 height 611
click at [79, 24] on button "Save" at bounding box center [77, 23] width 33 height 18
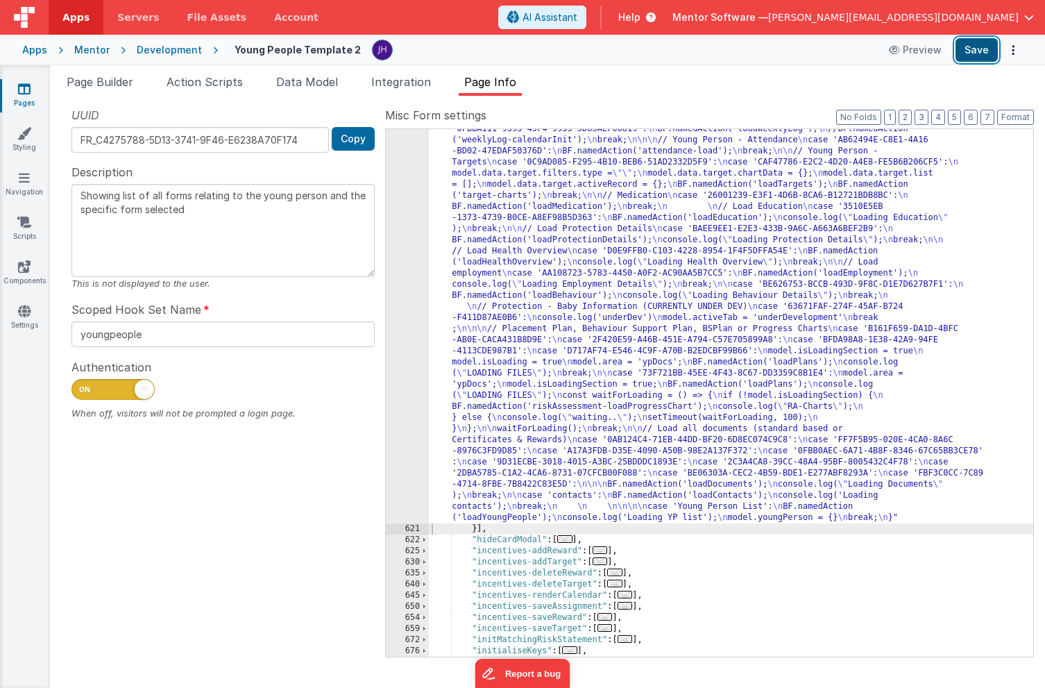
click at [978, 55] on button "Save" at bounding box center [977, 50] width 42 height 24
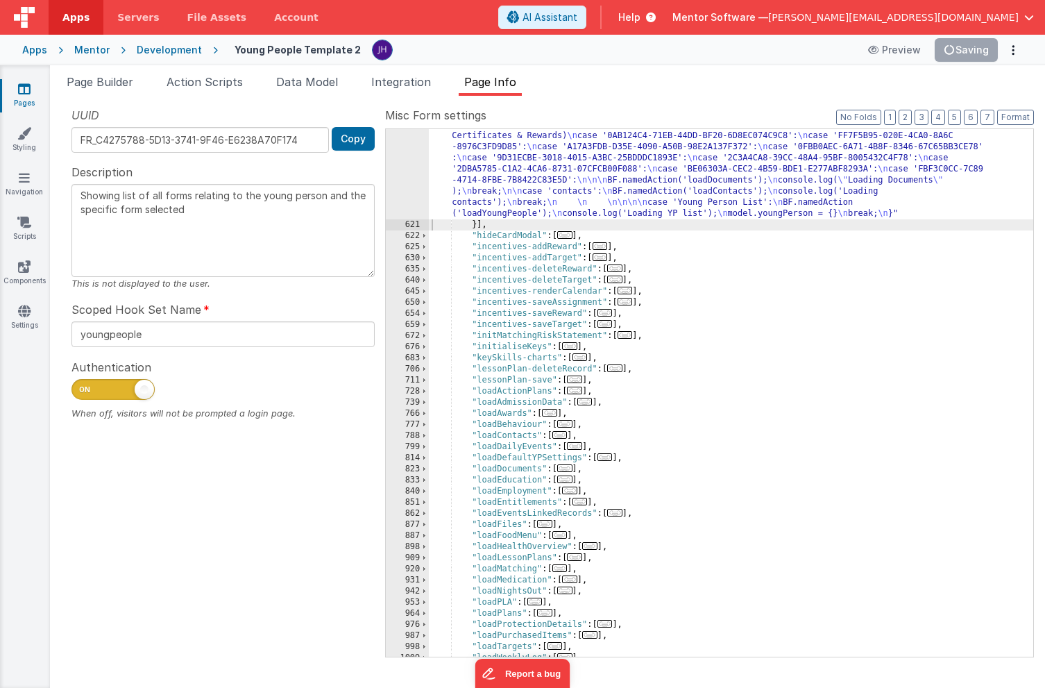
scroll to position [1856, 0]
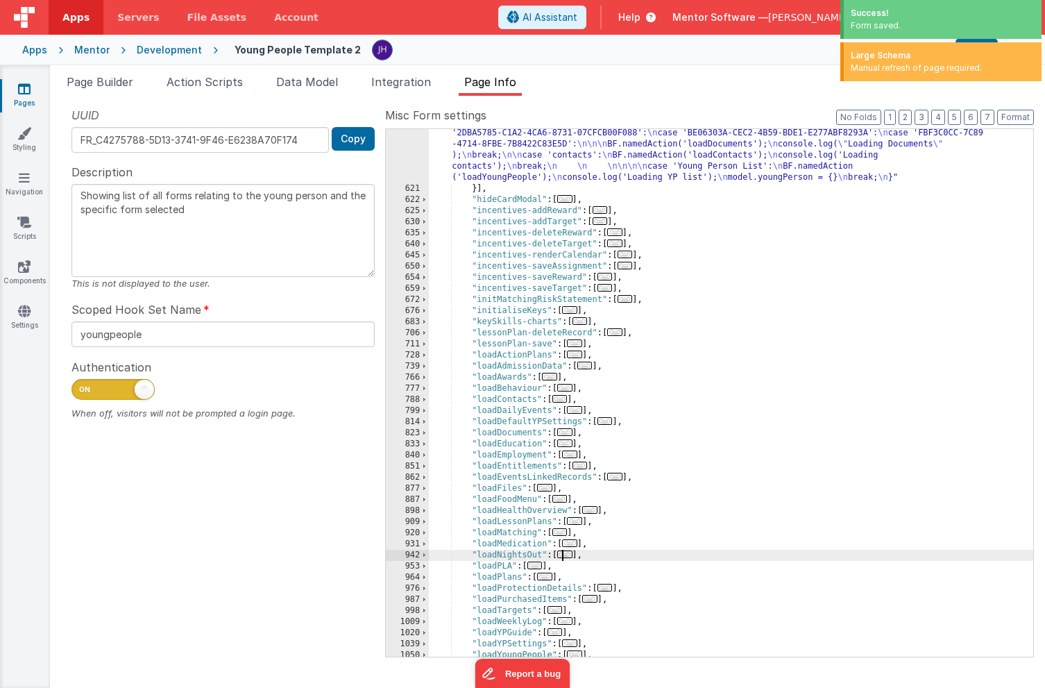
click at [567, 555] on span "..." at bounding box center [564, 555] width 15 height 8
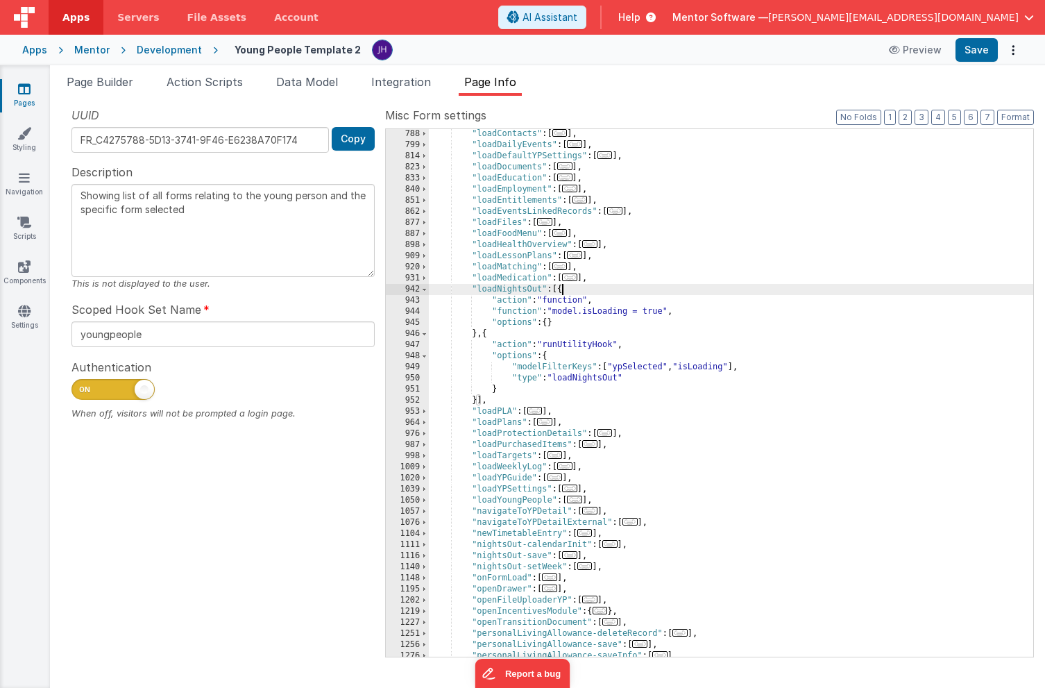
scroll to position [2125, 0]
click at [589, 378] on div ""loadContacts" : [ ... ] , "loadDailyEvents" : [ ... ] , "loadDefaultYPSettings…" at bounding box center [731, 401] width 605 height 550
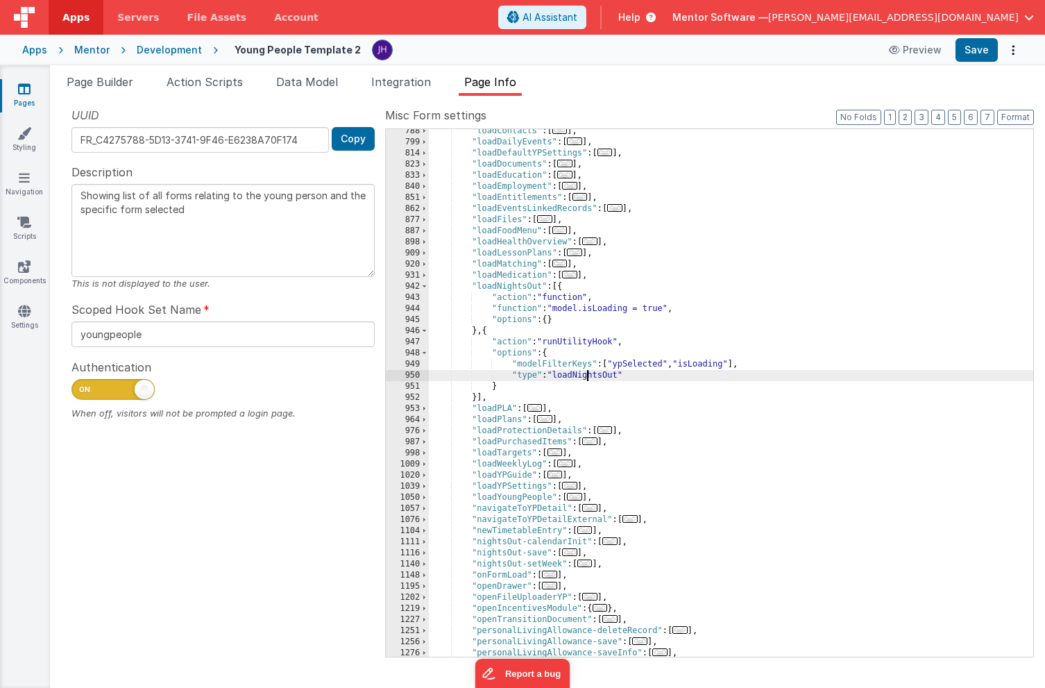
click at [968, 62] on div "Apps Mentor Development Young People Template 2 Preview Save" at bounding box center [522, 50] width 1045 height 31
click at [969, 59] on button "Save" at bounding box center [977, 50] width 42 height 24
